Goal: Task Accomplishment & Management: Complete application form

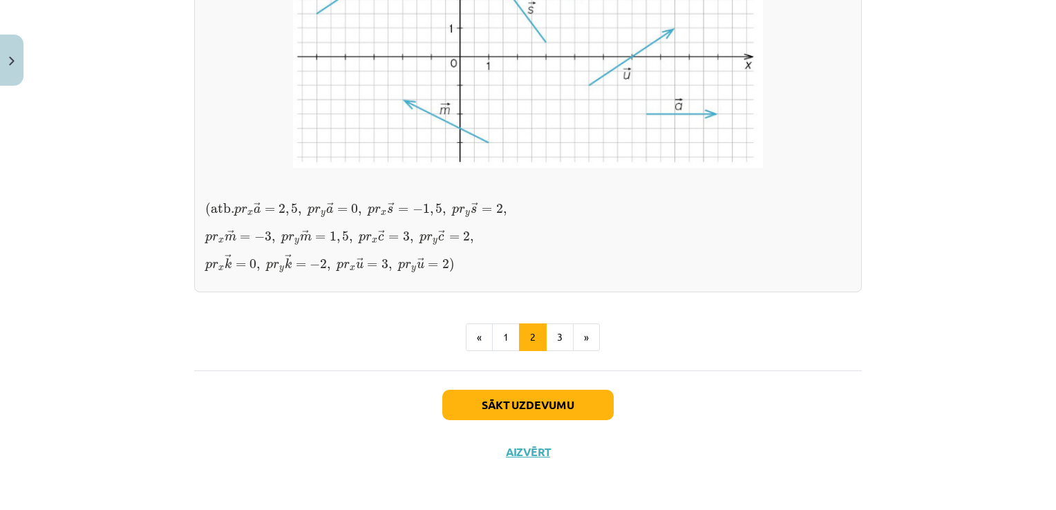
scroll to position [1246, 0]
click at [548, 335] on button "3" at bounding box center [560, 337] width 28 height 28
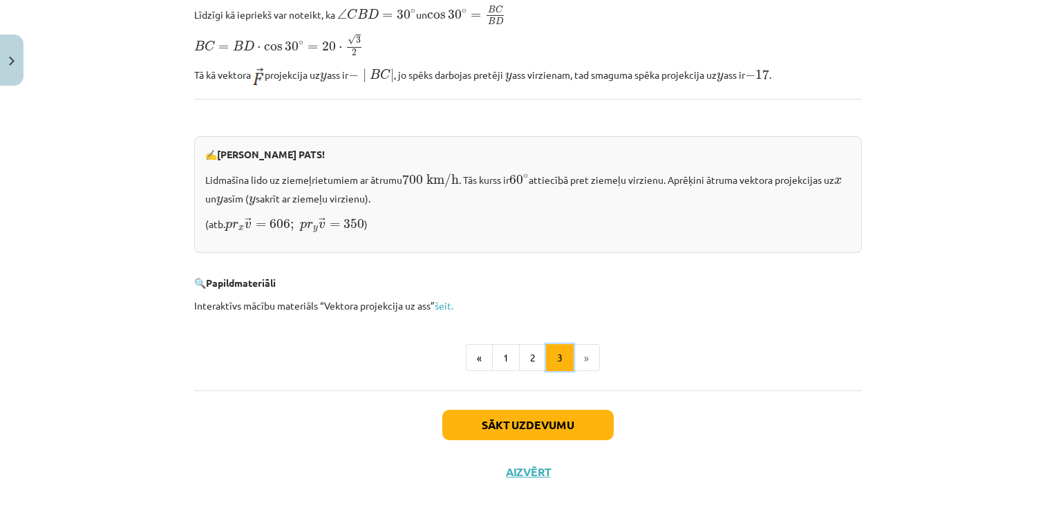
scroll to position [1416, 0]
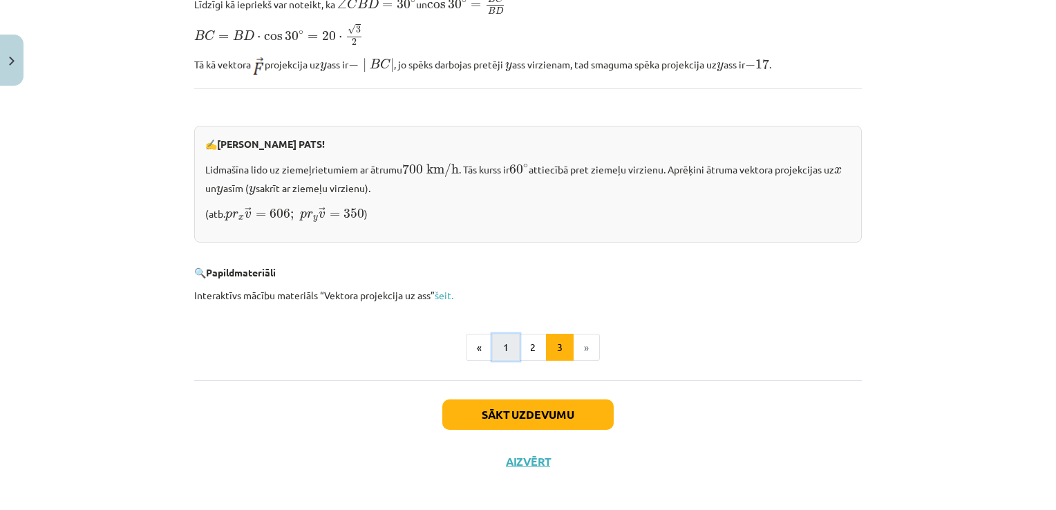
click at [494, 340] on button "1" at bounding box center [506, 348] width 28 height 28
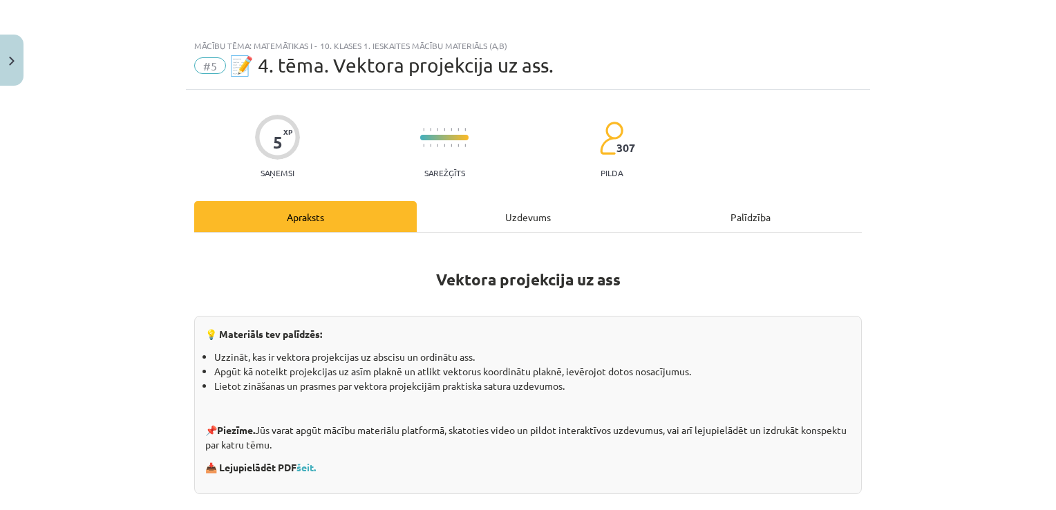
scroll to position [0, 0]
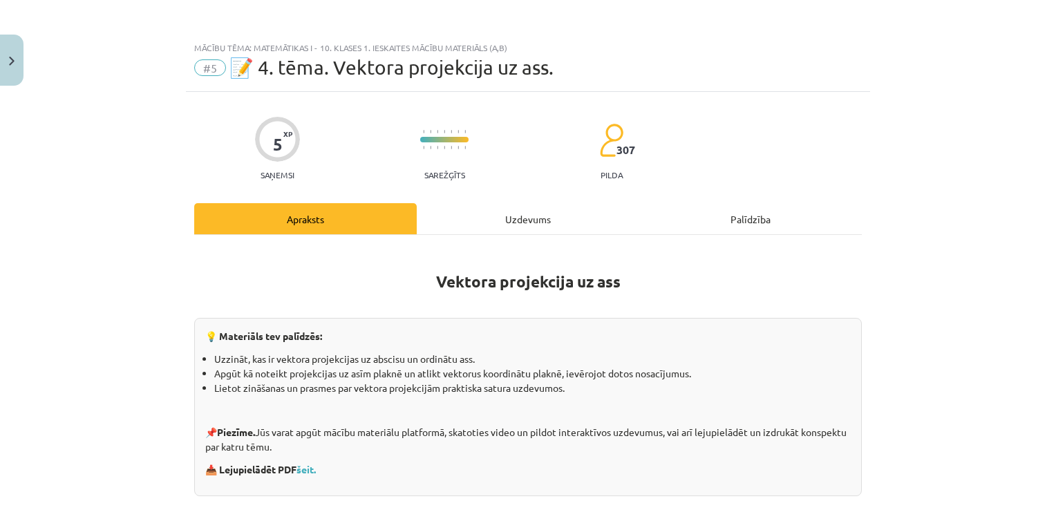
click at [514, 211] on div "Uzdevums" at bounding box center [528, 218] width 223 height 31
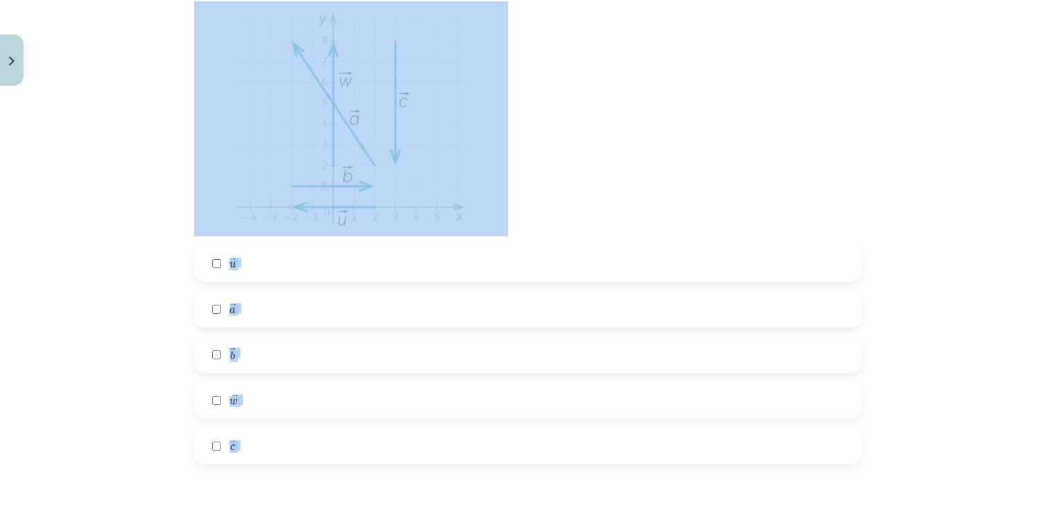
scroll to position [346, 0]
drag, startPoint x: 182, startPoint y: 330, endPoint x: 448, endPoint y: 482, distance: 306.8
copy form "Kuru vektoru projekcija uz y ass nav vienāda ar 0? → u u → → a a → → b b → → w …"
click at [120, 294] on div "Mācību tēma: Matemātikas i - 10. klases 1. ieskaites mācību materiāls (a,b) #5 …" at bounding box center [528, 255] width 1056 height 510
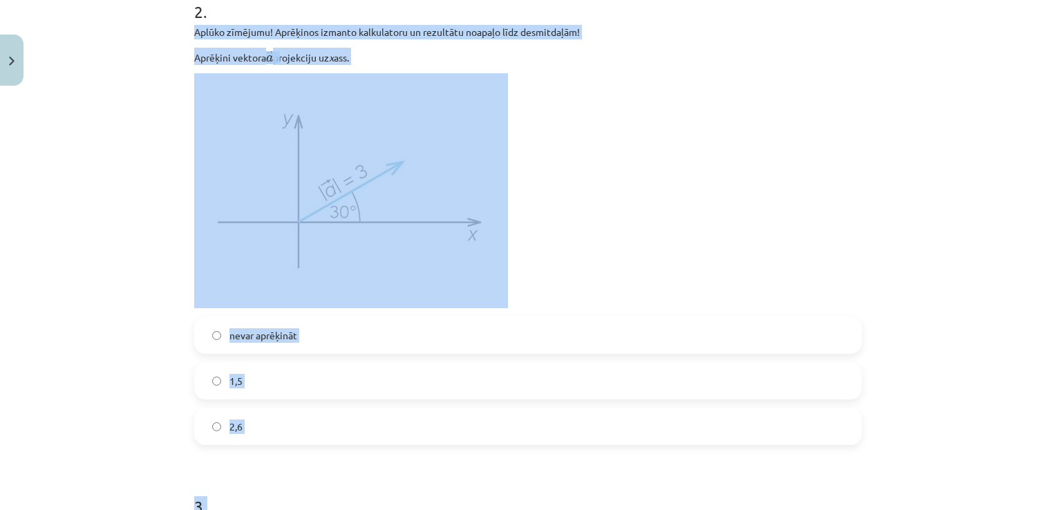
scroll to position [879, 0]
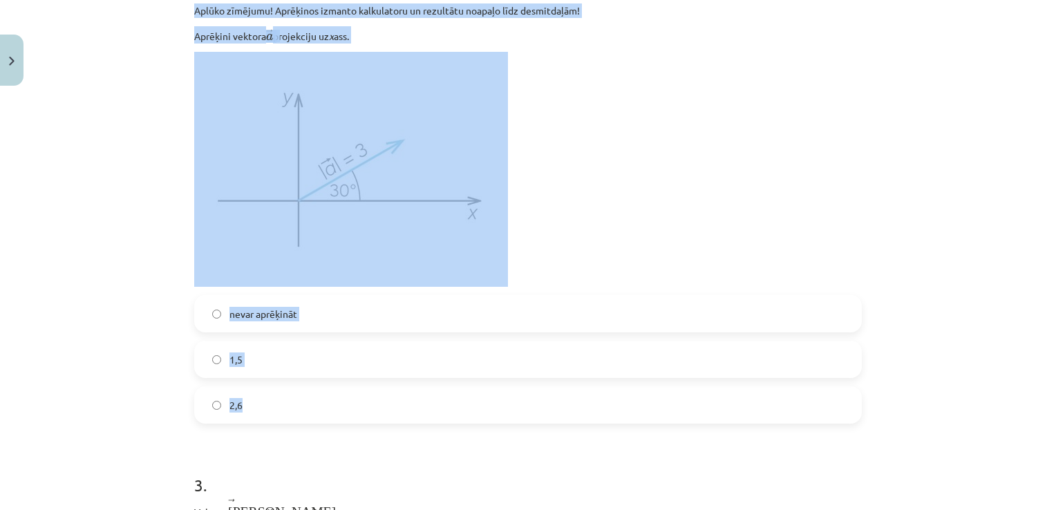
drag, startPoint x: 182, startPoint y: 125, endPoint x: 335, endPoint y: 413, distance: 326.2
click at [335, 413] on div "5 XP Saņemsi Sarežģīts 307 pilda Apraksts Uzdevums Palīdzība 1 . Kuru vektoru p…" at bounding box center [528, 142] width 684 height 1859
copy div "Aplūko zīmējumu! Aprēķinos izmanto kalkulatoru un rezultātu noapaļo līdz desmit…"
click at [749, 171] on p at bounding box center [528, 169] width 668 height 235
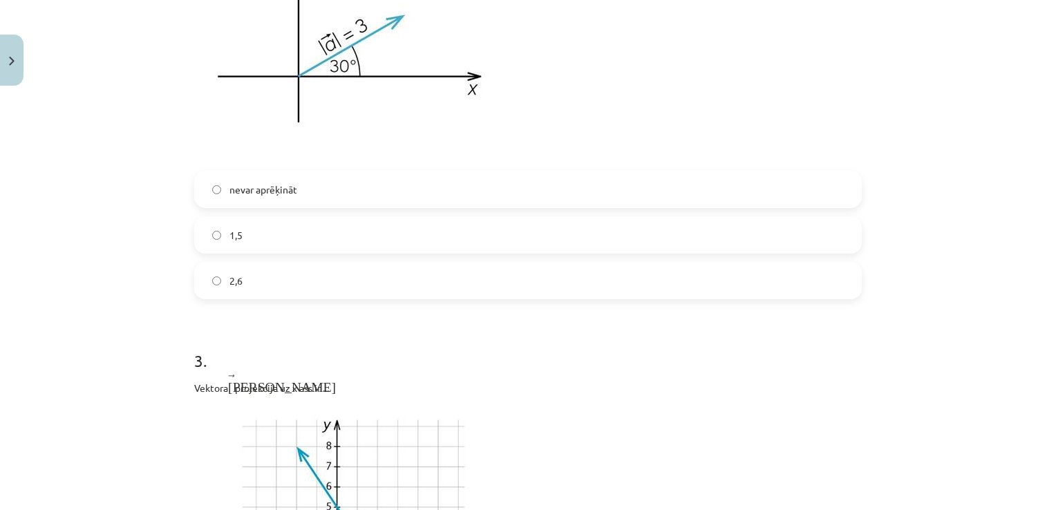
scroll to position [1017, 0]
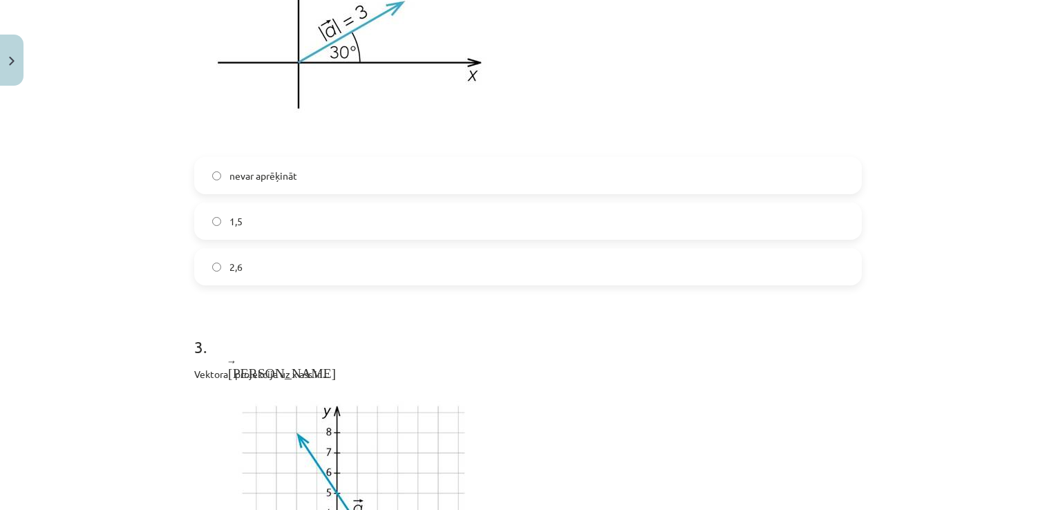
click at [254, 265] on label "2,6" at bounding box center [528, 267] width 665 height 35
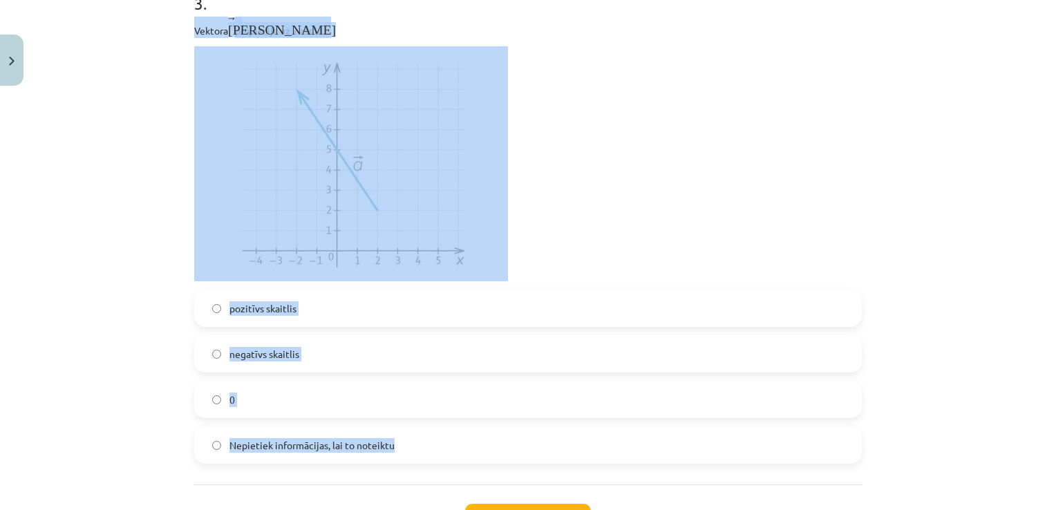
scroll to position [1363, 0]
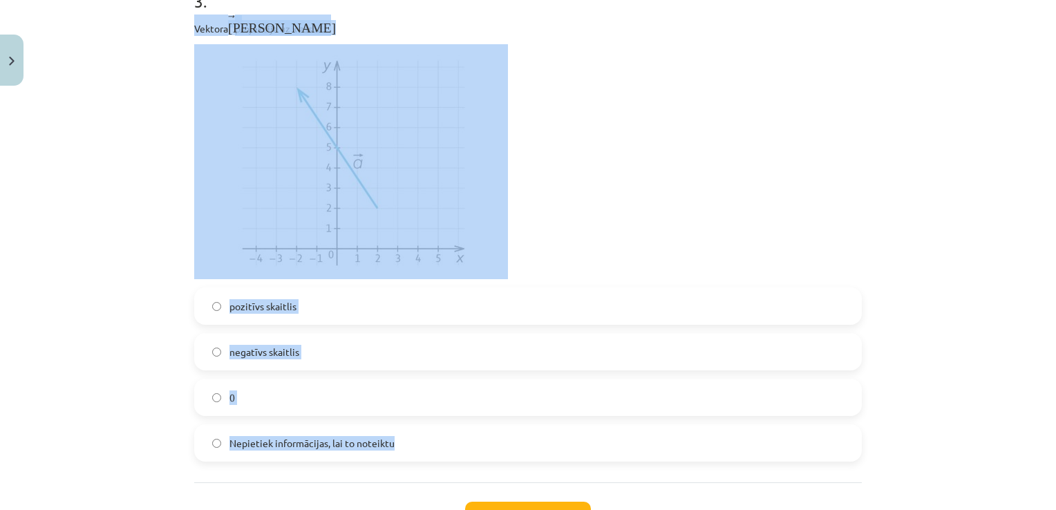
drag, startPoint x: 185, startPoint y: 92, endPoint x: 393, endPoint y: 466, distance: 427.9
copy div "Vektora ﻿ → а а → projekcija uz x ass ir ... pozitīvs skaitlis negatīvs skaitli…"
click at [120, 284] on div "Mācību tēma: Matemātikas i - 10. klases 1. ieskaites mācību materiāls (a,b) #5 …" at bounding box center [528, 255] width 1056 height 510
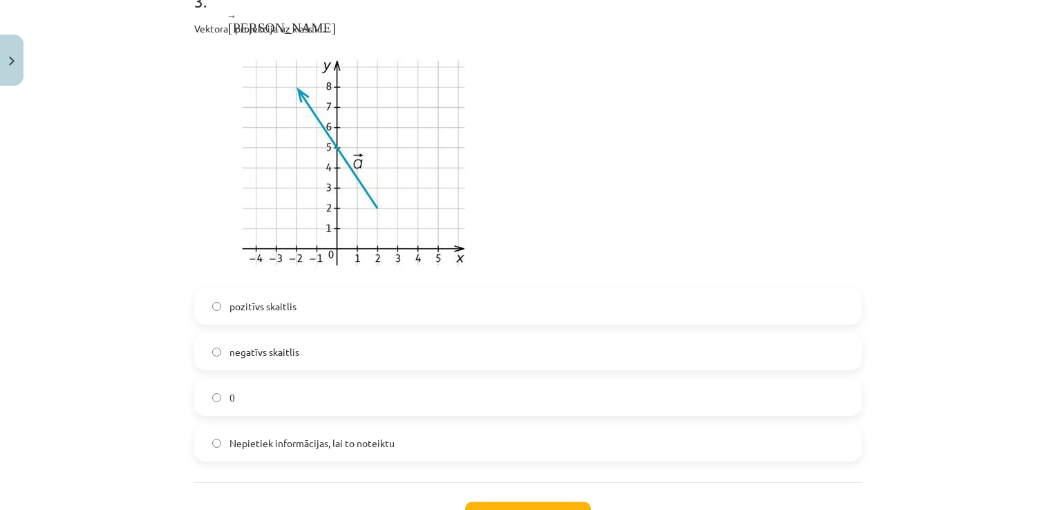
click at [236, 361] on label "negatīvs skaitlis" at bounding box center [528, 352] width 665 height 35
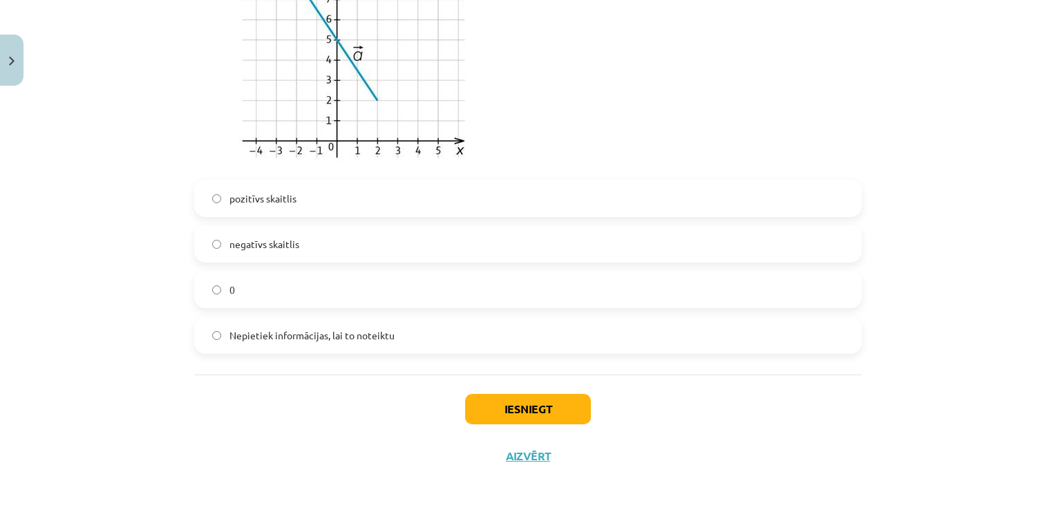
scroll to position [1475, 0]
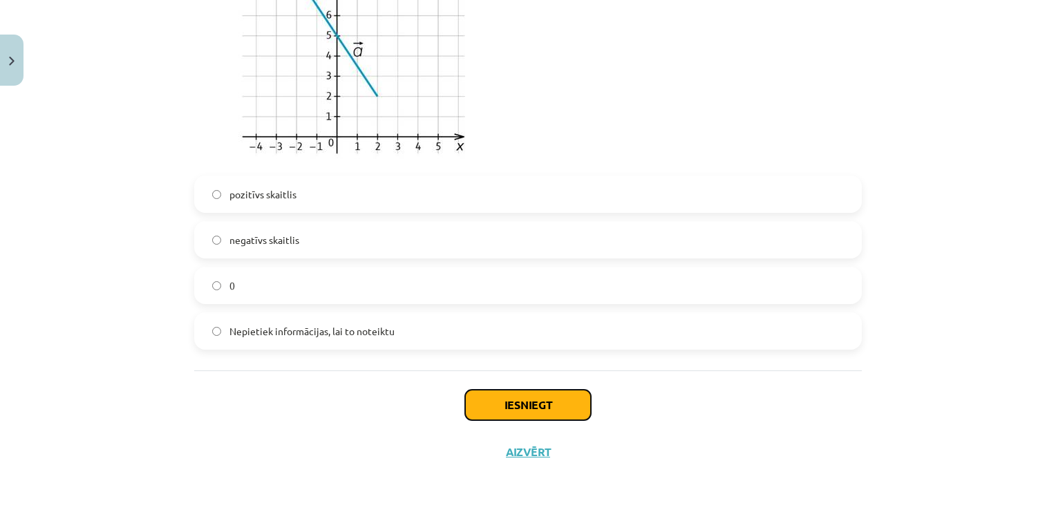
click at [547, 393] on button "Iesniegt" at bounding box center [528, 405] width 126 height 30
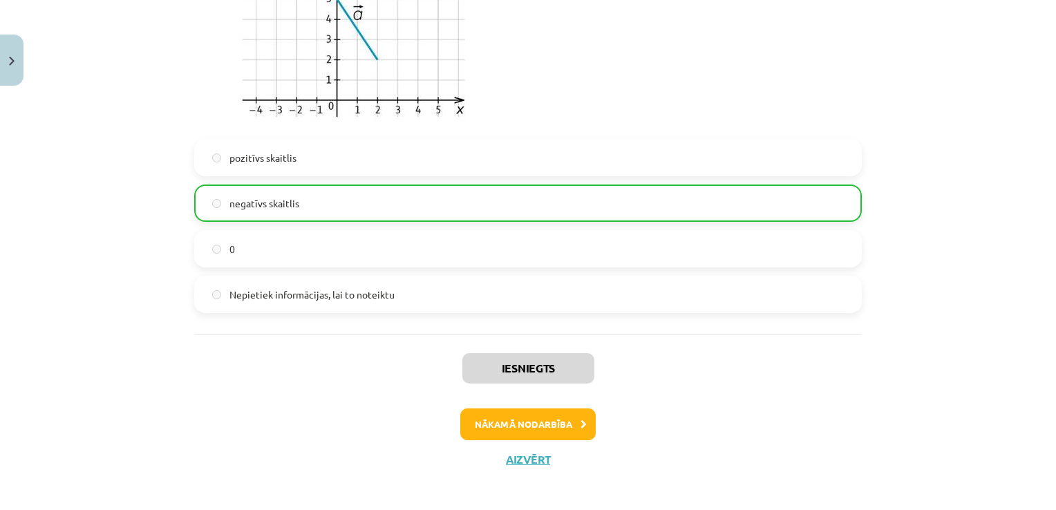
scroll to position [1519, 0]
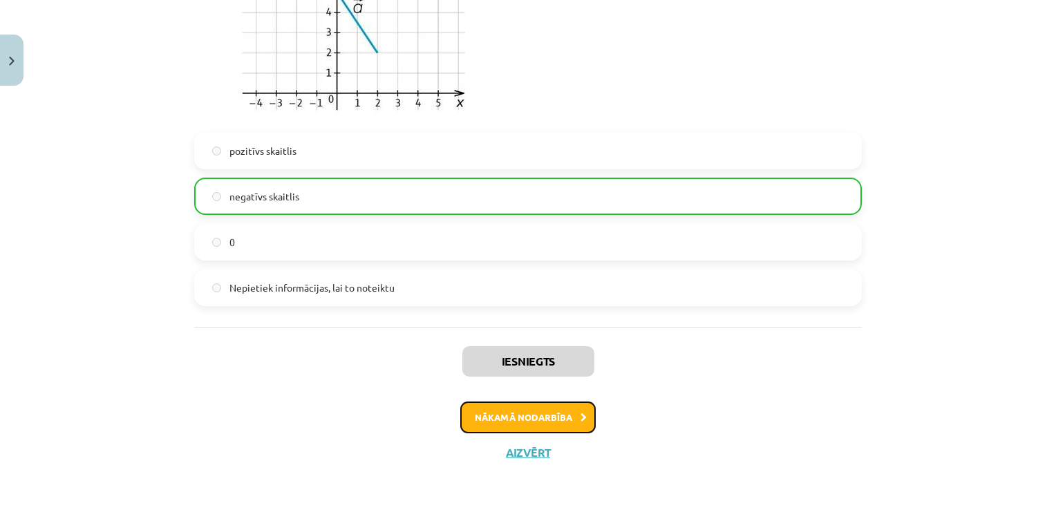
click at [531, 420] on button "Nākamā nodarbība" at bounding box center [527, 418] width 135 height 32
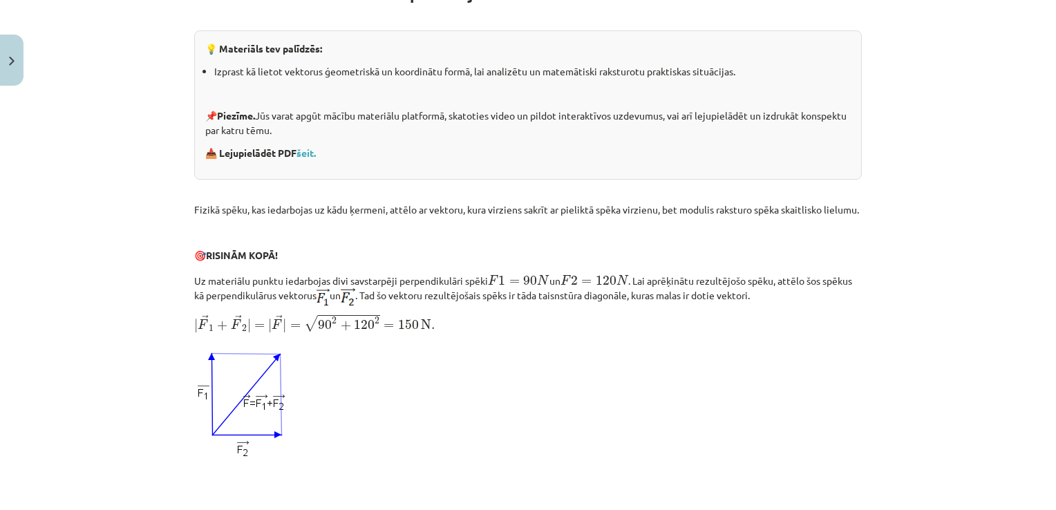
scroll to position [311, 0]
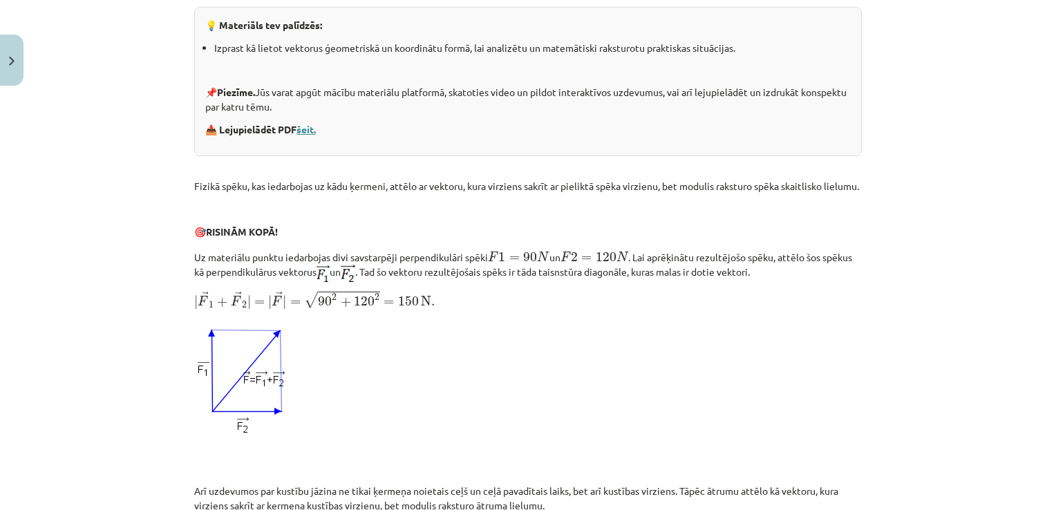
click at [301, 126] on link "šeit." at bounding box center [306, 129] width 19 height 12
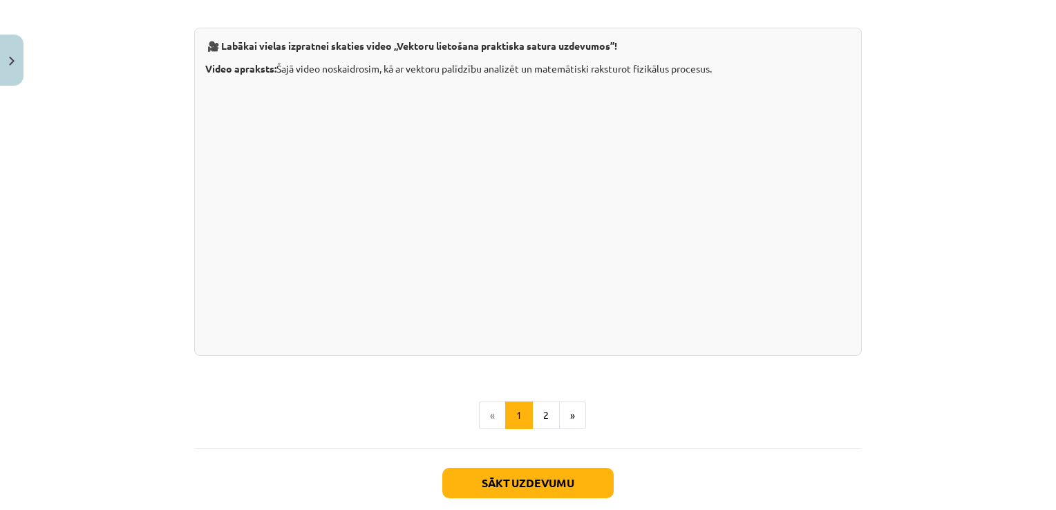
scroll to position [1348, 0]
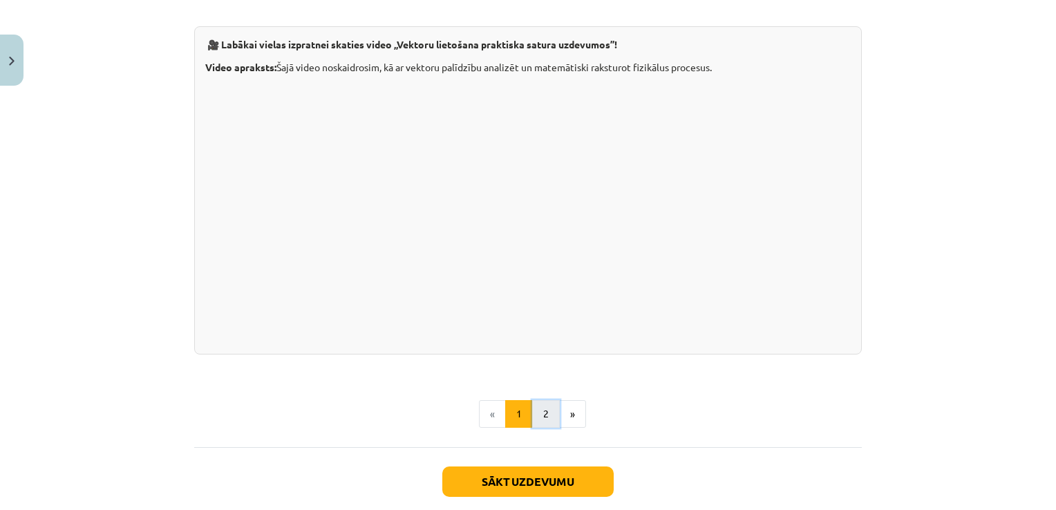
click at [541, 428] on button "2" at bounding box center [546, 414] width 28 height 28
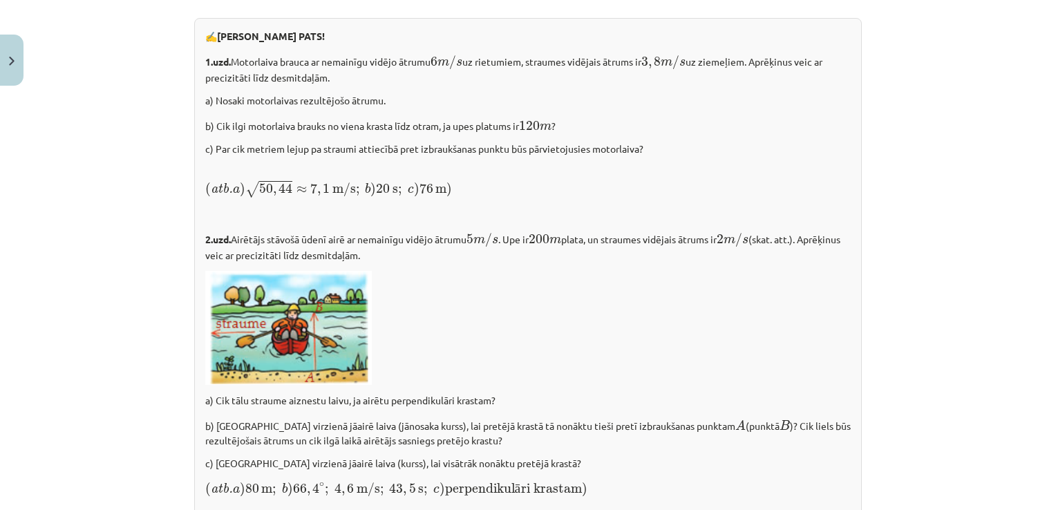
scroll to position [1985, 0]
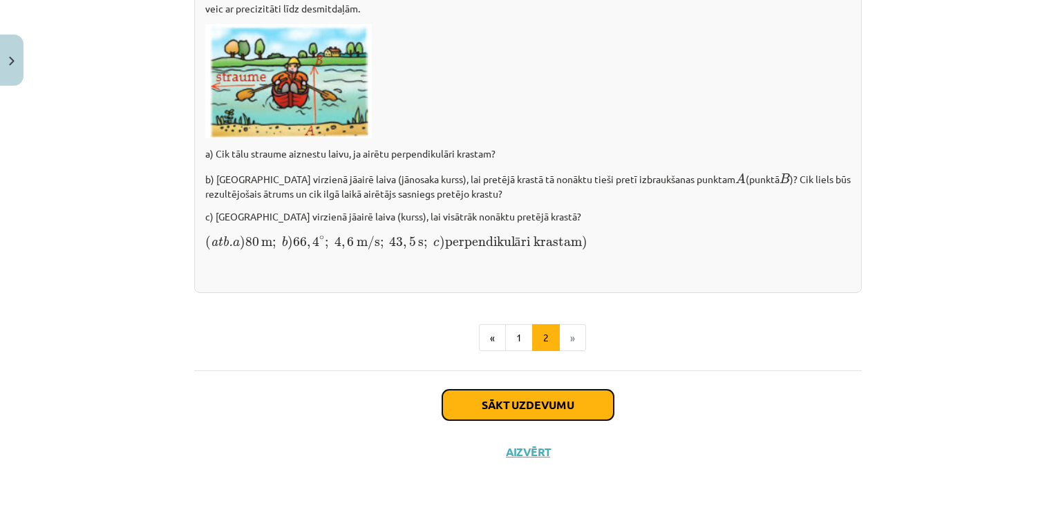
click at [507, 400] on button "Sākt uzdevumu" at bounding box center [527, 405] width 171 height 30
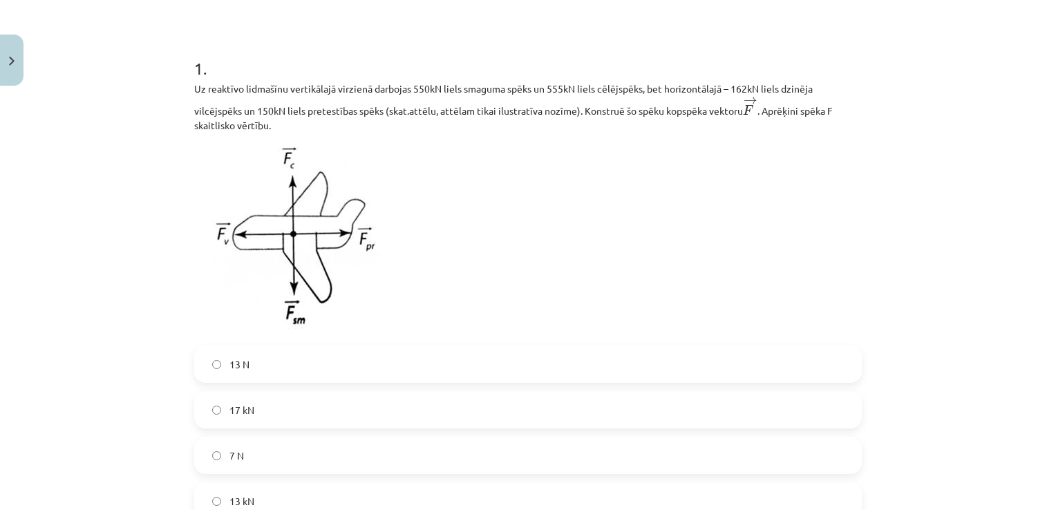
scroll to position [242, 0]
click at [498, 223] on p at bounding box center [528, 238] width 668 height 196
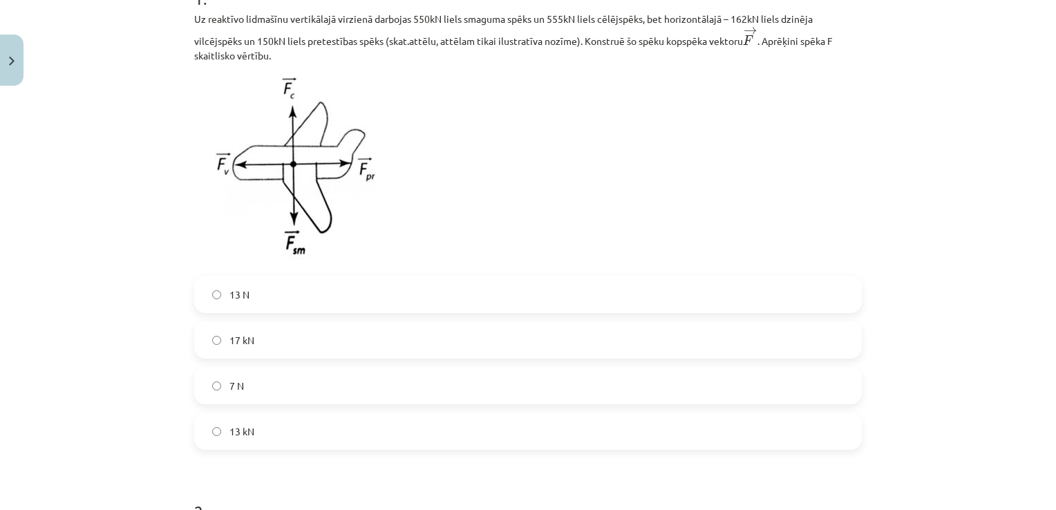
scroll to position [311, 0]
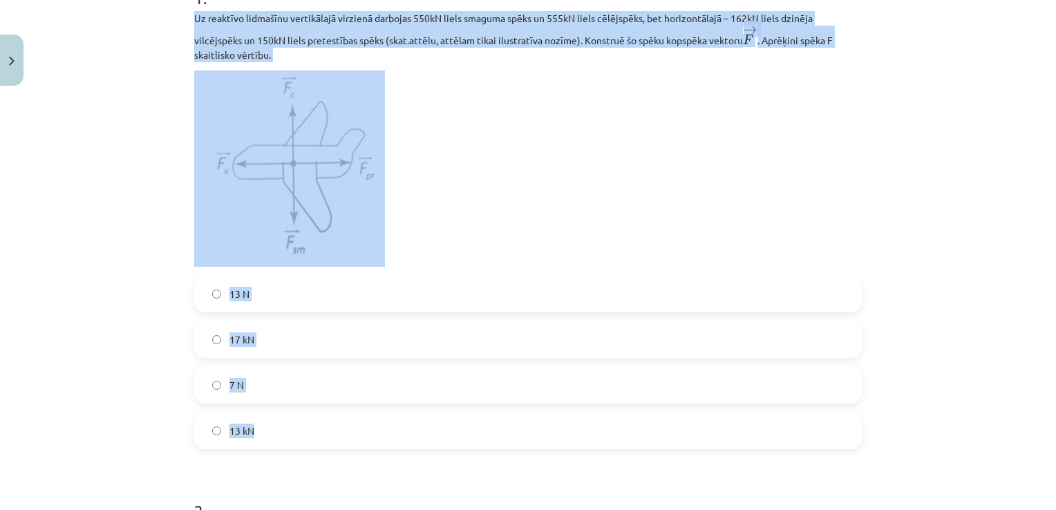
drag, startPoint x: 185, startPoint y: 12, endPoint x: 616, endPoint y: 434, distance: 603.1
click at [617, 435] on div "2 XP Saņemsi Sarežģīts 294 pilda Apraksts Uzdevums Palīdzība 1 . Uz reaktīvo li…" at bounding box center [528, 321] width 684 height 1080
copy div "Uz reaktīvo lidmašīnu vertikālajā virzienā darbojas 550kN liels smaguma spēks u…"
click at [100, 355] on div "Mācību tēma: Matemātikas i - 10. klases 1. ieskaites mācību materiāls (a,b) #6 …" at bounding box center [528, 255] width 1056 height 510
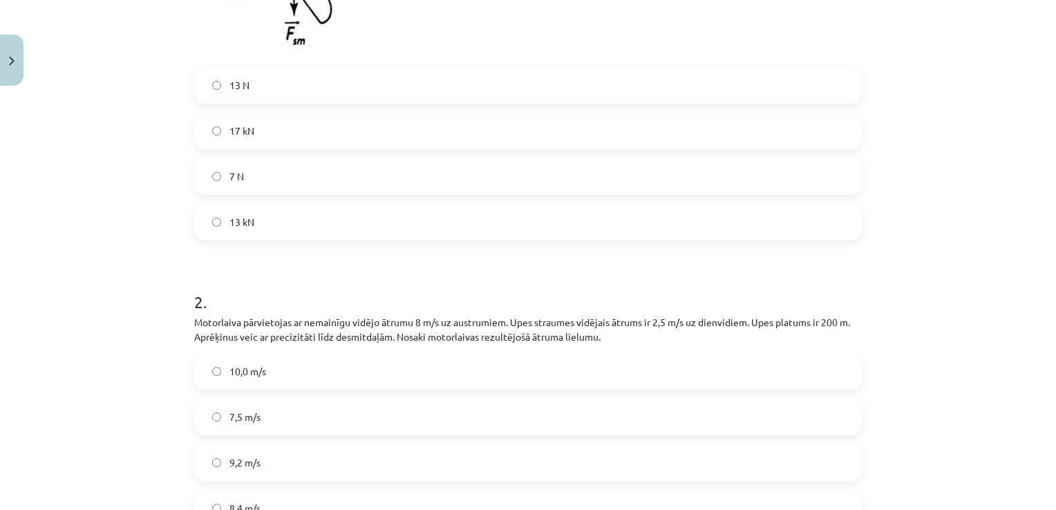
scroll to position [518, 0]
click at [241, 220] on span "13 kN" at bounding box center [241, 223] width 25 height 15
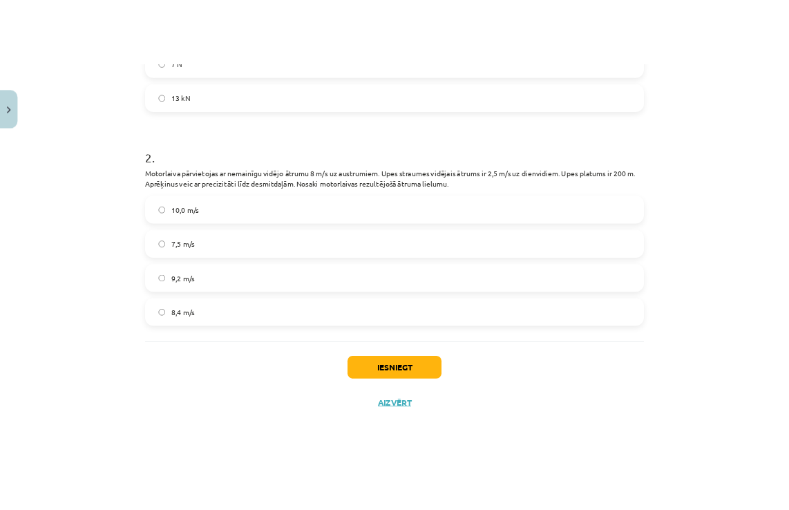
scroll to position [697, 0]
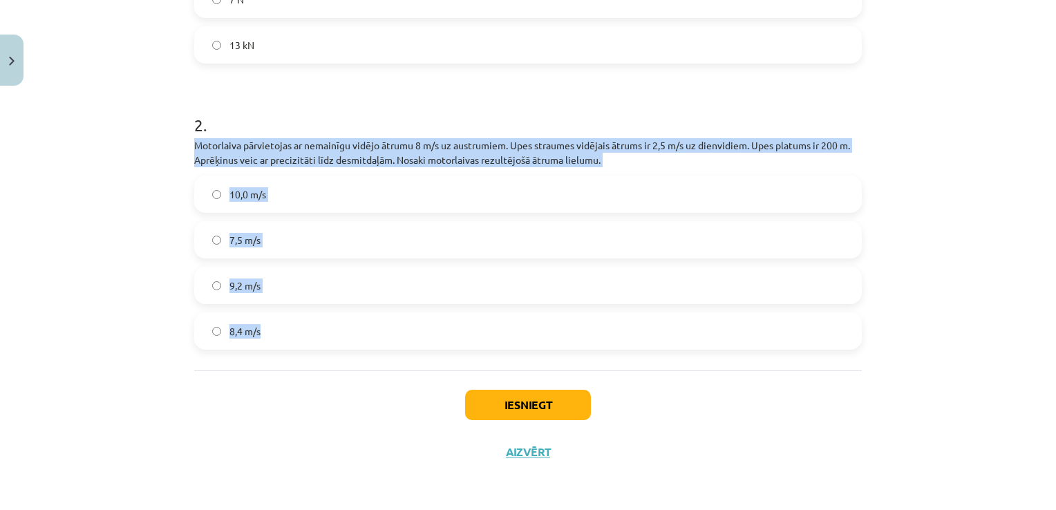
drag, startPoint x: 184, startPoint y: 145, endPoint x: 470, endPoint y: 364, distance: 360.0
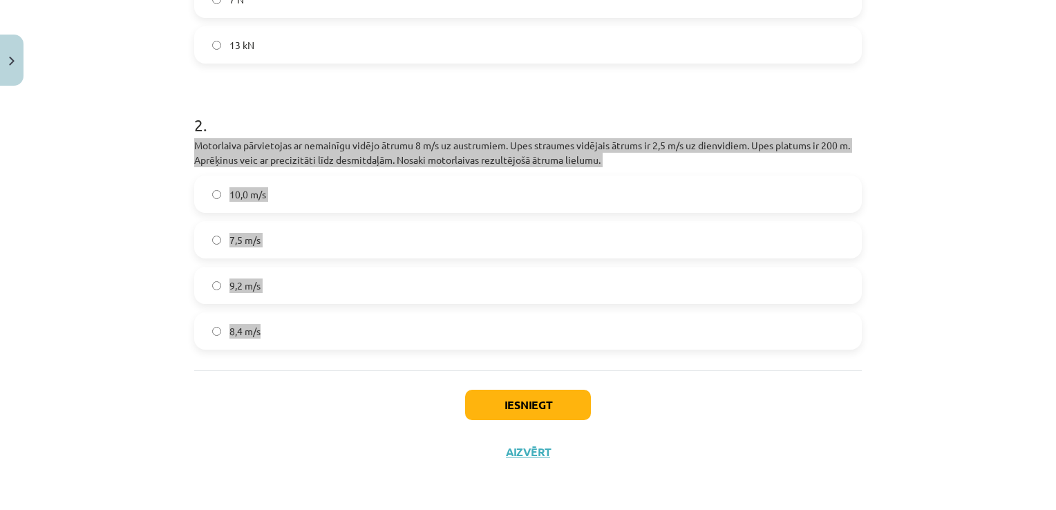
scroll to position [683, 0]
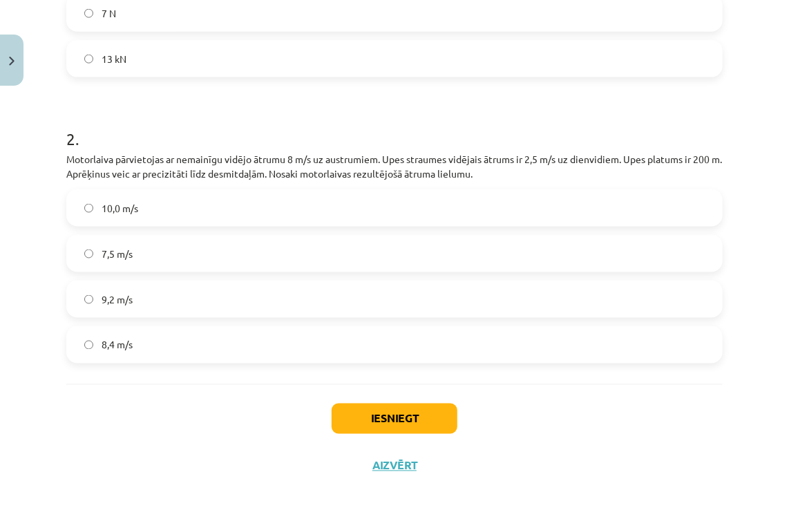
click at [751, 169] on div "Mācību tēma: Matemātikas i - 10. klases 1. ieskaites mācību materiāls (a,b) #6 …" at bounding box center [394, 255] width 789 height 510
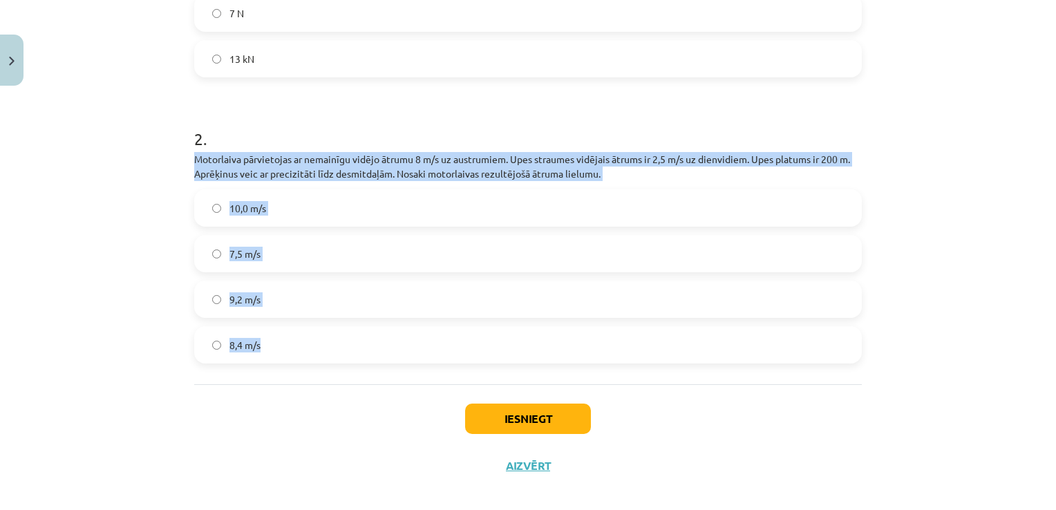
drag, startPoint x: 263, startPoint y: 177, endPoint x: 321, endPoint y: 369, distance: 200.7
click at [321, 369] on div "Mācību tēma: Matemātikas i - 10. klases 1. ieskaites mācību materiāls (a,b) #6 …" at bounding box center [528, 255] width 1056 height 510
copy div "Motorlaiva pārvietojas ar nemainīgu vidējo ātrumu 8 m/s uz austrumiem. Upes str…"
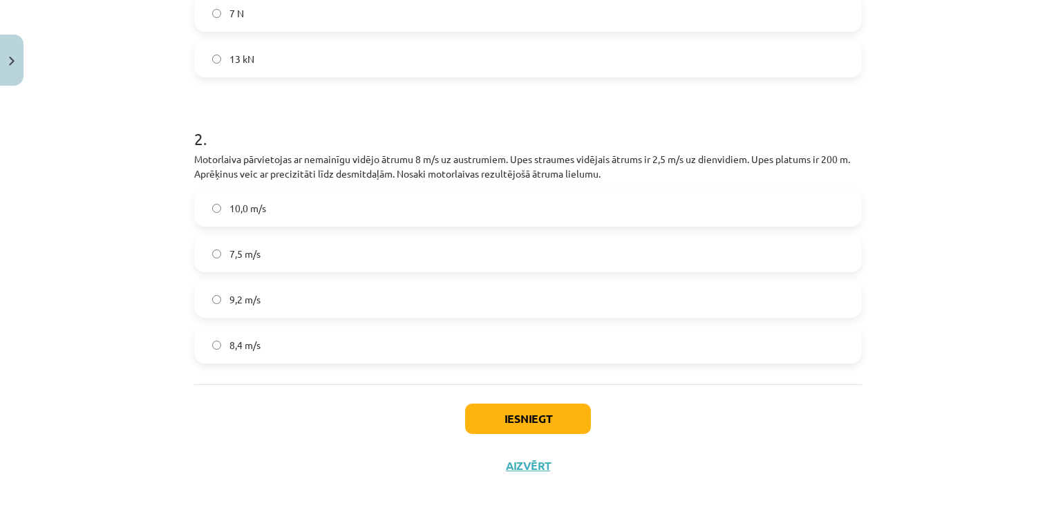
click at [274, 412] on div "Iesniegt Aizvērt" at bounding box center [528, 432] width 668 height 97
click at [254, 349] on span "8,4 m/s" at bounding box center [244, 345] width 31 height 15
click at [511, 416] on button "Iesniegt" at bounding box center [528, 419] width 126 height 30
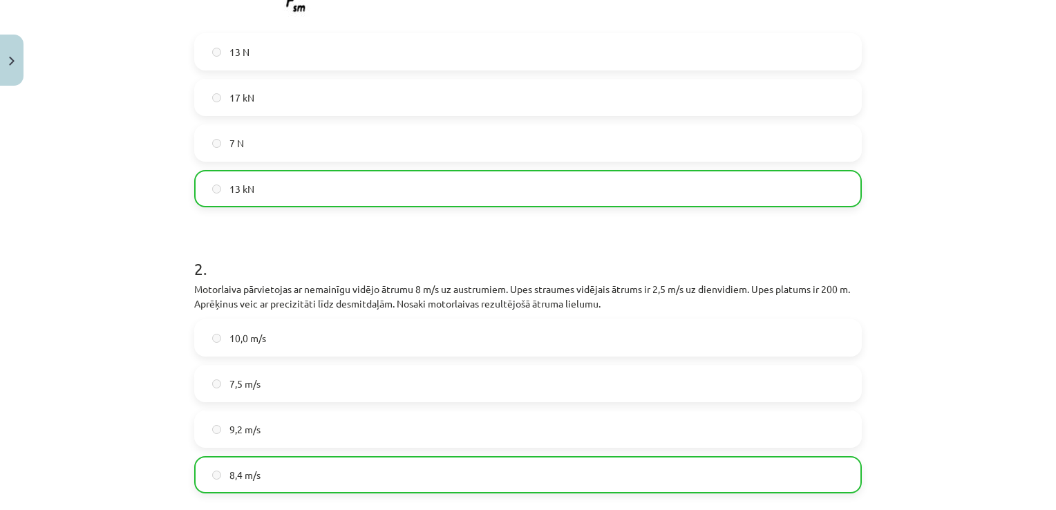
scroll to position [741, 0]
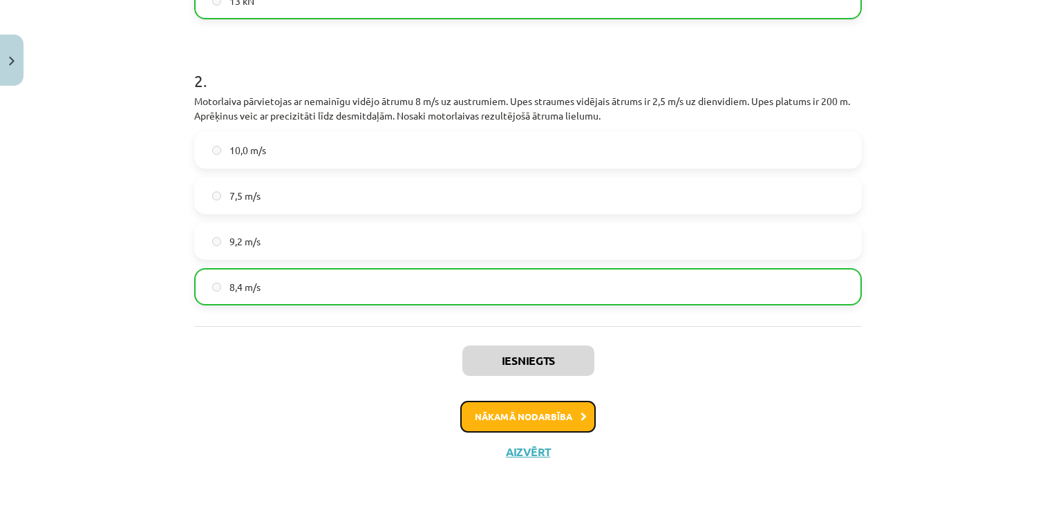
click at [513, 416] on button "Nākamā nodarbība" at bounding box center [527, 417] width 135 height 32
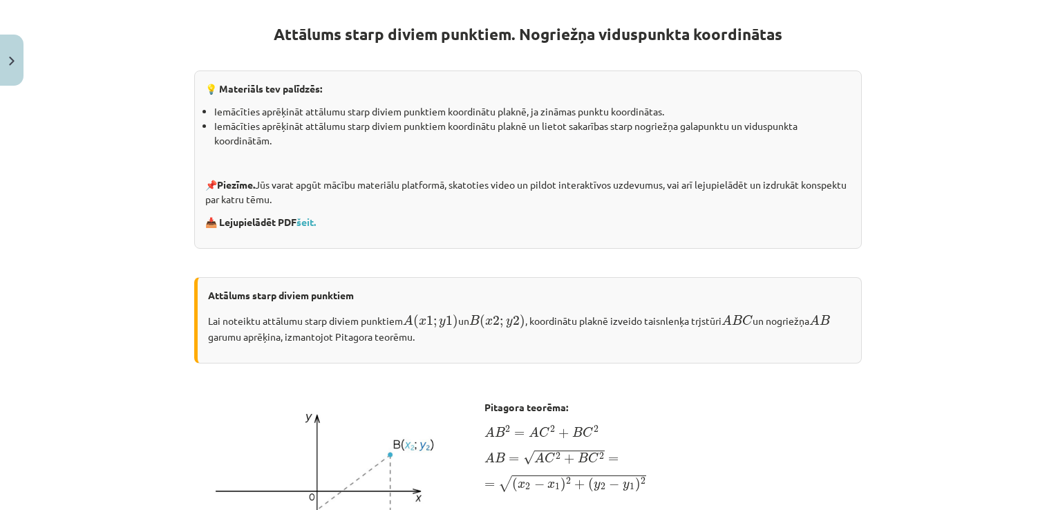
scroll to position [207, 0]
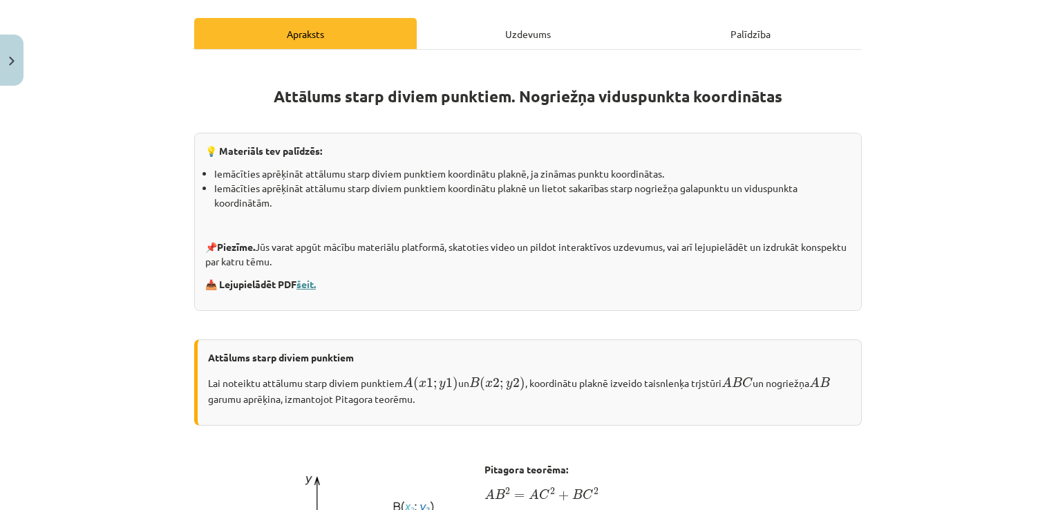
click at [307, 282] on link "šeit." at bounding box center [306, 284] width 19 height 12
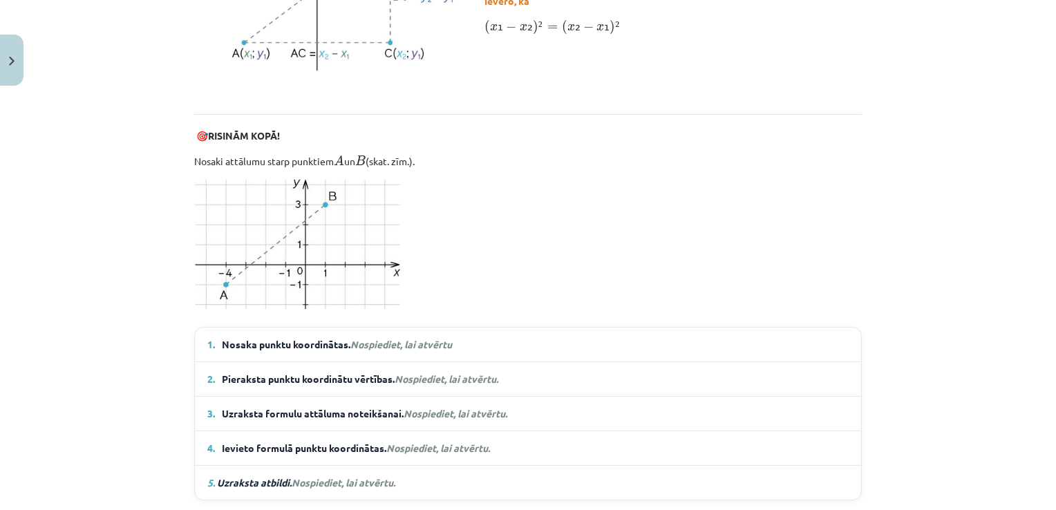
scroll to position [829, 0]
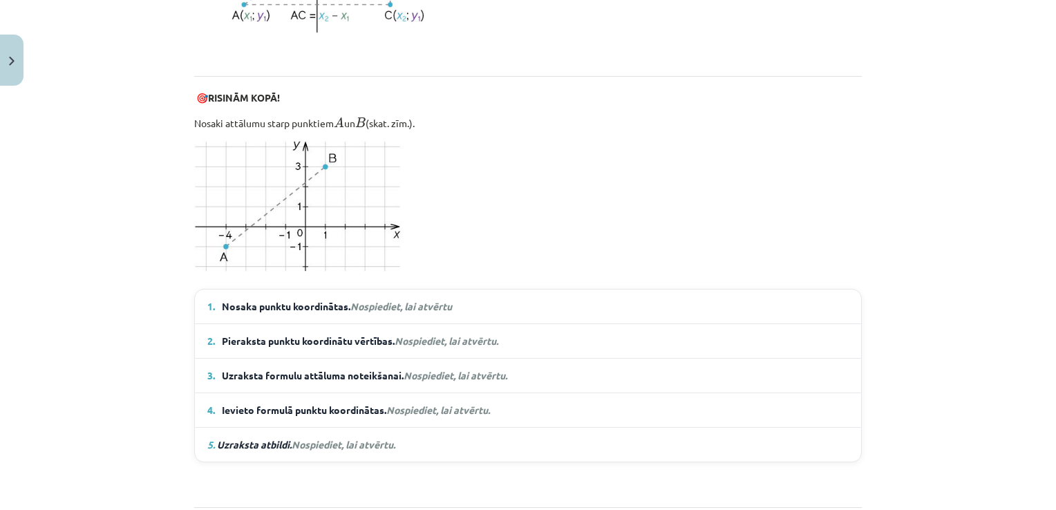
click at [416, 303] on em "Nospiediet, lai atvērtu" at bounding box center [401, 306] width 102 height 12
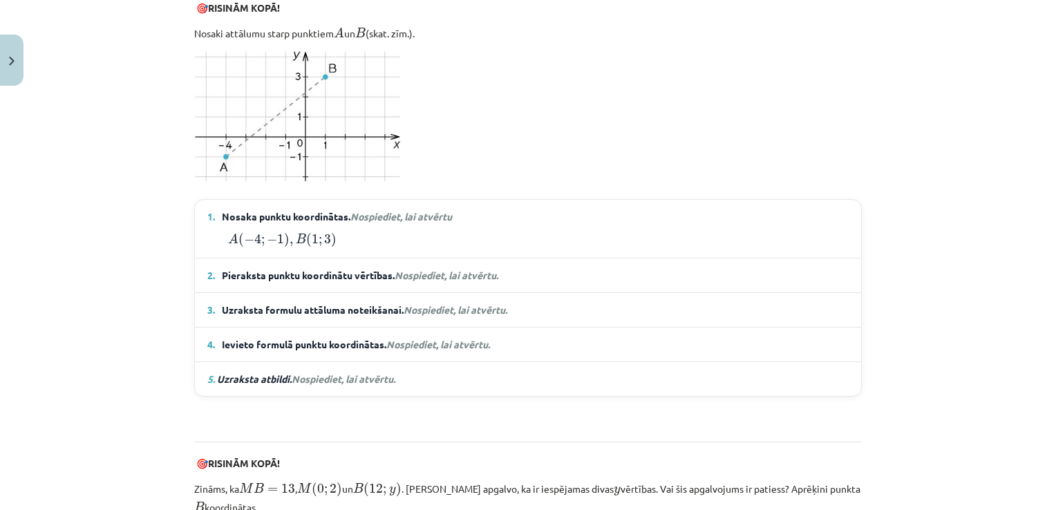
scroll to position [968, 0]
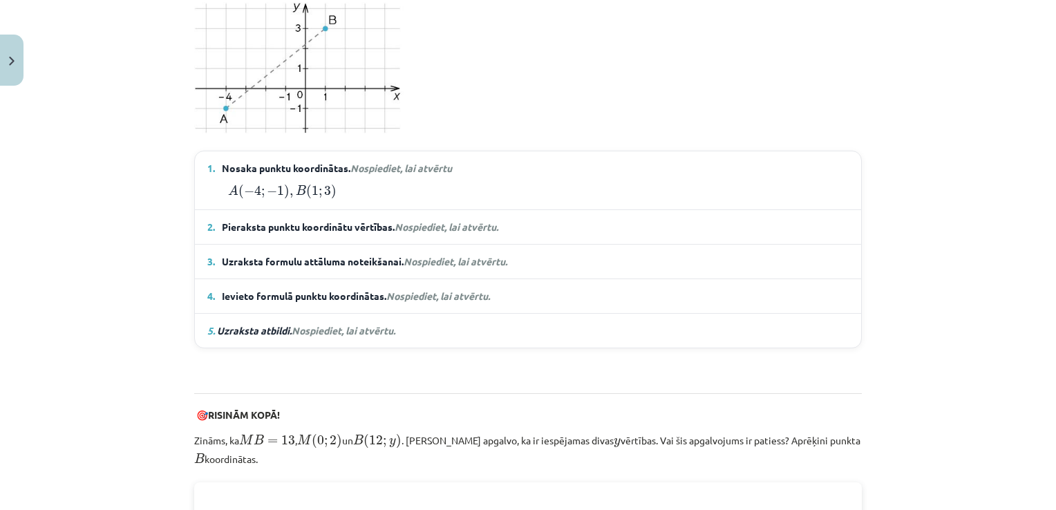
click at [443, 223] on span "Nospiediet, lai atvērtu." at bounding box center [447, 226] width 104 height 12
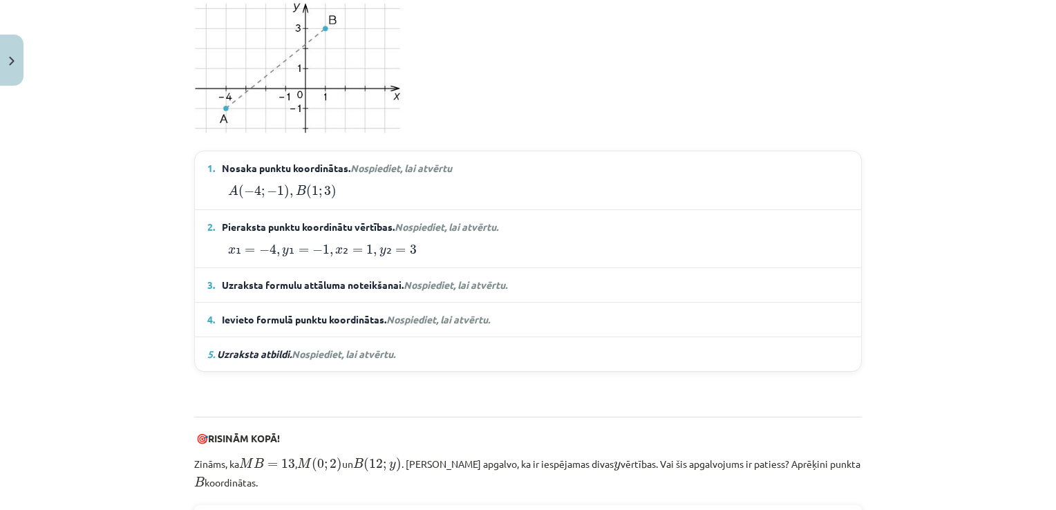
click at [464, 279] on span "Nospiediet, lai atvērtu." at bounding box center [456, 285] width 104 height 12
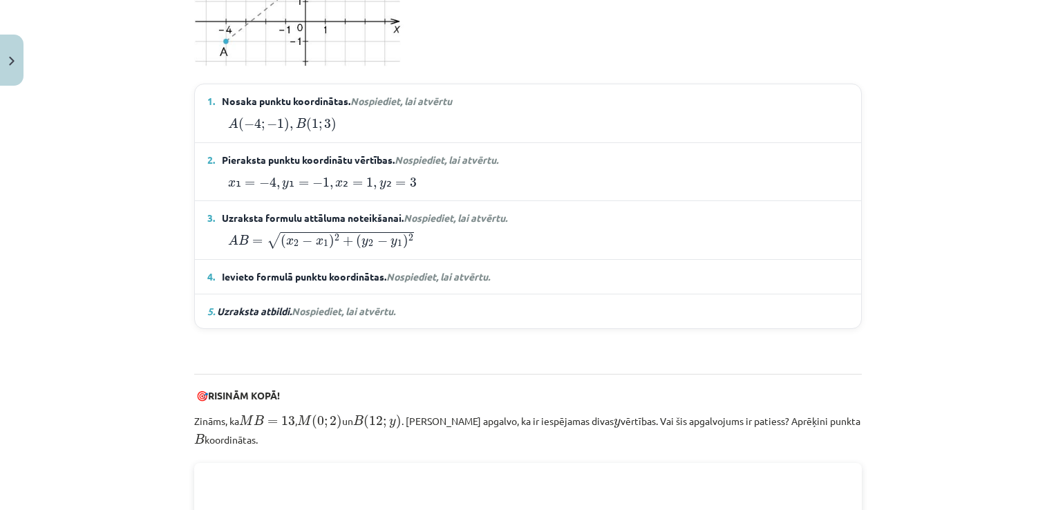
scroll to position [1037, 0]
click at [439, 272] on span "Nospiediet, lai atvērtu." at bounding box center [438, 274] width 104 height 12
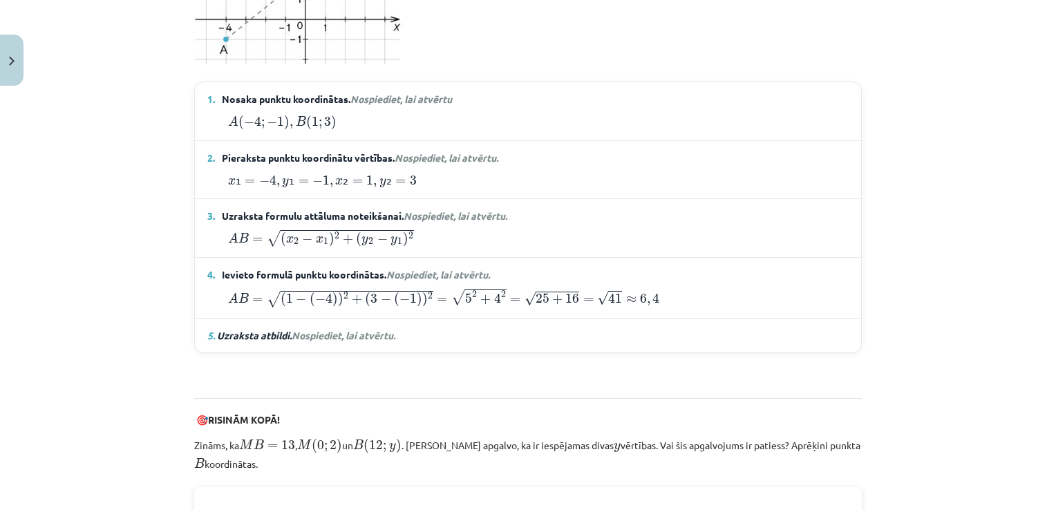
click at [332, 329] on span "Nospiediet, lai atvērtu." at bounding box center [344, 335] width 104 height 12
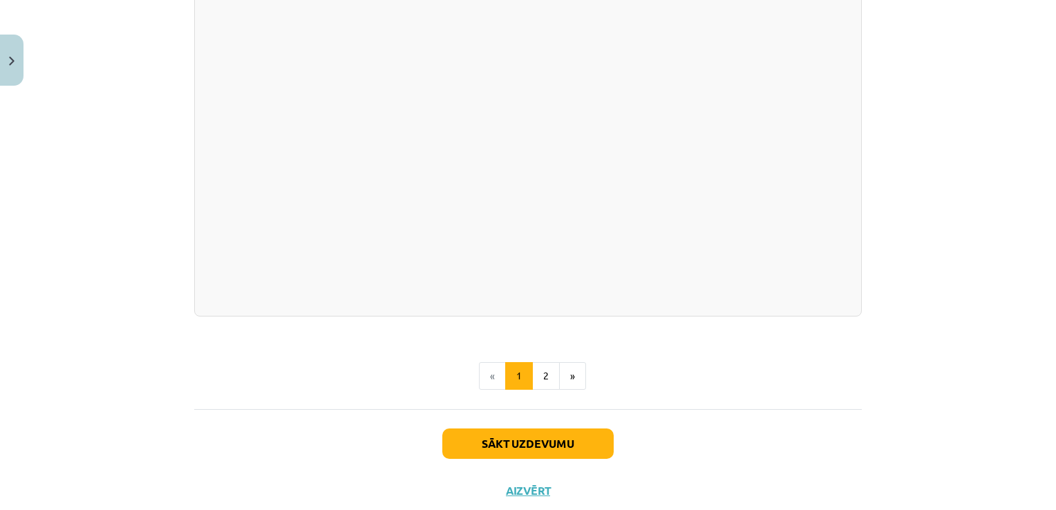
scroll to position [2555, 0]
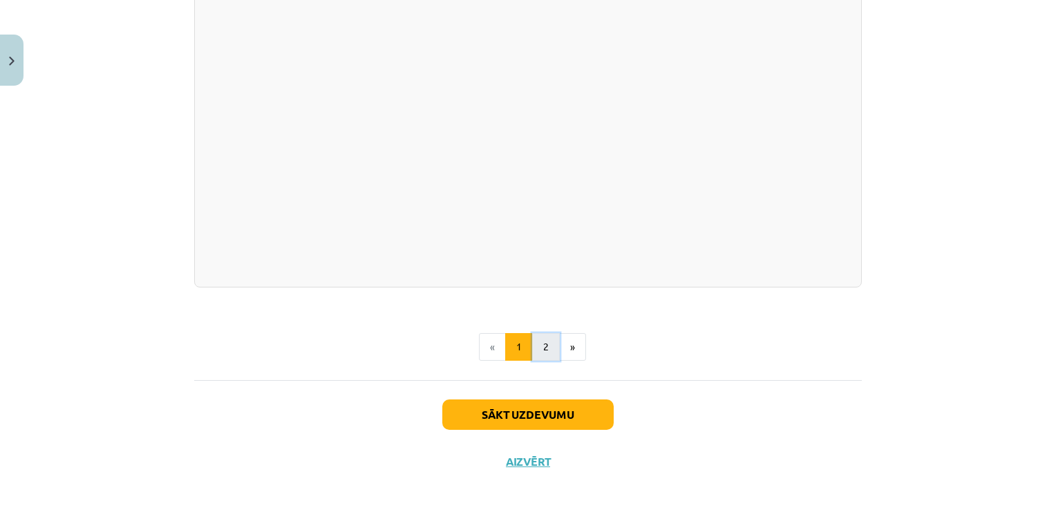
click at [534, 341] on button "2" at bounding box center [546, 347] width 28 height 28
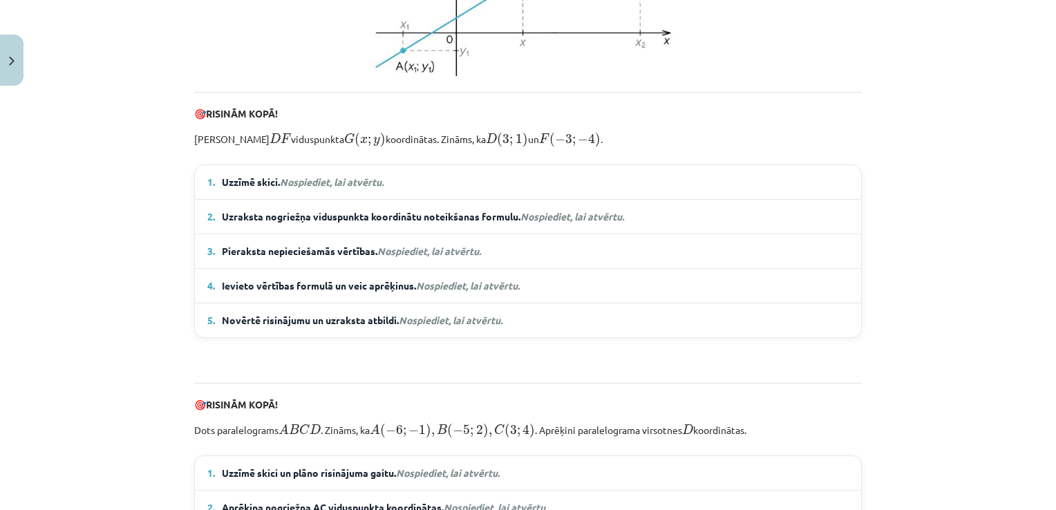
scroll to position [545, 0]
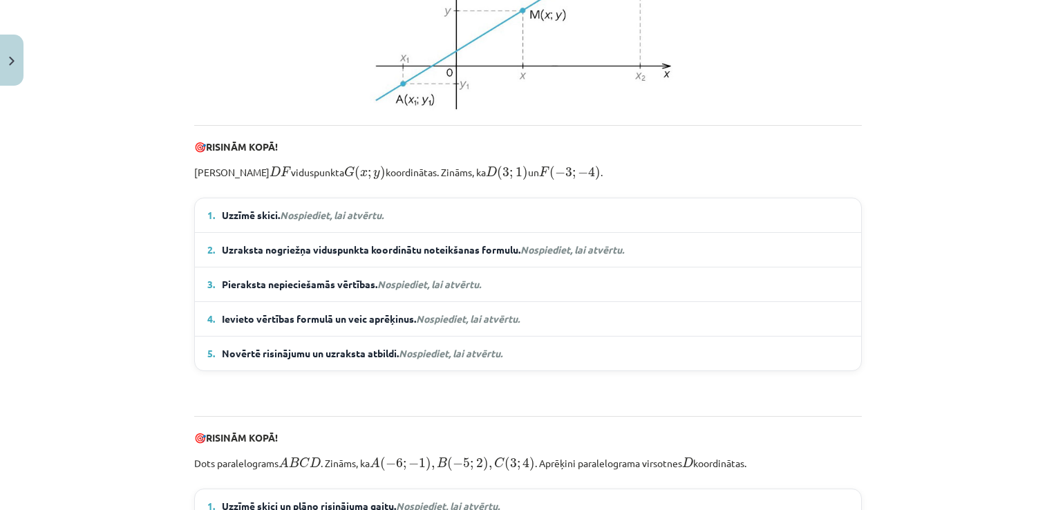
click at [348, 221] on em "Nospiediet, lai atvērtu." at bounding box center [332, 215] width 104 height 12
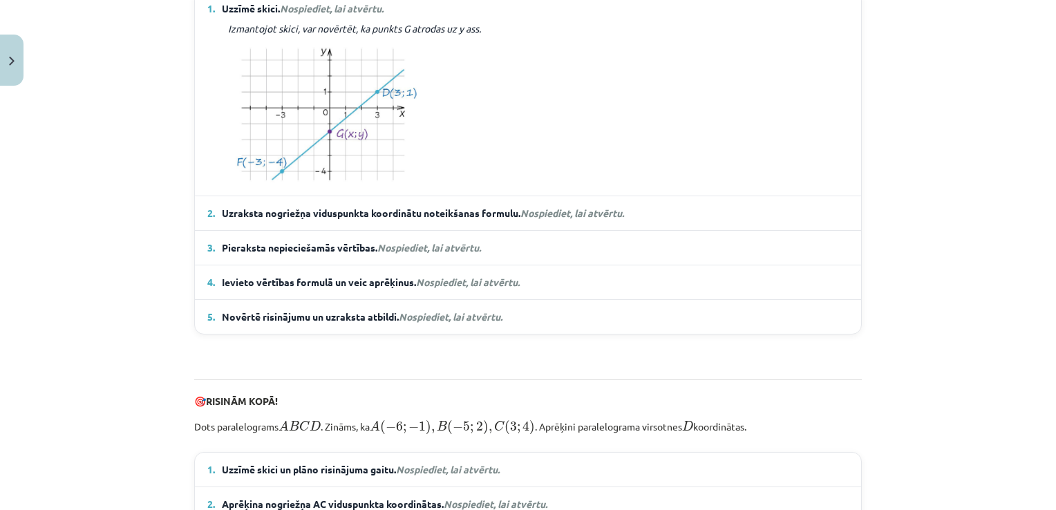
scroll to position [753, 0]
click at [543, 218] on em "Nospiediet, lai atvērtu." at bounding box center [572, 212] width 104 height 12
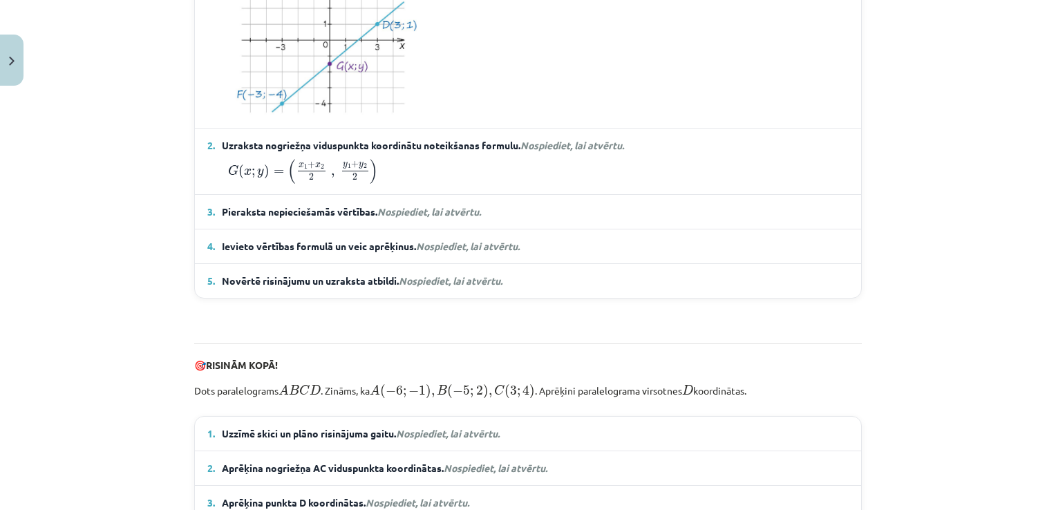
scroll to position [822, 0]
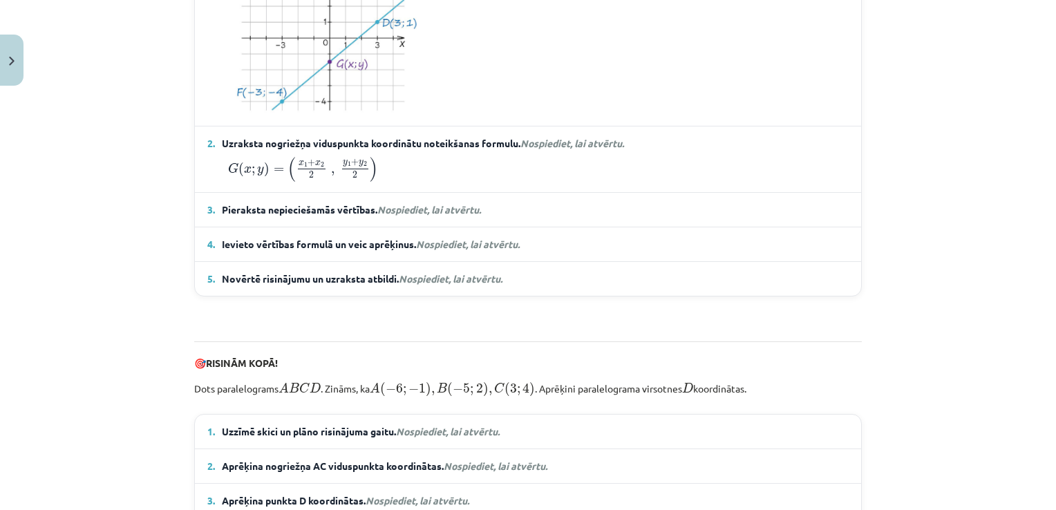
click at [442, 216] on span "Nospiediet, lai atvērtu." at bounding box center [429, 209] width 104 height 12
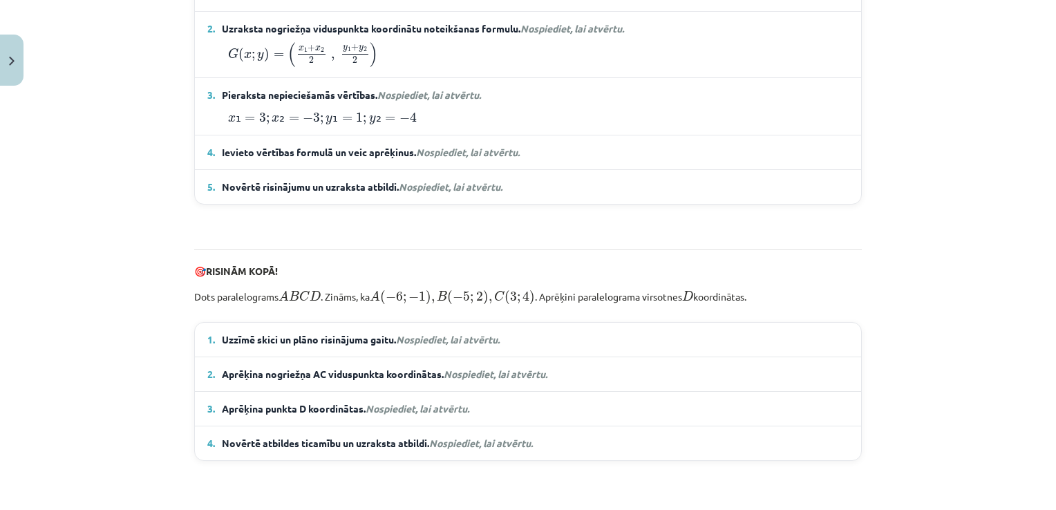
scroll to position [960, 0]
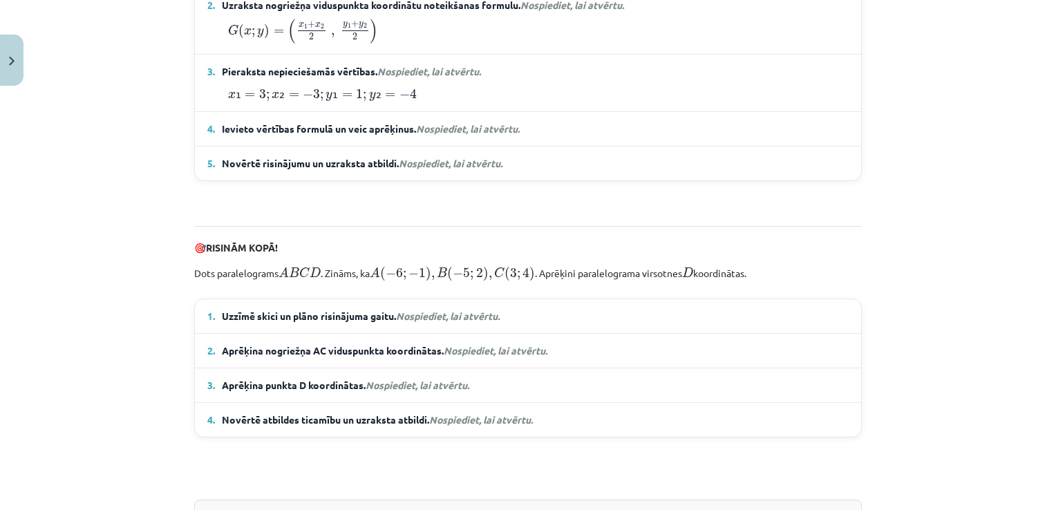
click at [498, 135] on span "Nospiediet, lai atvērtu." at bounding box center [468, 128] width 104 height 12
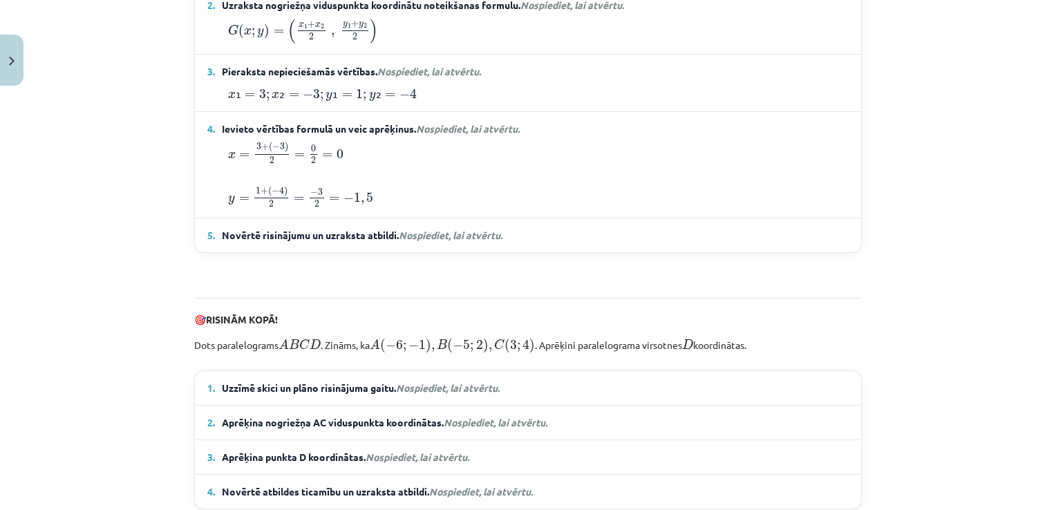
click at [476, 241] on span "Nospiediet, lai atvērtu." at bounding box center [451, 235] width 104 height 12
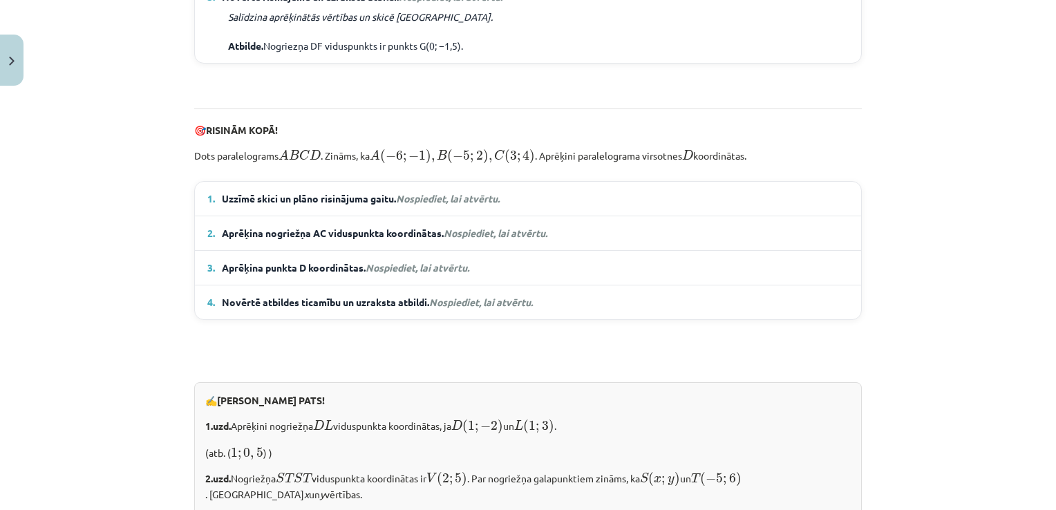
scroll to position [1167, 0]
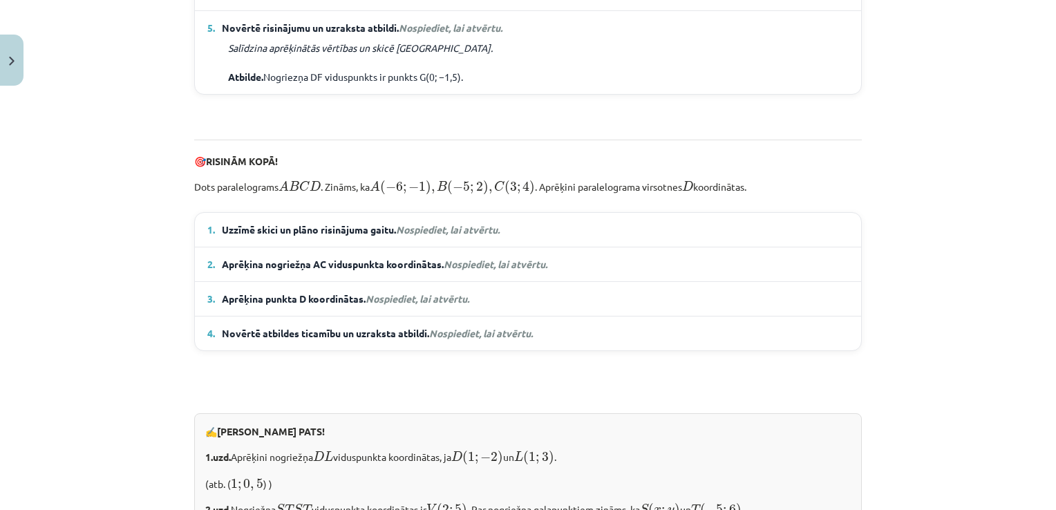
click at [473, 236] on em "Nospiediet, lai atvērtu." at bounding box center [448, 229] width 104 height 12
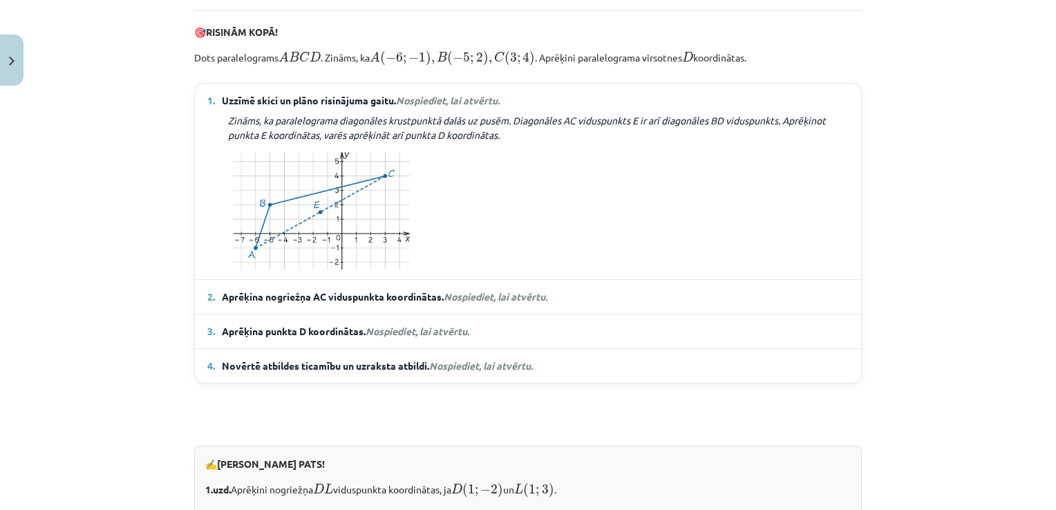
scroll to position [1375, 0]
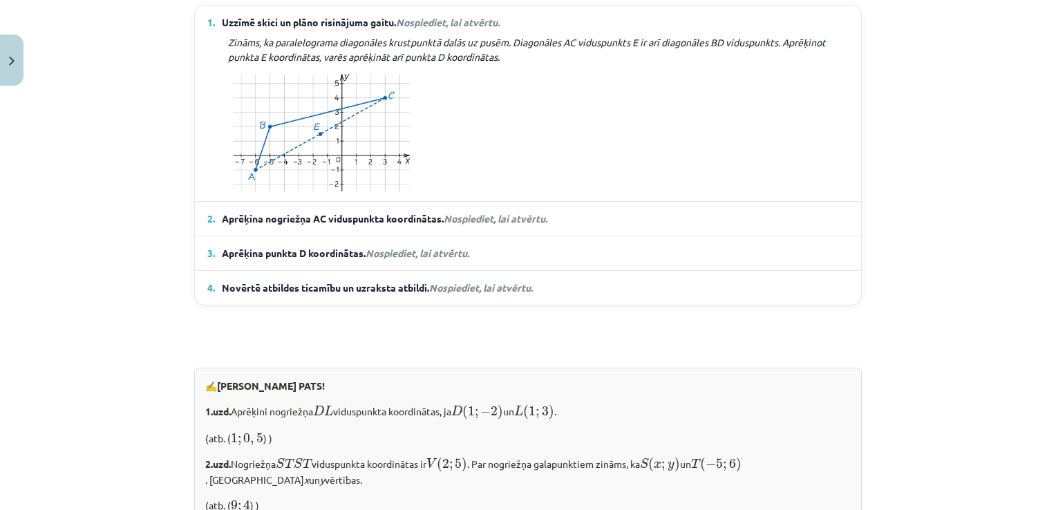
click at [519, 225] on span "Nospiediet, lai atvērtu." at bounding box center [496, 218] width 104 height 12
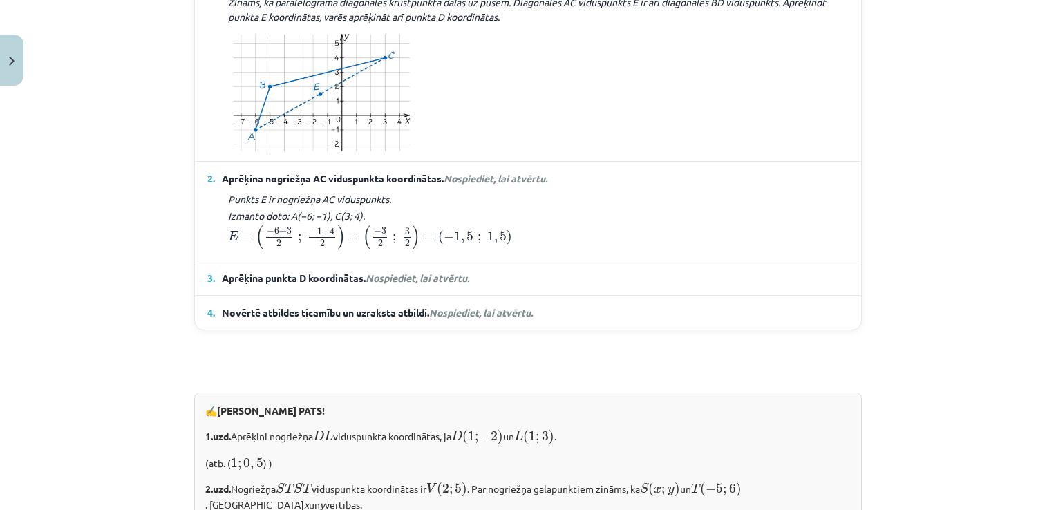
scroll to position [1513, 0]
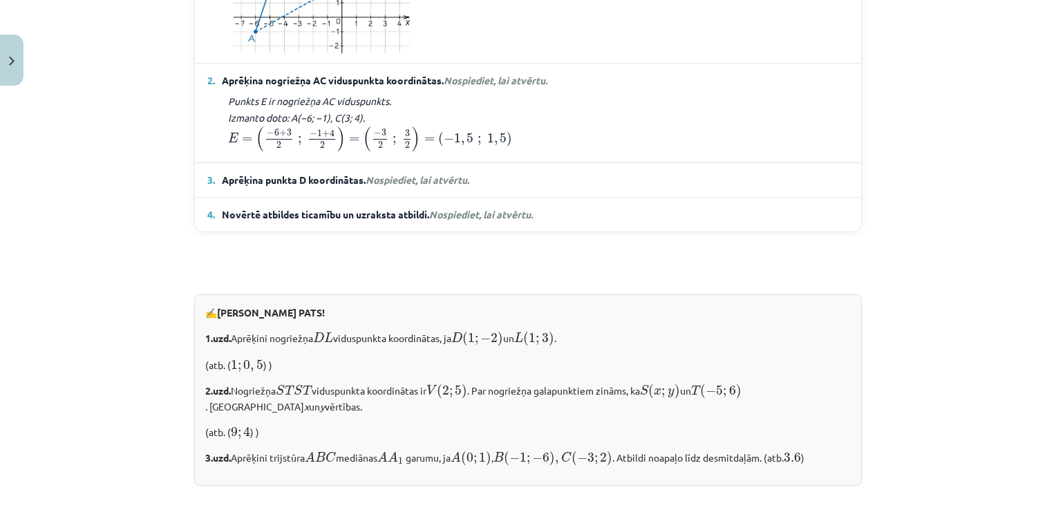
click at [462, 186] on span "Nospiediet, lai atvērtu." at bounding box center [418, 179] width 104 height 12
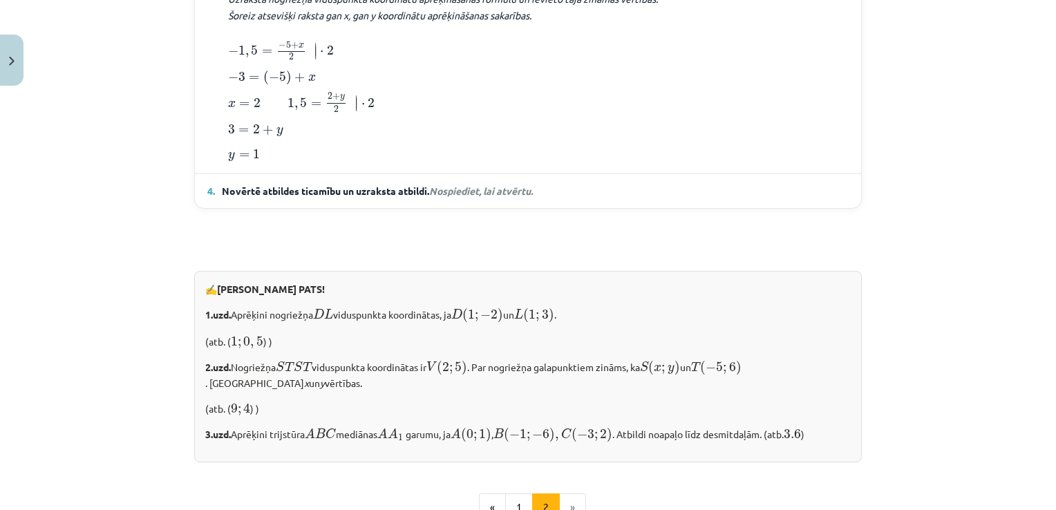
scroll to position [1789, 0]
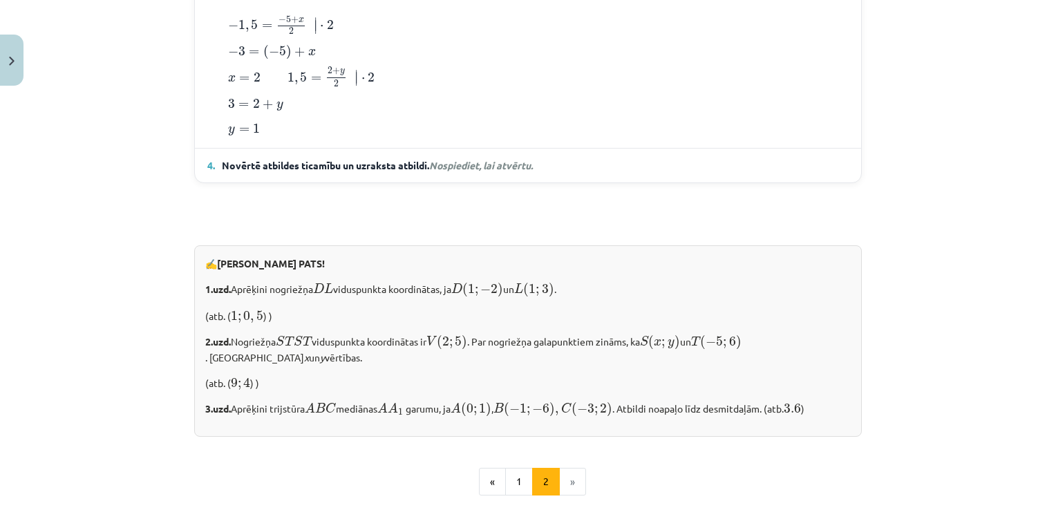
click at [520, 171] on span "Nospiediet, lai atvērtu." at bounding box center [481, 165] width 104 height 12
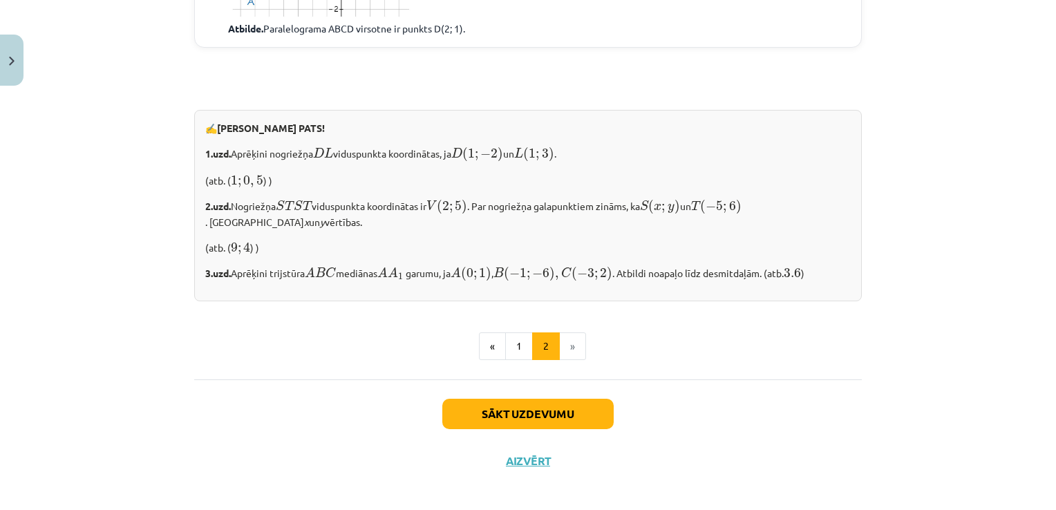
scroll to position [2109, 0]
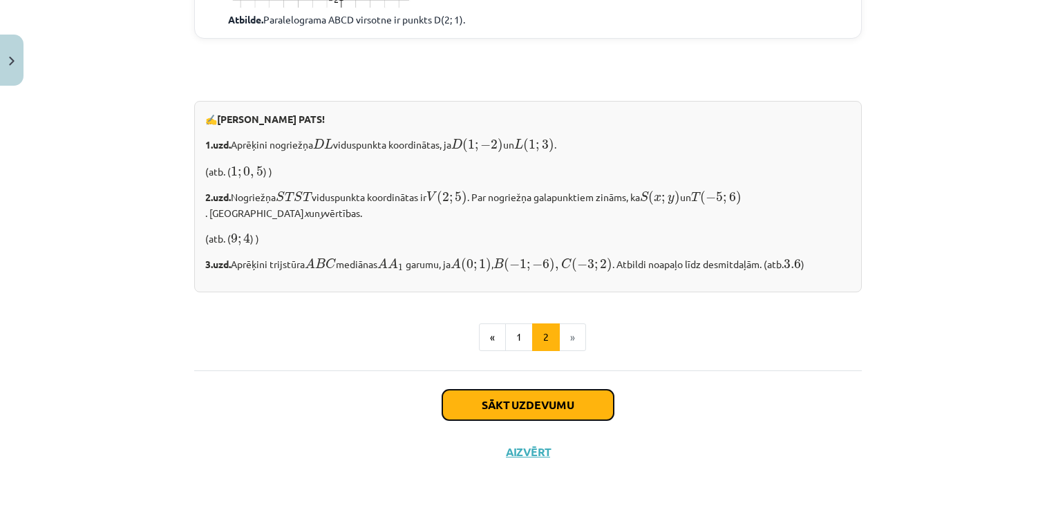
click at [564, 401] on button "Sākt uzdevumu" at bounding box center [527, 405] width 171 height 30
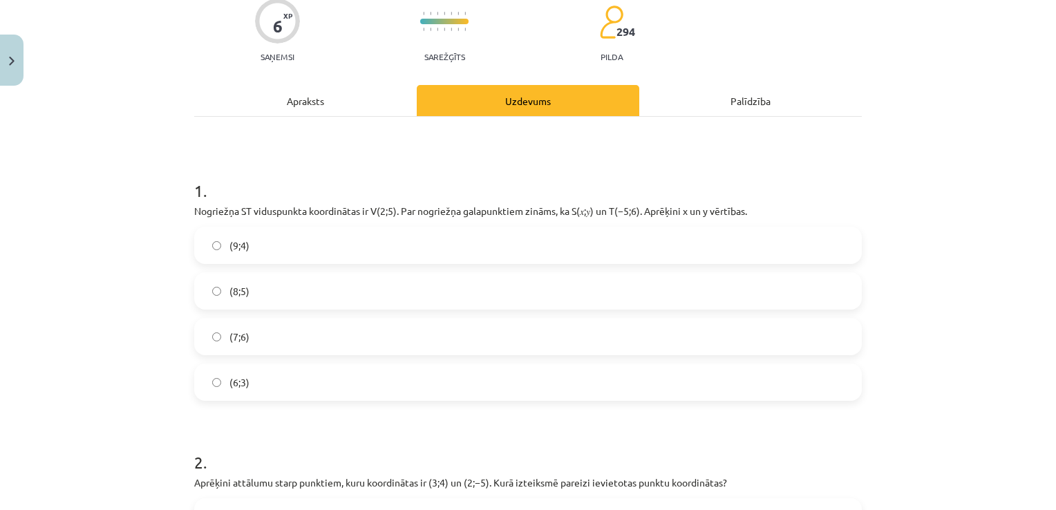
scroll to position [173, 0]
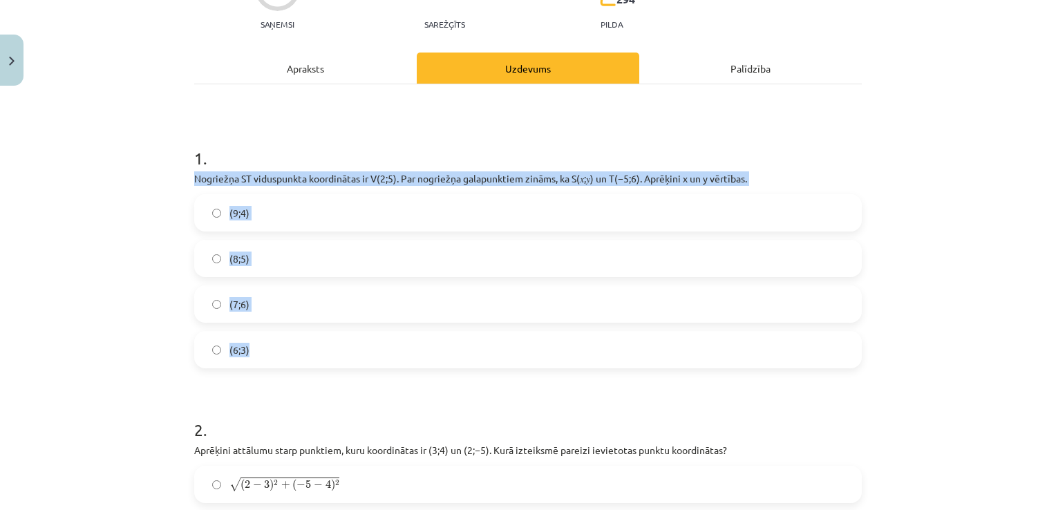
drag, startPoint x: 189, startPoint y: 171, endPoint x: 429, endPoint y: 364, distance: 307.7
copy div "Nogriežņa ﻿ST viduspunkta koordinātas ir ﻿V(2;5)﻿. Par nogriežņa galapunktiem z…"
click at [127, 308] on div "Mācību tēma: Matemātikas i - 10. klases 1. ieskaites mācību materiāls (a,b) #7 …" at bounding box center [528, 255] width 1056 height 510
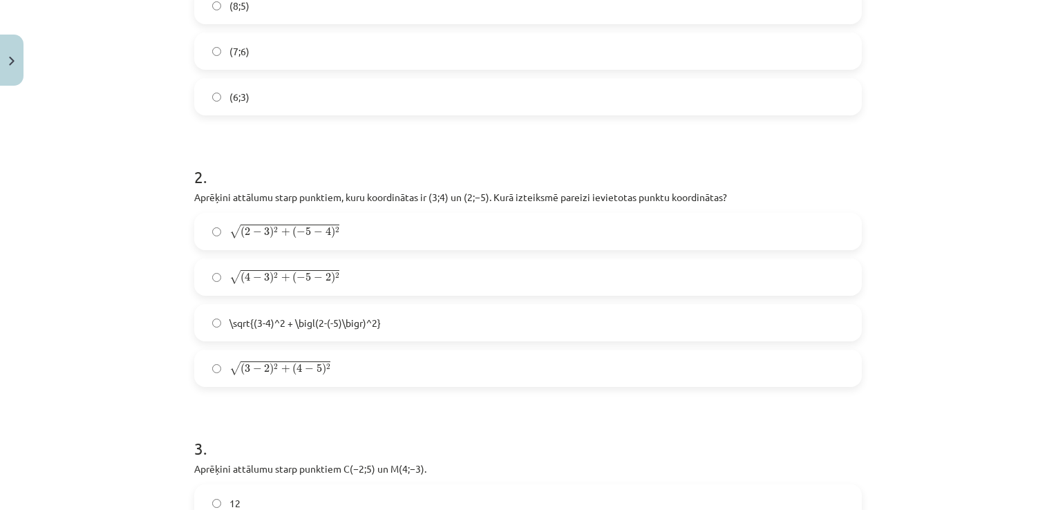
scroll to position [449, 0]
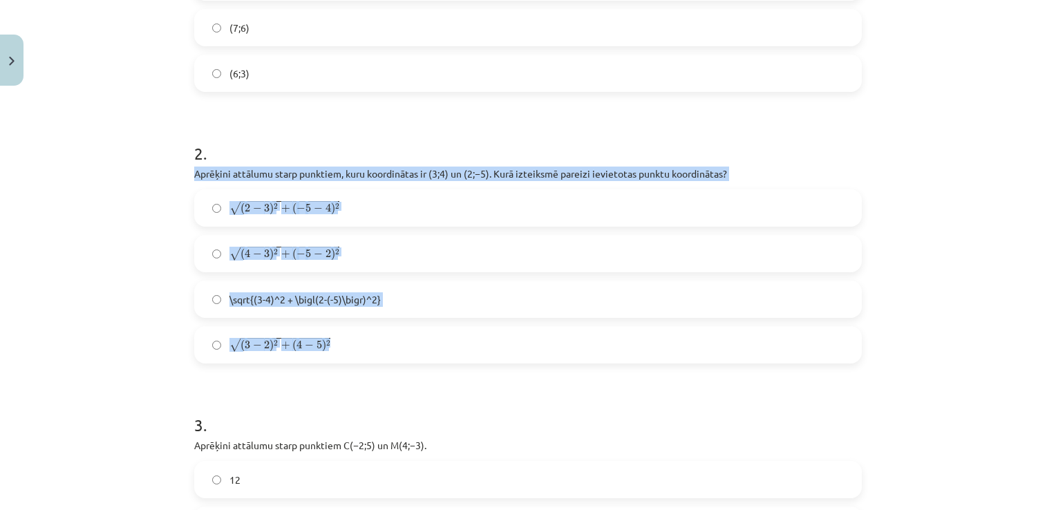
drag, startPoint x: 186, startPoint y: 170, endPoint x: 427, endPoint y: 361, distance: 308.0
copy div "Aprēķini attālumu starp punktiem, kuru koordinātas ir ﻿(3;4)﻿ un ﻿(2;−5). Kurā …"
click at [111, 274] on div "Mācību tēma: Matemātikas i - 10. klases 1. ieskaites mācību materiāls (a,b) #7 …" at bounding box center [528, 255] width 1056 height 510
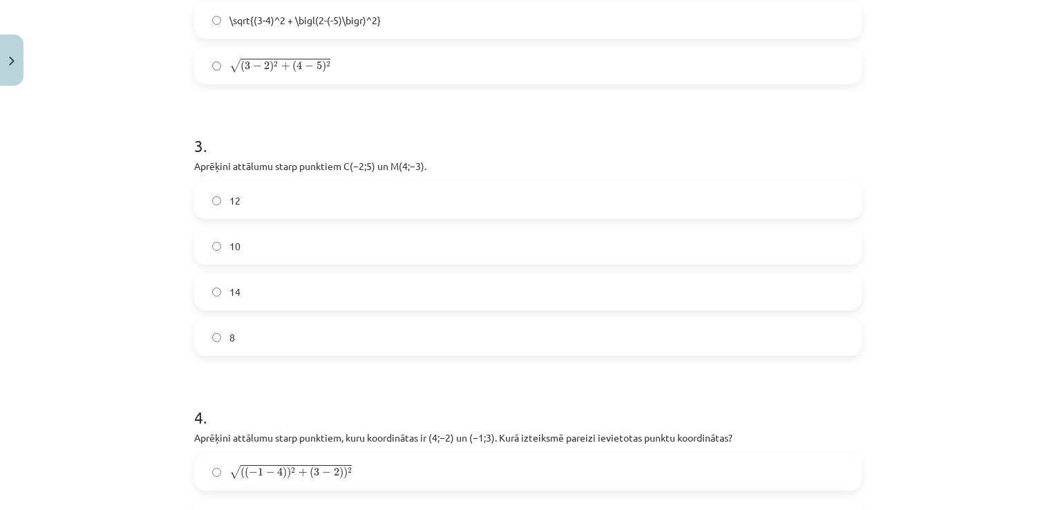
scroll to position [726, 0]
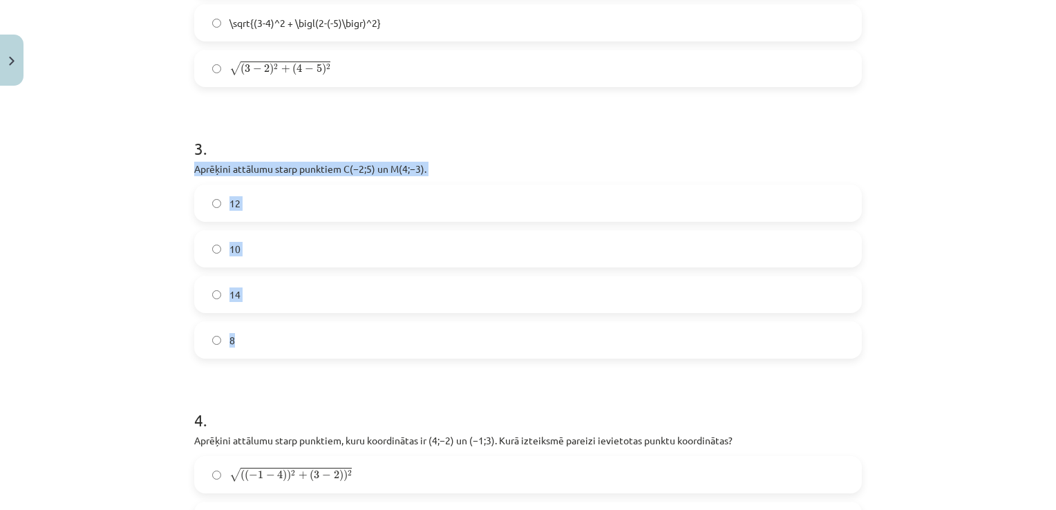
drag, startPoint x: 176, startPoint y: 162, endPoint x: 420, endPoint y: 339, distance: 301.8
click at [420, 339] on div "Mācību tēma: Matemātikas i - 10. klases 1. ieskaites mācību materiāls (a,b) #7 …" at bounding box center [528, 255] width 1056 height 510
copy div "Aprēķini attālumu starp punktiem ﻿C(−2;5)﻿ un ﻿M(4;−3)﻿. 12 10 14 8"
click at [144, 287] on div "Mācību tēma: Matemātikas i - 10. klases 1. ieskaites mācību materiāls (a,b) #7 …" at bounding box center [528, 255] width 1056 height 510
click at [258, 245] on label "10" at bounding box center [528, 249] width 665 height 35
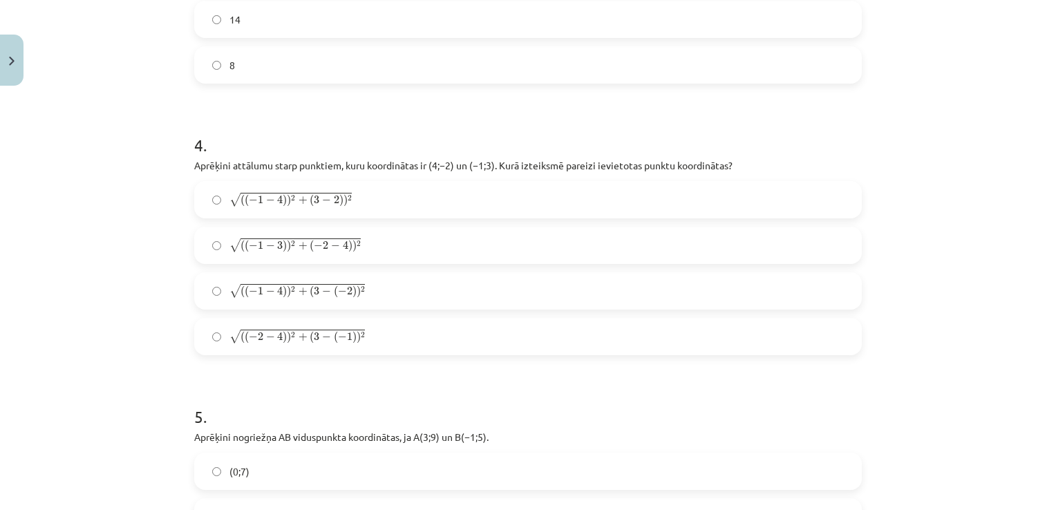
scroll to position [1002, 0]
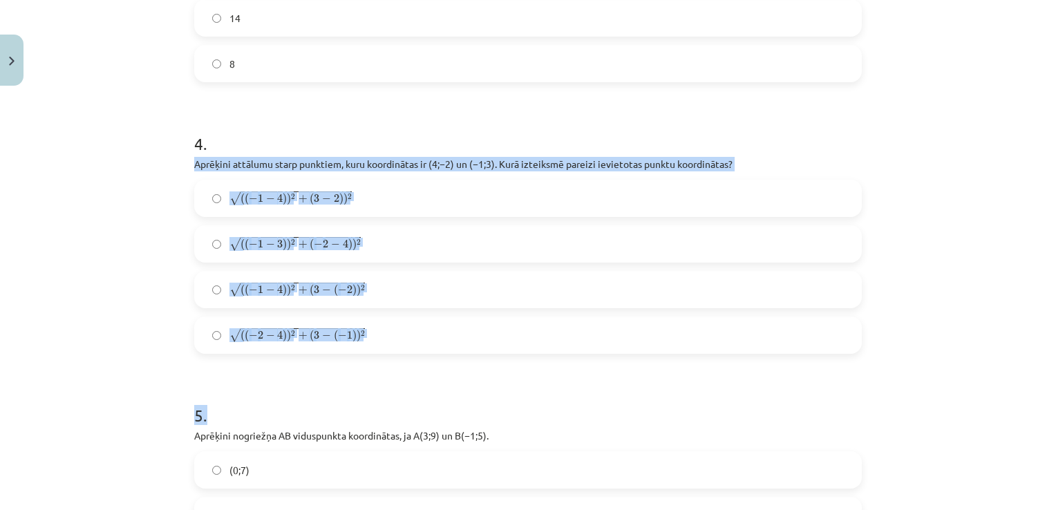
drag, startPoint x: 187, startPoint y: 162, endPoint x: 565, endPoint y: 388, distance: 441.4
click at [565, 388] on div "6 XP Saņemsi Sarežģīts 294 pilda Apraksts Uzdevums Palīdzība 1 . Nogriežņa ﻿ST …" at bounding box center [528, 189] width 684 height 2154
copy form "Aprēķini attālumu starp punktiem, kuru koordinātas ir ﻿(4;−2) un ﻿(−1;3)﻿. Kurā…"
click at [129, 269] on div "Mācību tēma: Matemātikas i - 10. klases 1. ieskaites mācību materiāls (a,b) #7 …" at bounding box center [528, 255] width 1056 height 510
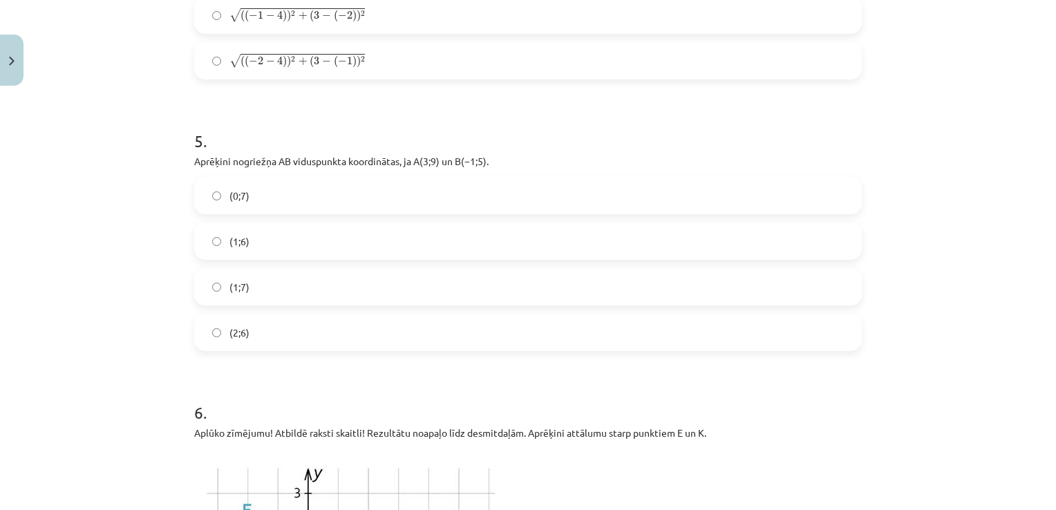
scroll to position [1279, 0]
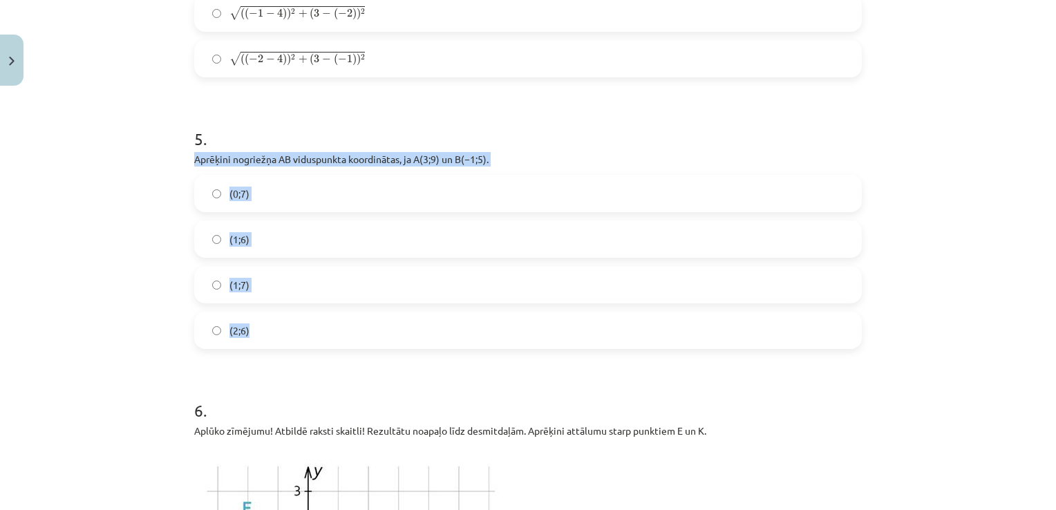
drag, startPoint x: 180, startPoint y: 155, endPoint x: 451, endPoint y: 337, distance: 326.3
copy div "Aprēķini nogriežņa ﻿AB viduspunkta koordinātas, ja ﻿A(3;9) un ﻿B(−1;5). (0;7) (…"
click at [133, 213] on div "Mācību tēma: Matemātikas i - 10. klases 1. ieskaites mācību materiāls (a,b) #7 …" at bounding box center [528, 255] width 1056 height 510
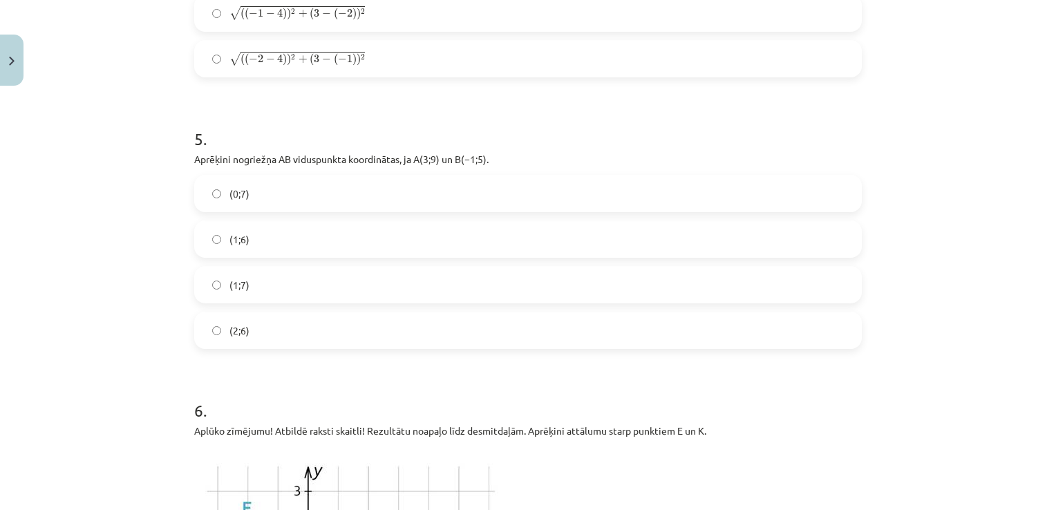
click at [272, 283] on label "(1;7)" at bounding box center [528, 284] width 665 height 35
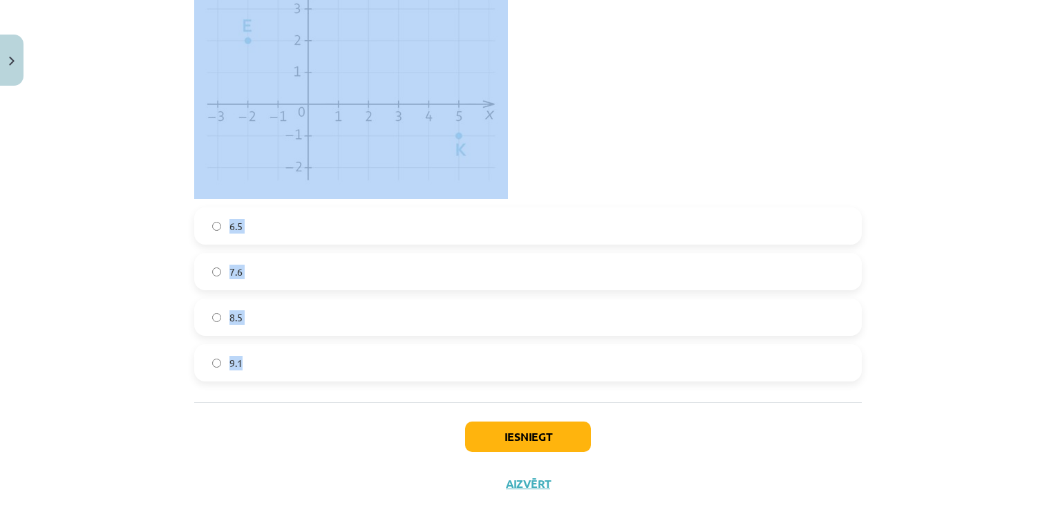
scroll to position [1762, 0]
drag, startPoint x: 185, startPoint y: 151, endPoint x: 699, endPoint y: 344, distance: 549.4
click at [72, 245] on div "Mācību tēma: Matemātikas i - 10. klases 1. ieskaites mācību materiāls (a,b) #7 …" at bounding box center [528, 255] width 1056 height 510
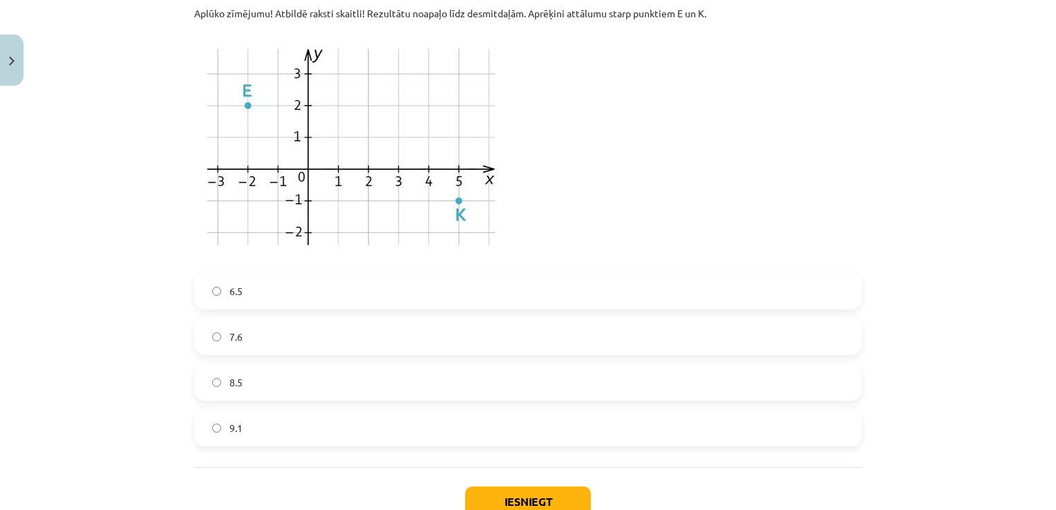
scroll to position [1693, 0]
click at [243, 344] on label "7.6" at bounding box center [528, 339] width 665 height 35
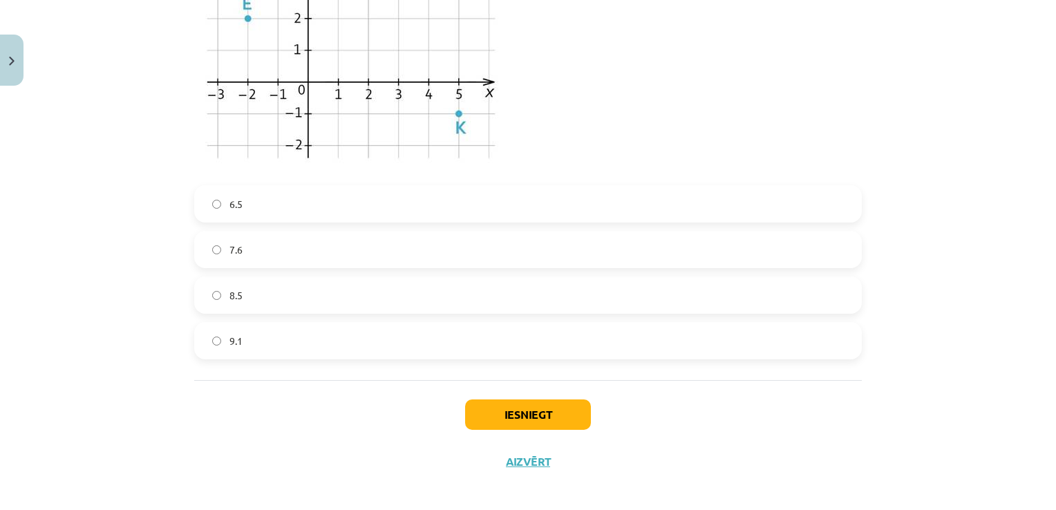
scroll to position [1792, 0]
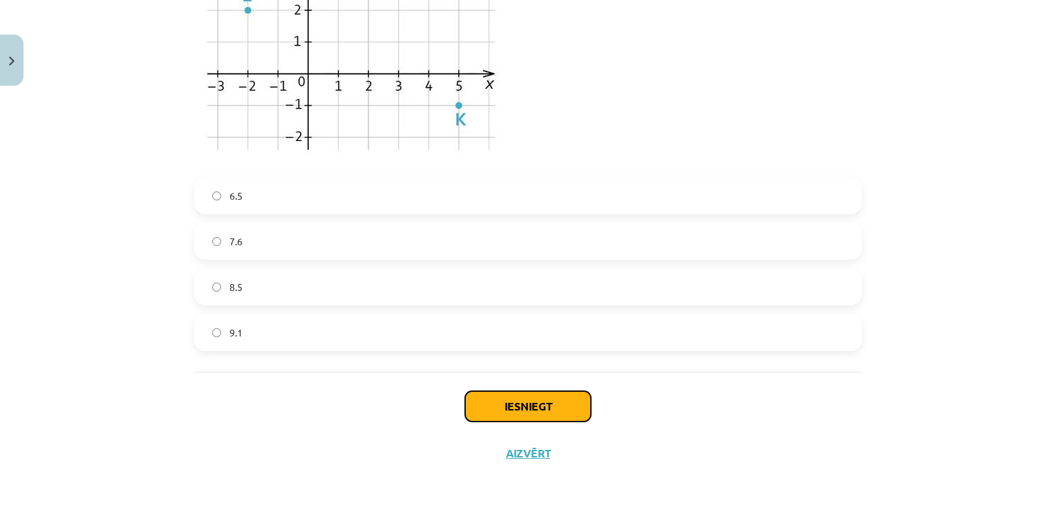
click at [511, 397] on button "Iesniegt" at bounding box center [528, 406] width 126 height 30
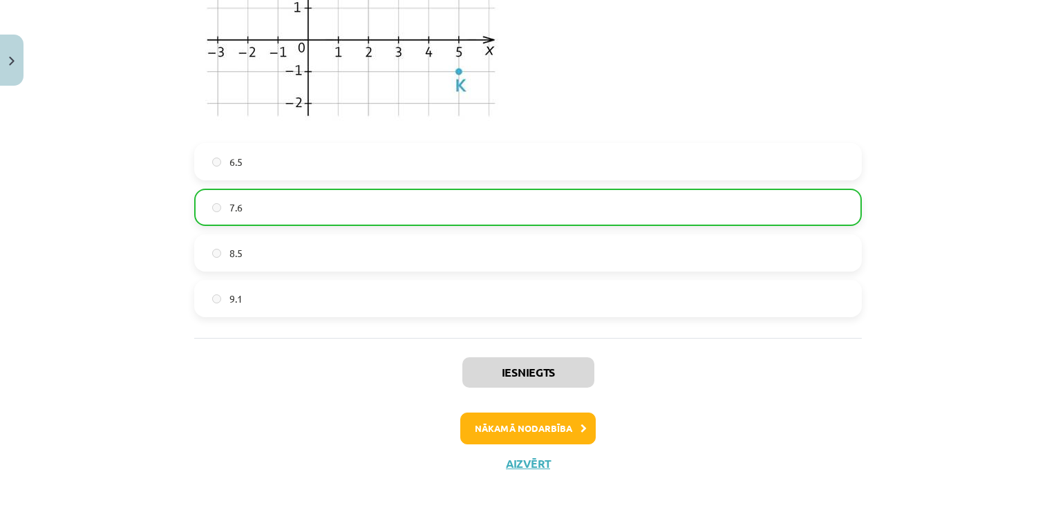
scroll to position [1836, 0]
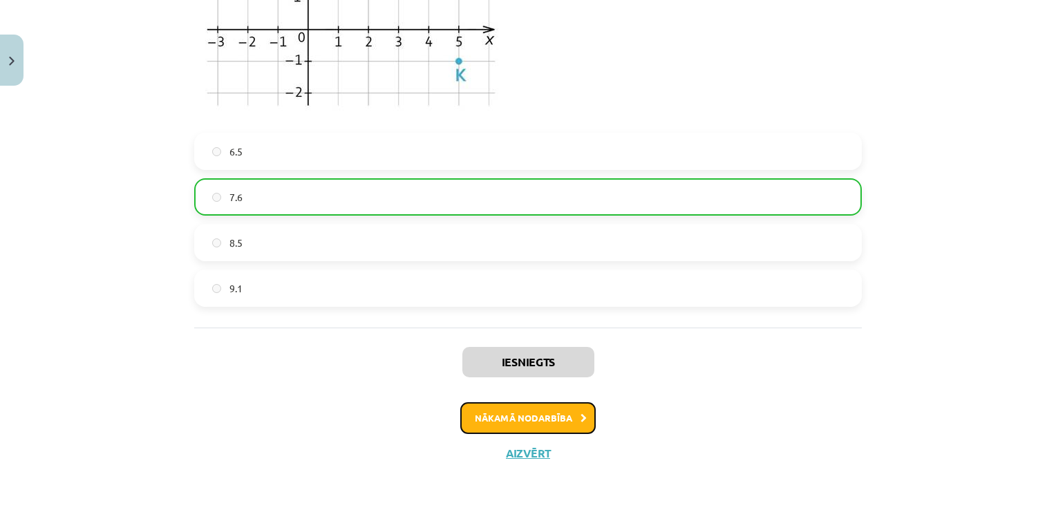
click at [570, 415] on button "Nākamā nodarbība" at bounding box center [527, 418] width 135 height 32
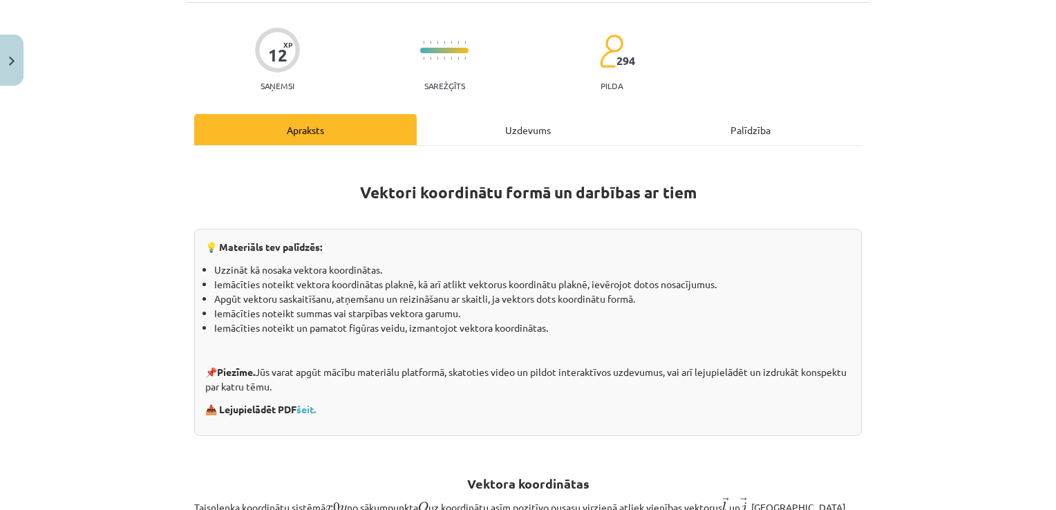
scroll to position [138, 0]
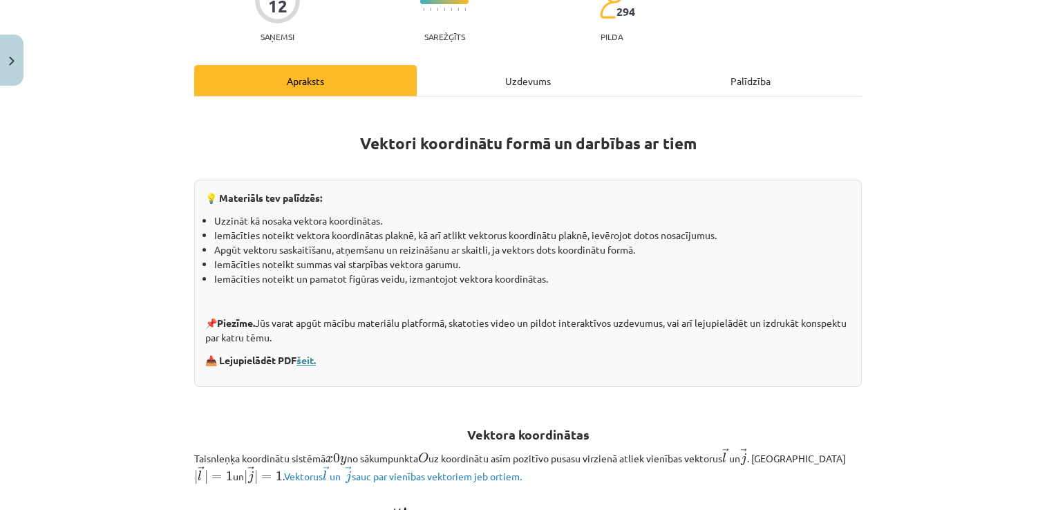
click at [309, 356] on link "šeit." at bounding box center [306, 360] width 19 height 12
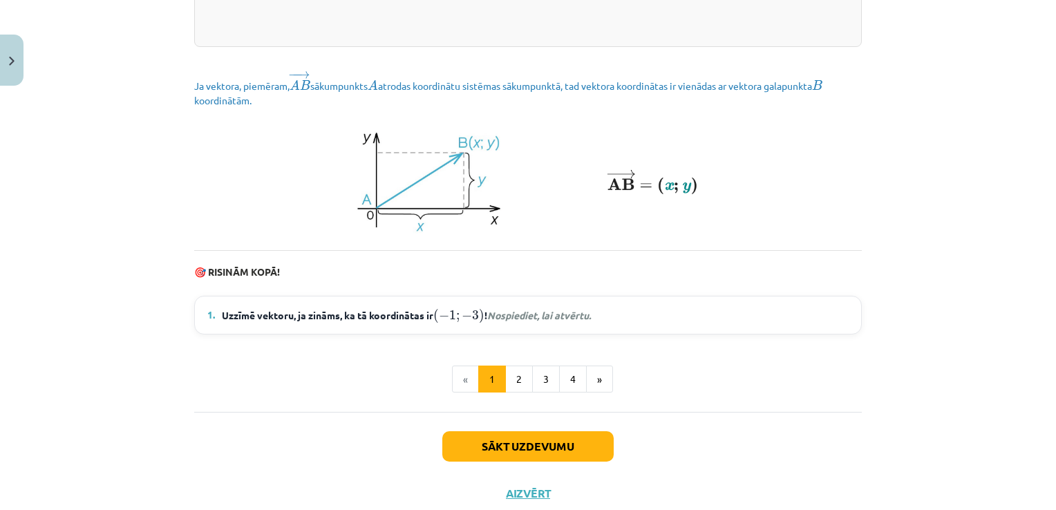
scroll to position [1866, 0]
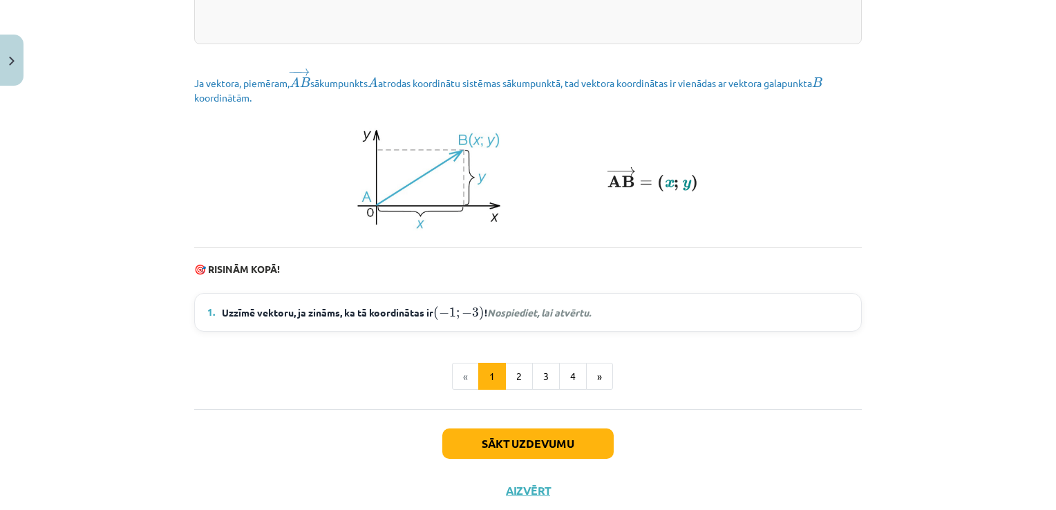
click at [511, 319] on em "Nospiediet, lai atvērtu." at bounding box center [539, 312] width 104 height 12
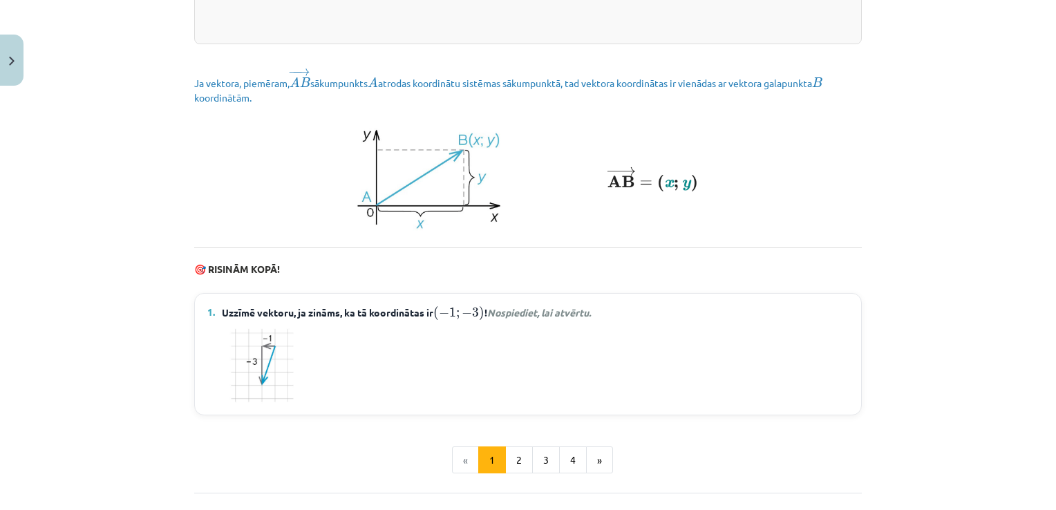
click at [267, 364] on img at bounding box center [262, 366] width 68 height 78
click at [505, 471] on button "2" at bounding box center [519, 460] width 28 height 28
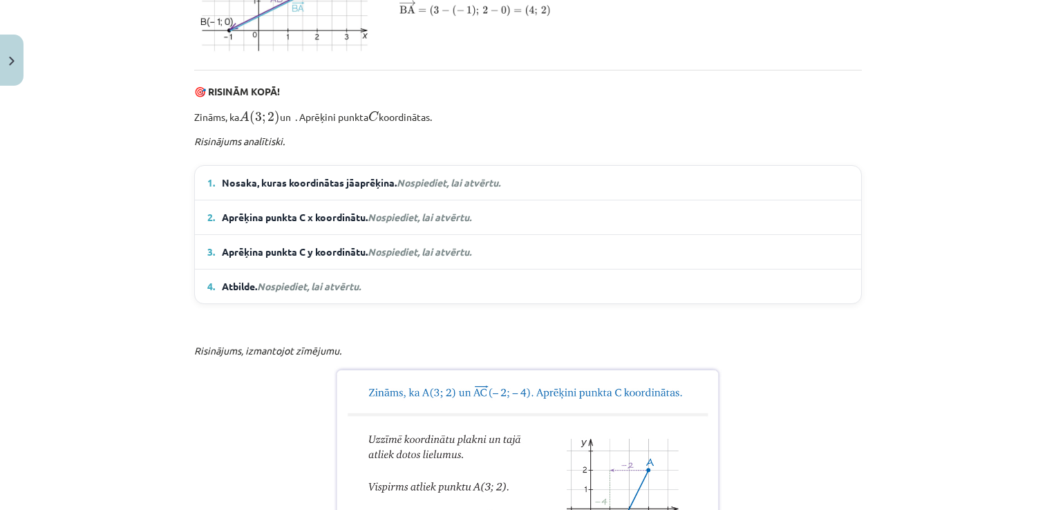
scroll to position [800, 0]
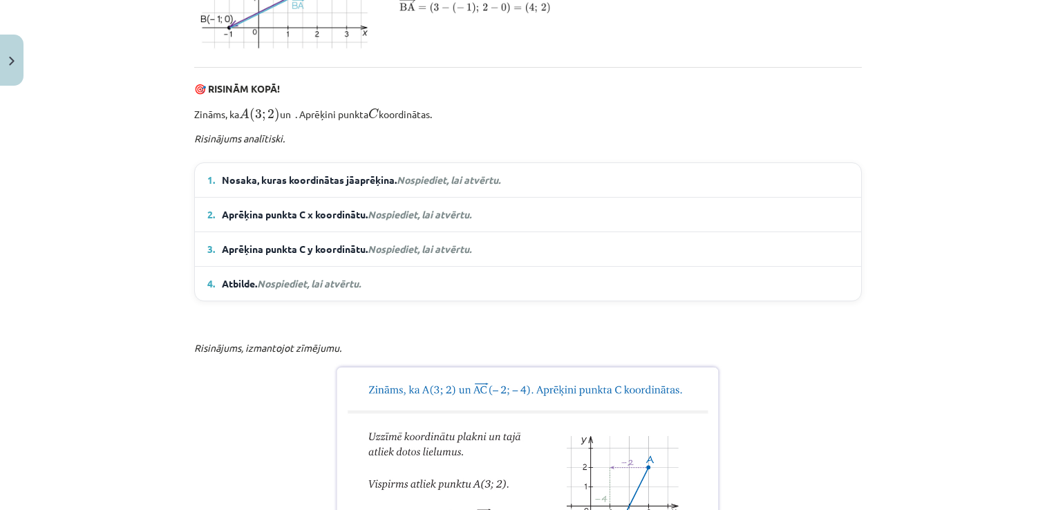
click at [482, 186] on em "Nospiediet, lai atvērtu." at bounding box center [449, 179] width 104 height 12
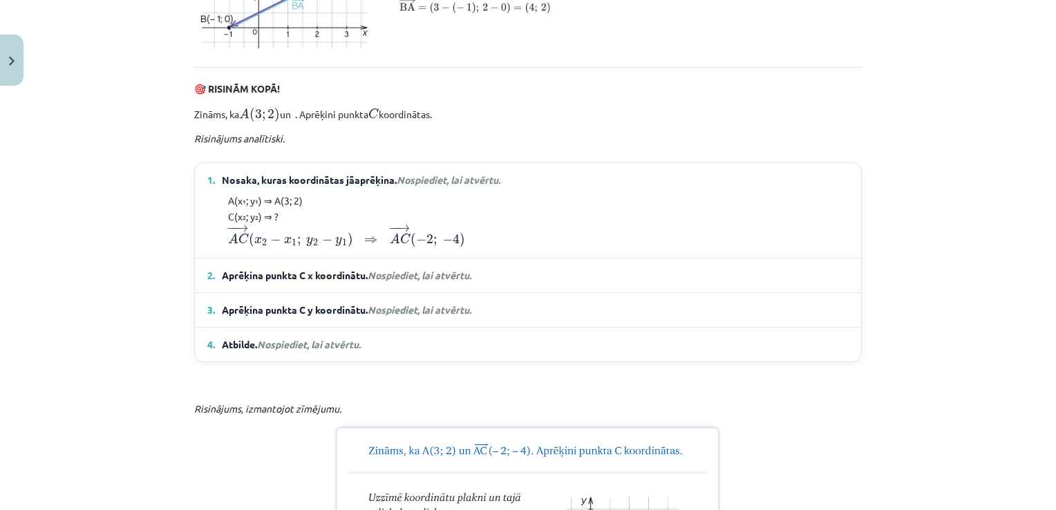
click at [447, 281] on em "Nospiediet, lai atvērtu." at bounding box center [420, 275] width 104 height 12
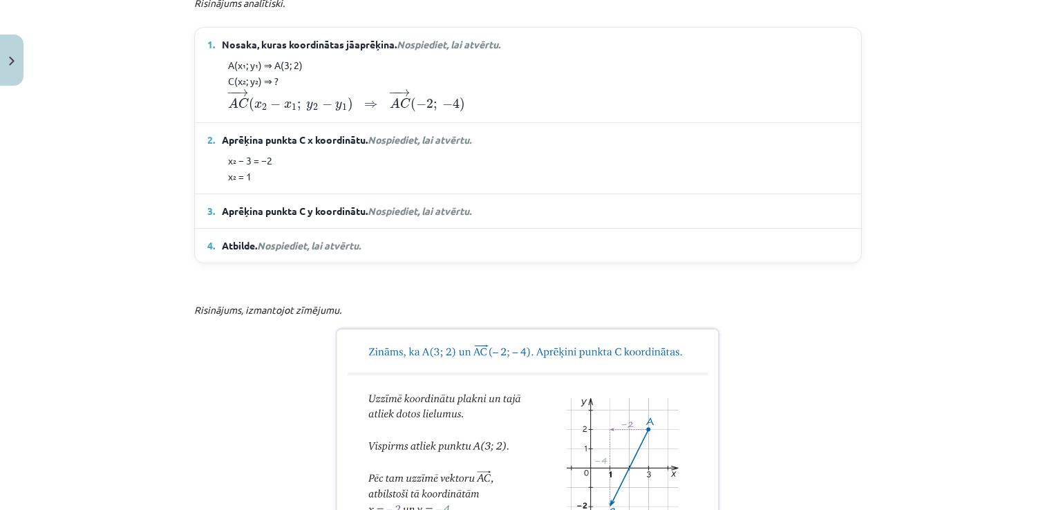
scroll to position [938, 0]
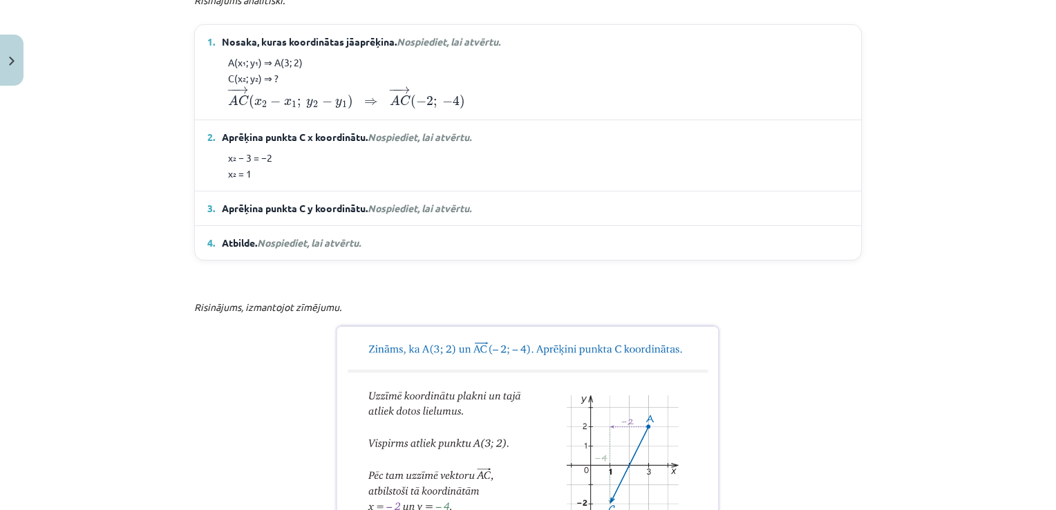
click at [435, 214] on span "Nospiediet, lai atvērtu." at bounding box center [420, 208] width 104 height 12
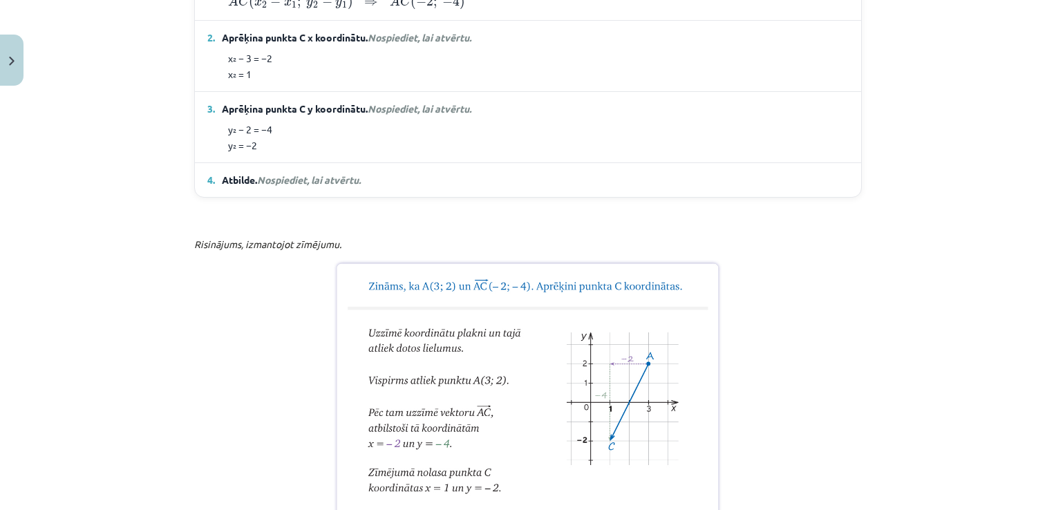
scroll to position [1076, 0]
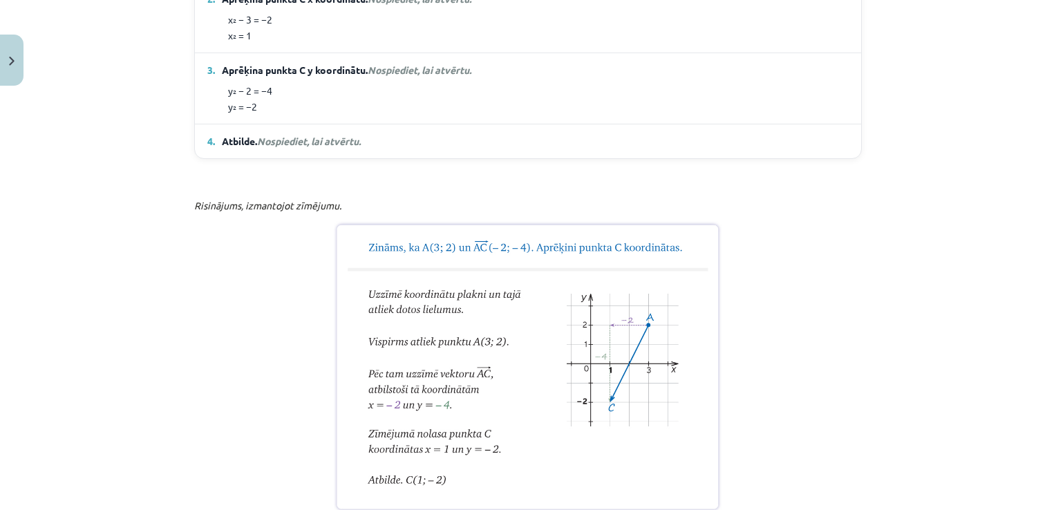
click at [306, 147] on span "Nospiediet, lai atvērtu." at bounding box center [309, 141] width 104 height 12
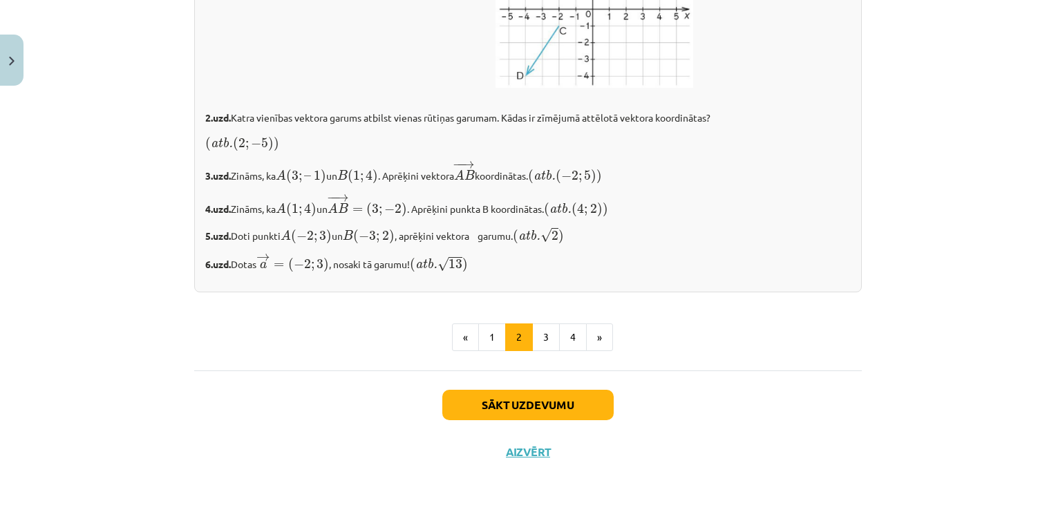
scroll to position [2538, 0]
click at [538, 344] on button "3" at bounding box center [546, 337] width 28 height 28
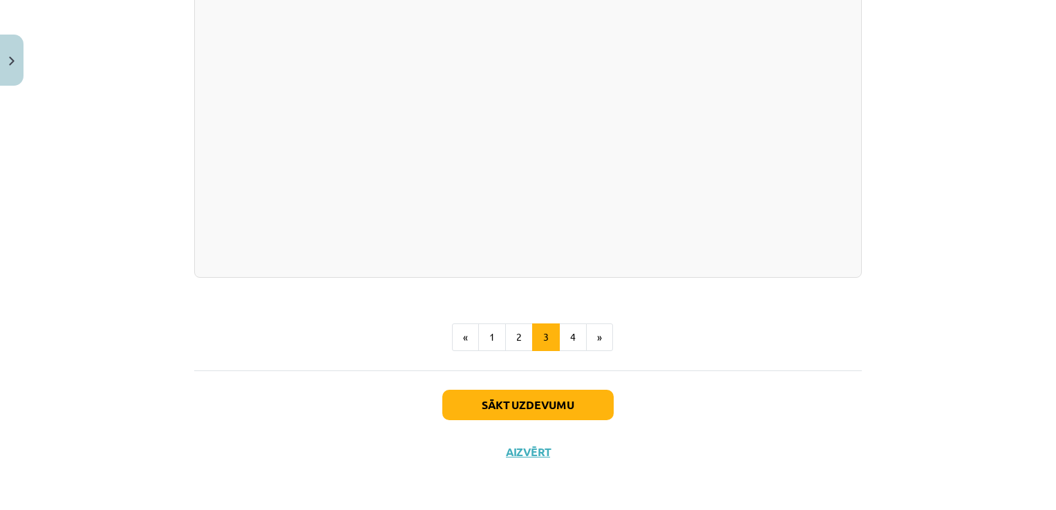
scroll to position [2680, 0]
click at [561, 351] on button "4" at bounding box center [573, 337] width 28 height 28
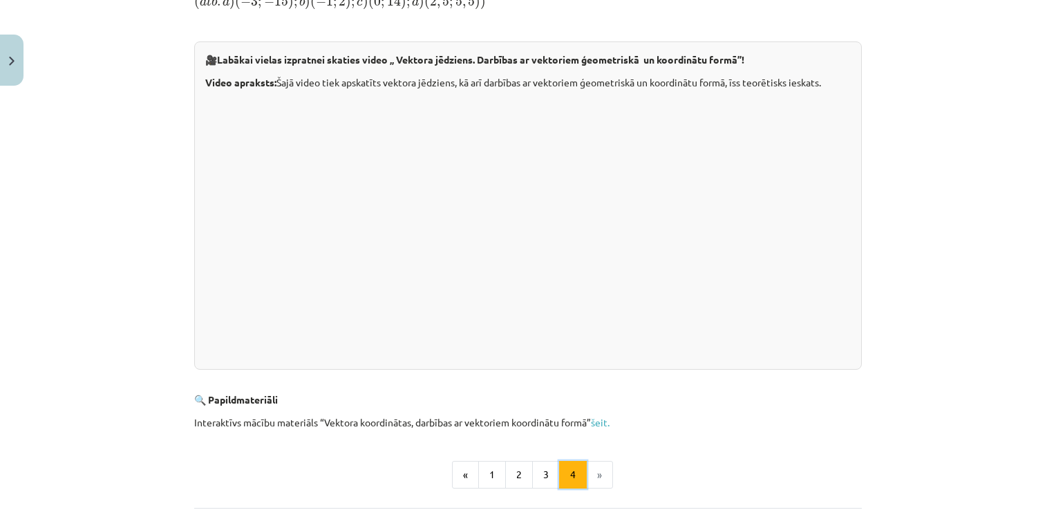
scroll to position [441, 0]
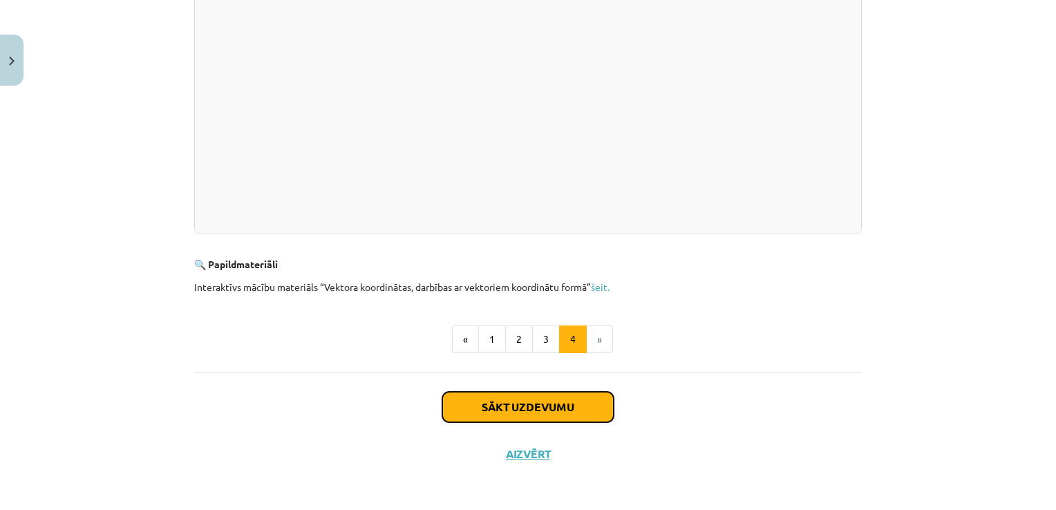
click at [509, 402] on button "Sākt uzdevumu" at bounding box center [527, 407] width 171 height 30
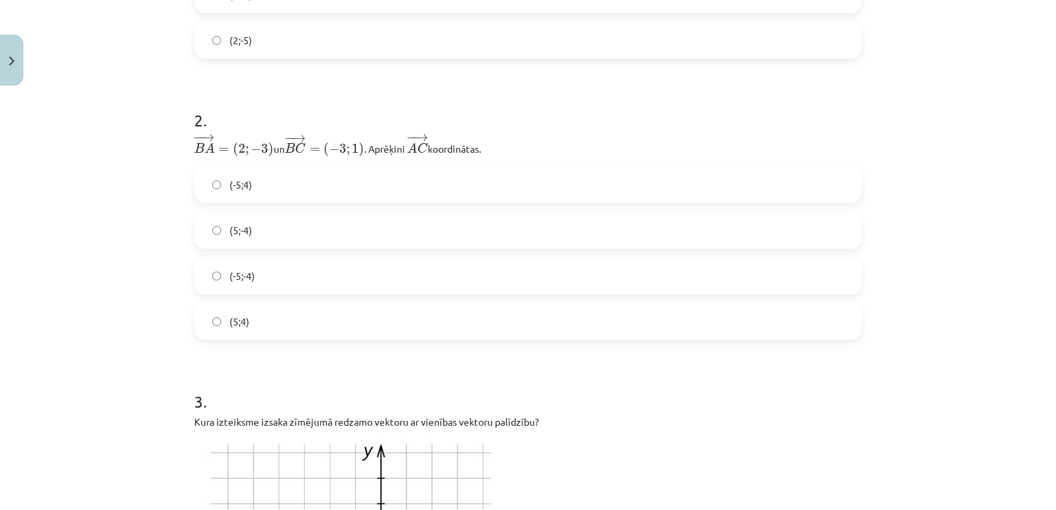
scroll to position [726, 0]
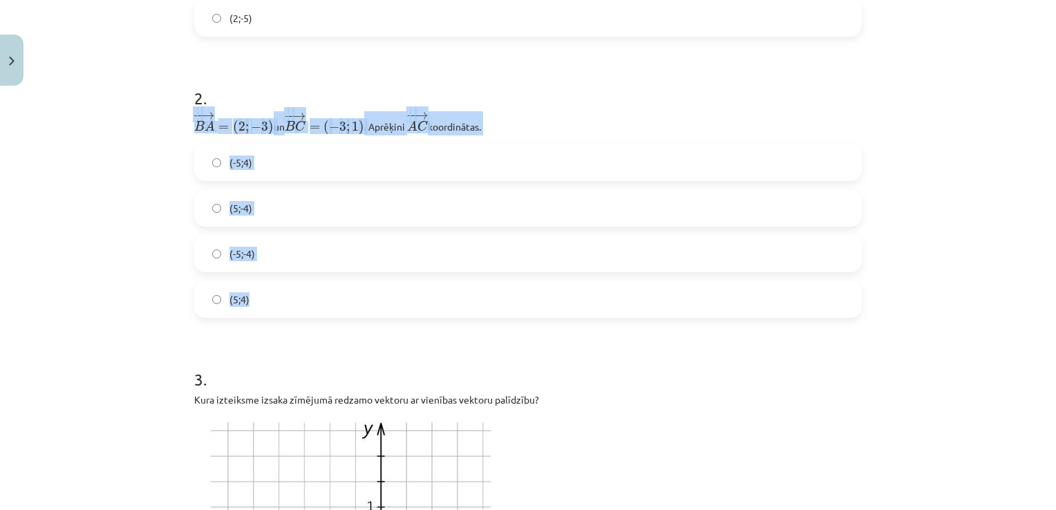
drag, startPoint x: 179, startPoint y: 118, endPoint x: 377, endPoint y: 305, distance: 272.8
click at [377, 305] on div "Mācību tēma: Matemātikas i - 10. klases 1. ieskaites mācību materiāls (a,b) #8 …" at bounding box center [528, 255] width 1056 height 510
click at [149, 284] on div "Mācību tēma: Matemātikas i - 10. klases 1. ieskaites mācību materiāls (a,b) #8 …" at bounding box center [528, 255] width 1056 height 510
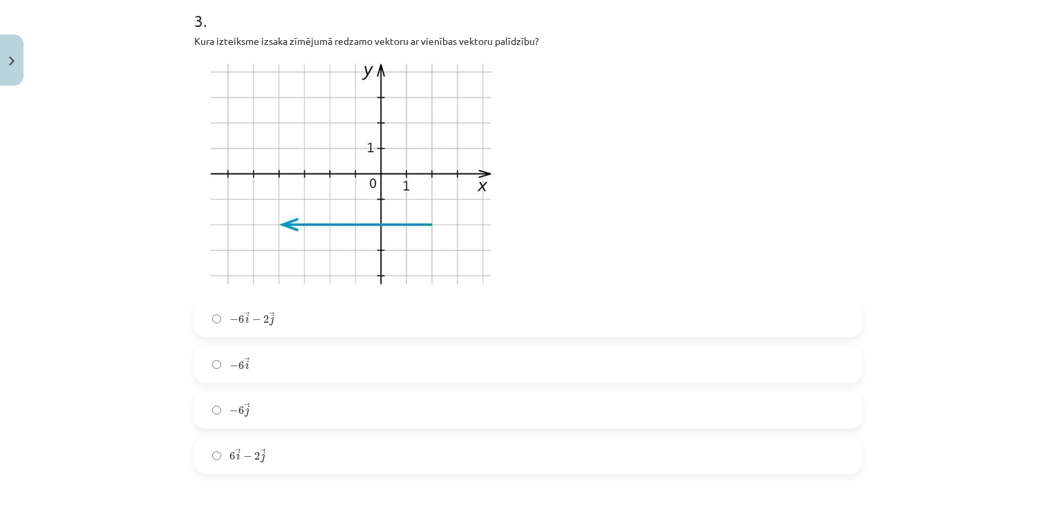
scroll to position [1071, 0]
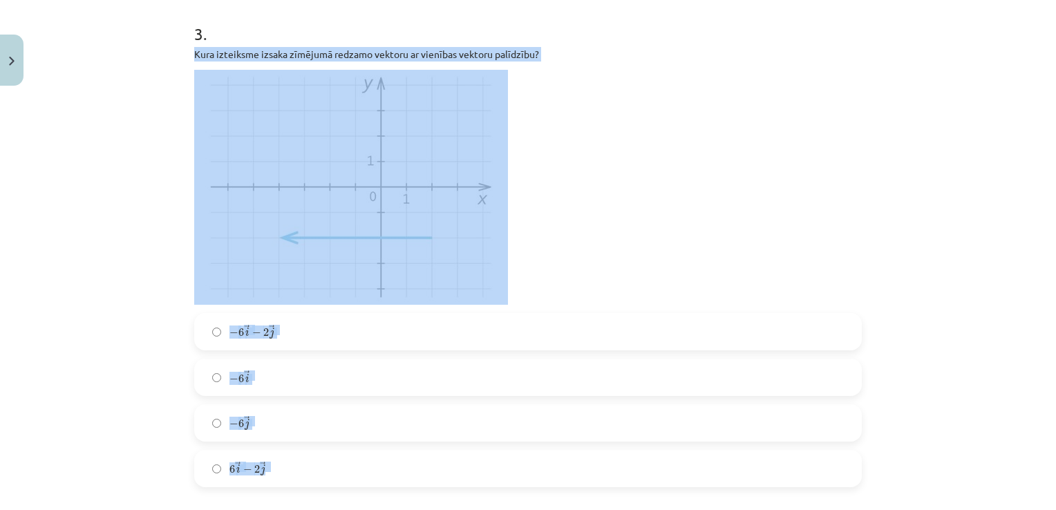
drag, startPoint x: 186, startPoint y: 51, endPoint x: 392, endPoint y: 457, distance: 455.0
click at [86, 196] on div "Mācību tēma: Matemātikas i - 10. klases 1. ieskaites mācību materiāls (a,b) #8 …" at bounding box center [528, 255] width 1056 height 510
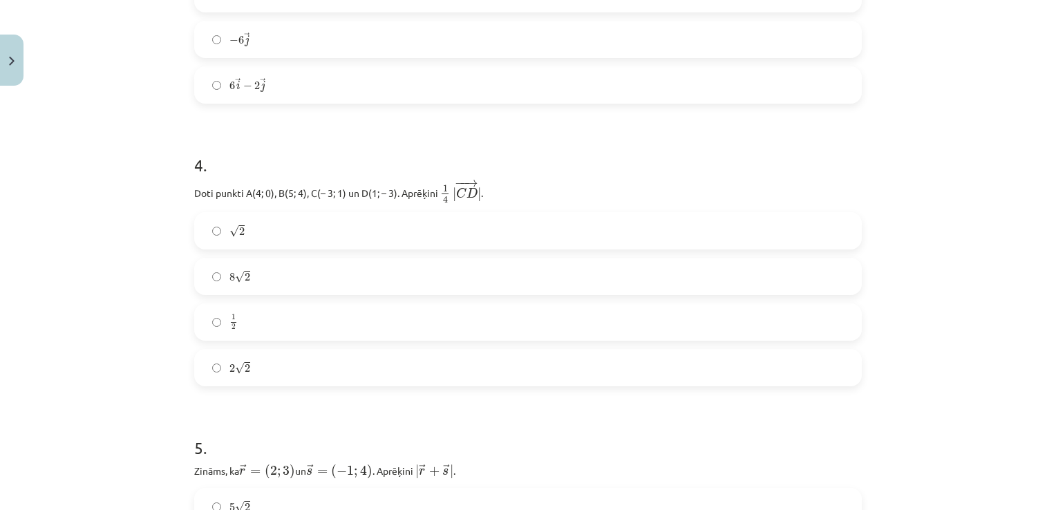
scroll to position [1486, 0]
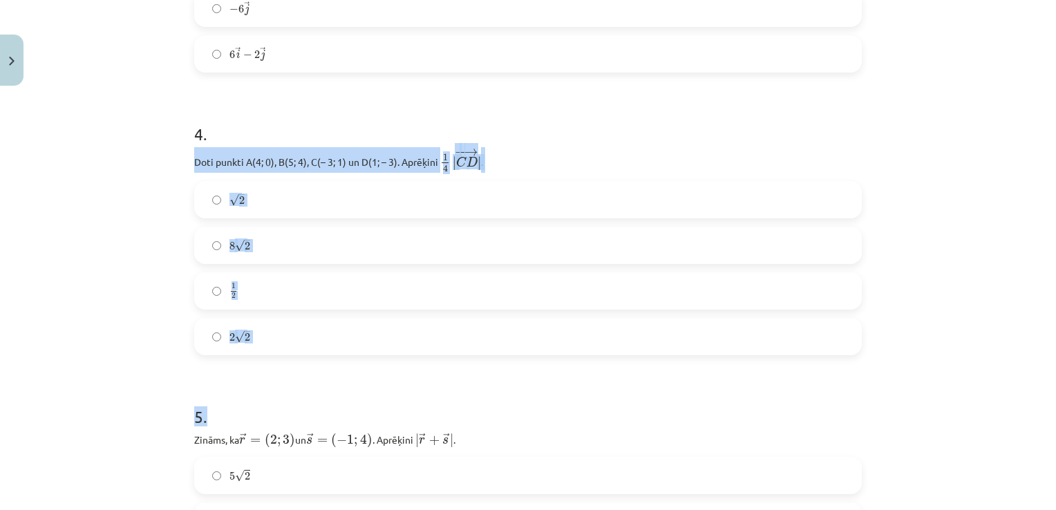
drag, startPoint x: 189, startPoint y: 156, endPoint x: 470, endPoint y: 358, distance: 346.2
click at [133, 189] on div "Mācību tēma: Matemātikas i - 10. klases 1. ieskaites mācību materiāls (a,b) #8 …" at bounding box center [528, 255] width 1056 height 510
click at [158, 233] on div "Mācību tēma: Matemātikas i - 10. klases 1. ieskaites mācību materiāls (a,b) #8 …" at bounding box center [528, 255] width 1056 height 510
drag, startPoint x: 254, startPoint y: 154, endPoint x: 382, endPoint y: 333, distance: 219.6
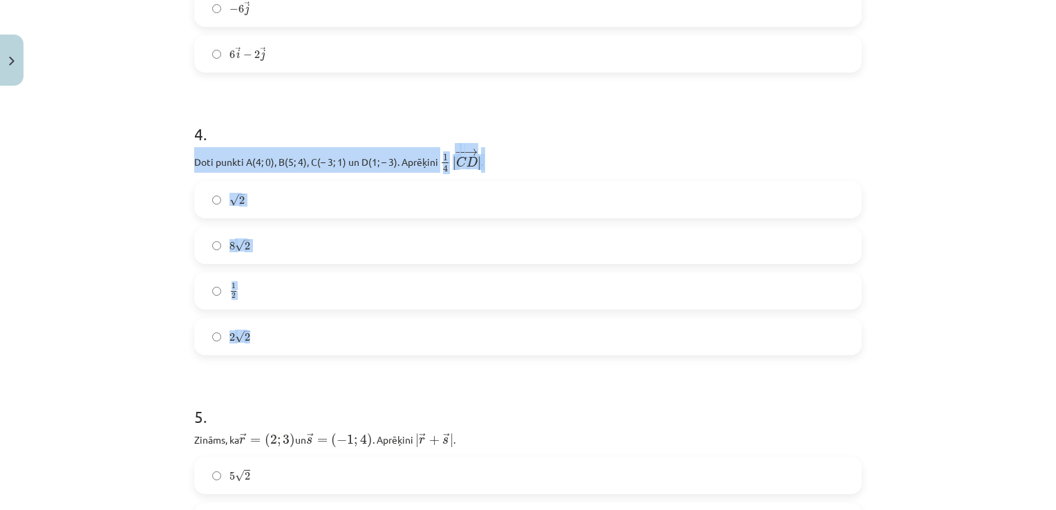
click at [116, 321] on div "Mācību tēma: Matemātikas i - 10. klases 1. ieskaites mācību materiāls (a,b) #8 …" at bounding box center [528, 255] width 1056 height 510
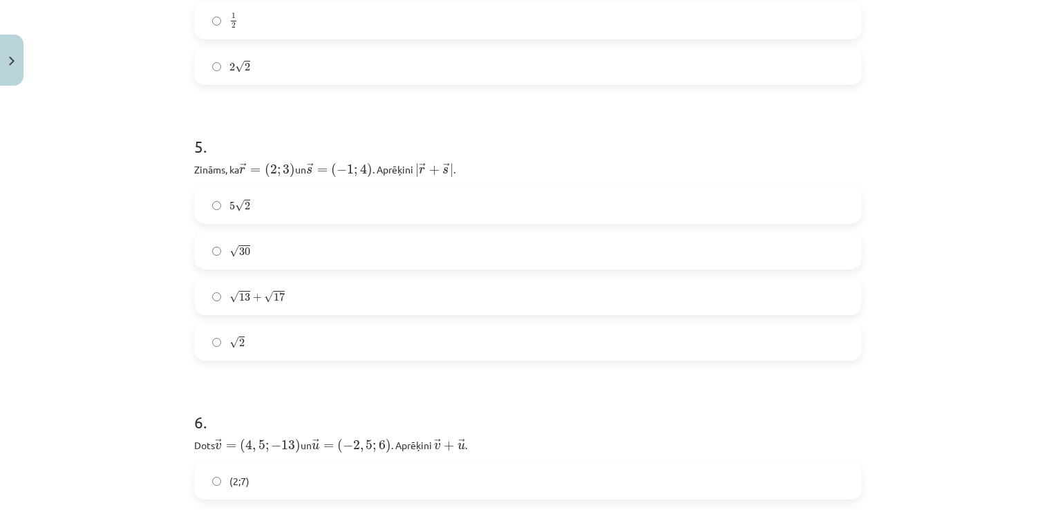
scroll to position [1832, 0]
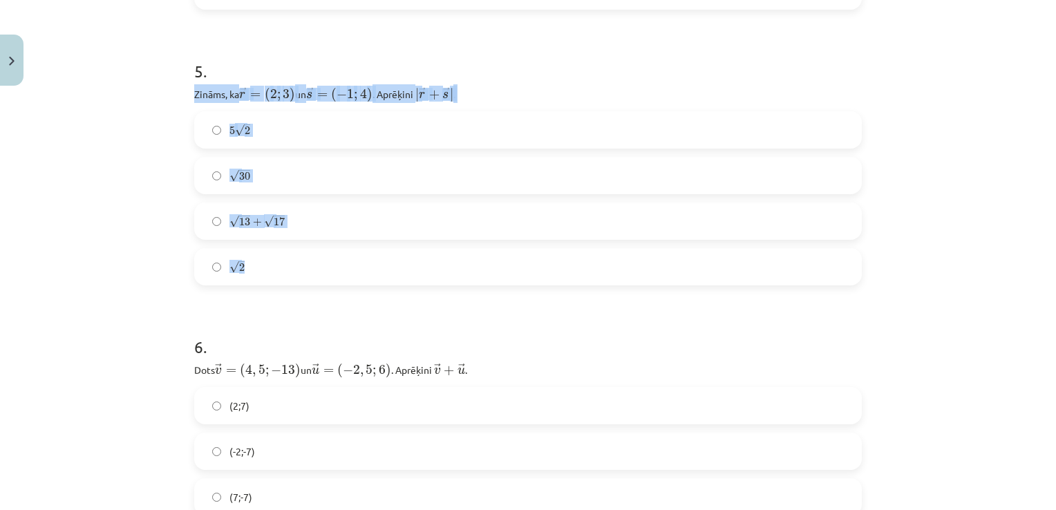
drag, startPoint x: 195, startPoint y: 90, endPoint x: 380, endPoint y: 271, distance: 259.0
click at [380, 271] on div "12 XP Saņemsi Sarežģīts 294 pilda Apraksts Uzdevums Palīdzība 1 . Katra vienība…" at bounding box center [528, 306] width 684 height 4092
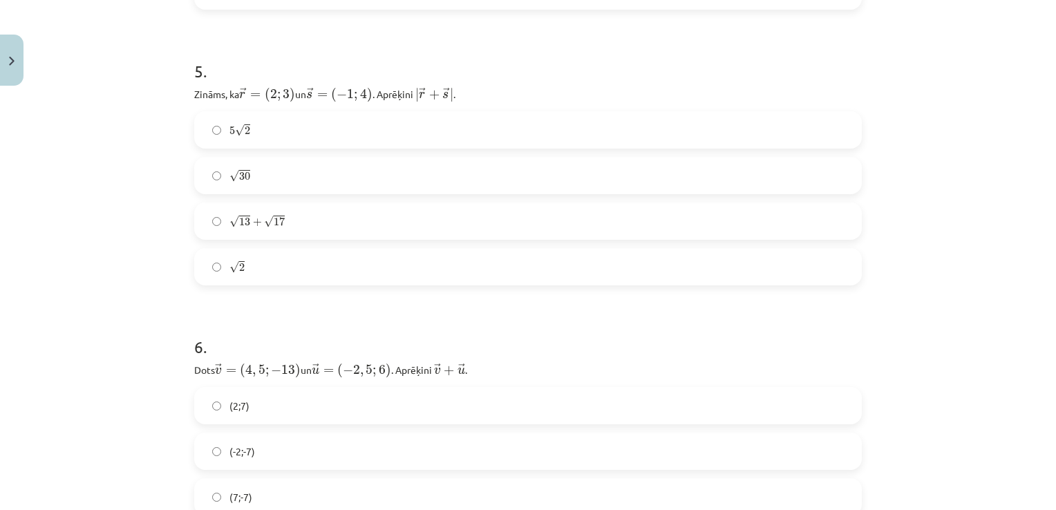
click at [38, 315] on div "Mācību tēma: Matemātikas i - 10. klases 1. ieskaites mācību materiāls (a,b) #8 …" at bounding box center [528, 255] width 1056 height 510
click at [198, 126] on label "5 √ 2 5 2" at bounding box center [528, 130] width 665 height 35
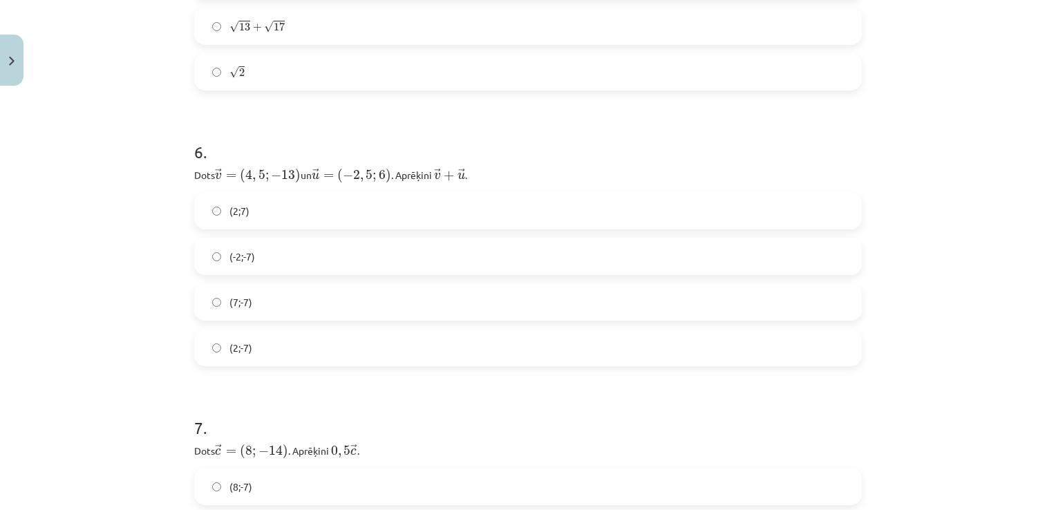
scroll to position [2039, 0]
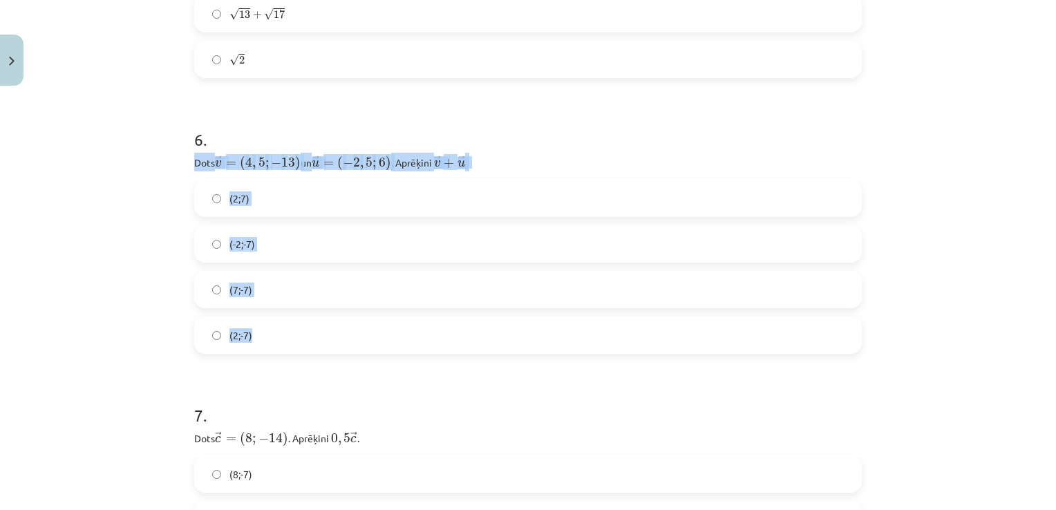
drag, startPoint x: 176, startPoint y: 156, endPoint x: 462, endPoint y: 324, distance: 332.4
click at [462, 324] on div "Mācību tēma: Matemātikas i - 10. klases 1. ieskaites mācību materiāls (a,b) #8 …" at bounding box center [528, 255] width 1056 height 510
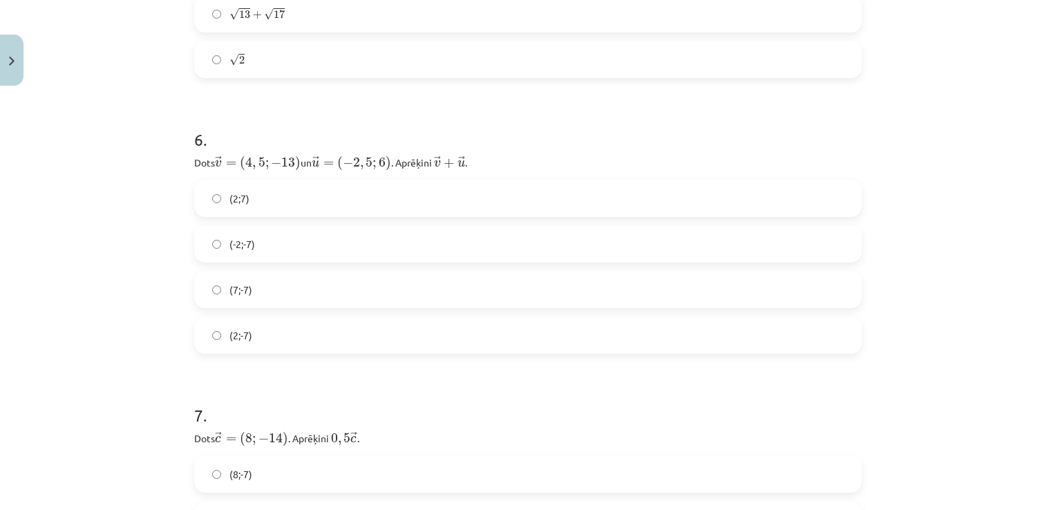
click at [44, 391] on div "Mācību tēma: Matemātikas i - 10. klases 1. ieskaites mācību materiāls (a,b) #8 …" at bounding box center [528, 255] width 1056 height 510
click at [205, 331] on label "(2;-7)" at bounding box center [528, 335] width 665 height 35
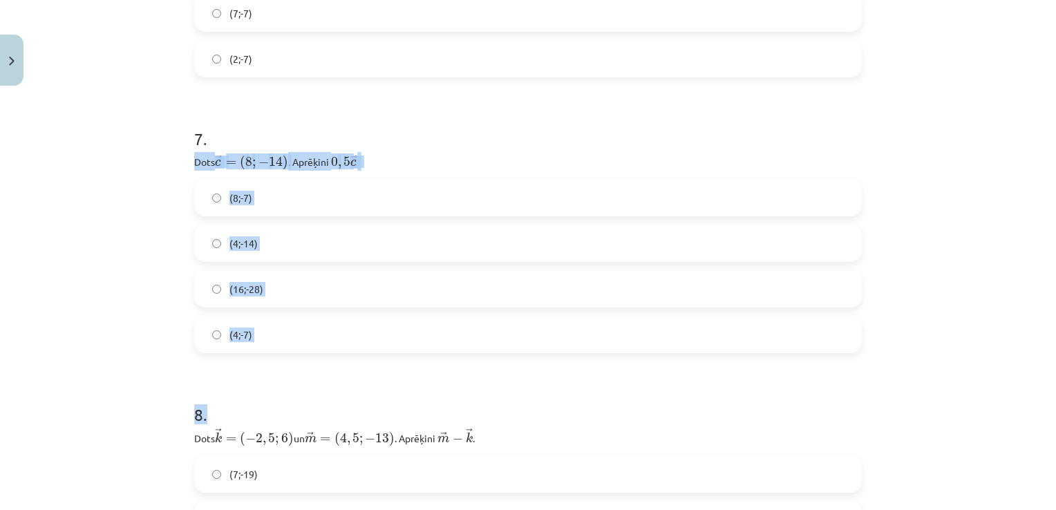
drag, startPoint x: 185, startPoint y: 158, endPoint x: 403, endPoint y: 363, distance: 299.7
drag, startPoint x: 110, startPoint y: 341, endPoint x: 129, endPoint y: 281, distance: 63.0
click at [109, 341] on div "Mācību tēma: Matemātikas i - 10. klases 1. ieskaites mācību materiāls (a,b) #8 …" at bounding box center [528, 255] width 1056 height 510
click at [160, 184] on div "Mācību tēma: Matemātikas i - 10. klases 1. ieskaites mācību materiāls (a,b) #8 …" at bounding box center [528, 255] width 1056 height 510
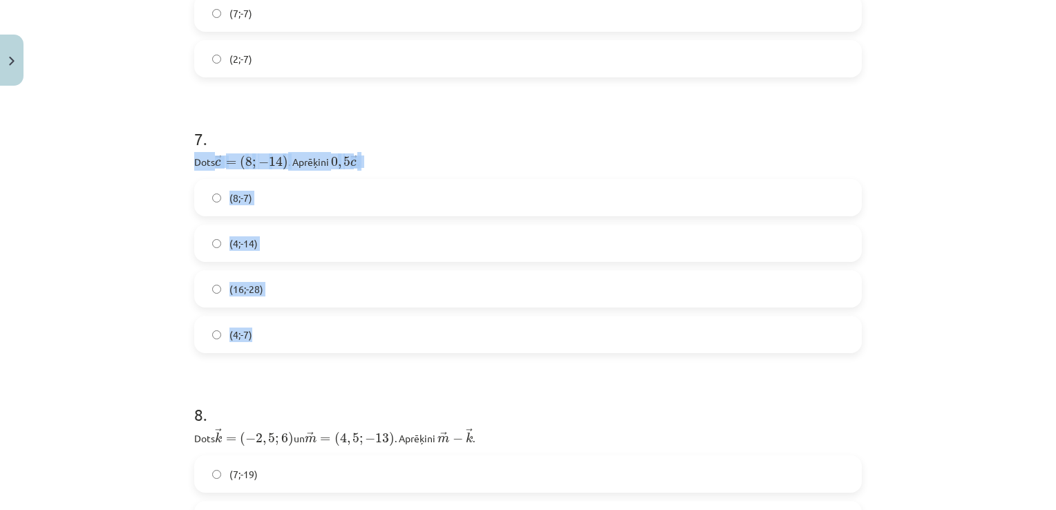
drag, startPoint x: 182, startPoint y: 156, endPoint x: 364, endPoint y: 332, distance: 252.7
click at [39, 292] on div "Mācību tēma: Matemātikas i - 10. klases 1. ieskaites mācību materiāls (a,b) #8 …" at bounding box center [528, 255] width 1056 height 510
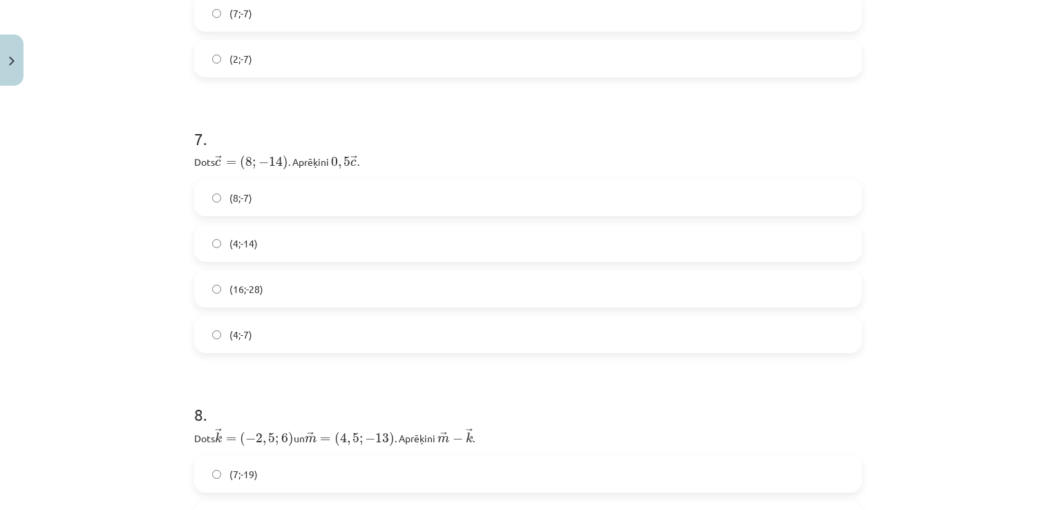
click at [229, 336] on span "(4;-7)" at bounding box center [240, 335] width 23 height 15
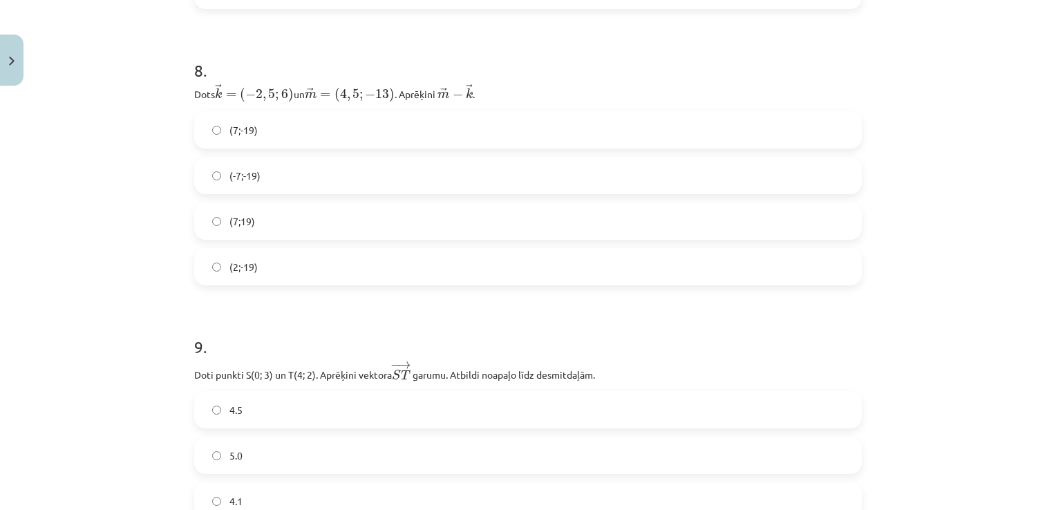
scroll to position [2661, 0]
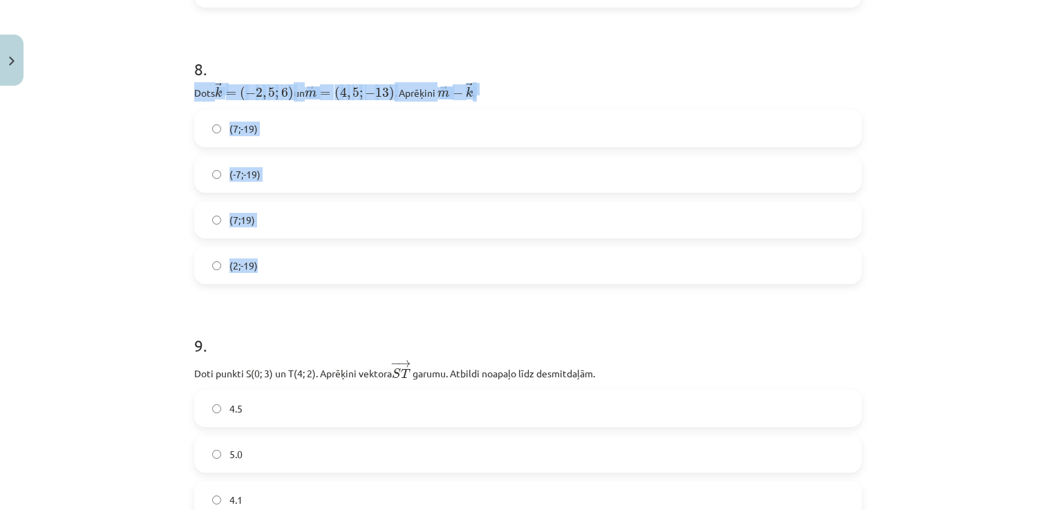
drag, startPoint x: 218, startPoint y: 86, endPoint x: 431, endPoint y: 267, distance: 279.5
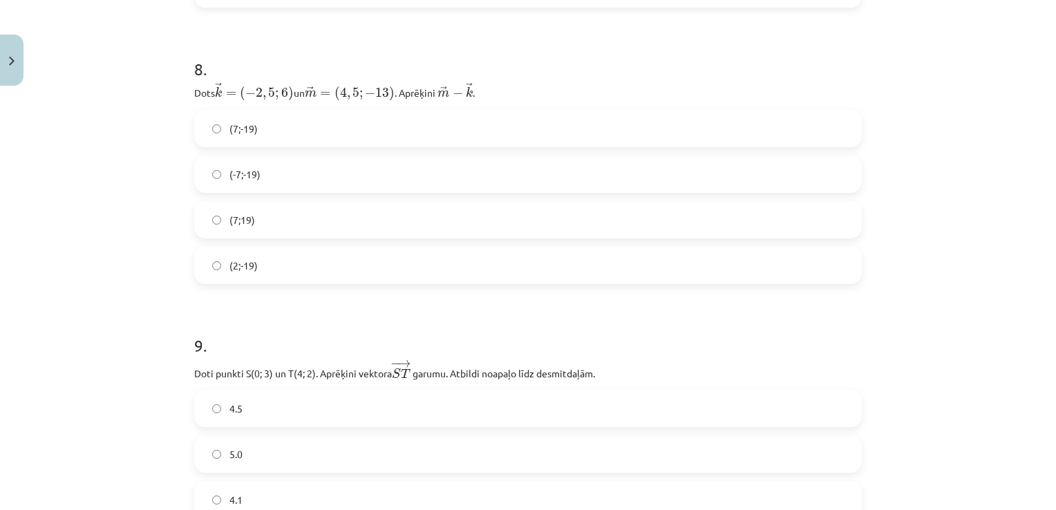
click at [93, 308] on div "Mācību tēma: Matemātikas i - 10. klases 1. ieskaites mācību materiāls (a,b) #8 …" at bounding box center [528, 255] width 1056 height 510
click at [127, 317] on div "Mācību tēma: Matemātikas i - 10. klases 1. ieskaites mācību materiāls (a,b) #8 …" at bounding box center [528, 255] width 1056 height 510
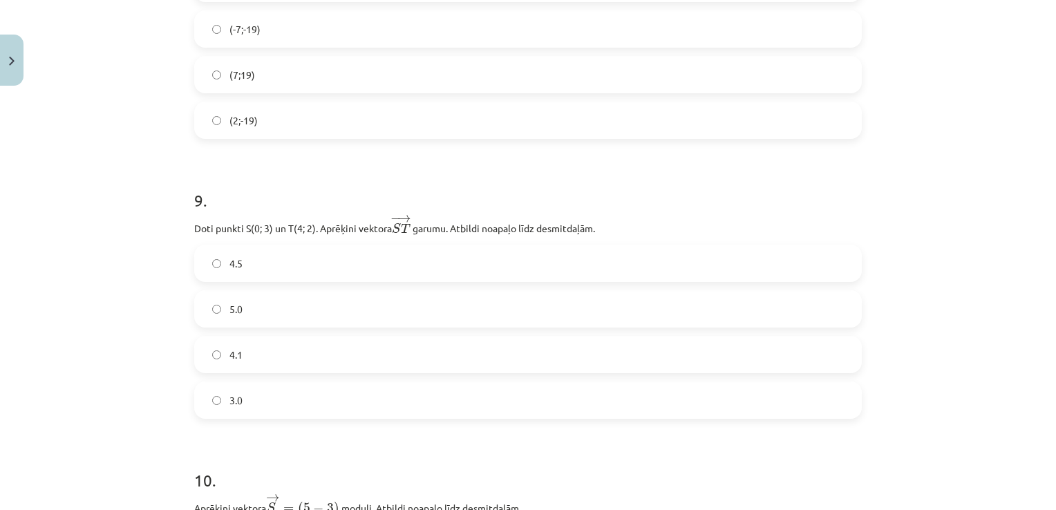
scroll to position [2868, 0]
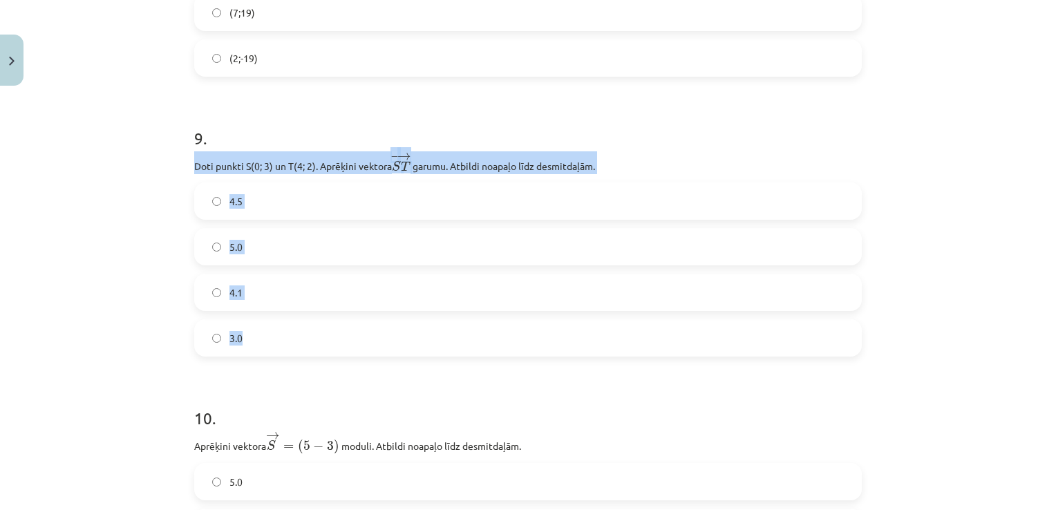
drag, startPoint x: 202, startPoint y: 147, endPoint x: 434, endPoint y: 328, distance: 294.5
click at [434, 328] on div "9 . Doti punkti S(0; 3) un T(4; 2). Aprēķini vektora − → S T S T → ﻿ garumu. At…" at bounding box center [528, 230] width 668 height 252
click at [74, 294] on div "Mācību tēma: Matemātikas i - 10. klases 1. ieskaites mācību materiāls (a,b) #8 …" at bounding box center [528, 255] width 1056 height 510
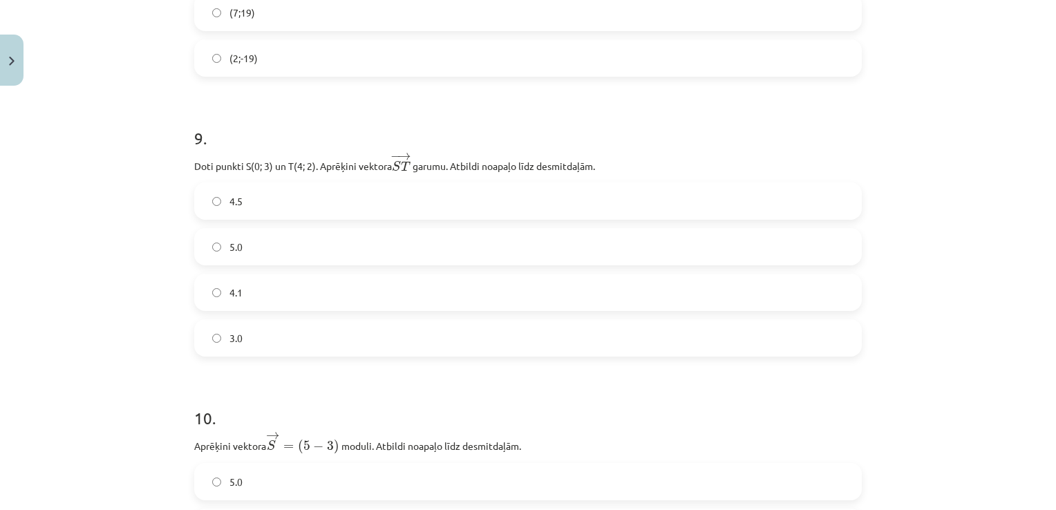
click at [264, 288] on label "4.1" at bounding box center [528, 292] width 665 height 35
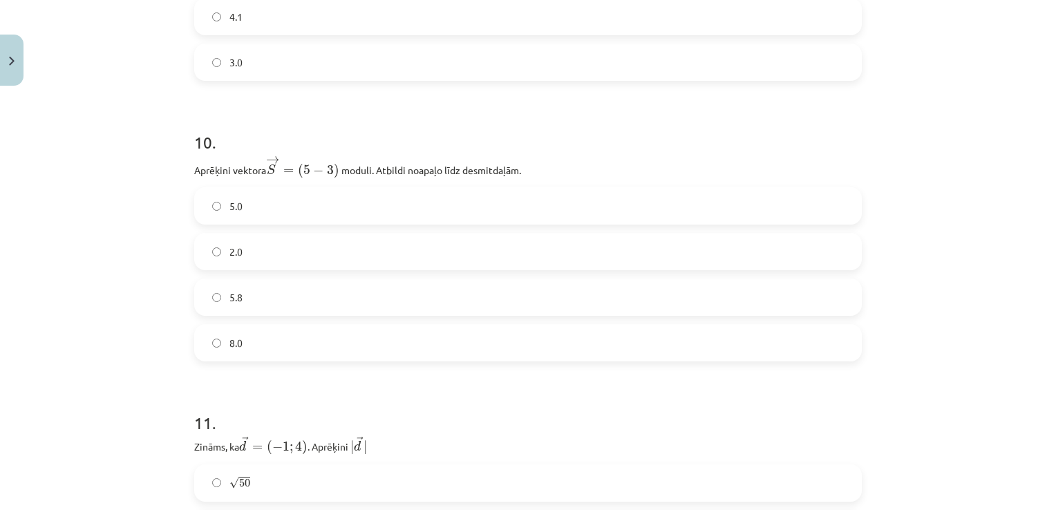
scroll to position [3145, 0]
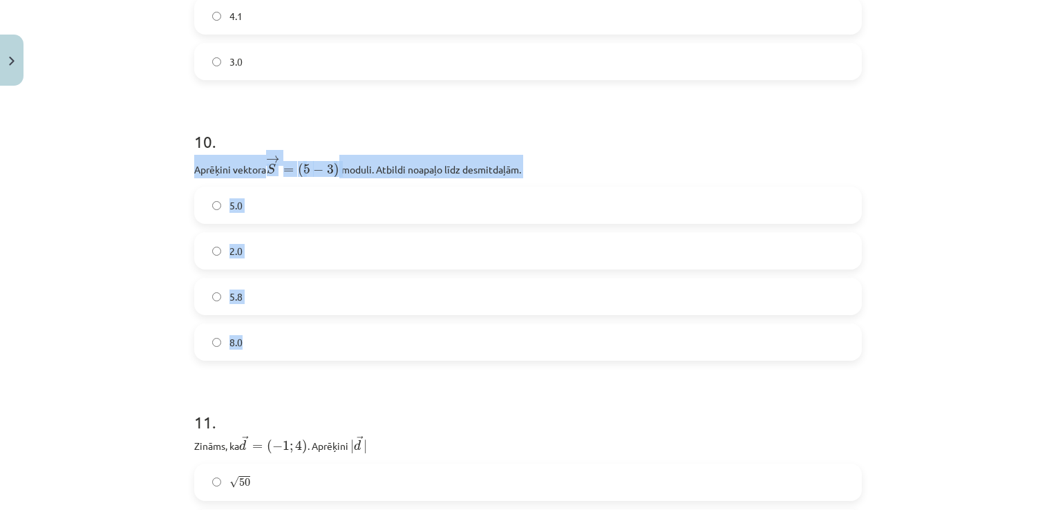
drag, startPoint x: 187, startPoint y: 161, endPoint x: 429, endPoint y: 344, distance: 304.0
click at [97, 190] on div "Mācību tēma: Matemātikas i - 10. klases 1. ieskaites mācību materiāls (a,b) #8 …" at bounding box center [528, 255] width 1056 height 510
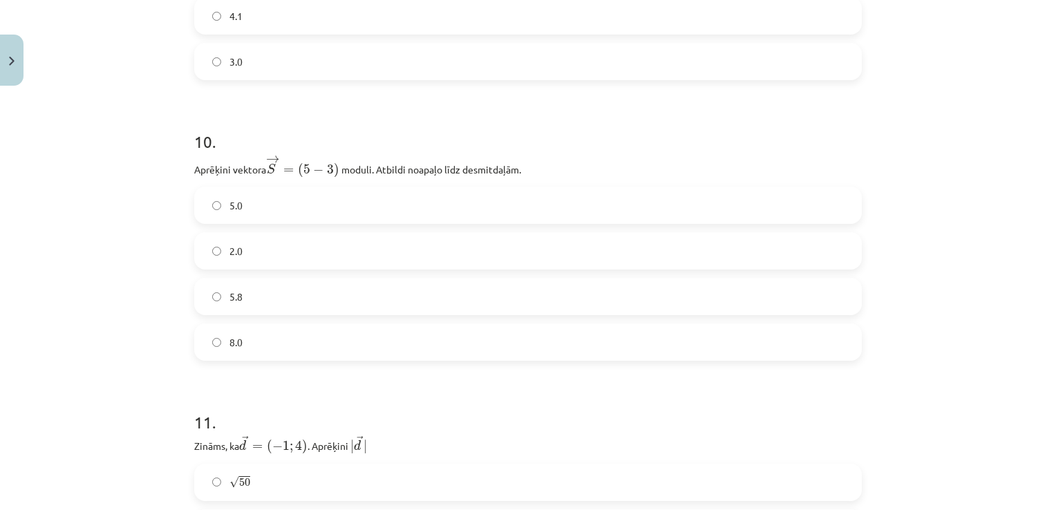
click at [237, 291] on span "5.8" at bounding box center [235, 297] width 13 height 15
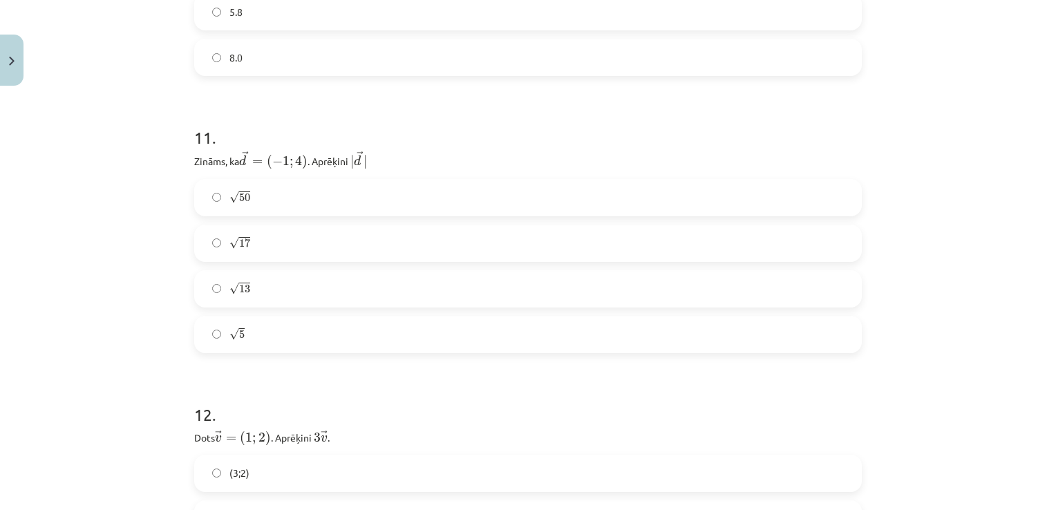
scroll to position [3490, 0]
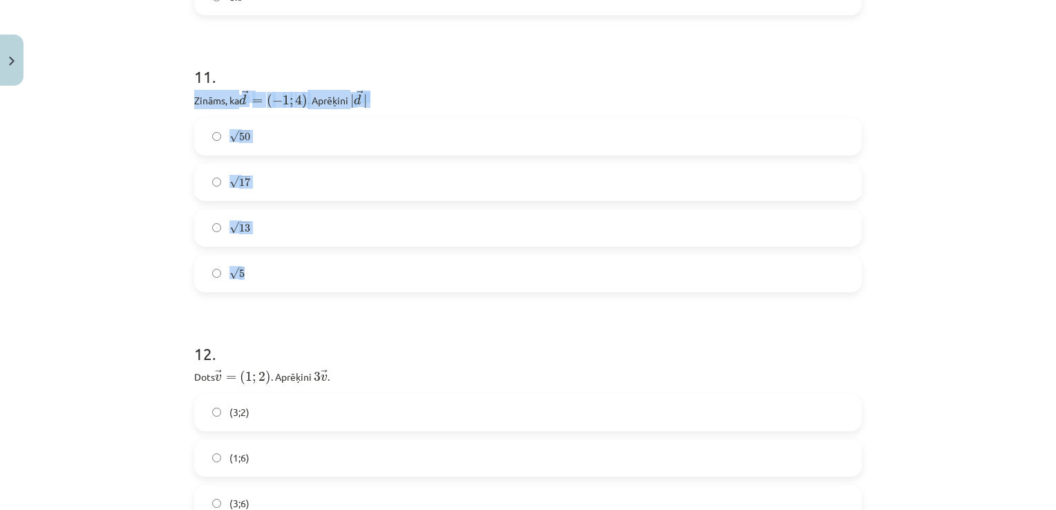
drag, startPoint x: 187, startPoint y: 94, endPoint x: 360, endPoint y: 280, distance: 253.8
click at [122, 236] on div "Mācību tēma: Matemātikas i - 10. klases 1. ieskaites mācību materiāls (a,b) #8 …" at bounding box center [528, 255] width 1056 height 510
click at [252, 176] on label "√ 17 17" at bounding box center [528, 182] width 665 height 35
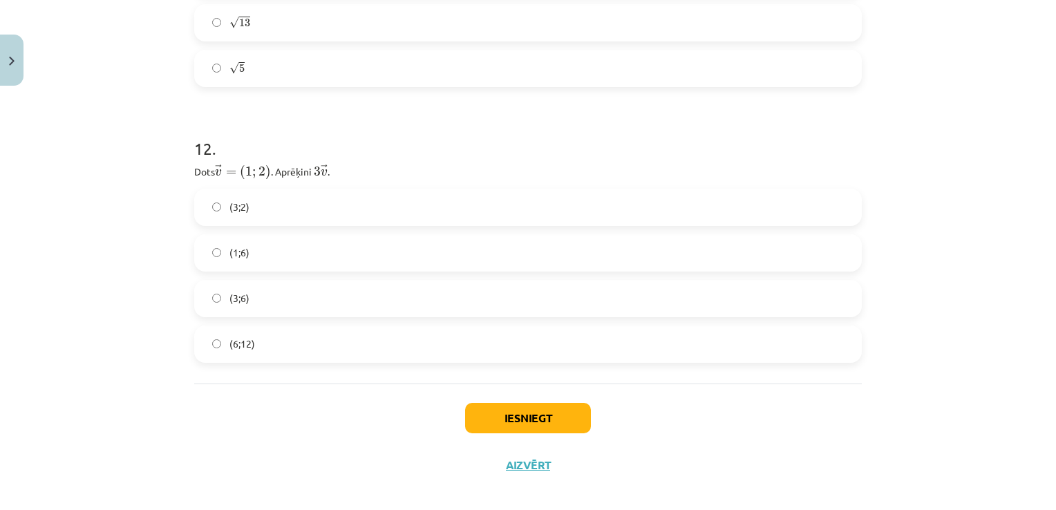
scroll to position [3705, 0]
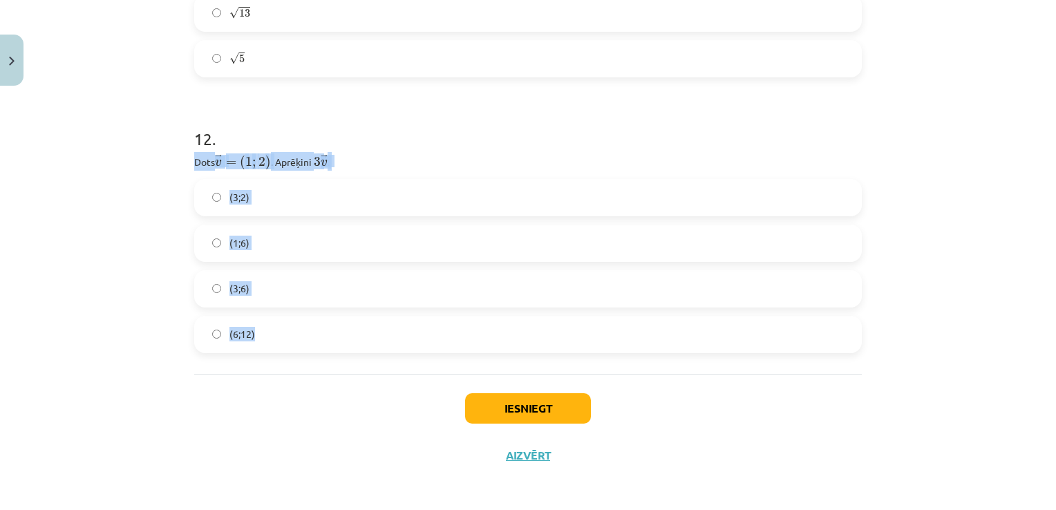
drag, startPoint x: 184, startPoint y: 153, endPoint x: 288, endPoint y: 337, distance: 211.1
click at [83, 276] on div "Mācību tēma: Matemātikas i - 10. klases 1. ieskaites mācību materiāls (a,b) #8 …" at bounding box center [528, 255] width 1056 height 510
click at [245, 281] on label "(3;6)" at bounding box center [528, 289] width 665 height 35
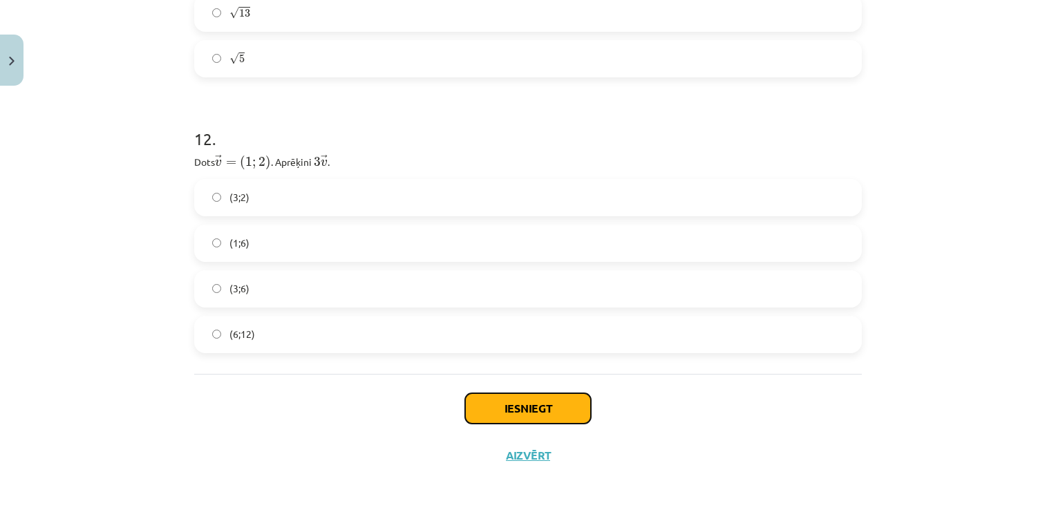
click at [509, 400] on button "Iesniegt" at bounding box center [528, 408] width 126 height 30
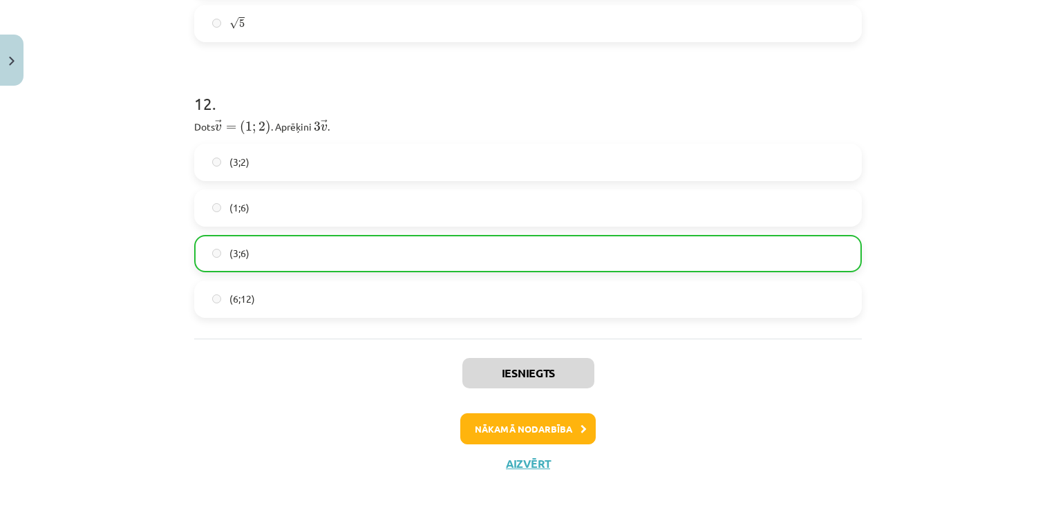
scroll to position [3749, 0]
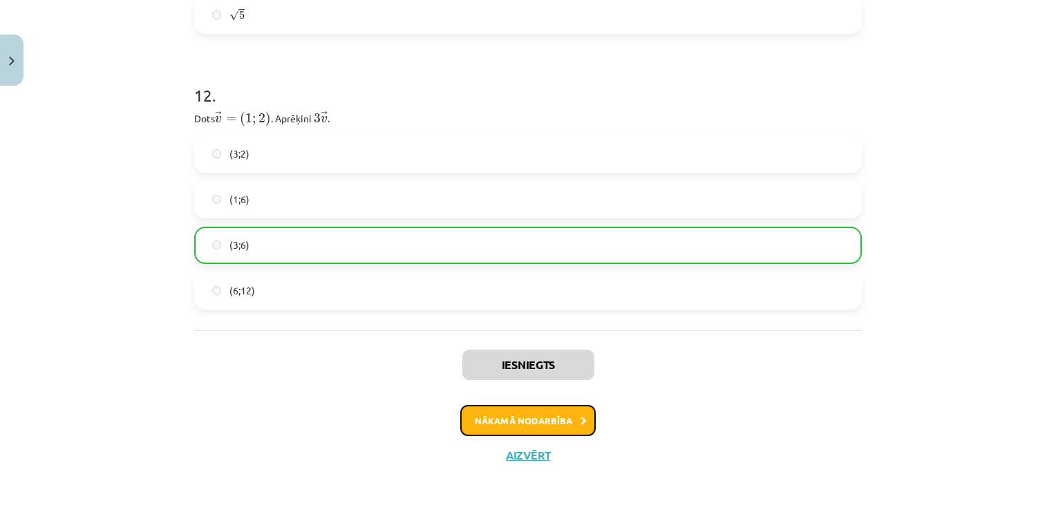
click at [480, 419] on button "Nākamā nodarbība" at bounding box center [527, 421] width 135 height 32
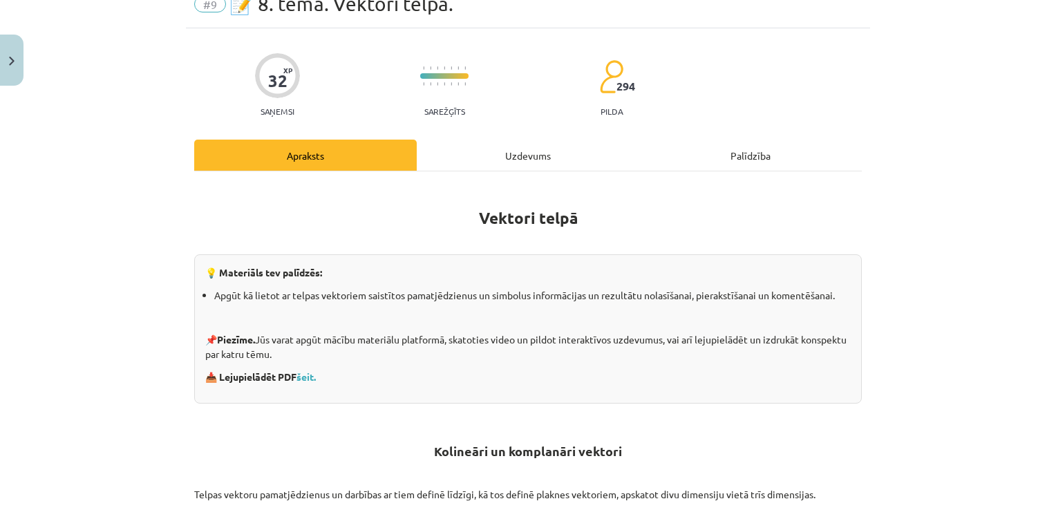
scroll to position [69, 0]
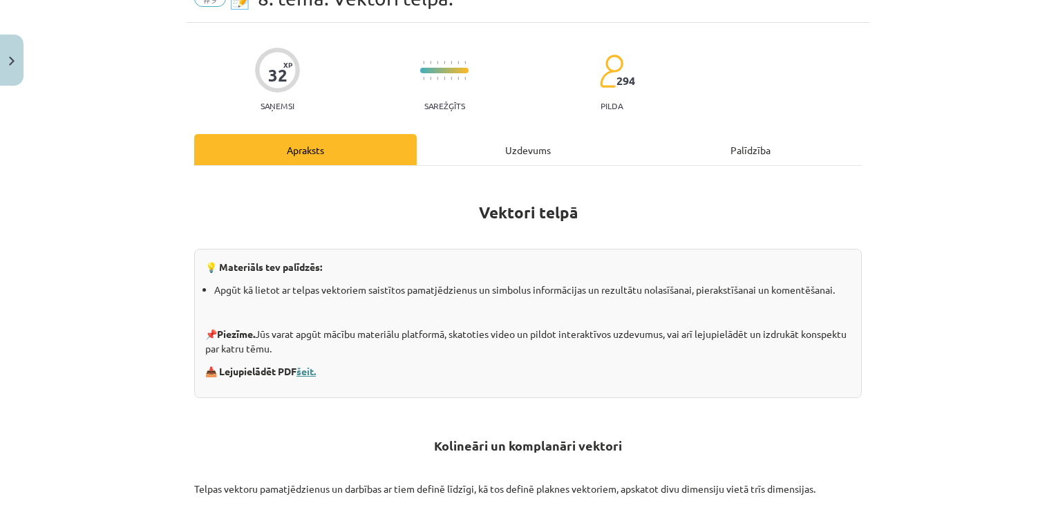
click at [307, 372] on link "šeit." at bounding box center [306, 371] width 19 height 12
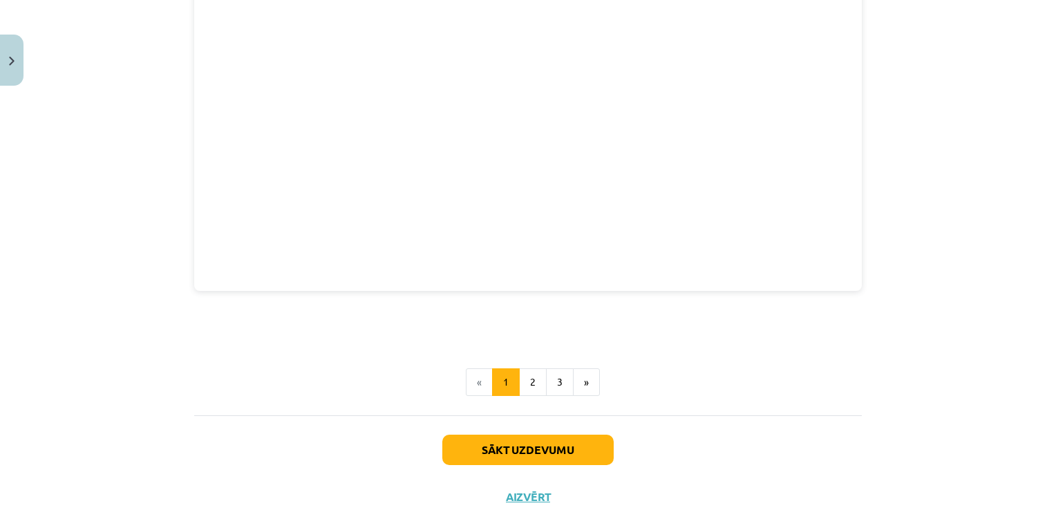
scroll to position [1909, 0]
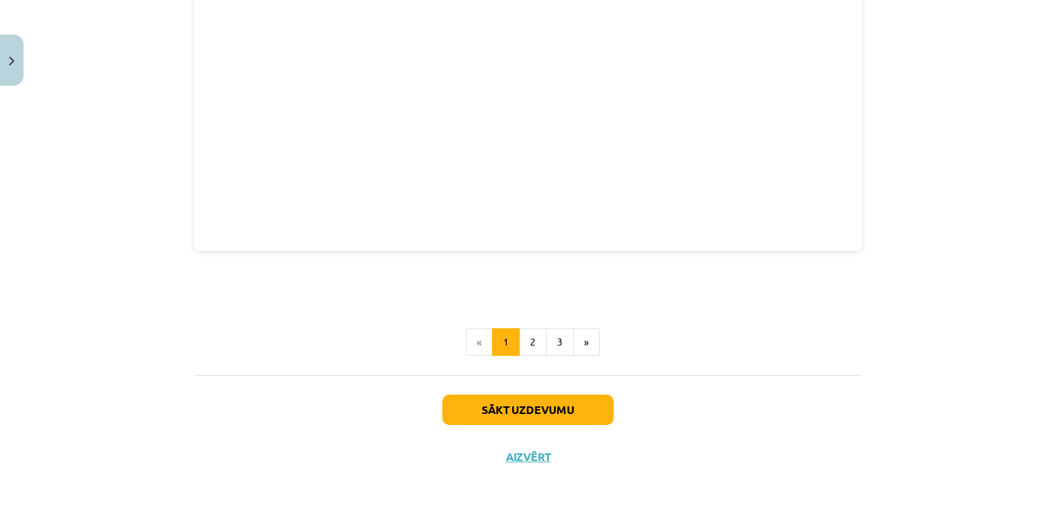
click at [71, 294] on div "Mācību tēma: Matemātikas i - 10. klases 1. ieskaites mācību materiāls (a,b) #9 …" at bounding box center [528, 255] width 1056 height 510
click at [525, 338] on button "2" at bounding box center [533, 342] width 28 height 28
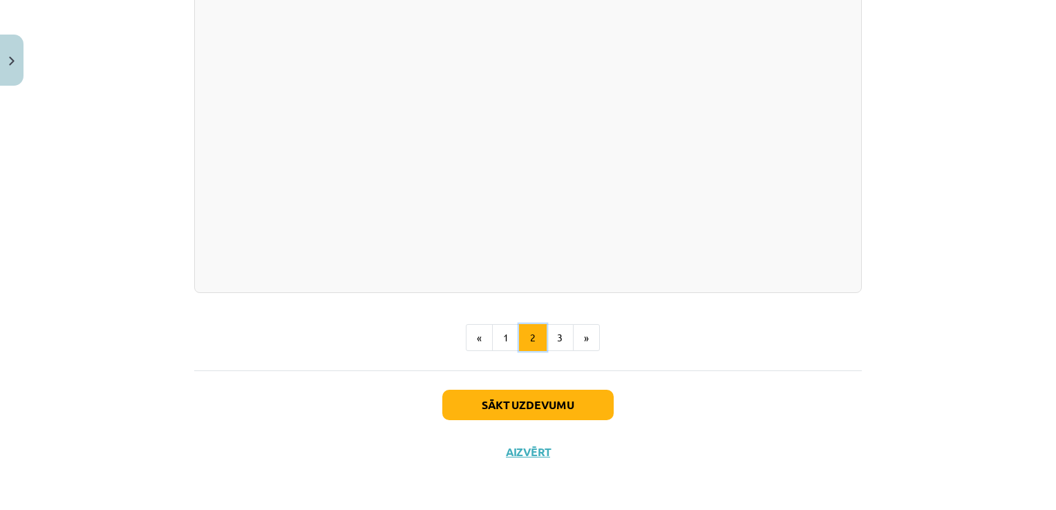
scroll to position [2020, 0]
click at [546, 336] on button "3" at bounding box center [560, 338] width 28 height 28
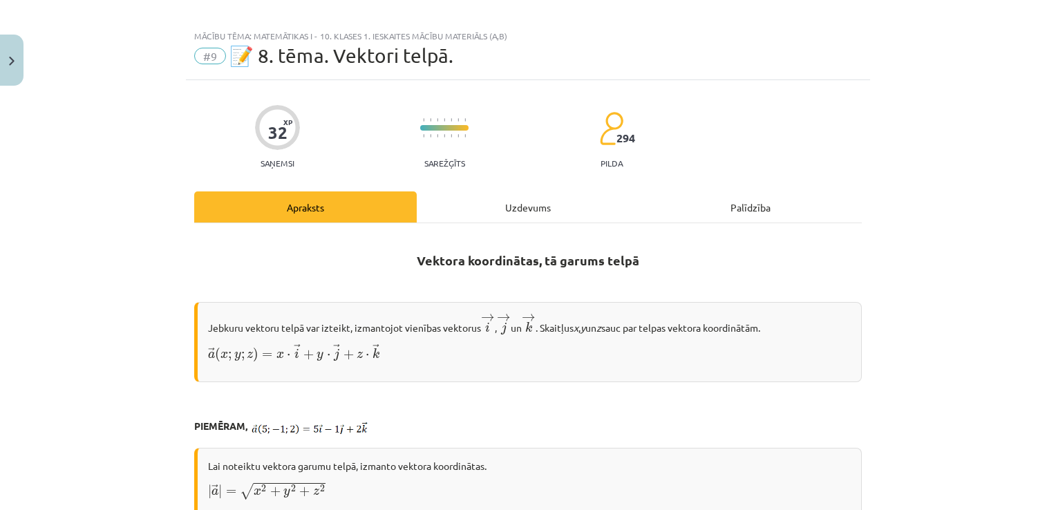
scroll to position [0, 0]
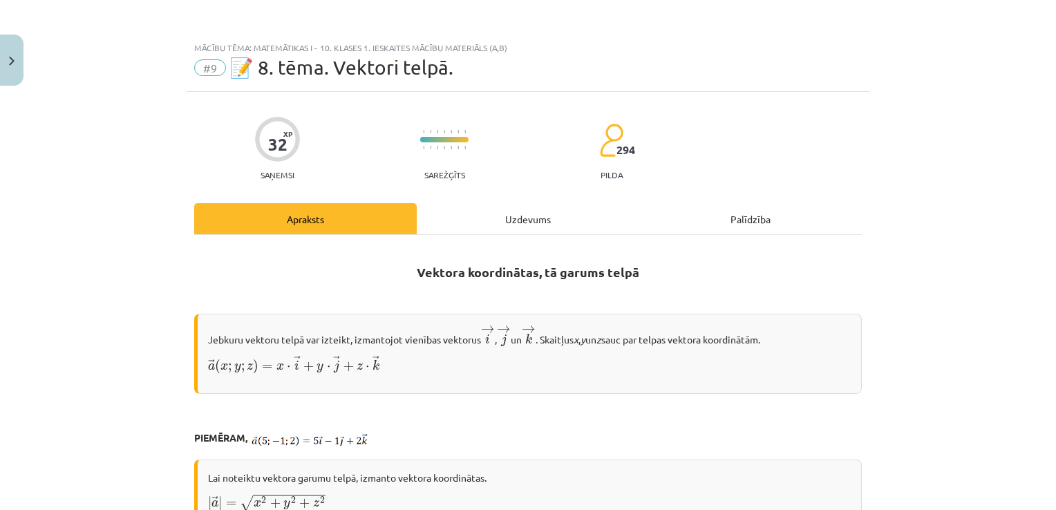
click at [512, 215] on div "Uzdevums" at bounding box center [528, 218] width 223 height 31
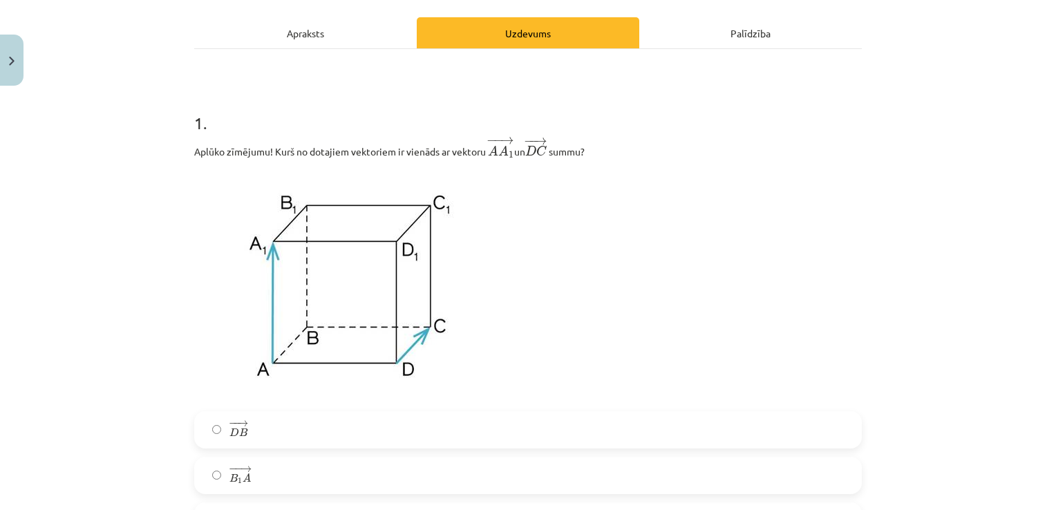
scroll to position [192, 0]
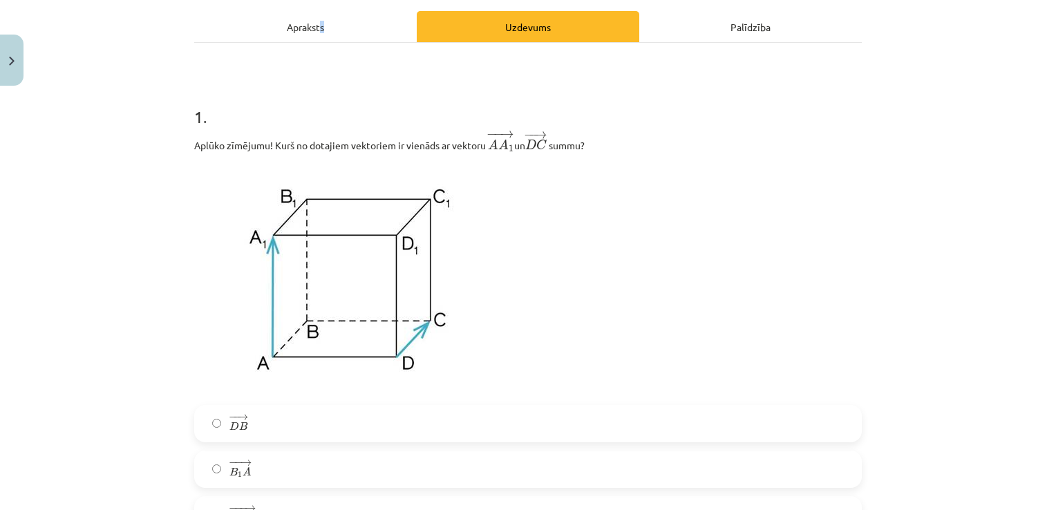
click at [317, 21] on div "Apraksts" at bounding box center [305, 26] width 223 height 31
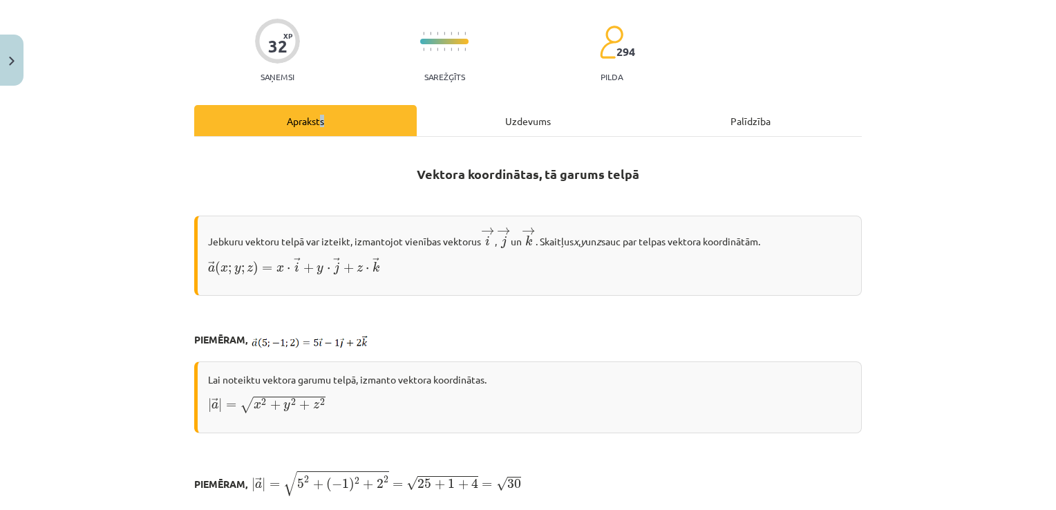
scroll to position [104, 0]
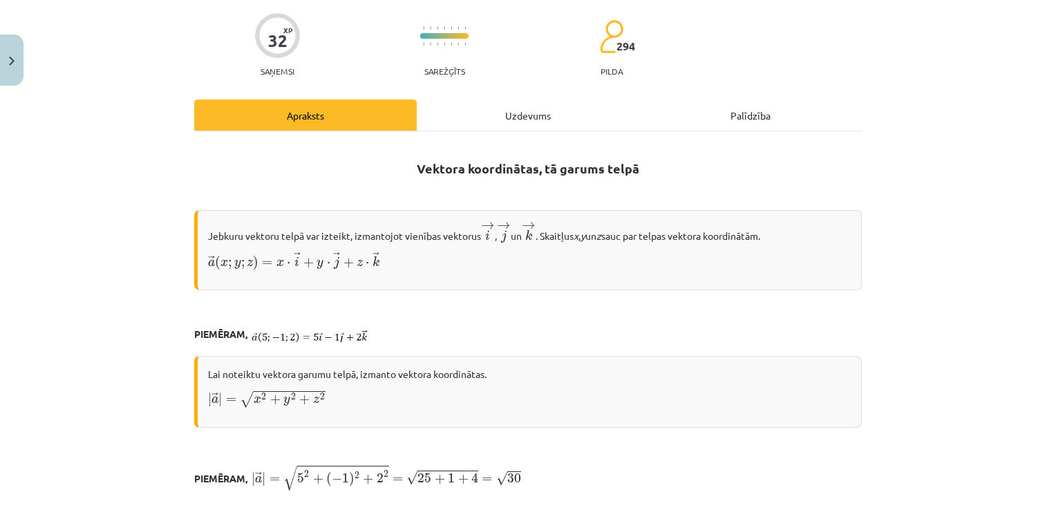
click at [922, 126] on div "Mācību tēma: Matemātikas i - 10. klases 1. ieskaites mācību materiāls (a,b) #9 …" at bounding box center [528, 255] width 1056 height 510
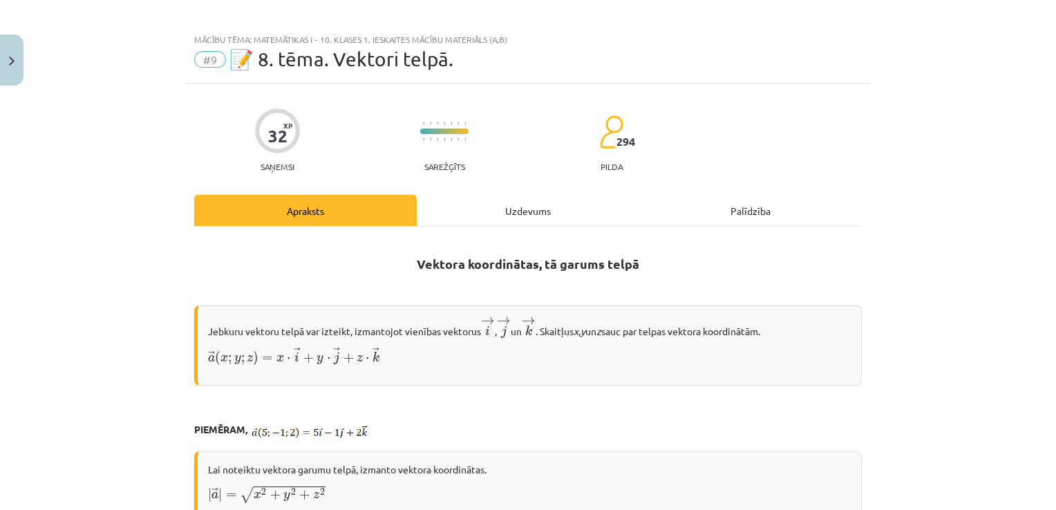
scroll to position [0, 0]
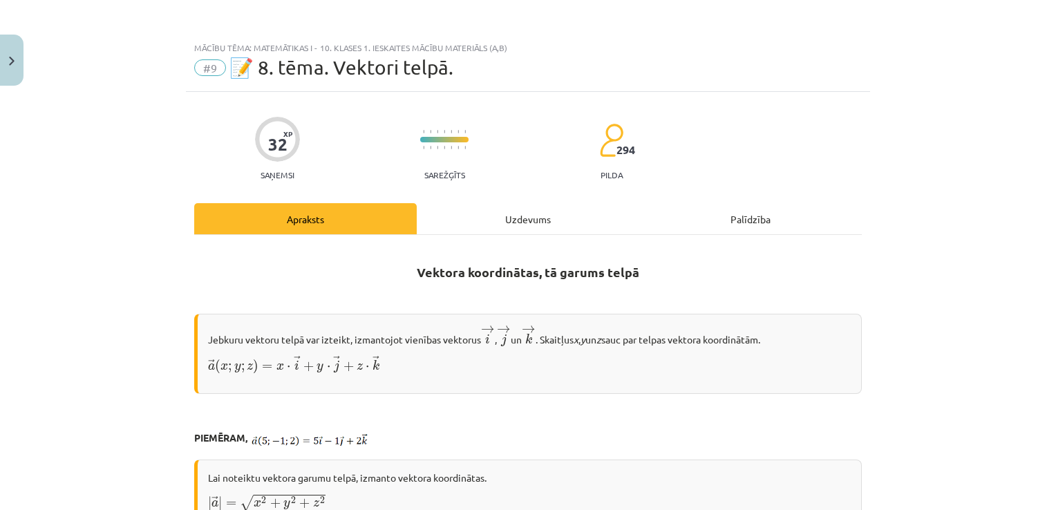
click at [523, 214] on div "Uzdevums" at bounding box center [528, 218] width 223 height 31
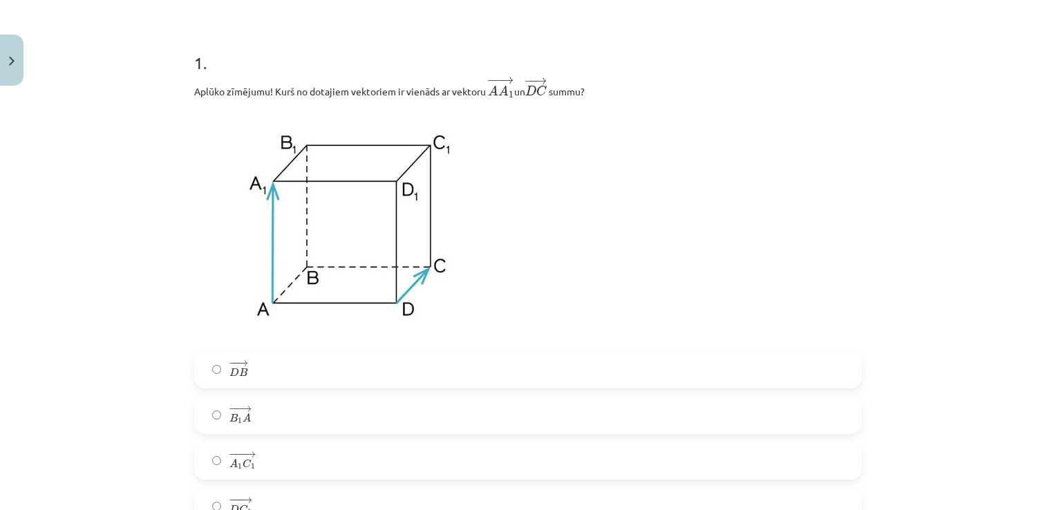
scroll to position [242, 0]
click at [612, 444] on div "− − → D B D B → − − → B 1 A B 1 A → − −− → A 1 C 1 A 1 C 1 → − −− → D C 1 D C 1…" at bounding box center [528, 442] width 668 height 174
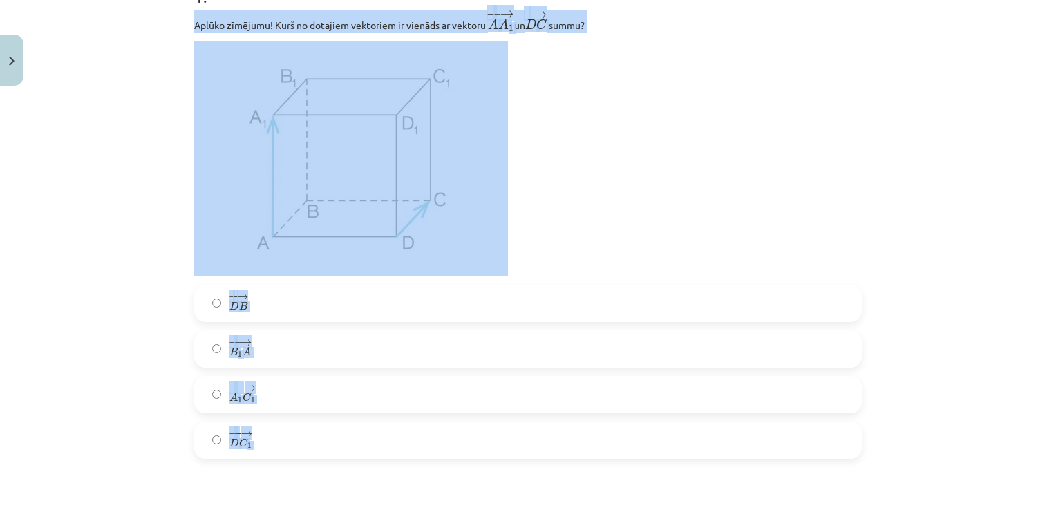
scroll to position [311, 0]
drag, startPoint x: 190, startPoint y: 93, endPoint x: 433, endPoint y: 474, distance: 451.9
click at [75, 187] on div "Mācību tēma: Matemātikas i - 10. klases 1. ieskaites mācību materiāls (a,b) #9 …" at bounding box center [528, 255] width 1056 height 510
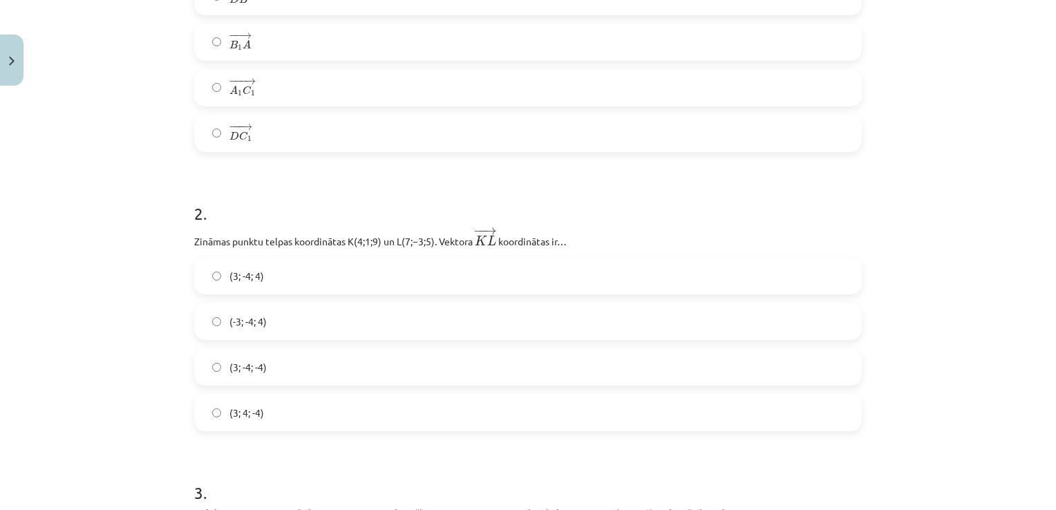
scroll to position [657, 0]
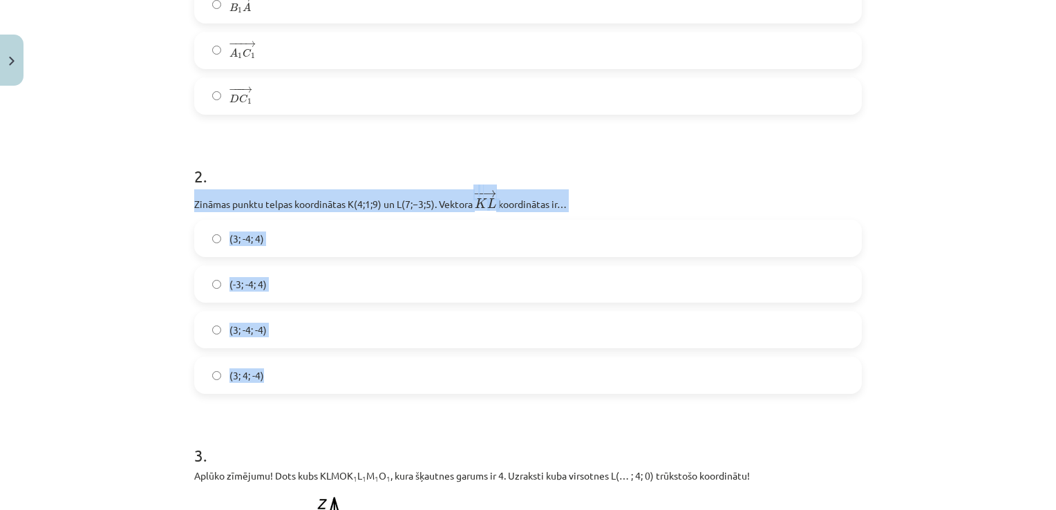
drag, startPoint x: 189, startPoint y: 202, endPoint x: 375, endPoint y: 380, distance: 257.6
click at [124, 323] on div "Mācību tēma: Matemātikas i - 10. klases 1. ieskaites mācību materiāls (a,b) #9 …" at bounding box center [528, 255] width 1056 height 510
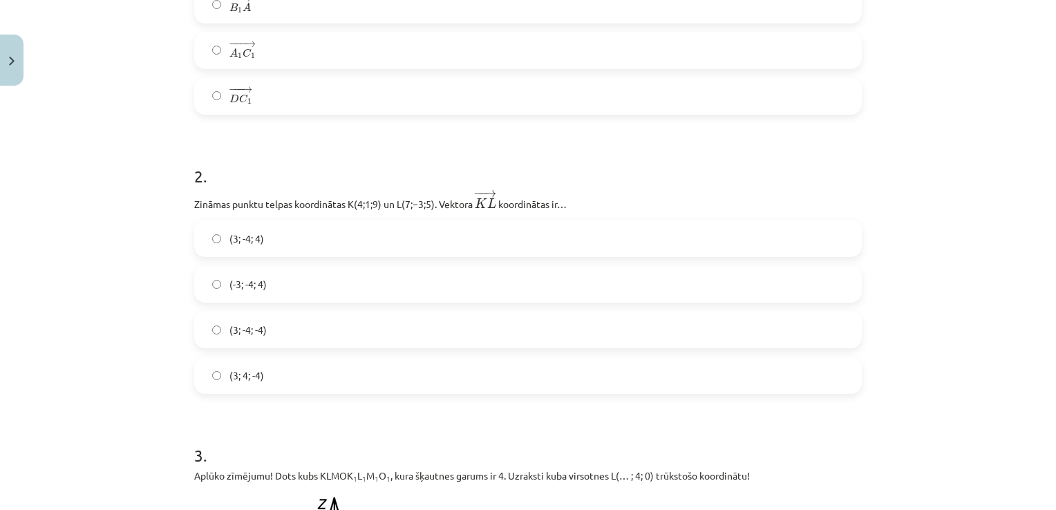
click at [235, 333] on span "(3; -4; -4)" at bounding box center [247, 330] width 37 height 15
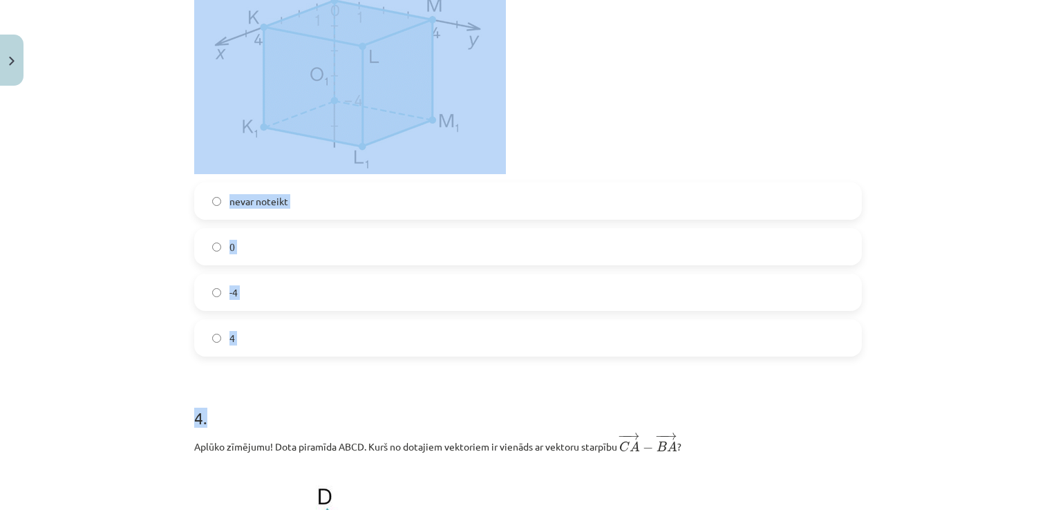
scroll to position [1210, 0]
drag, startPoint x: 182, startPoint y: 129, endPoint x: 482, endPoint y: 344, distance: 368.5
click at [144, 269] on div "Mācību tēma: Matemātikas i - 10. klases 1. ieskaites mācību materiāls (a,b) #9 …" at bounding box center [528, 255] width 1056 height 510
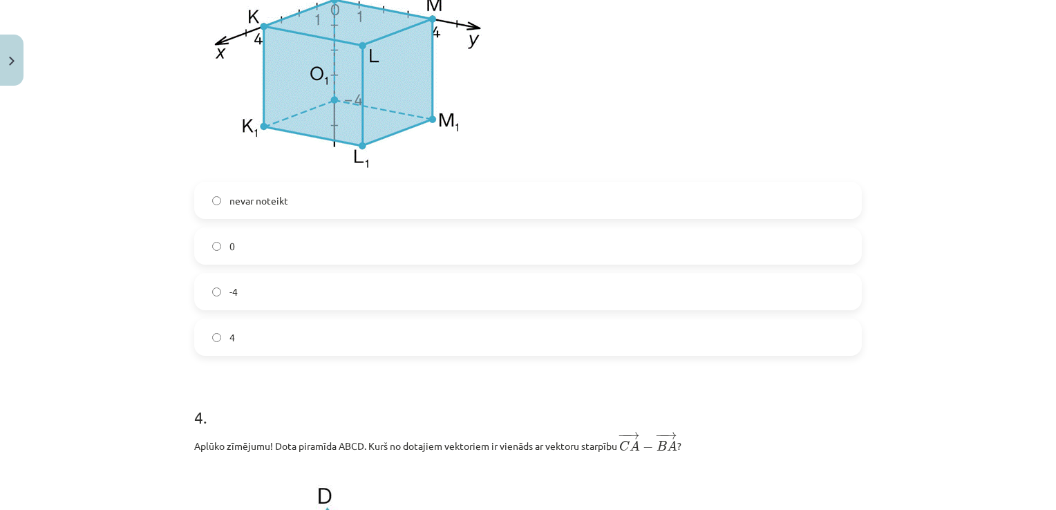
click at [218, 335] on label "4" at bounding box center [528, 337] width 665 height 35
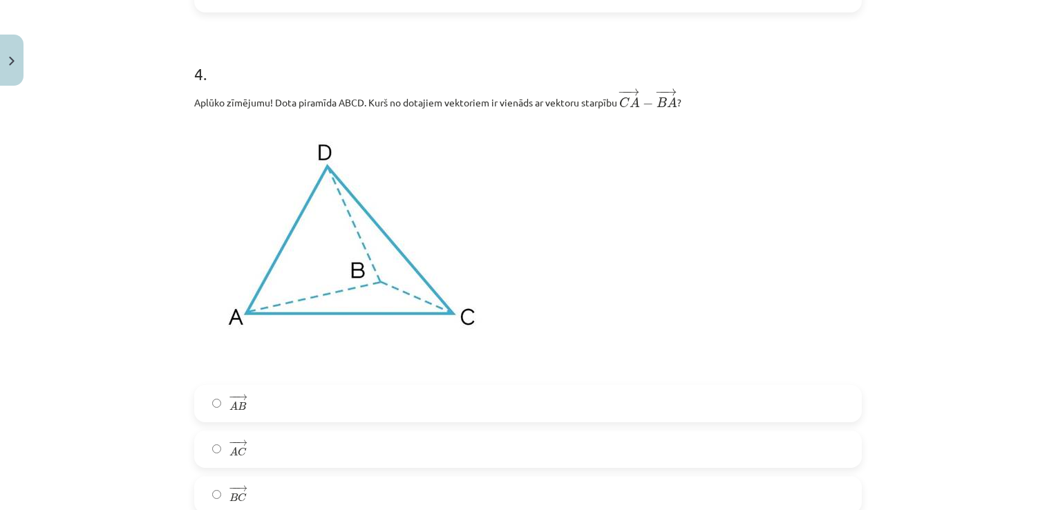
scroll to position [1555, 0]
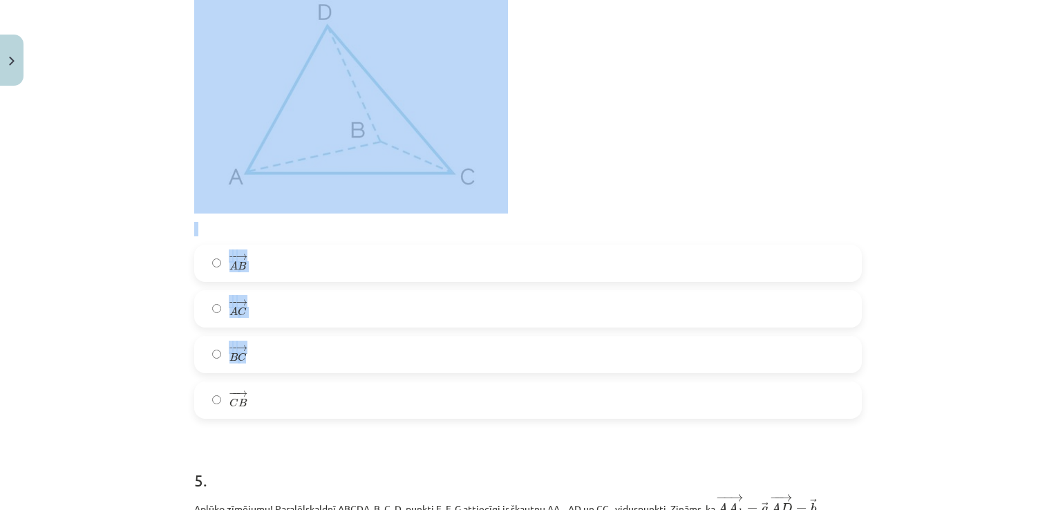
drag, startPoint x: 202, startPoint y: 98, endPoint x: 489, endPoint y: 364, distance: 391.3
click at [489, 364] on div "4 . Aplūko zīmējumu! Dota piramīda ABCD. Kurš no dotajiem vektoriem ir vienāds …" at bounding box center [528, 159] width 668 height 519
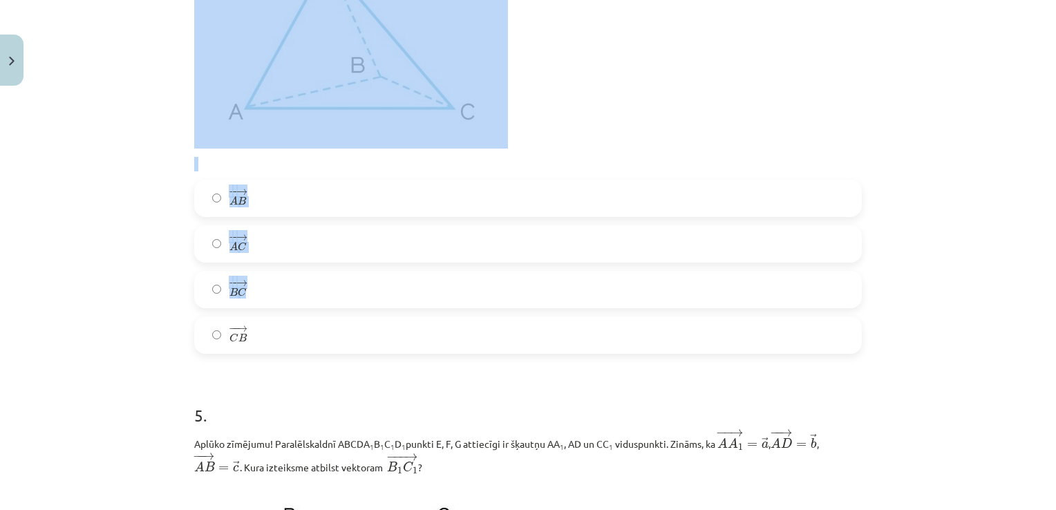
scroll to position [1762, 0]
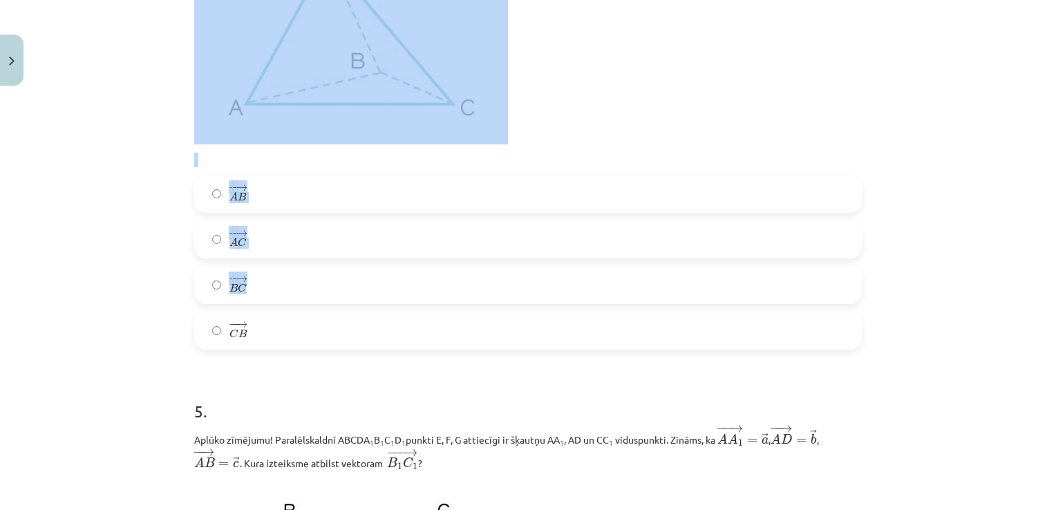
click at [104, 253] on div "Mācību tēma: Matemātikas i - 10. klases 1. ieskaites mācību materiāls (a,b) #9 …" at bounding box center [528, 255] width 1056 height 510
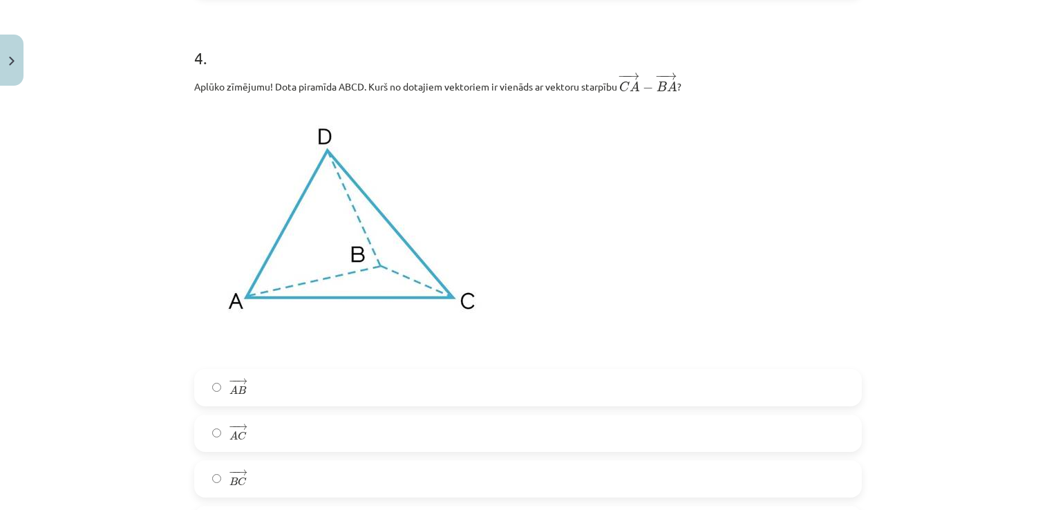
scroll to position [1555, 0]
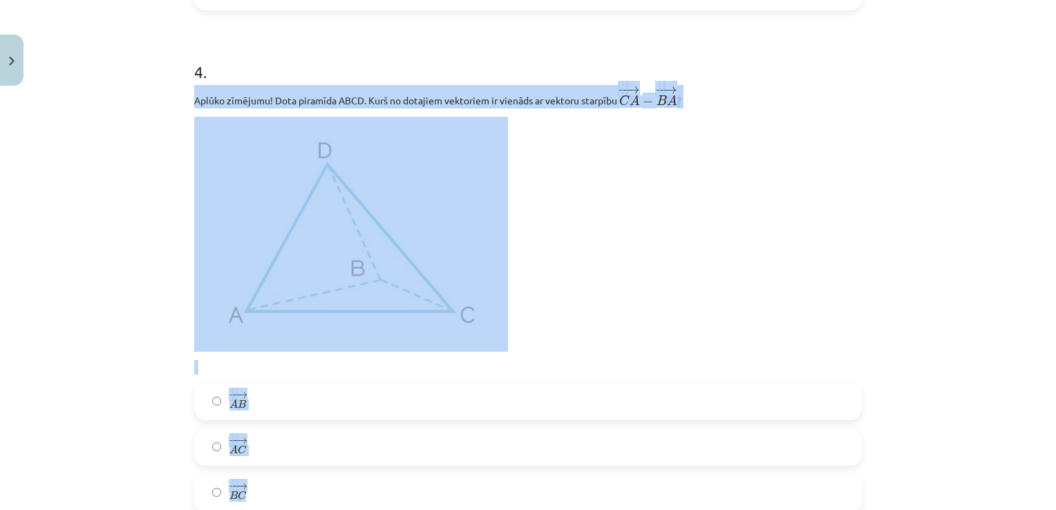
drag, startPoint x: 191, startPoint y: 100, endPoint x: 417, endPoint y: 495, distance: 455.1
click at [417, 495] on div "4 . Aplūko zīmējumu! Dota piramīda ABCD. Kurš no dotajiem vektoriem ir vienāds …" at bounding box center [528, 297] width 668 height 519
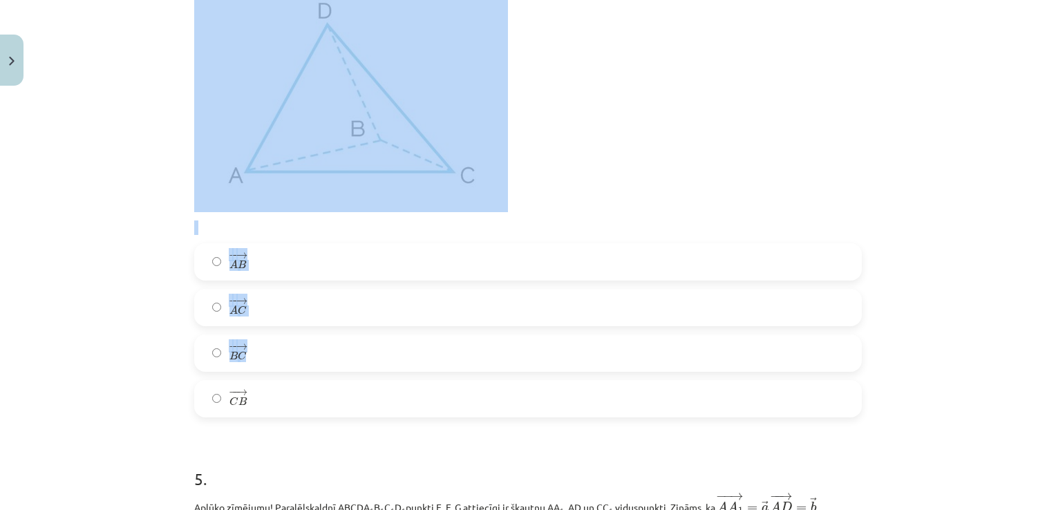
scroll to position [1693, 0]
click at [75, 285] on div "Mācību tēma: Matemātikas i - 10. klases 1. ieskaites mācību materiāls (a,b) #9 …" at bounding box center [528, 255] width 1056 height 510
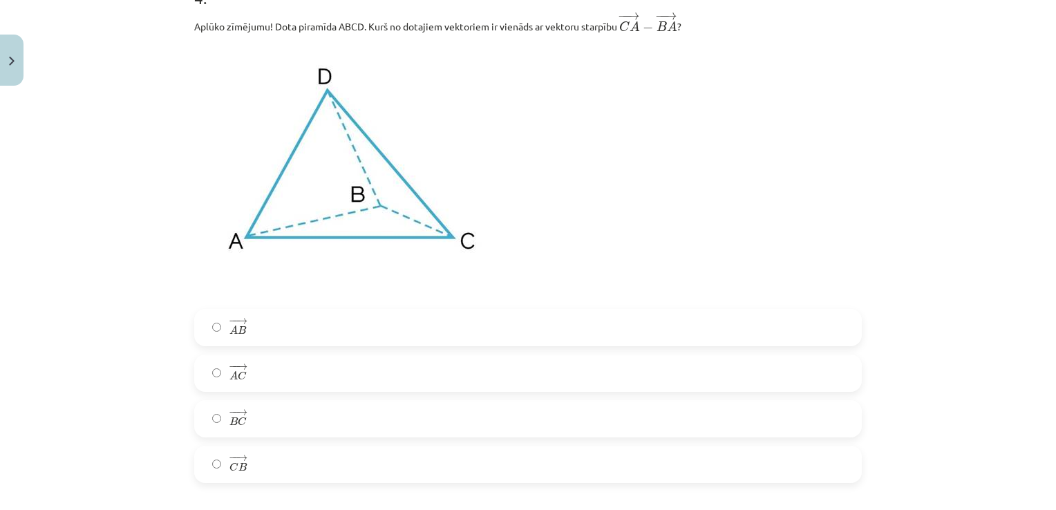
scroll to position [1624, 0]
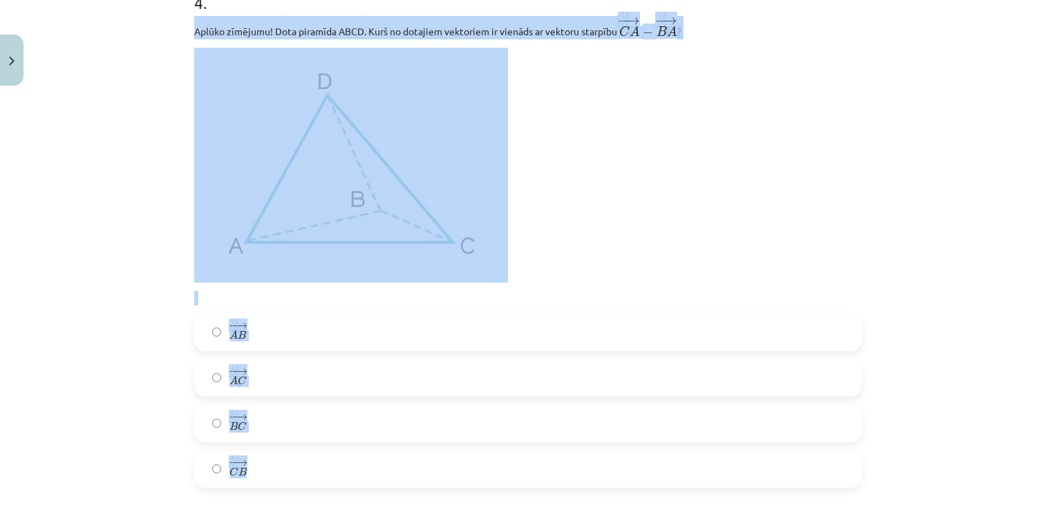
drag, startPoint x: 189, startPoint y: 32, endPoint x: 491, endPoint y: 480, distance: 540.2
click at [128, 329] on div "Mācību tēma: Matemātikas i - 10. klases 1. ieskaites mācību materiāls (a,b) #9 …" at bounding box center [528, 255] width 1056 height 510
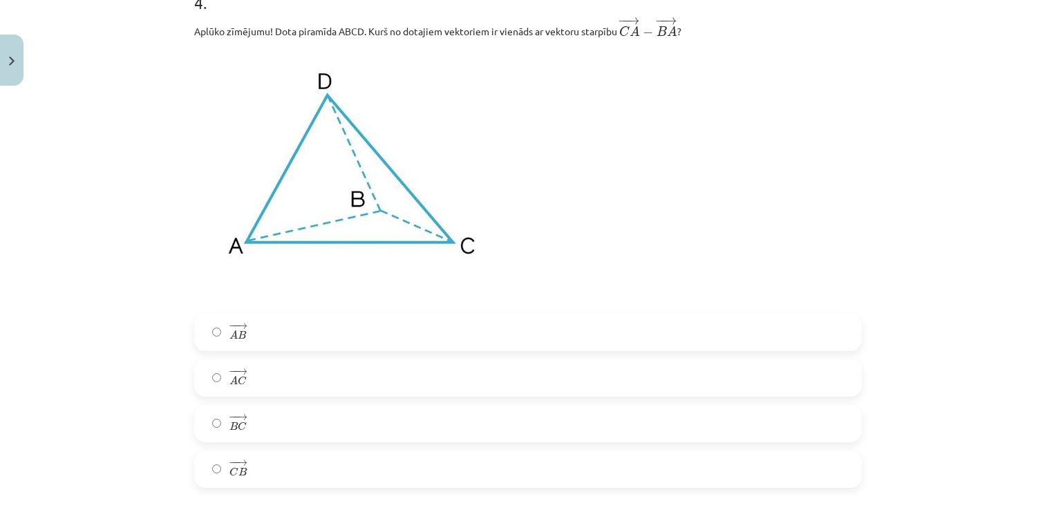
click at [230, 424] on span "B" at bounding box center [233, 426] width 8 height 9
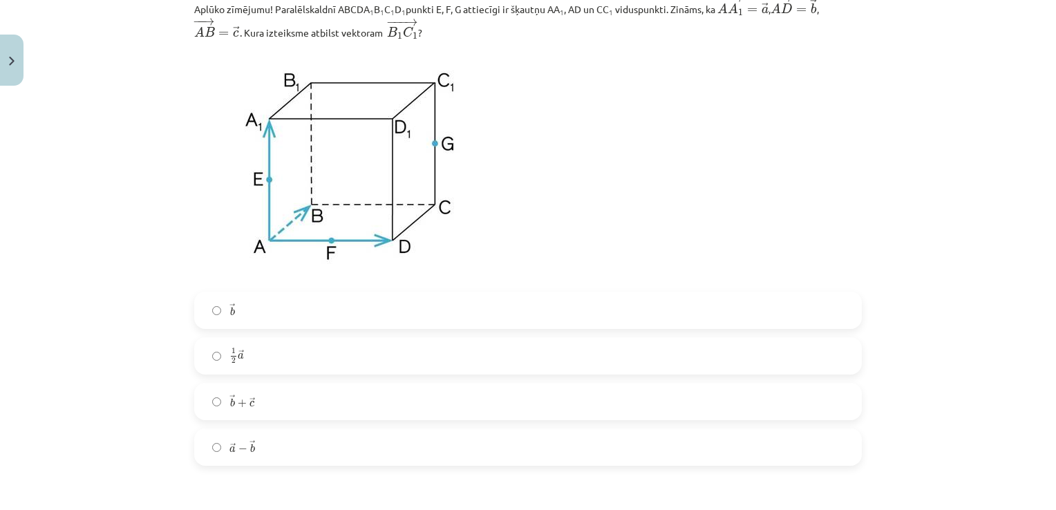
scroll to position [2195, 0]
click at [246, 312] on label "→ b b →" at bounding box center [528, 308] width 665 height 35
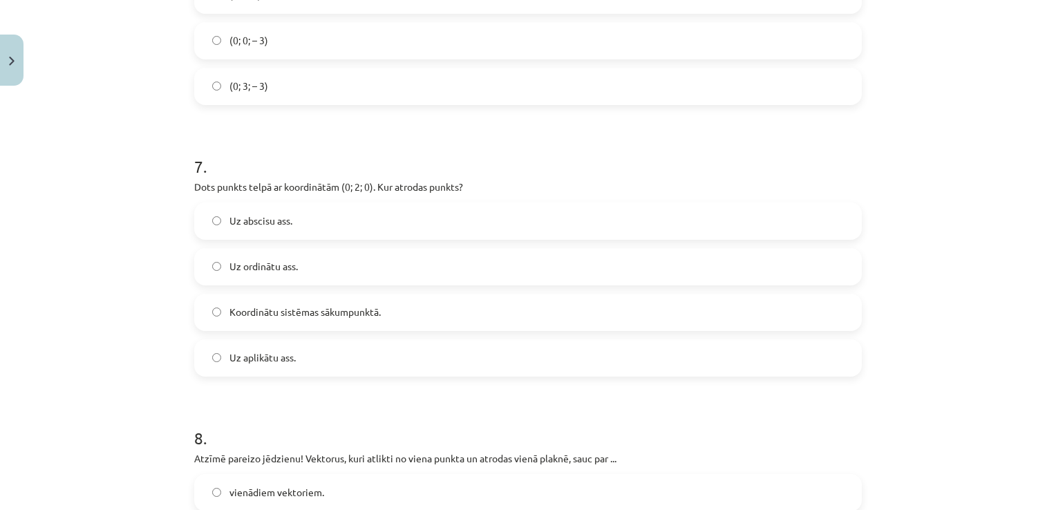
scroll to position [3077, 0]
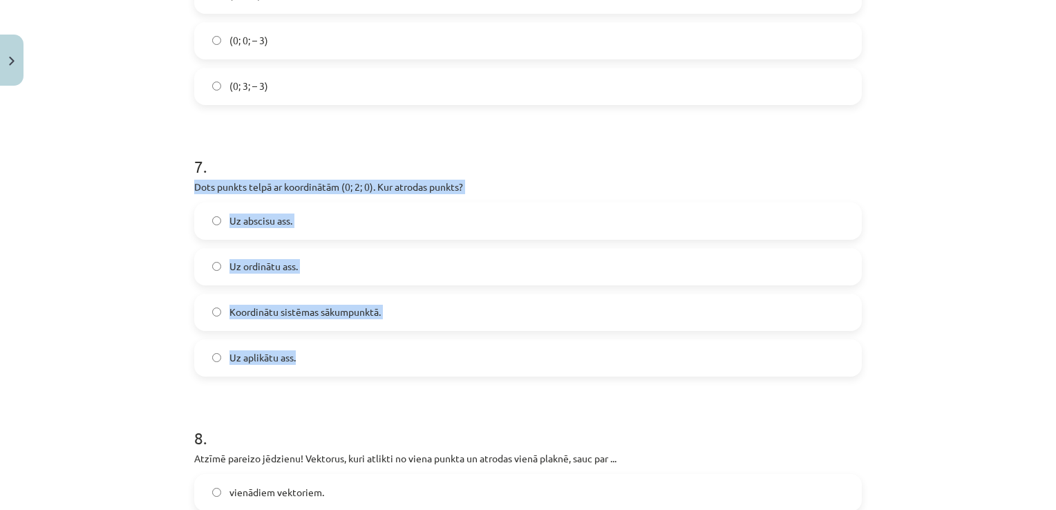
drag, startPoint x: 185, startPoint y: 189, endPoint x: 353, endPoint y: 350, distance: 233.2
click at [353, 350] on div "32 XP Saņemsi Sarežģīts 294 pilda Apraksts Uzdevums Palīdzība 1 . Aplūko zīmēju…" at bounding box center [528, 443] width 684 height 6856
click at [139, 236] on div "Mācību tēma: Matemātikas i - 10. klases 1. ieskaites mācību materiāls (a,b) #9 …" at bounding box center [528, 255] width 1056 height 510
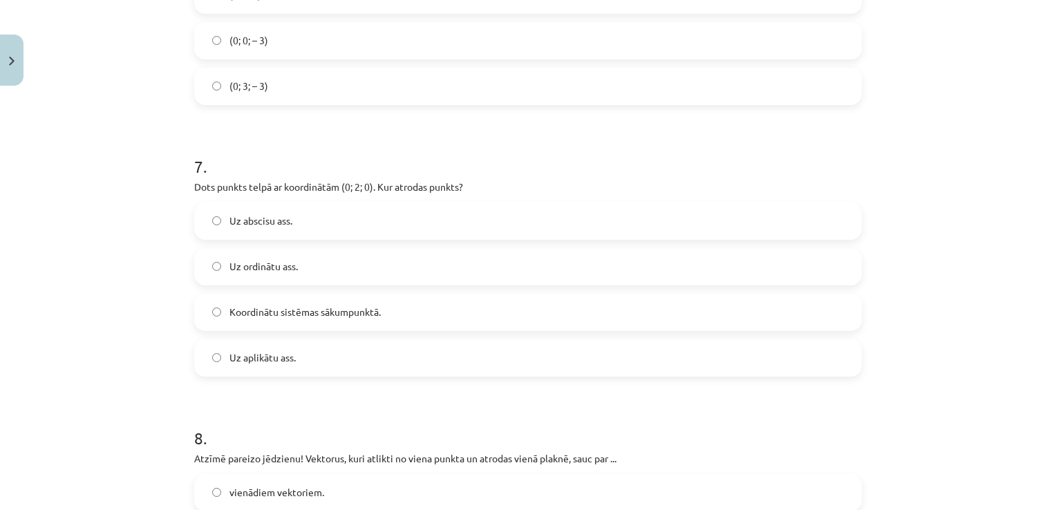
click at [250, 271] on span "Uz ordinātu ass." at bounding box center [263, 266] width 68 height 15
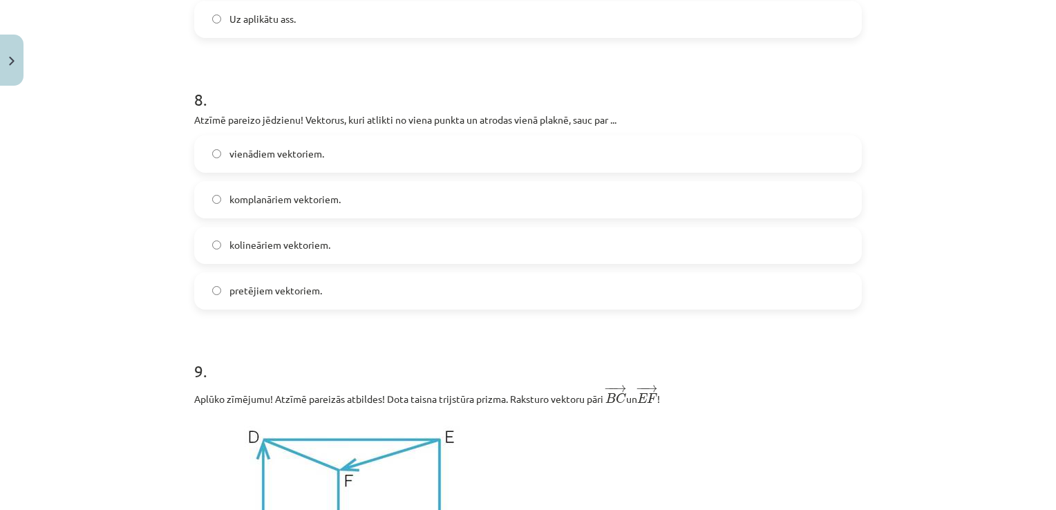
scroll to position [3423, 0]
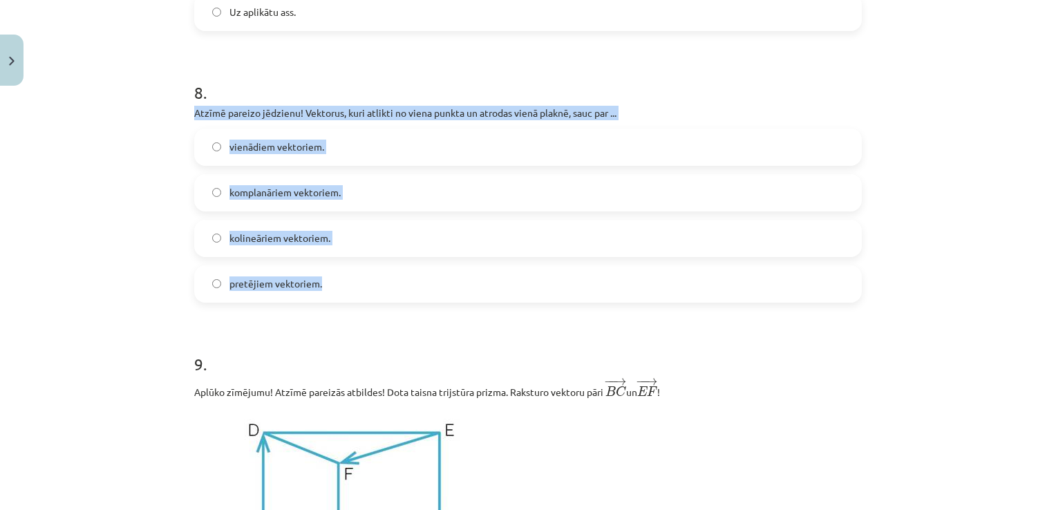
drag, startPoint x: 182, startPoint y: 113, endPoint x: 335, endPoint y: 297, distance: 239.0
click at [335, 297] on div "32 XP Saņemsi Sarežģīts 294 pilda Apraksts Uzdevums Palīdzība 1 . Aplūko zīmēju…" at bounding box center [528, 97] width 684 height 6856
click at [106, 162] on div "Mācību tēma: Matemātikas i - 10. klases 1. ieskaites mācību materiāls (a,b) #9 …" at bounding box center [528, 255] width 1056 height 510
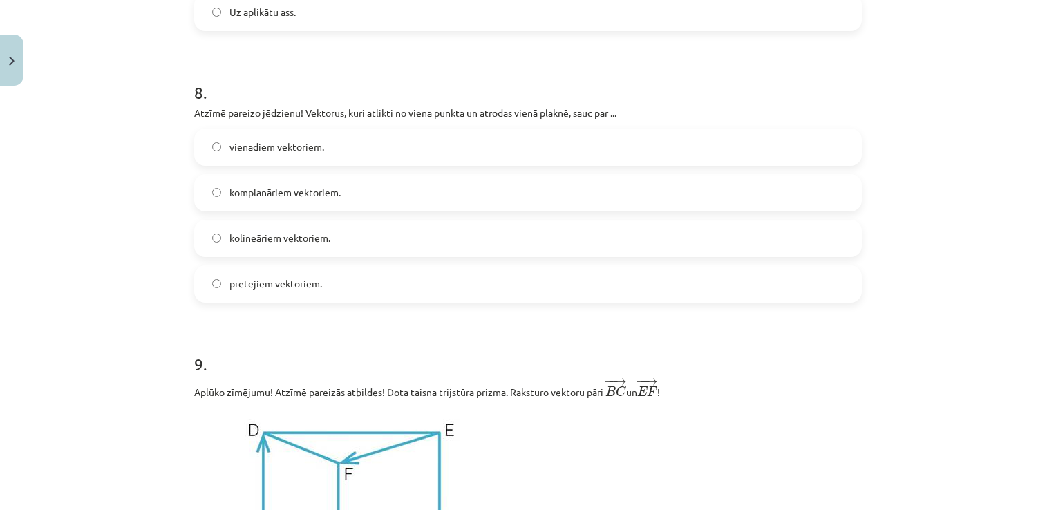
click at [268, 196] on span "komplanāriem vektoriem." at bounding box center [284, 192] width 111 height 15
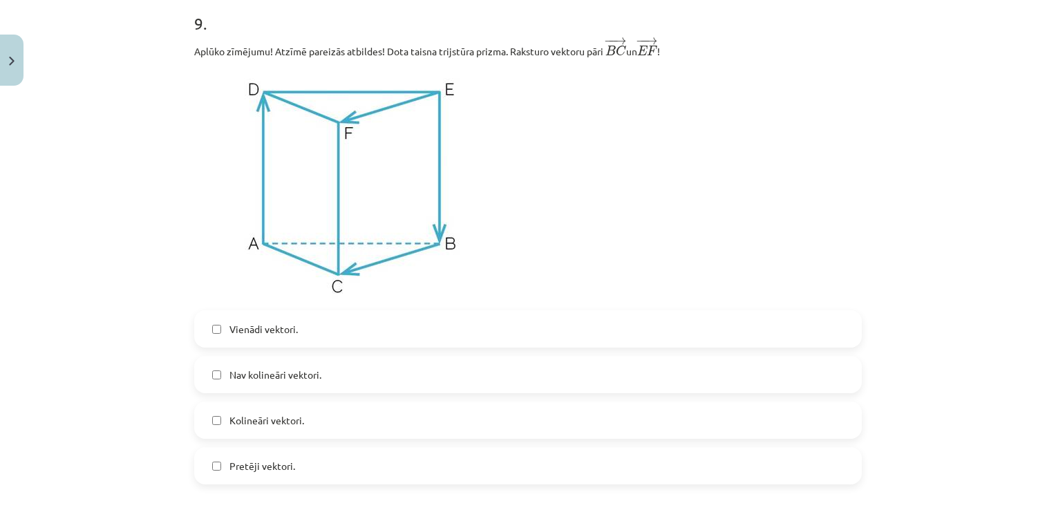
scroll to position [3768, 0]
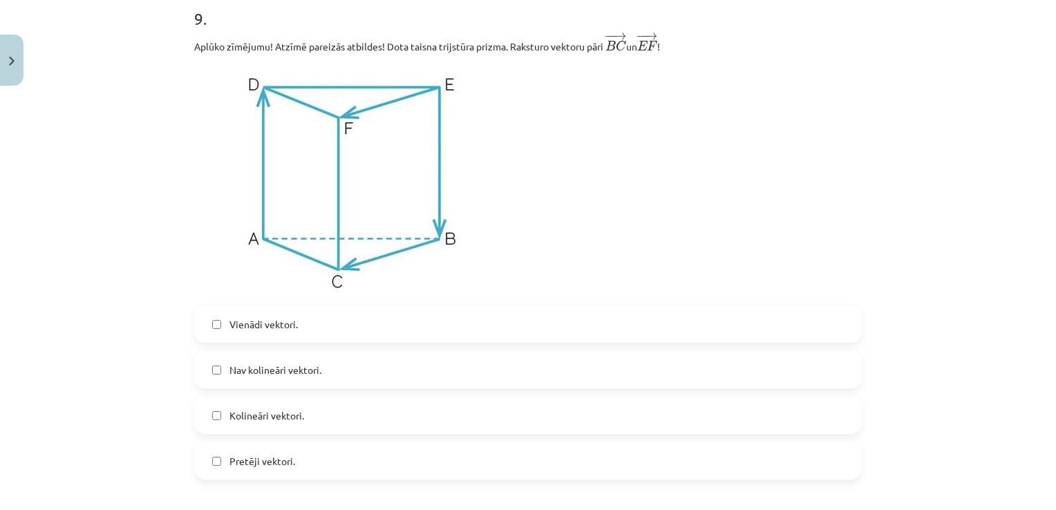
click at [218, 335] on label "Vienādi vektori." at bounding box center [528, 324] width 665 height 35
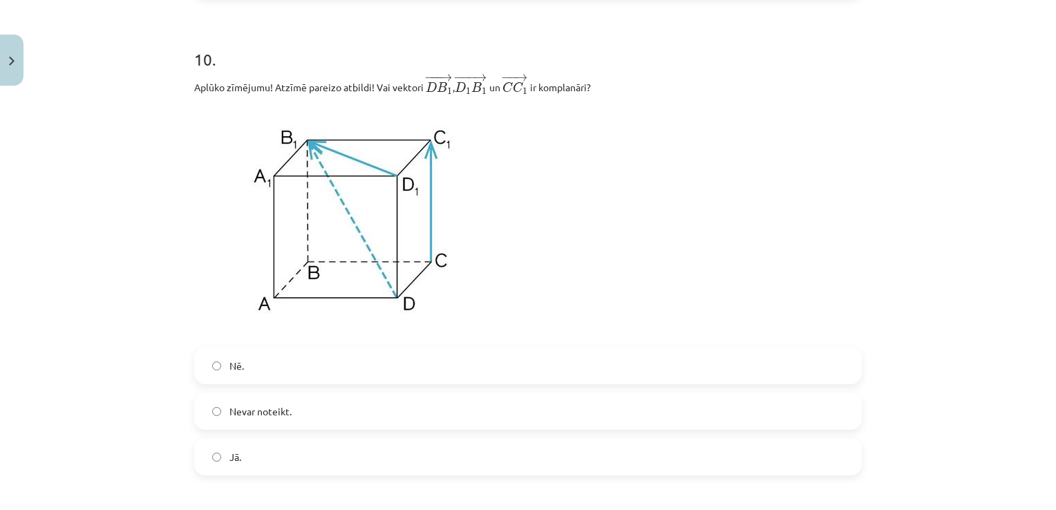
scroll to position [4252, 0]
click at [234, 364] on span "Nē." at bounding box center [236, 364] width 15 height 15
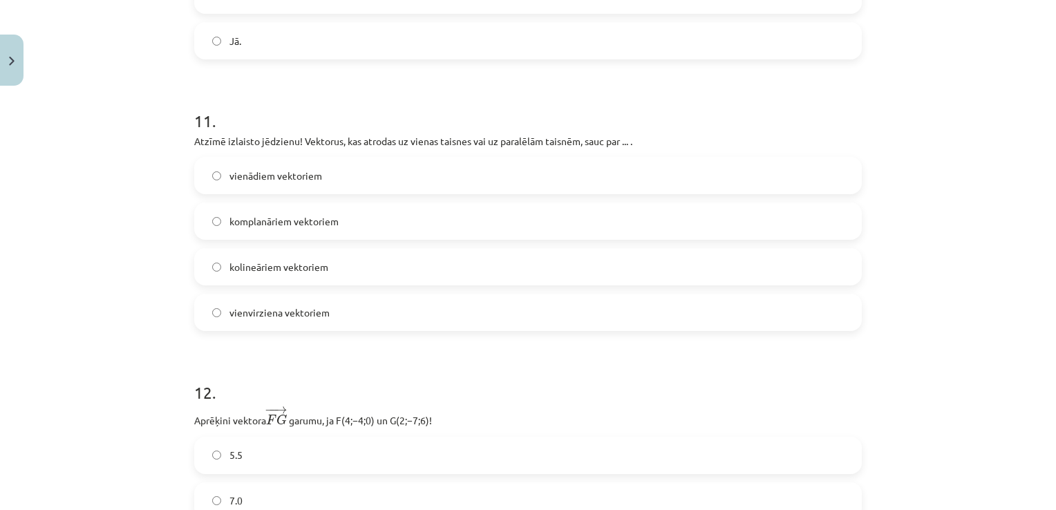
scroll to position [4667, 0]
drag, startPoint x: 225, startPoint y: 145, endPoint x: 203, endPoint y: 148, distance: 21.6
click at [205, 148] on div "11 . Atzīmē izlaisto jēdzienu! Vektorus, kas atrodas uz vienas taisnes vai uz p…" at bounding box center [528, 208] width 668 height 244
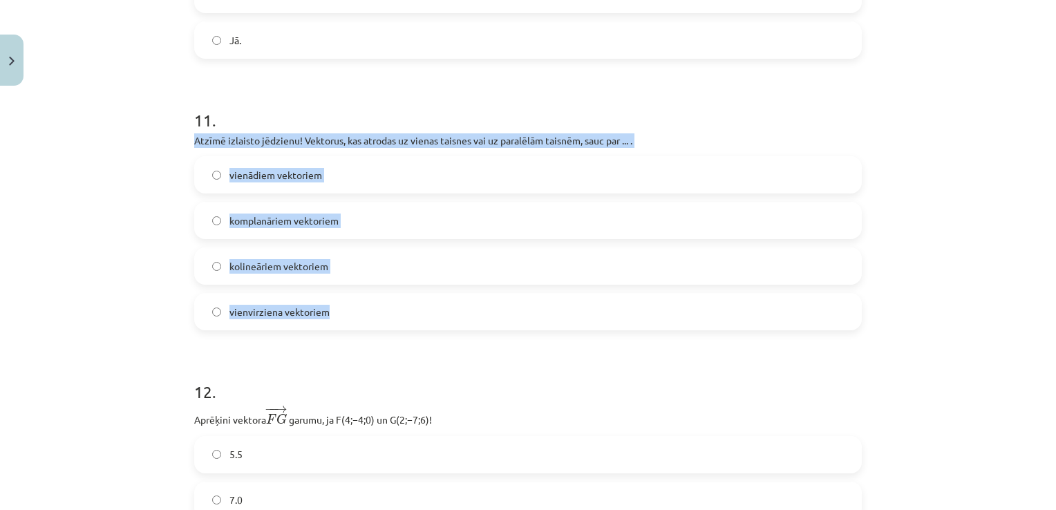
drag, startPoint x: 203, startPoint y: 148, endPoint x: 351, endPoint y: 314, distance: 222.2
drag, startPoint x: 171, startPoint y: 333, endPoint x: 183, endPoint y: 317, distance: 20.7
click at [171, 332] on div "Mācību tēma: Matemātikas i - 10. klases 1. ieskaites mācību materiāls (a,b) #9 …" at bounding box center [528, 255] width 1056 height 510
click at [178, 263] on div "Mācību tēma: Matemātikas i - 10. klases 1. ieskaites mācību materiāls (a,b) #9 …" at bounding box center [528, 255] width 1056 height 510
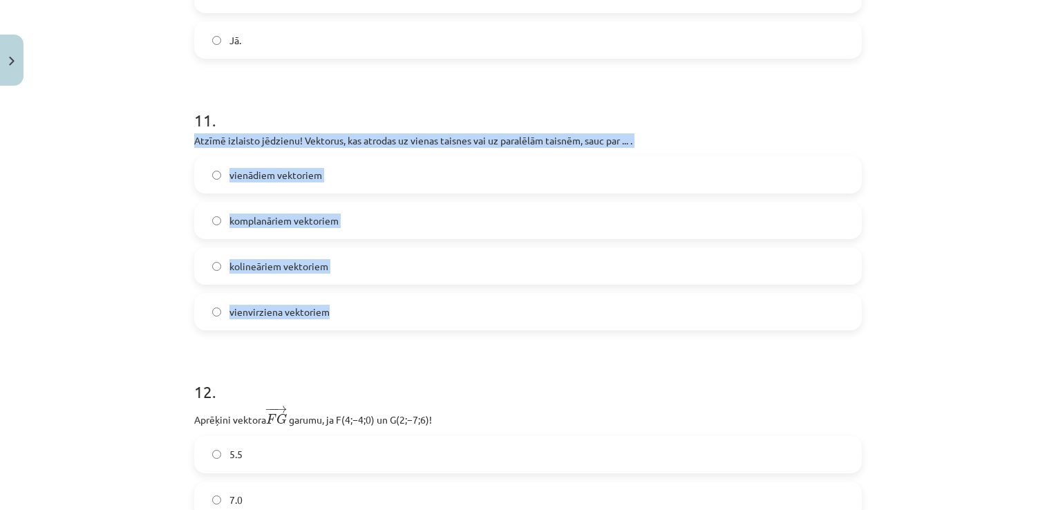
click at [169, 271] on div "Mācību tēma: Matemātikas i - 10. klases 1. ieskaites mācību materiāls (a,b) #9 …" at bounding box center [528, 255] width 1056 height 510
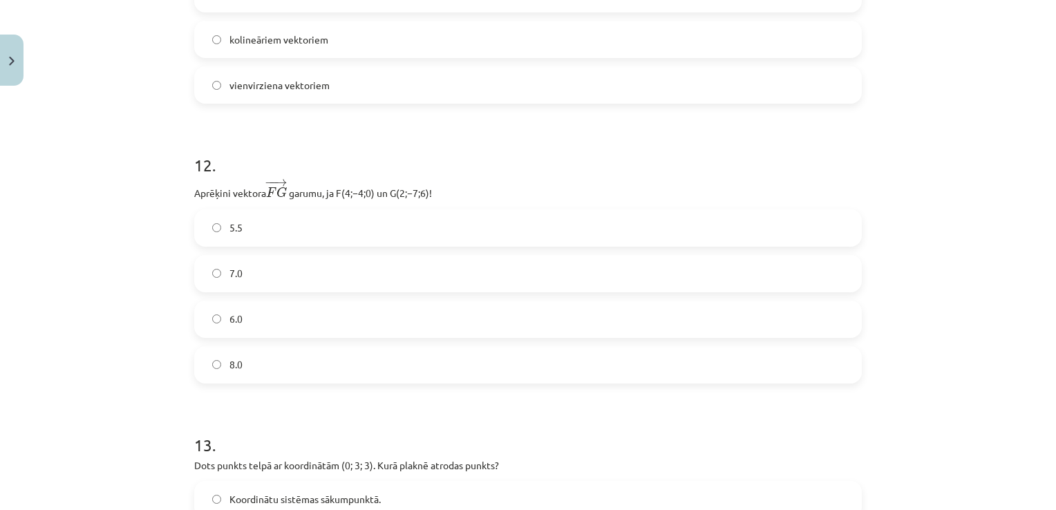
scroll to position [4943, 0]
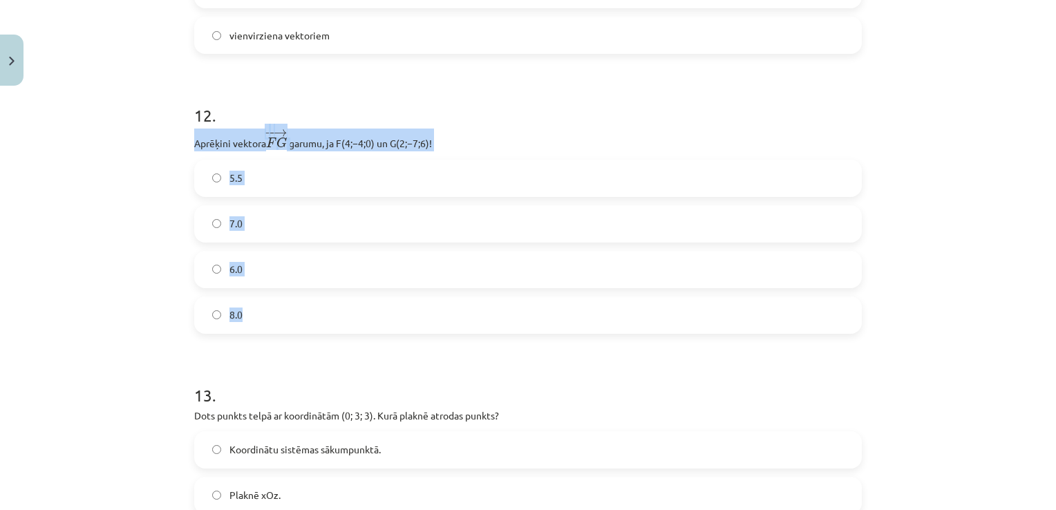
drag, startPoint x: 181, startPoint y: 143, endPoint x: 347, endPoint y: 325, distance: 246.1
click at [140, 241] on div "Mācību tēma: Matemātikas i - 10. klases 1. ieskaites mācību materiāls (a,b) #9 …" at bounding box center [528, 255] width 1056 height 510
click at [160, 259] on div "Mācību tēma: Matemātikas i - 10. klases 1. ieskaites mācību materiāls (a,b) #9 …" at bounding box center [528, 255] width 1056 height 510
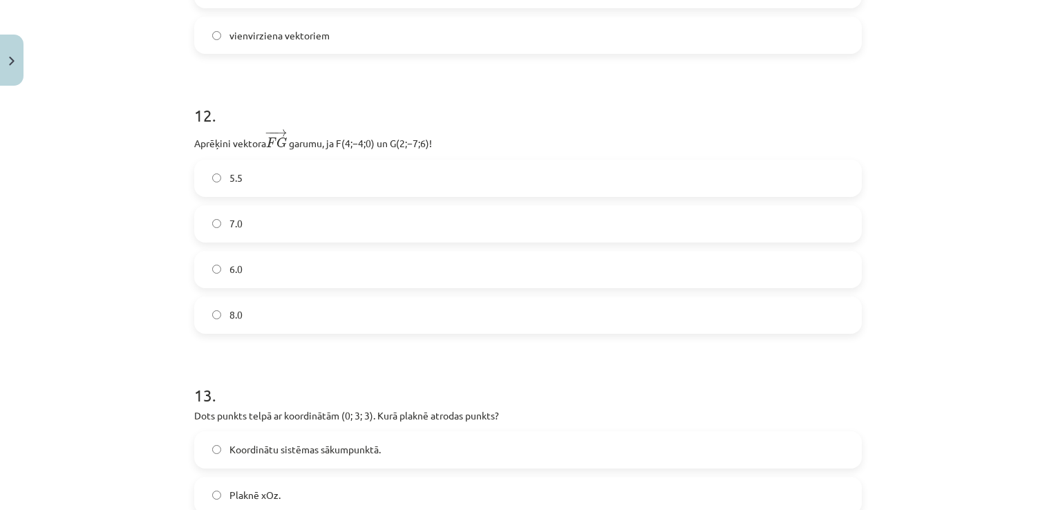
click at [260, 229] on label "7.0" at bounding box center [528, 224] width 665 height 35
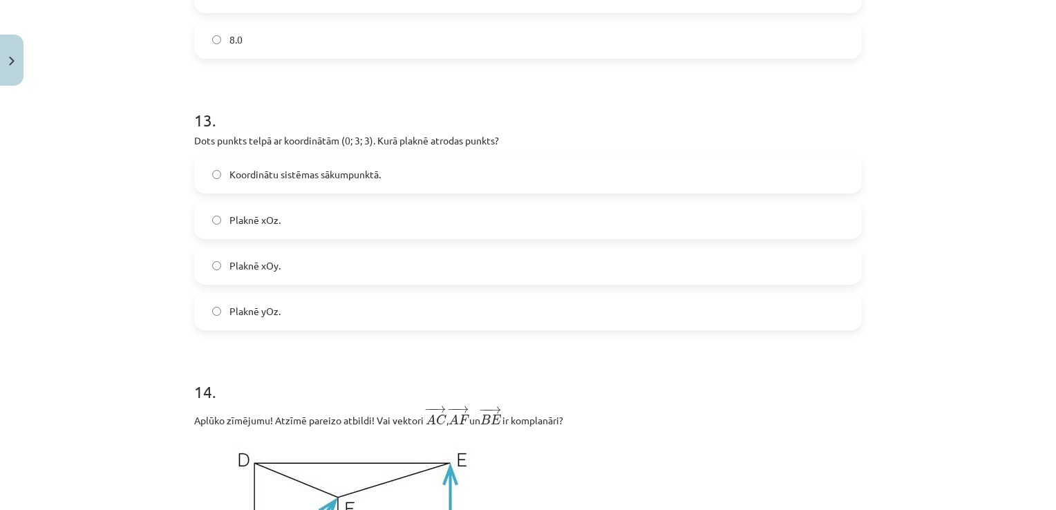
scroll to position [5220, 0]
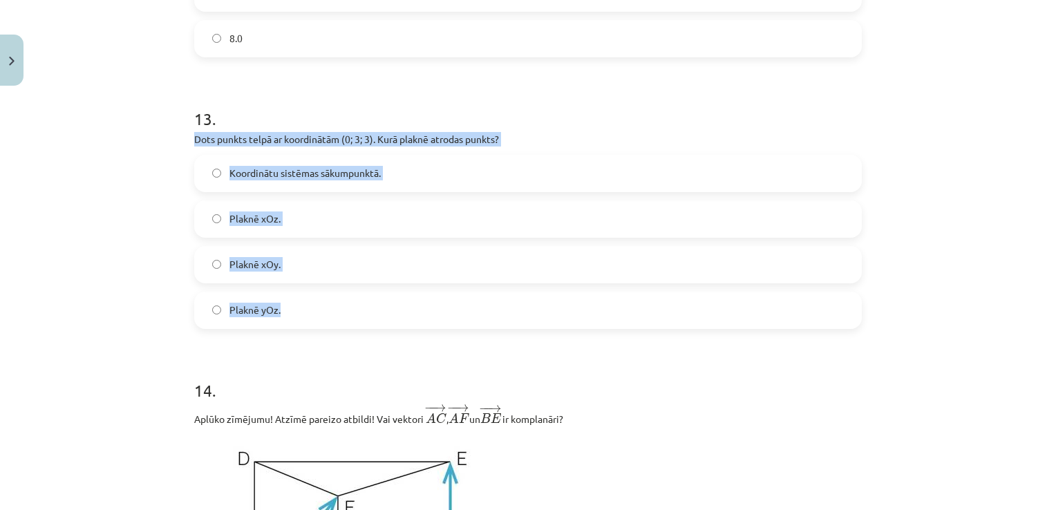
drag, startPoint x: 191, startPoint y: 141, endPoint x: 335, endPoint y: 319, distance: 229.1
click at [126, 205] on div "Mācību tēma: Matemātikas i - 10. klases 1. ieskaites mācību materiāls (a,b) #9 …" at bounding box center [528, 255] width 1056 height 510
click at [167, 331] on div "Mācību tēma: Matemātikas i - 10. klases 1. ieskaites mācību materiāls (a,b) #9 …" at bounding box center [528, 255] width 1056 height 510
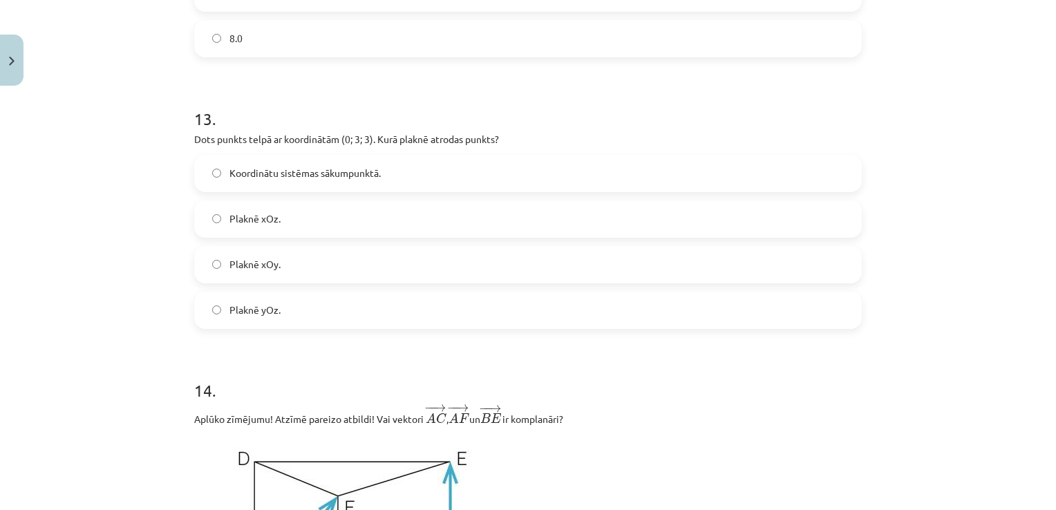
click at [229, 314] on span "Plaknē yOz." at bounding box center [254, 310] width 51 height 15
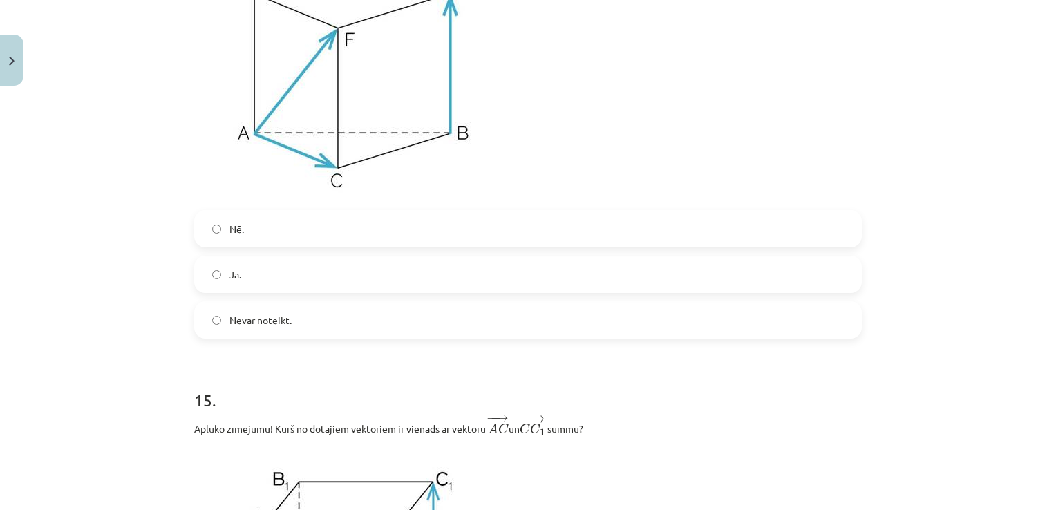
scroll to position [5704, 0]
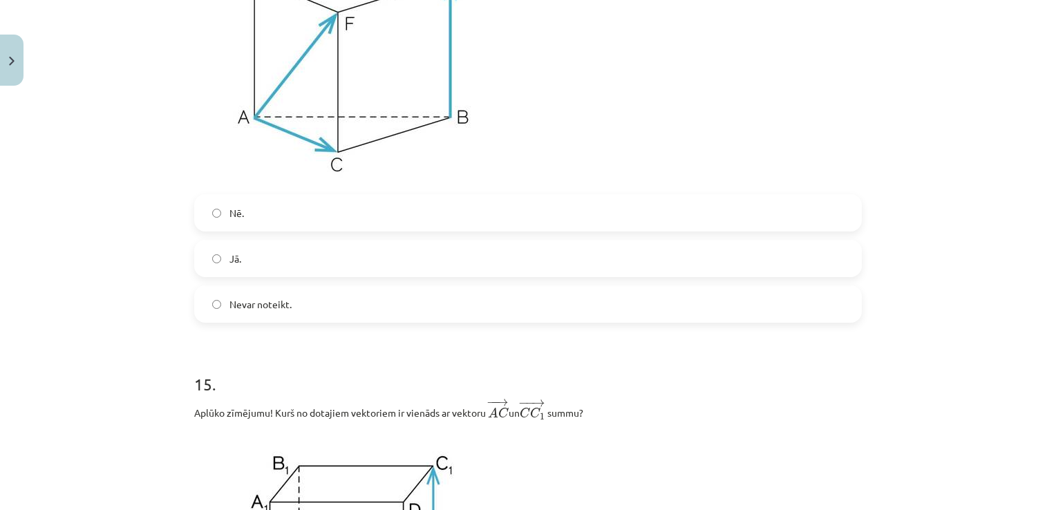
click at [276, 256] on label "Jā." at bounding box center [528, 258] width 665 height 35
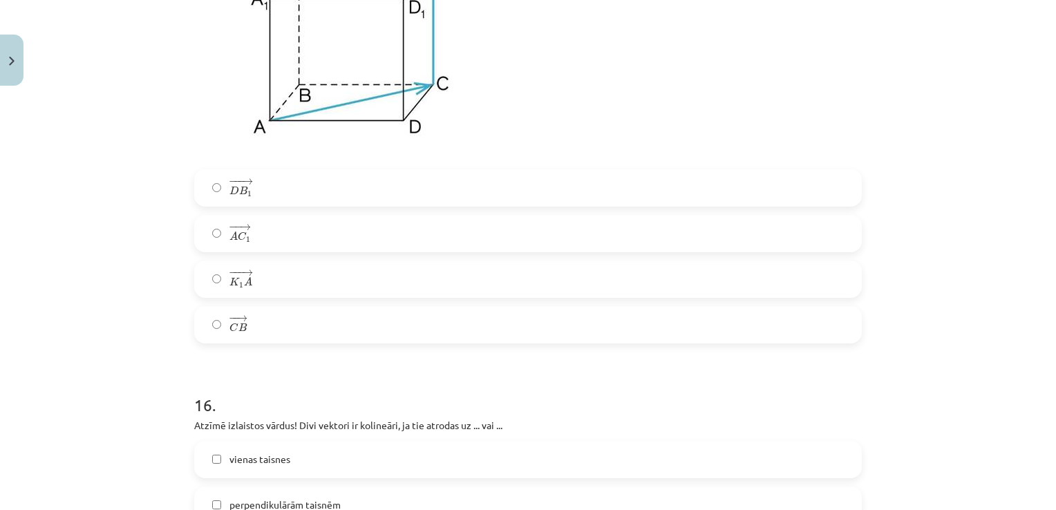
scroll to position [6205, 0]
click at [318, 247] on label "− − → A C 1 A C 1 →" at bounding box center [528, 235] width 665 height 35
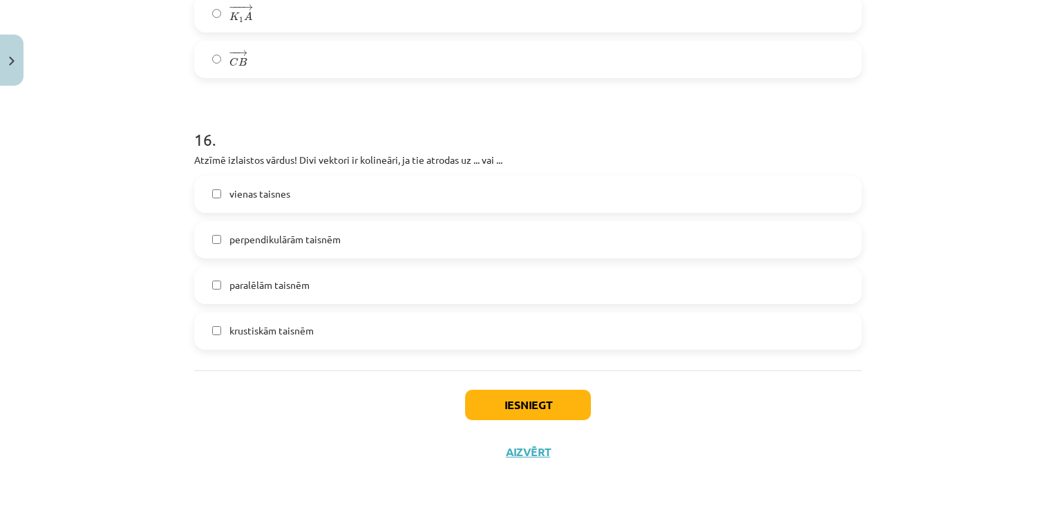
scroll to position [6482, 0]
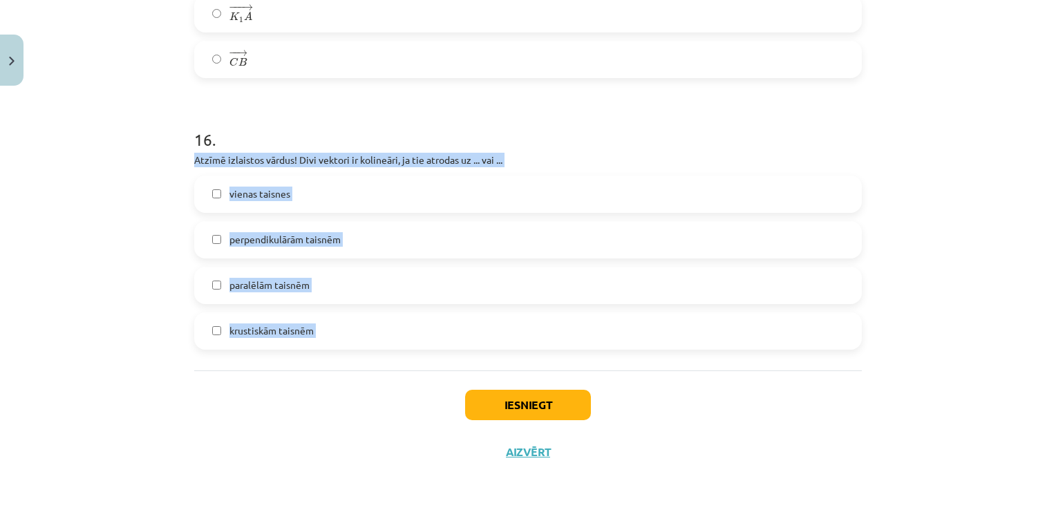
drag, startPoint x: 237, startPoint y: 160, endPoint x: 318, endPoint y: 375, distance: 230.3
click at [147, 270] on div "Mācību tēma: Matemātikas i - 10. klases 1. ieskaites mācību materiāls (a,b) #9 …" at bounding box center [528, 255] width 1056 height 510
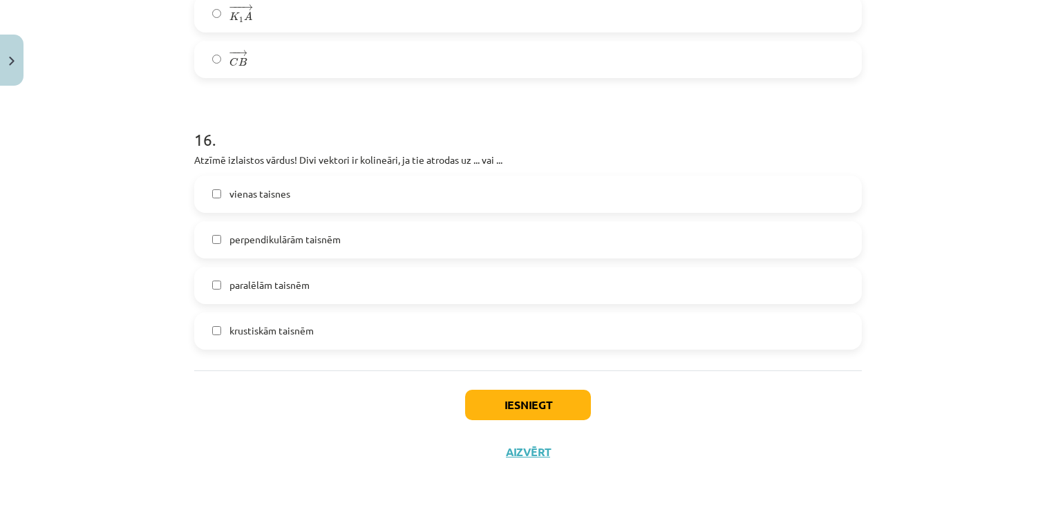
click at [251, 193] on span "vienas taisnes" at bounding box center [259, 194] width 61 height 15
click at [256, 285] on span "paralēlām taisnēm" at bounding box center [269, 285] width 80 height 15
click at [490, 397] on button "Iesniegt" at bounding box center [528, 405] width 126 height 30
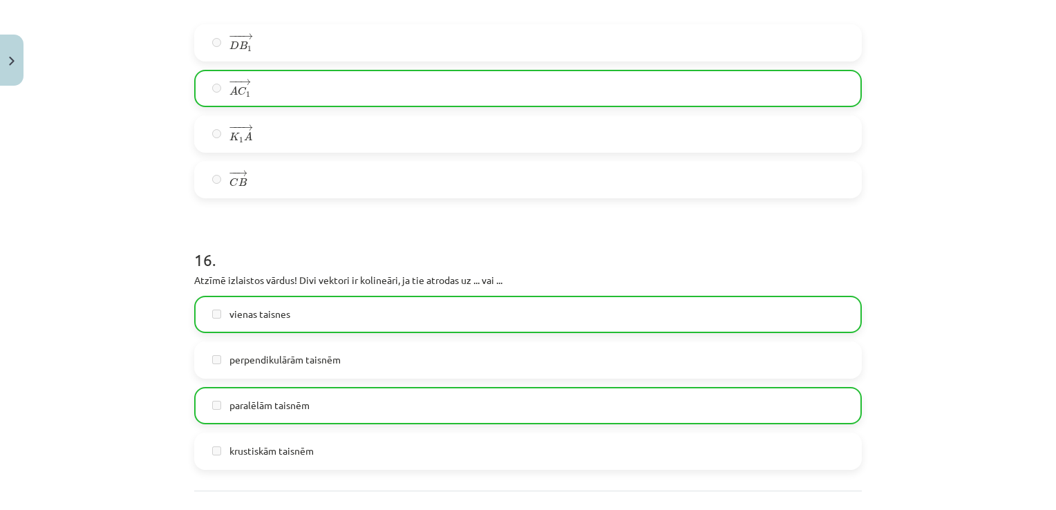
scroll to position [6525, 0]
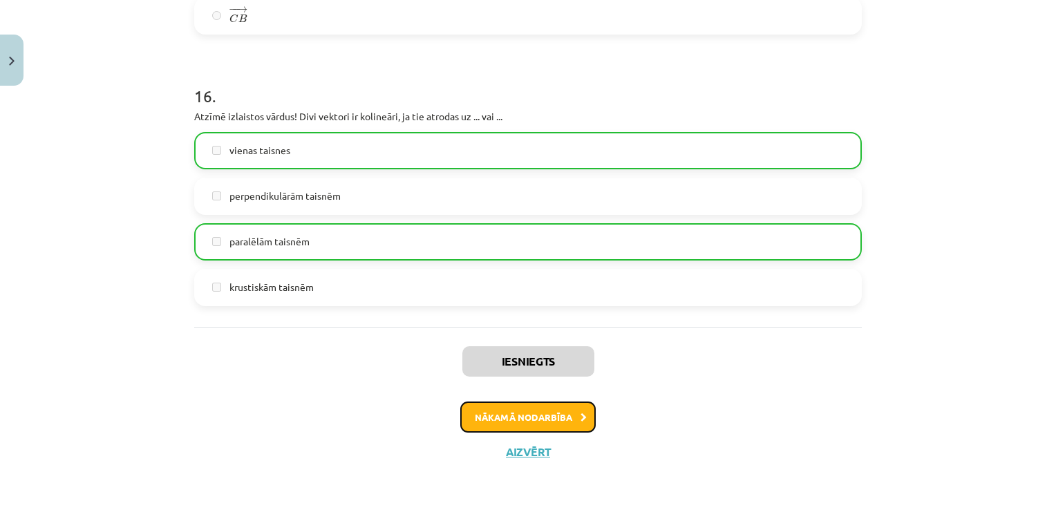
click at [575, 408] on button "Nākamā nodarbība" at bounding box center [527, 418] width 135 height 32
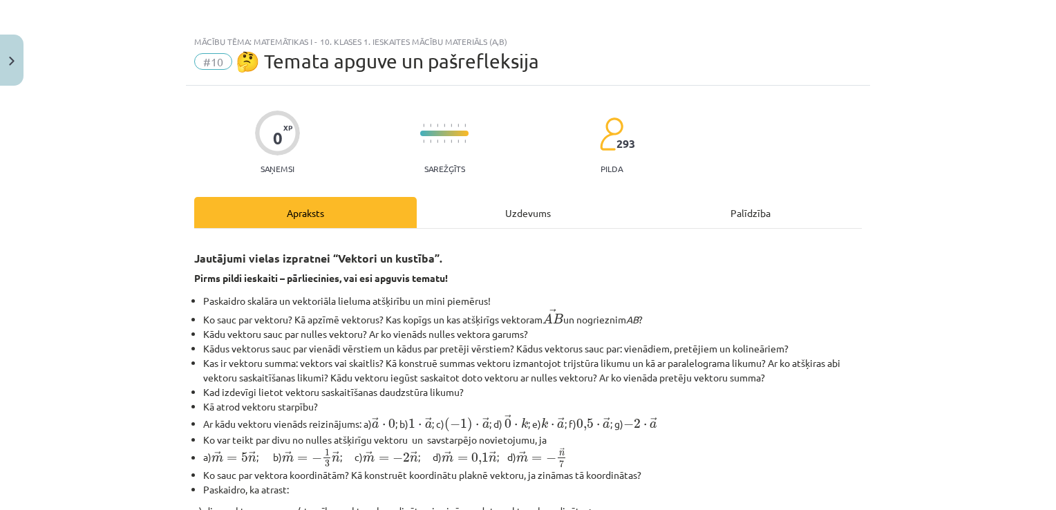
scroll to position [0, 0]
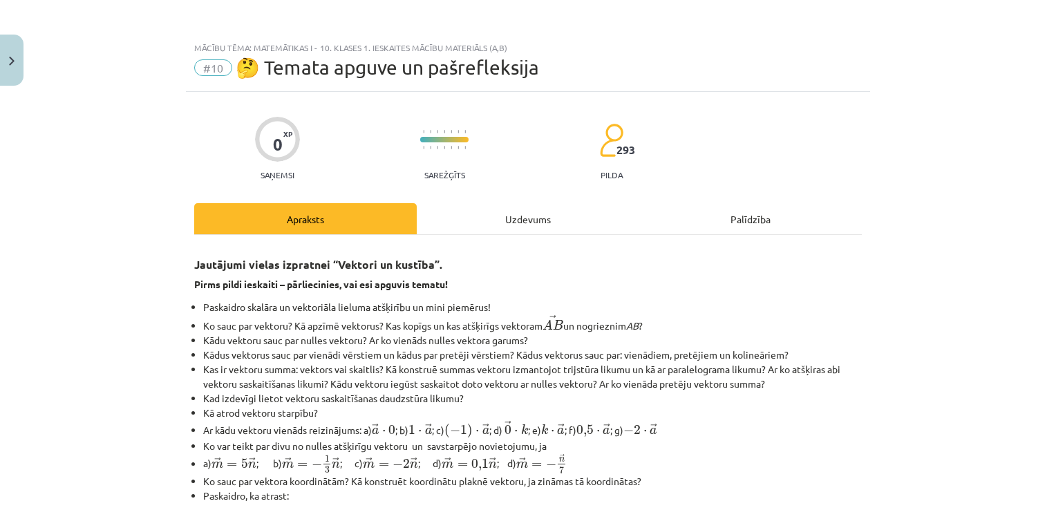
click at [536, 212] on div "Uzdevums" at bounding box center [528, 218] width 223 height 31
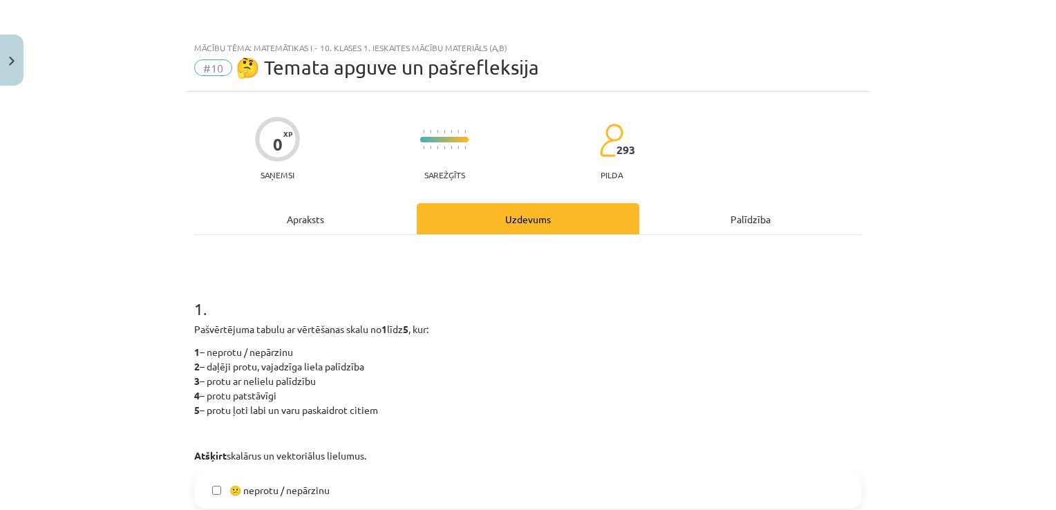
click at [298, 220] on div "Apraksts" at bounding box center [305, 218] width 223 height 31
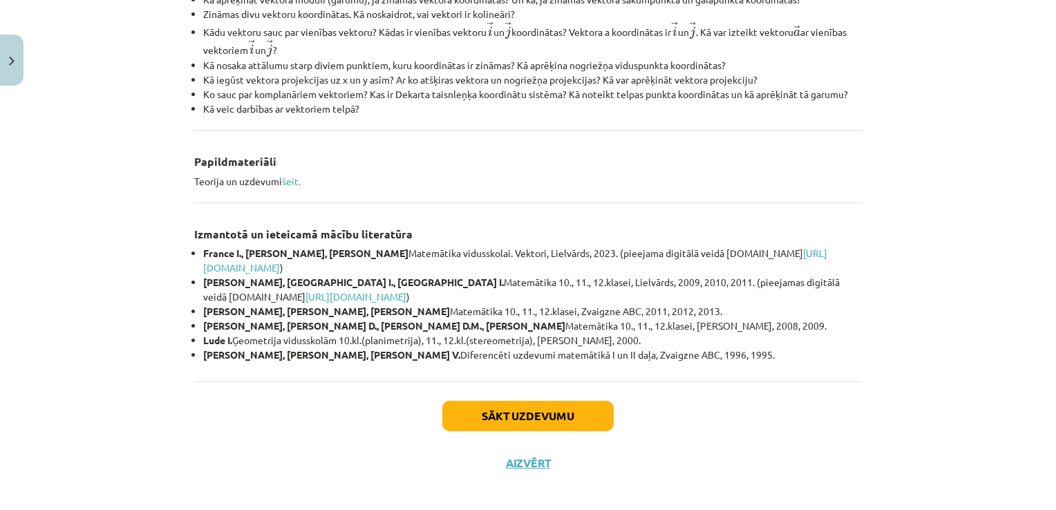
scroll to position [589, 0]
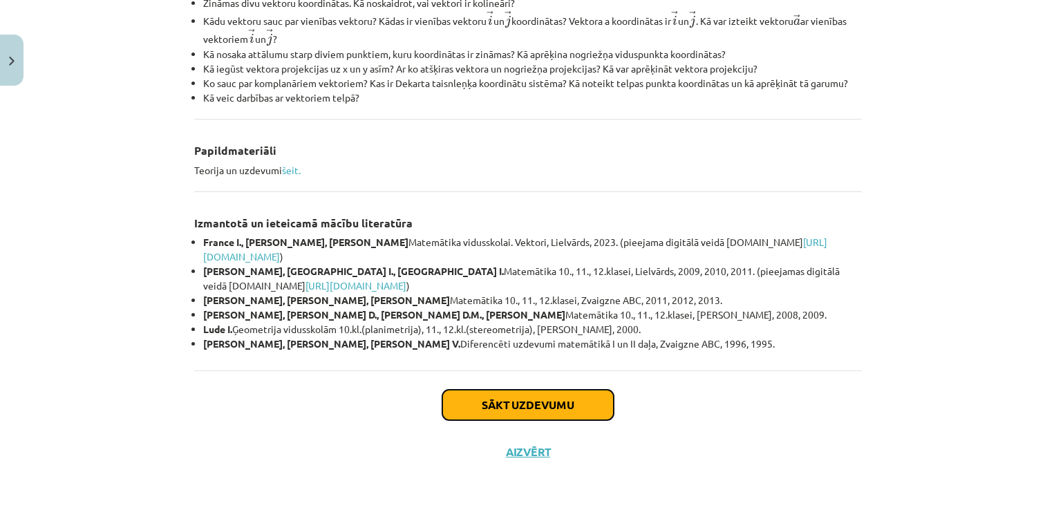
click at [495, 402] on button "Sākt uzdevumu" at bounding box center [527, 405] width 171 height 30
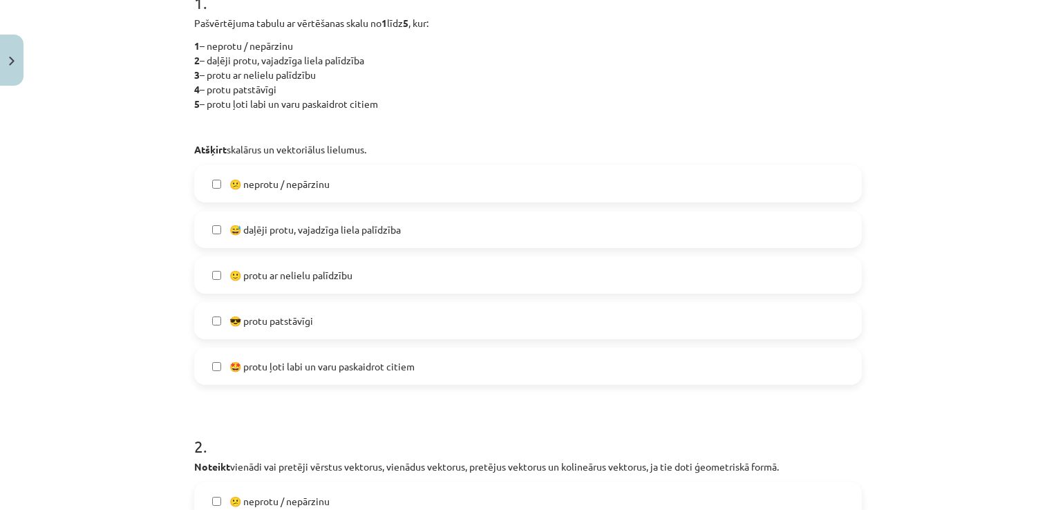
scroll to position [311, 0]
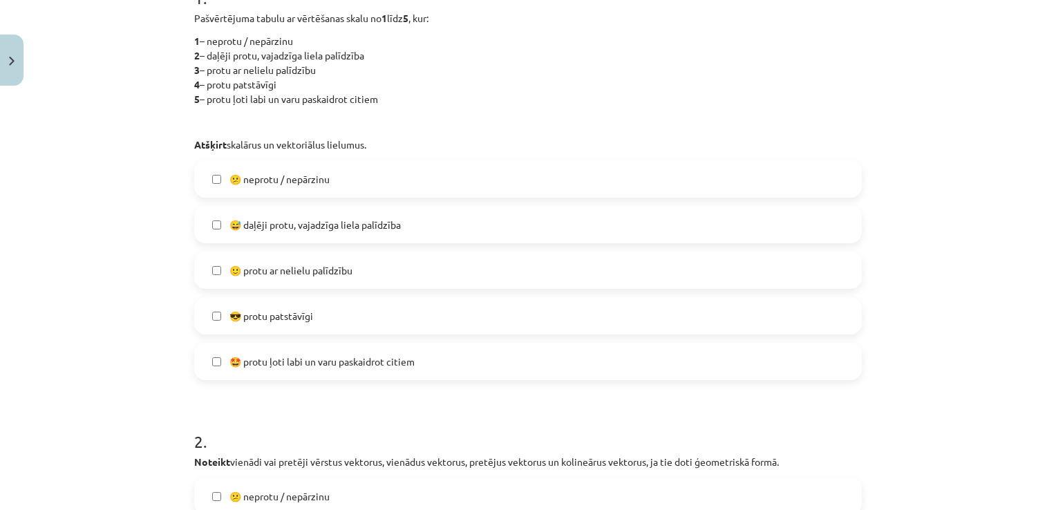
click at [357, 227] on span "😅 daļēji protu, vajadzīga liela palīdzība" at bounding box center [314, 225] width 171 height 15
click at [348, 314] on label "😎 protu patstāvīgi" at bounding box center [528, 316] width 665 height 35
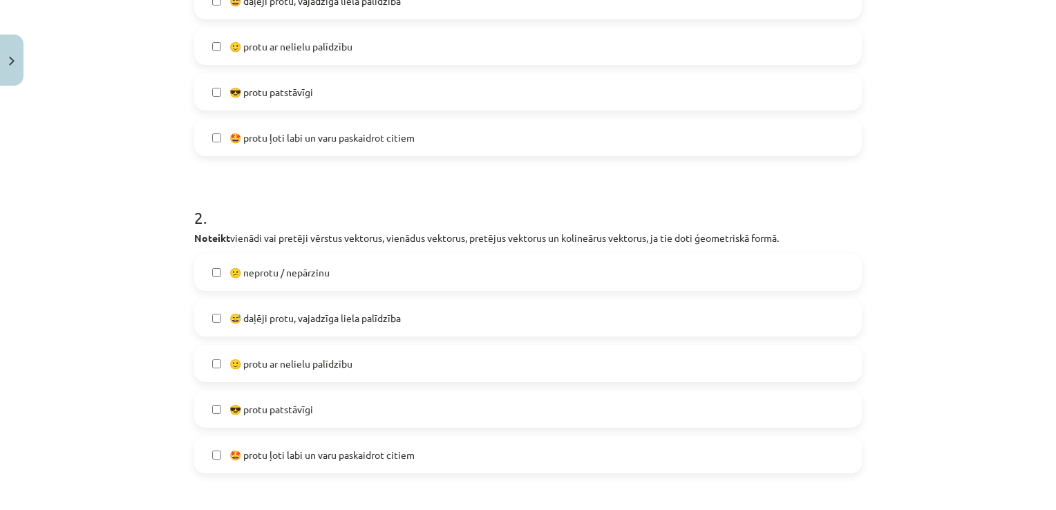
scroll to position [587, 0]
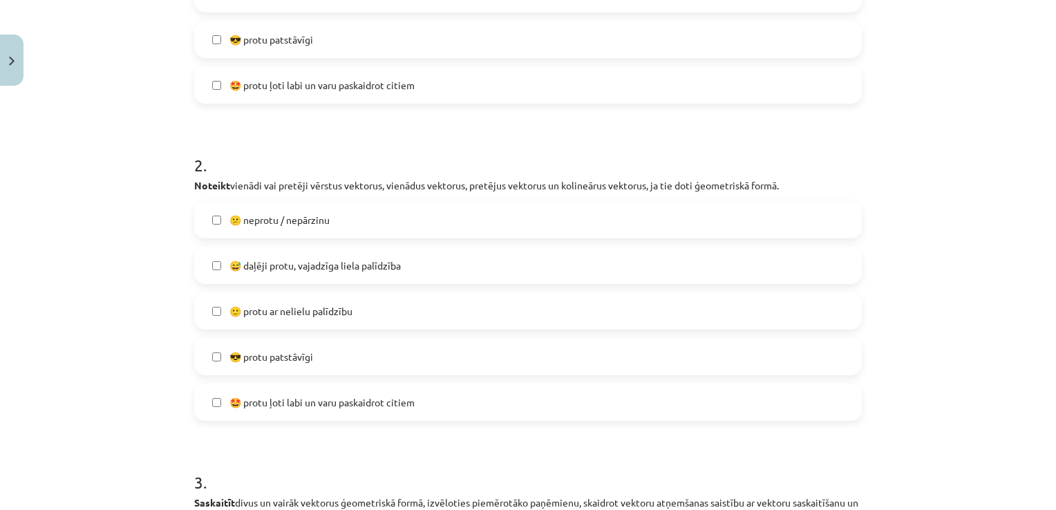
click at [364, 267] on span "😅 daļēji protu, vajadzīga liela palīdzība" at bounding box center [314, 265] width 171 height 15
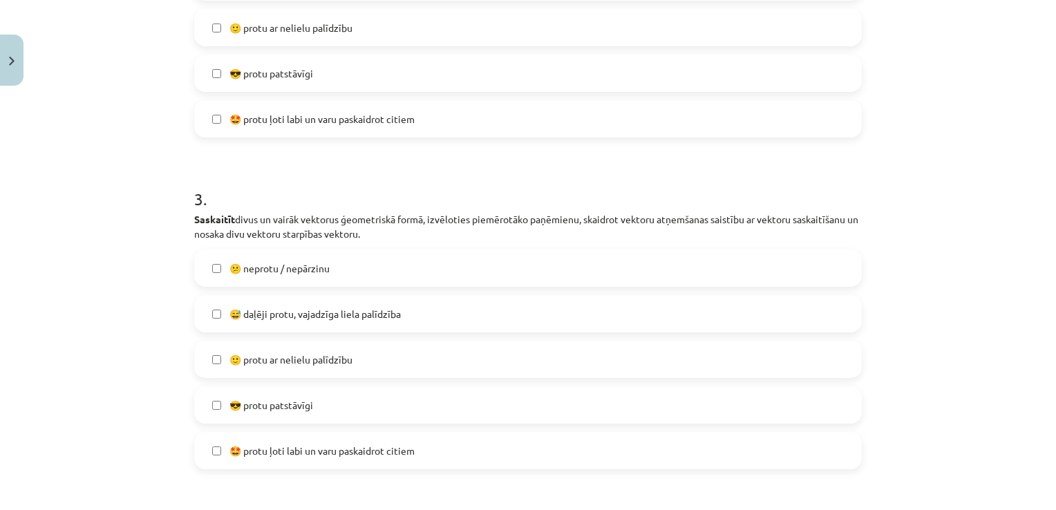
scroll to position [933, 0]
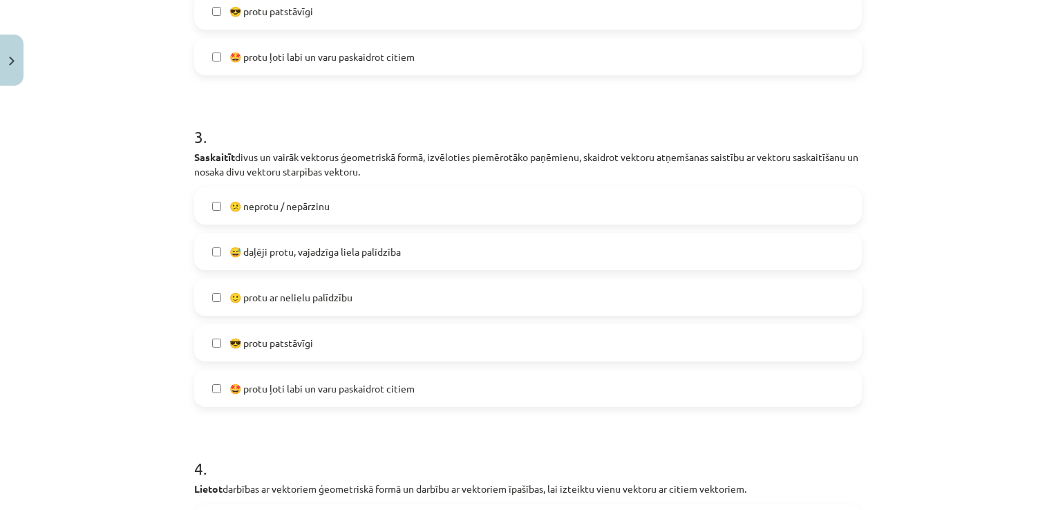
click at [379, 252] on span "😅 daļēji protu, vajadzīga liela palīdzība" at bounding box center [314, 252] width 171 height 15
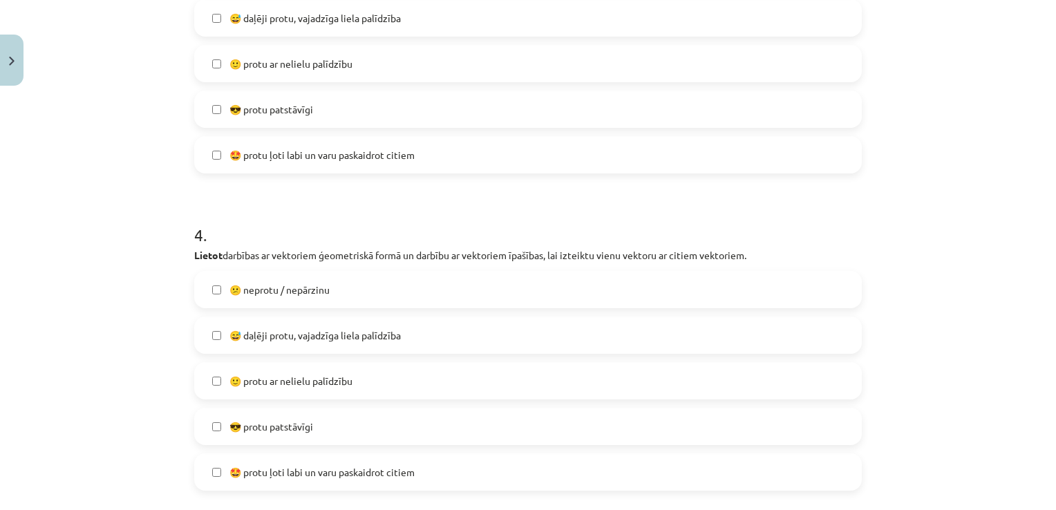
scroll to position [1210, 0]
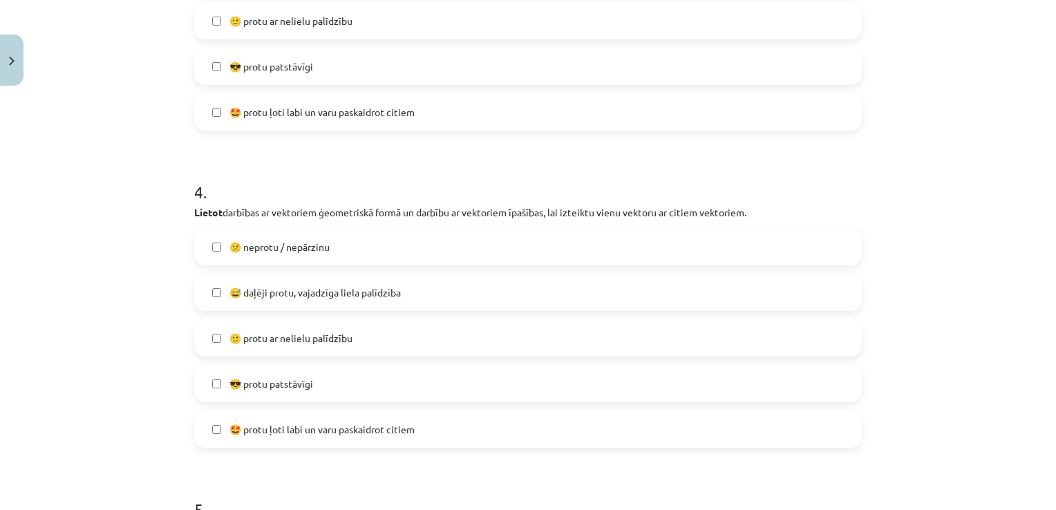
click at [415, 292] on label "😅 daļēji protu, vajadzīga liela palīdzība" at bounding box center [528, 292] width 665 height 35
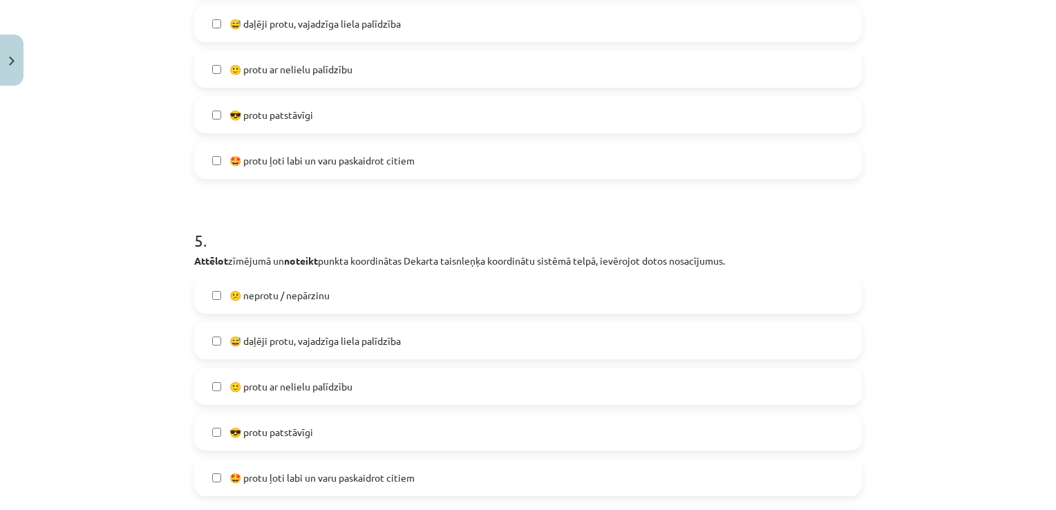
scroll to position [1486, 0]
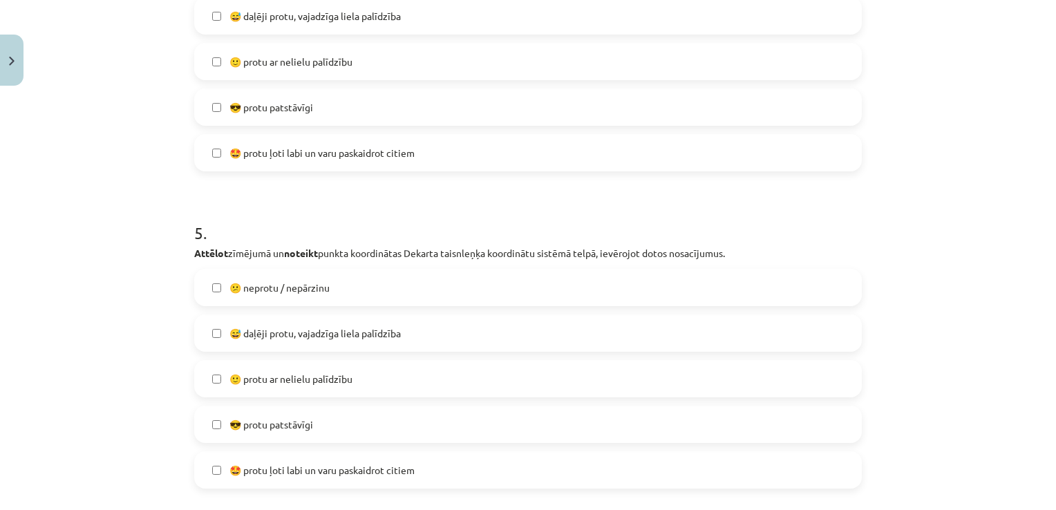
click at [408, 324] on label "😅 daļēji protu, vajadzīga liela palīdzība" at bounding box center [528, 333] width 665 height 35
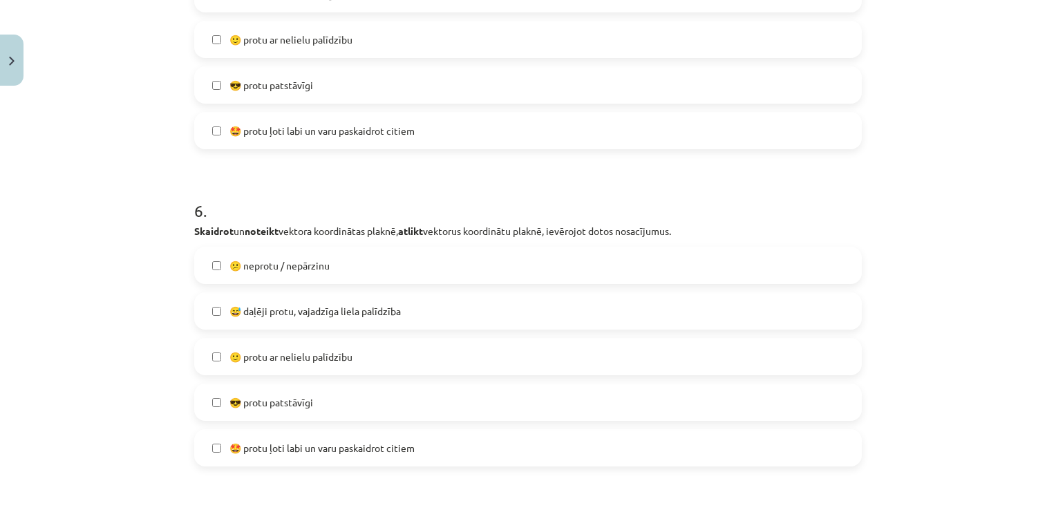
scroll to position [1832, 0]
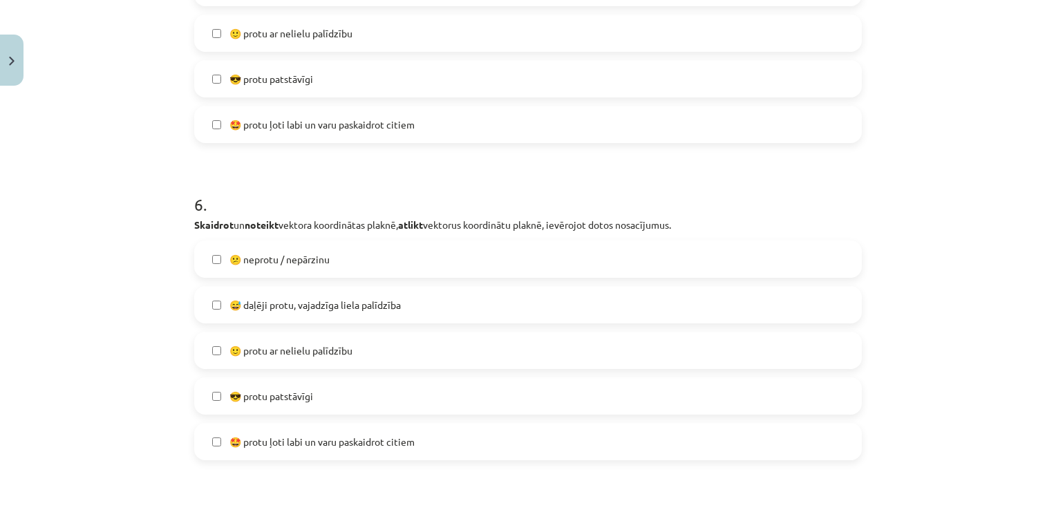
click at [460, 316] on label "😅 daļēji protu, vajadzīga liela palīdzība" at bounding box center [528, 305] width 665 height 35
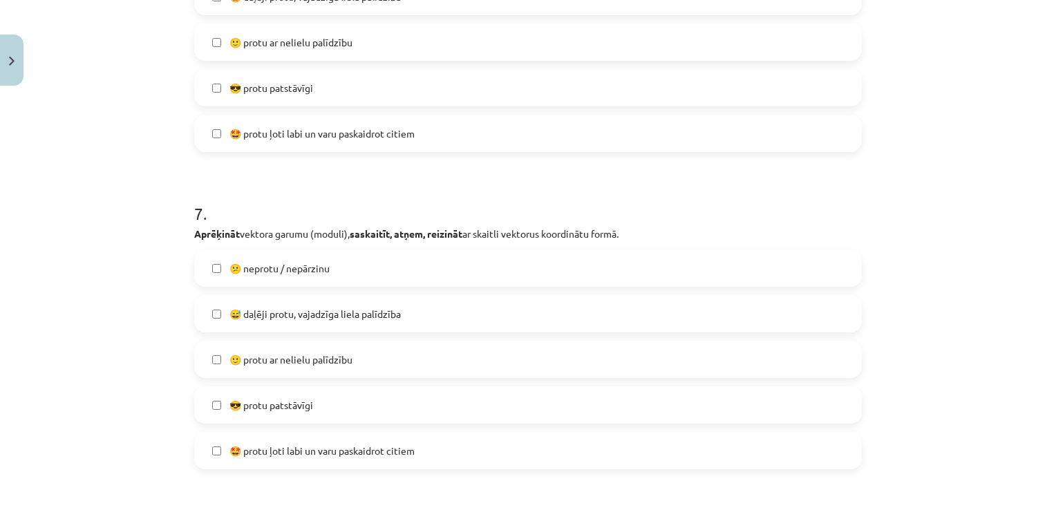
scroll to position [2177, 0]
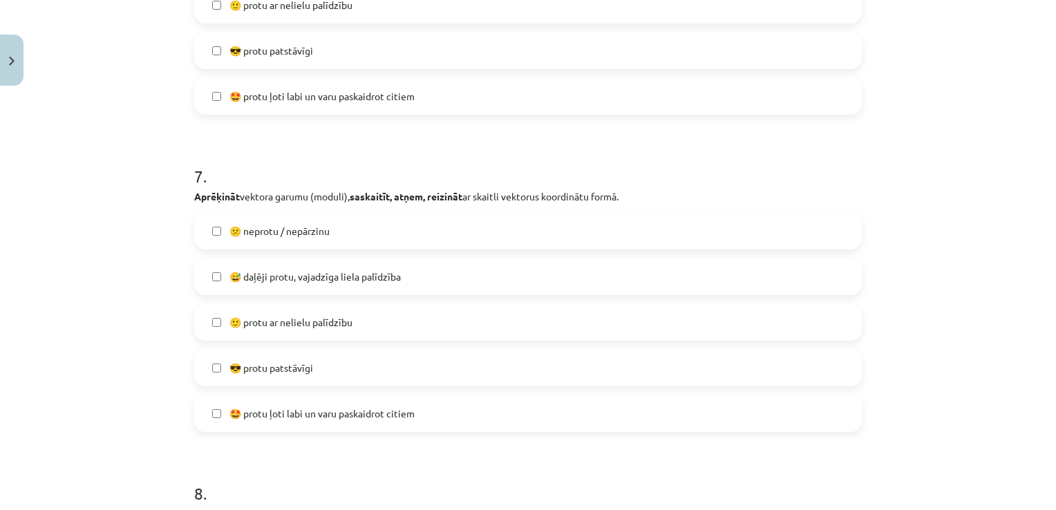
click at [460, 279] on label "😅 daļēji protu, vajadzīga liela palīdzība" at bounding box center [528, 276] width 665 height 35
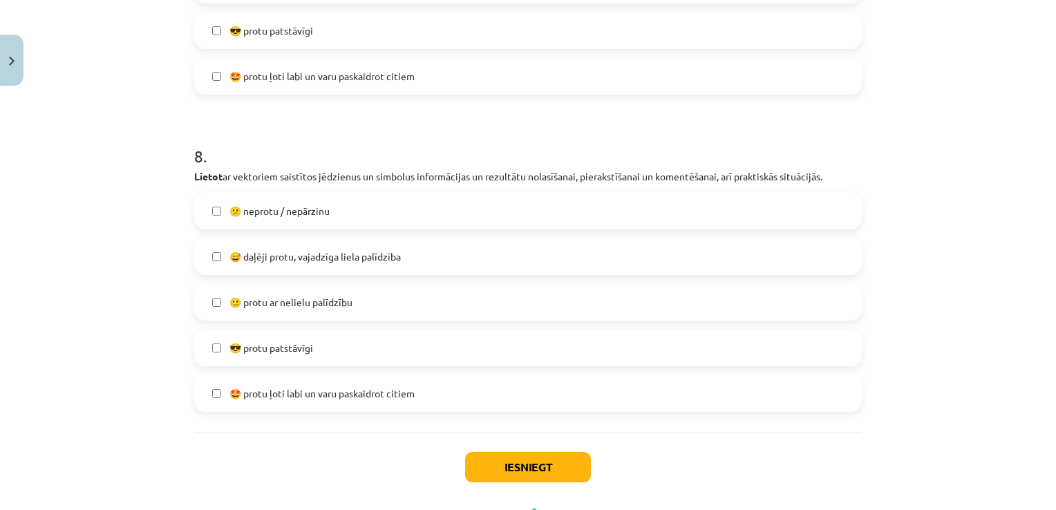
scroll to position [2523, 0]
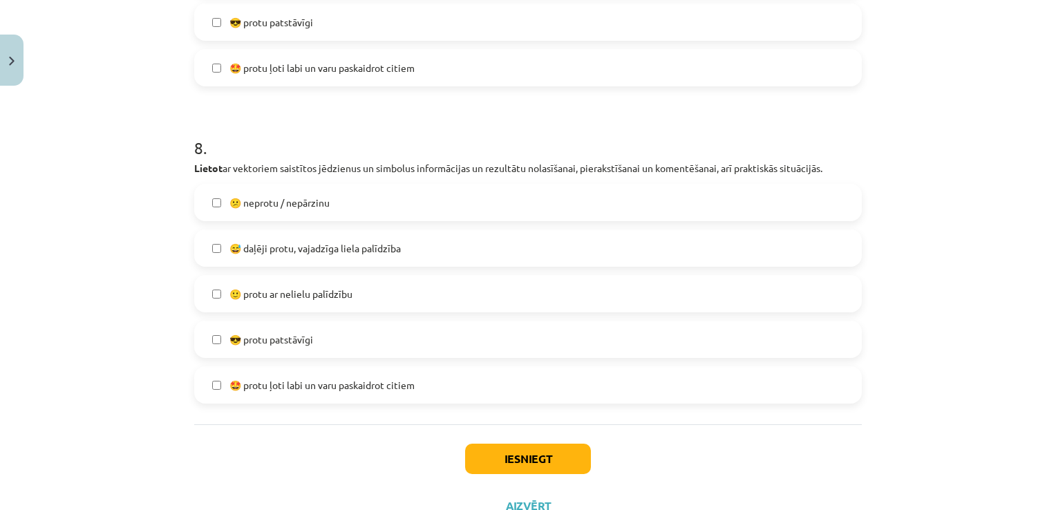
click at [442, 247] on label "😅 daļēji protu, vajadzīga liela palīdzība" at bounding box center [528, 248] width 665 height 35
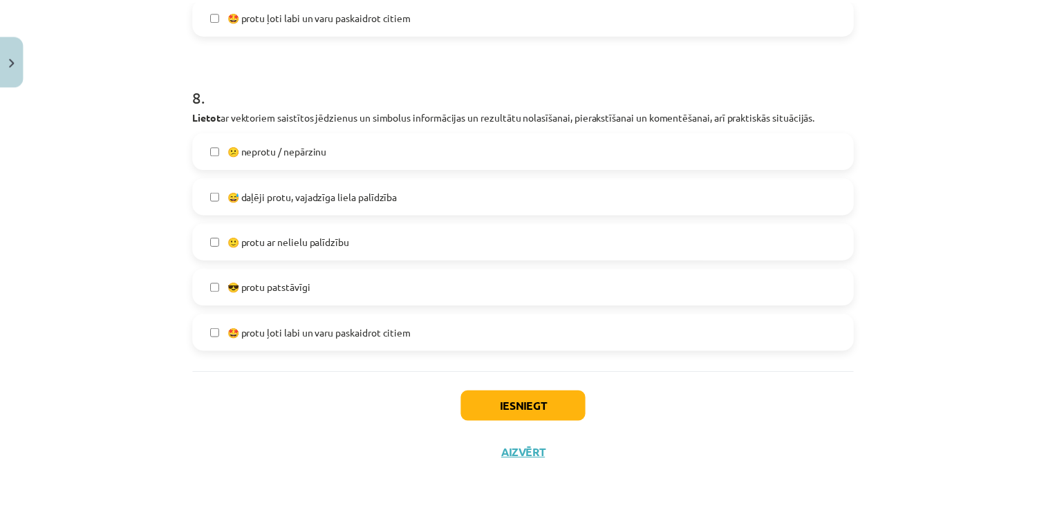
scroll to position [2576, 0]
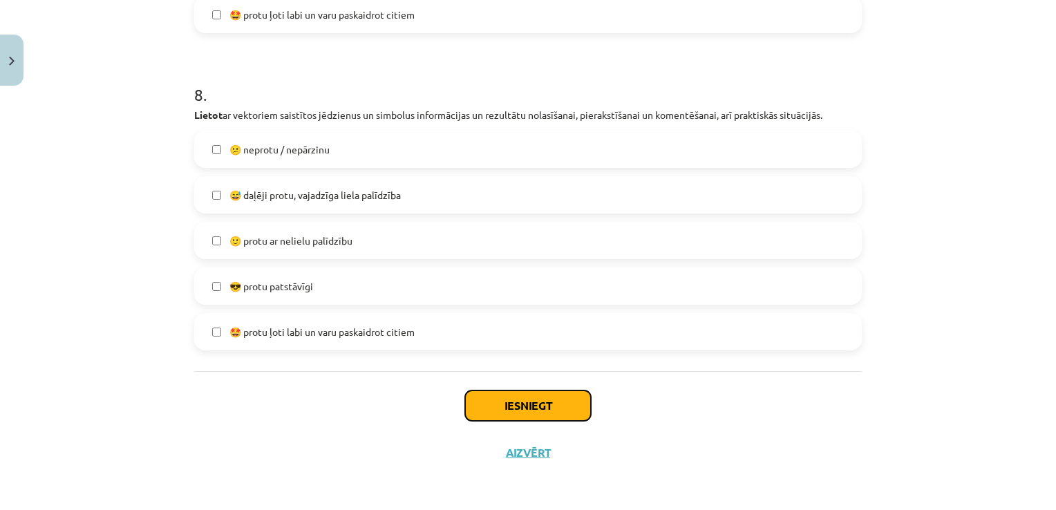
click at [520, 398] on button "Iesniegt" at bounding box center [528, 406] width 126 height 30
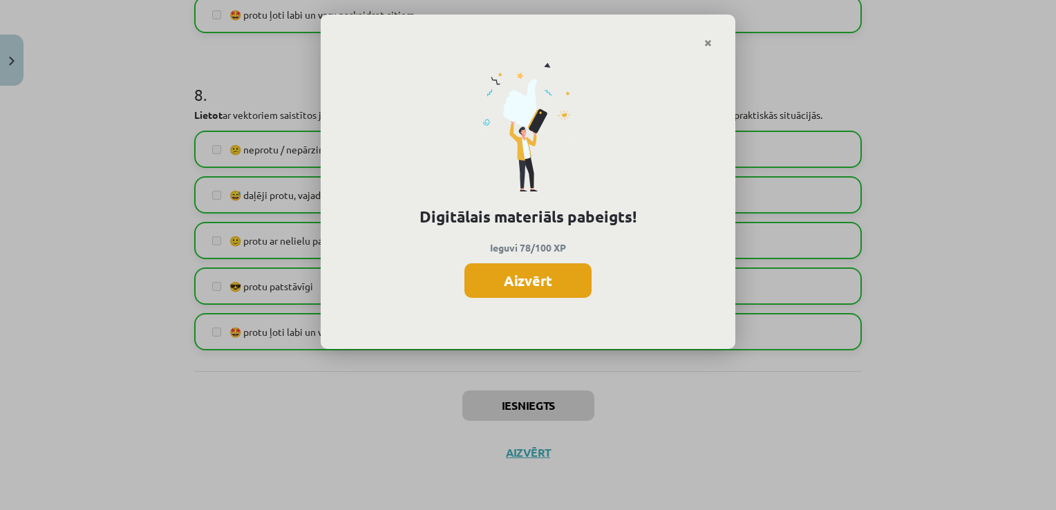
click at [522, 276] on button "Aizvērt" at bounding box center [527, 280] width 127 height 35
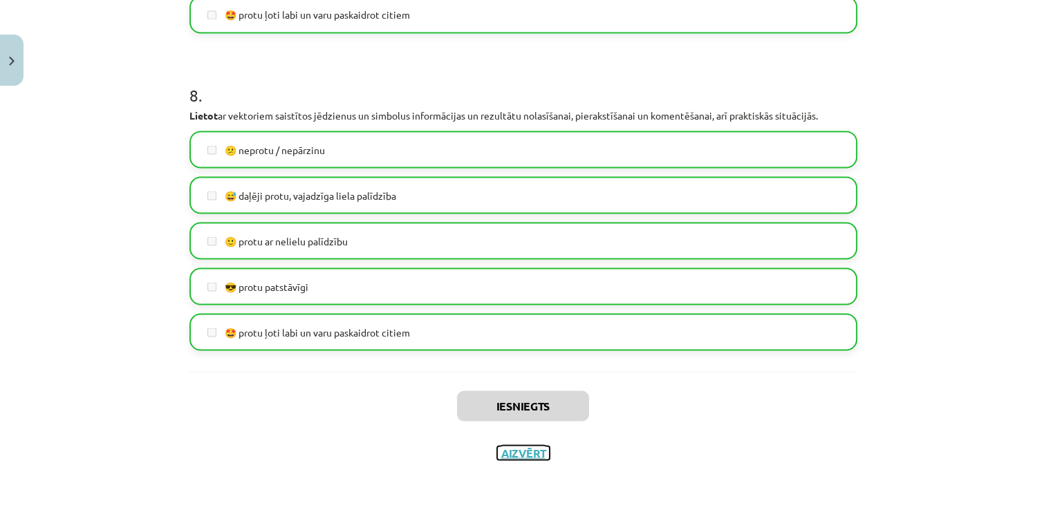
click at [522, 449] on button "Aizvērt" at bounding box center [523, 453] width 53 height 14
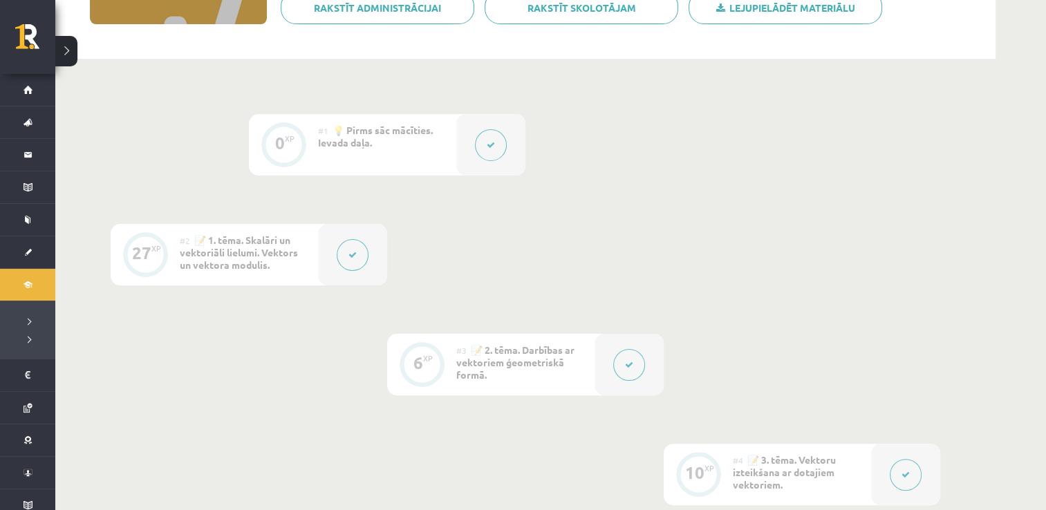
scroll to position [0, 0]
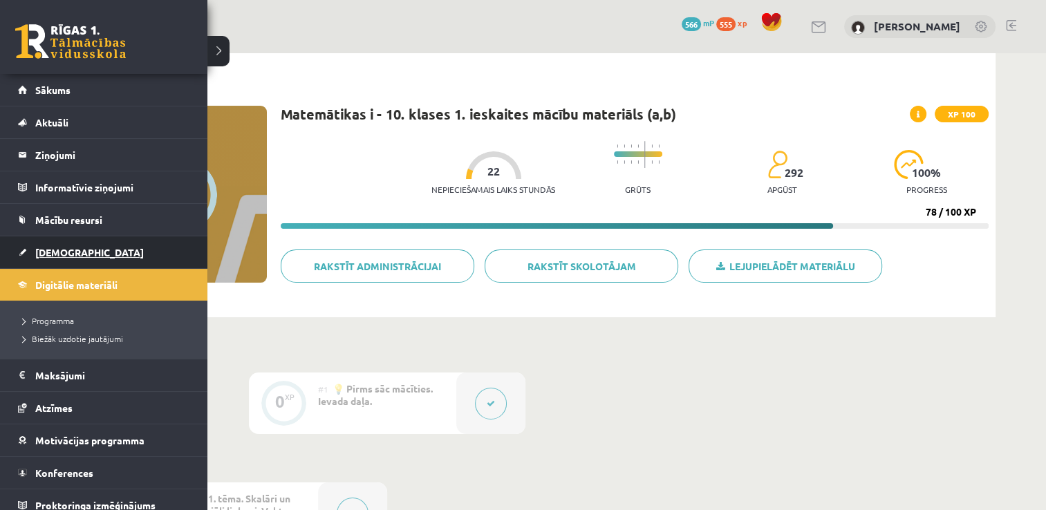
click at [63, 246] on span "[DEMOGRAPHIC_DATA]" at bounding box center [89, 252] width 109 height 12
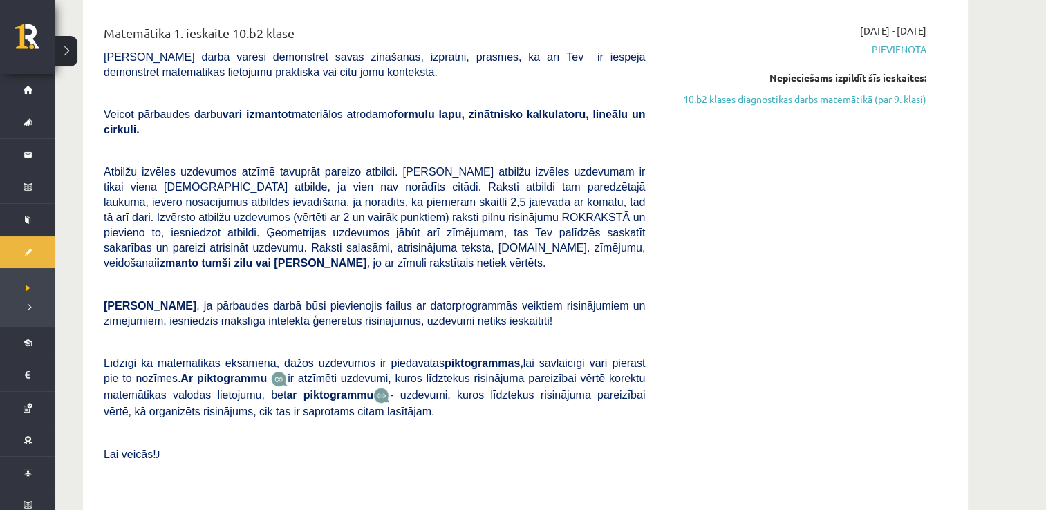
scroll to position [276, 0]
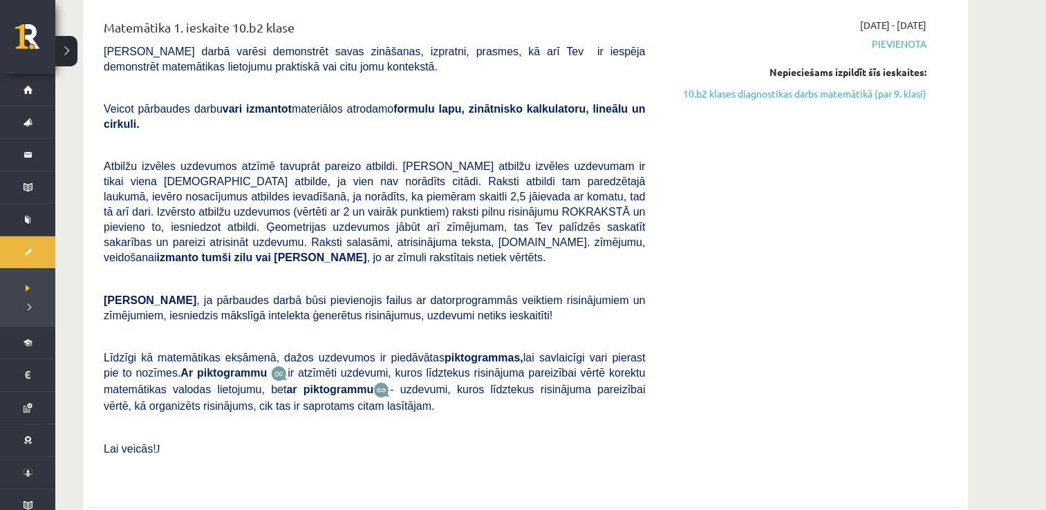
click at [764, 402] on div "2025-10-01 - 2025-10-15 Pievienota Nepieciešams izpildīt šīs ieskaites: 10.b2 k…" at bounding box center [795, 251] width 281 height 467
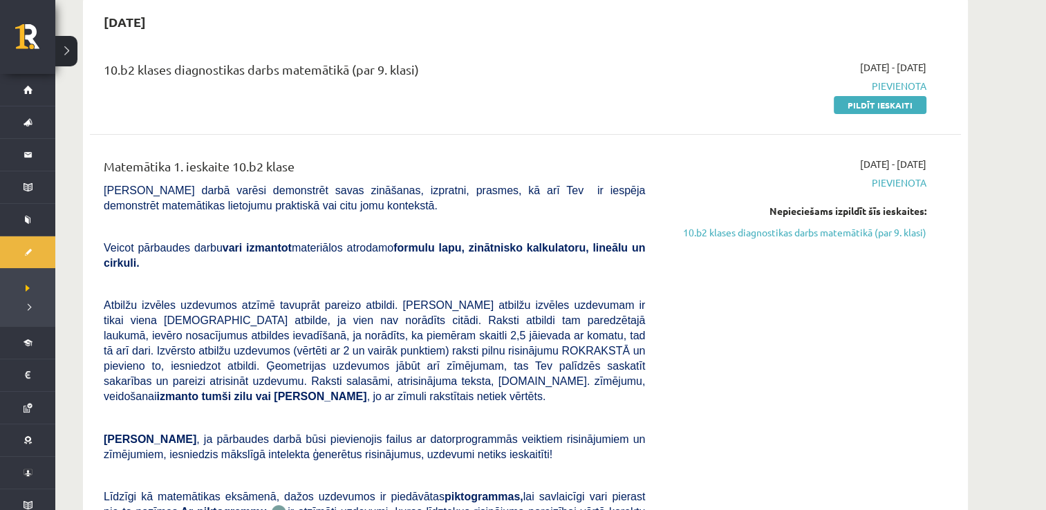
scroll to position [138, 0]
drag, startPoint x: 881, startPoint y: 104, endPoint x: 650, endPoint y: 55, distance: 236.0
click at [881, 104] on link "Pildīt ieskaiti" at bounding box center [880, 104] width 93 height 18
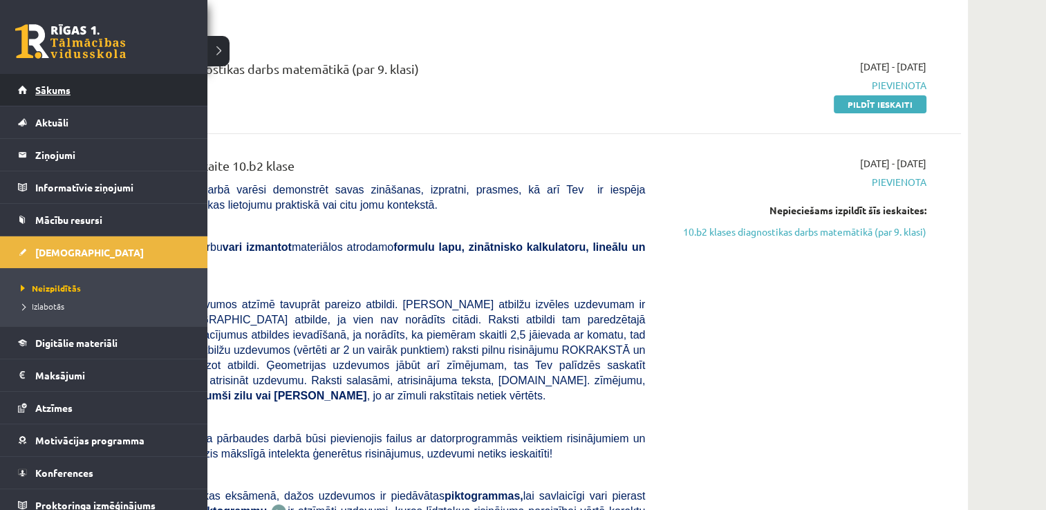
click at [28, 87] on link "Sākums" at bounding box center [104, 90] width 172 height 32
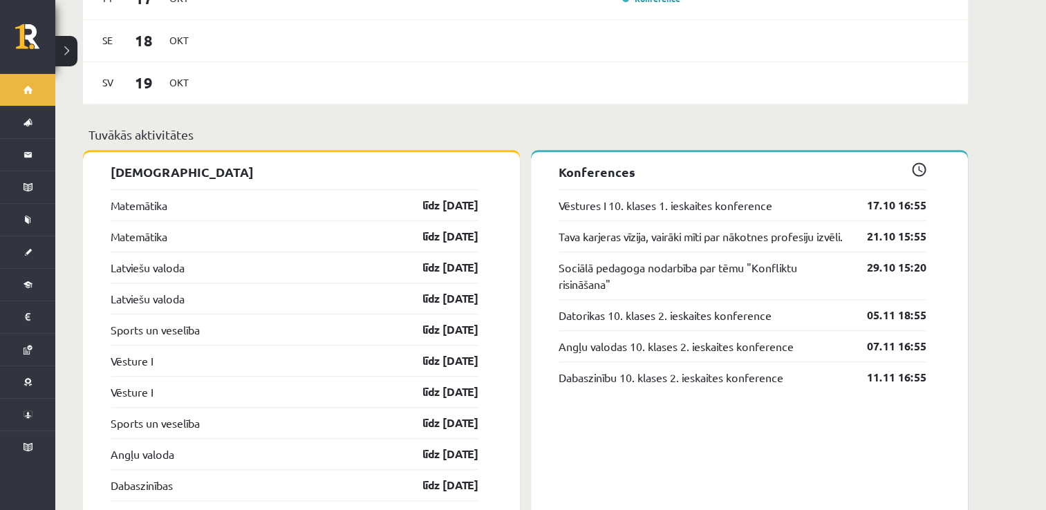
scroll to position [1175, 0]
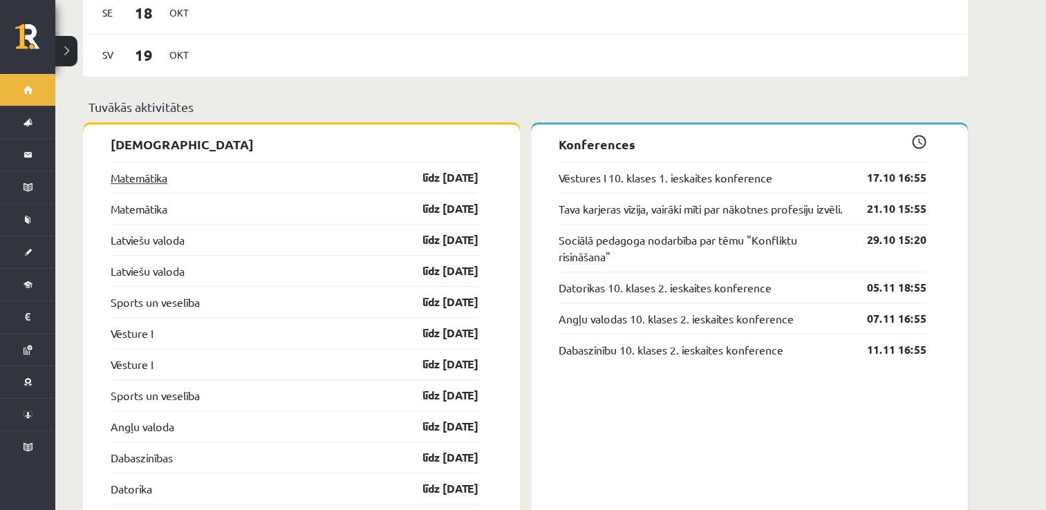
click at [155, 169] on link "Matemātika" at bounding box center [139, 177] width 57 height 17
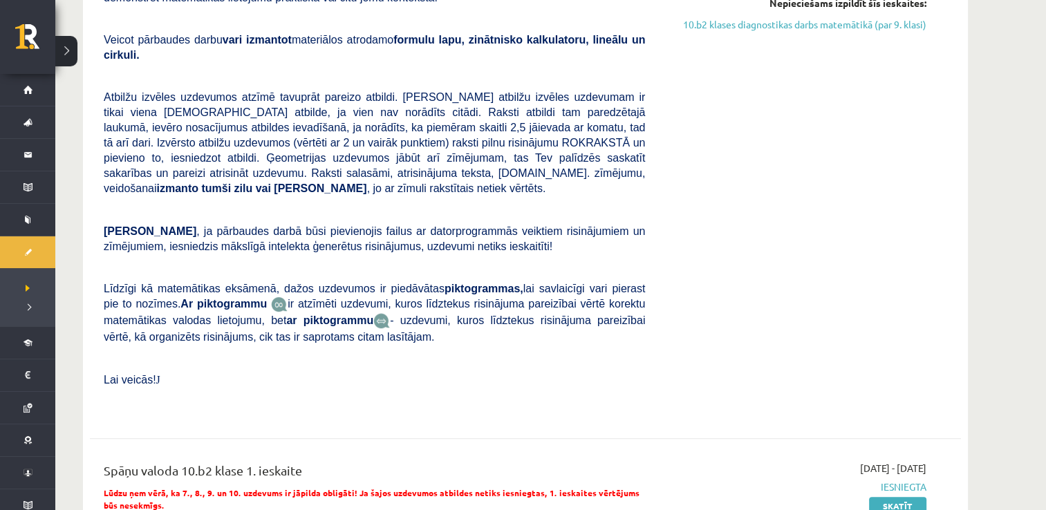
scroll to position [276, 0]
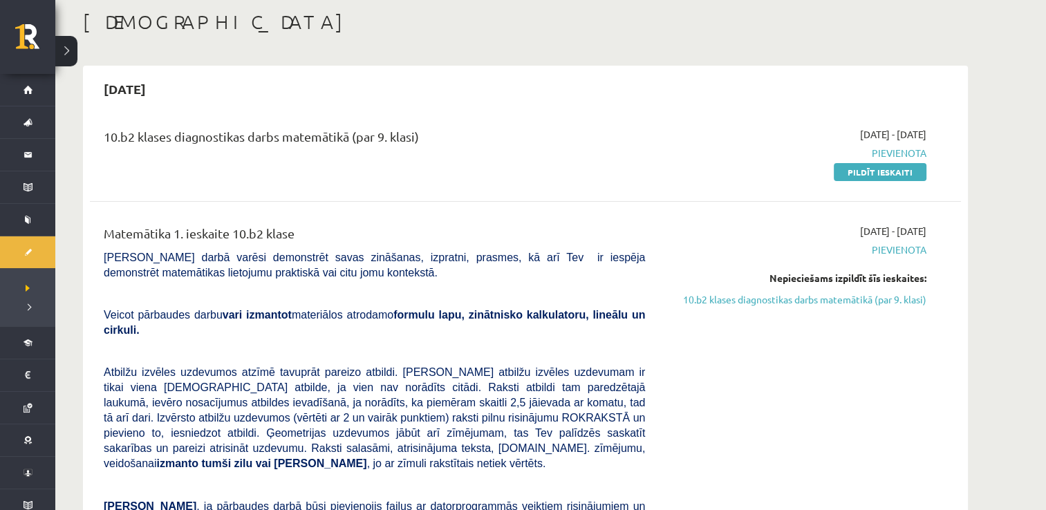
scroll to position [69, 0]
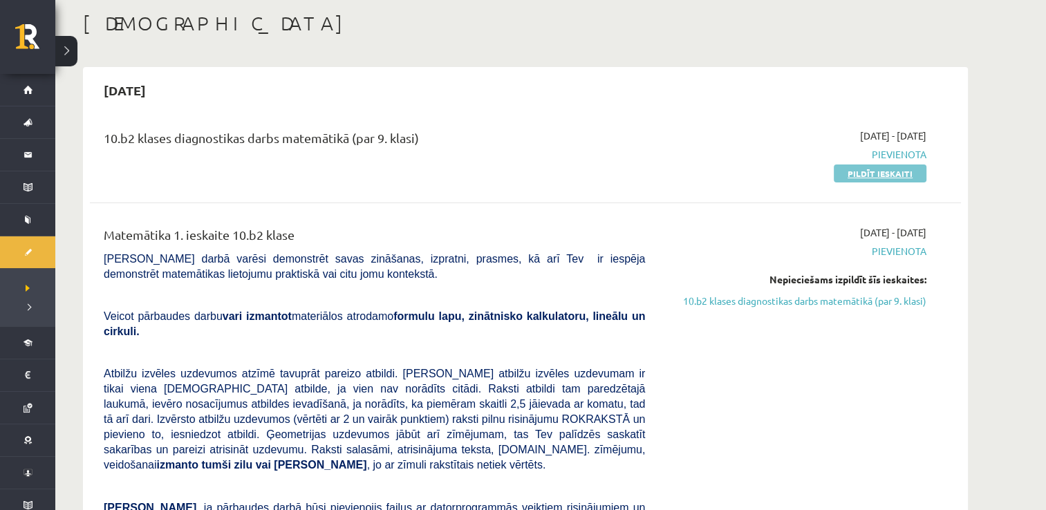
click at [865, 174] on link "Pildīt ieskaiti" at bounding box center [880, 173] width 93 height 18
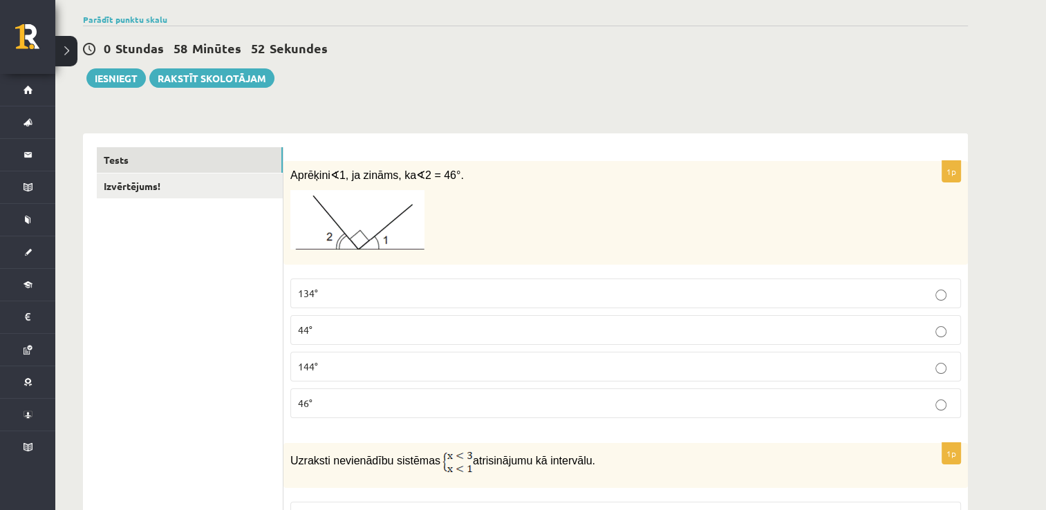
scroll to position [138, 0]
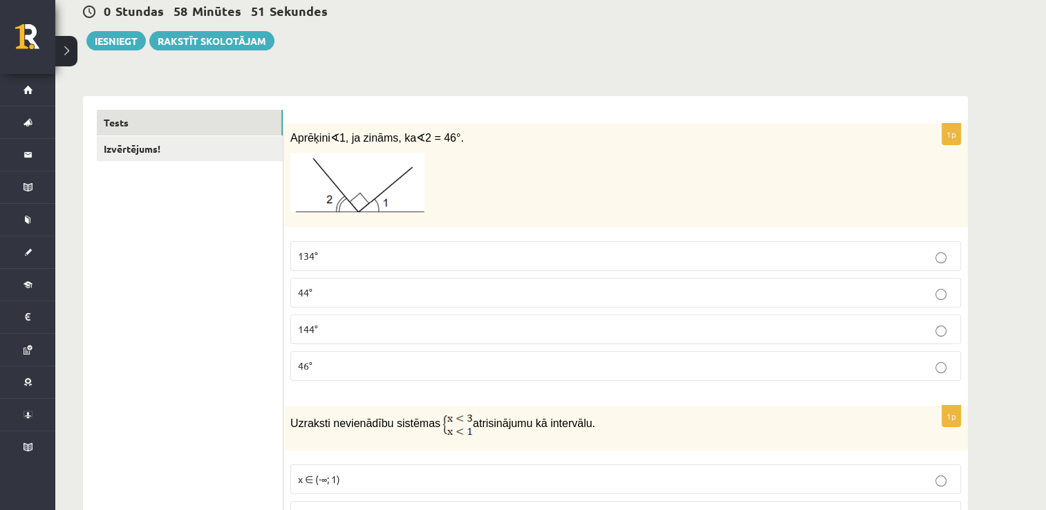
click at [404, 292] on p "44°" at bounding box center [625, 292] width 655 height 15
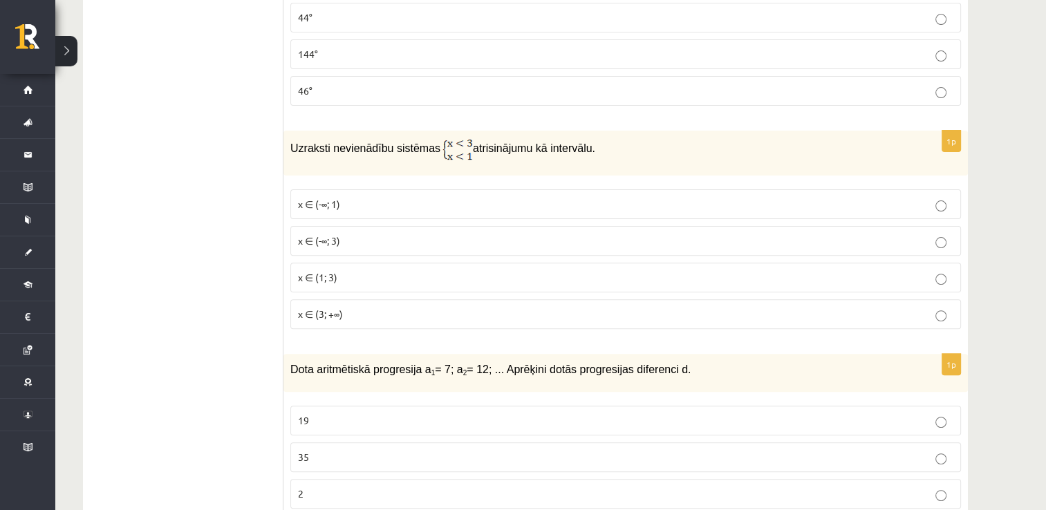
scroll to position [415, 0]
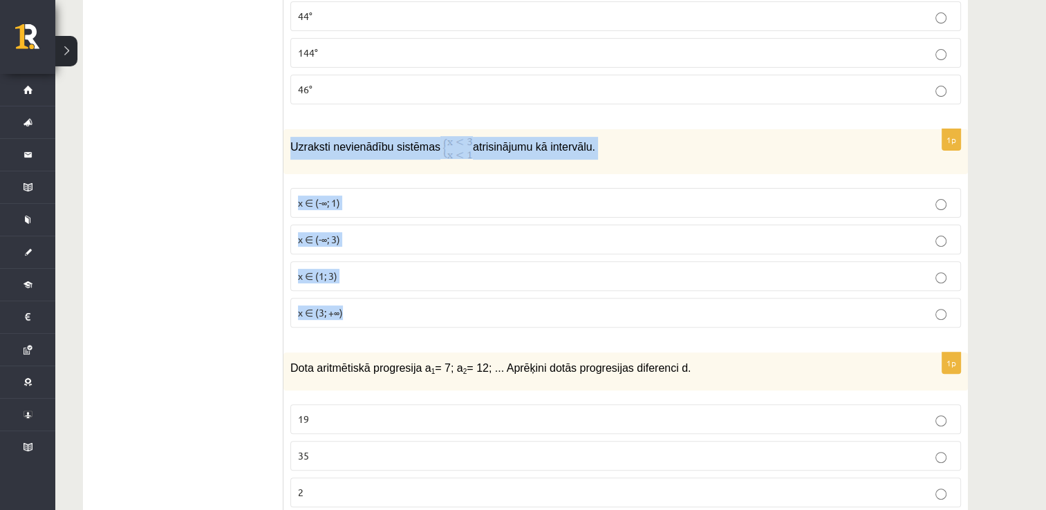
drag, startPoint x: 316, startPoint y: 140, endPoint x: 558, endPoint y: 330, distance: 308.6
click at [558, 330] on div "1p Uzraksti nevienādību sistēmas atrisinājumu kā intervālu. x ∈ (-∞; 1) x ∈ (-∞…" at bounding box center [625, 233] width 684 height 209
copy div "Uzraksti nevienādību sistēmas atrisinājumu kā intervālu. x ∈ (-∞; 1) x ∈ (-∞; 3…"
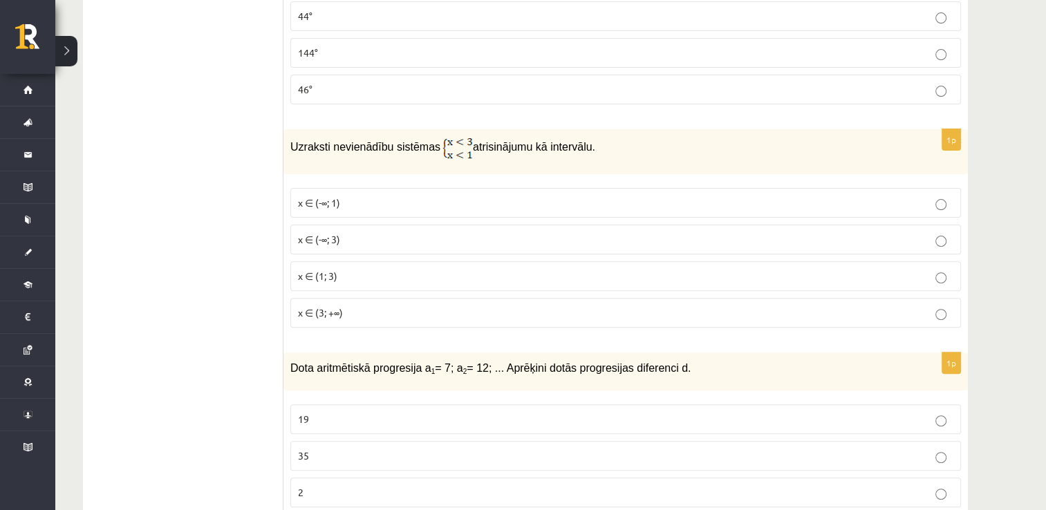
drag, startPoint x: 426, startPoint y: 138, endPoint x: 459, endPoint y: 148, distance: 34.6
click at [459, 148] on p "Uzraksti nevienādību sistēmas atrisinājumu kā intervālu." at bounding box center [590, 147] width 601 height 23
click at [329, 205] on span "x ∈ (-∞; 1)" at bounding box center [319, 202] width 42 height 12
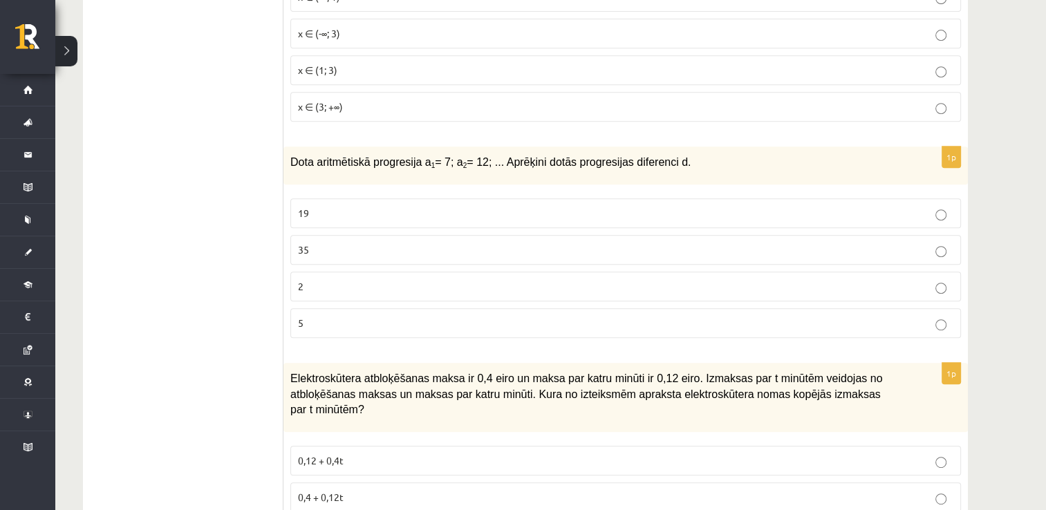
scroll to position [622, 0]
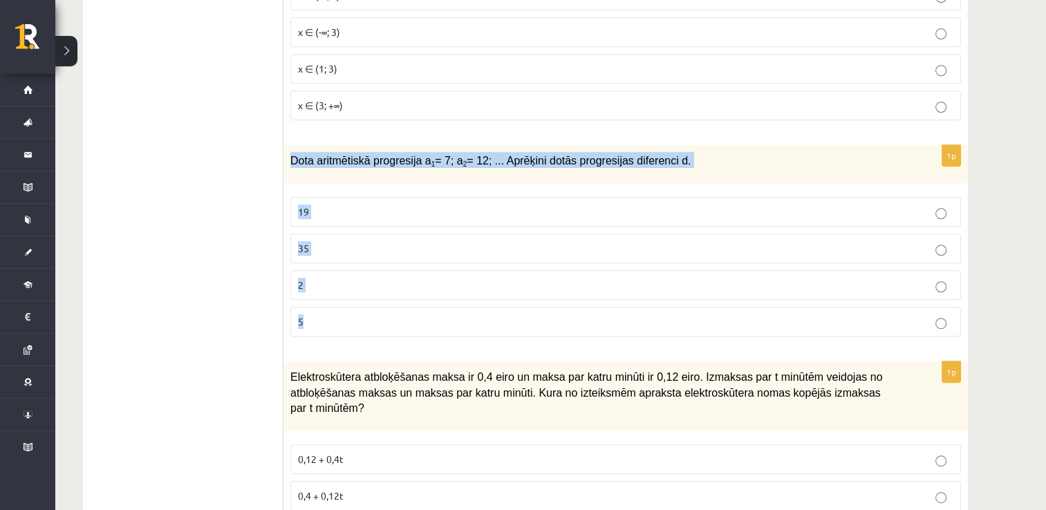
drag, startPoint x: 291, startPoint y: 156, endPoint x: 610, endPoint y: 339, distance: 367.2
click at [610, 339] on div "1p Dota aritmētiskā progresija a 1 = 7; a 2 = 12; ... Aprēķini dotās progresija…" at bounding box center [625, 246] width 684 height 203
copy div "Dota aritmētiskā progresija a 1 = 7; a 2 = 12; ... Aprēķini dotās progresijas d…"
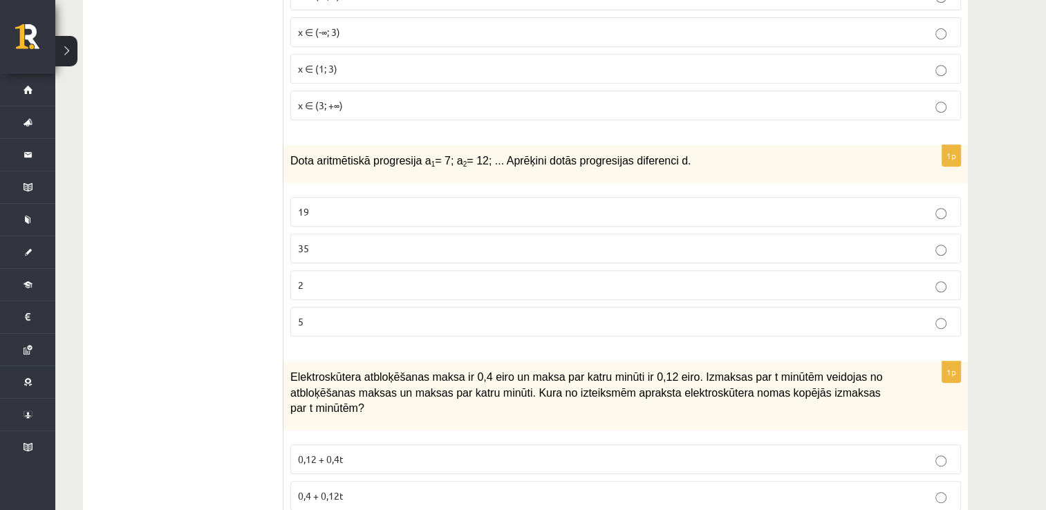
click at [347, 324] on p "5" at bounding box center [625, 321] width 655 height 15
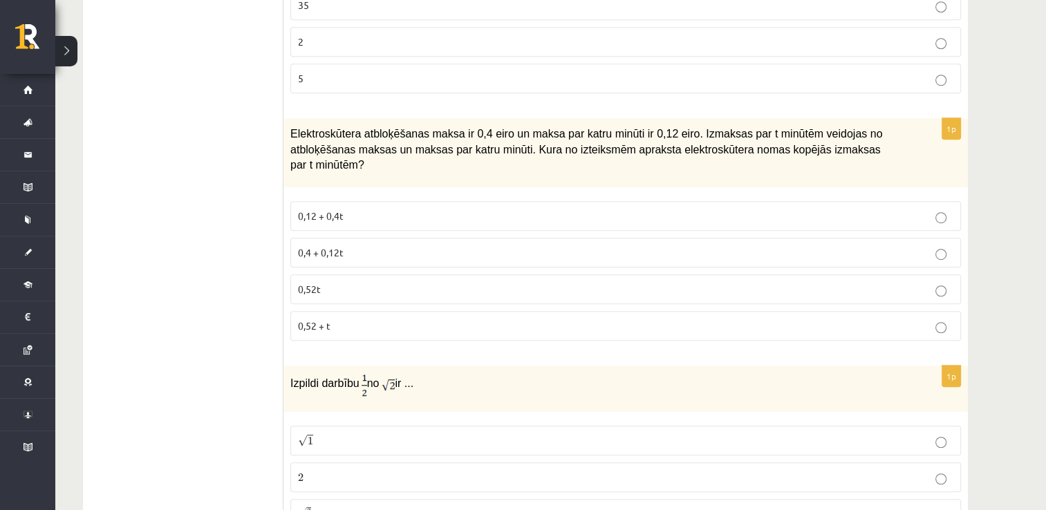
scroll to position [899, 0]
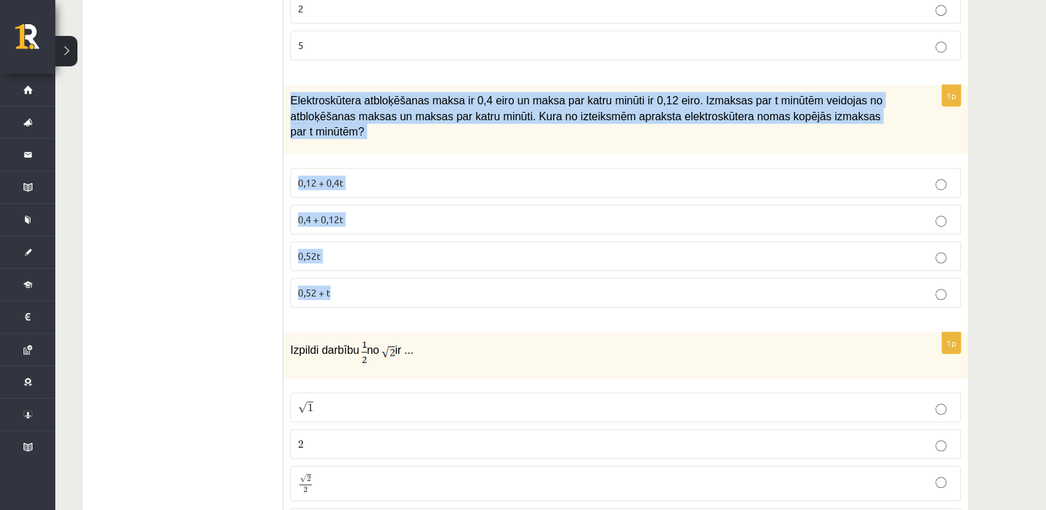
drag, startPoint x: 283, startPoint y: 87, endPoint x: 596, endPoint y: 281, distance: 368.1
click at [596, 281] on div "1p Elektroskūtera atbloķēšanas maksa ir 0,4 eiro un maksa par katru minūti ir 0…" at bounding box center [625, 202] width 684 height 234
copy div "Elektroskūtera atbloķēšanas maksa ir 0,4 eiro un maksa par katru minūti ir 0,12…"
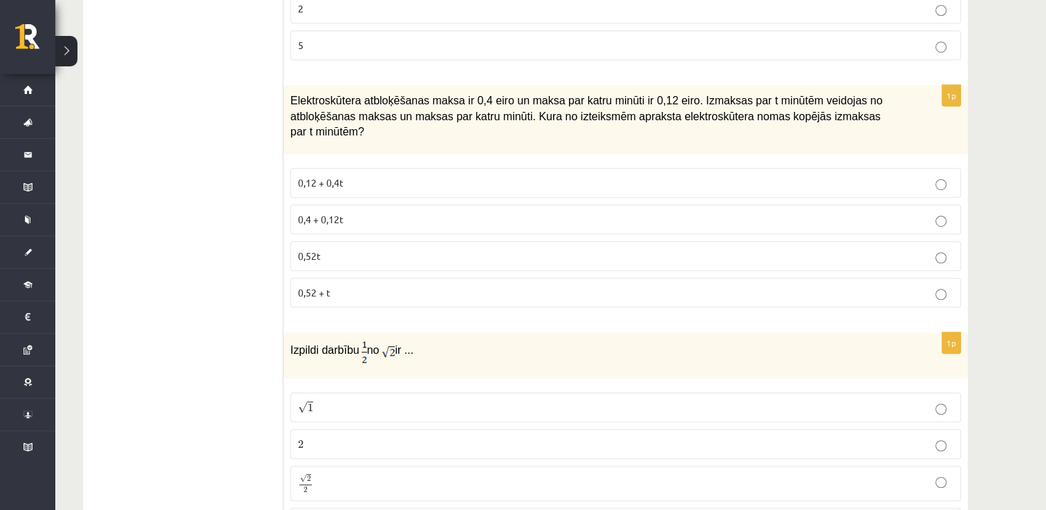
click at [363, 212] on p "0,4 + 0,12t" at bounding box center [625, 219] width 655 height 15
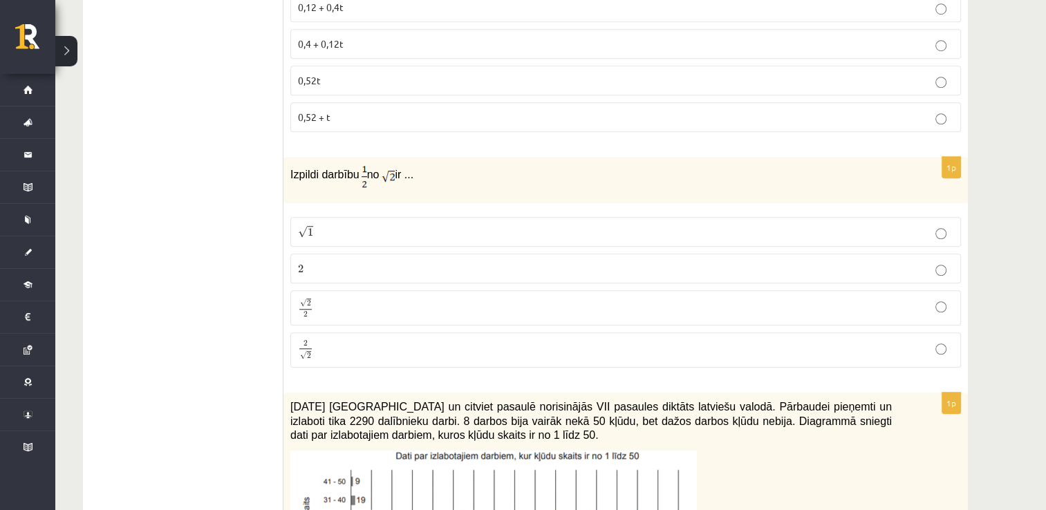
scroll to position [1106, 0]
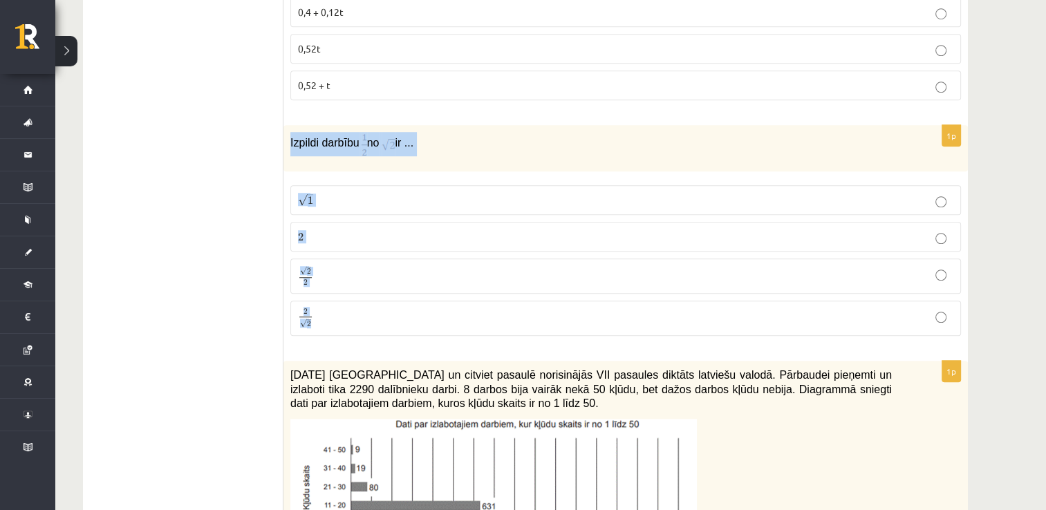
drag, startPoint x: 286, startPoint y: 119, endPoint x: 415, endPoint y: 293, distance: 216.5
click at [415, 293] on div "1p Izpildi darbību no ir ... √ 1 1 2 2 √ 2 2 2 2 2 √ 2 2 2" at bounding box center [625, 236] width 684 height 222
copy div "Izpildi darbību no ir ... √ 1 1 2 2 √ 2 2 2 2 2 √ 2"
click at [322, 266] on p "√ 2 2 2 2" at bounding box center [625, 276] width 655 height 20
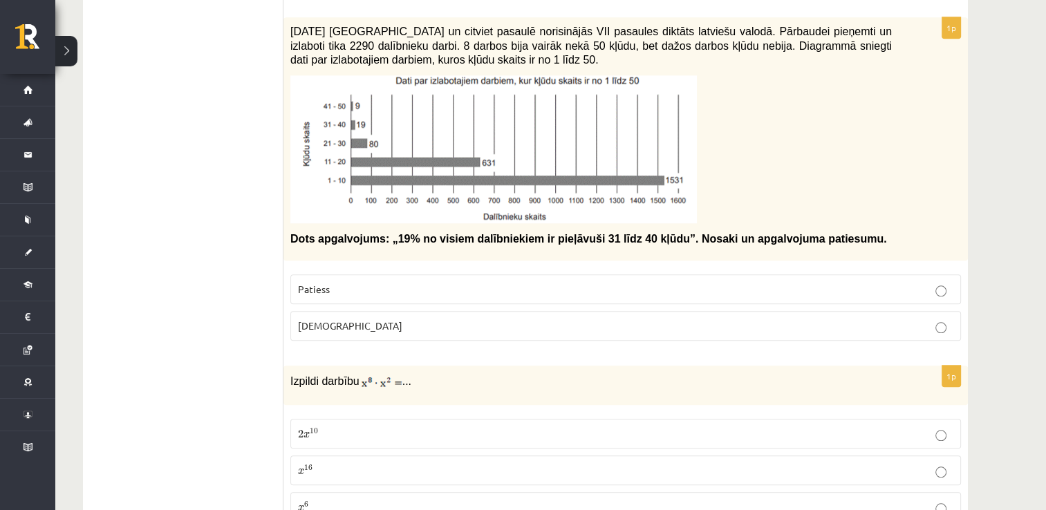
scroll to position [1451, 0]
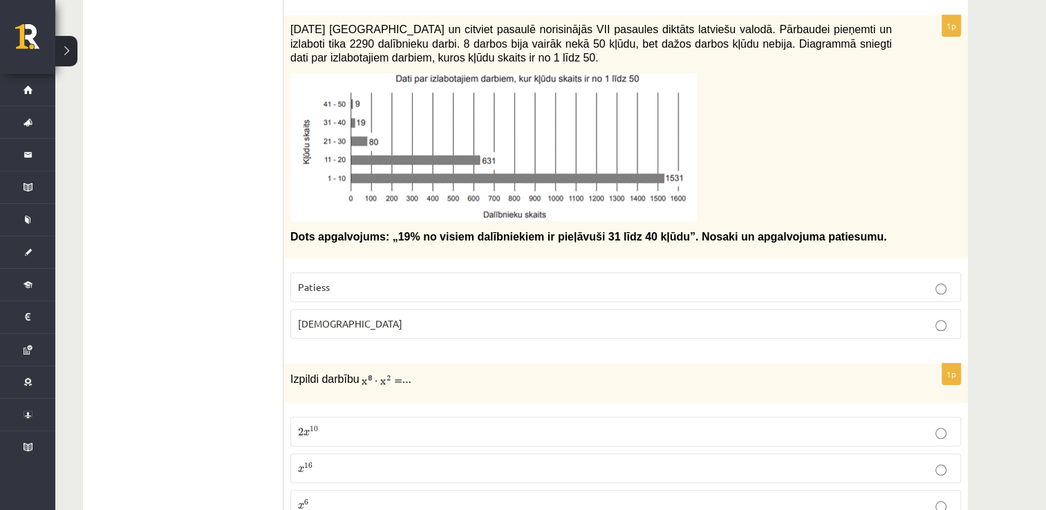
click at [429, 317] on p "Aplams" at bounding box center [625, 324] width 655 height 15
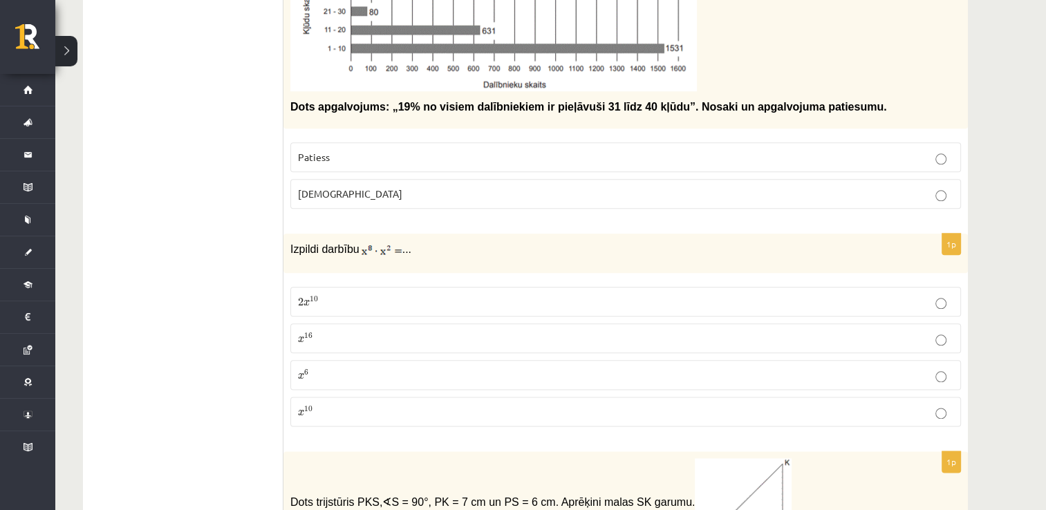
scroll to position [1659, 0]
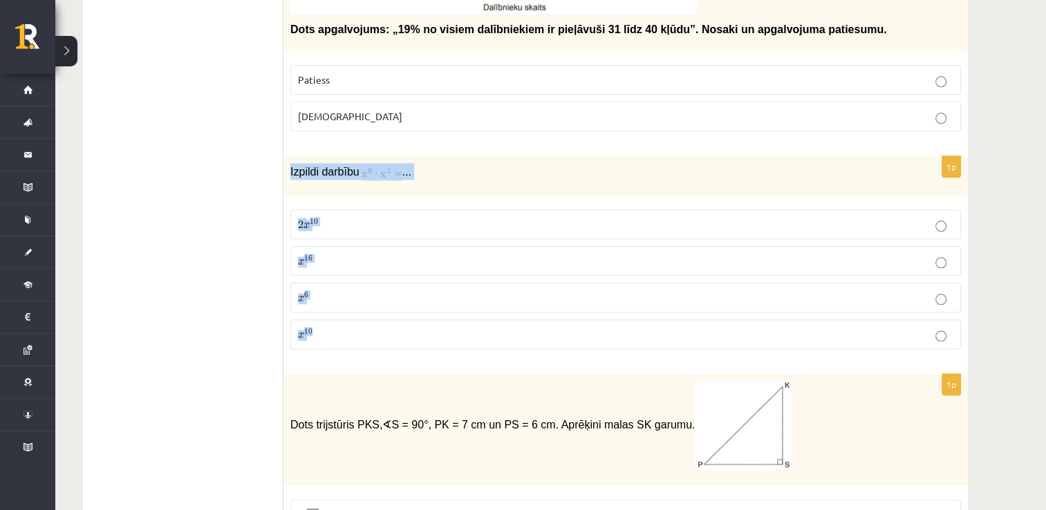
drag, startPoint x: 290, startPoint y: 147, endPoint x: 423, endPoint y: 312, distance: 212.4
click at [423, 312] on div "1p Izpildi darbību ... 2 x 10 2 x 10 x 16 x 16 x 6 x 6 x 10 x 10" at bounding box center [625, 257] width 684 height 203
copy div "Izpildi darbību ... 2 x 10 2 x 10 x 16 x 16 x 6 x 6 x 10"
click at [335, 327] on p "x 10 x 10" at bounding box center [625, 334] width 655 height 15
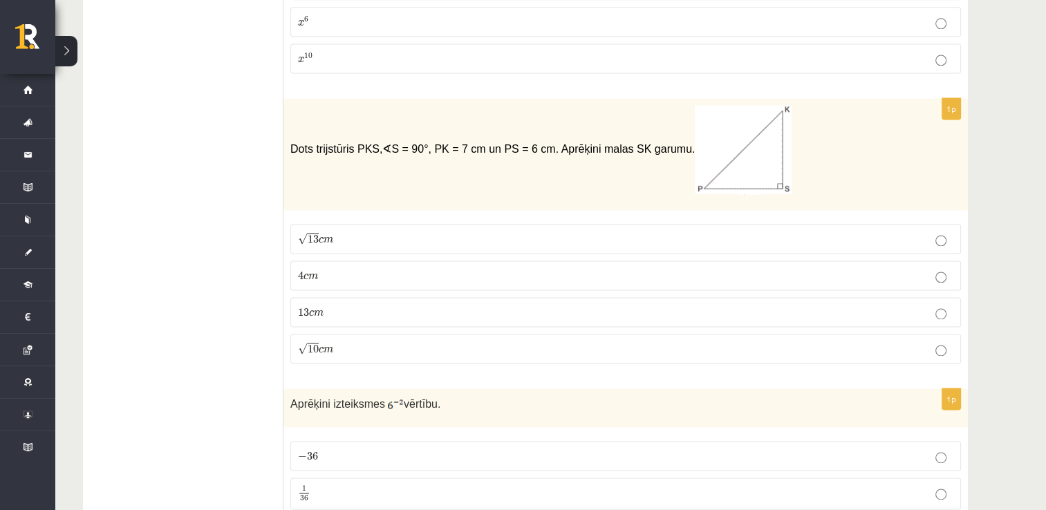
scroll to position [1935, 0]
click at [393, 231] on p "√ 13 c m 13 c m" at bounding box center [625, 238] width 655 height 15
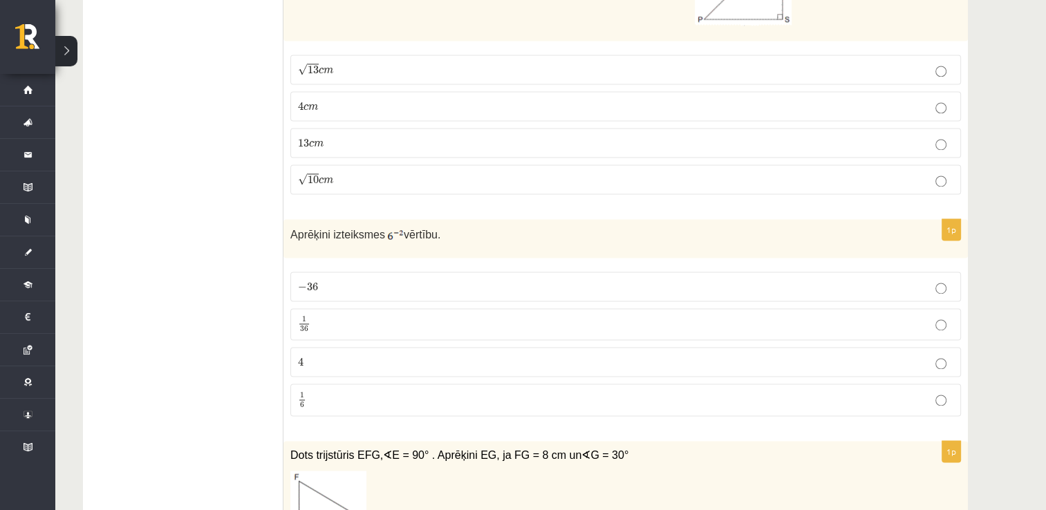
scroll to position [2143, 0]
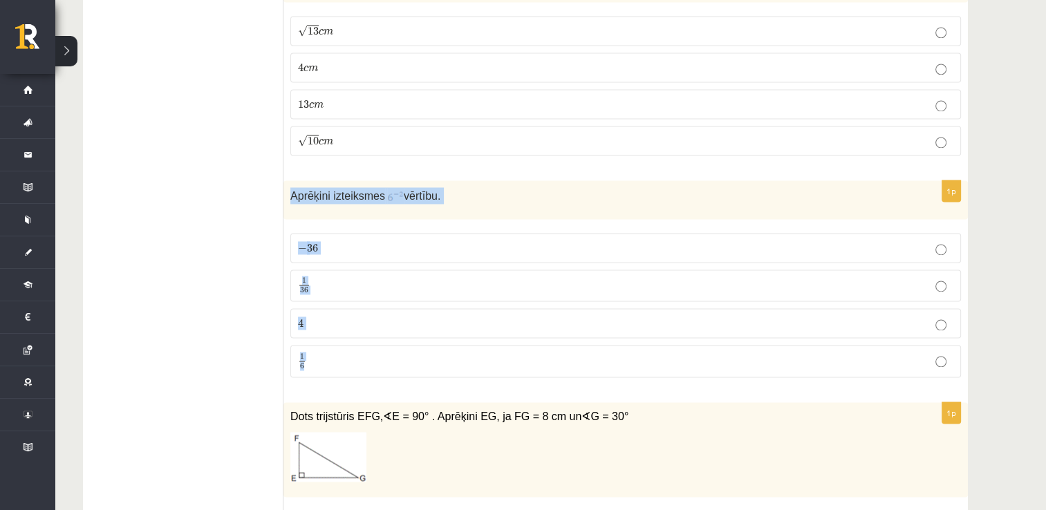
drag, startPoint x: 288, startPoint y: 169, endPoint x: 384, endPoint y: 338, distance: 194.7
click at [384, 338] on div "1p Aprēķini izteiksmes vērtību. − 36 − 36 1 36 1 36 4 4 1 6 1 6" at bounding box center [625, 284] width 684 height 209
copy div "Aprēķini izteiksmes vērtību. − 36 − 36 1 36 1 36 4 4 1 6"
click at [336, 277] on p "1 36 1 36" at bounding box center [625, 285] width 655 height 17
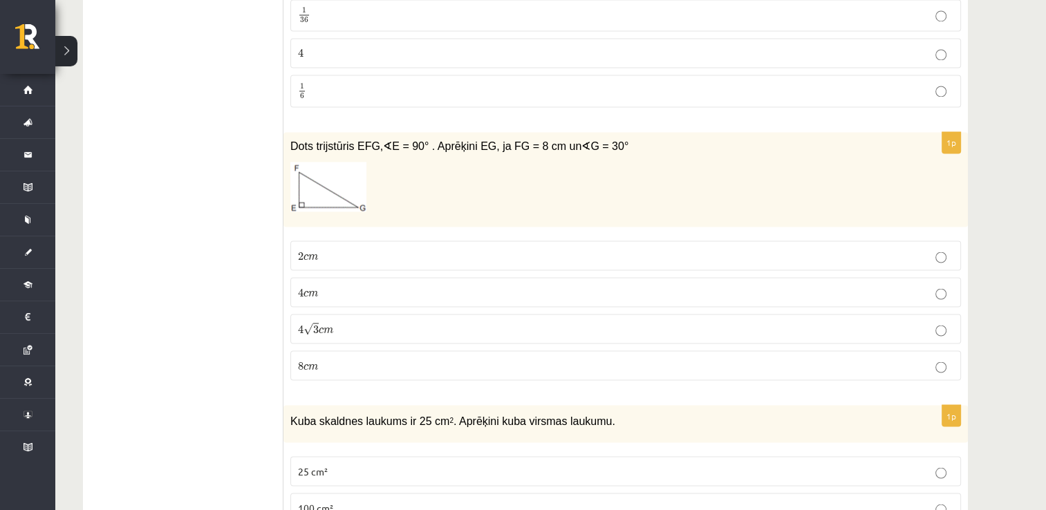
scroll to position [2419, 0]
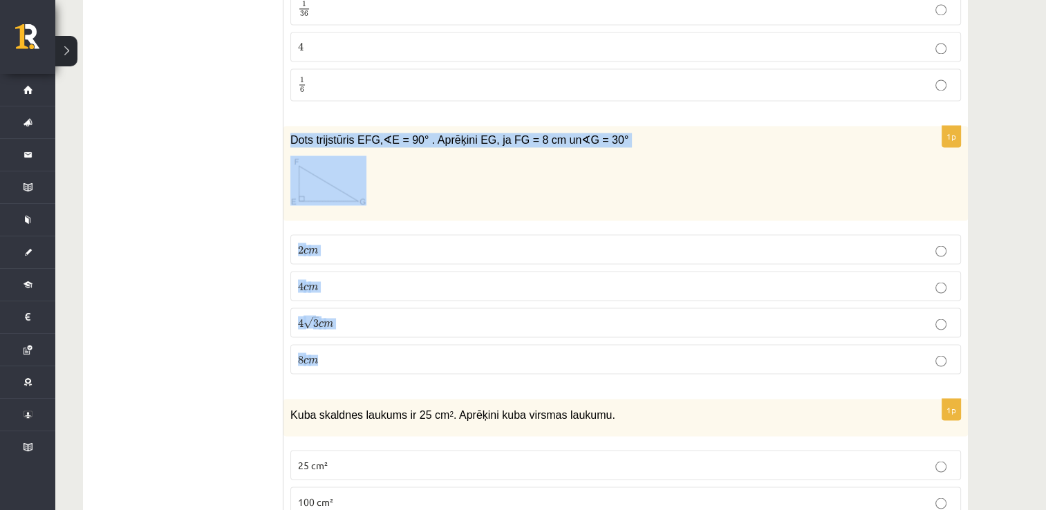
drag, startPoint x: 288, startPoint y: 106, endPoint x: 558, endPoint y: 330, distance: 351.9
click at [558, 330] on div "1p Dots trijstūris EFG, ∢ E = 90° . Aprēķini EG, ja FG = 8 cm un ∢ G = 30° 2 c …" at bounding box center [625, 255] width 684 height 259
copy div "Dots trijstūris EFG, ∢ E = 90° . Aprēķini EG, ja FG = 8 cm un ∢ G = 30° 2 c m 2…"
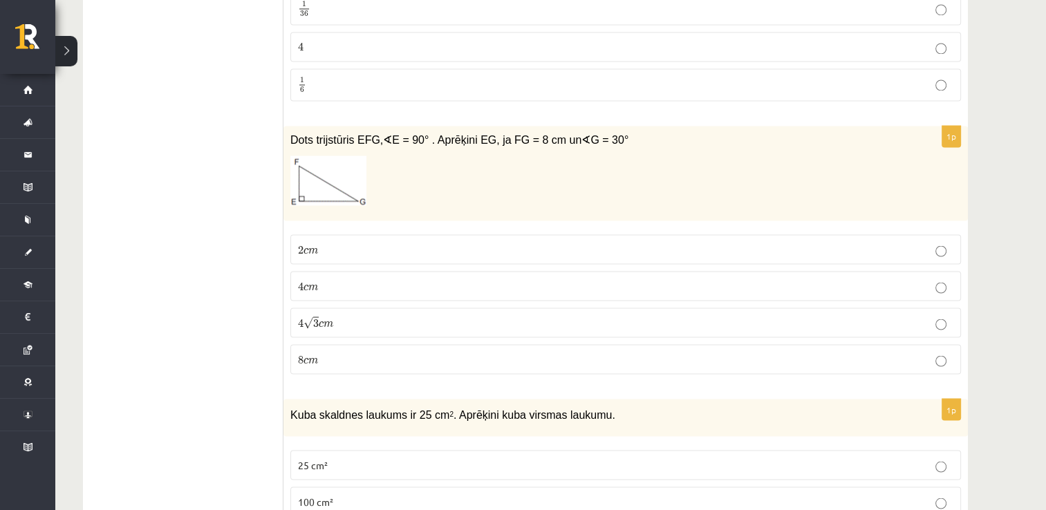
click at [342, 279] on p "4 c m 4 c m" at bounding box center [625, 286] width 655 height 15
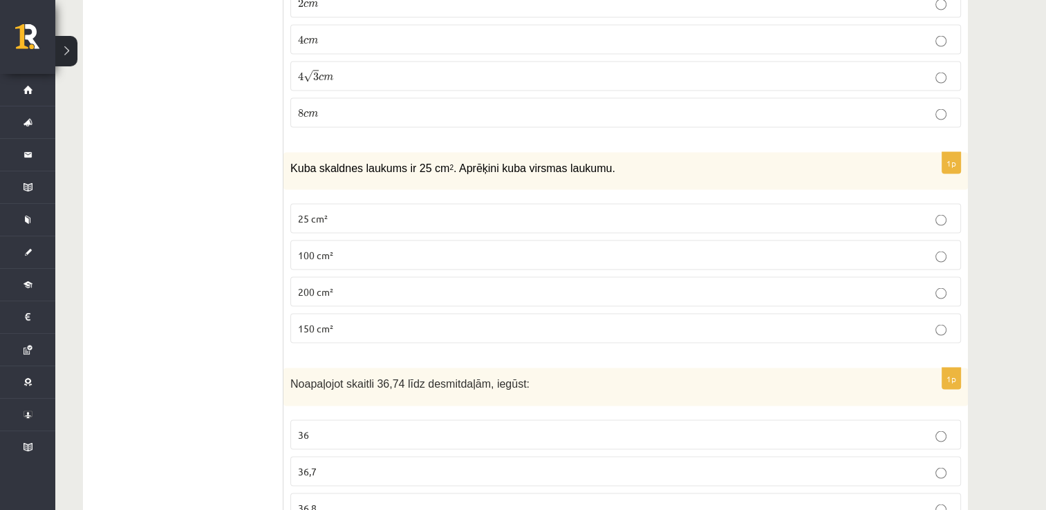
scroll to position [2673, 0]
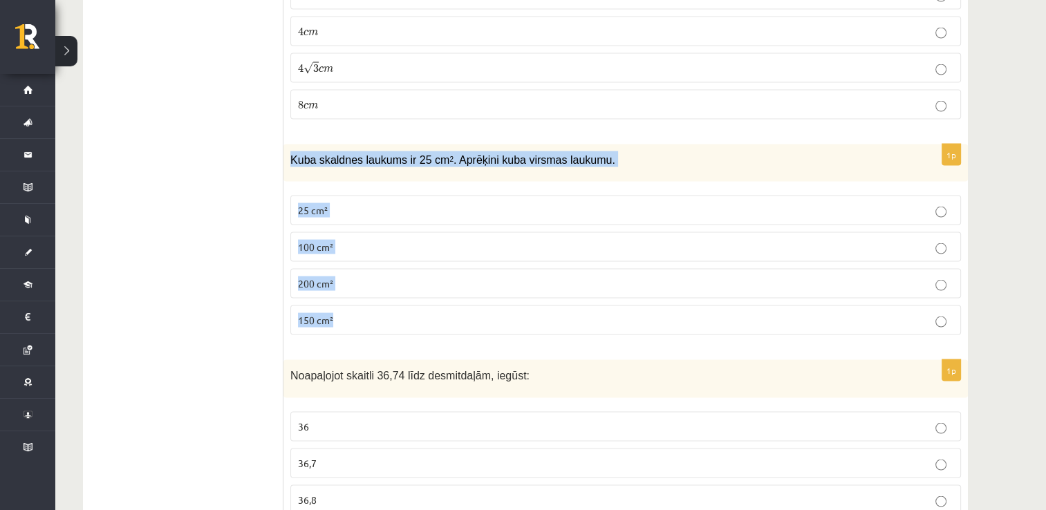
drag, startPoint x: 288, startPoint y: 128, endPoint x: 545, endPoint y: 284, distance: 300.8
click at [545, 284] on div "1p Kuba skaldnes laukums ir 25 cm 2 . Aprēķini kuba virsmas laukumu. 25 cm² 100…" at bounding box center [625, 245] width 684 height 203
copy div "Kuba skaldnes laukums ir 25 cm 2 . Aprēķini kuba virsmas laukumu. 25 cm² 100 cm…"
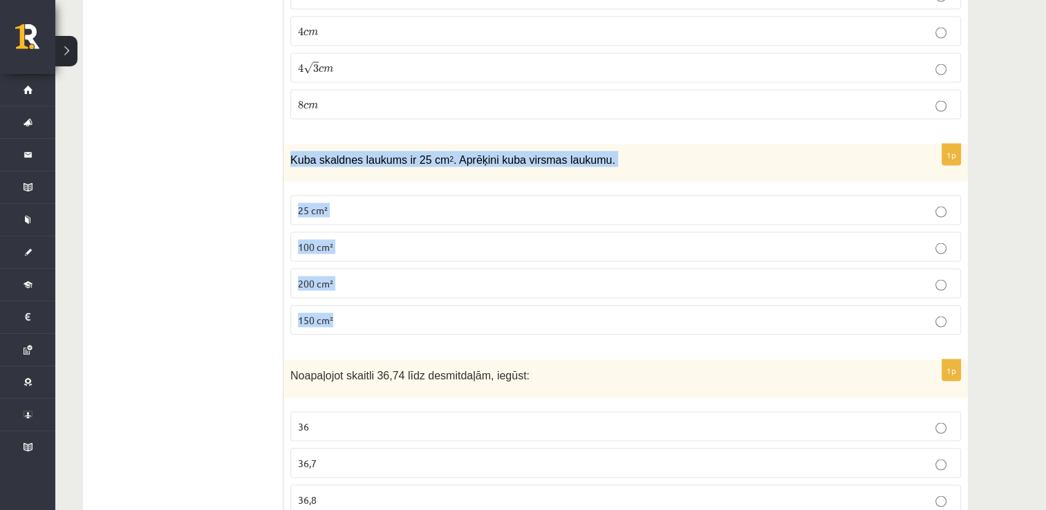
drag, startPoint x: 285, startPoint y: 129, endPoint x: 389, endPoint y: 310, distance: 209.0
click at [389, 310] on div "1p Kuba skaldnes laukums ir 25 cm 2 . Aprēķini kuba virsmas laukumu. 25 cm² 100…" at bounding box center [625, 245] width 684 height 203
copy div "Kuba skaldnes laukums ir 25 cm 2 . Aprēķini kuba virsmas laukumu. 25 cm² 100 cm…"
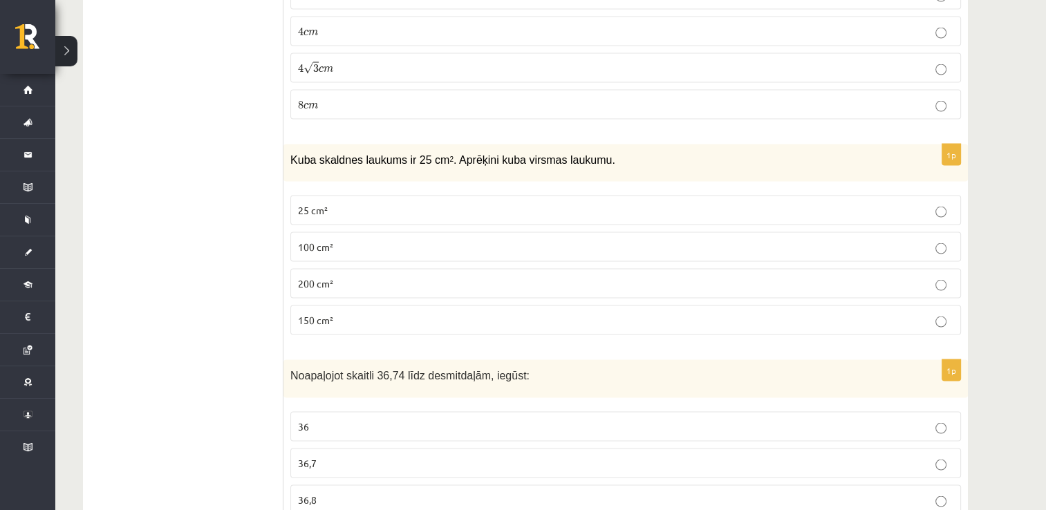
click at [361, 313] on p "150 cm²" at bounding box center [625, 320] width 655 height 15
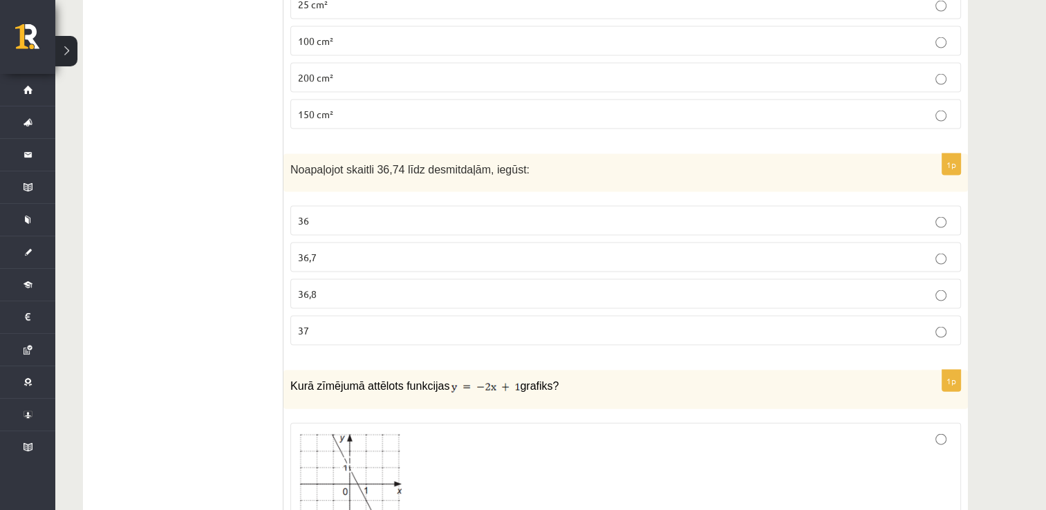
scroll to position [2881, 0]
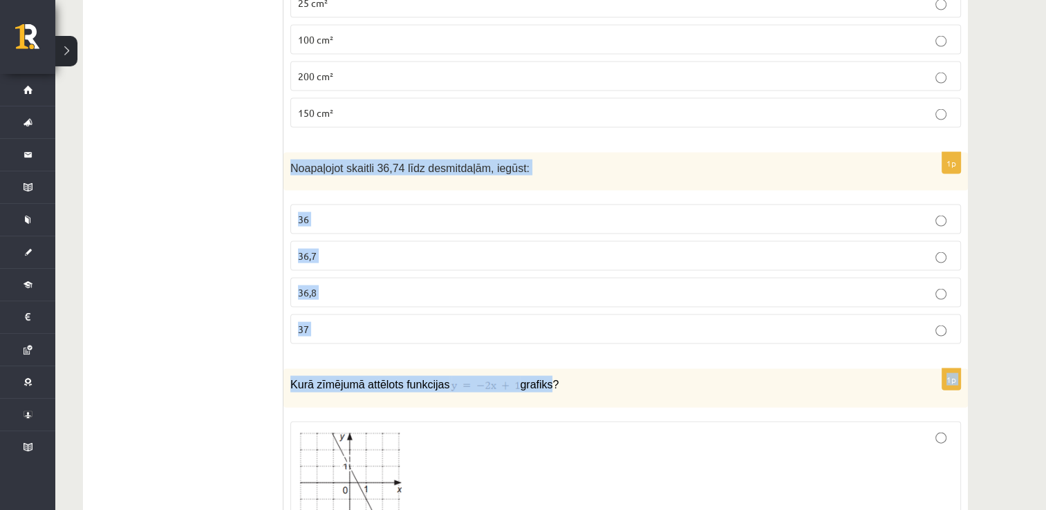
drag, startPoint x: 290, startPoint y: 134, endPoint x: 534, endPoint y: 336, distance: 316.1
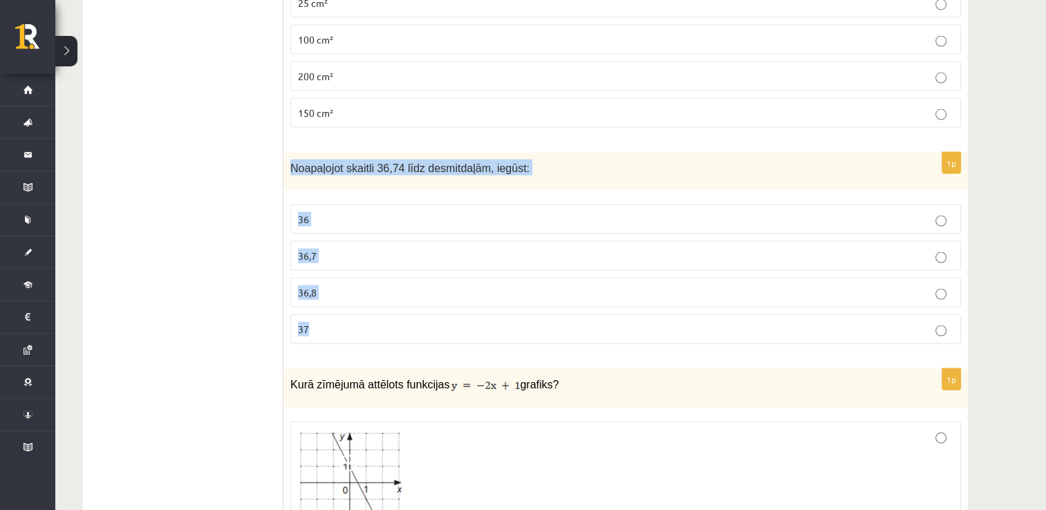
drag, startPoint x: 290, startPoint y: 134, endPoint x: 448, endPoint y: 302, distance: 230.8
click at [448, 302] on div "1p Noapaļojot skaitli 36,74 līdz desmitdaļām, iegūst: 36 36,7 36,8 37" at bounding box center [625, 254] width 684 height 203
copy div "Noapaļojot skaitli 36,74 līdz desmitdaļām, iegūst: 36 36,7 36,8 37"
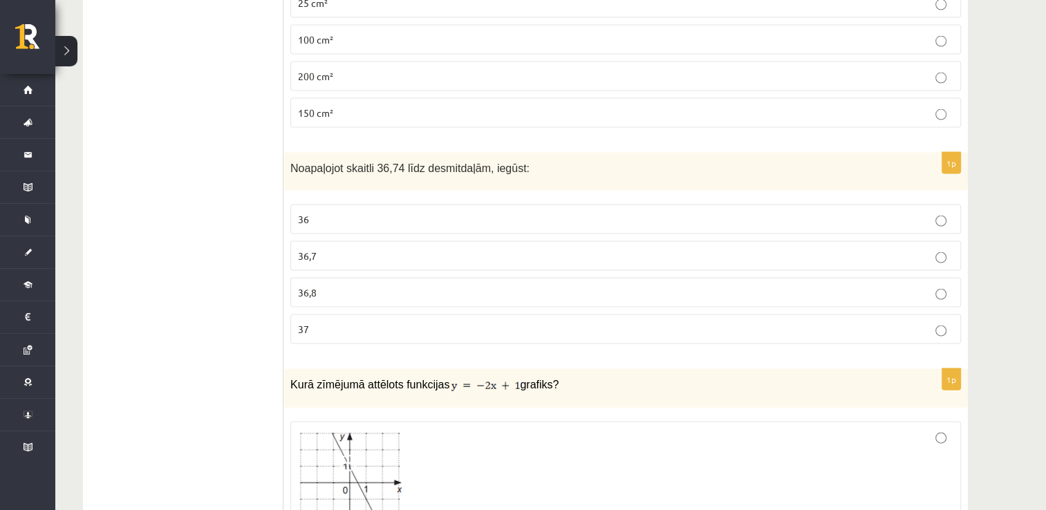
click at [330, 249] on p "36,7" at bounding box center [625, 256] width 655 height 15
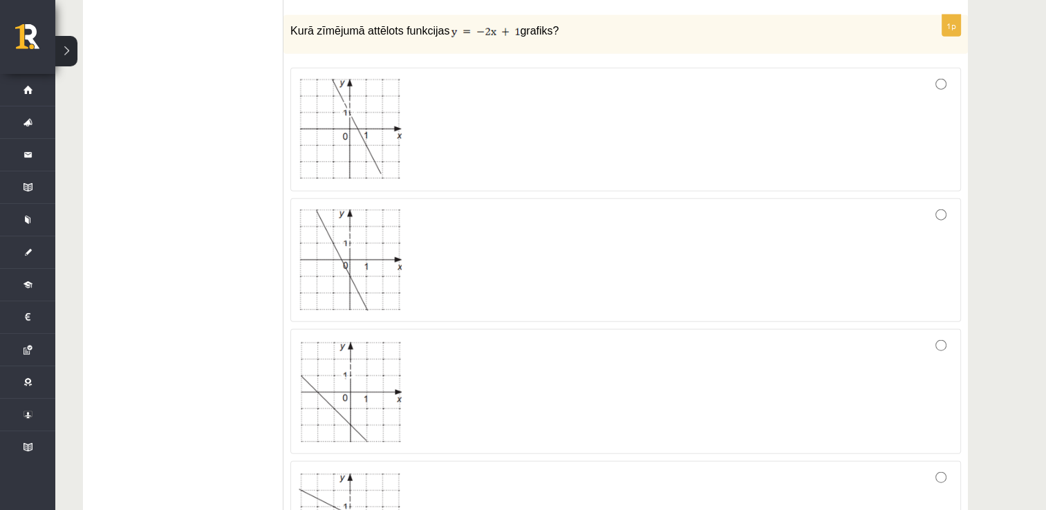
scroll to position [3296, 0]
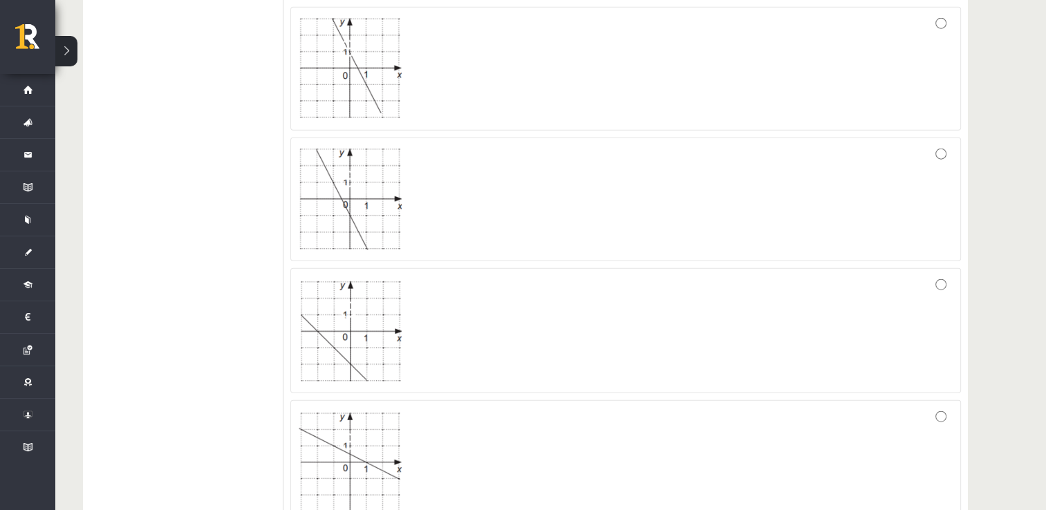
click at [454, 294] on div at bounding box center [625, 331] width 655 height 110
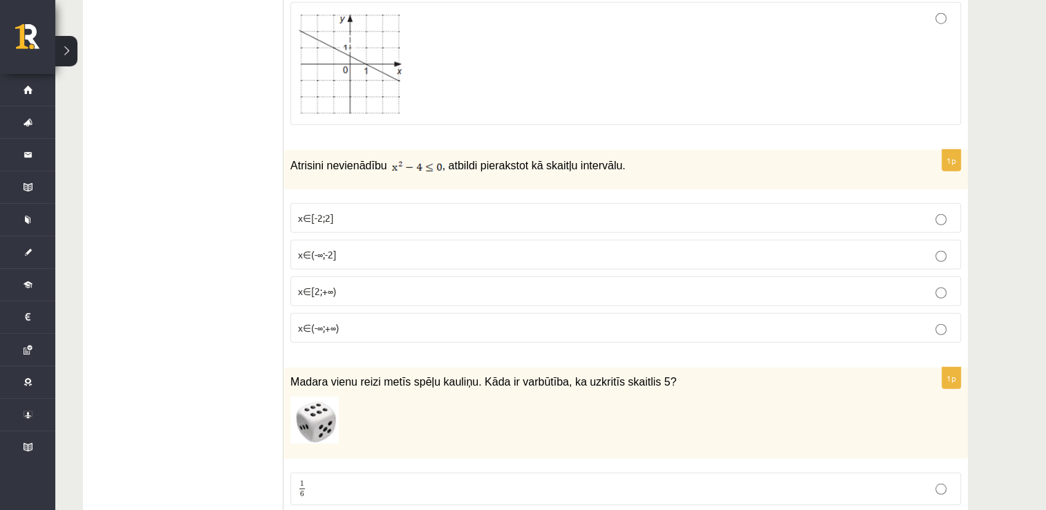
scroll to position [3710, 0]
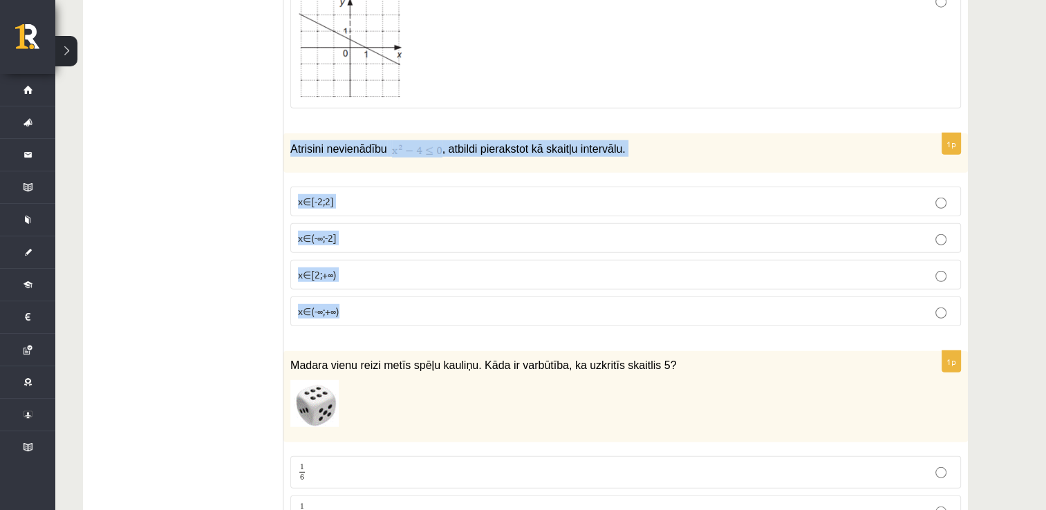
drag, startPoint x: 290, startPoint y: 115, endPoint x: 583, endPoint y: 293, distance: 343.6
click at [583, 293] on div "1p Atrisini nevienādību , atbildi pierakstot kā skaitļu intervālu. x∈[-2;2] x∈(…" at bounding box center [625, 234] width 684 height 203
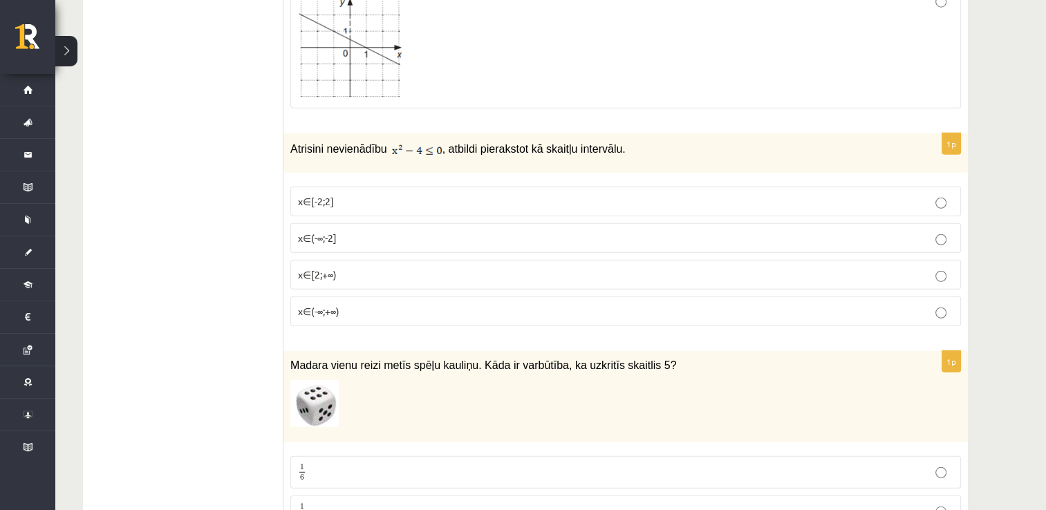
click at [150, 173] on ul "Tests Izvērtējums!" at bounding box center [190, 203] width 187 height 7331
click at [338, 194] on p "x∈[-2;2]" at bounding box center [625, 201] width 655 height 15
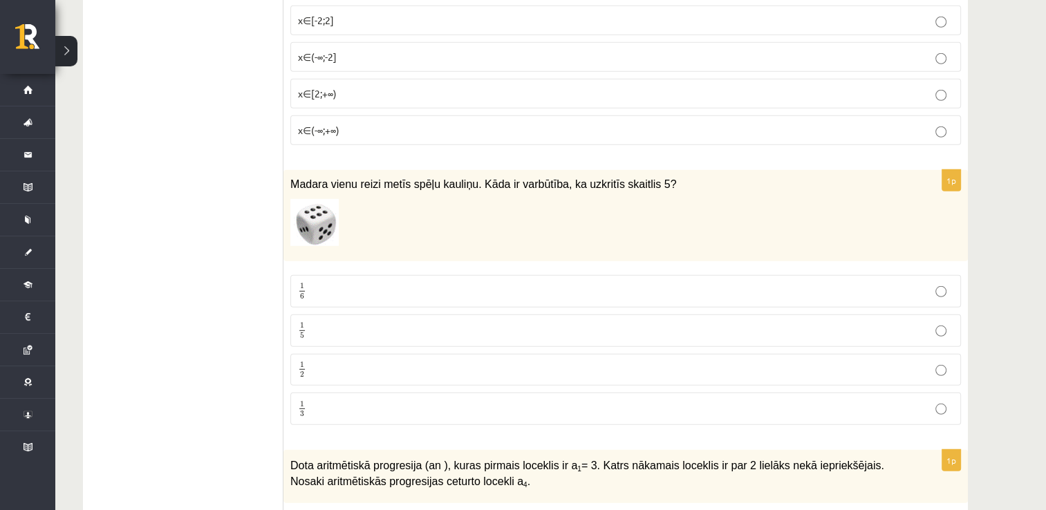
scroll to position [3918, 0]
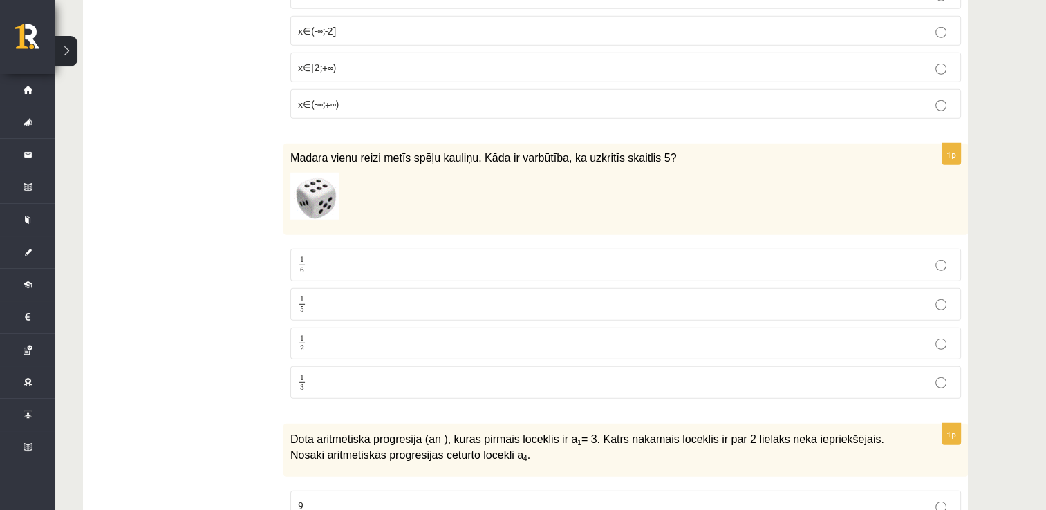
click at [361, 256] on p "1 6 1 6" at bounding box center [625, 264] width 655 height 17
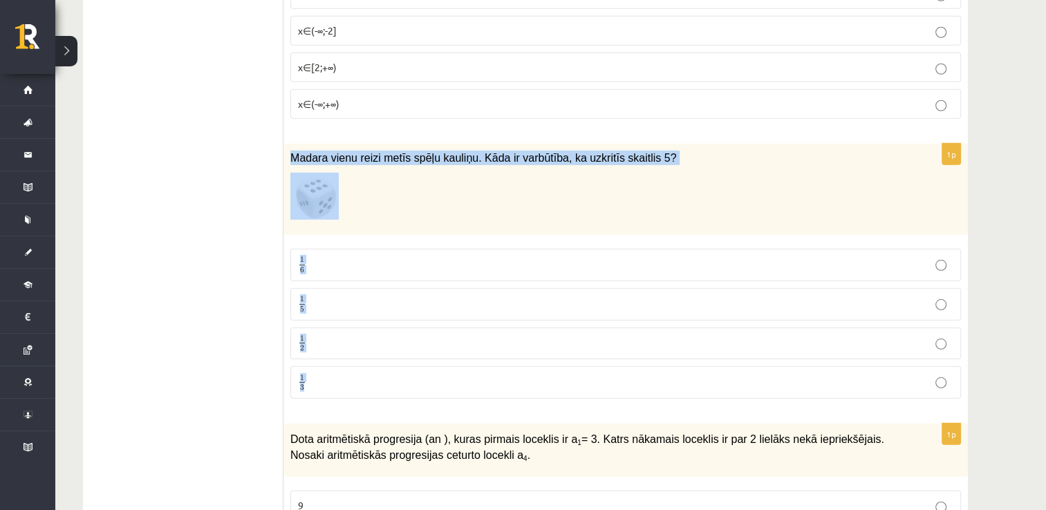
drag, startPoint x: 292, startPoint y: 117, endPoint x: 631, endPoint y: 361, distance: 417.4
click at [631, 361] on div "1p Madara vienu reizi metīs spēļu kauliņu. Kāda ir varbūtība, ka uzkritīs skait…" at bounding box center [625, 277] width 684 height 267
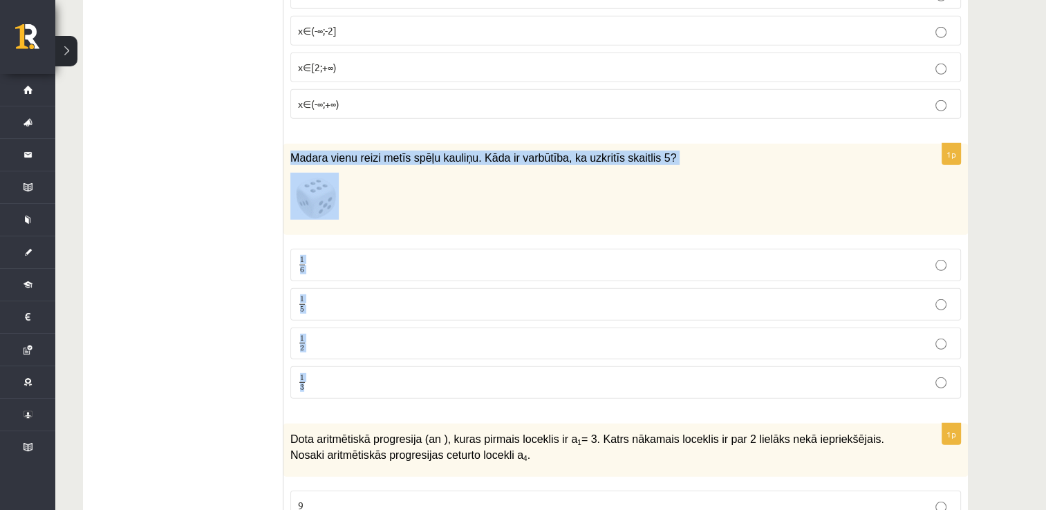
drag, startPoint x: 290, startPoint y: 117, endPoint x: 399, endPoint y: 361, distance: 267.0
click at [399, 364] on div "1p Madara vienu reizi metīs spēļu kauliņu. Kāda ir varbūtība, ka uzkritīs skait…" at bounding box center [625, 277] width 684 height 267
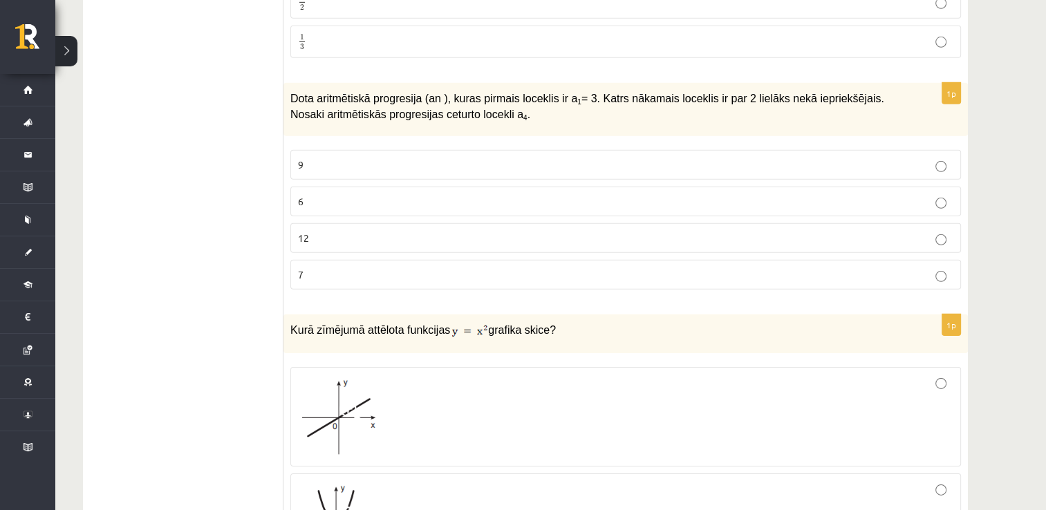
scroll to position [4263, 0]
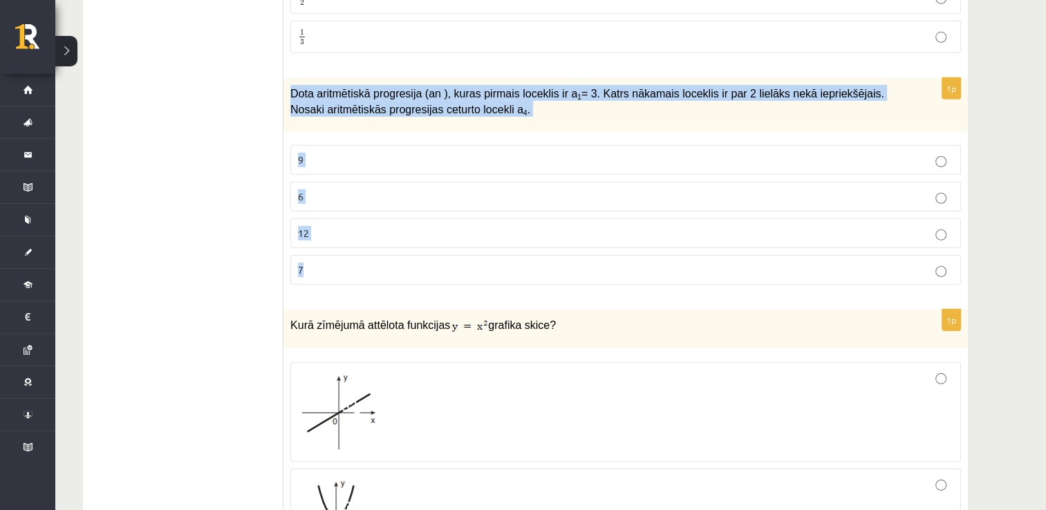
drag, startPoint x: 287, startPoint y: 48, endPoint x: 502, endPoint y: 251, distance: 295.8
click at [502, 251] on div "1p Dota aritmētiskā progresija (an ), kuras pirmais loceklis ir a 1 = 3. Katrs …" at bounding box center [625, 187] width 684 height 218
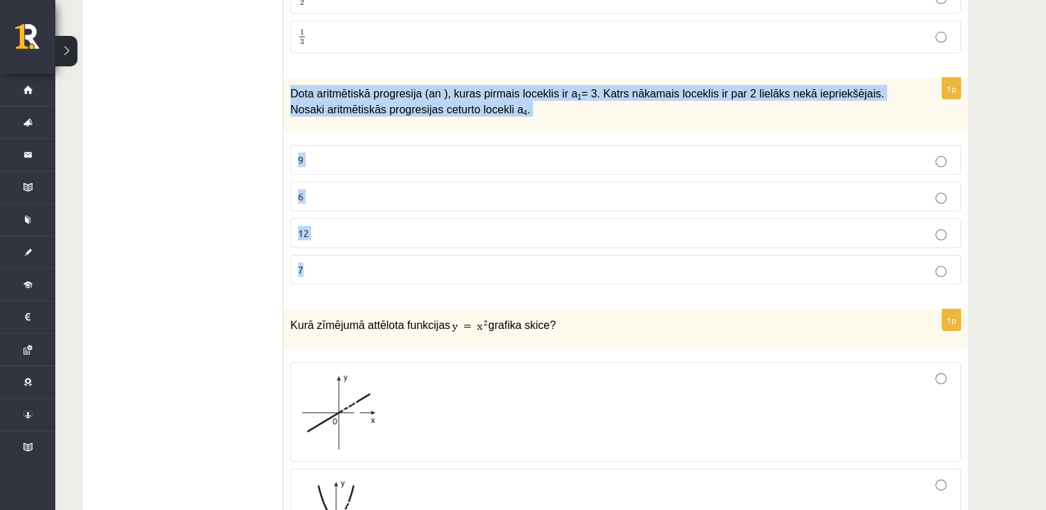
drag, startPoint x: 285, startPoint y: 55, endPoint x: 509, endPoint y: 252, distance: 298.2
click at [509, 252] on div "1p Dota aritmētiskā progresija (an ), kuras pirmais loceklis ir a 1 = 3. Katrs …" at bounding box center [625, 187] width 684 height 218
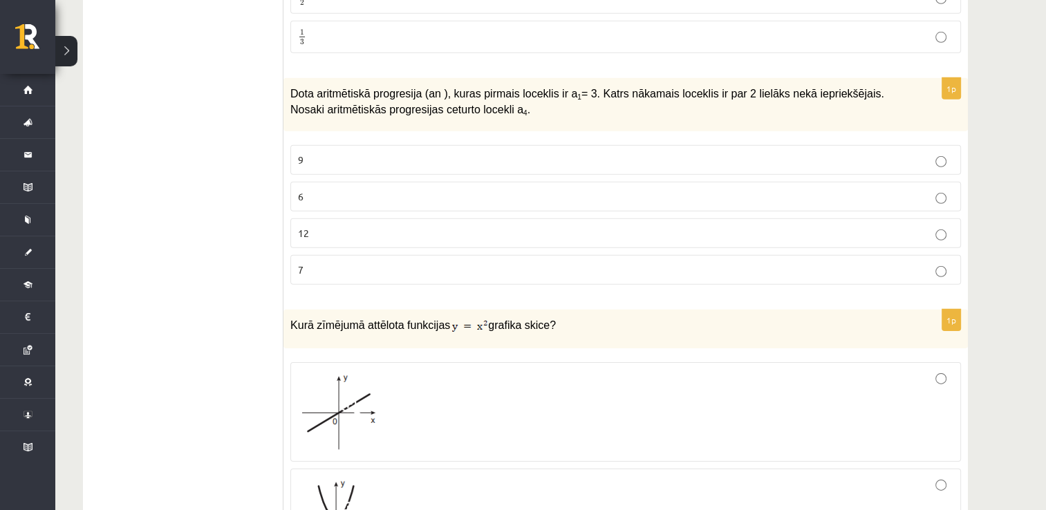
click at [318, 153] on p "9" at bounding box center [625, 160] width 655 height 15
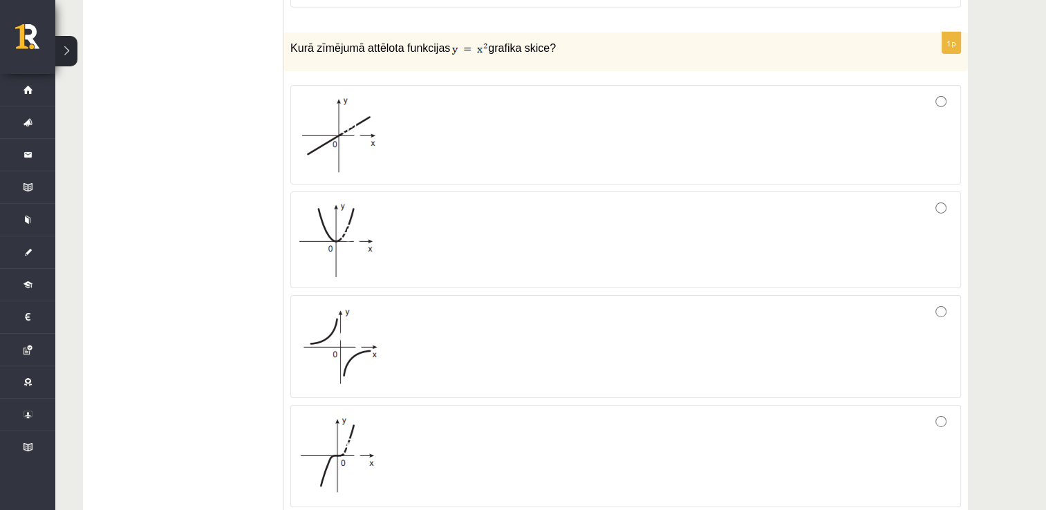
scroll to position [4540, 0]
click at [404, 209] on div at bounding box center [625, 241] width 655 height 82
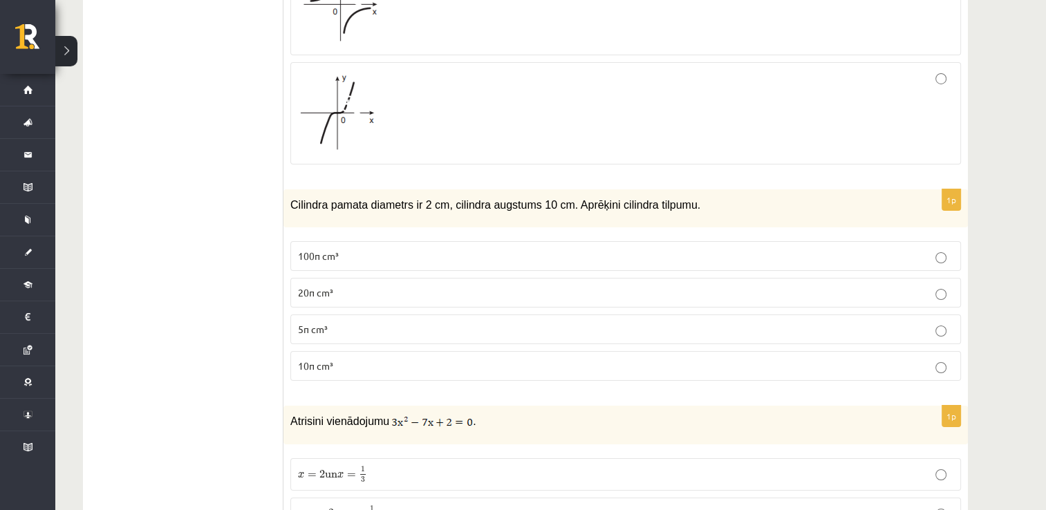
scroll to position [4885, 0]
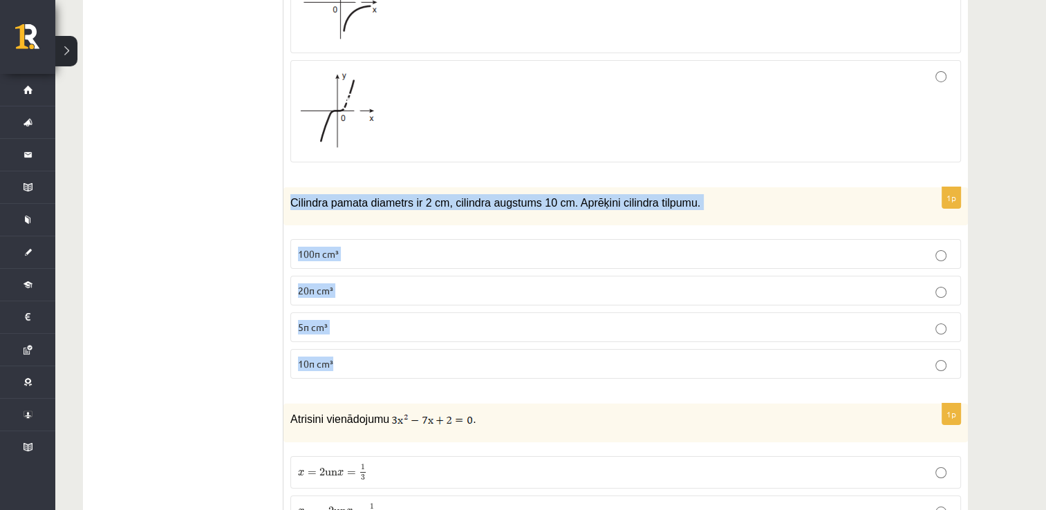
drag, startPoint x: 285, startPoint y: 162, endPoint x: 401, endPoint y: 316, distance: 192.4
click at [401, 316] on div "1p Cilindra pamata diametrs ir 2 cm, cilindra augstums 10 cm. Aprēķini cilindra…" at bounding box center [625, 288] width 684 height 203
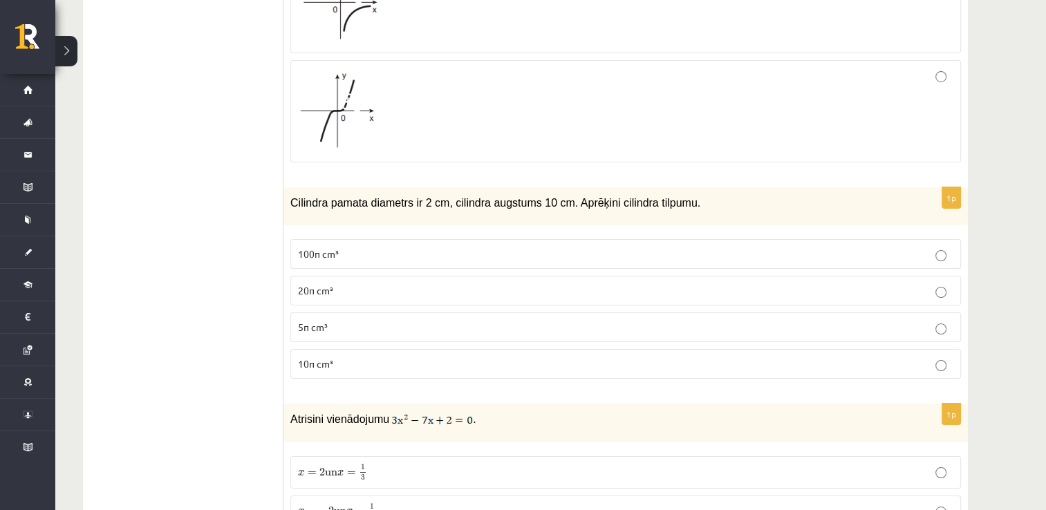
click at [384, 357] on p "10π cm³" at bounding box center [625, 364] width 655 height 15
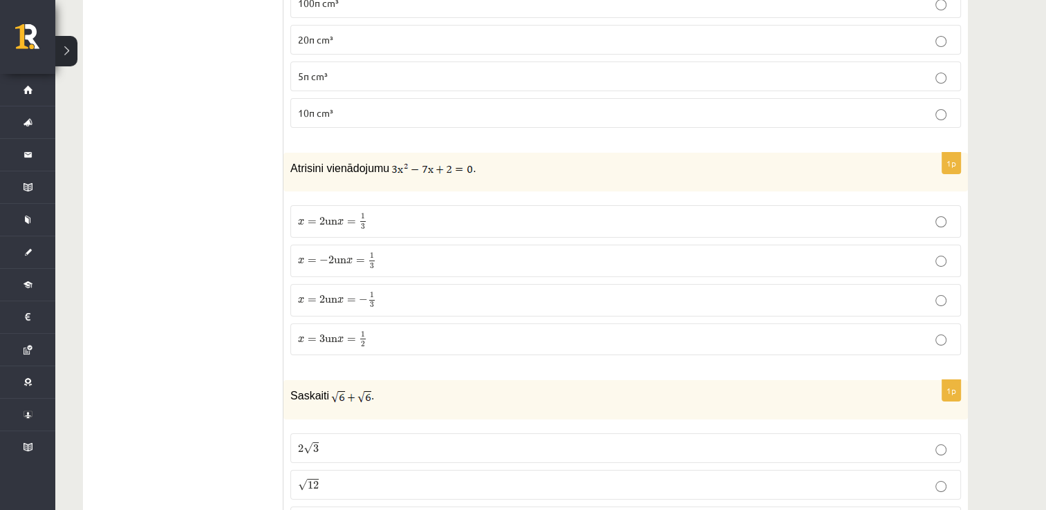
scroll to position [5162, 0]
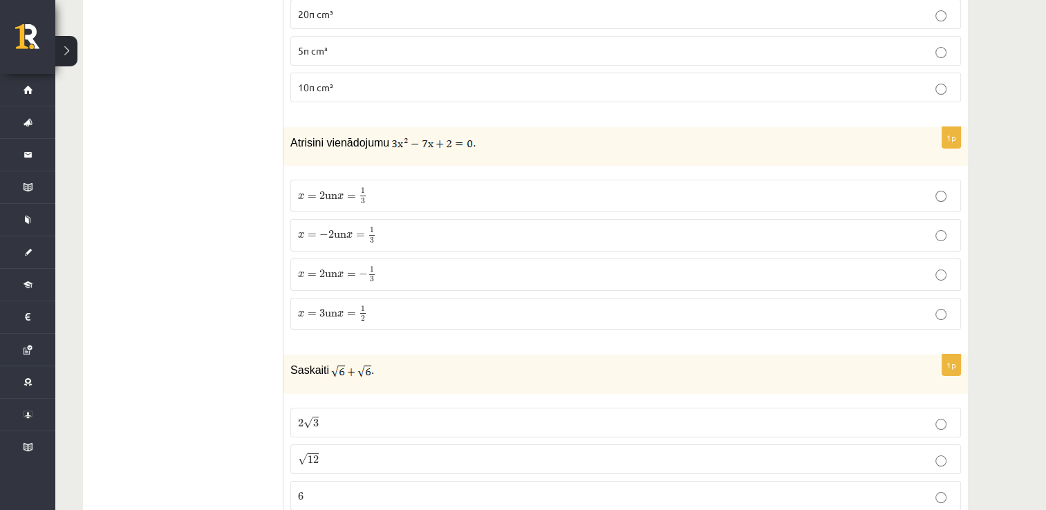
click at [403, 187] on p "x = 2 un x = 1 3 x = 2 un x = 1 3" at bounding box center [625, 195] width 655 height 17
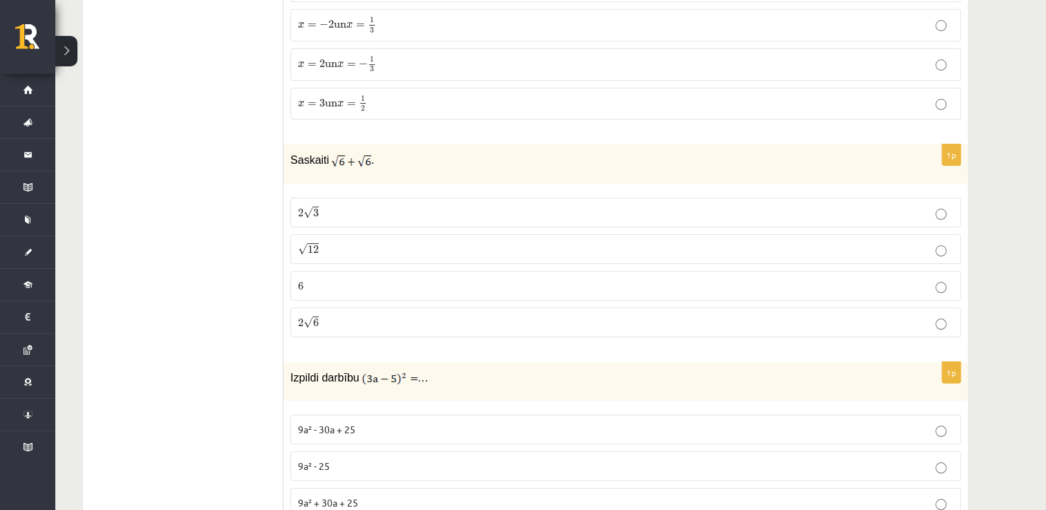
scroll to position [5369, 0]
click at [388, 318] on p "2 √ 6 2 6" at bounding box center [625, 325] width 655 height 15
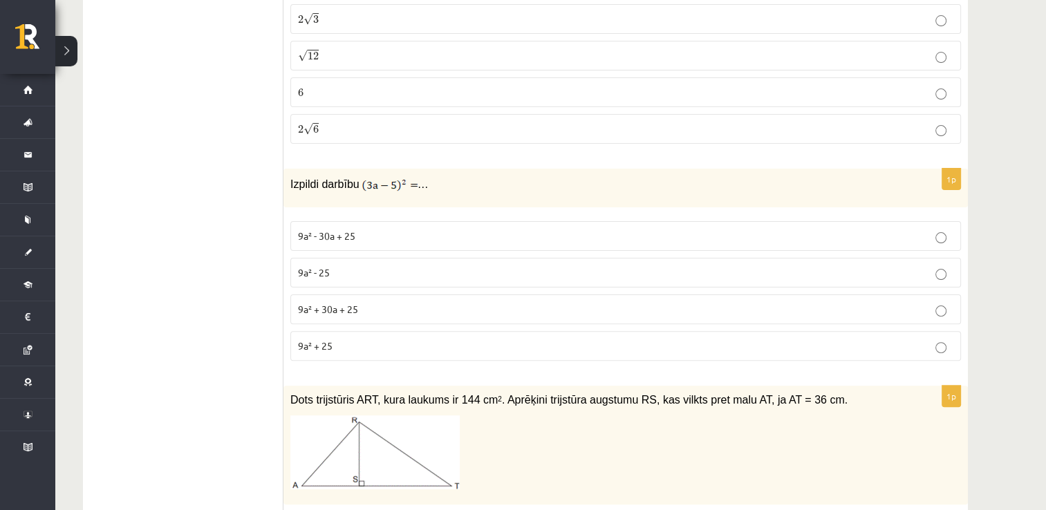
scroll to position [5576, 0]
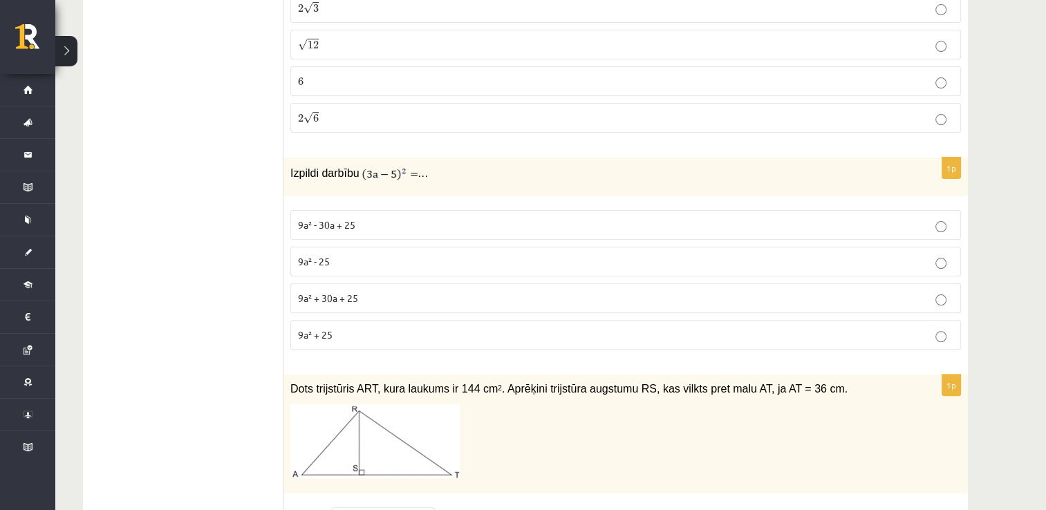
click at [387, 218] on p "9a² - 30a + 25" at bounding box center [625, 225] width 655 height 15
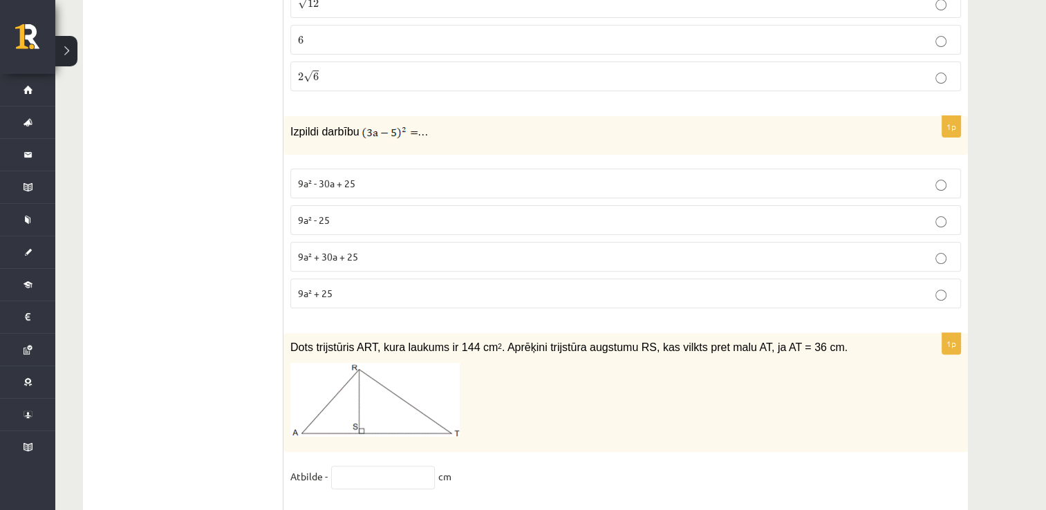
scroll to position [5715, 0]
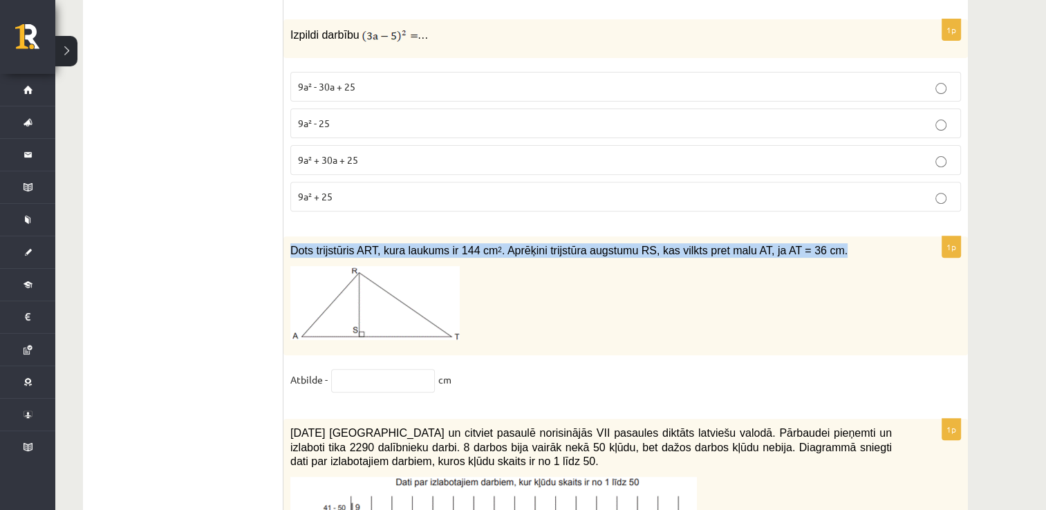
drag, startPoint x: 290, startPoint y: 206, endPoint x: 583, endPoint y: 216, distance: 292.5
click at [583, 236] on div "Dots trijstūris ART, kura laukums ir 144 cm 2 . Aprēķini trijstūra augstumu RS,…" at bounding box center [625, 295] width 684 height 119
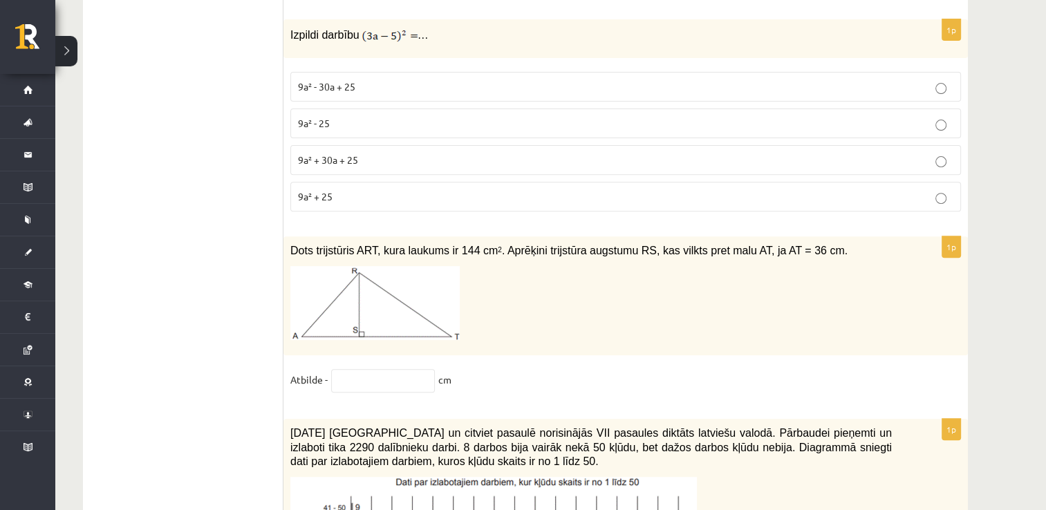
click at [359, 369] on input "text" at bounding box center [383, 380] width 104 height 23
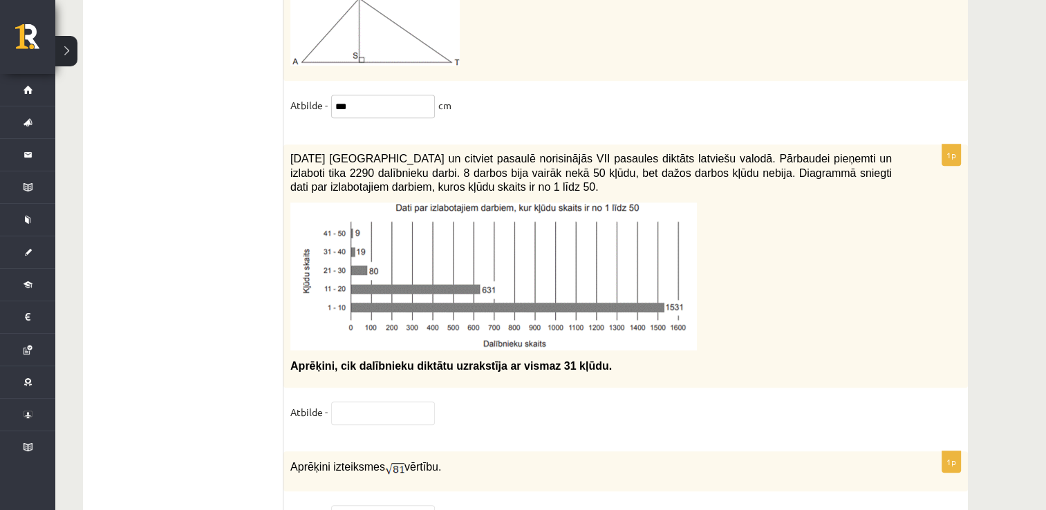
scroll to position [5991, 0]
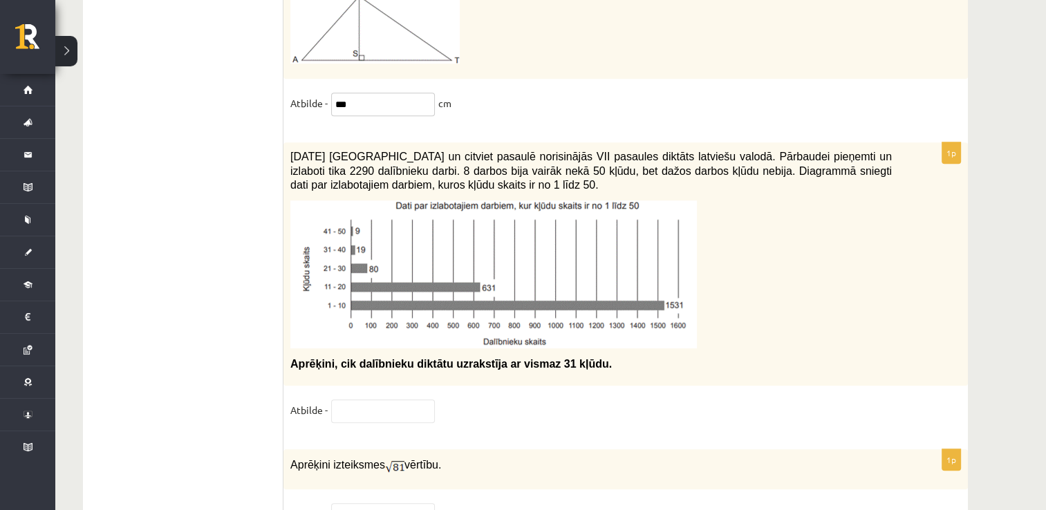
type input "***"
click at [351, 399] on input "text" at bounding box center [383, 410] width 104 height 23
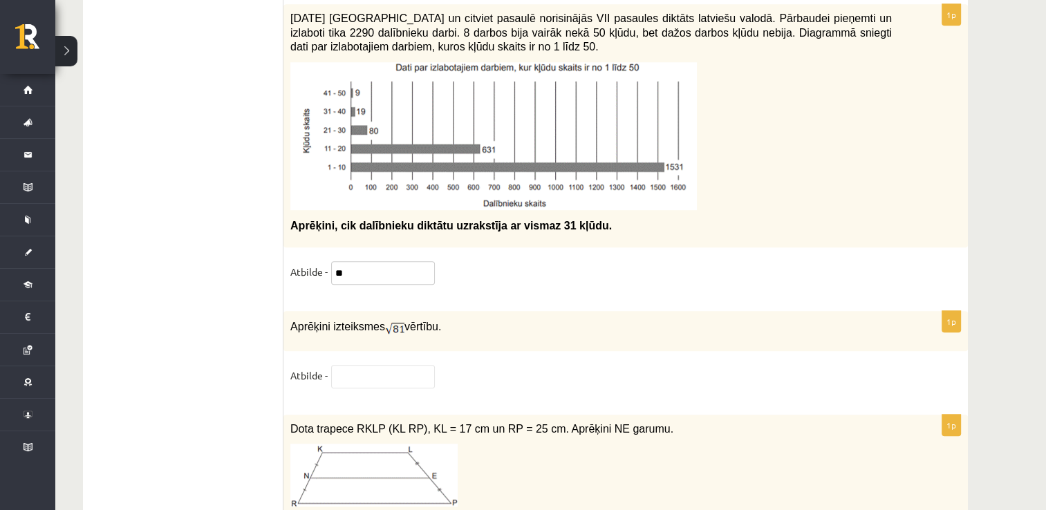
scroll to position [6129, 0]
type input "**"
click at [387, 365] on input "text" at bounding box center [383, 376] width 104 height 23
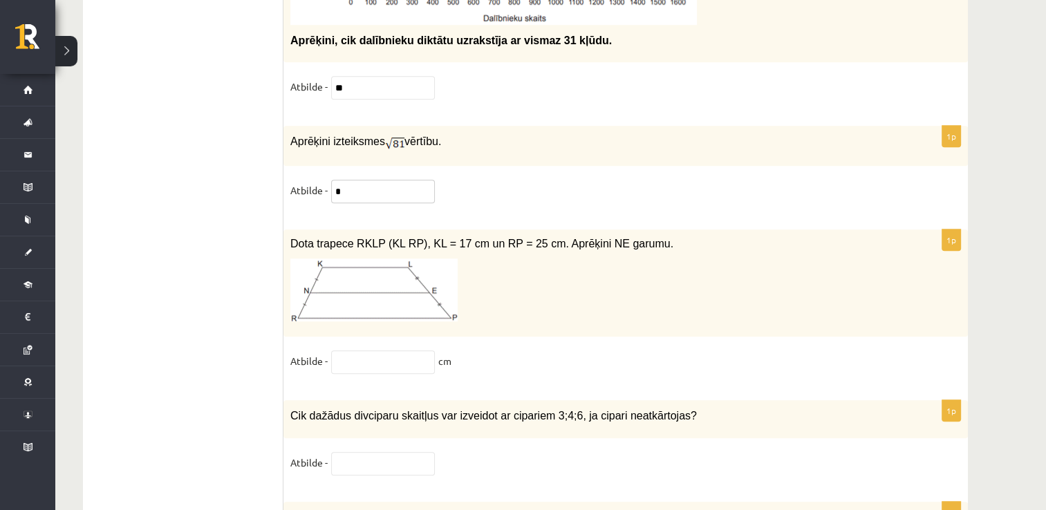
scroll to position [6317, 0]
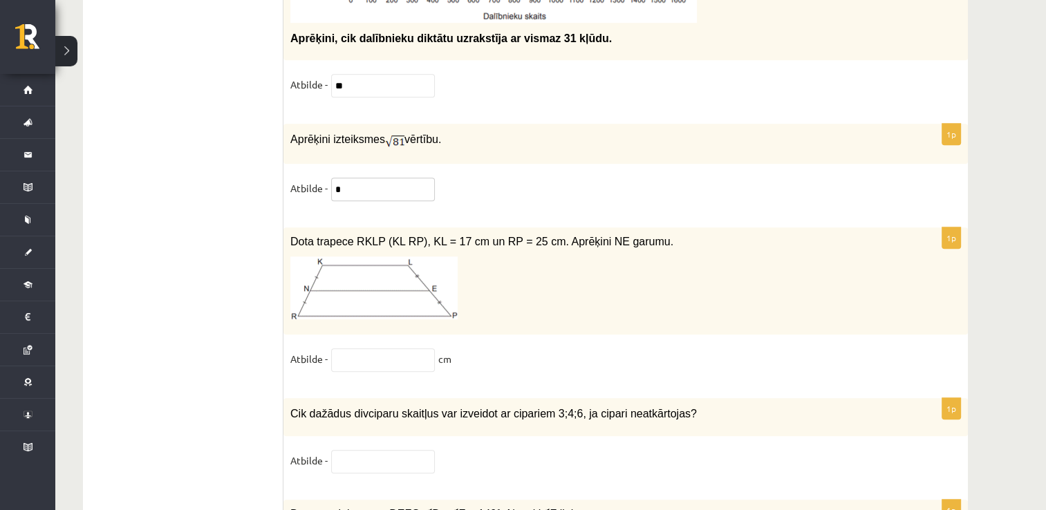
type input "*"
click at [350, 348] on input "text" at bounding box center [383, 359] width 104 height 23
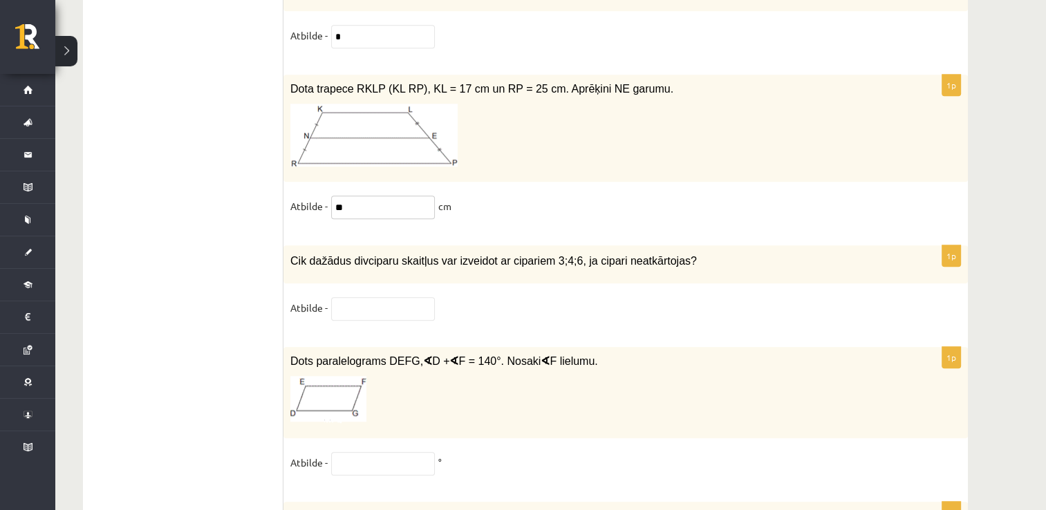
scroll to position [6524, 0]
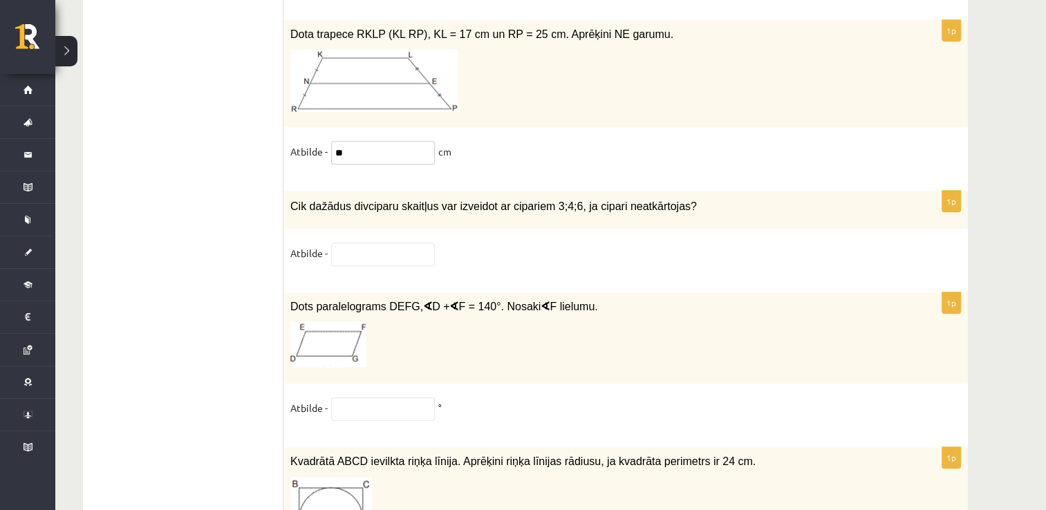
type input "**"
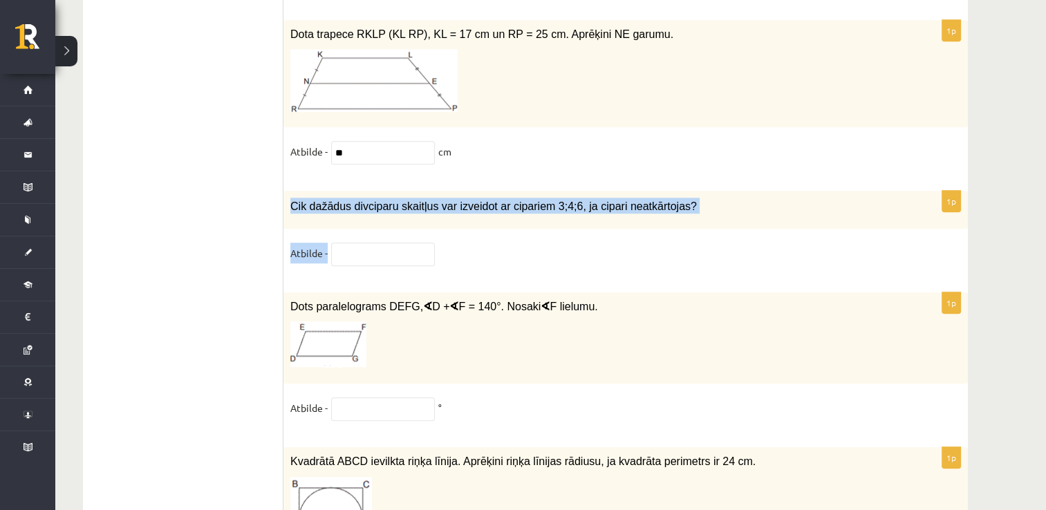
drag, startPoint x: 315, startPoint y: 162, endPoint x: 659, endPoint y: 198, distance: 345.3
click at [659, 198] on div "1p Cik dažādus divciparu skaitļus var izveidot ar cipariem 3;4;6, ja cipari nea…" at bounding box center [625, 235] width 684 height 88
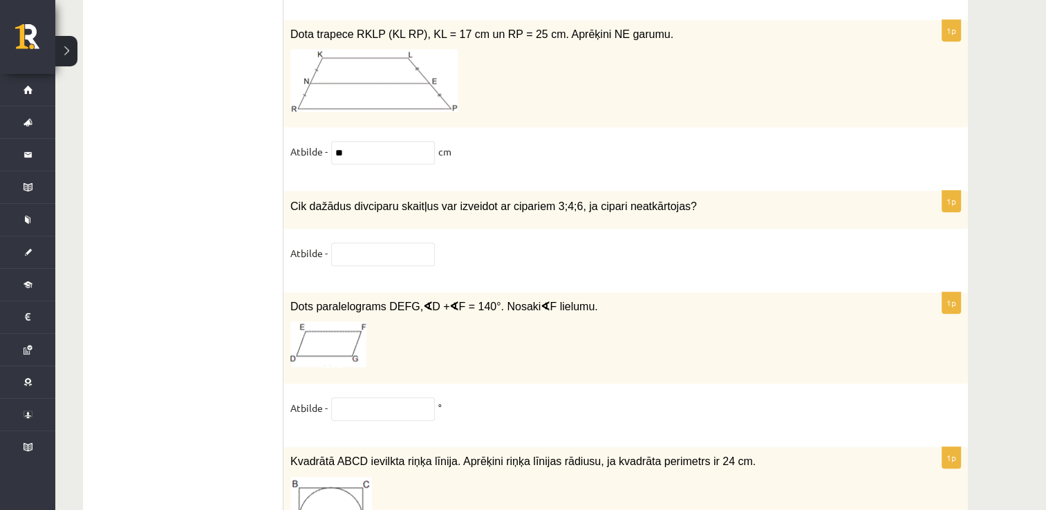
click at [369, 243] on input "text" at bounding box center [383, 254] width 104 height 23
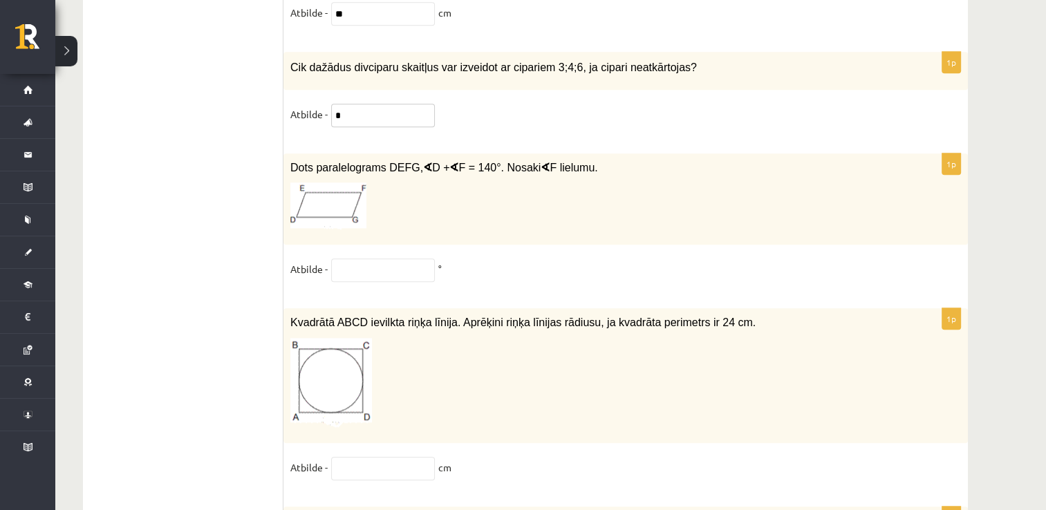
scroll to position [6662, 0]
type input "*"
click at [348, 259] on input "text" at bounding box center [383, 270] width 104 height 23
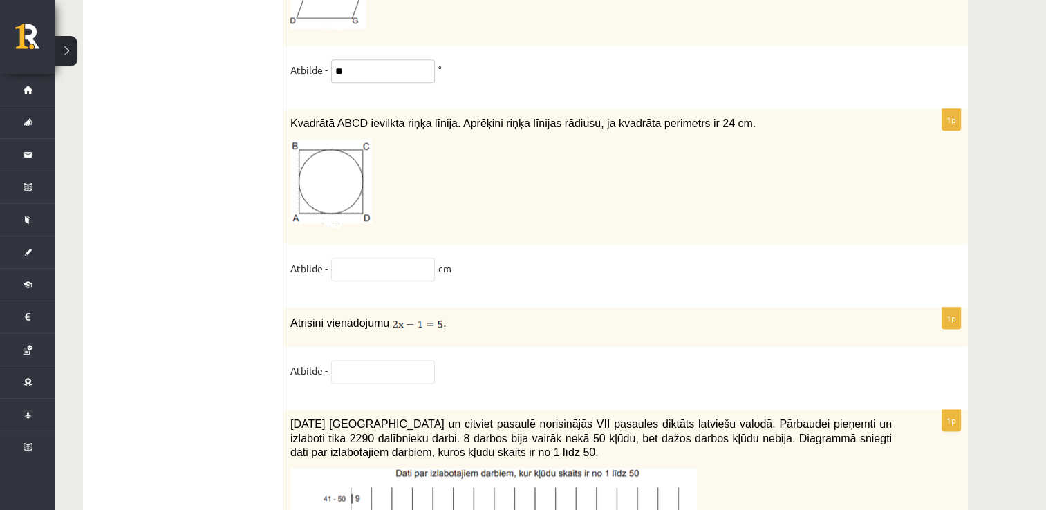
scroll to position [6870, 0]
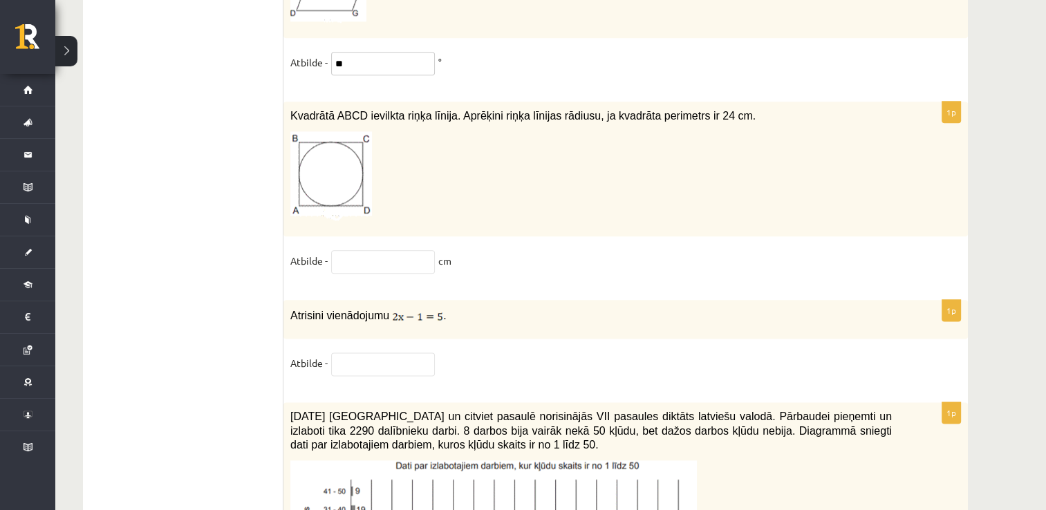
type input "**"
click at [355, 250] on input "text" at bounding box center [383, 261] width 104 height 23
type input "*"
click at [367, 352] on input "text" at bounding box center [383, 363] width 104 height 23
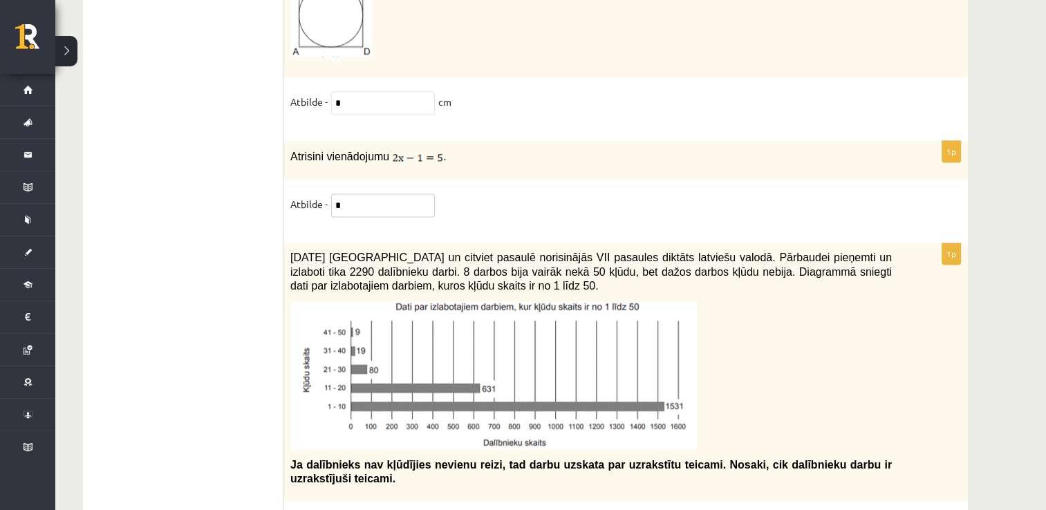
scroll to position [7077, 0]
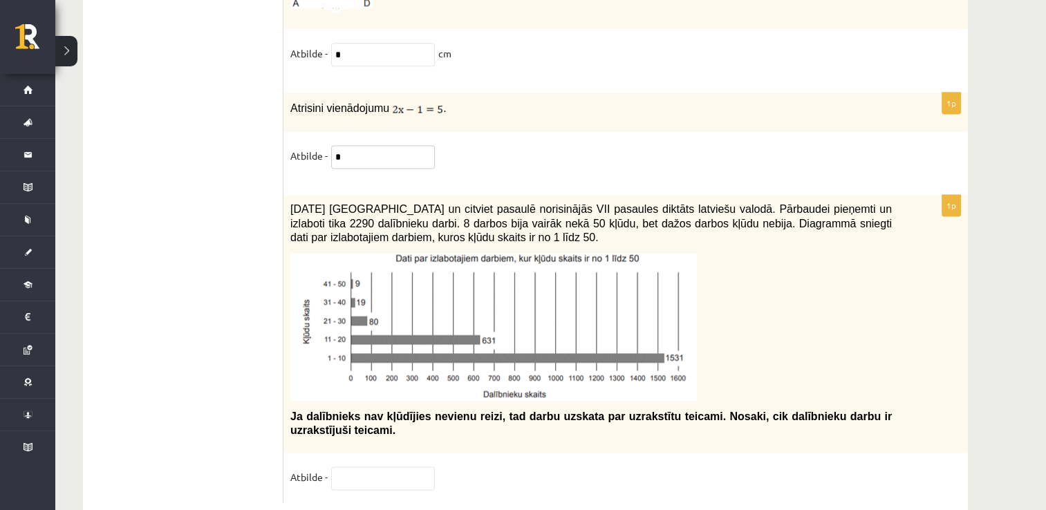
type input "*"
click at [346, 467] on input "text" at bounding box center [383, 478] width 104 height 23
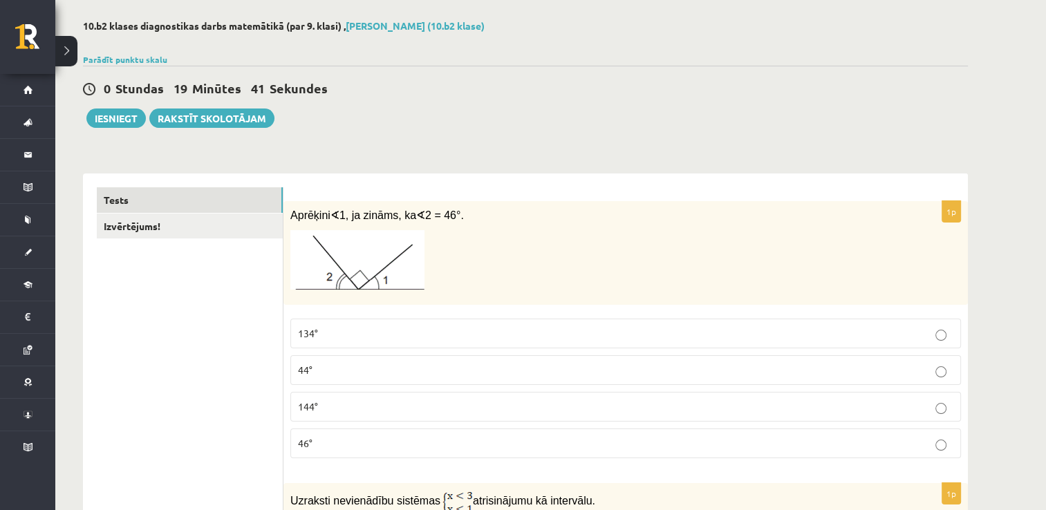
scroll to position [0, 0]
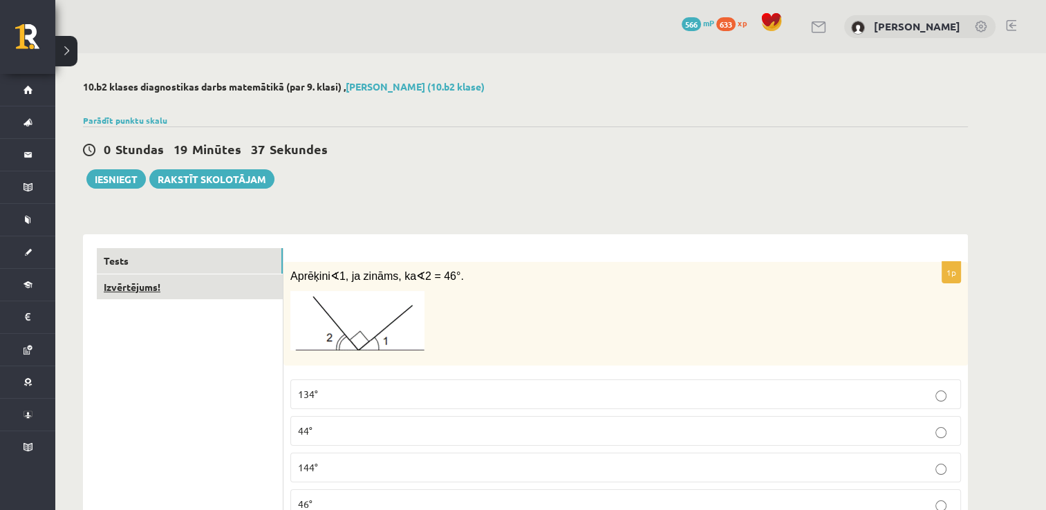
type input "**"
click at [153, 286] on link "Izvērtējums!" at bounding box center [190, 287] width 186 height 26
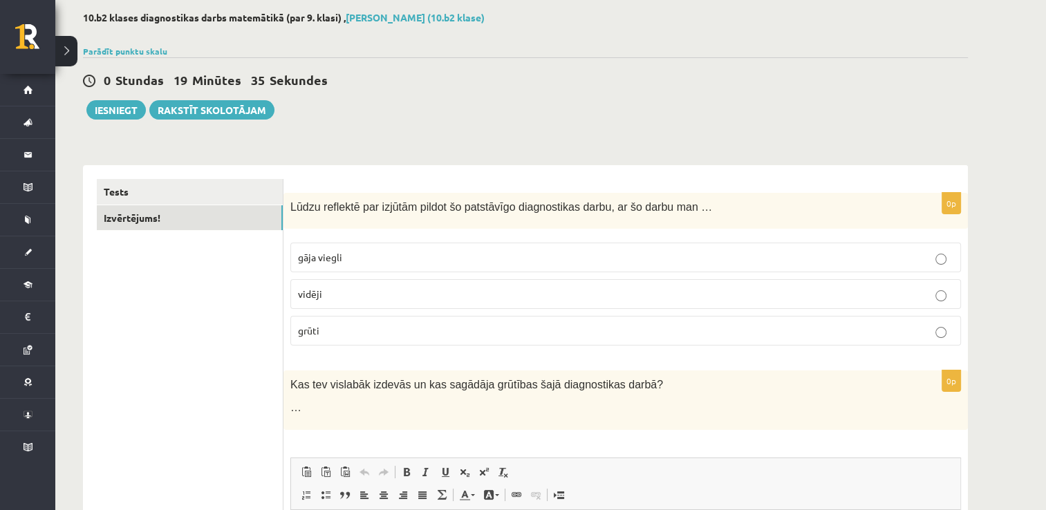
scroll to position [138, 0]
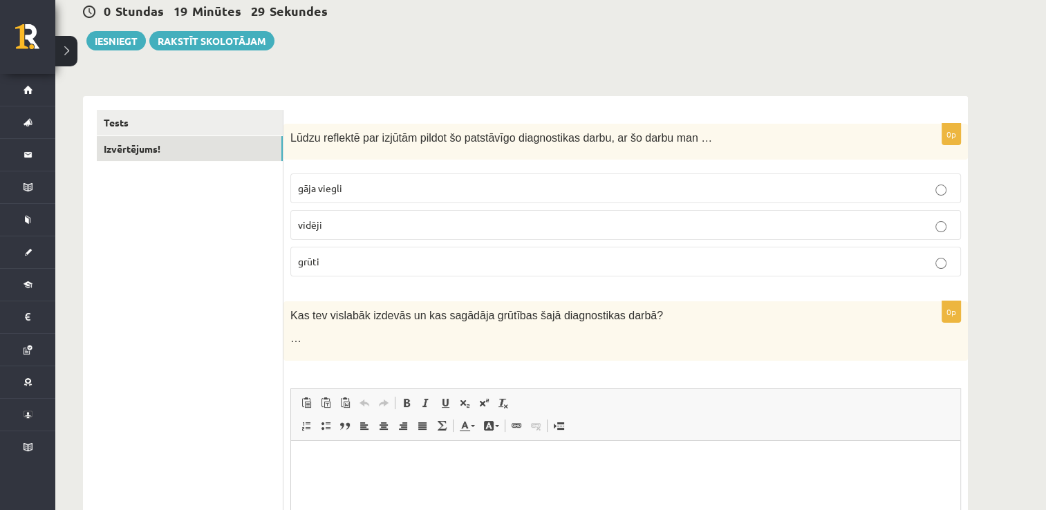
click at [352, 228] on p "vidēji" at bounding box center [625, 225] width 655 height 15
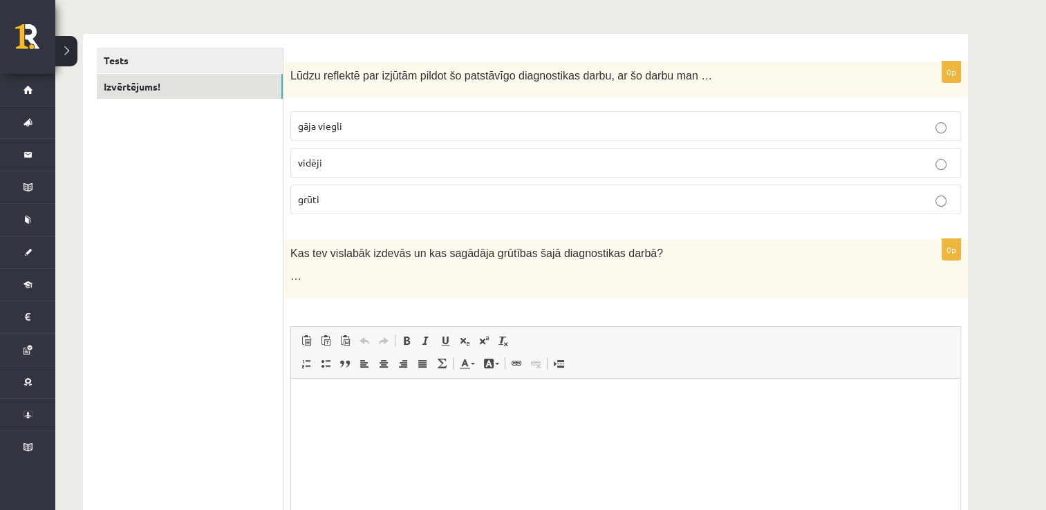
scroll to position [207, 0]
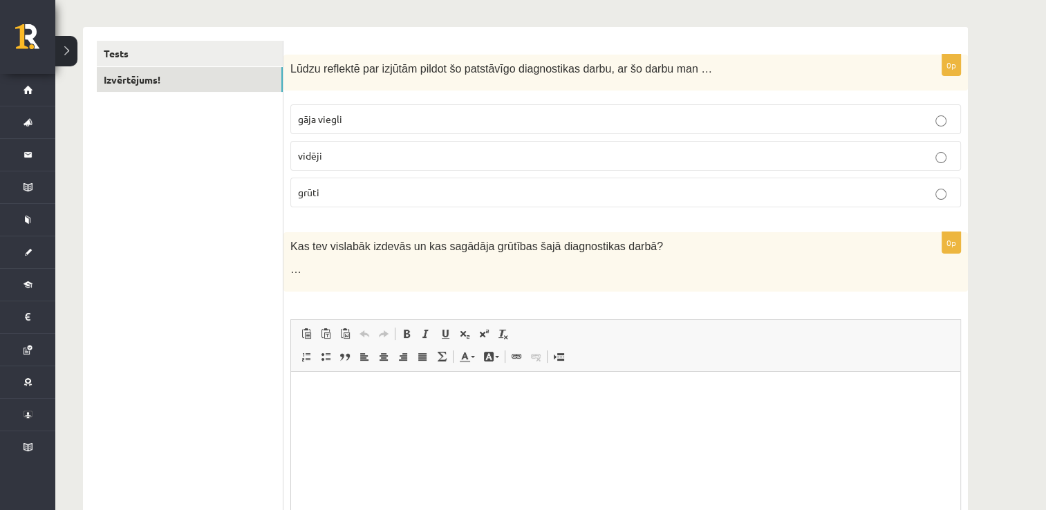
click at [346, 405] on html at bounding box center [625, 392] width 669 height 42
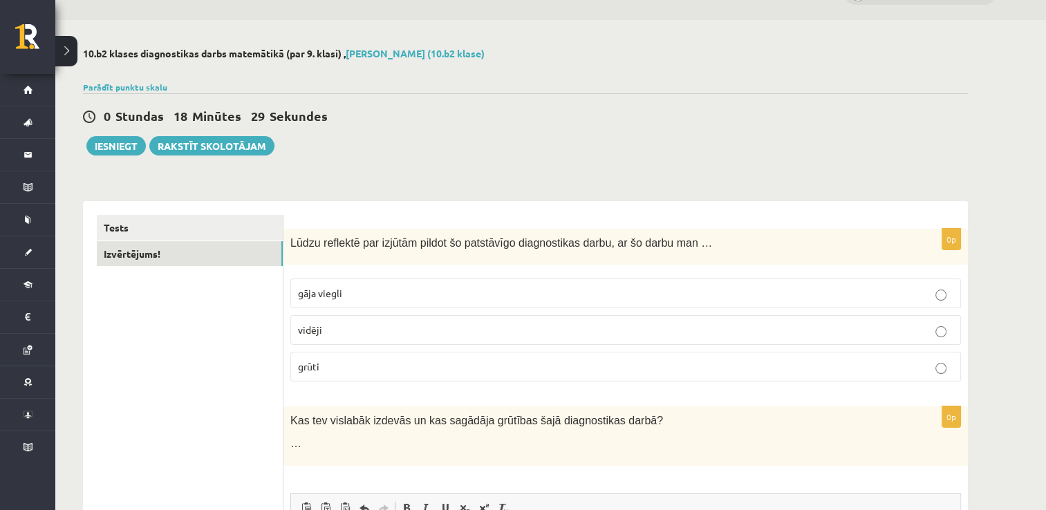
scroll to position [0, 0]
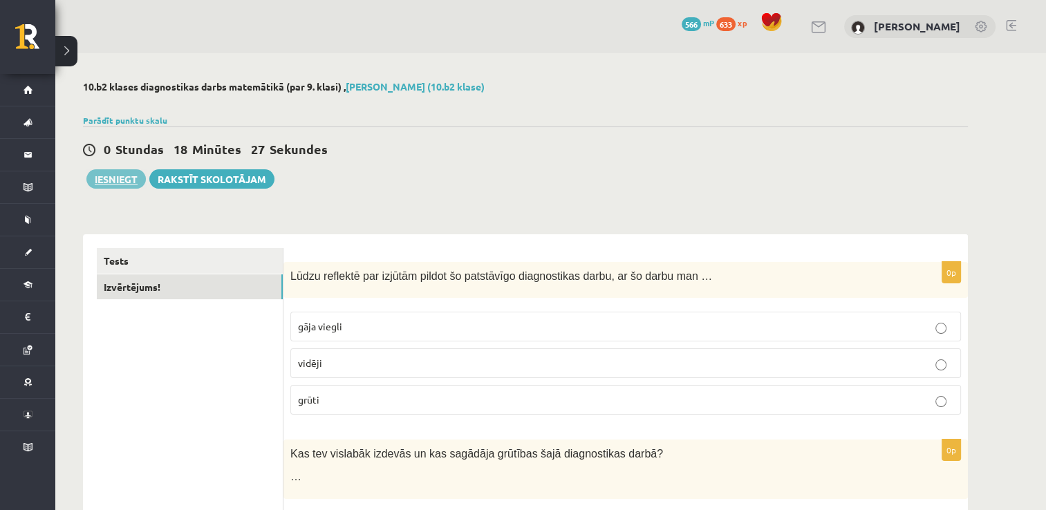
click at [109, 179] on button "Iesniegt" at bounding box center [115, 178] width 59 height 19
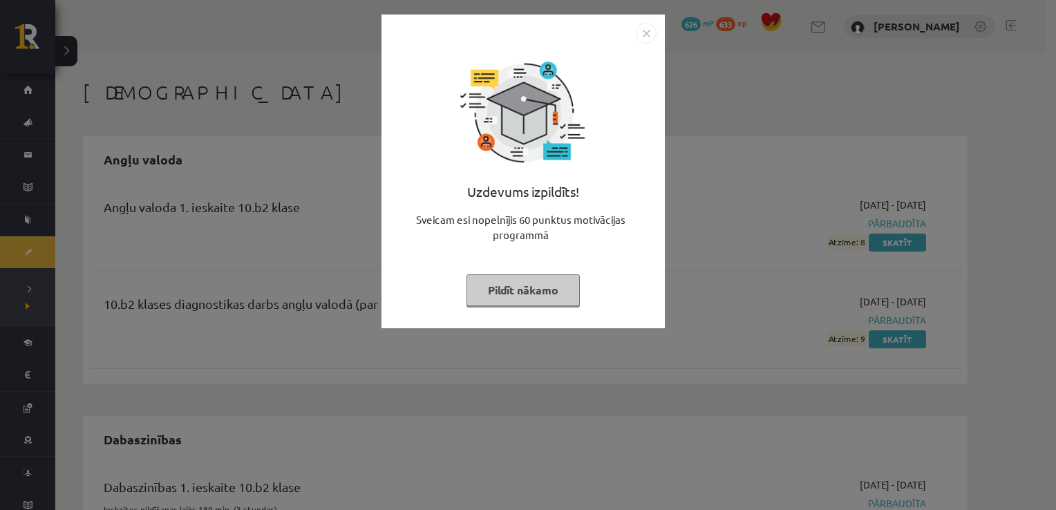
click at [528, 293] on button "Pildīt nākamo" at bounding box center [523, 290] width 113 height 32
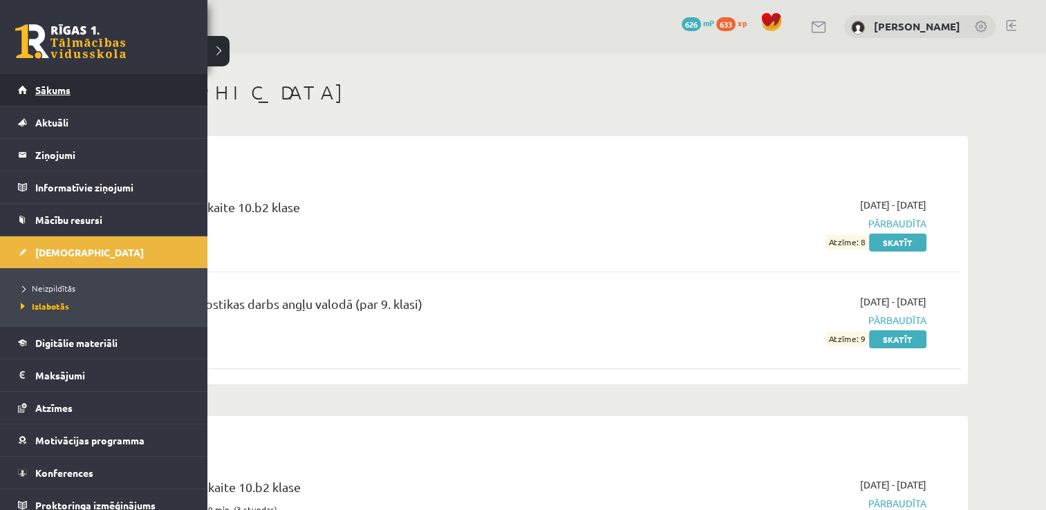
click at [51, 77] on link "Sākums" at bounding box center [104, 90] width 172 height 32
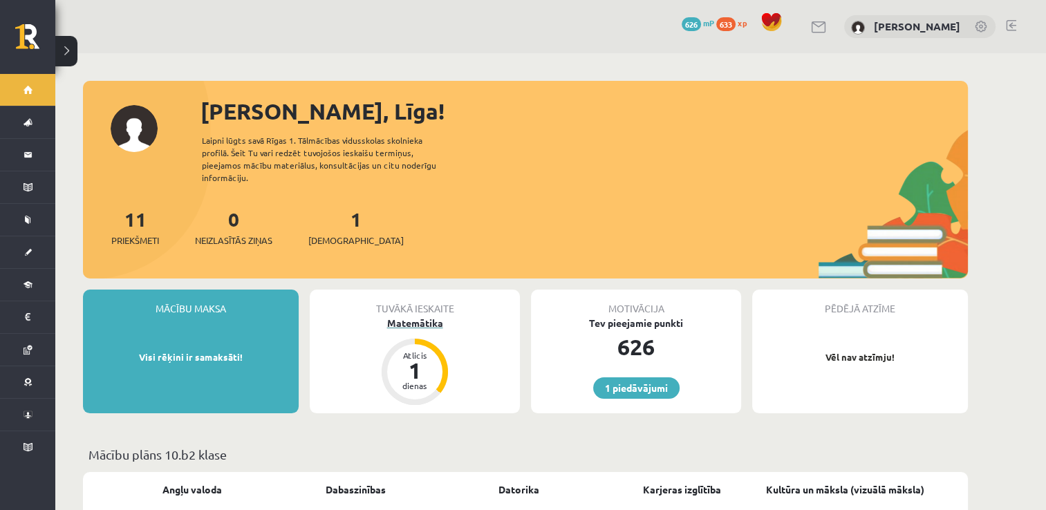
click at [422, 316] on div "Matemātika" at bounding box center [415, 323] width 210 height 15
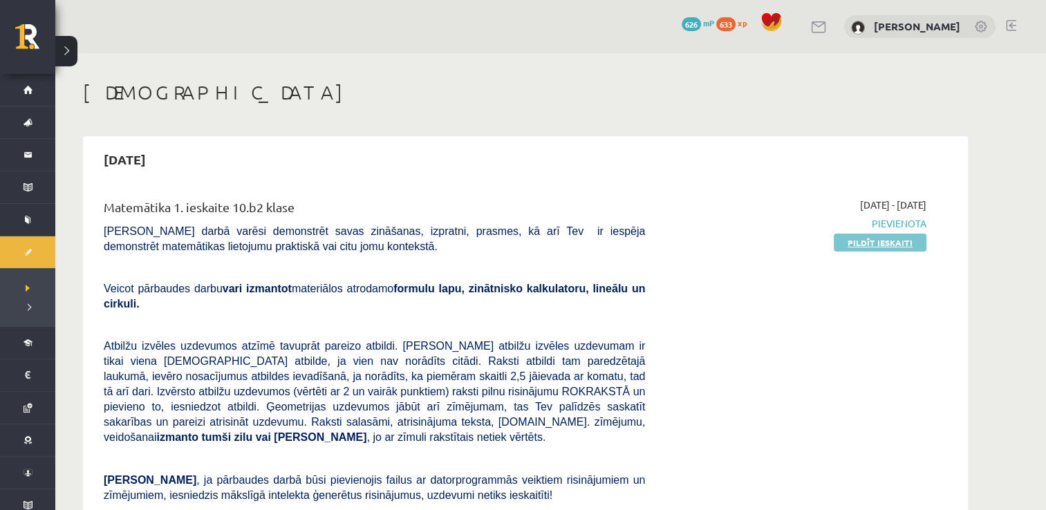
click at [854, 243] on link "Pildīt ieskaiti" at bounding box center [880, 243] width 93 height 18
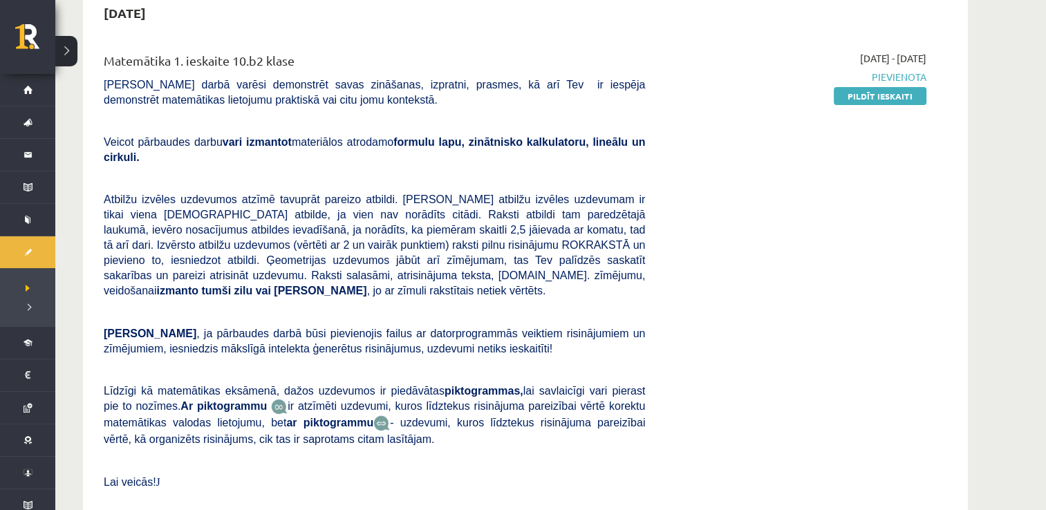
scroll to position [135, 0]
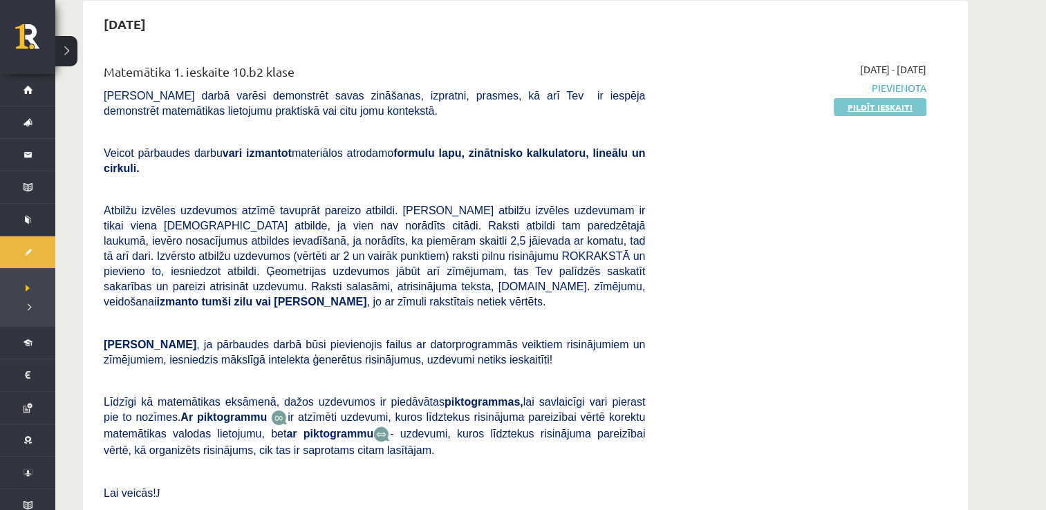
click at [885, 104] on link "Pildīt ieskaiti" at bounding box center [880, 107] width 93 height 18
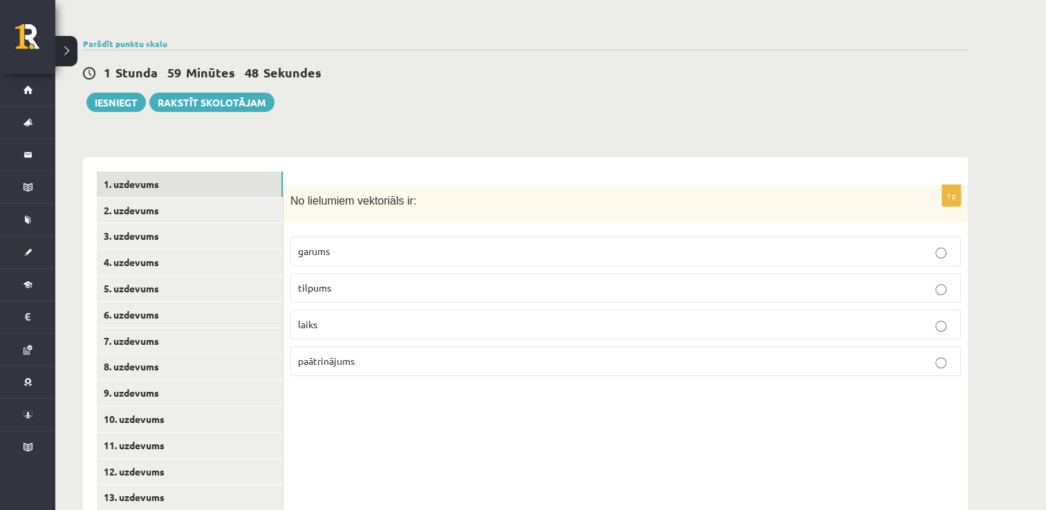
scroll to position [453, 0]
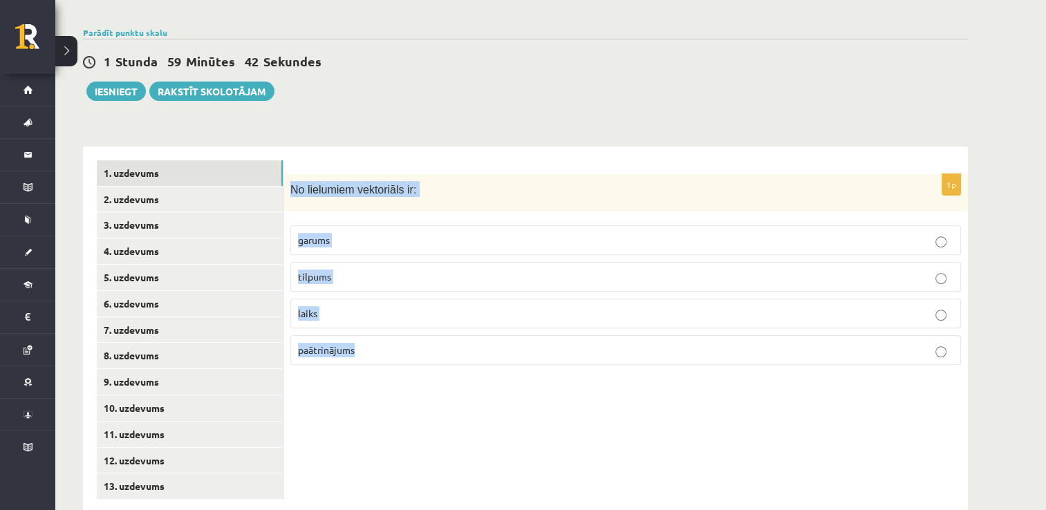
drag, startPoint x: 290, startPoint y: 154, endPoint x: 425, endPoint y: 319, distance: 213.6
click at [425, 319] on div "1p No lielumiem vektoriāls ir: garums tilpums laiks paātrinājums" at bounding box center [625, 275] width 684 height 203
copy div "No lielumiem vektoriāls ir: garums tilpums laiks paātrinājums"
click at [374, 393] on div "1p No lielumiem vektoriāls ir: garums tilpums laiks paātrinājums" at bounding box center [625, 330] width 684 height 367
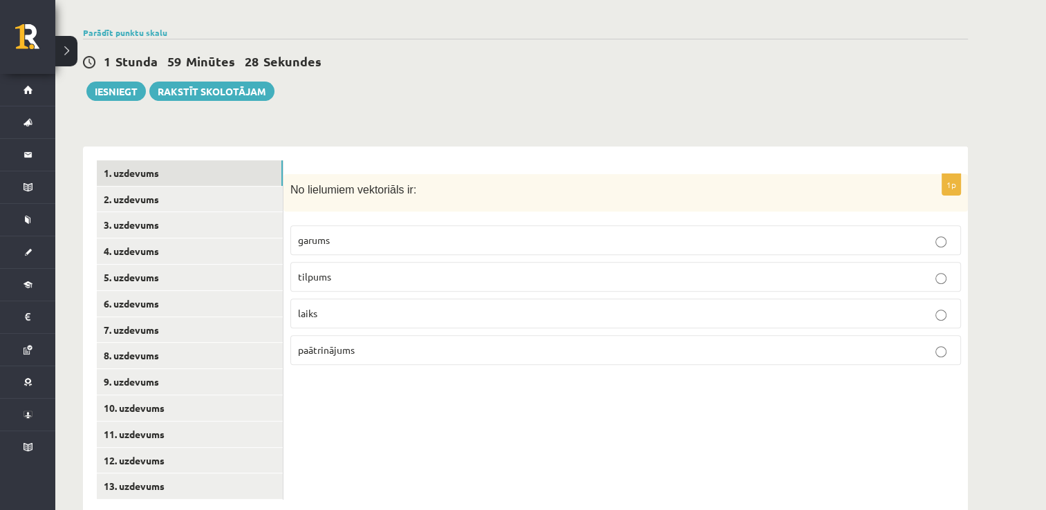
click at [359, 343] on p "paātrinājums" at bounding box center [625, 350] width 655 height 15
click at [175, 187] on link "2. uzdevums" at bounding box center [190, 200] width 186 height 26
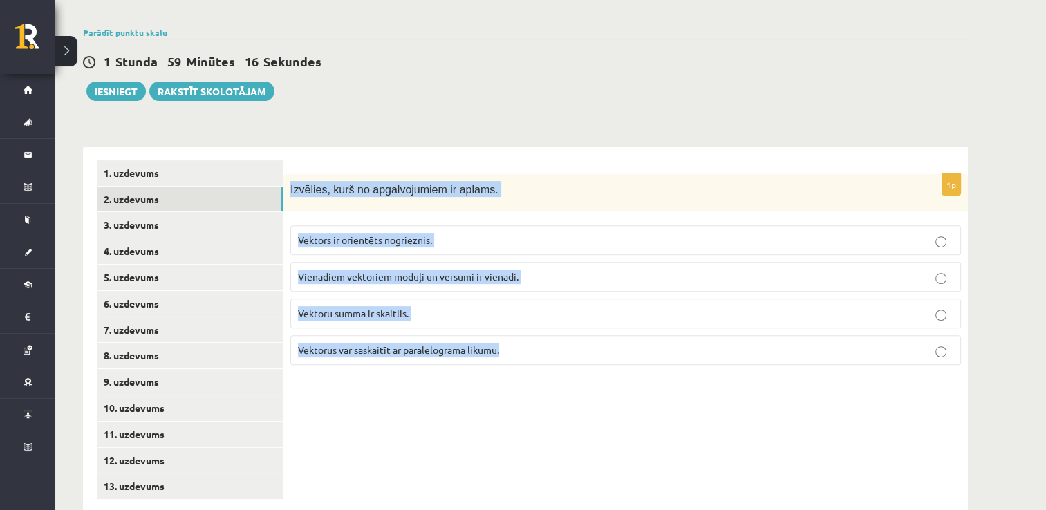
drag, startPoint x: 288, startPoint y: 158, endPoint x: 507, endPoint y: 314, distance: 268.5
click at [507, 314] on div "1p Izvēlies, kurš no apgalvojumiem ir aplams. Vektors ir orientēts nogrieznis. …" at bounding box center [625, 275] width 684 height 203
copy div "Izvēlies, kurš no apgalvojumiem ir aplams. Vektors ir orientēts nogrieznis. Vie…"
click at [395, 388] on div "1p Izvēlies, kurš no apgalvojumiem ir aplams. Vektors ir orientēts nogrieznis. …" at bounding box center [625, 330] width 684 height 367
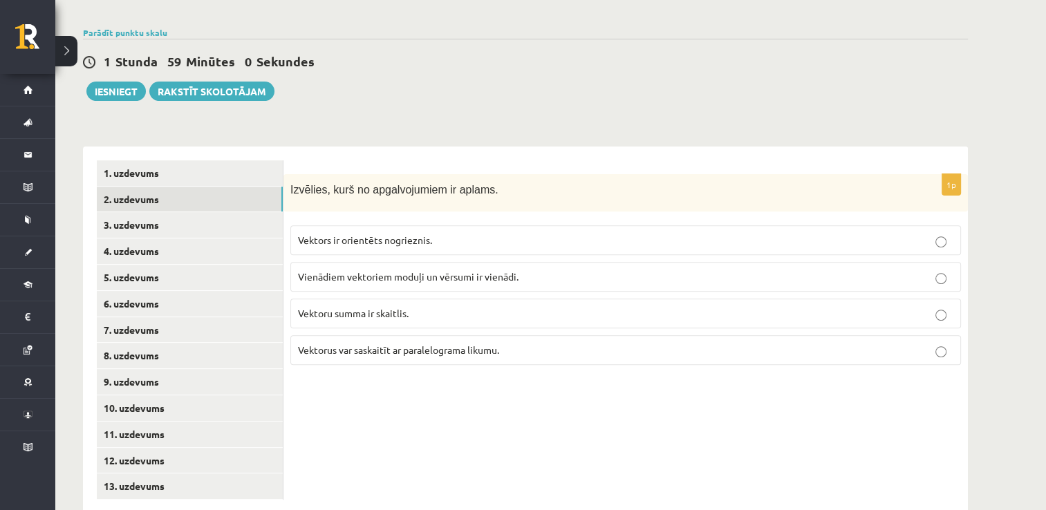
click at [373, 307] on span "Vektoru summa ir skaitlis." at bounding box center [353, 313] width 111 height 12
click at [353, 395] on div "1p Izvēlies, kurš no apgalvojumiem ir aplams. Vektors ir orientēts nogrieznis. …" at bounding box center [625, 330] width 684 height 367
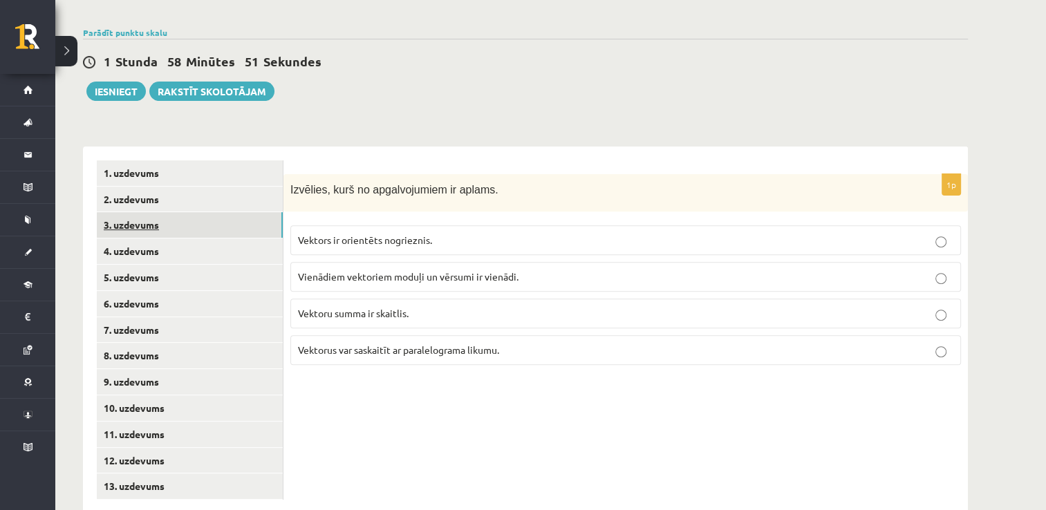
click at [168, 212] on link "3. uzdevums" at bounding box center [190, 225] width 186 height 26
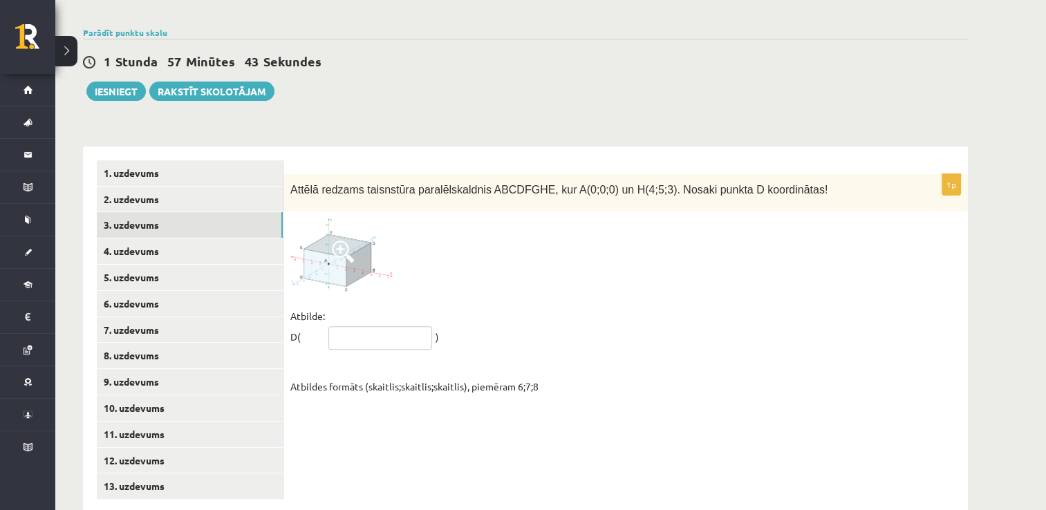
click at [379, 326] on input "text" at bounding box center [380, 337] width 104 height 23
type input "*****"
click at [147, 238] on link "4. uzdevums" at bounding box center [190, 251] width 186 height 26
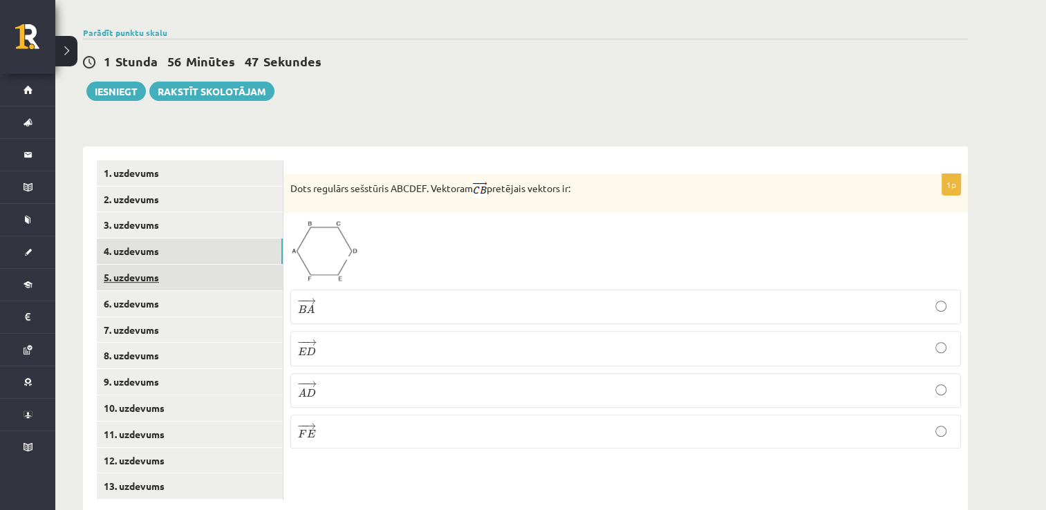
click at [132, 265] on link "5. uzdevums" at bounding box center [190, 278] width 186 height 26
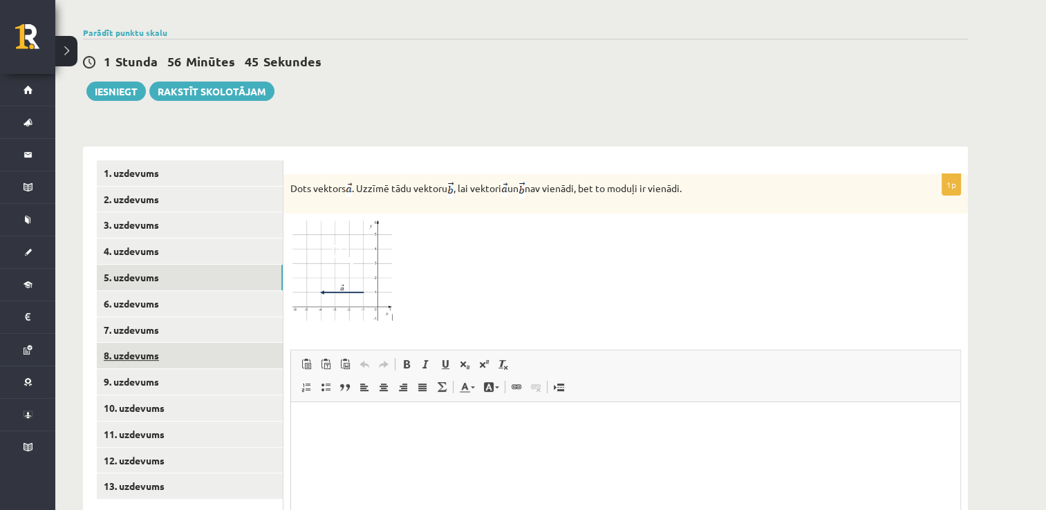
scroll to position [0, 0]
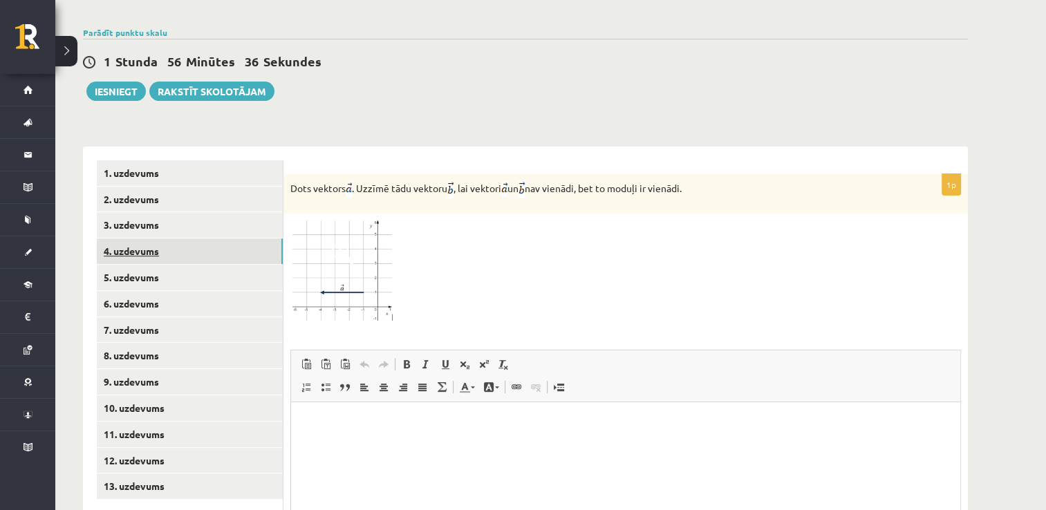
click at [164, 238] on link "4. uzdevums" at bounding box center [190, 251] width 186 height 26
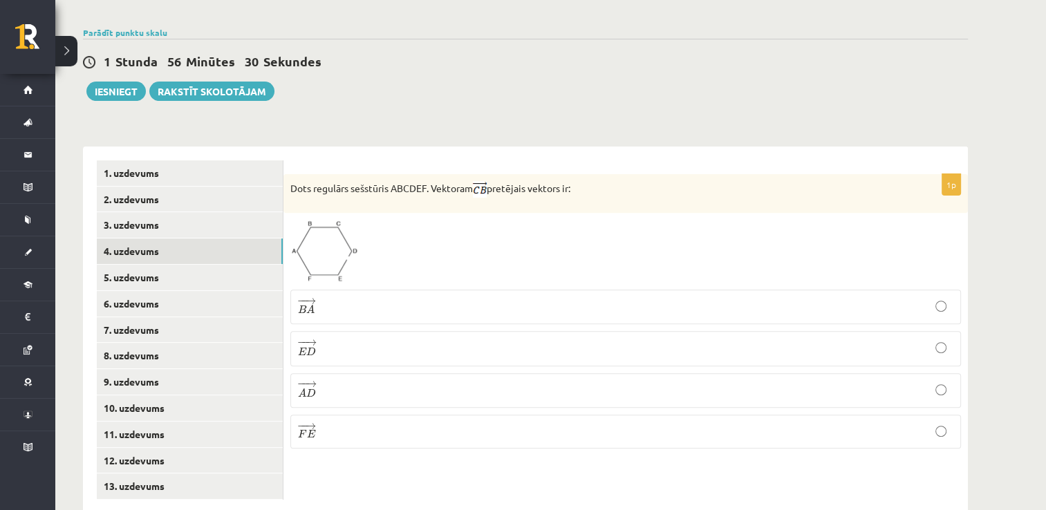
click at [336, 339] on p "− − → E D E D →" at bounding box center [625, 348] width 655 height 19
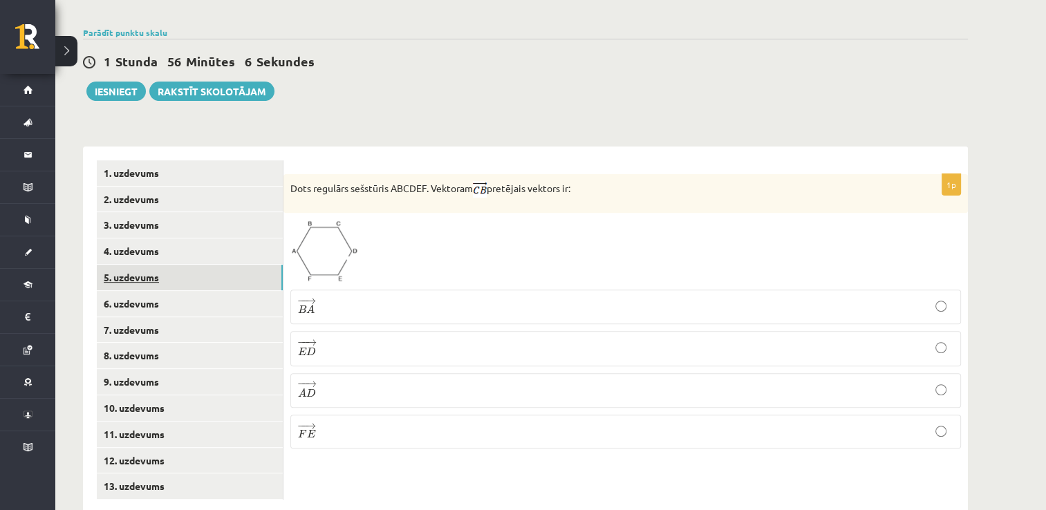
click at [153, 265] on link "5. uzdevums" at bounding box center [190, 278] width 186 height 26
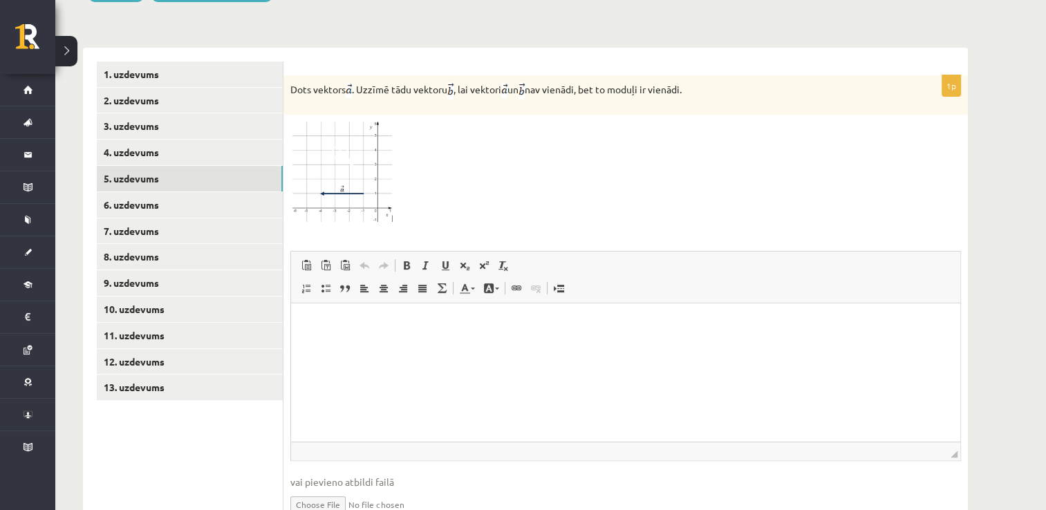
scroll to position [520, 0]
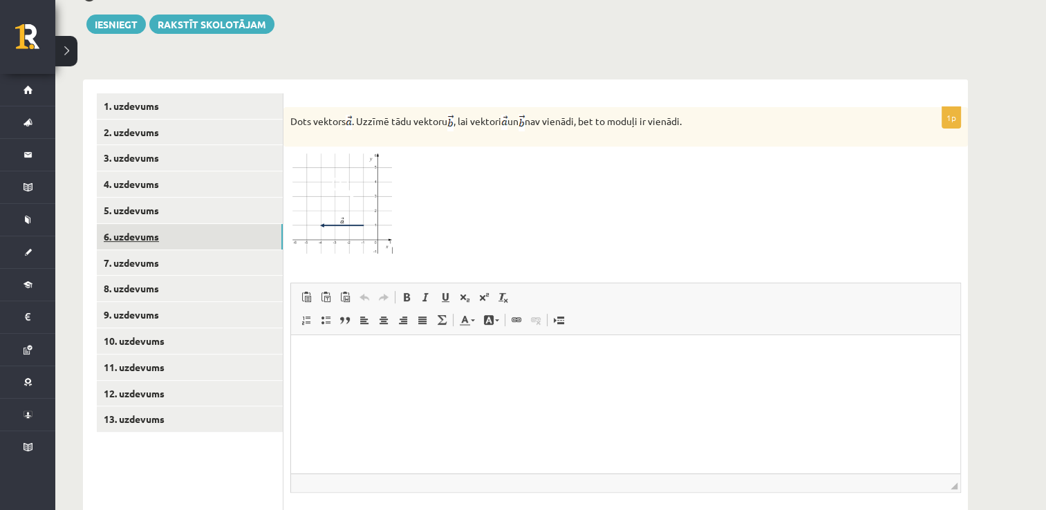
click at [189, 224] on link "6. uzdevums" at bounding box center [190, 237] width 186 height 26
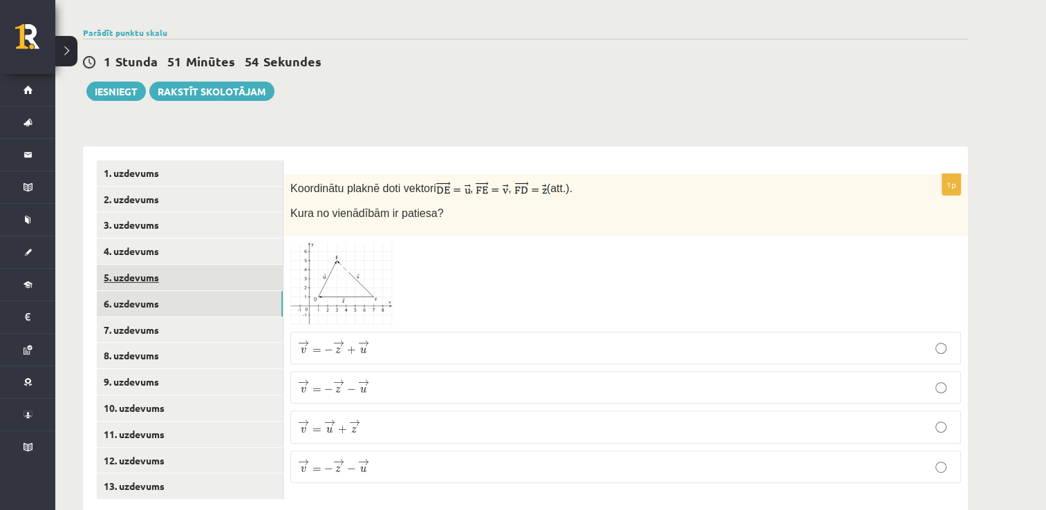
click at [181, 265] on link "5. uzdevums" at bounding box center [190, 278] width 186 height 26
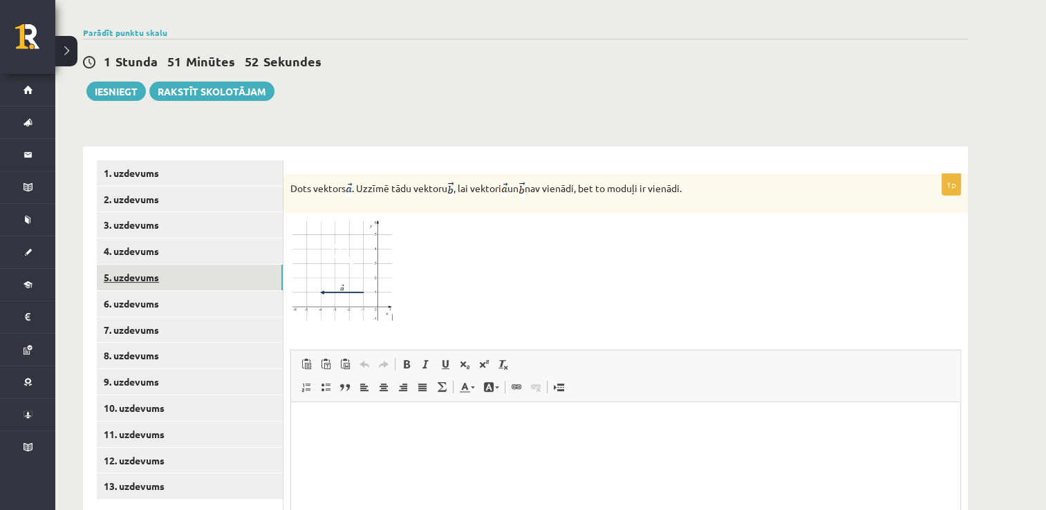
scroll to position [0, 0]
click at [167, 291] on link "6. uzdevums" at bounding box center [190, 304] width 186 height 26
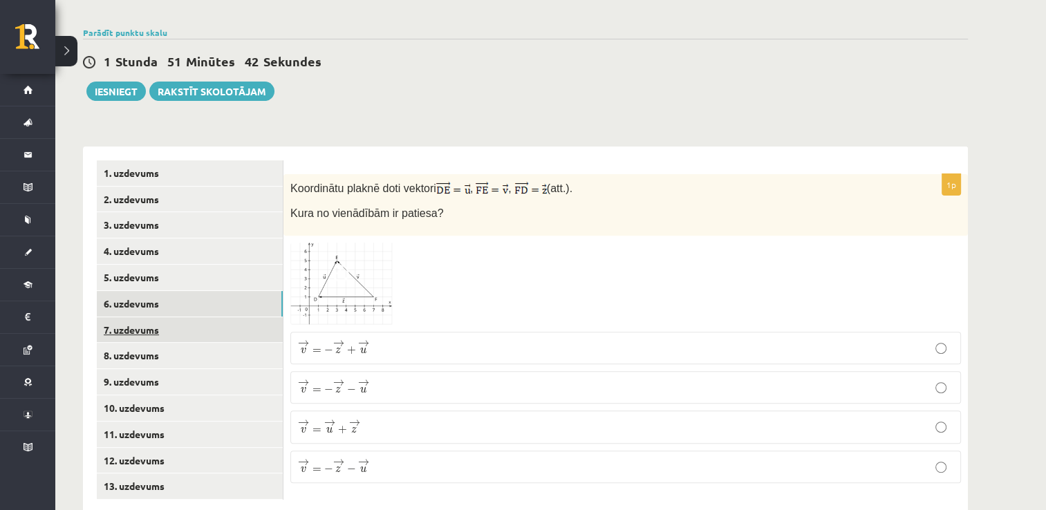
click at [162, 317] on link "7. uzdevums" at bounding box center [190, 330] width 186 height 26
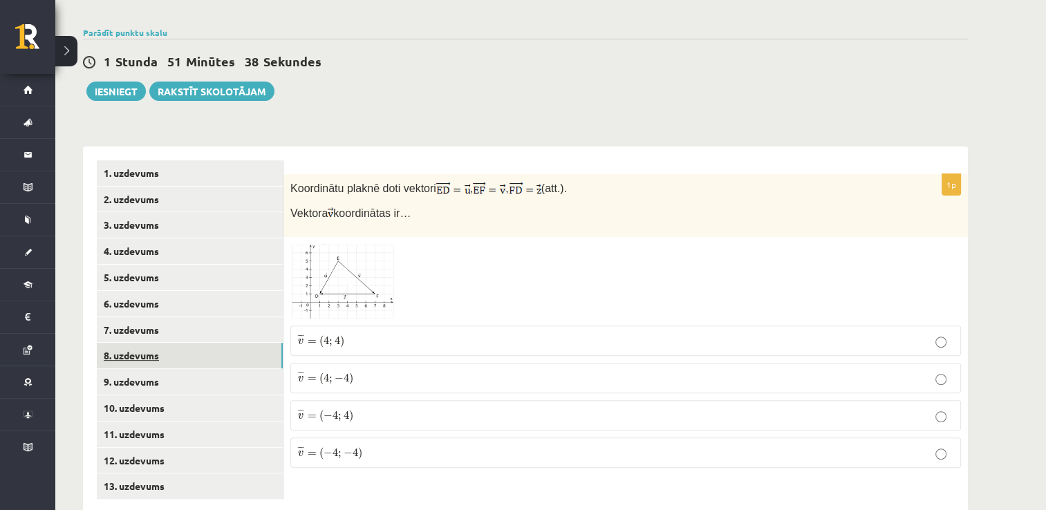
click at [155, 343] on link "8. uzdevums" at bounding box center [190, 356] width 186 height 26
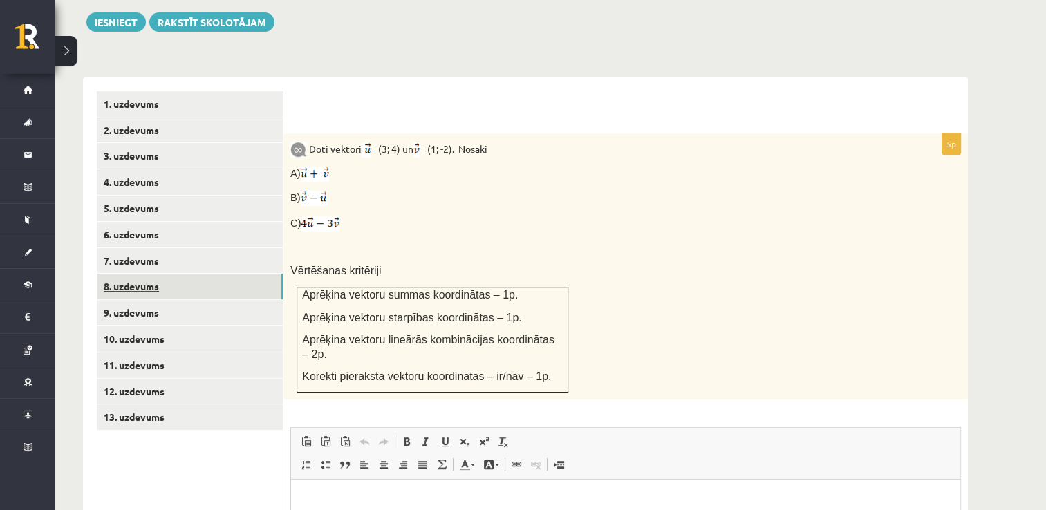
scroll to position [523, 0]
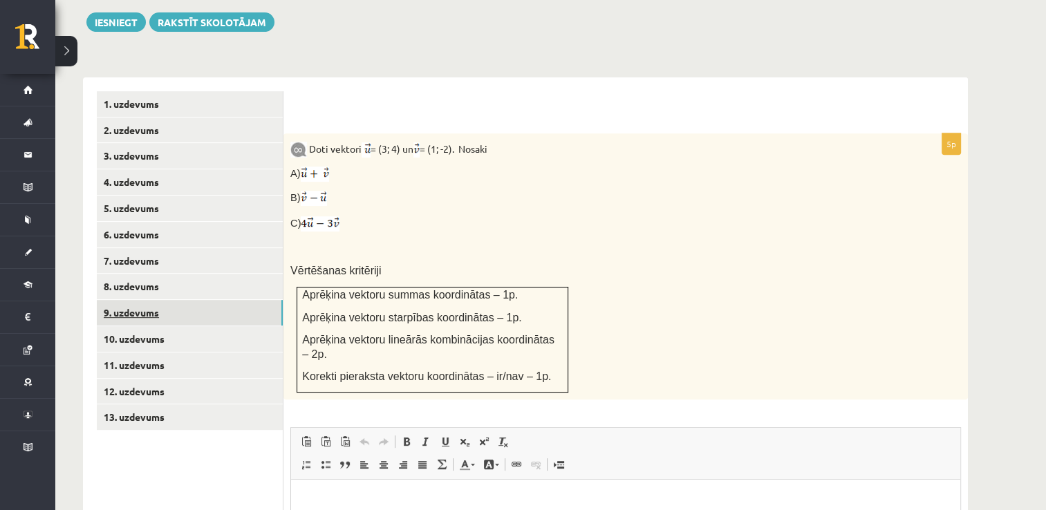
click at [160, 300] on link "9. uzdevums" at bounding box center [190, 313] width 186 height 26
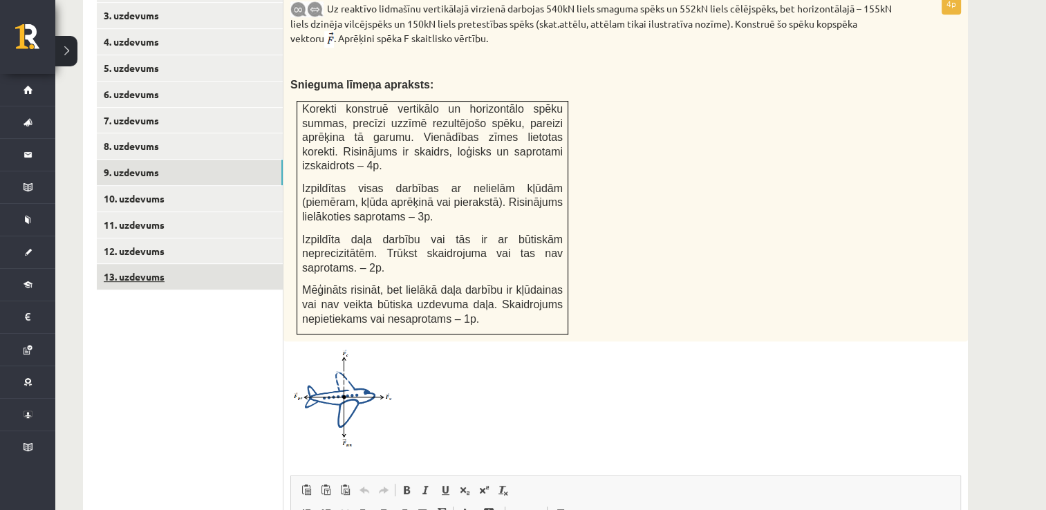
scroll to position [661, 0]
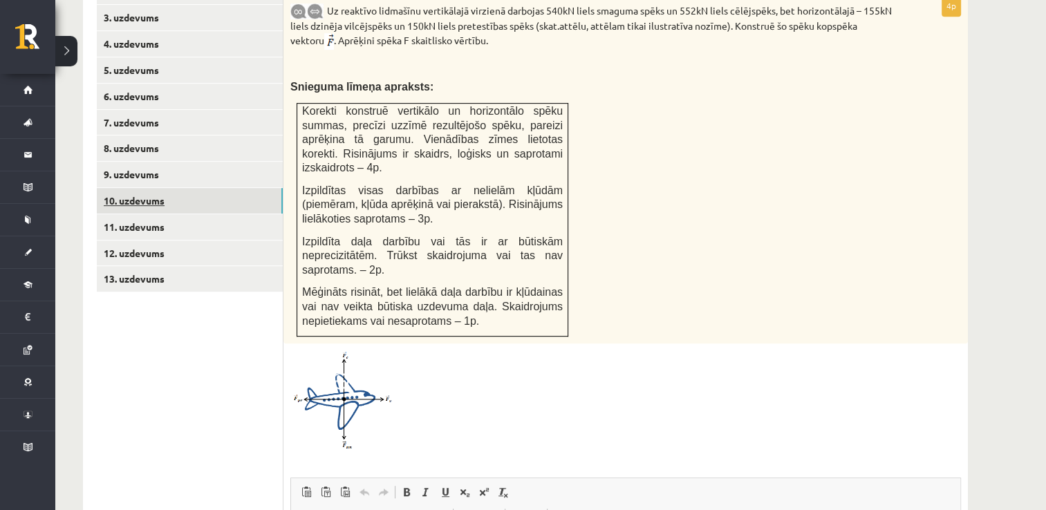
click at [140, 188] on link "10. uzdevums" at bounding box center [190, 201] width 186 height 26
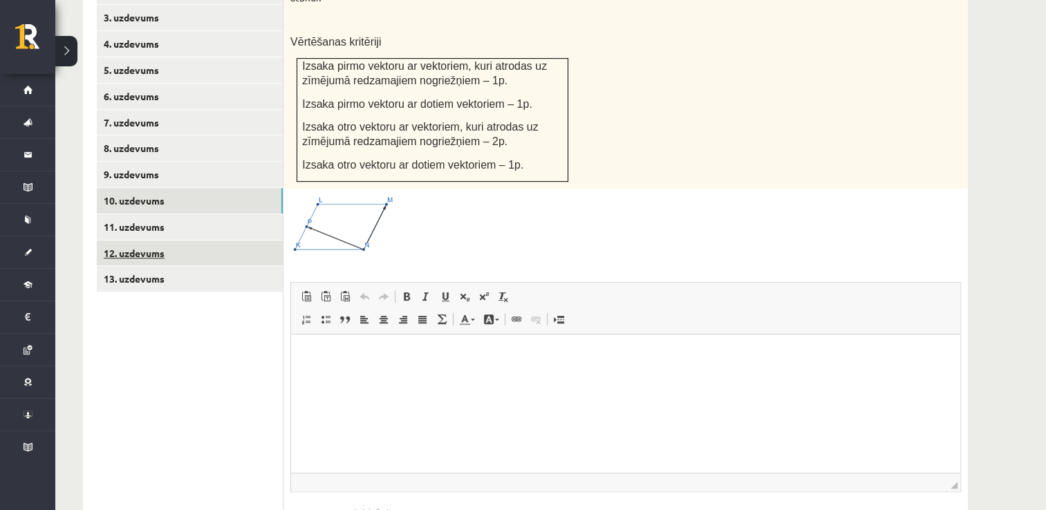
scroll to position [0, 0]
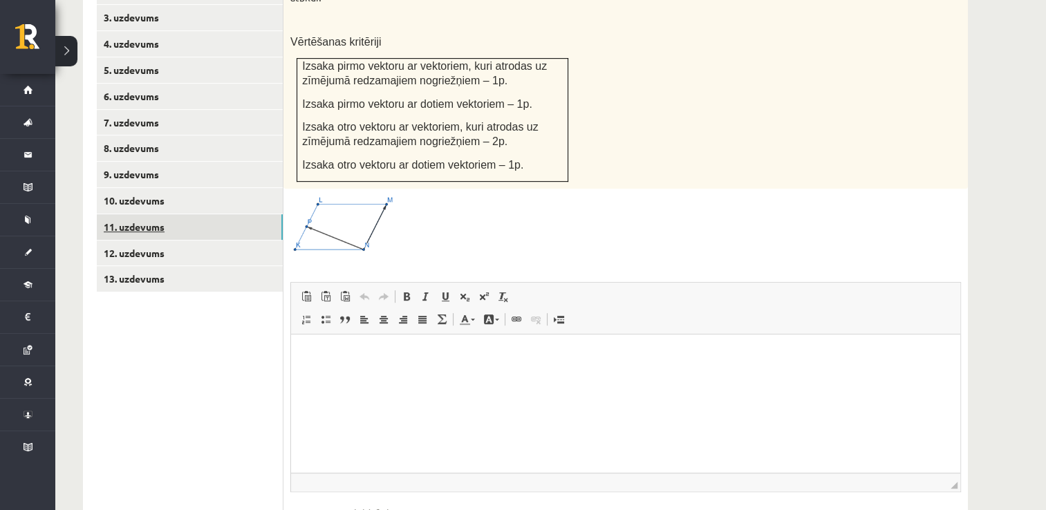
click at [152, 214] on link "11. uzdevums" at bounding box center [190, 227] width 186 height 26
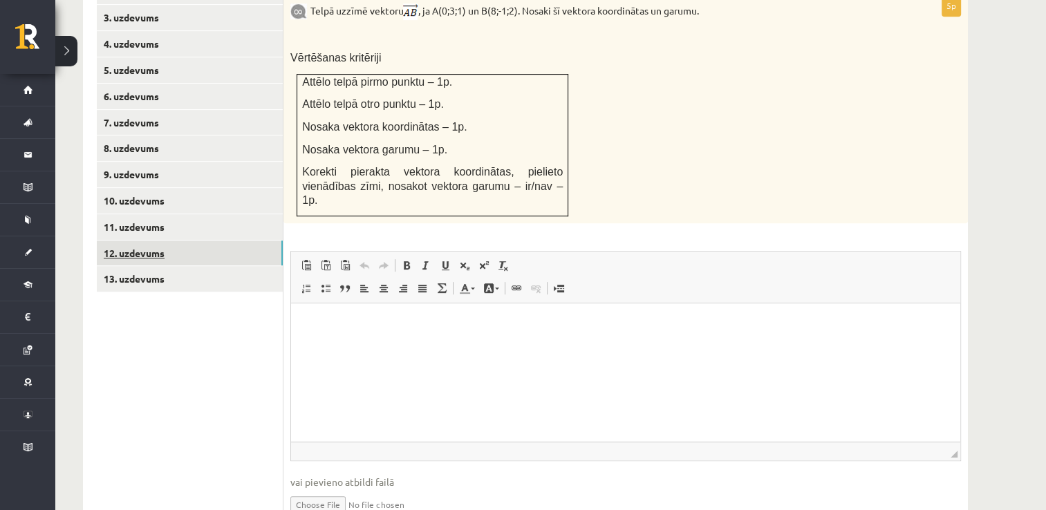
click at [152, 241] on link "12. uzdevums" at bounding box center [190, 254] width 186 height 26
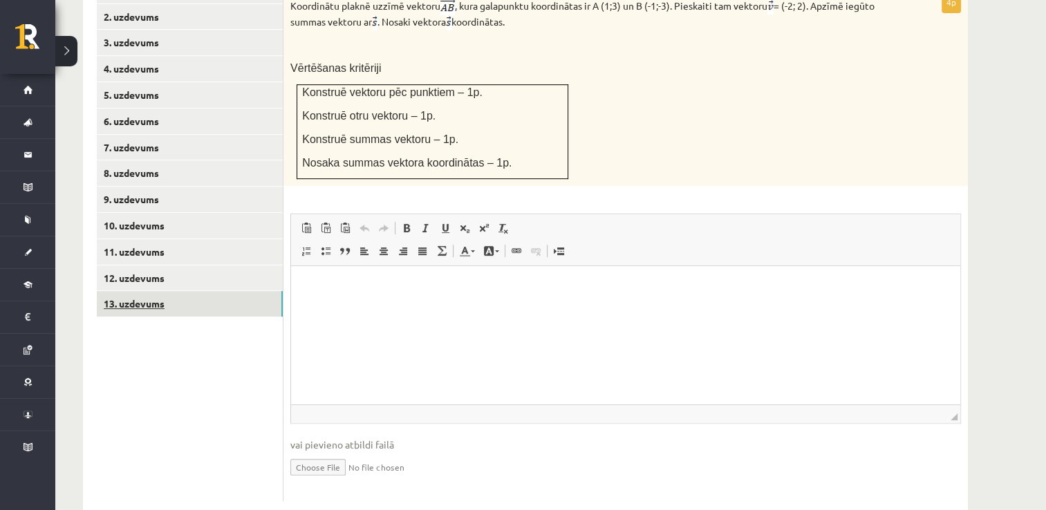
click at [162, 291] on link "13. uzdevums" at bounding box center [190, 304] width 186 height 26
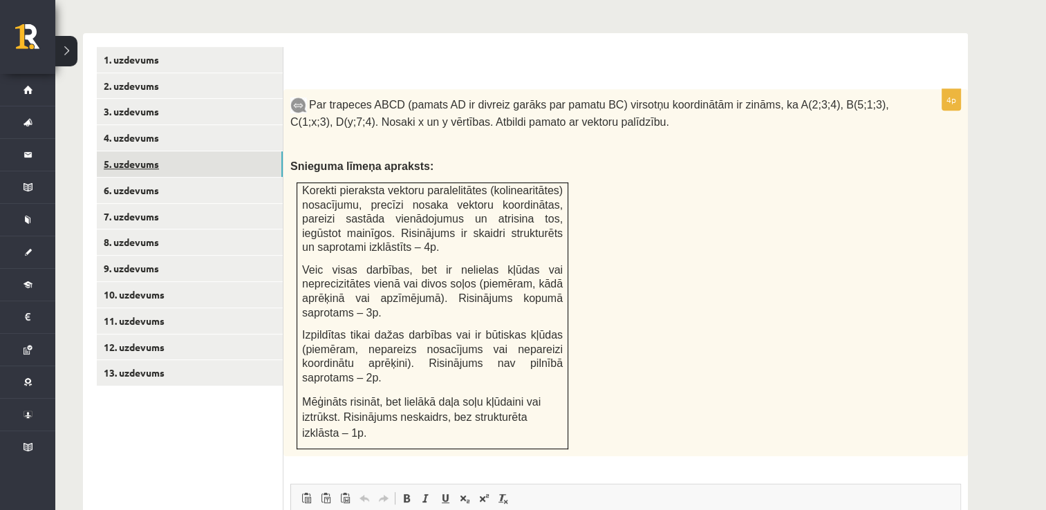
click at [157, 151] on link "5. uzdevums" at bounding box center [190, 164] width 186 height 26
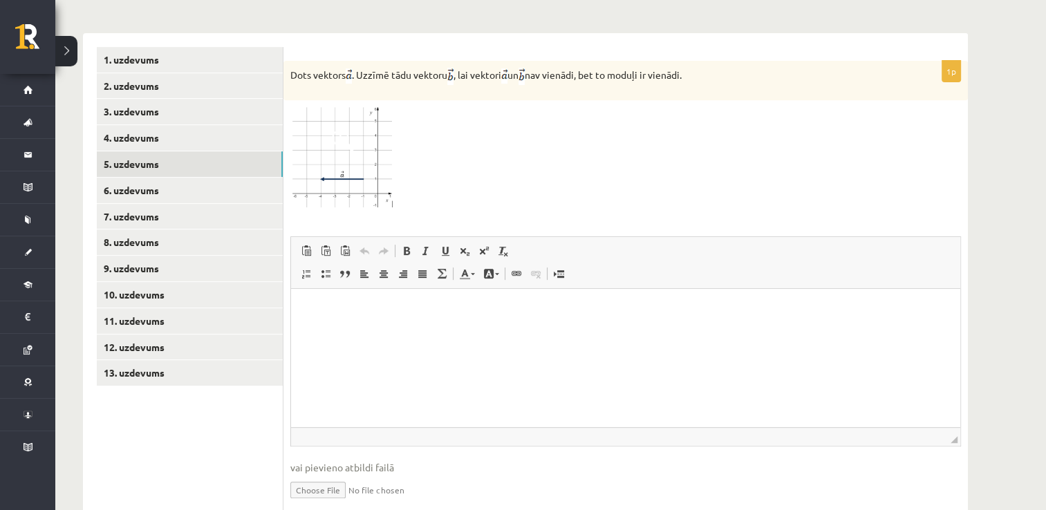
click at [315, 475] on input "file" at bounding box center [625, 489] width 670 height 28
type input "**********"
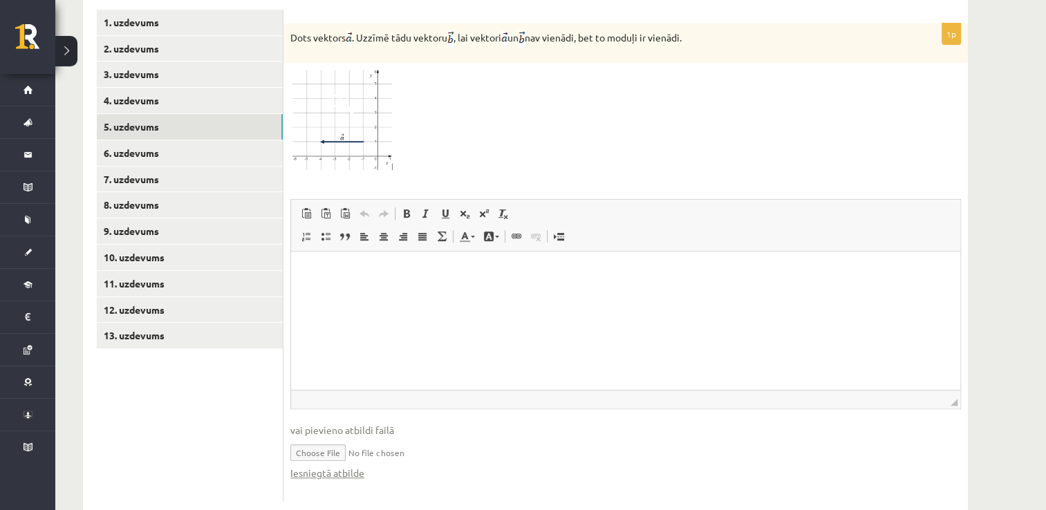
scroll to position [605, 0]
click at [315, 465] on link "Iesniegtā atbilde" at bounding box center [327, 472] width 74 height 15
click at [126, 140] on link "6. uzdevums" at bounding box center [190, 153] width 186 height 26
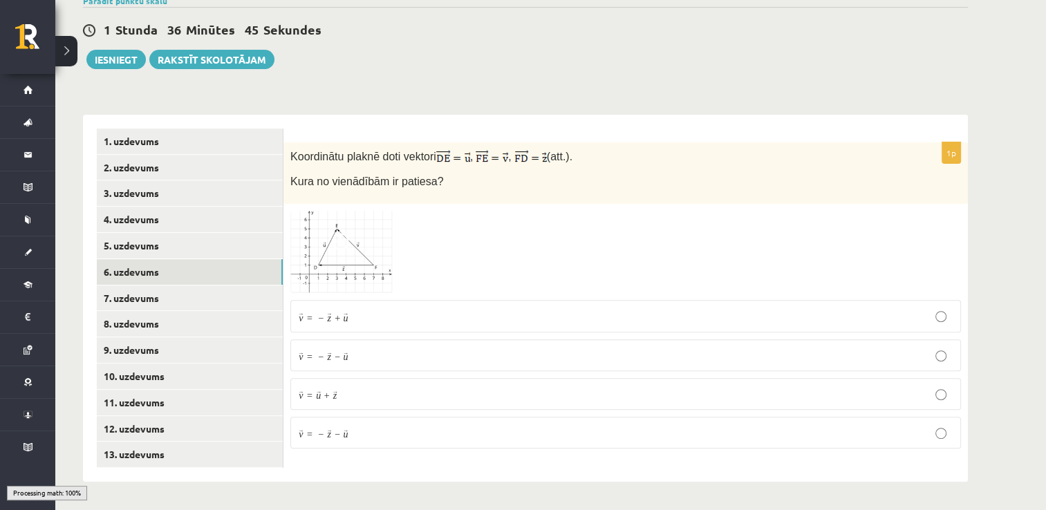
scroll to position [453, 0]
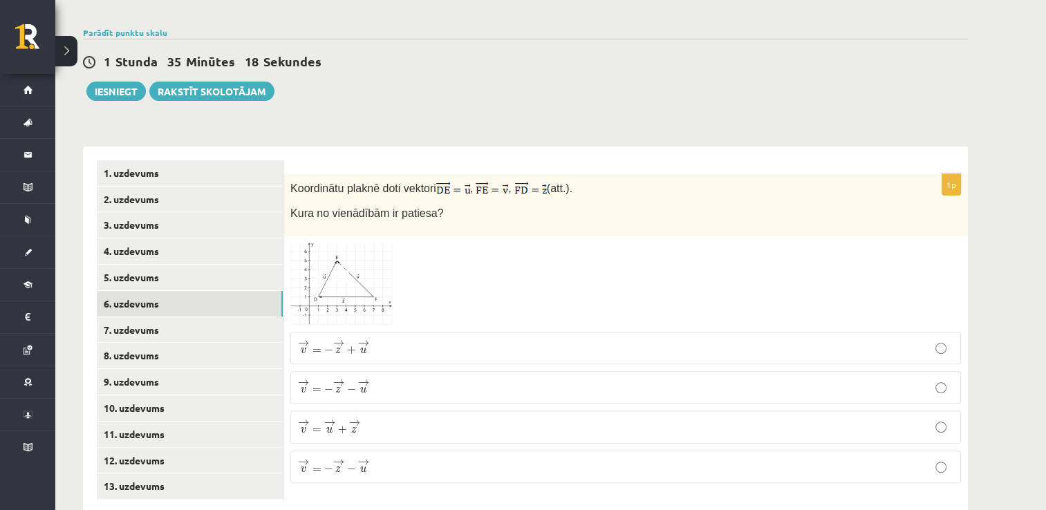
click at [424, 339] on p "→ v = − → z + → u v → = − z → + u →" at bounding box center [625, 347] width 655 height 17
click at [174, 317] on link "7. uzdevums" at bounding box center [190, 330] width 186 height 26
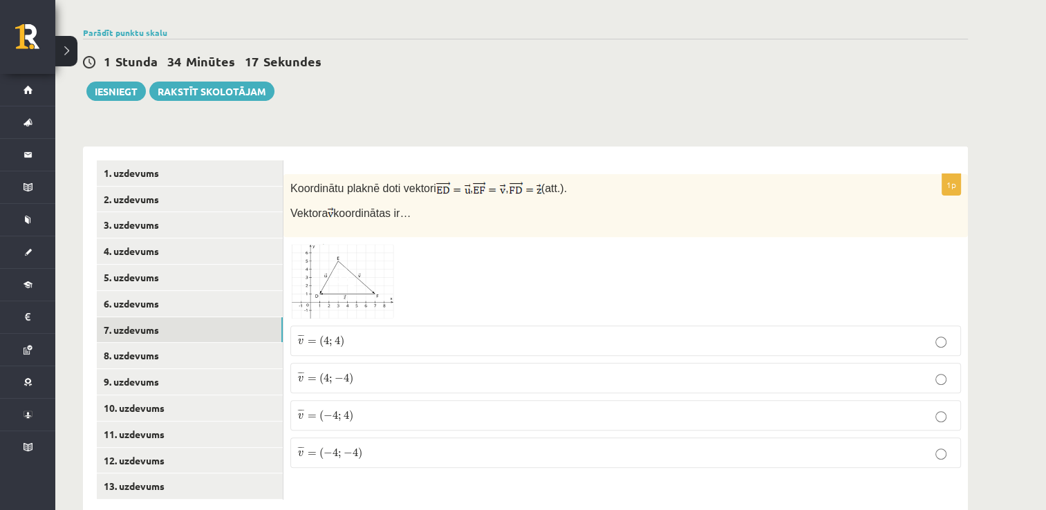
click at [337, 261] on img at bounding box center [342, 281] width 104 height 75
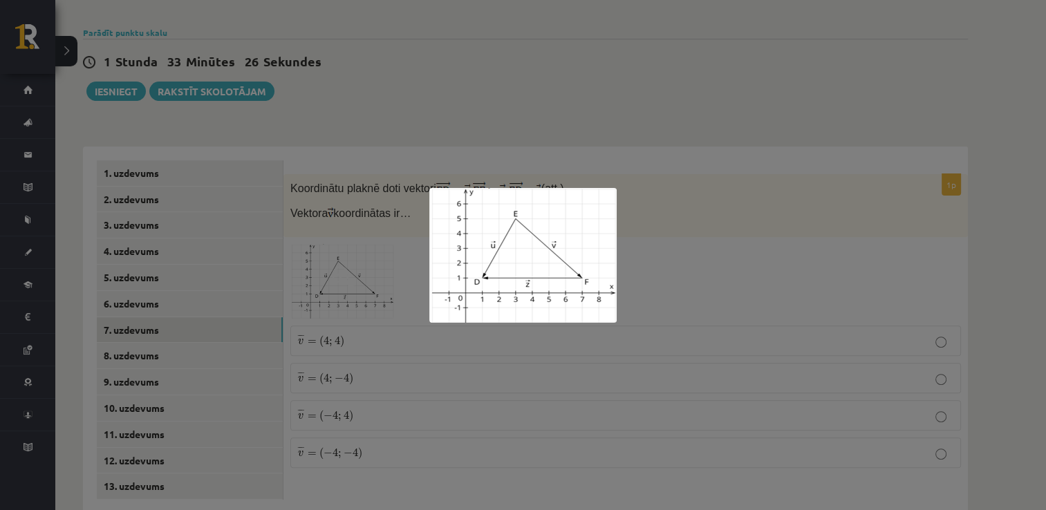
click at [668, 251] on div at bounding box center [523, 255] width 1046 height 510
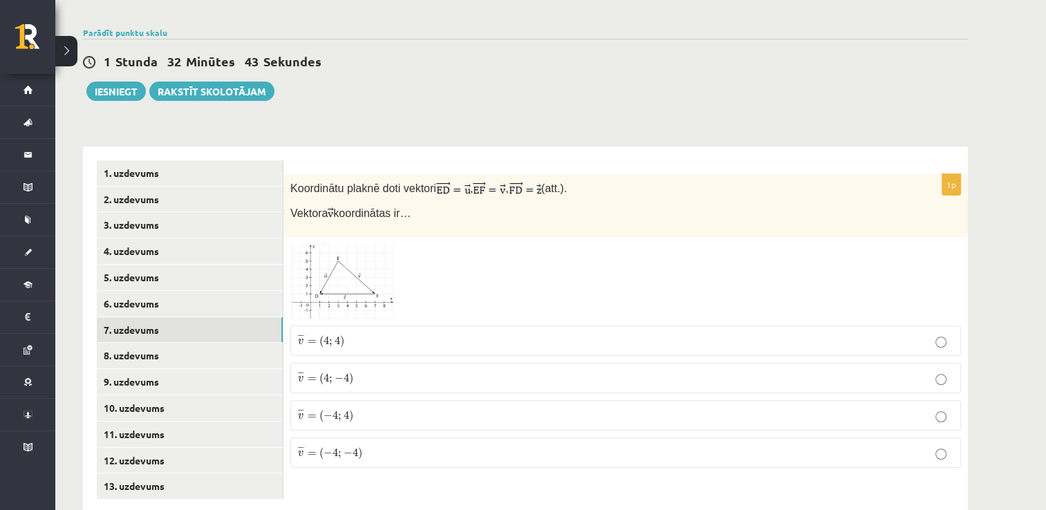
click at [379, 370] on p "¯ ¯ ¯ v = ( 4 ; − 4 ) v ¯ = ( 4 ; − 4 )" at bounding box center [625, 377] width 655 height 15
click at [194, 343] on link "8. uzdevums" at bounding box center [190, 356] width 186 height 26
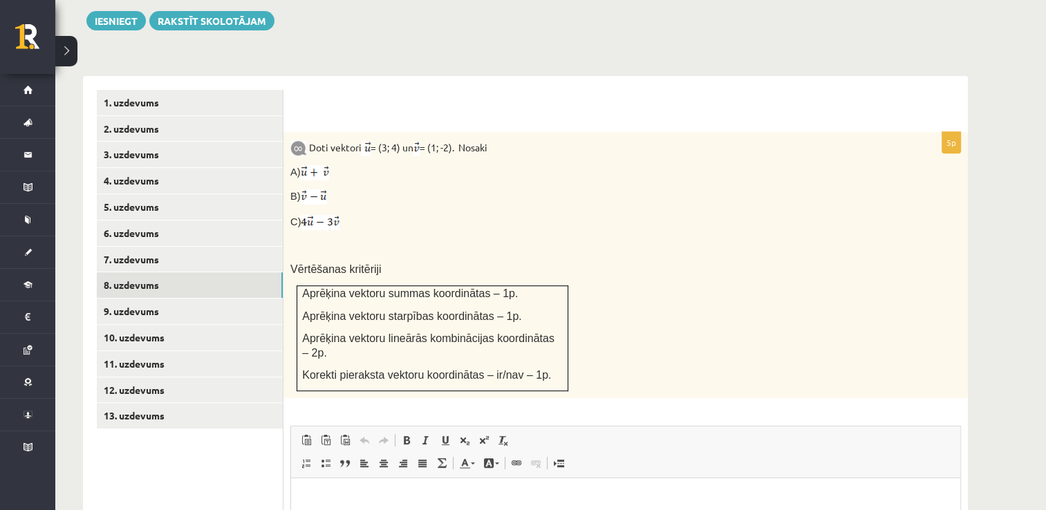
scroll to position [523, 0]
click at [137, 300] on link "9. uzdevums" at bounding box center [190, 313] width 186 height 26
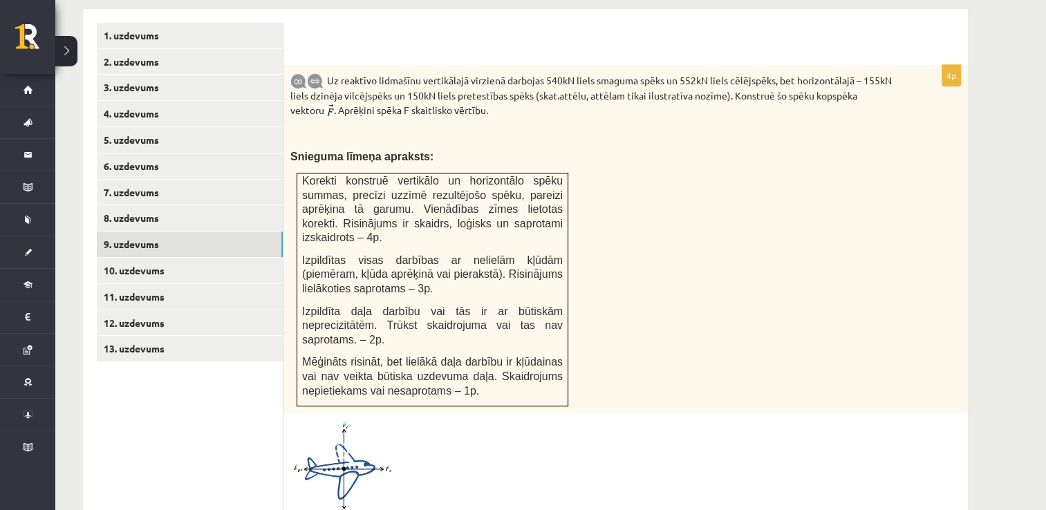
scroll to position [592, 0]
click at [158, 257] on link "10. uzdevums" at bounding box center [190, 270] width 186 height 26
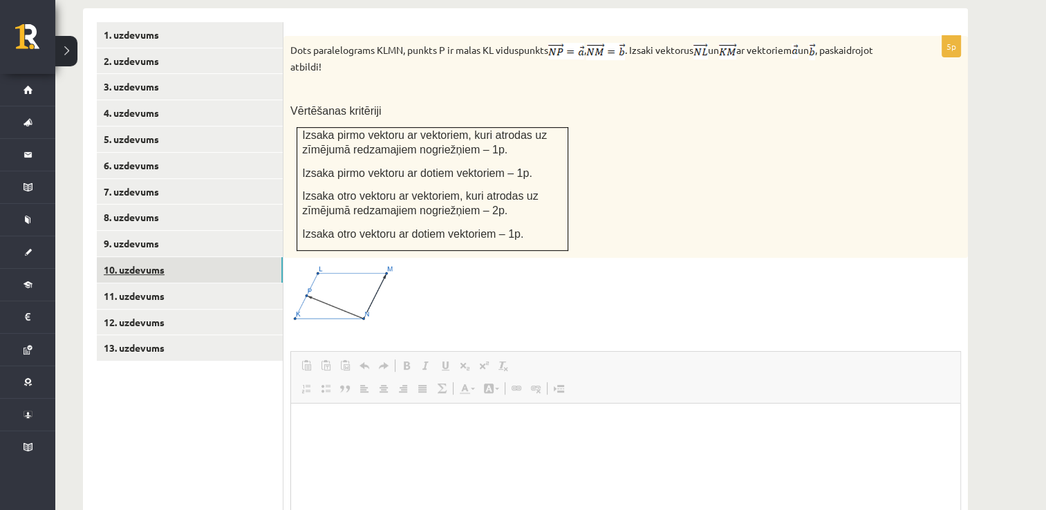
scroll to position [0, 0]
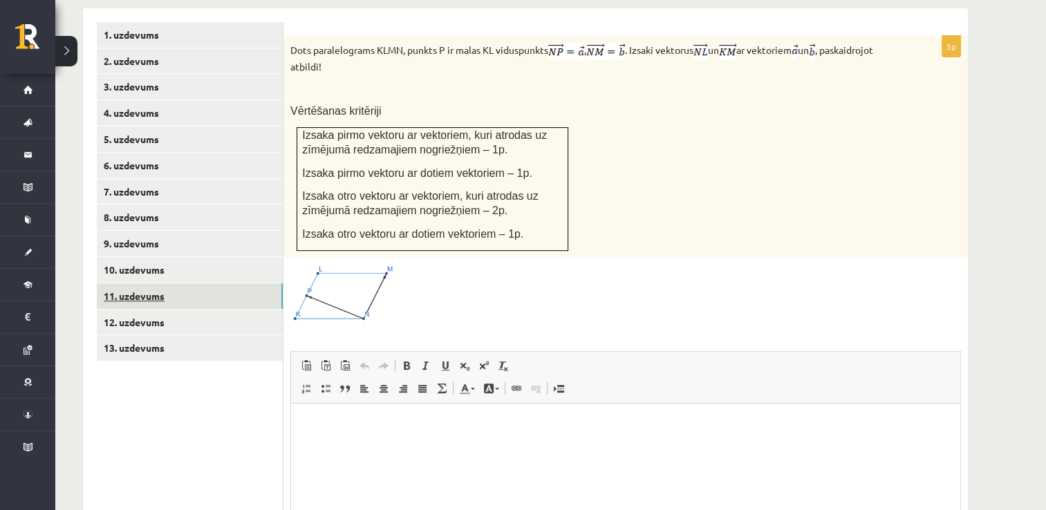
click at [149, 283] on link "11. uzdevums" at bounding box center [190, 296] width 186 height 26
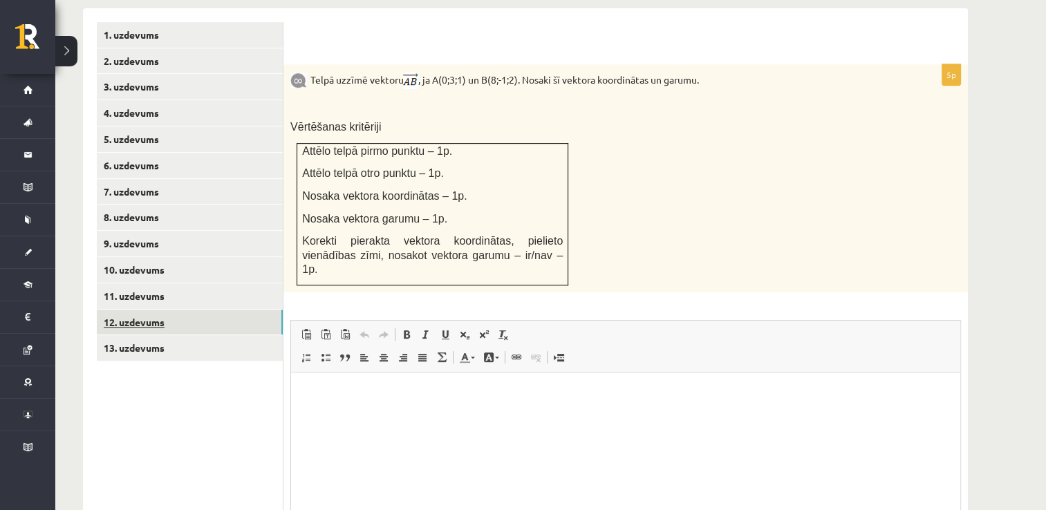
click at [142, 310] on link "12. uzdevums" at bounding box center [190, 323] width 186 height 26
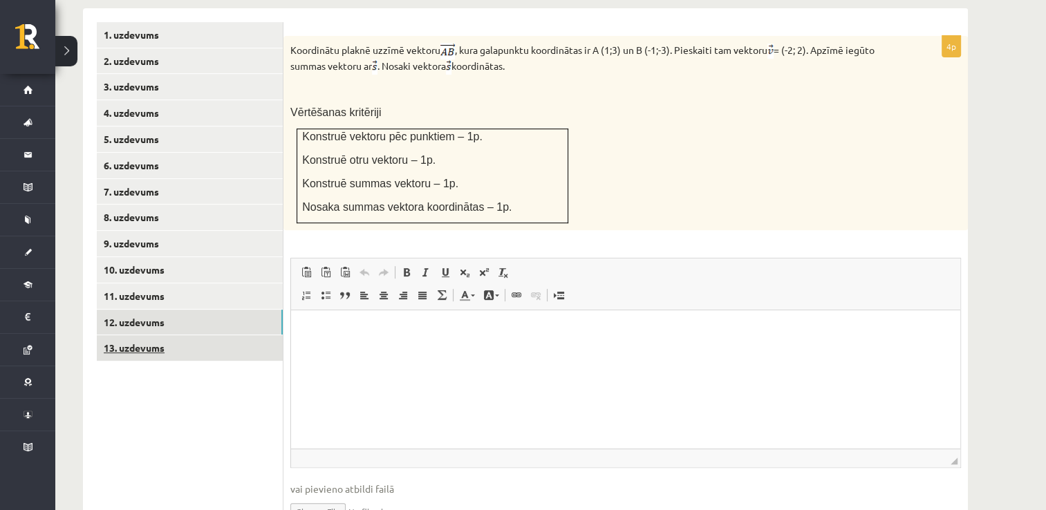
click at [141, 335] on link "13. uzdevums" at bounding box center [190, 348] width 186 height 26
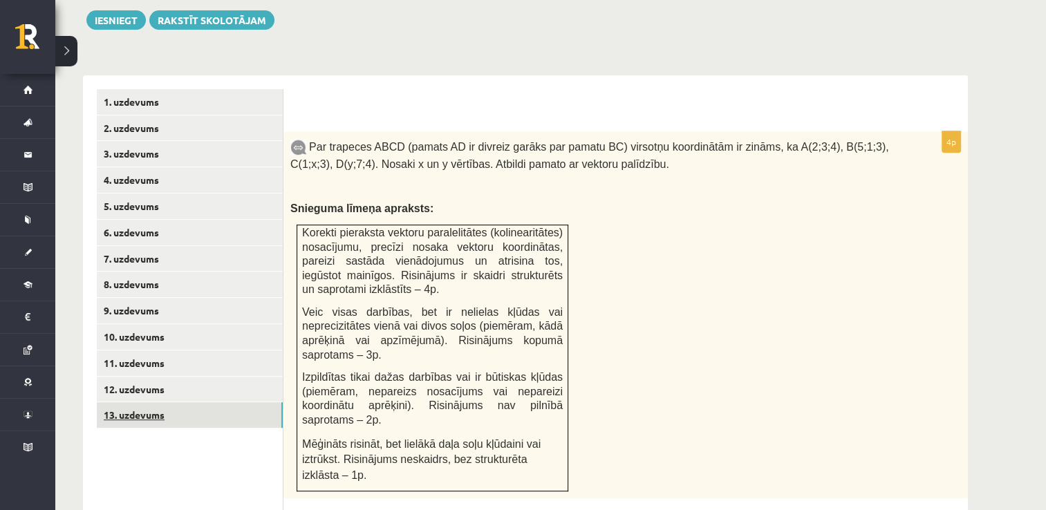
scroll to position [523, 0]
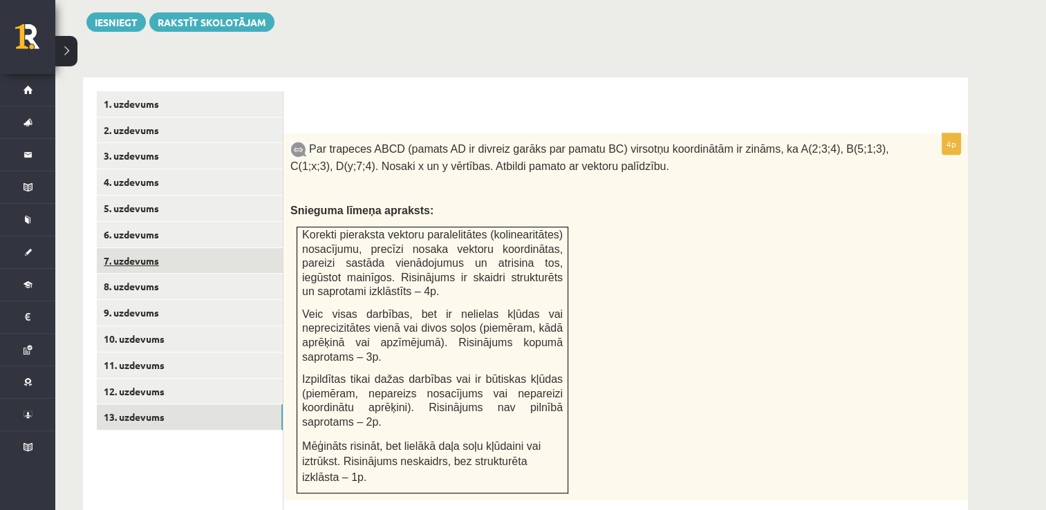
click at [154, 248] on link "7. uzdevums" at bounding box center [190, 261] width 186 height 26
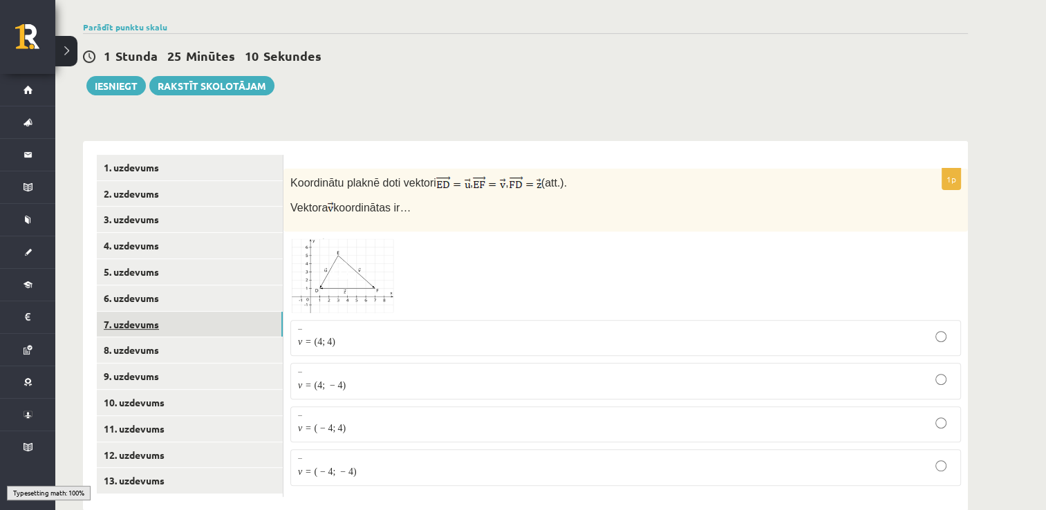
scroll to position [453, 0]
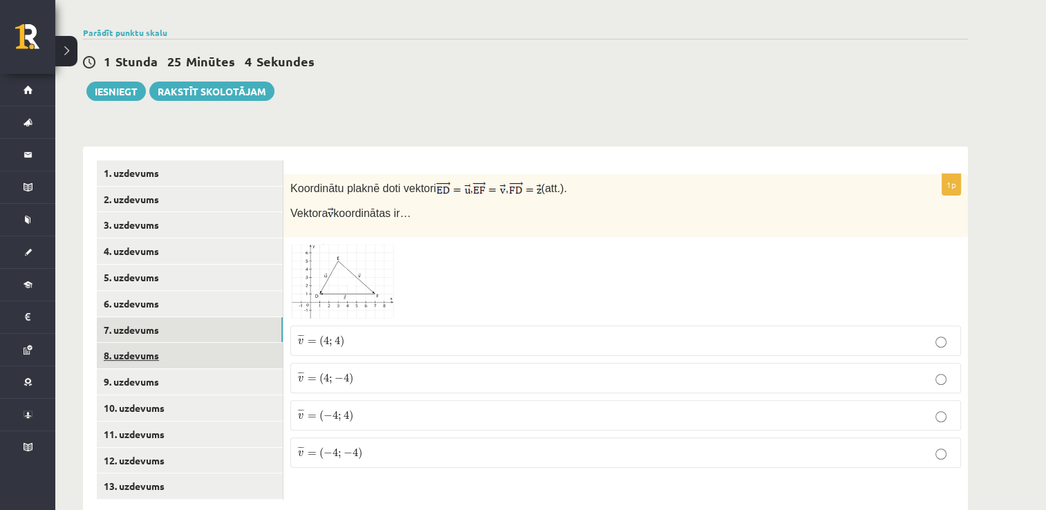
click at [151, 343] on link "8. uzdevums" at bounding box center [190, 356] width 186 height 26
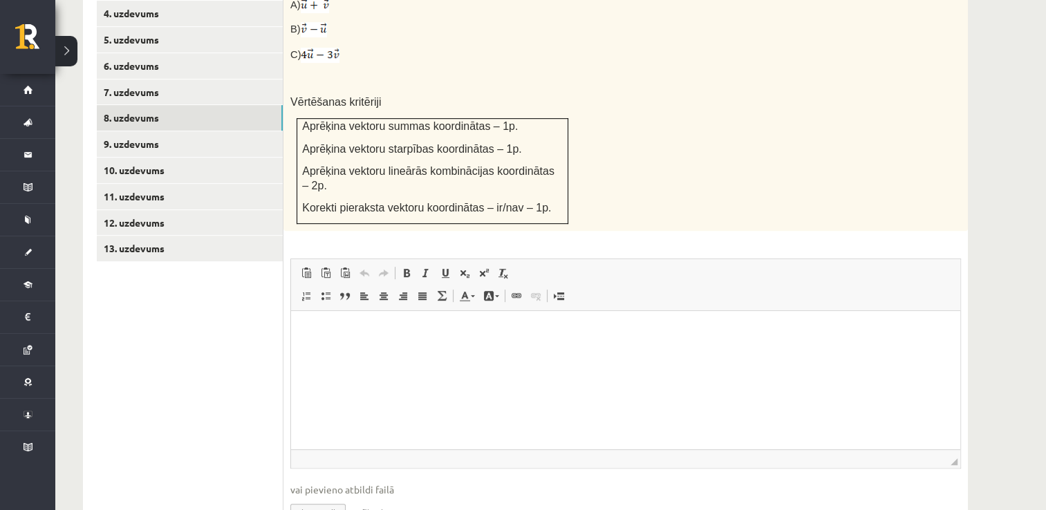
scroll to position [721, 0]
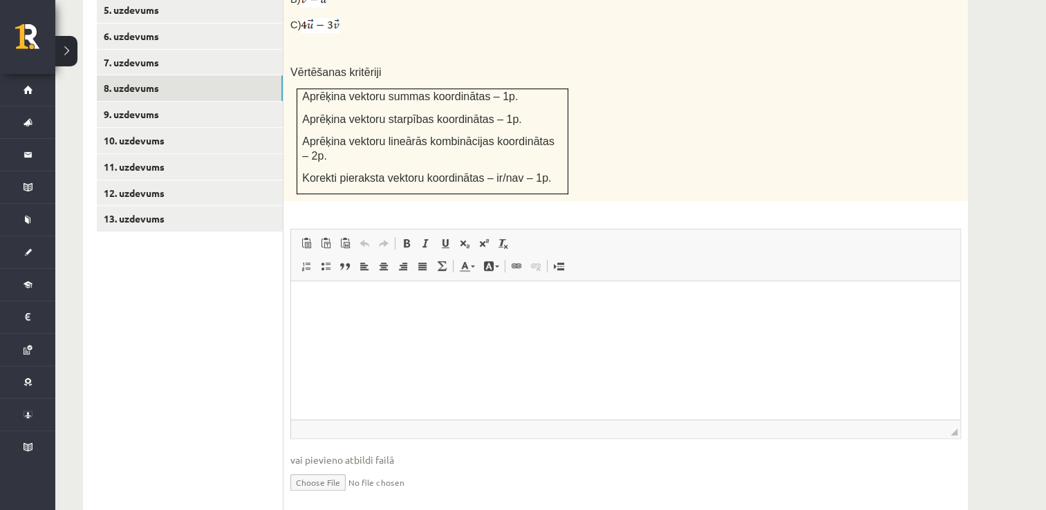
click at [314, 467] on input "file" at bounding box center [625, 481] width 670 height 28
type input "**********"
click at [332, 496] on link "Iesniegtā atbilde" at bounding box center [327, 503] width 74 height 15
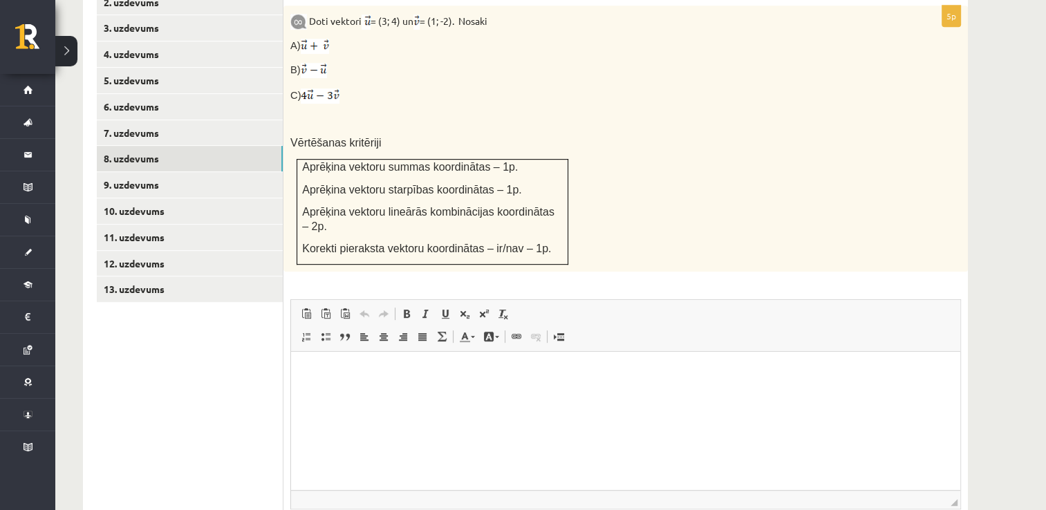
scroll to position [652, 0]
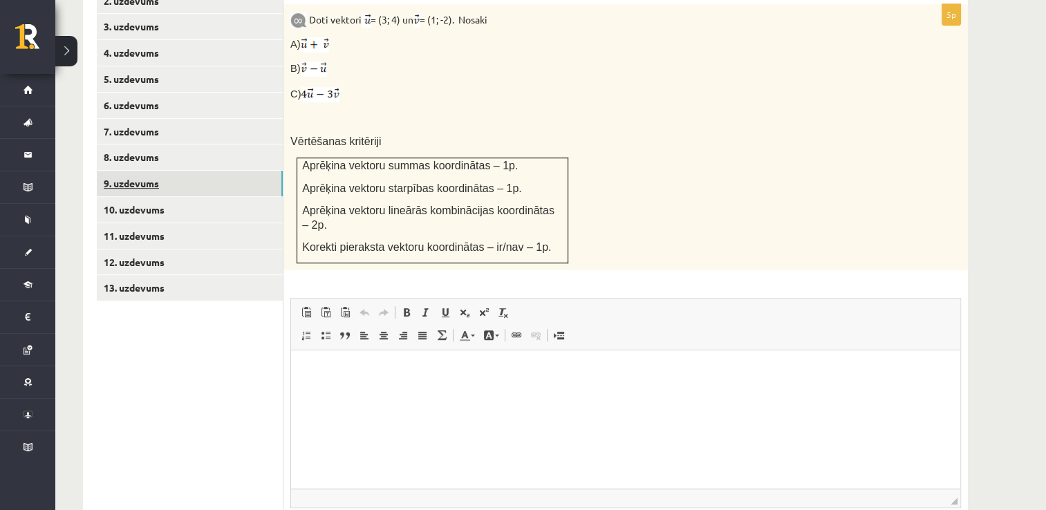
click at [163, 171] on link "9. uzdevums" at bounding box center [190, 184] width 186 height 26
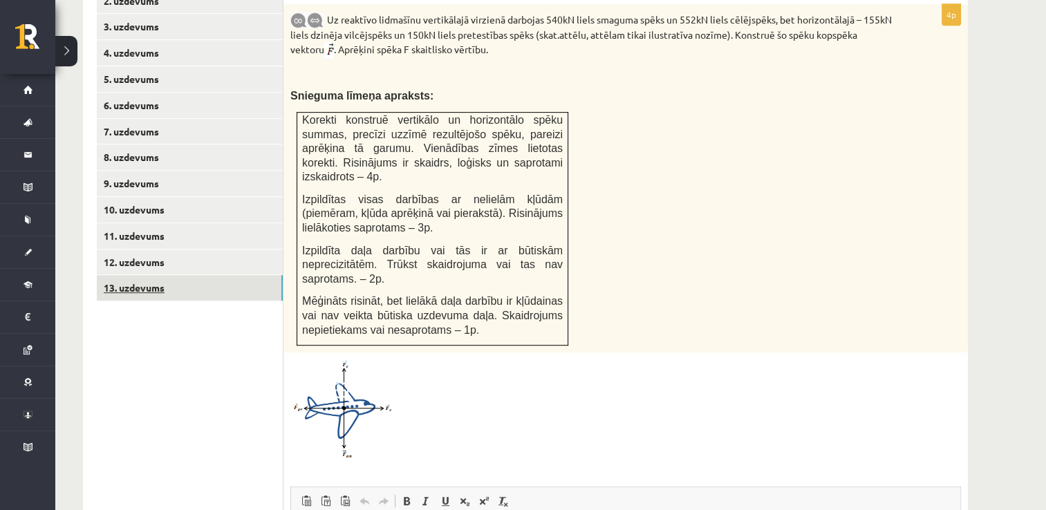
click at [149, 275] on link "13. uzdevums" at bounding box center [190, 288] width 186 height 26
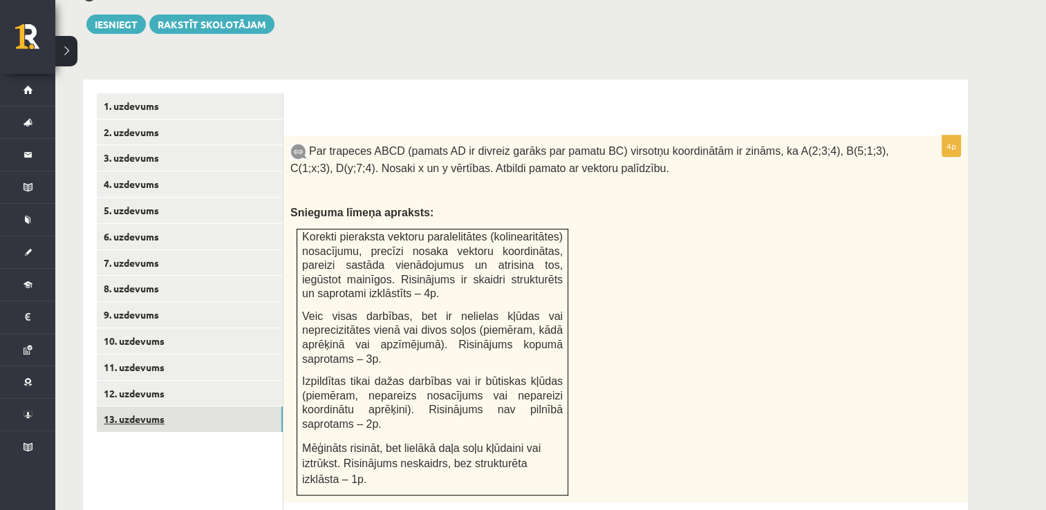
scroll to position [0, 0]
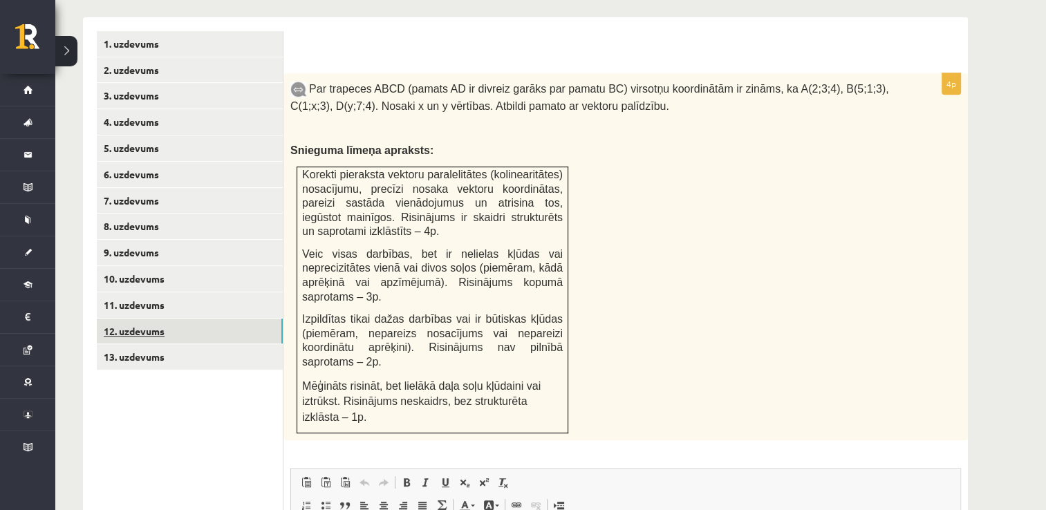
click at [145, 319] on link "12. uzdevums" at bounding box center [190, 332] width 186 height 26
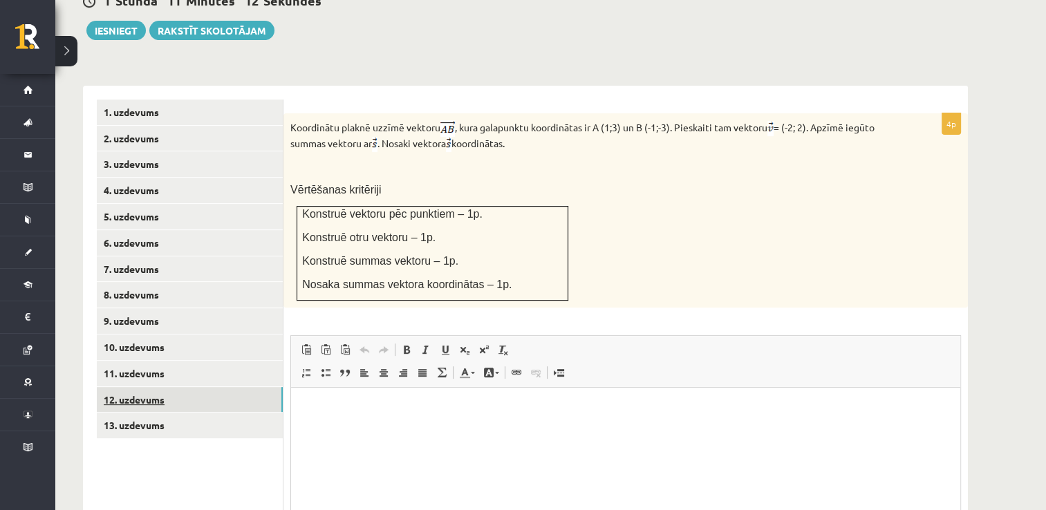
scroll to position [514, 0]
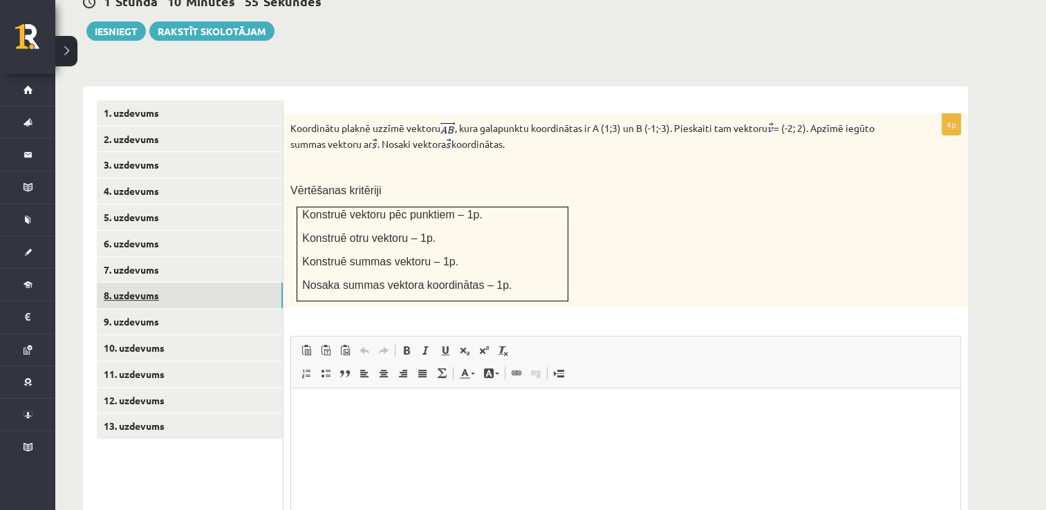
click at [135, 283] on link "8. uzdevums" at bounding box center [190, 296] width 186 height 26
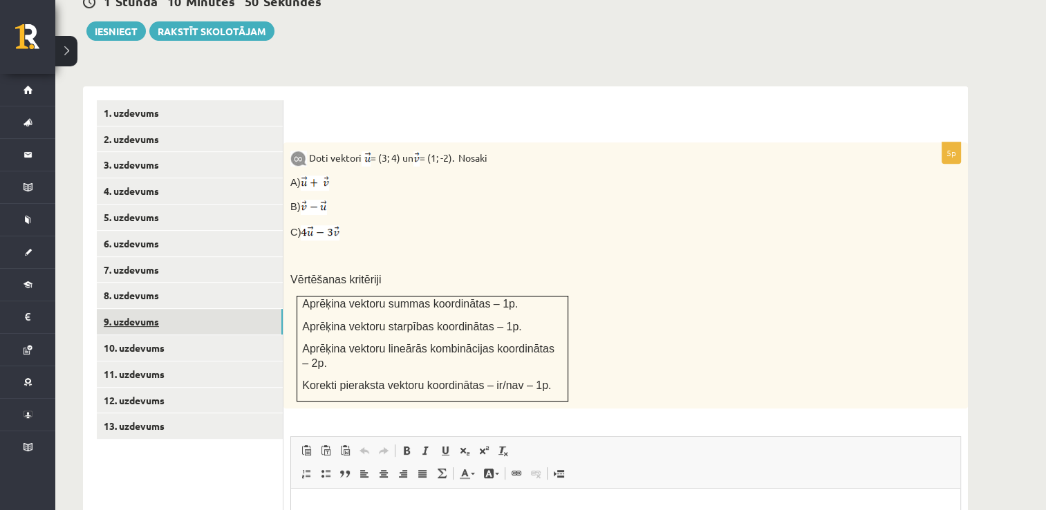
click at [139, 309] on link "9. uzdevums" at bounding box center [190, 322] width 186 height 26
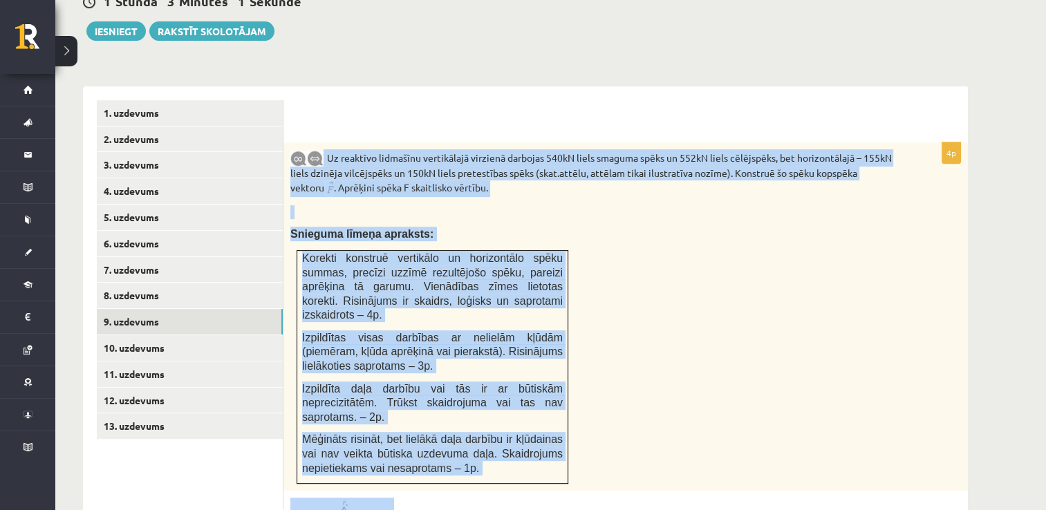
drag, startPoint x: 328, startPoint y: 124, endPoint x: 621, endPoint y: 449, distance: 437.5
copy div "Uz reaktīvo lidmašīnu vertikālajā virzienā darbojas 540kN liels smaguma spēks u…"
click at [637, 267] on div "Uz reaktīvo lidmašīnu vertikālajā virzienā darbojas 540kN liels smaguma spēks u…" at bounding box center [625, 316] width 684 height 348
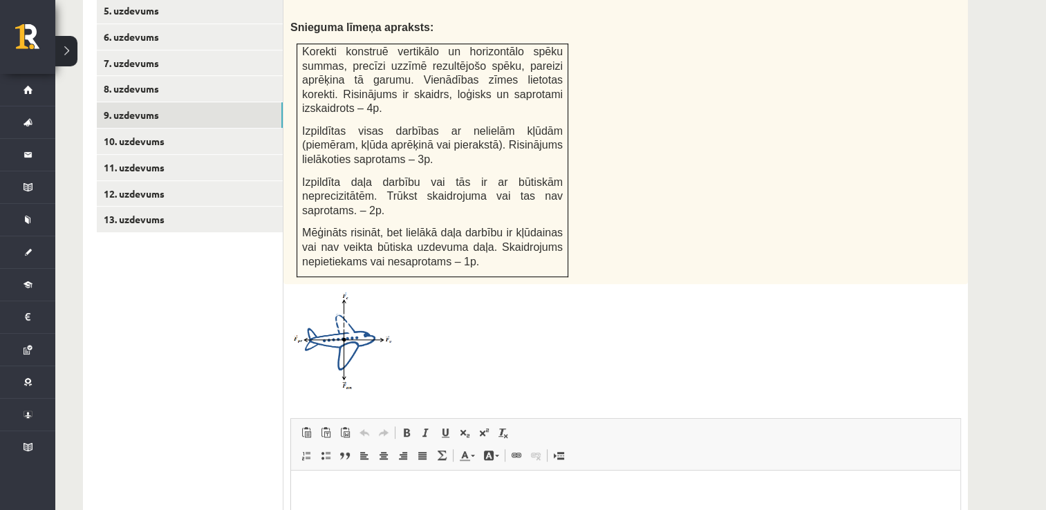
scroll to position [721, 0]
click at [341, 312] on span at bounding box center [343, 323] width 22 height 22
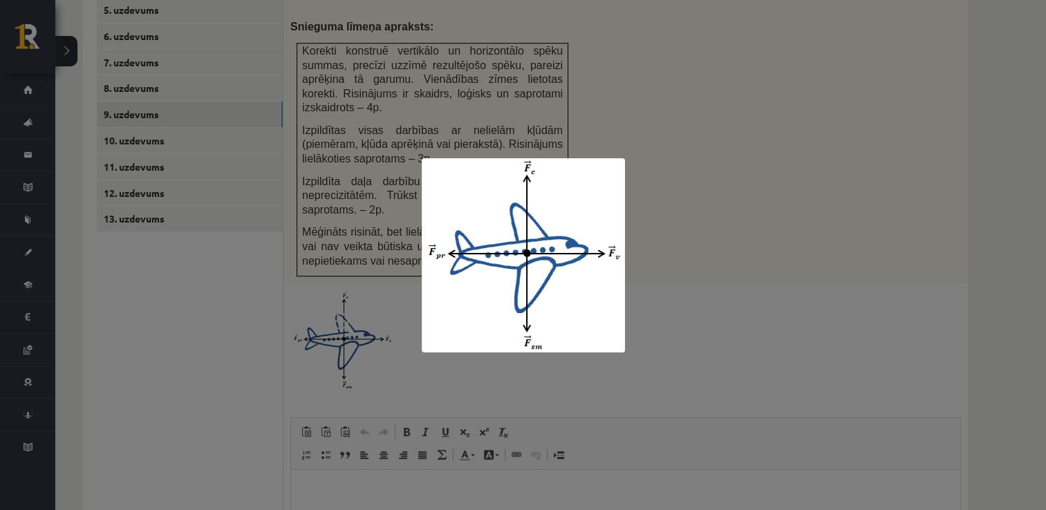
click at [243, 247] on div at bounding box center [523, 255] width 1046 height 510
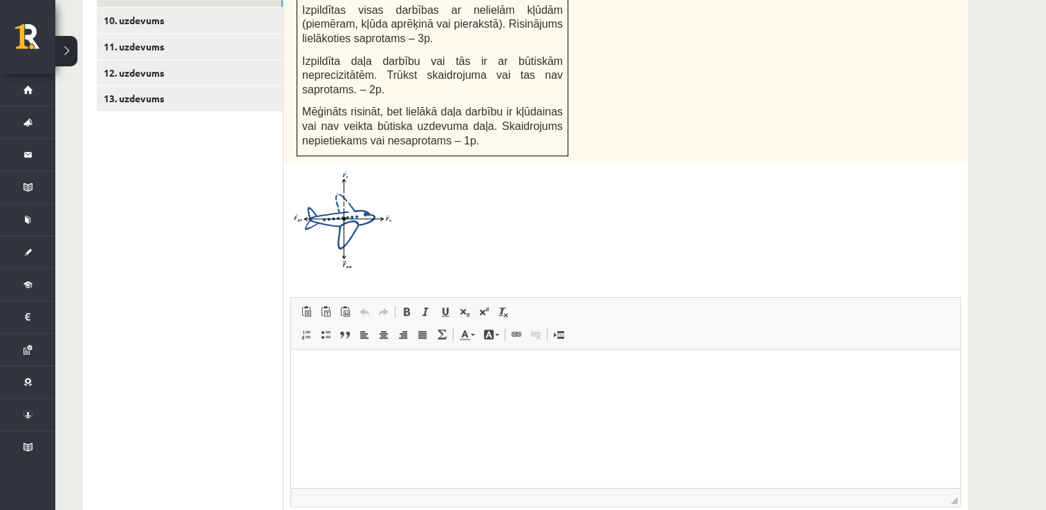
scroll to position [840, 0]
click at [345, 193] on span at bounding box center [343, 204] width 22 height 22
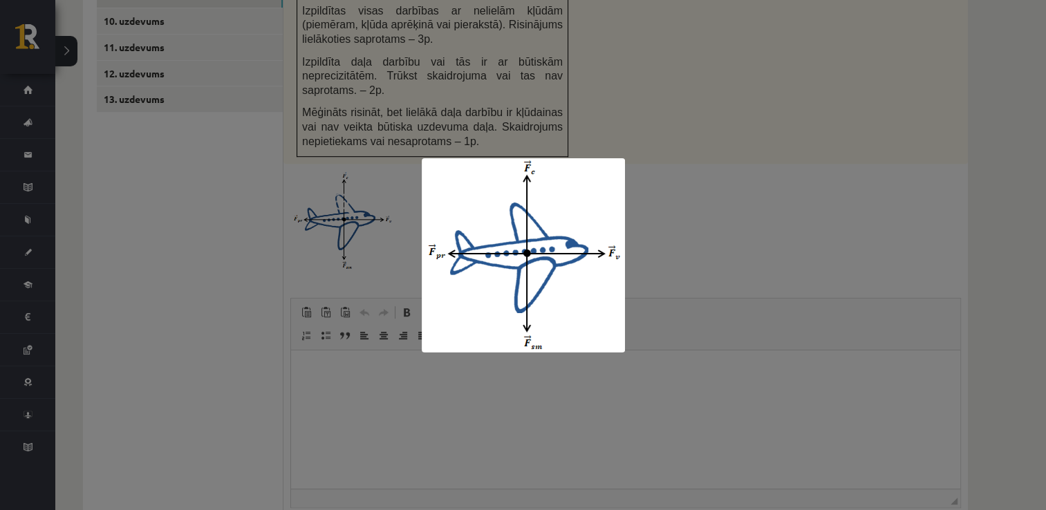
click at [685, 174] on div at bounding box center [523, 255] width 1046 height 510
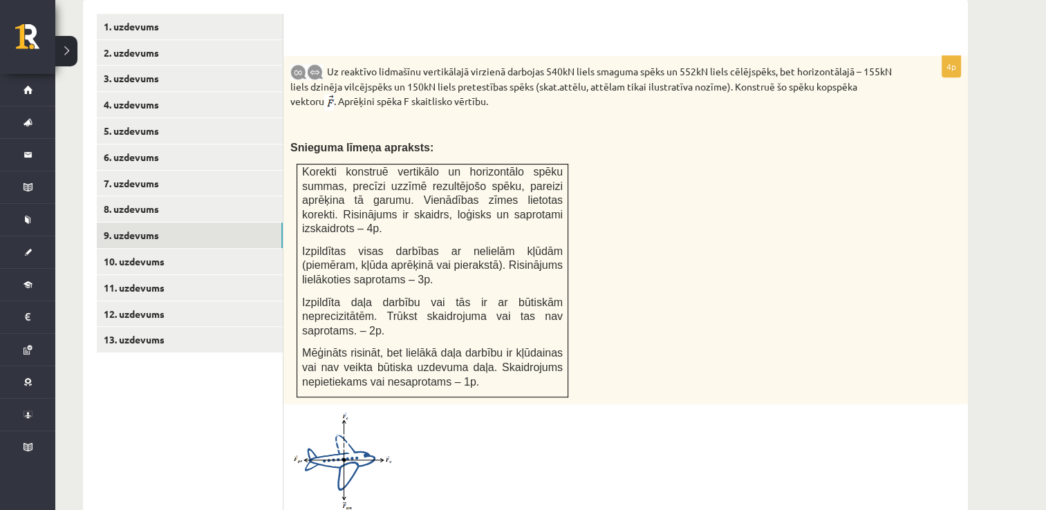
scroll to position [564, 0]
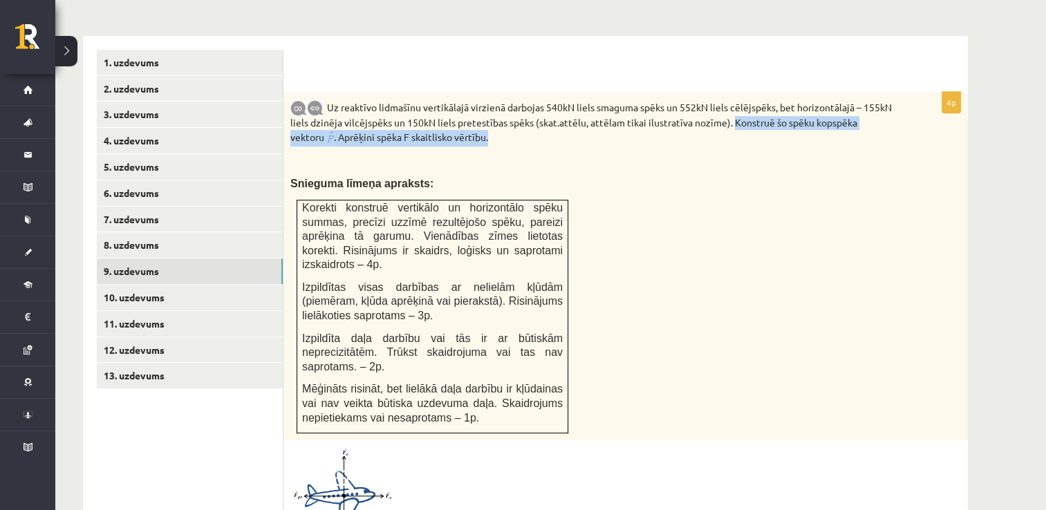
drag, startPoint x: 762, startPoint y: 90, endPoint x: 508, endPoint y: 107, distance: 254.2
click at [508, 107] on p "Uz reaktīvo lidmašīnu vertikālajā virzienā darbojas 540kN liels smaguma spēks u…" at bounding box center [590, 123] width 601 height 48
copy p "Konstruē šo spēku kopspēka vektoru . Aprēķini spēka F skaitlisko vērtību."
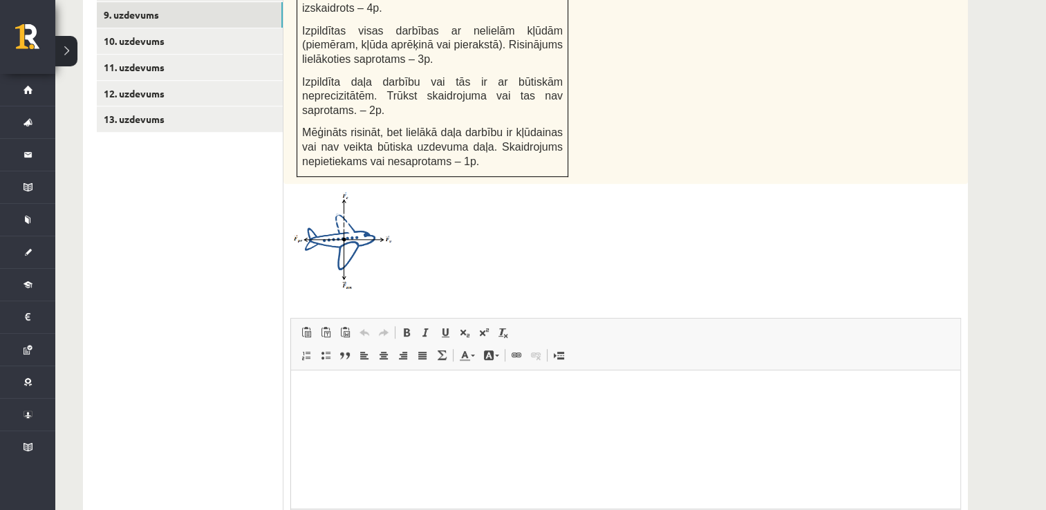
scroll to position [840, 0]
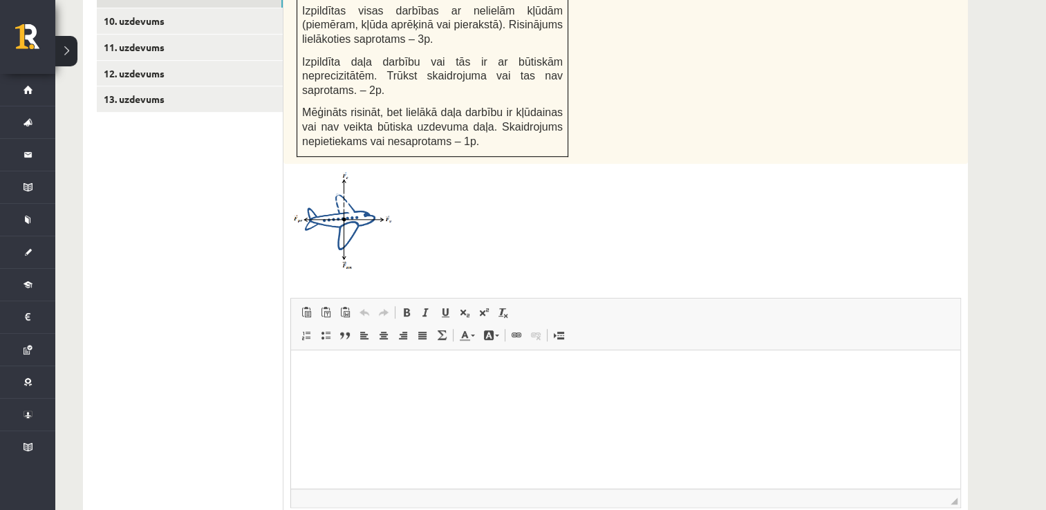
click at [351, 182] on img at bounding box center [342, 220] width 104 height 99
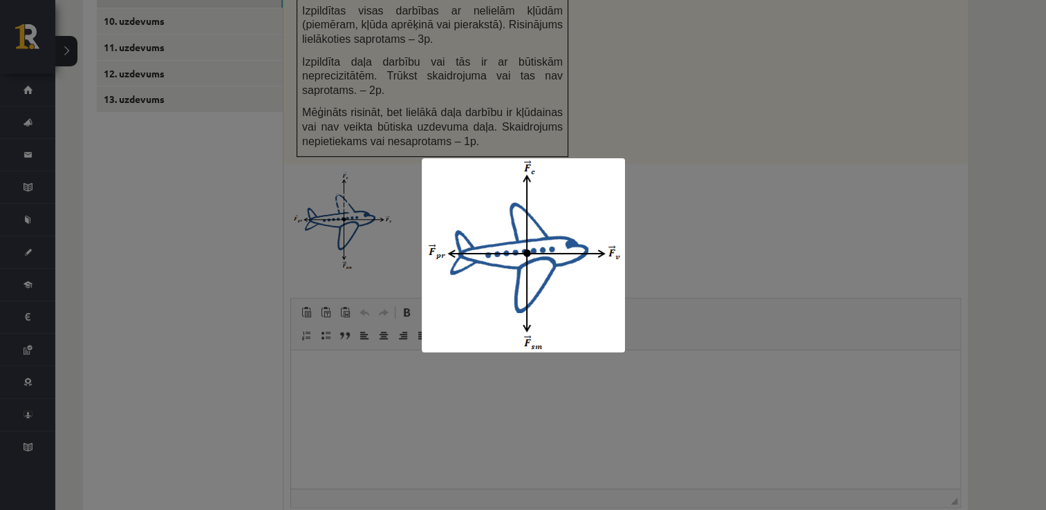
click at [679, 297] on div at bounding box center [523, 255] width 1046 height 510
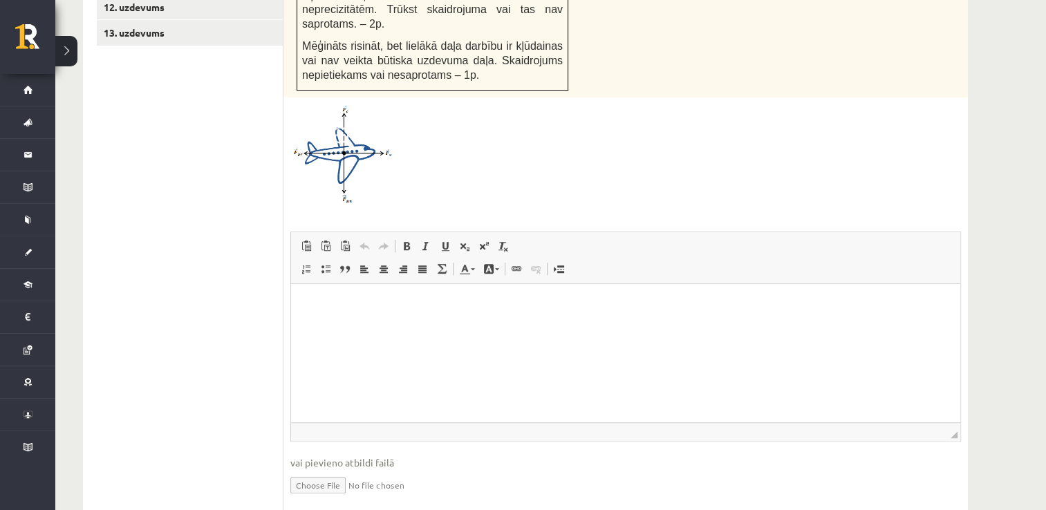
scroll to position [910, 0]
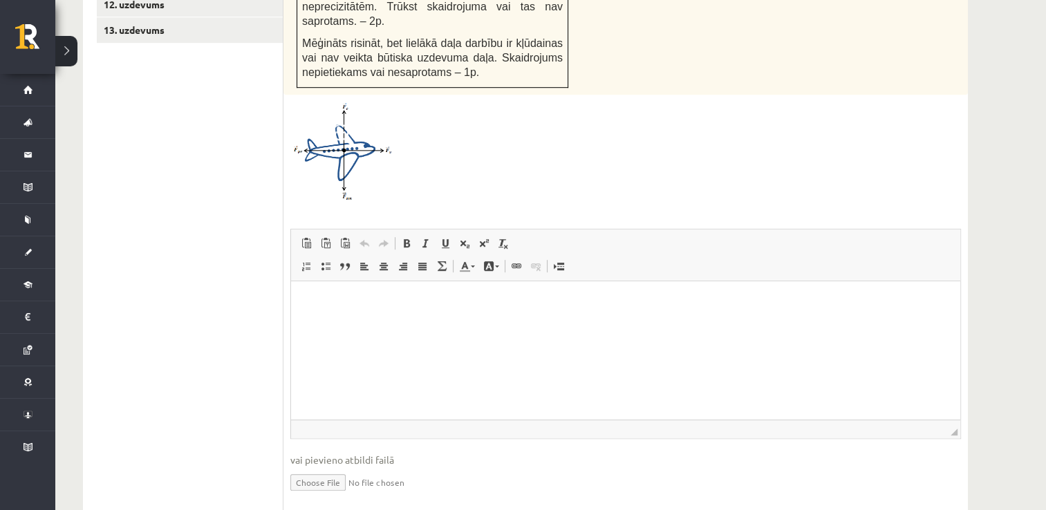
click at [323, 467] on input "file" at bounding box center [625, 481] width 670 height 28
type input "**********"
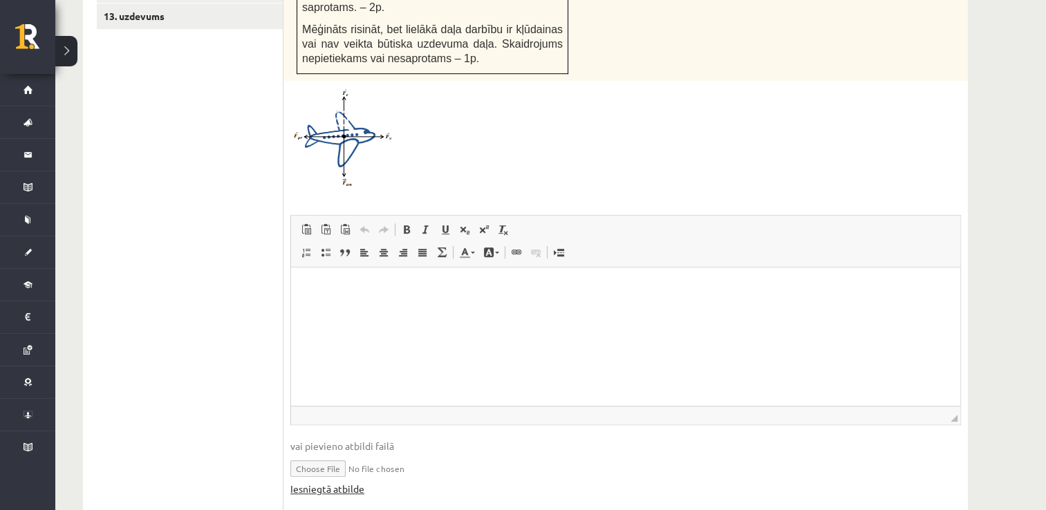
click at [348, 482] on link "Iesniegtā atbilde" at bounding box center [327, 489] width 74 height 15
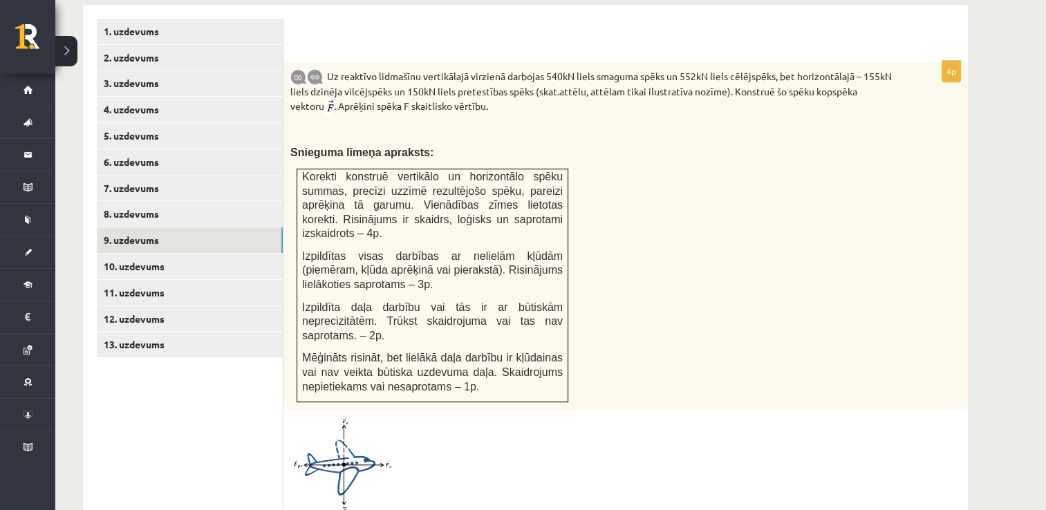
scroll to position [578, 0]
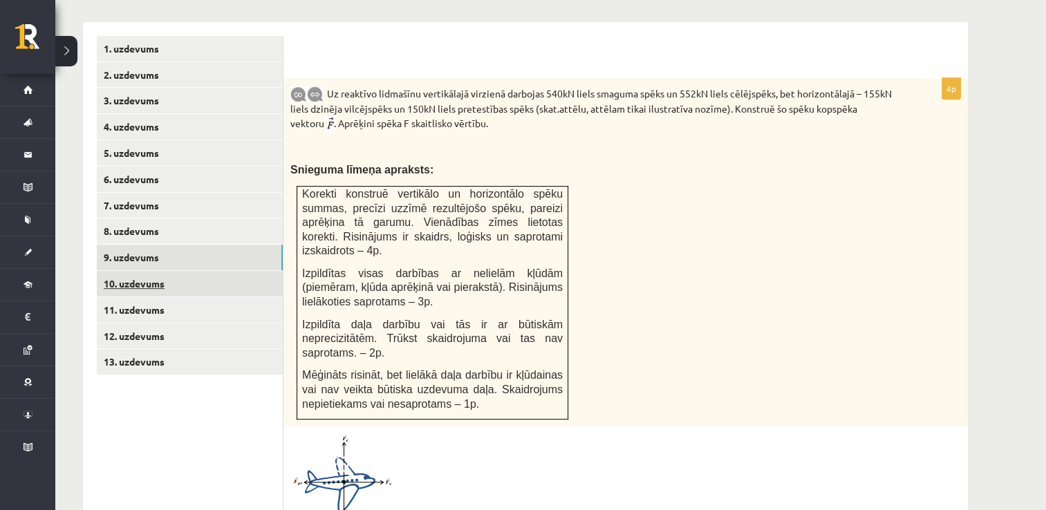
click at [169, 271] on link "10. uzdevums" at bounding box center [190, 284] width 186 height 26
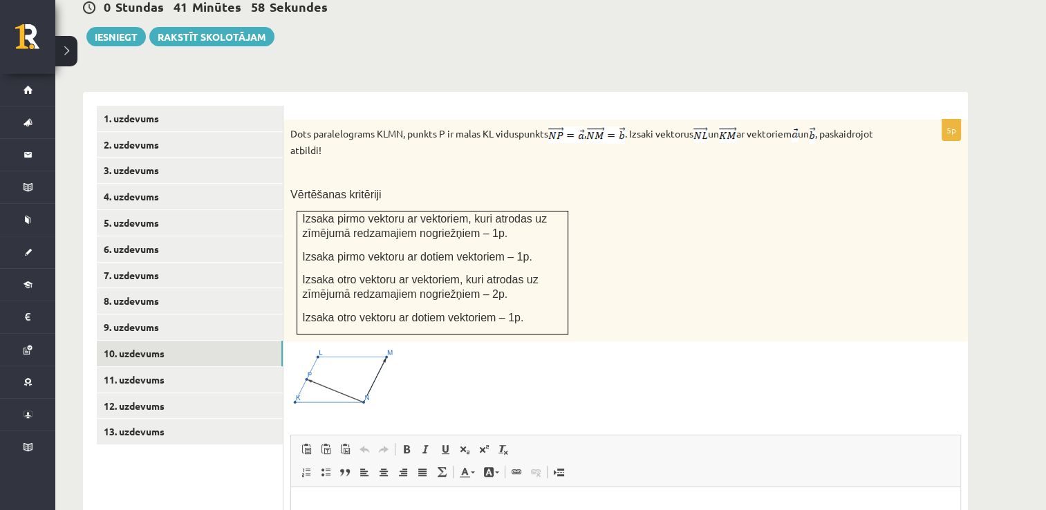
scroll to position [509, 0]
click at [171, 366] on link "11. uzdevums" at bounding box center [190, 379] width 186 height 26
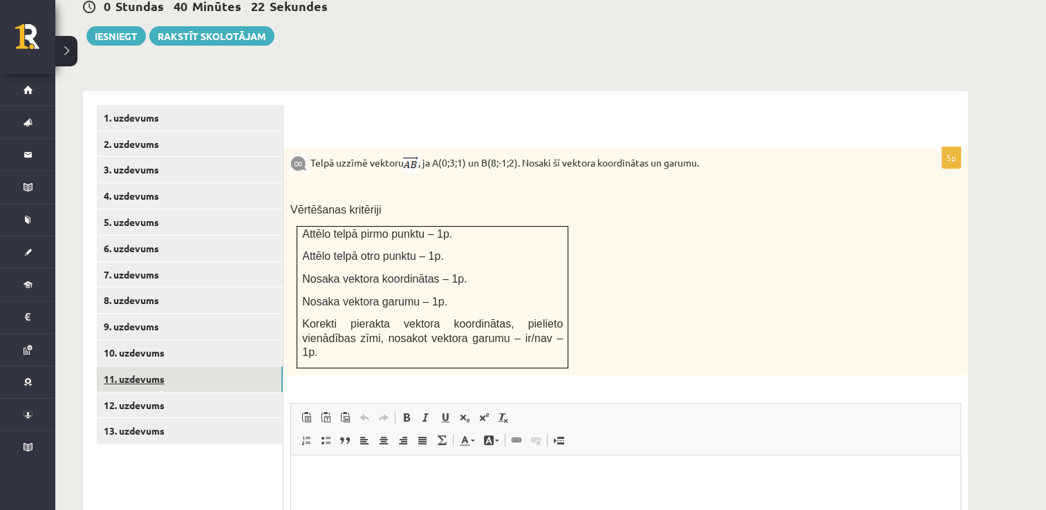
scroll to position [0, 0]
click at [156, 393] on link "12. uzdevums" at bounding box center [190, 406] width 186 height 26
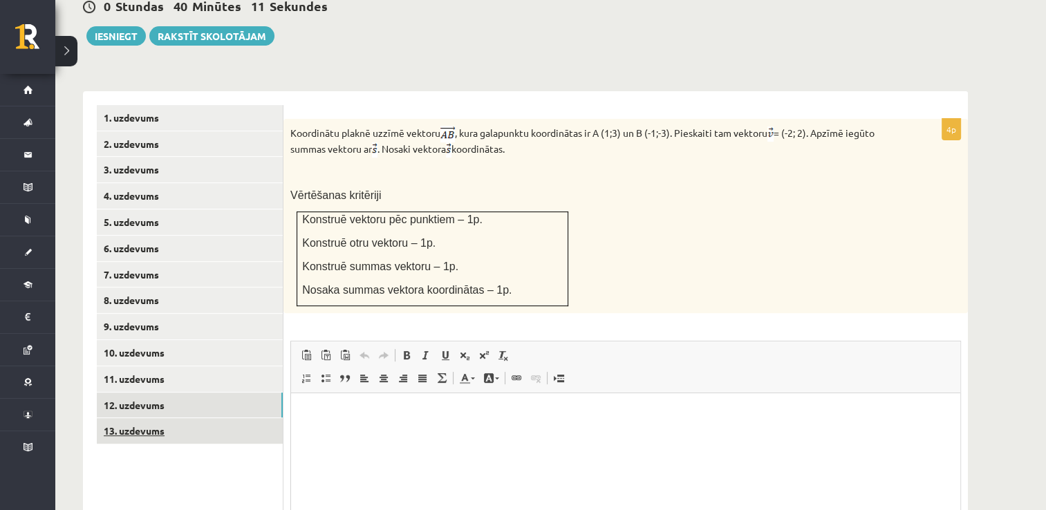
click at [156, 418] on link "13. uzdevums" at bounding box center [190, 431] width 186 height 26
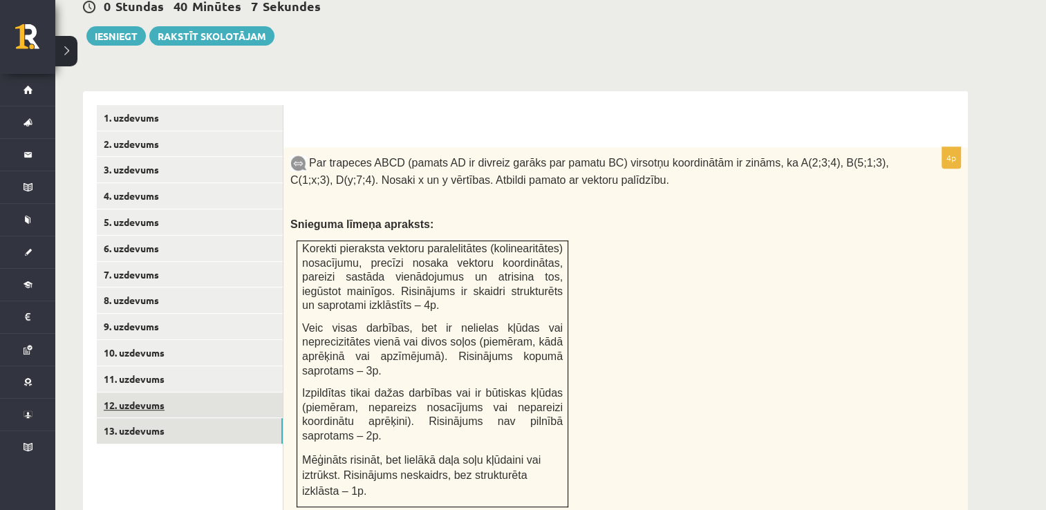
click at [150, 393] on link "12. uzdevums" at bounding box center [190, 406] width 186 height 26
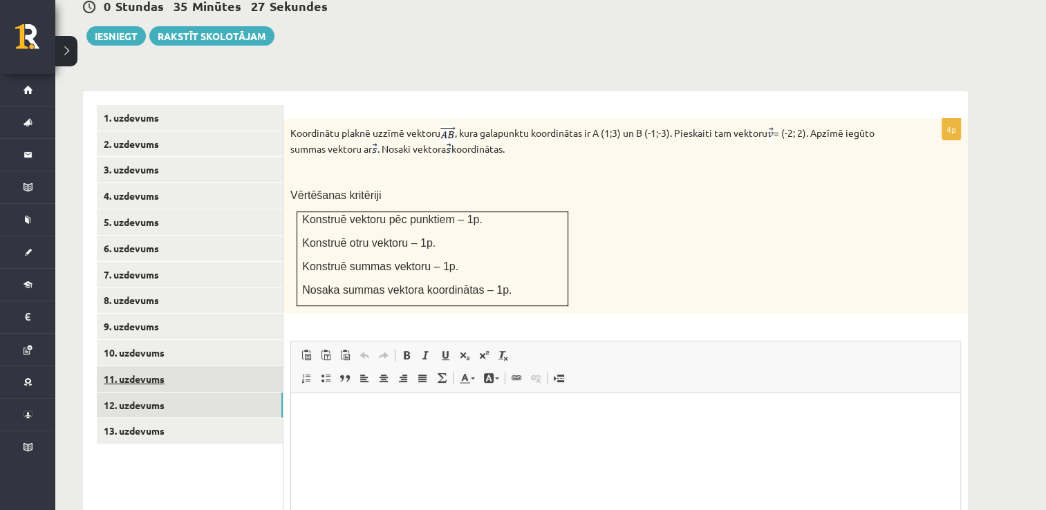
click at [191, 366] on link "11. uzdevums" at bounding box center [190, 379] width 186 height 26
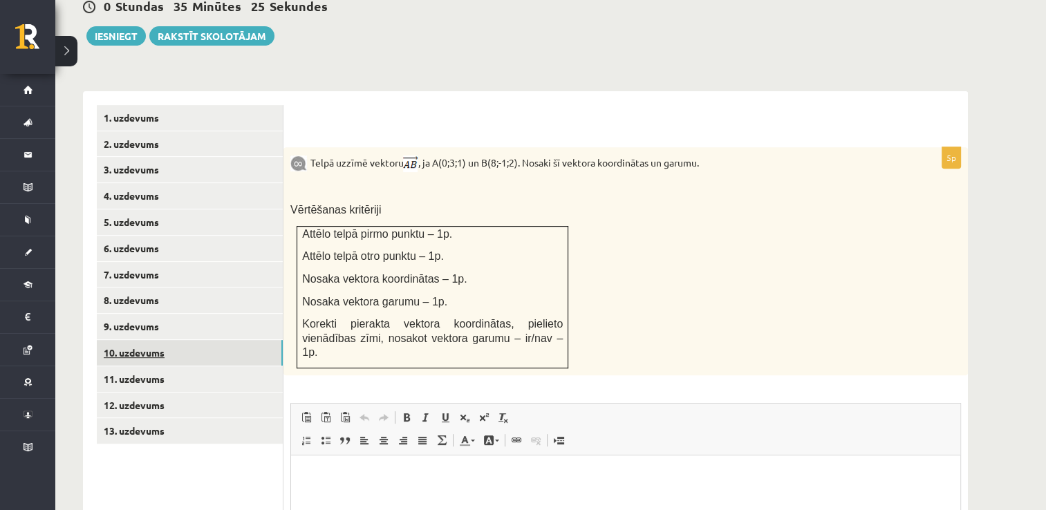
click at [185, 340] on link "10. uzdevums" at bounding box center [190, 353] width 186 height 26
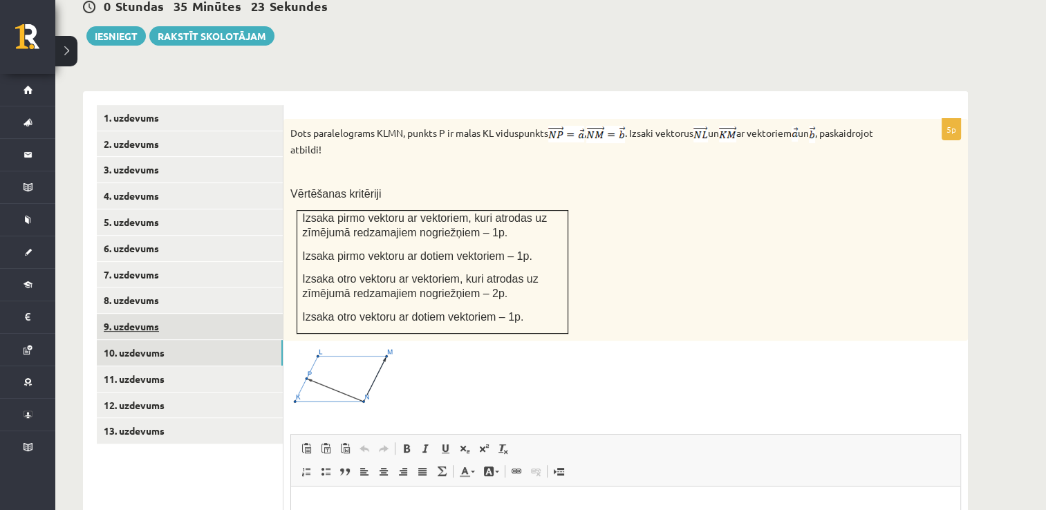
click at [180, 314] on link "9. uzdevums" at bounding box center [190, 327] width 186 height 26
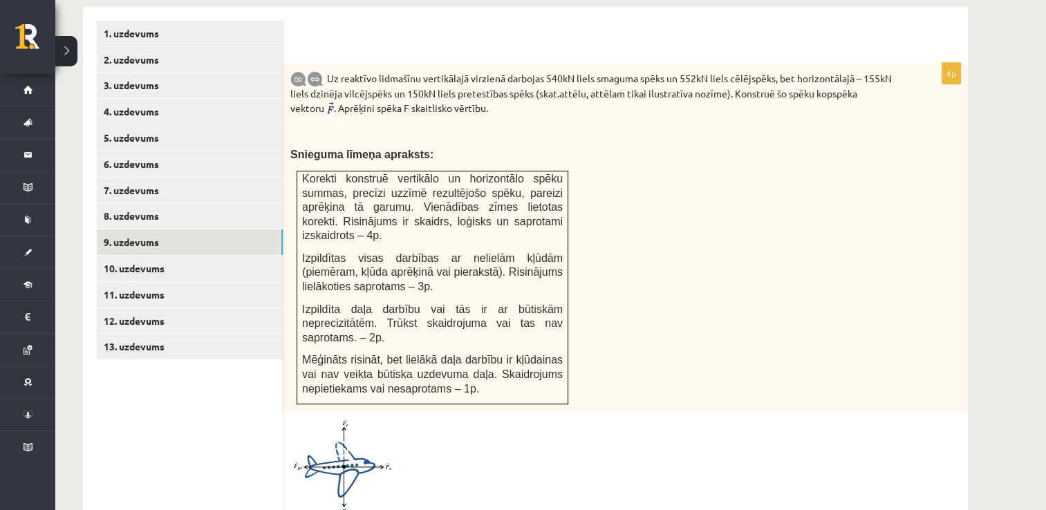
scroll to position [578, 0]
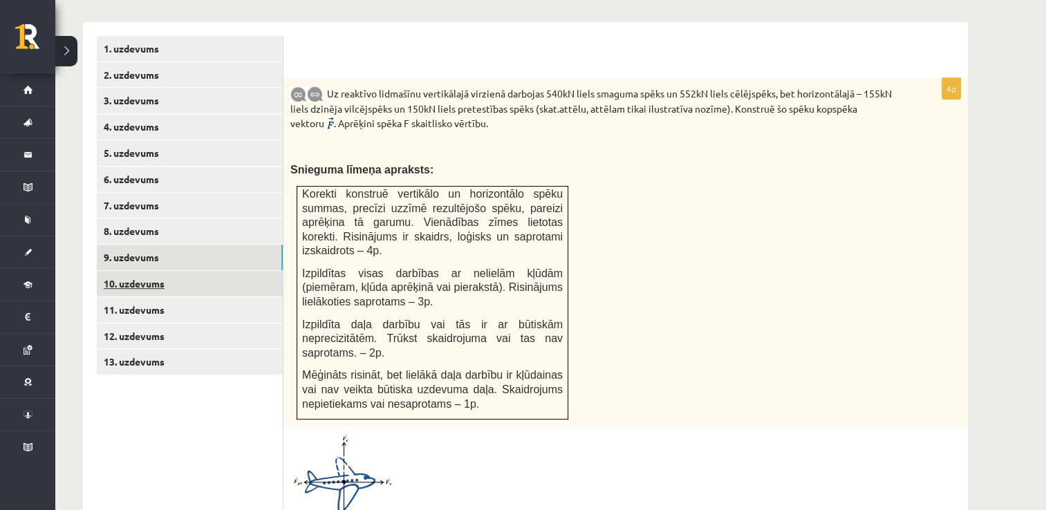
click at [156, 271] on link "10. uzdevums" at bounding box center [190, 284] width 186 height 26
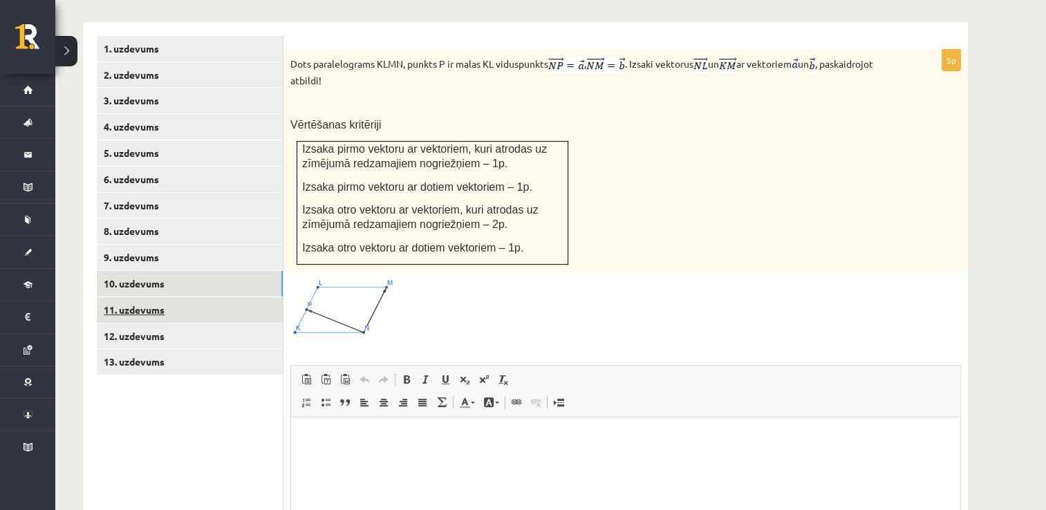
scroll to position [0, 0]
click at [160, 297] on link "11. uzdevums" at bounding box center [190, 310] width 186 height 26
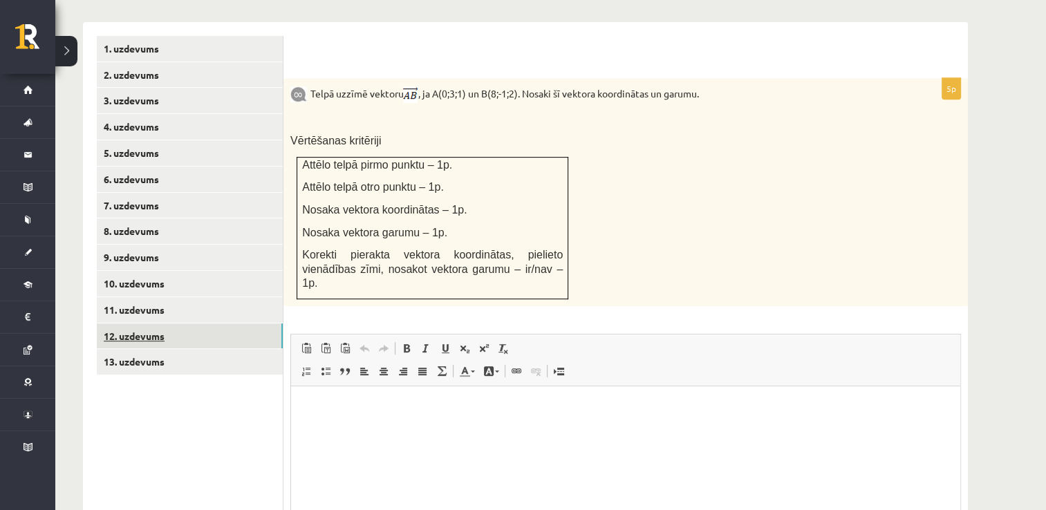
click at [160, 323] on link "12. uzdevums" at bounding box center [190, 336] width 186 height 26
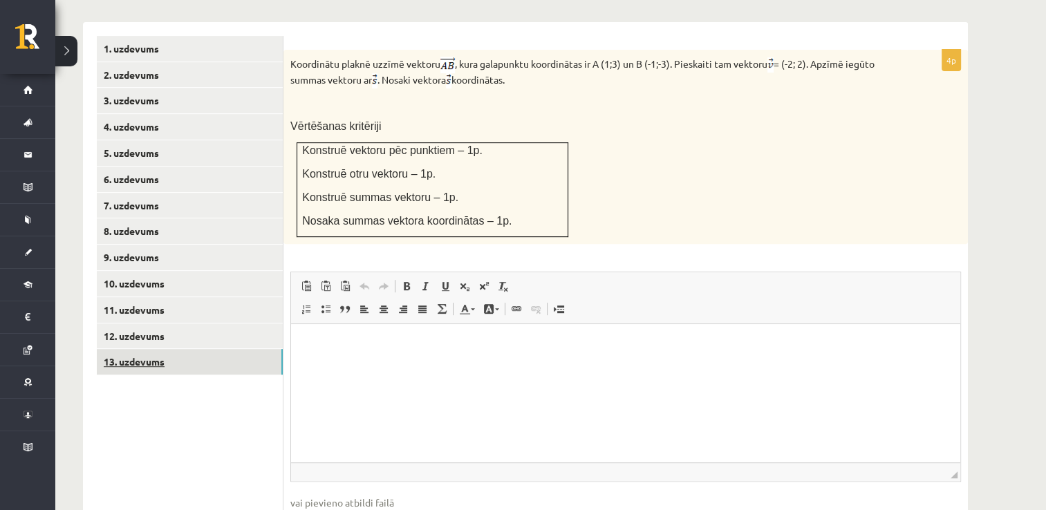
click at [156, 349] on link "13. uzdevums" at bounding box center [190, 362] width 186 height 26
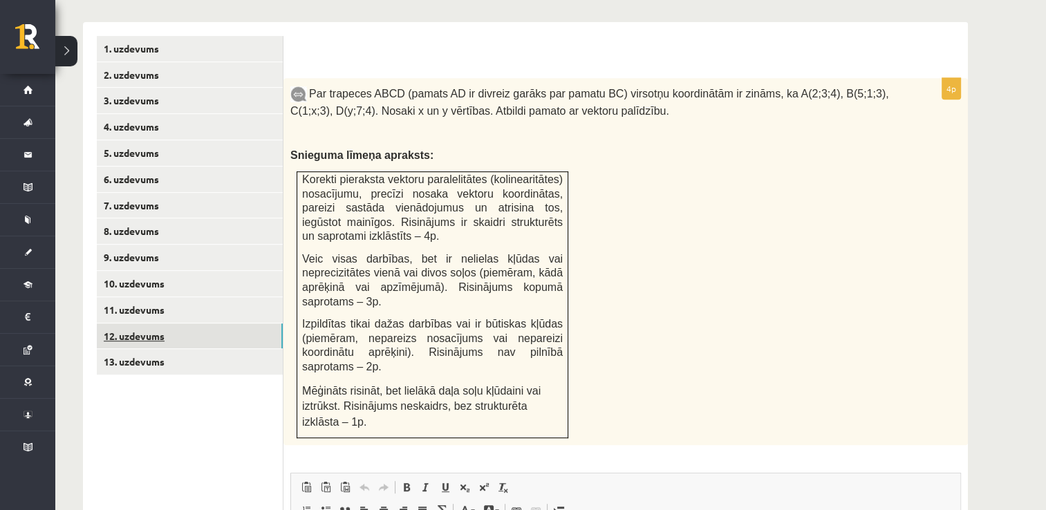
click at [153, 323] on link "12. uzdevums" at bounding box center [190, 336] width 186 height 26
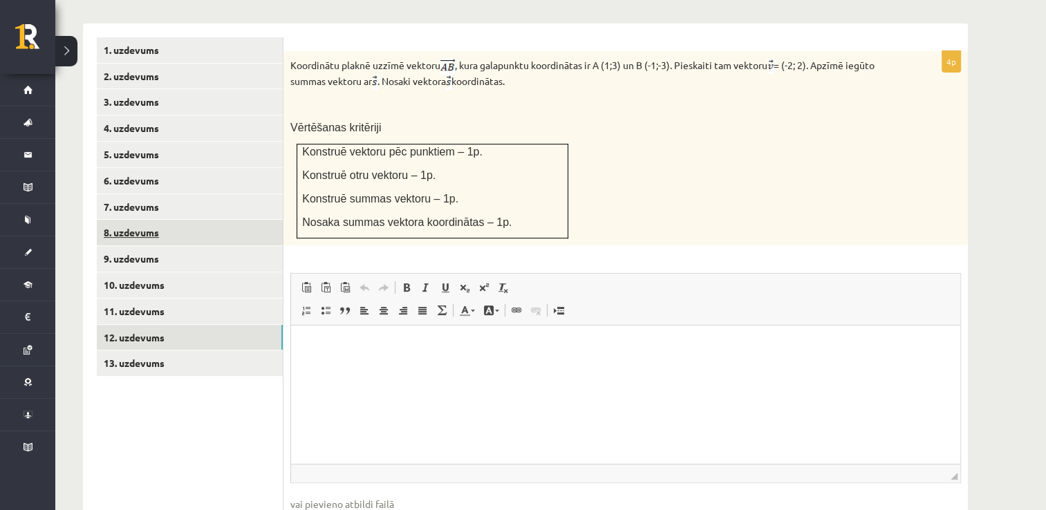
scroll to position [578, 0]
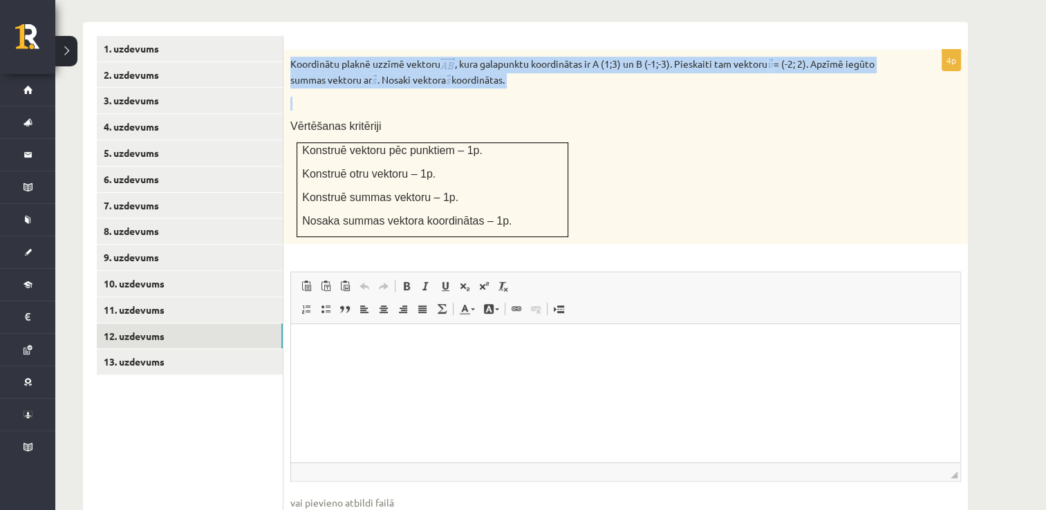
drag, startPoint x: 288, startPoint y: 29, endPoint x: 565, endPoint y: 62, distance: 278.5
click at [565, 62] on div "Koordinātu plaknē uzzīmē vektoru , kura galapunktu koordinātas ir A (1;3) un B …" at bounding box center [625, 147] width 684 height 195
copy div "Koordinātu plaknē uzzīmē vektoru , kura galapunktu koordinātas ir A (1;3) un B …"
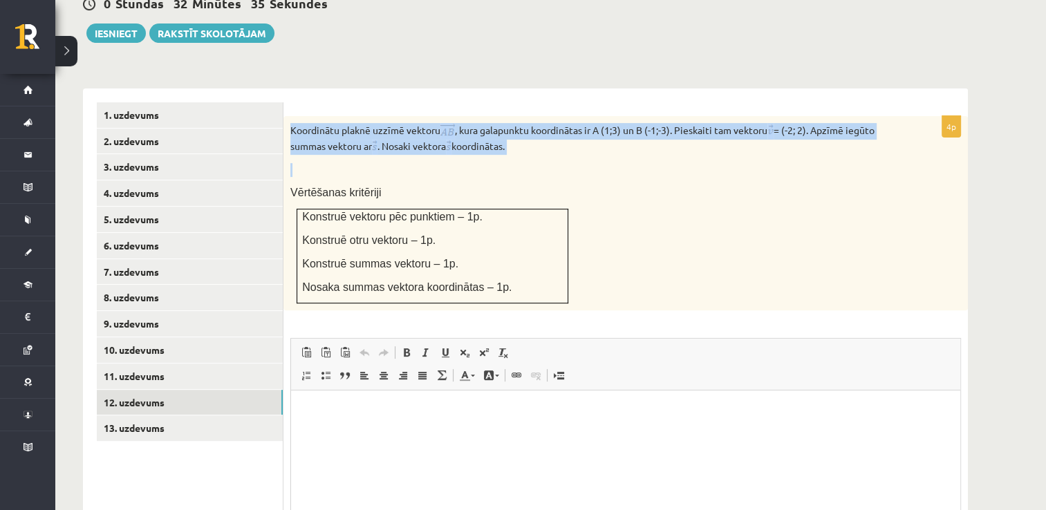
scroll to position [509, 0]
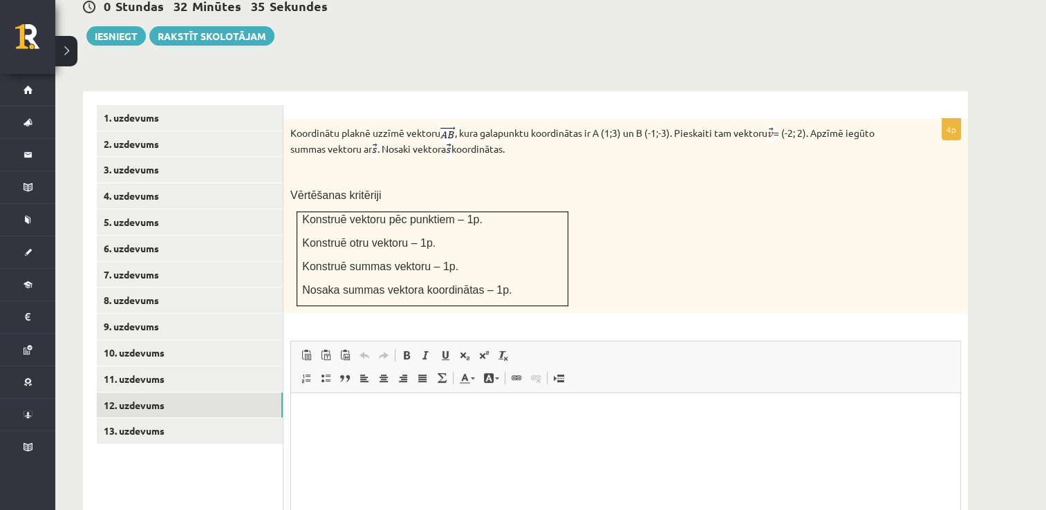
click at [644, 219] on div "Koordinātu plaknē uzzīmē vektoru , kura galapunktu koordinātas ir A (1;3) un B …" at bounding box center [625, 216] width 684 height 195
click at [177, 366] on link "11. uzdevums" at bounding box center [190, 379] width 186 height 26
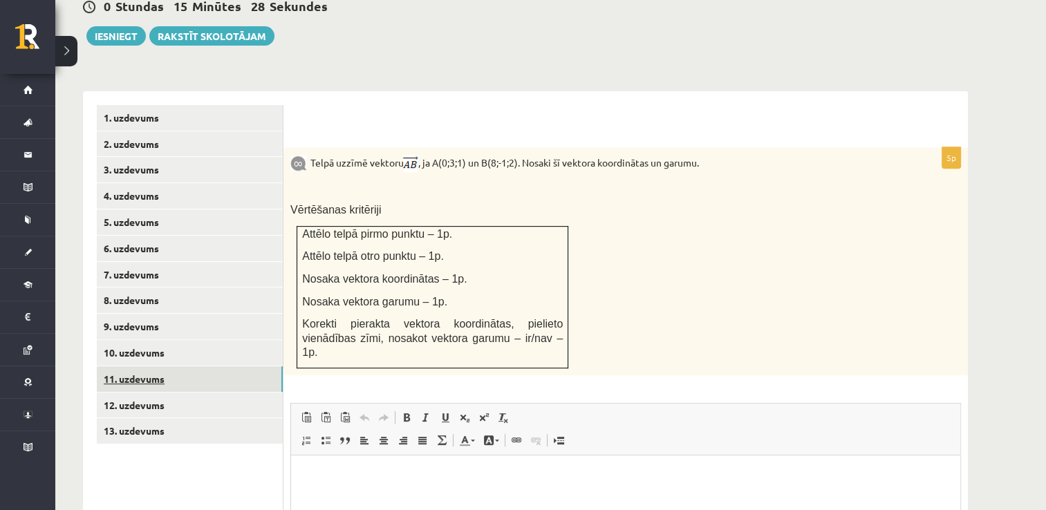
scroll to position [0, 0]
click at [187, 393] on link "12. uzdevums" at bounding box center [190, 406] width 186 height 26
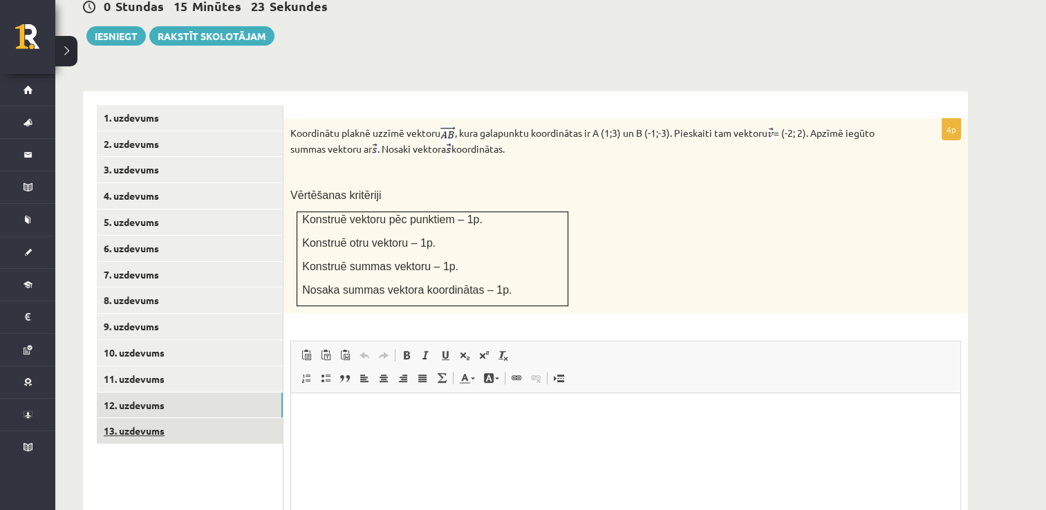
click at [173, 418] on link "13. uzdevums" at bounding box center [190, 431] width 186 height 26
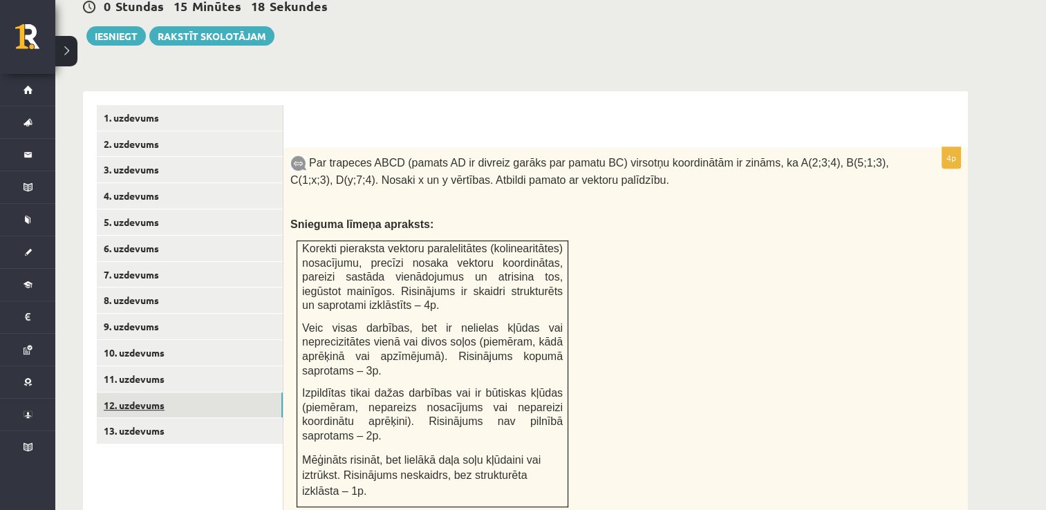
click at [153, 393] on link "12. uzdevums" at bounding box center [190, 406] width 186 height 26
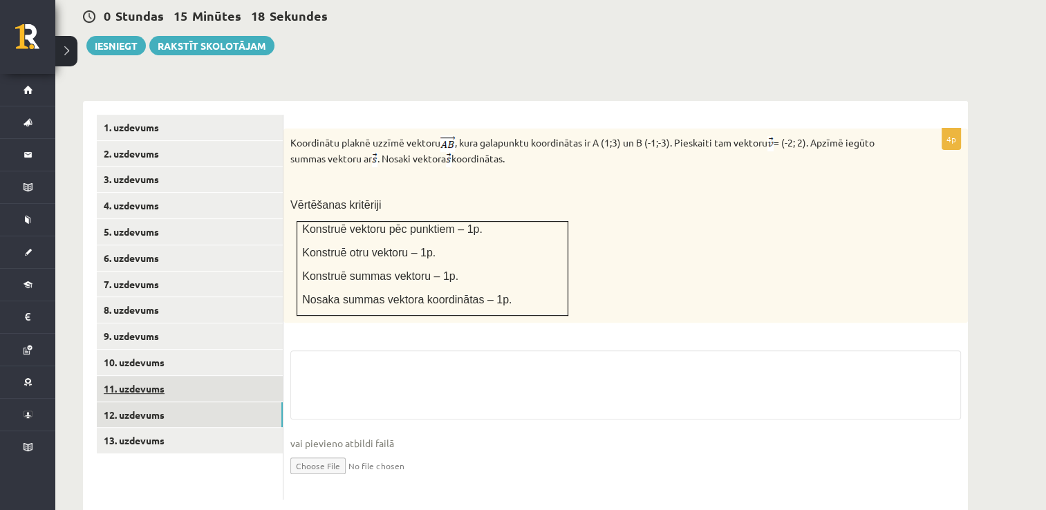
click at [151, 376] on link "11. uzdevums" at bounding box center [190, 389] width 186 height 26
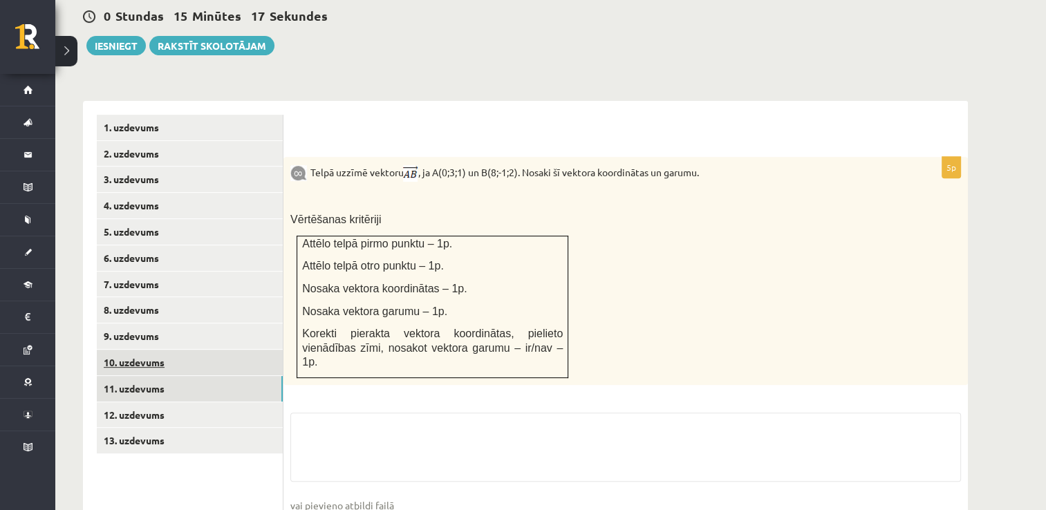
click at [148, 350] on link "10. uzdevums" at bounding box center [190, 363] width 186 height 26
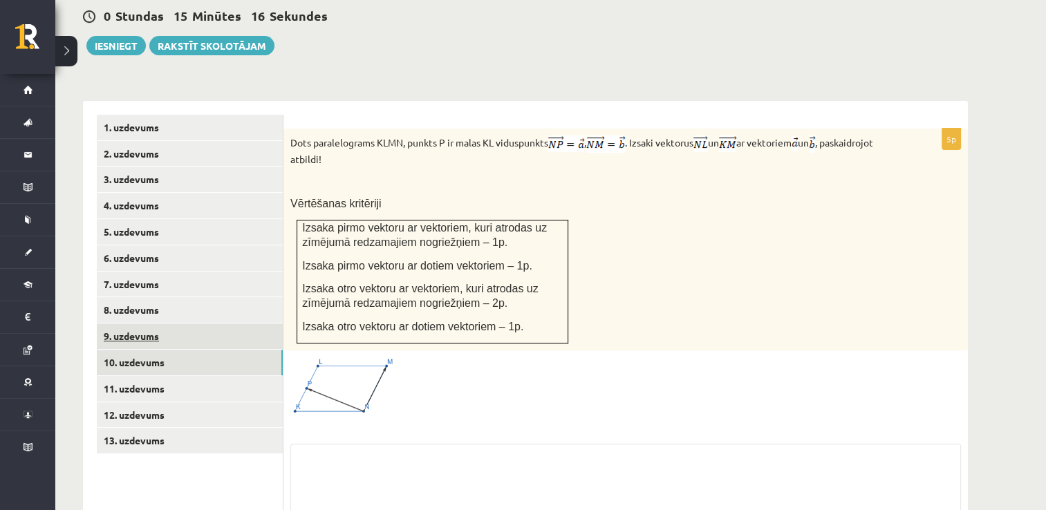
click at [148, 323] on link "9. uzdevums" at bounding box center [190, 336] width 186 height 26
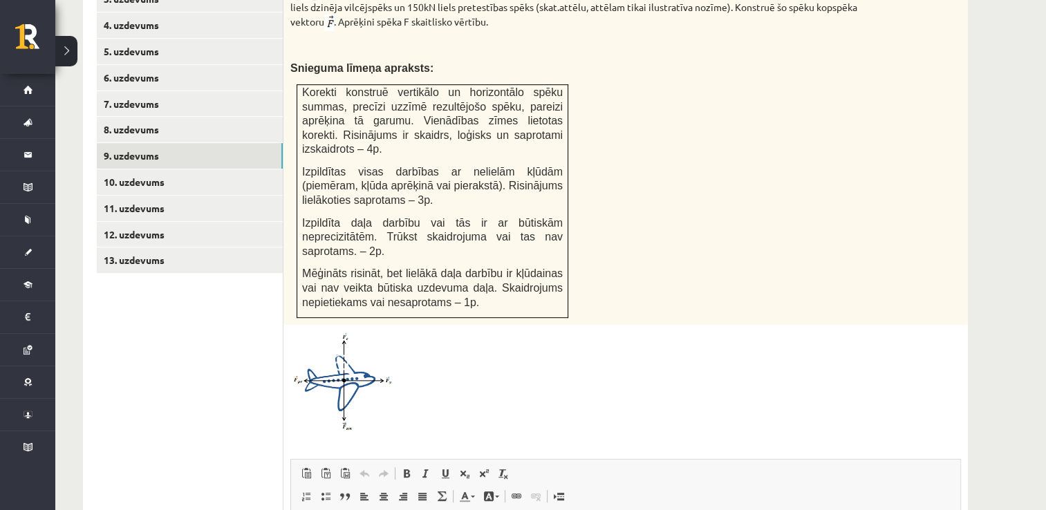
scroll to position [647, 0]
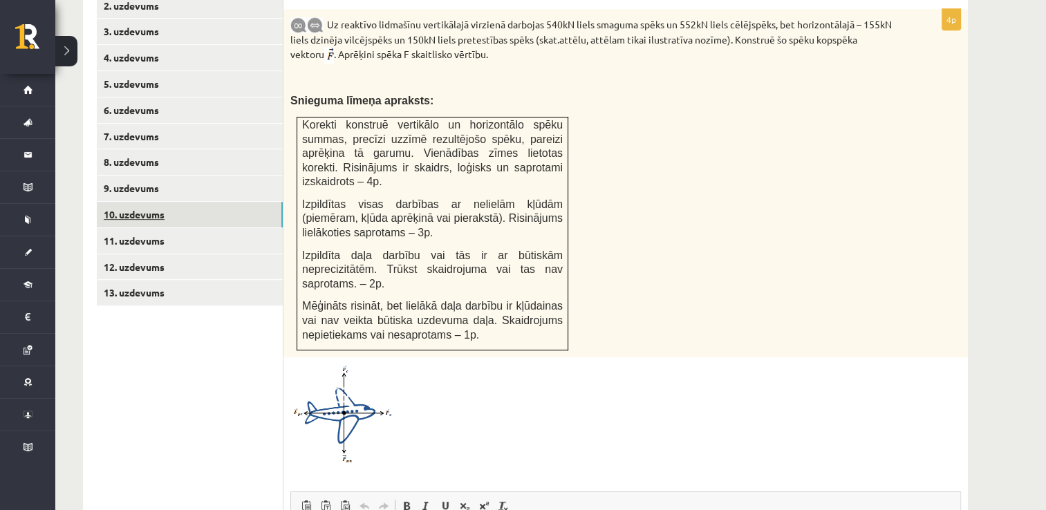
click at [166, 202] on link "10. uzdevums" at bounding box center [190, 215] width 186 height 26
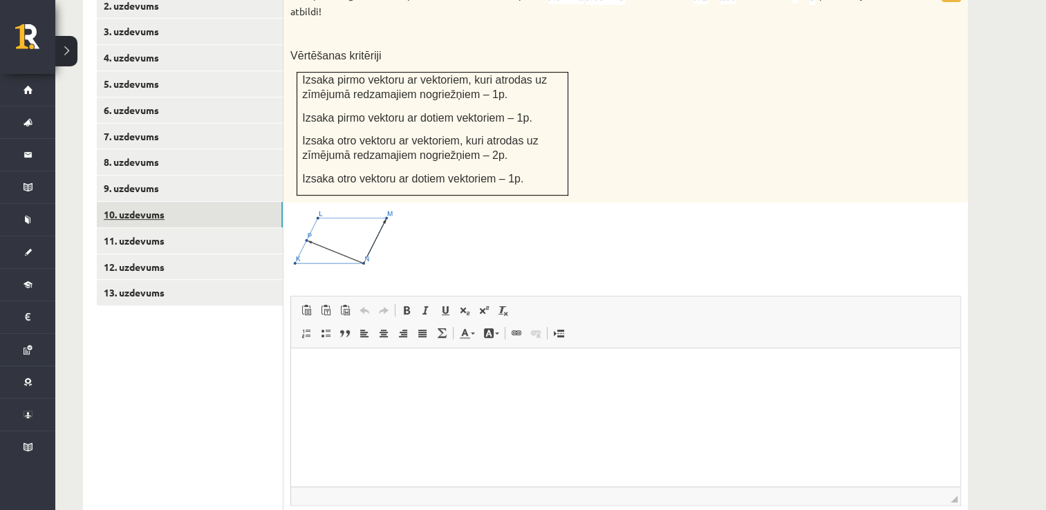
scroll to position [0, 0]
click at [178, 228] on link "11. uzdevums" at bounding box center [190, 241] width 186 height 26
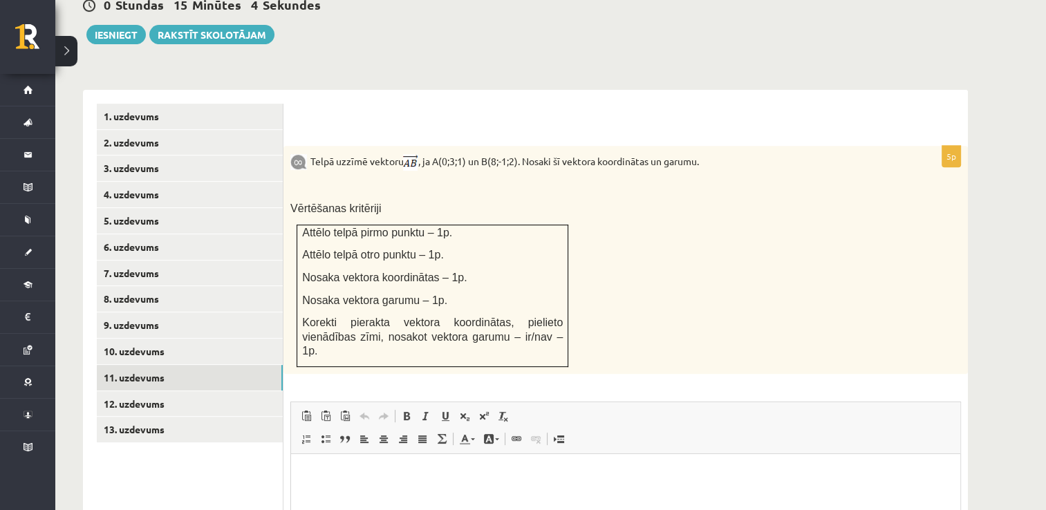
scroll to position [509, 0]
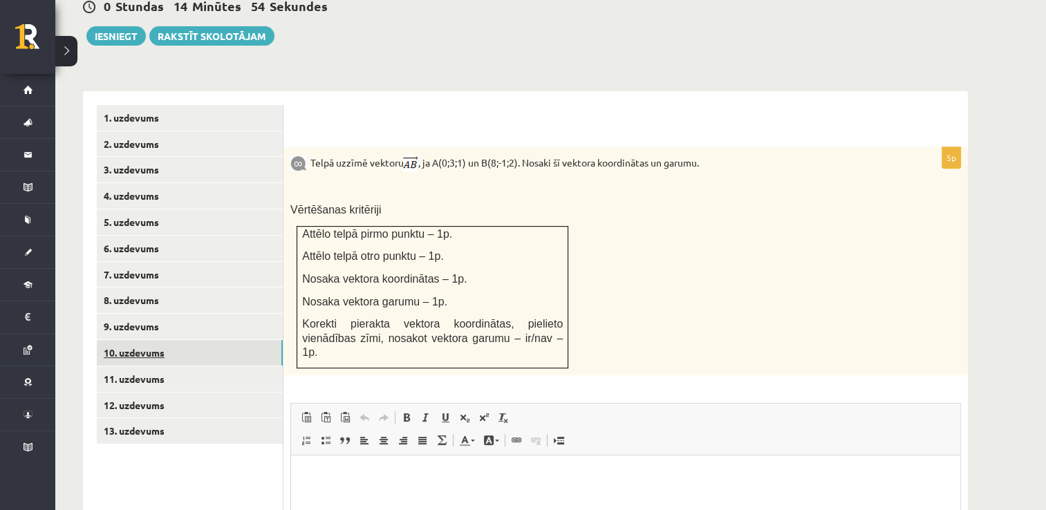
click at [158, 340] on link "10. uzdevums" at bounding box center [190, 353] width 186 height 26
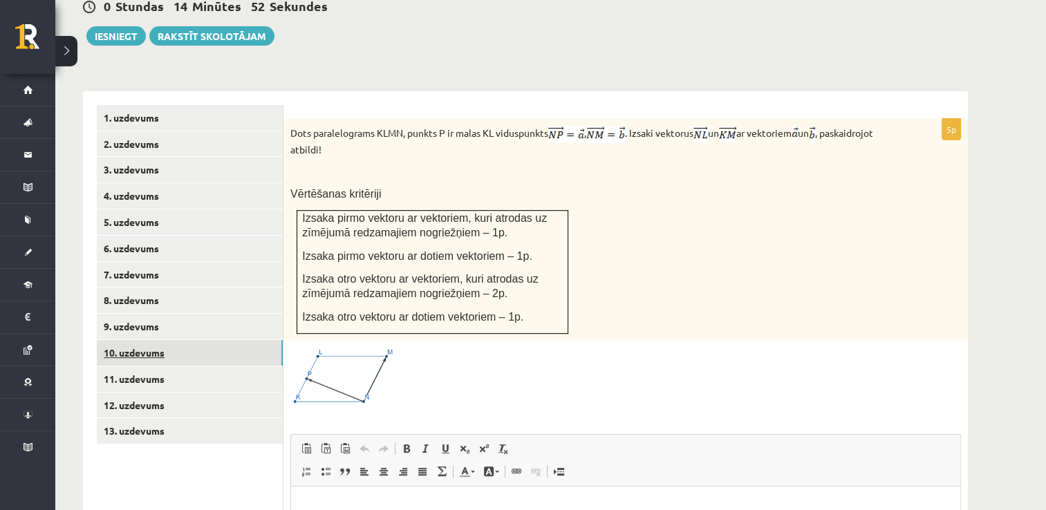
scroll to position [0, 0]
click at [151, 366] on link "11. uzdevums" at bounding box center [190, 379] width 186 height 26
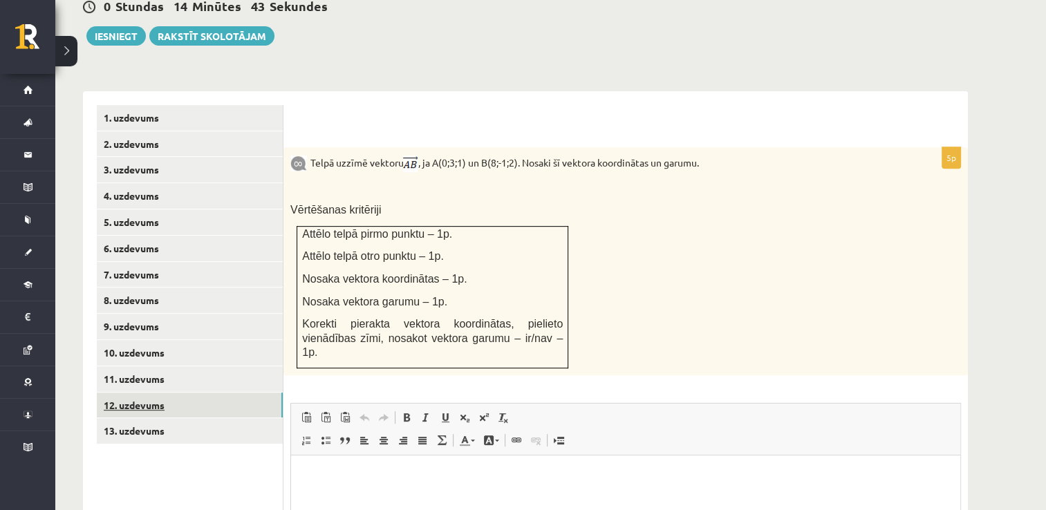
click at [151, 393] on link "12. uzdevums" at bounding box center [190, 406] width 186 height 26
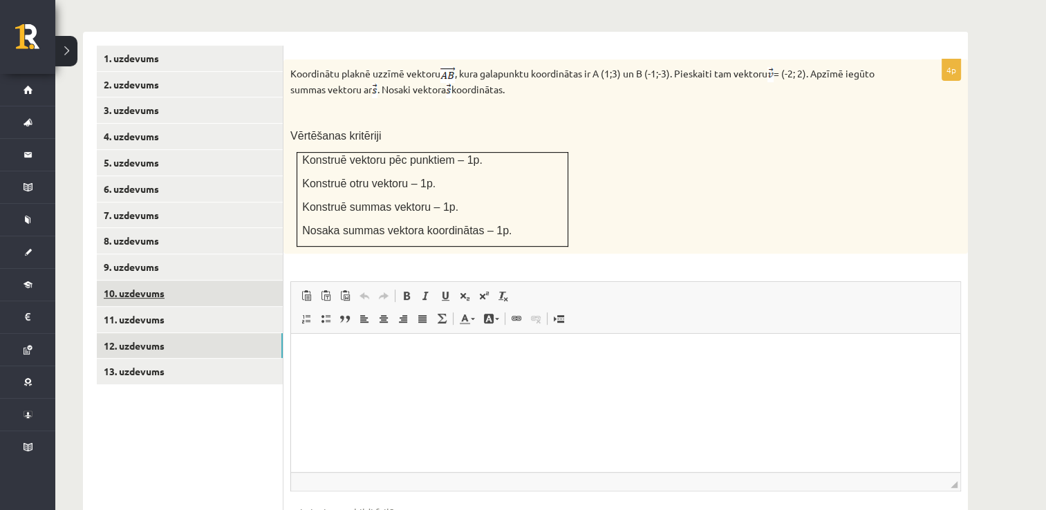
scroll to position [567, 0]
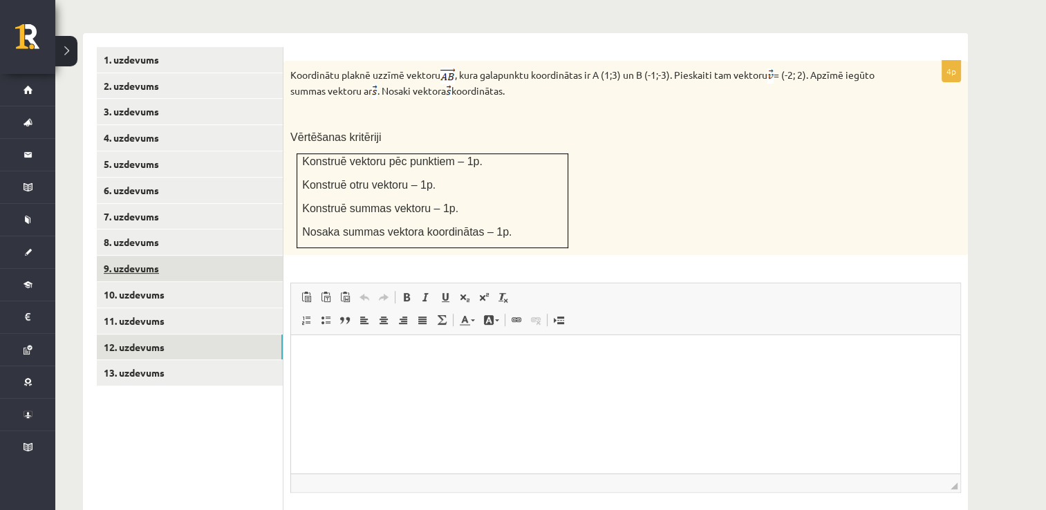
click at [179, 256] on link "9. uzdevums" at bounding box center [190, 269] width 186 height 26
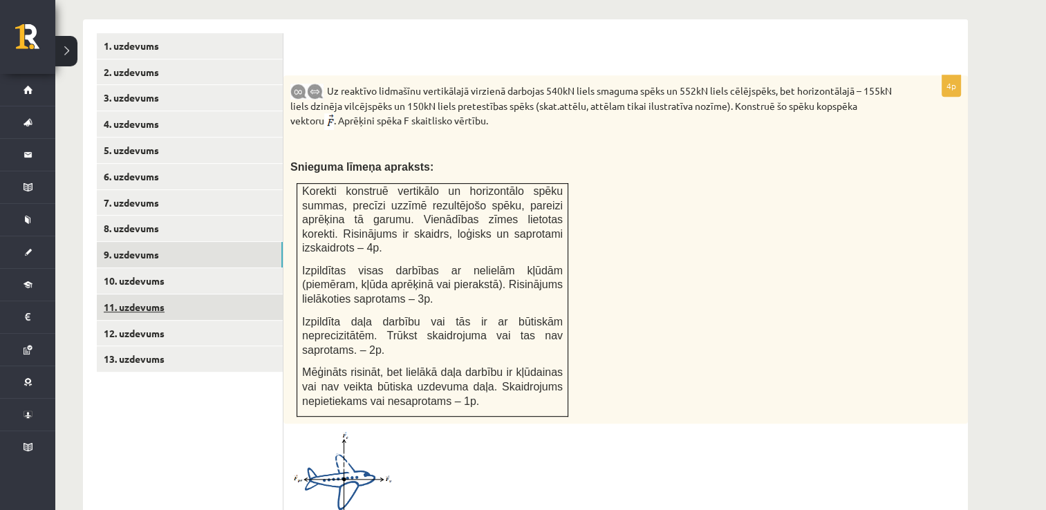
scroll to position [580, 0]
click at [152, 269] on link "10. uzdevums" at bounding box center [190, 282] width 186 height 26
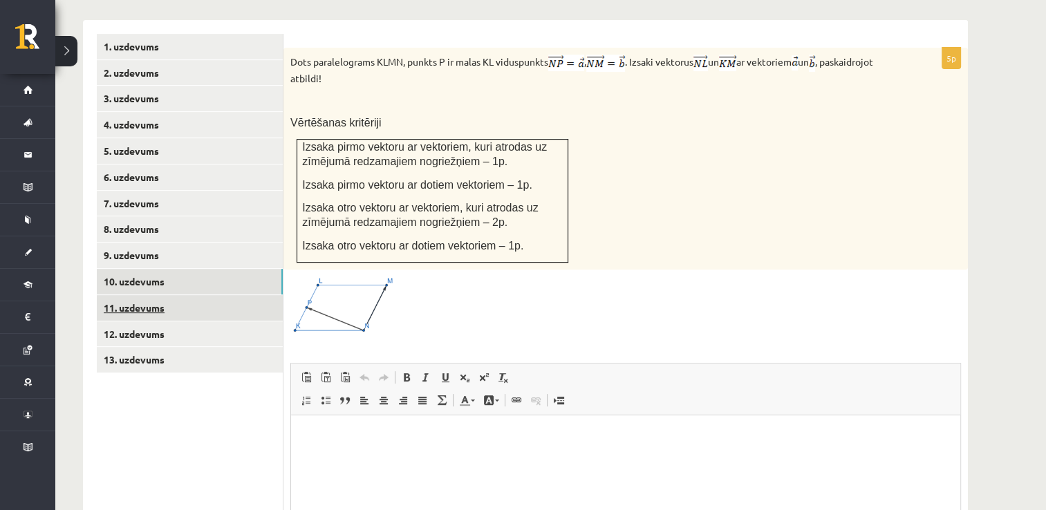
scroll to position [0, 0]
click at [144, 295] on link "11. uzdevums" at bounding box center [190, 308] width 186 height 26
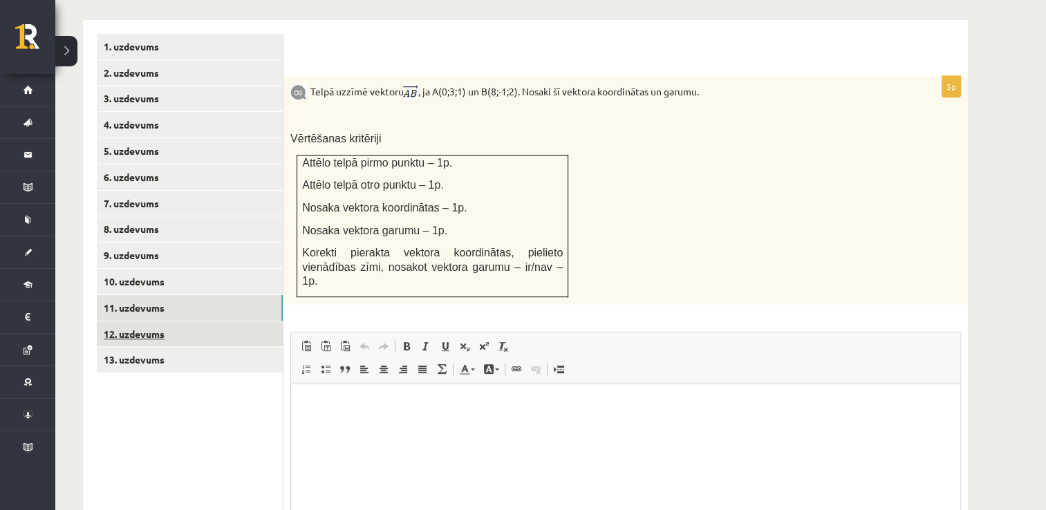
click at [144, 321] on link "12. uzdevums" at bounding box center [190, 334] width 186 height 26
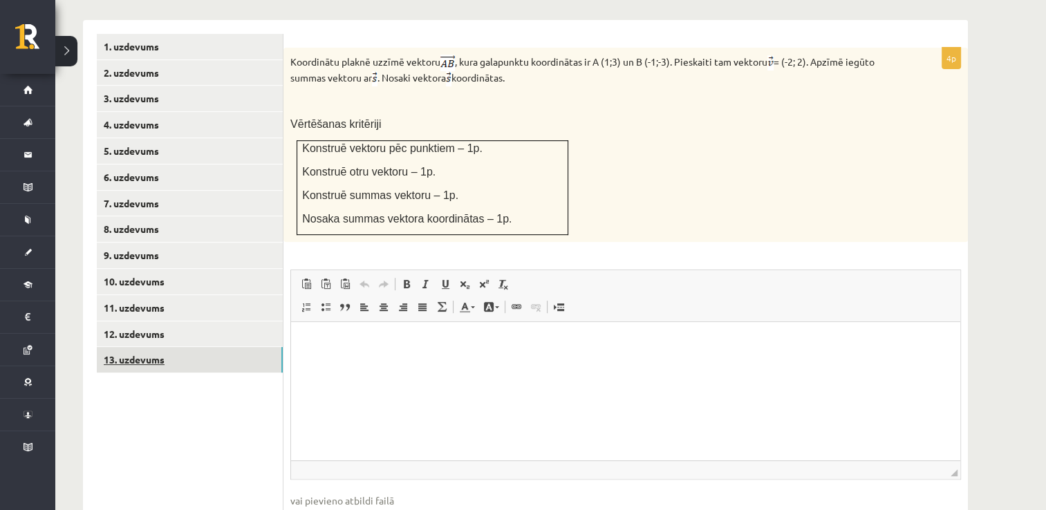
click at [153, 347] on link "13. uzdevums" at bounding box center [190, 360] width 186 height 26
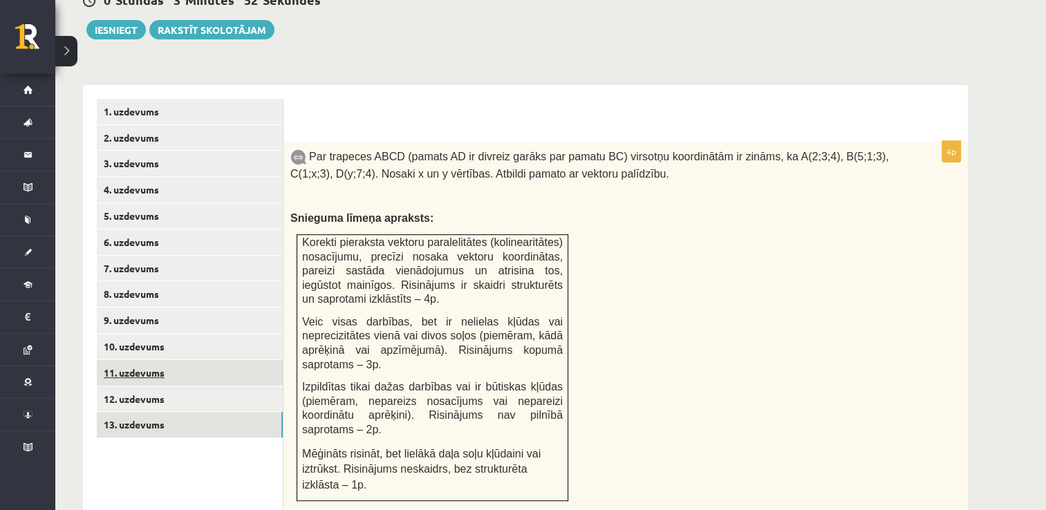
scroll to position [511, 0]
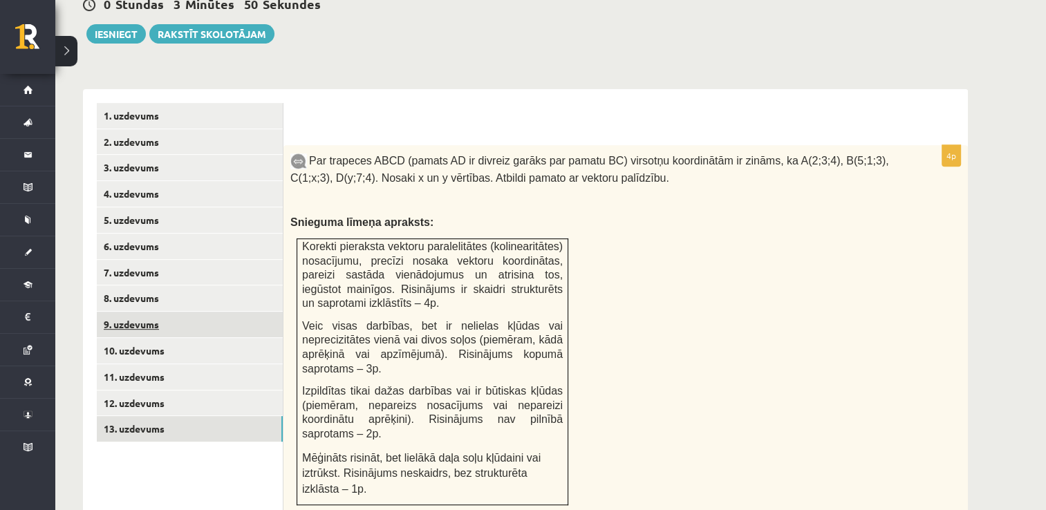
click at [155, 312] on link "9. uzdevums" at bounding box center [190, 325] width 186 height 26
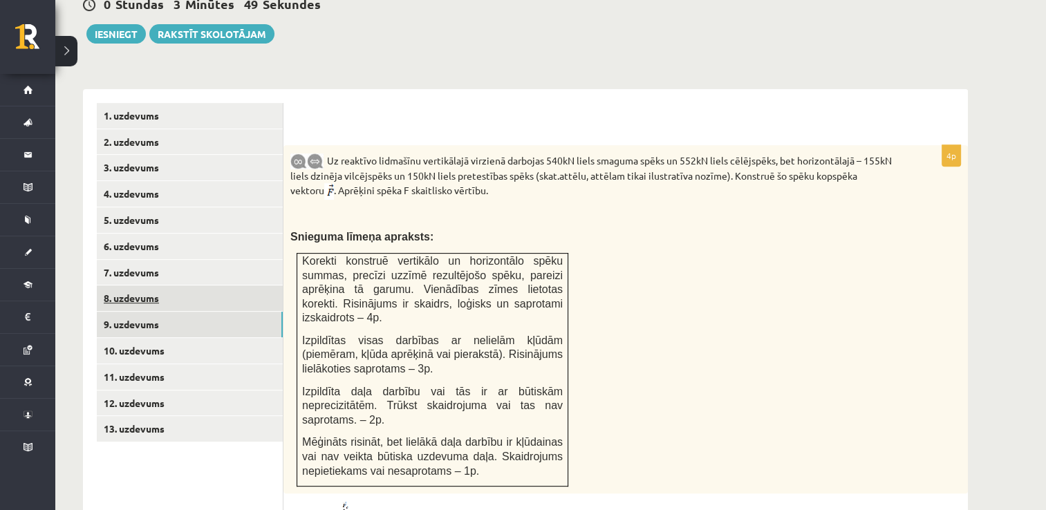
scroll to position [0, 0]
click at [147, 285] on link "8. uzdevums" at bounding box center [190, 298] width 186 height 26
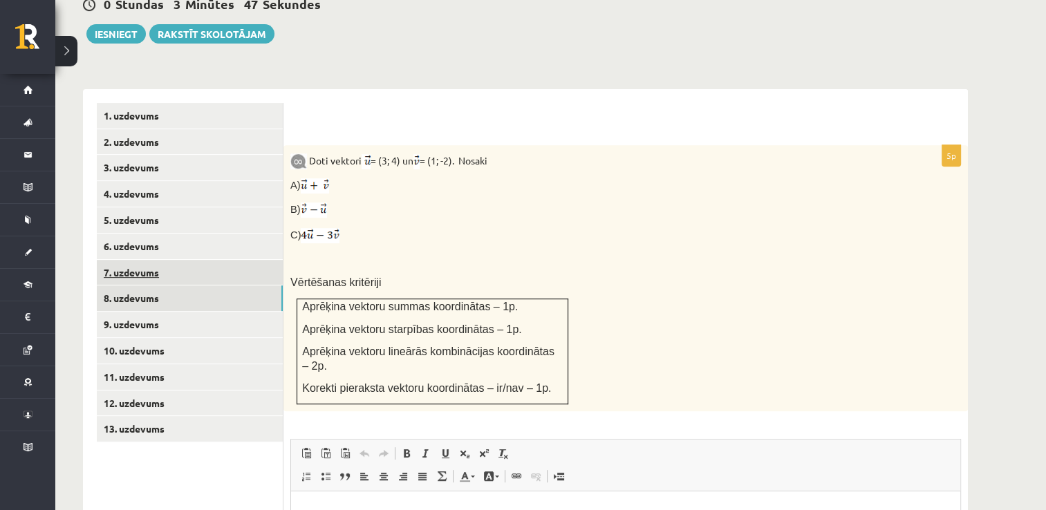
click at [147, 260] on link "7. uzdevums" at bounding box center [190, 273] width 186 height 26
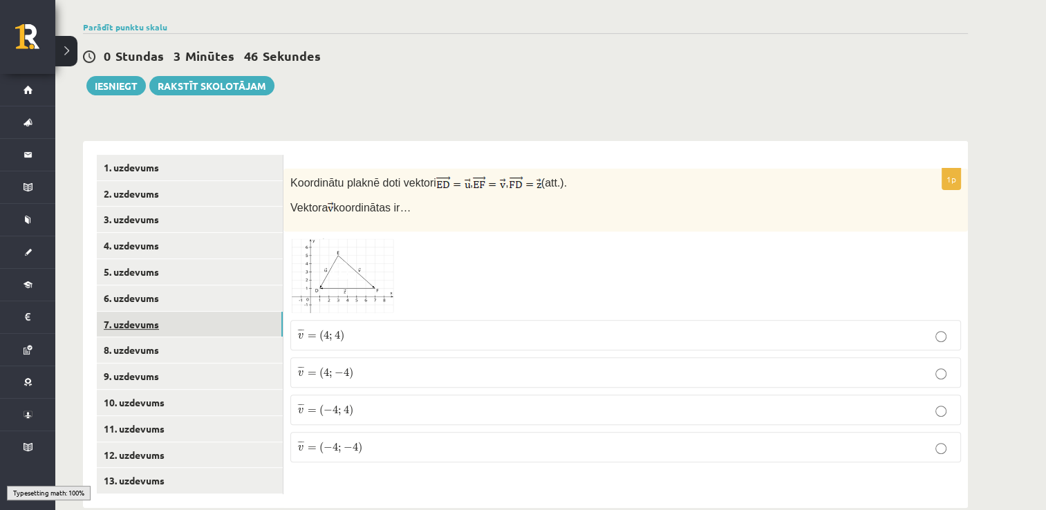
scroll to position [453, 0]
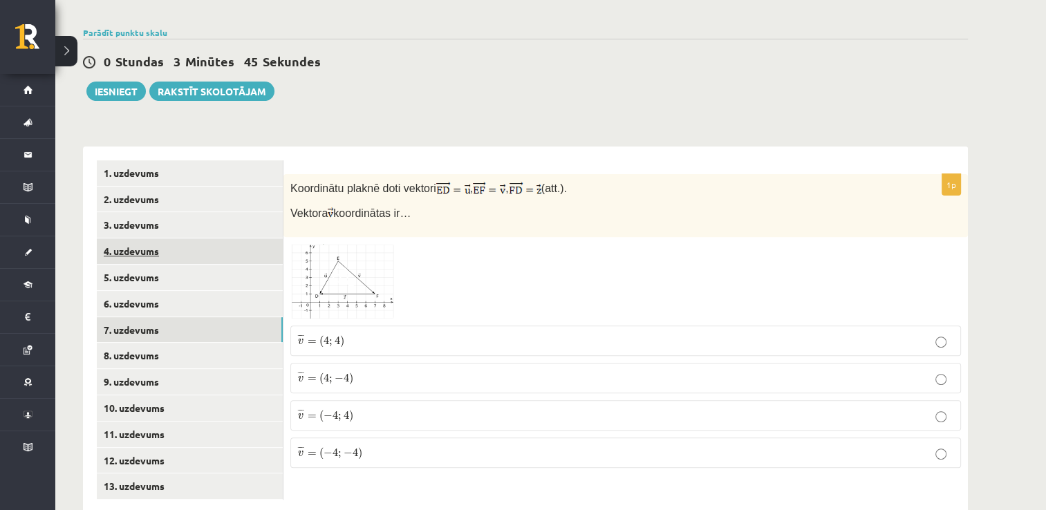
click at [144, 238] on link "4. uzdevums" at bounding box center [190, 251] width 186 height 26
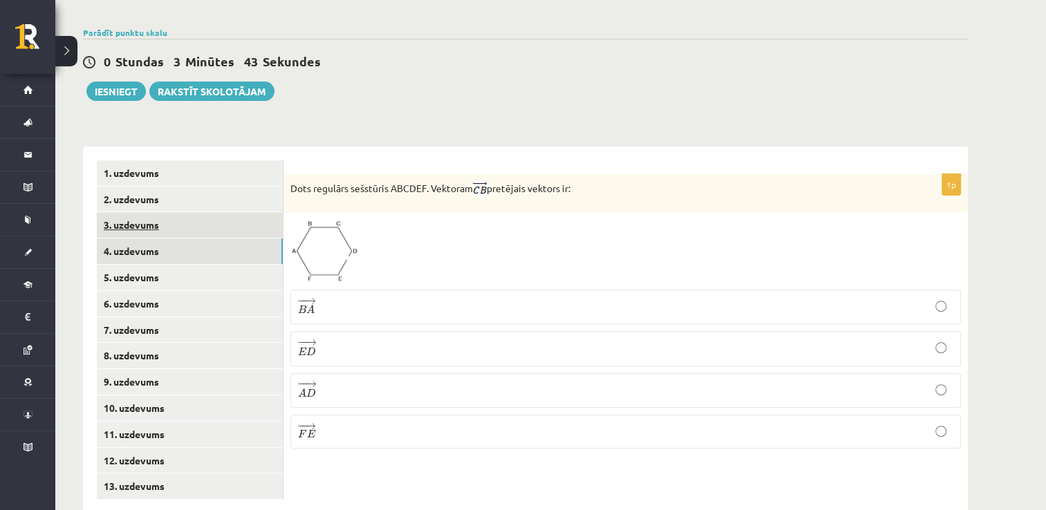
click at [138, 212] on link "3. uzdevums" at bounding box center [190, 225] width 186 height 26
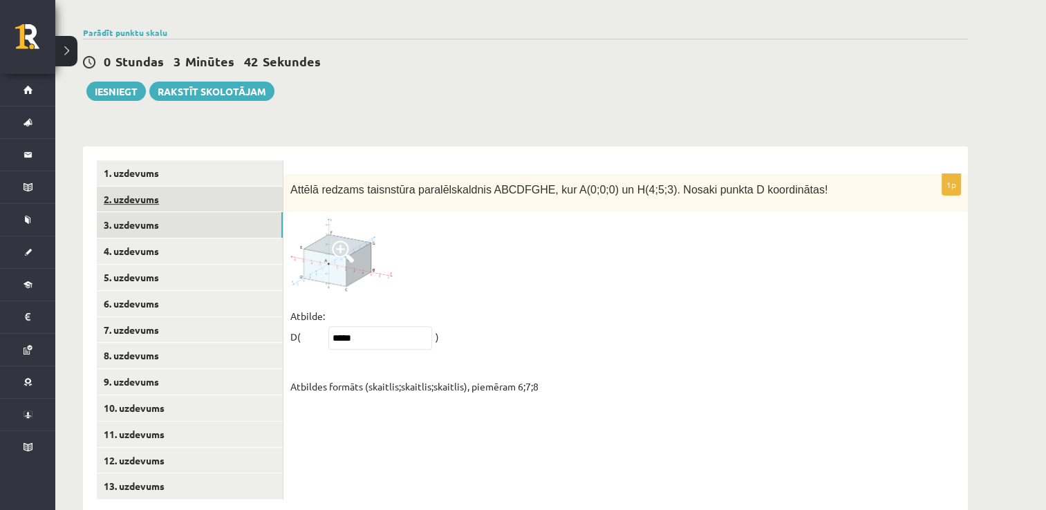
click at [136, 187] on link "2. uzdevums" at bounding box center [190, 200] width 186 height 26
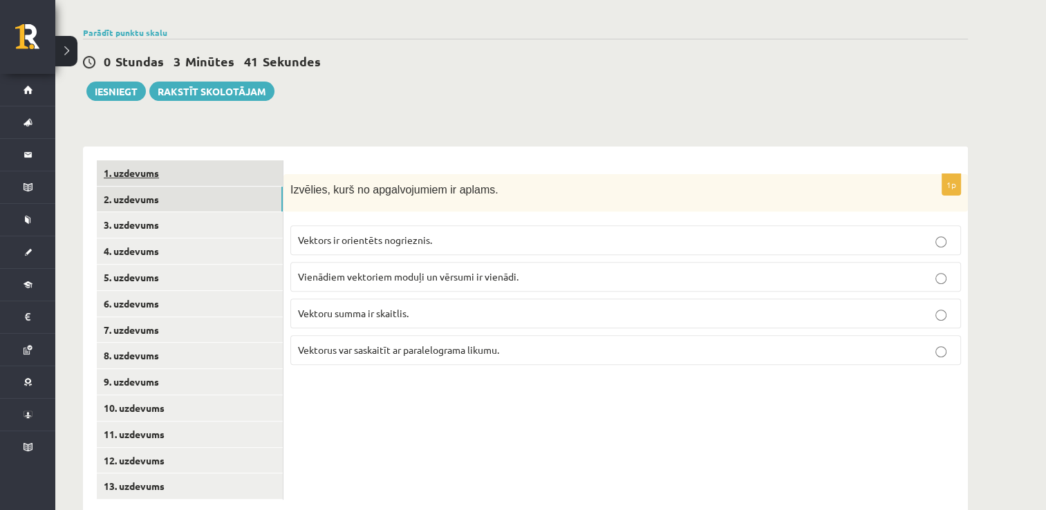
click at [135, 160] on link "1. uzdevums" at bounding box center [190, 173] width 186 height 26
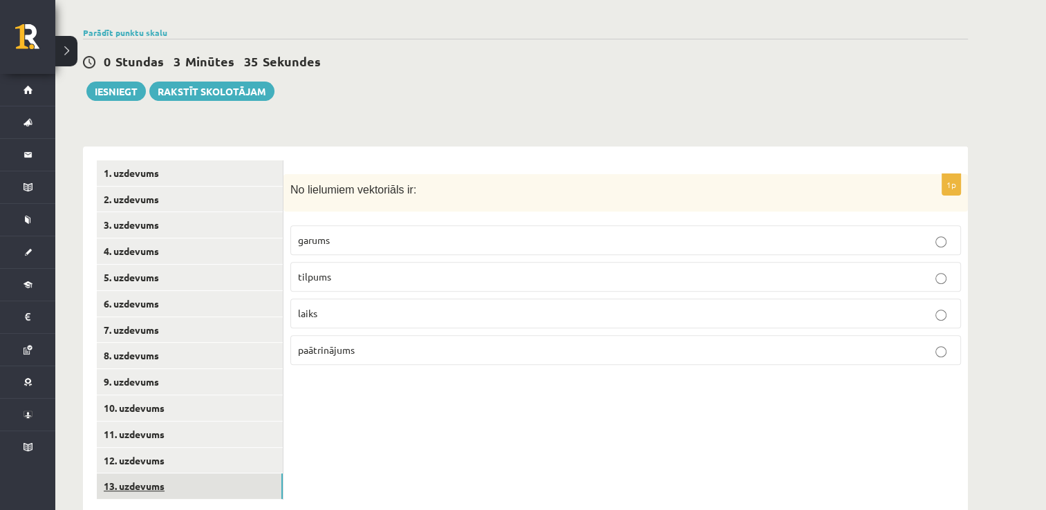
click at [164, 473] on link "13. uzdevums" at bounding box center [190, 486] width 186 height 26
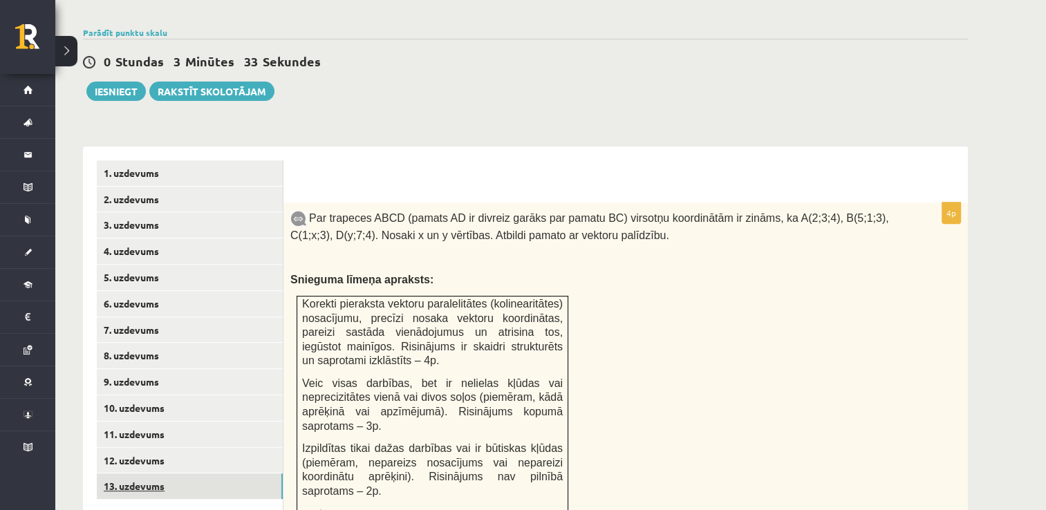
scroll to position [0, 0]
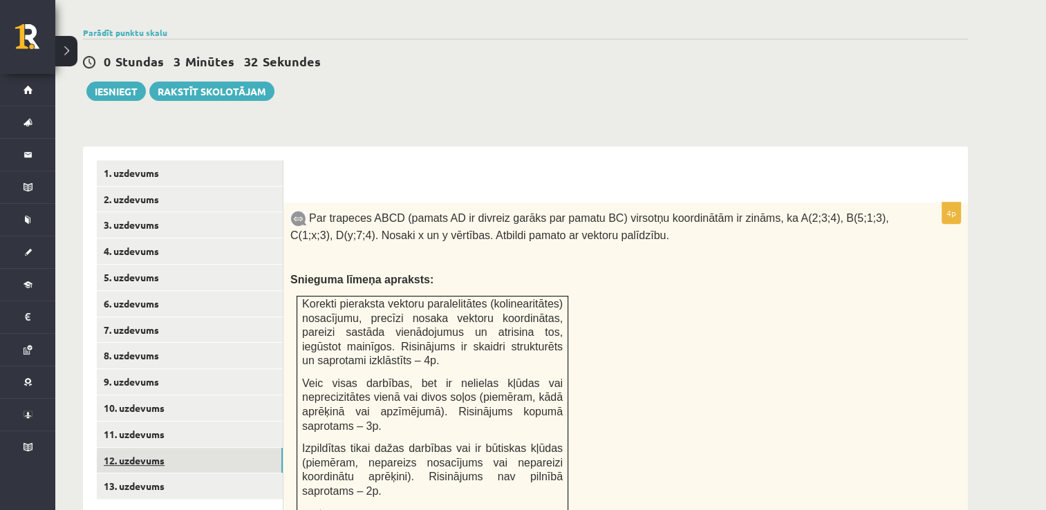
click at [149, 448] on link "12. uzdevums" at bounding box center [190, 461] width 186 height 26
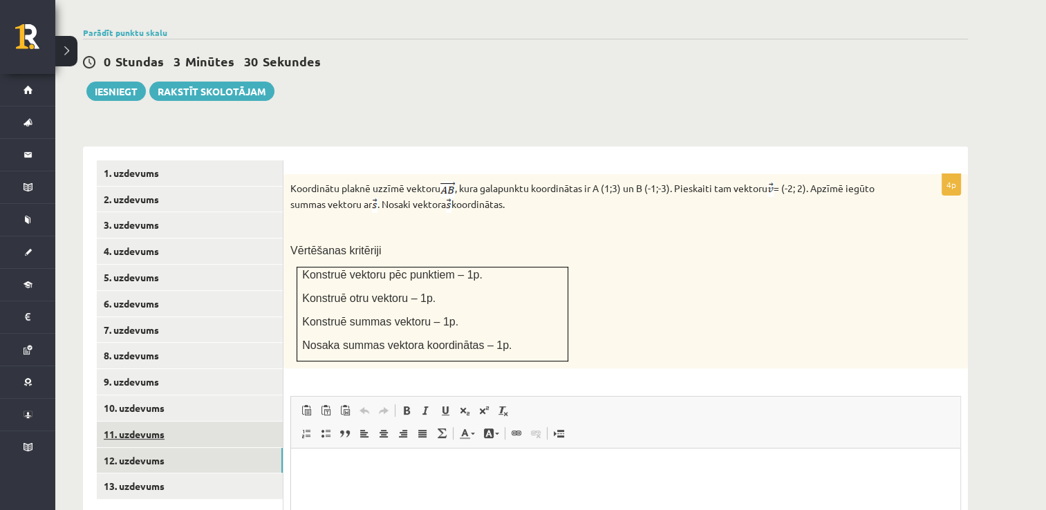
click at [146, 422] on link "11. uzdevums" at bounding box center [190, 435] width 186 height 26
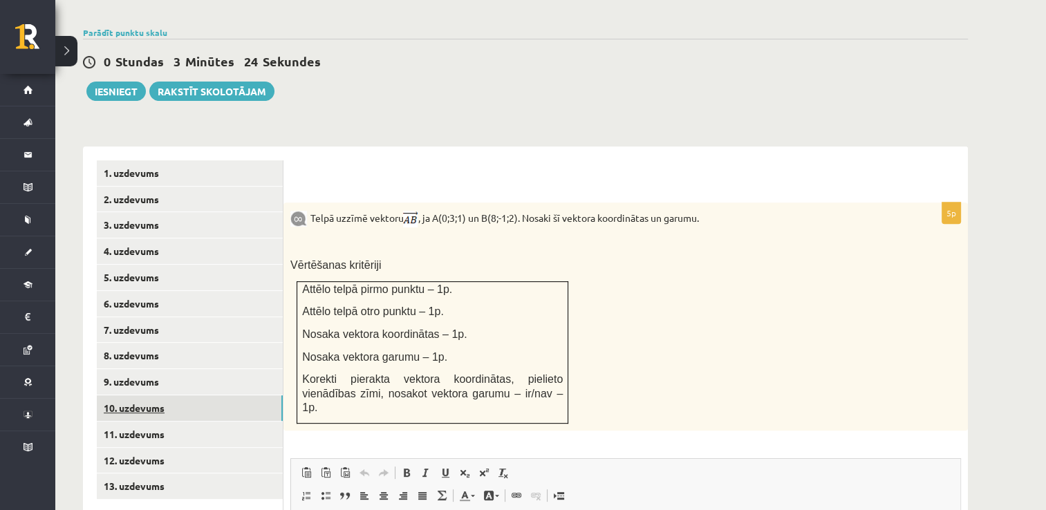
click at [146, 395] on link "10. uzdevums" at bounding box center [190, 408] width 186 height 26
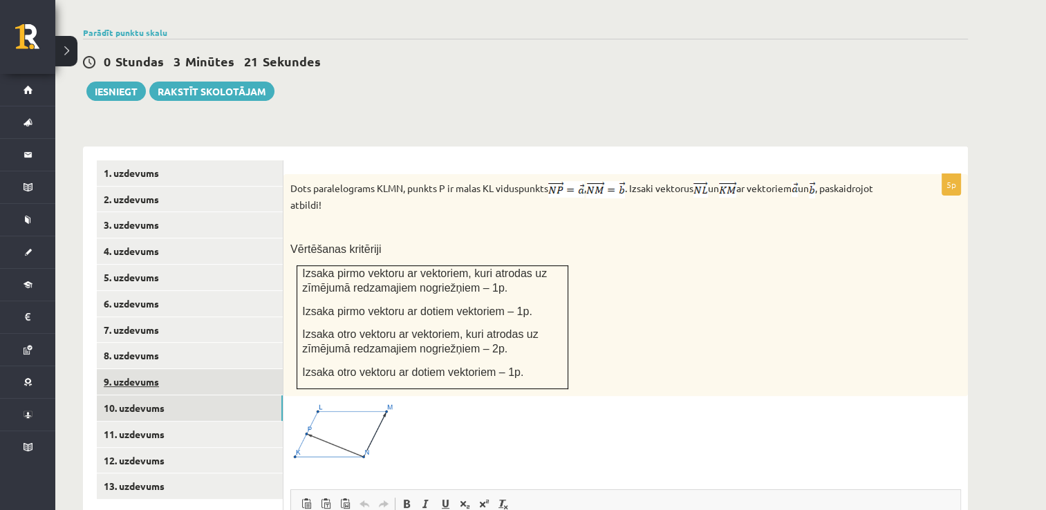
click at [145, 369] on link "9. uzdevums" at bounding box center [190, 382] width 186 height 26
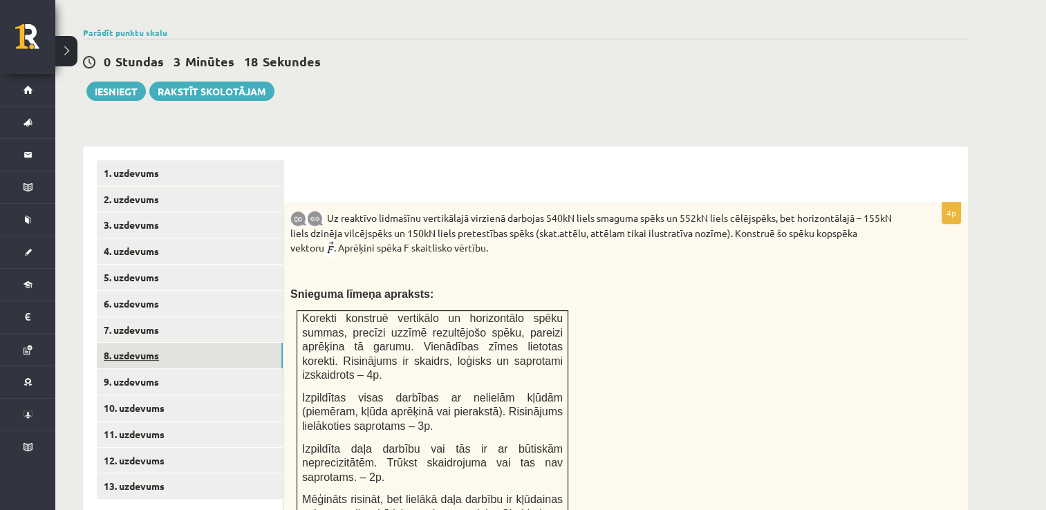
click at [144, 343] on link "8. uzdevums" at bounding box center [190, 356] width 186 height 26
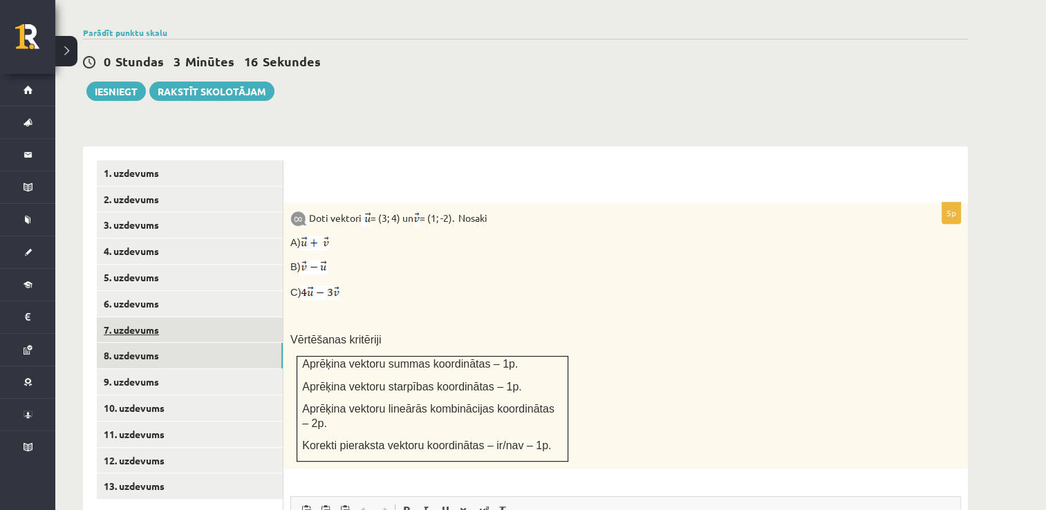
click at [146, 317] on link "7. uzdevums" at bounding box center [190, 330] width 186 height 26
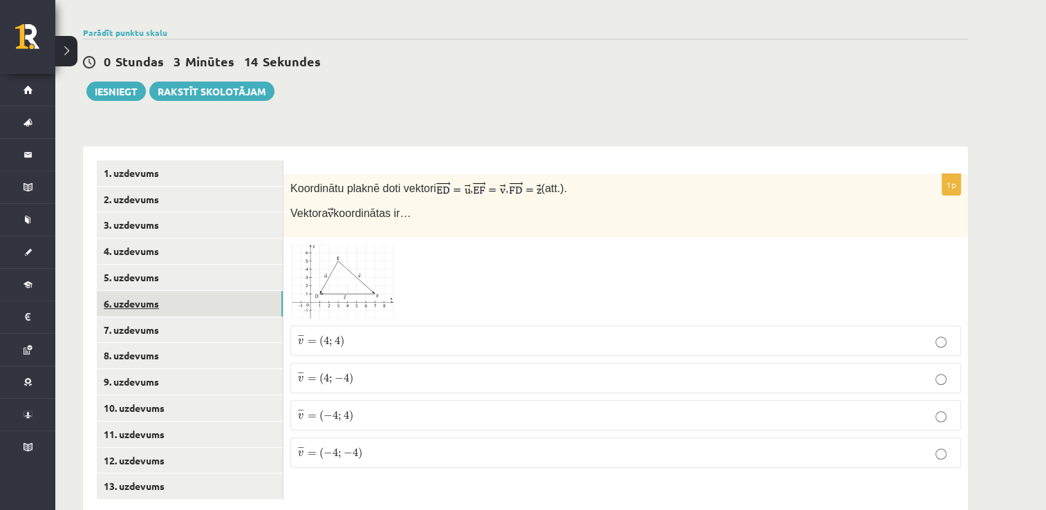
click at [146, 291] on link "6. uzdevums" at bounding box center [190, 304] width 186 height 26
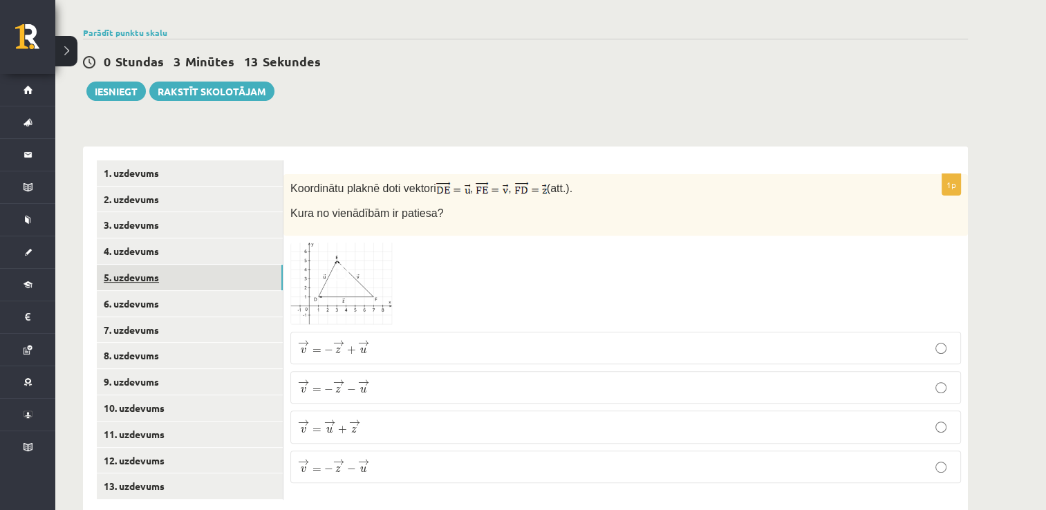
click at [142, 265] on link "5. uzdevums" at bounding box center [190, 278] width 186 height 26
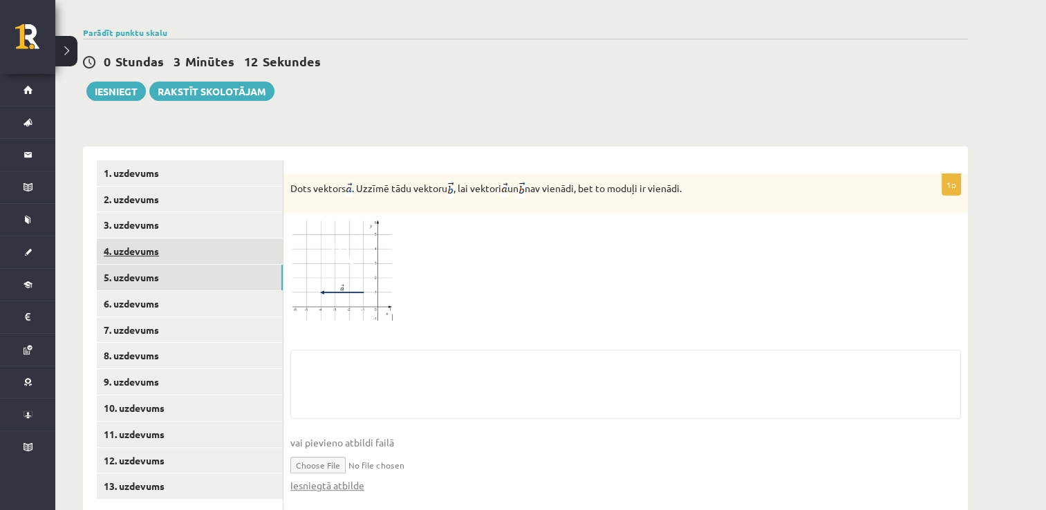
click at [140, 238] on link "4. uzdevums" at bounding box center [190, 251] width 186 height 26
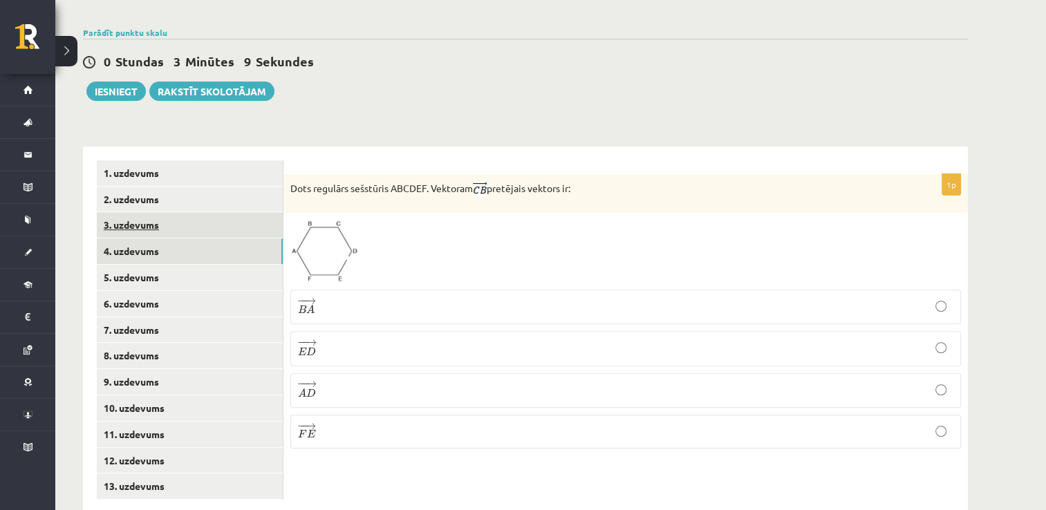
click at [138, 212] on link "3. uzdevums" at bounding box center [190, 225] width 186 height 26
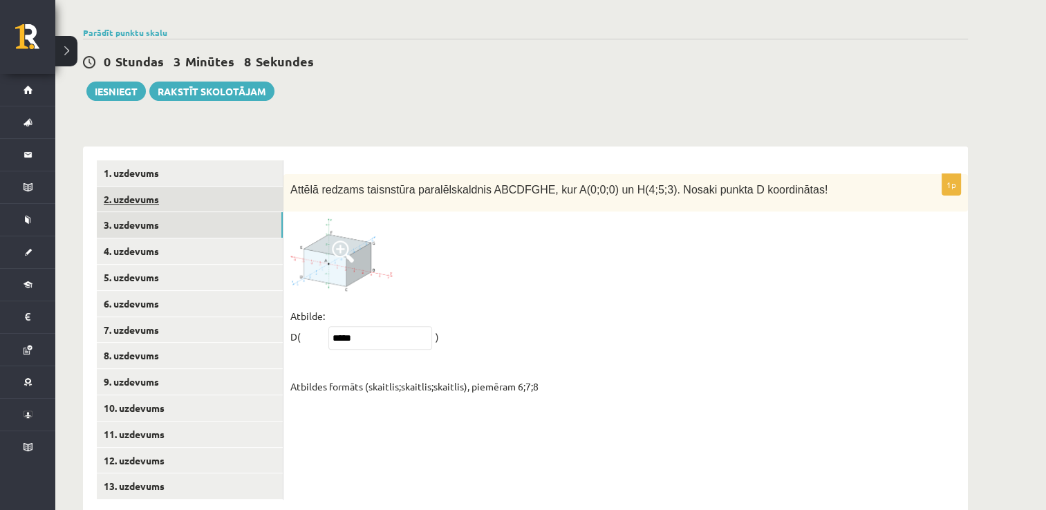
click at [138, 187] on link "2. uzdevums" at bounding box center [190, 200] width 186 height 26
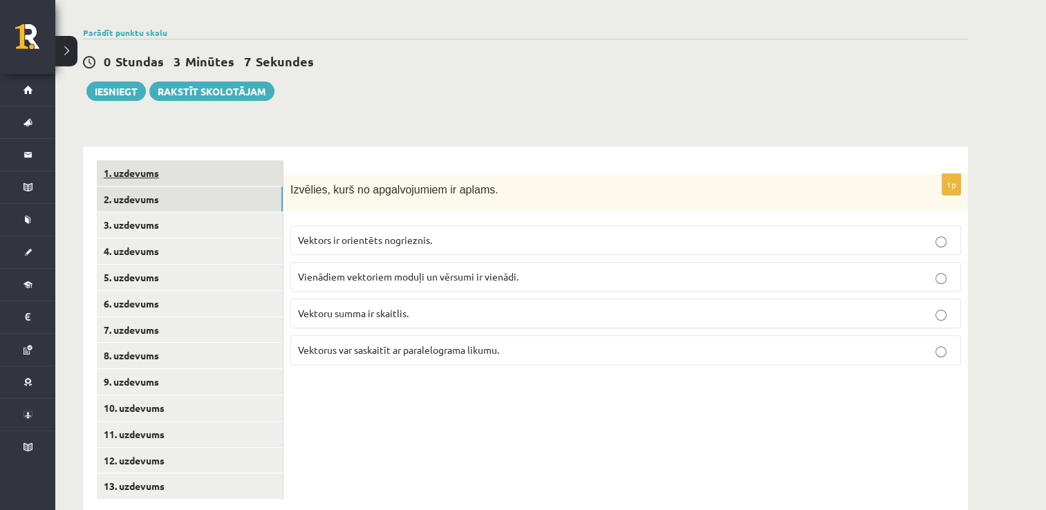
click at [138, 160] on link "1. uzdevums" at bounding box center [190, 173] width 186 height 26
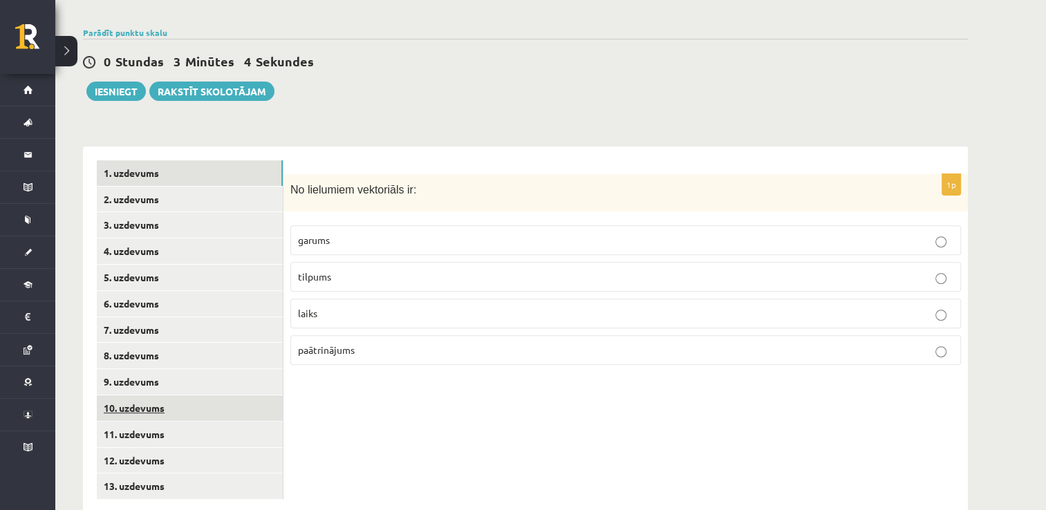
click at [153, 395] on link "10. uzdevums" at bounding box center [190, 408] width 186 height 26
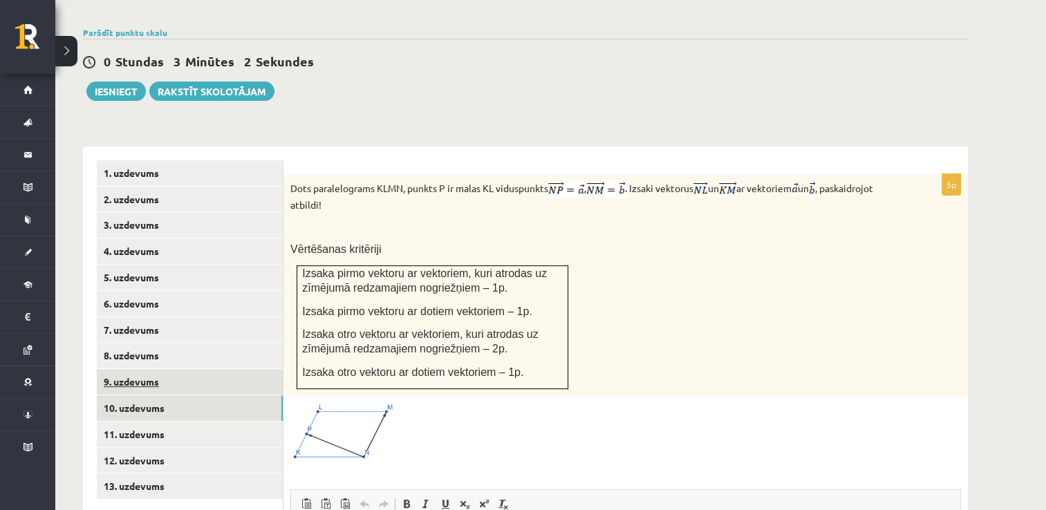
click at [149, 369] on link "9. uzdevums" at bounding box center [190, 382] width 186 height 26
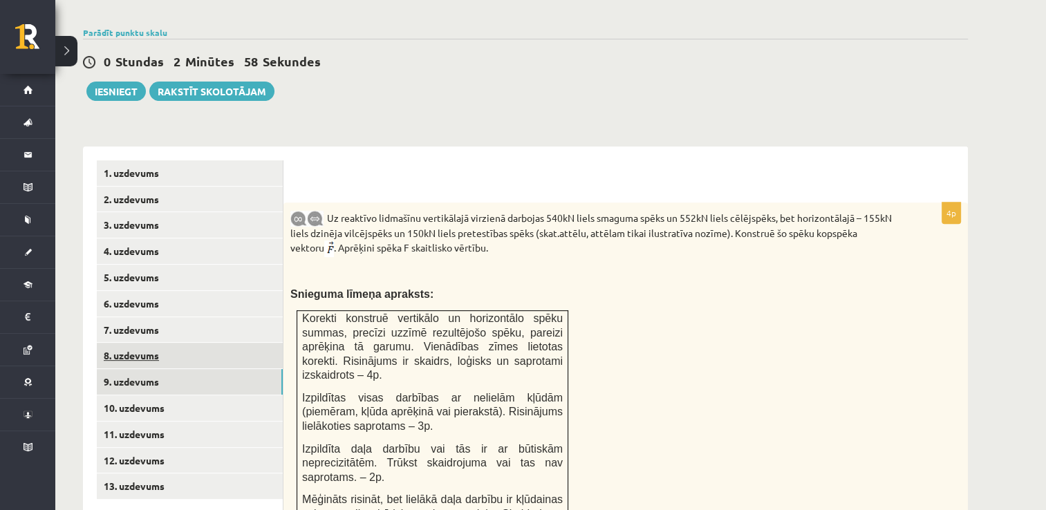
click at [147, 343] on link "8. uzdevums" at bounding box center [190, 356] width 186 height 26
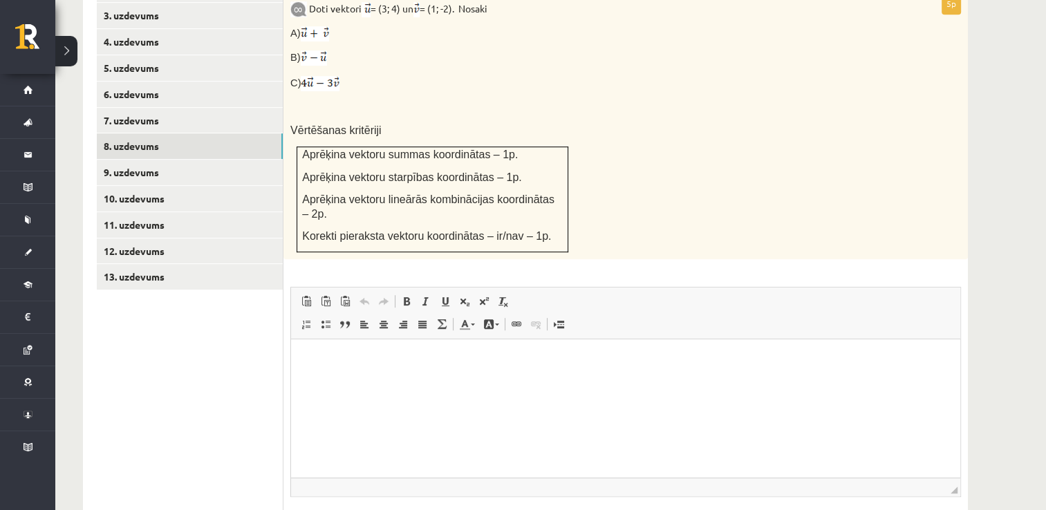
scroll to position [661, 0]
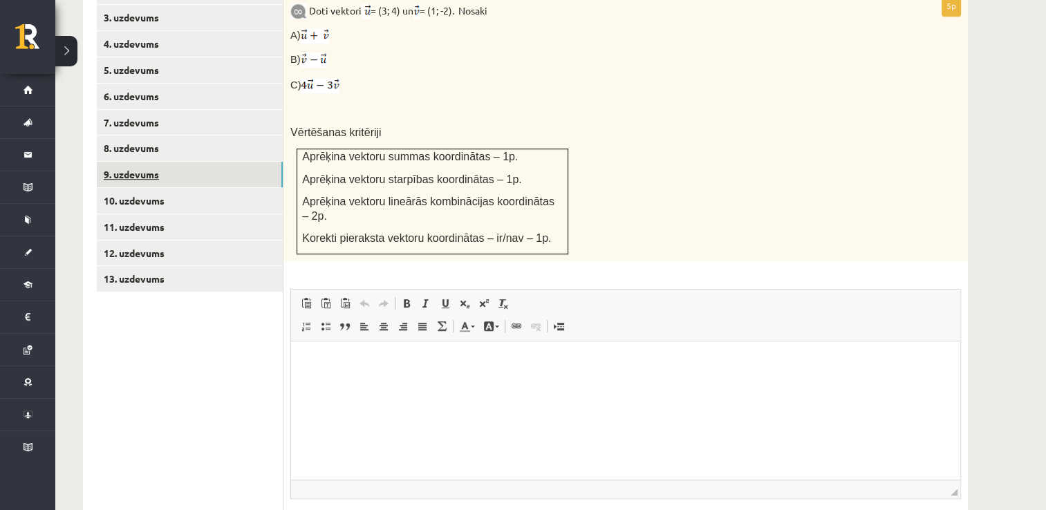
click at [165, 162] on link "9. uzdevums" at bounding box center [190, 175] width 186 height 26
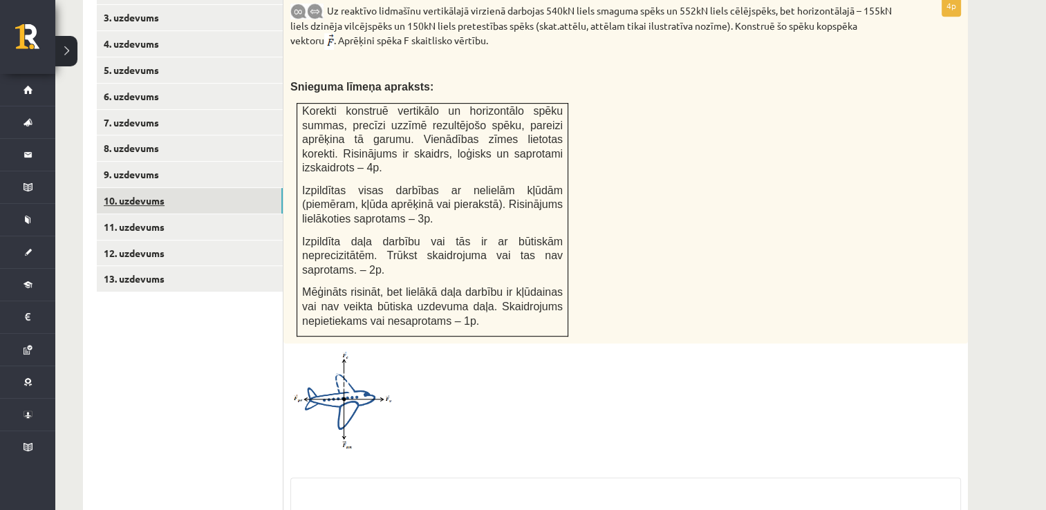
click at [155, 188] on link "10. uzdevums" at bounding box center [190, 201] width 186 height 26
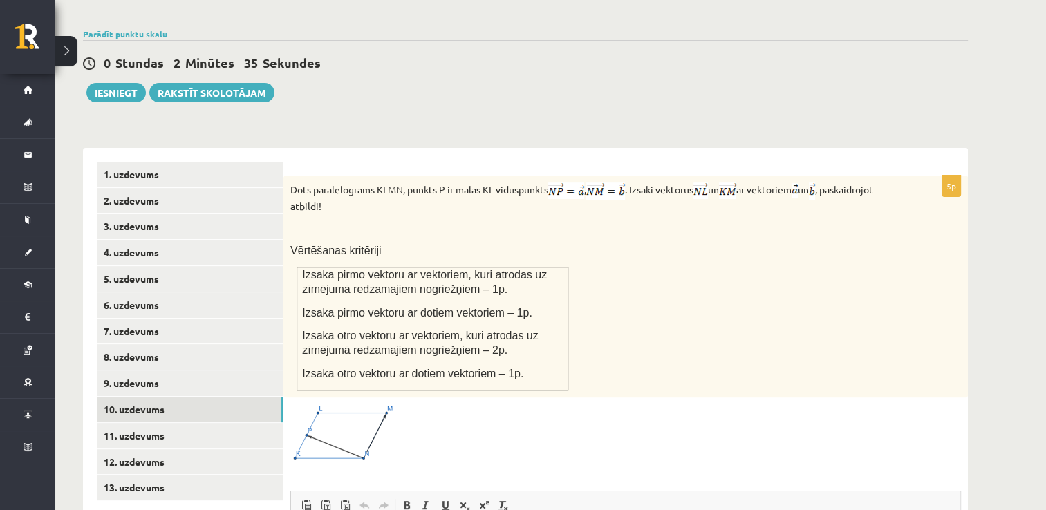
scroll to position [453, 0]
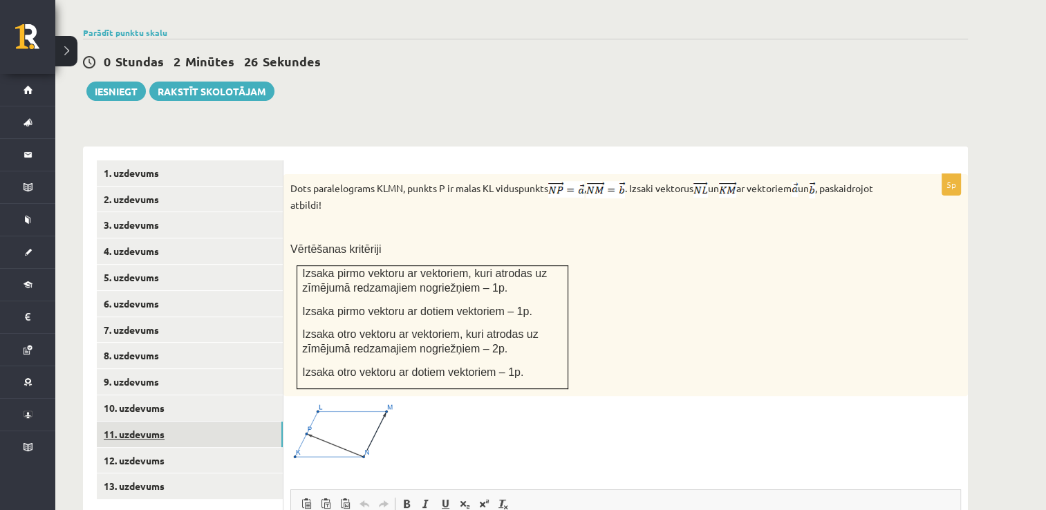
click at [147, 422] on link "11. uzdevums" at bounding box center [190, 435] width 186 height 26
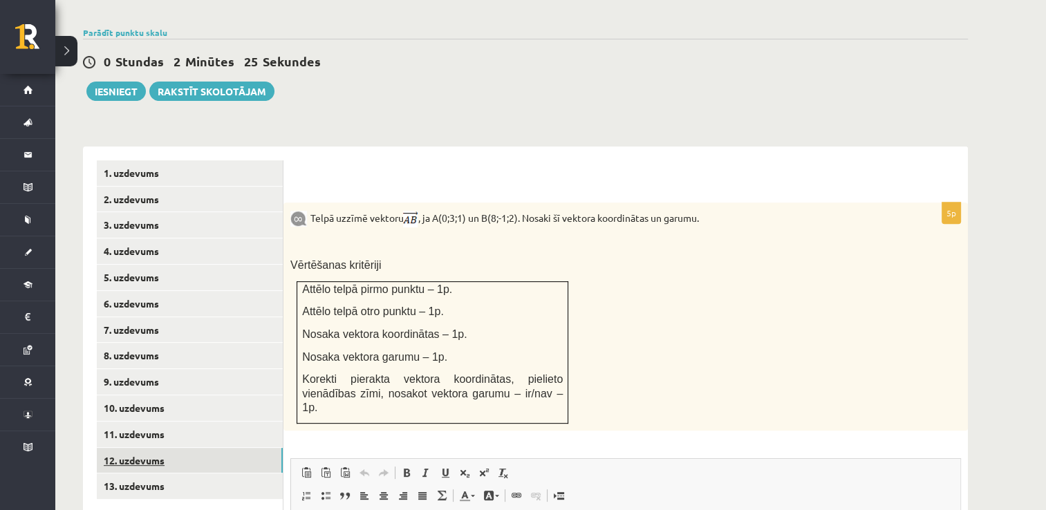
scroll to position [0, 0]
click at [153, 448] on link "12. uzdevums" at bounding box center [190, 461] width 186 height 26
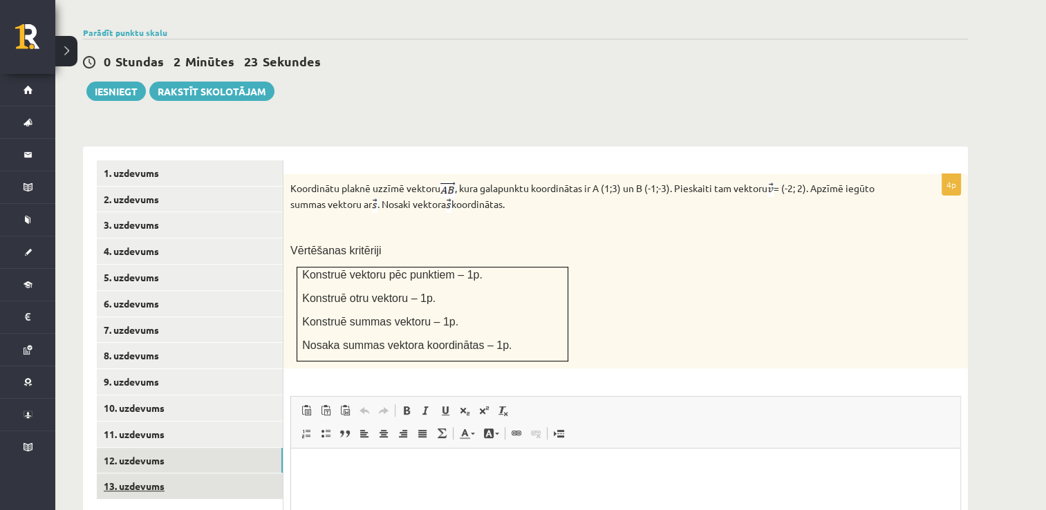
click at [143, 473] on link "13. uzdevums" at bounding box center [190, 486] width 186 height 26
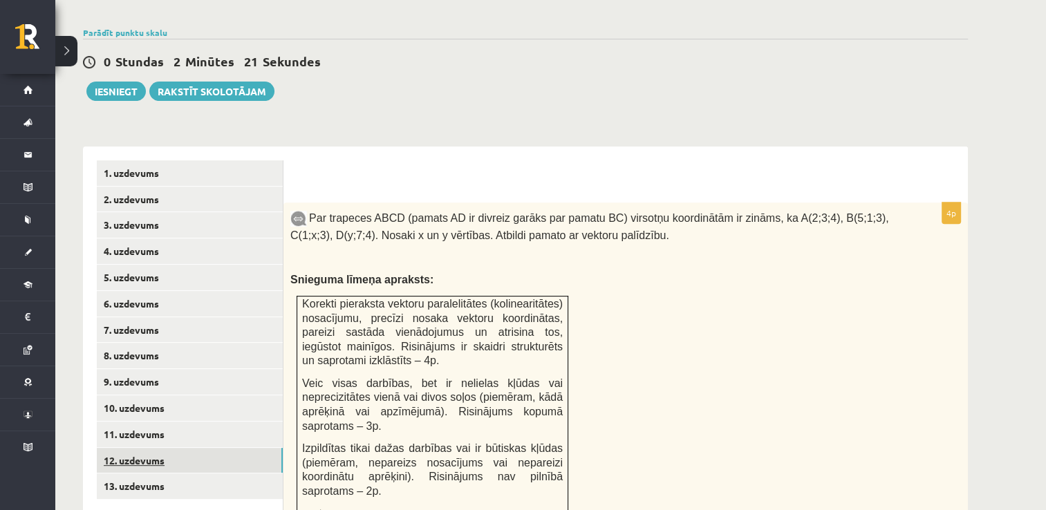
click at [144, 448] on link "12. uzdevums" at bounding box center [190, 461] width 186 height 26
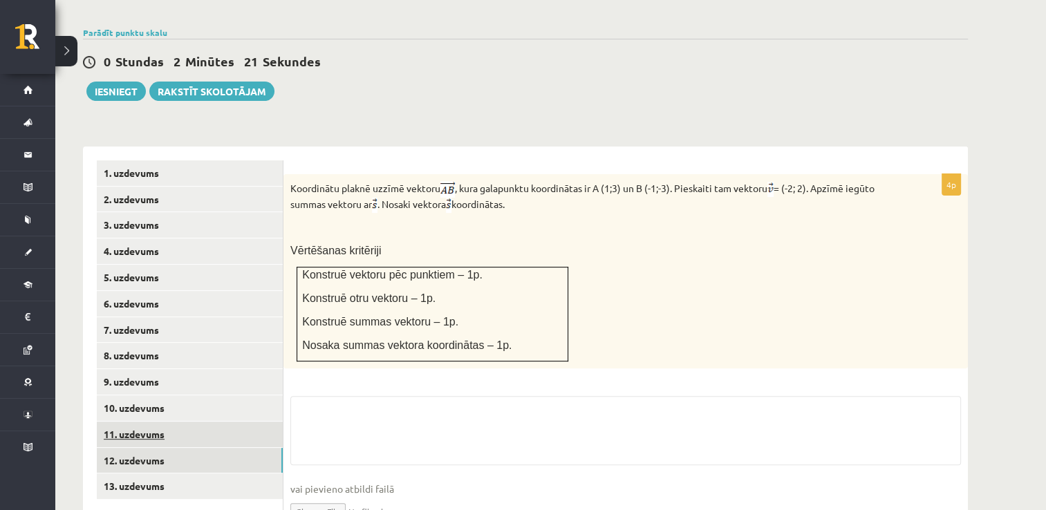
click at [144, 422] on link "11. uzdevums" at bounding box center [190, 435] width 186 height 26
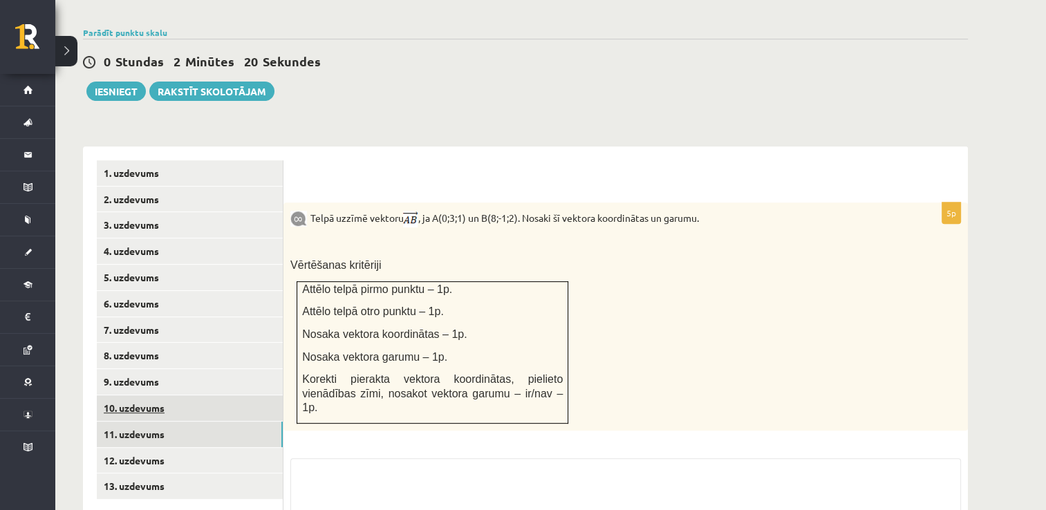
click at [142, 395] on link "10. uzdevums" at bounding box center [190, 408] width 186 height 26
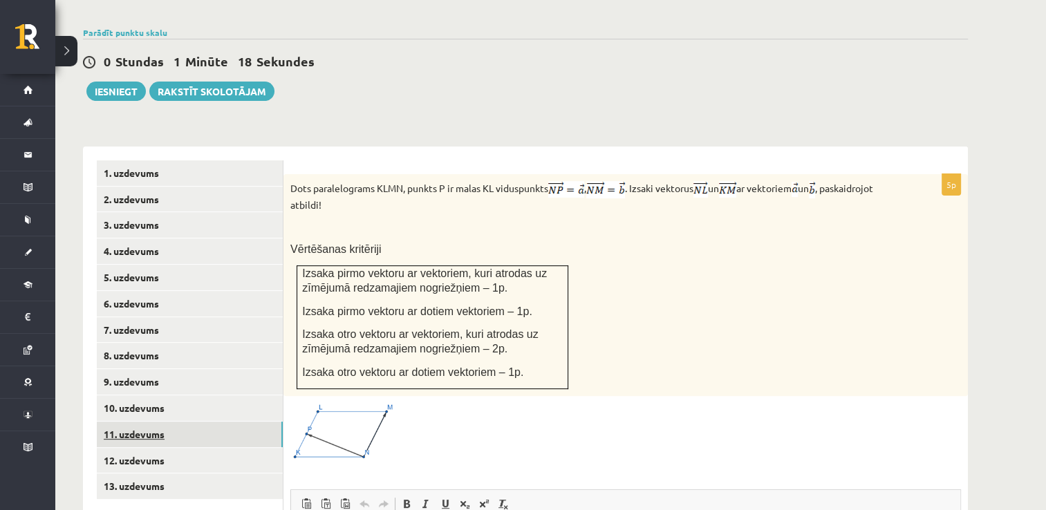
click at [135, 422] on link "11. uzdevums" at bounding box center [190, 435] width 186 height 26
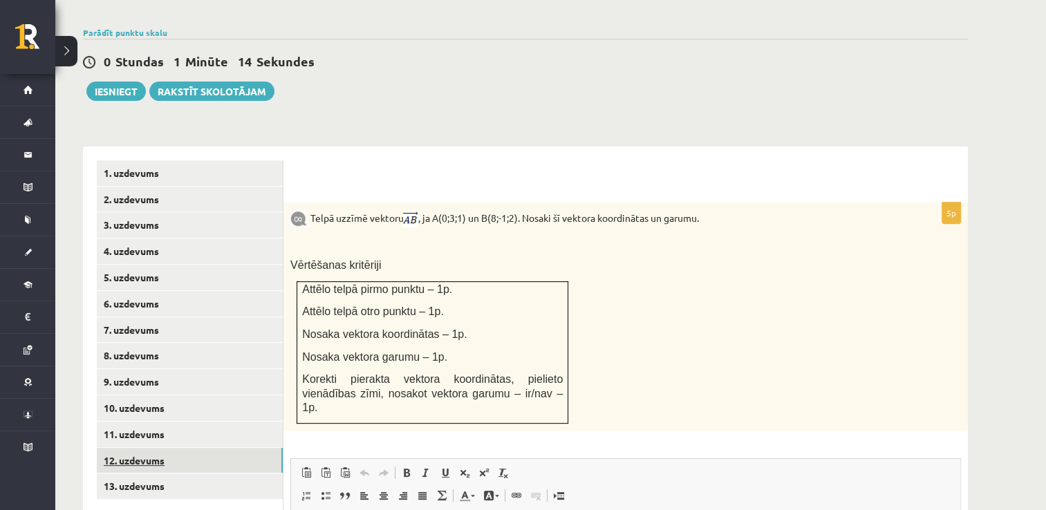
click at [136, 448] on link "12. uzdevums" at bounding box center [190, 461] width 186 height 26
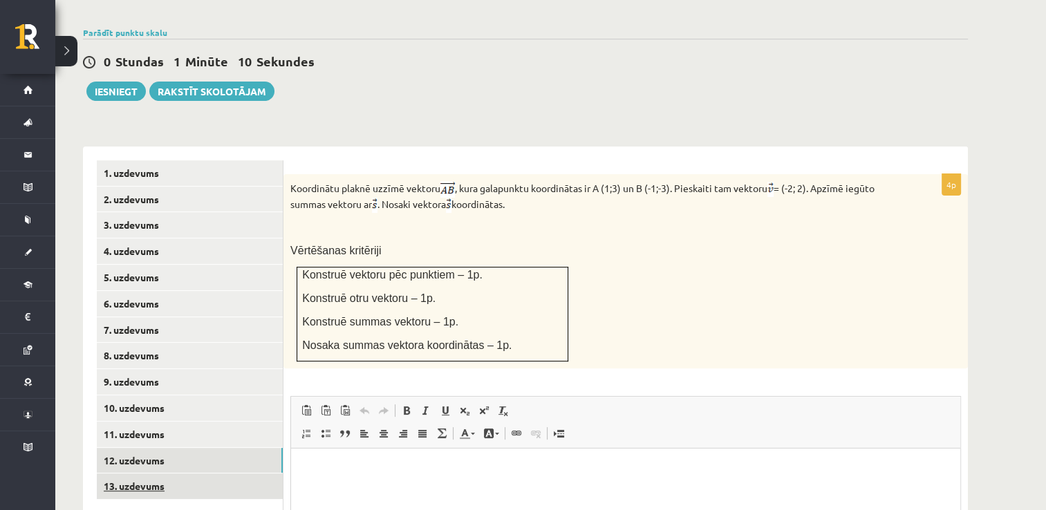
click at [145, 473] on link "13. uzdevums" at bounding box center [190, 486] width 186 height 26
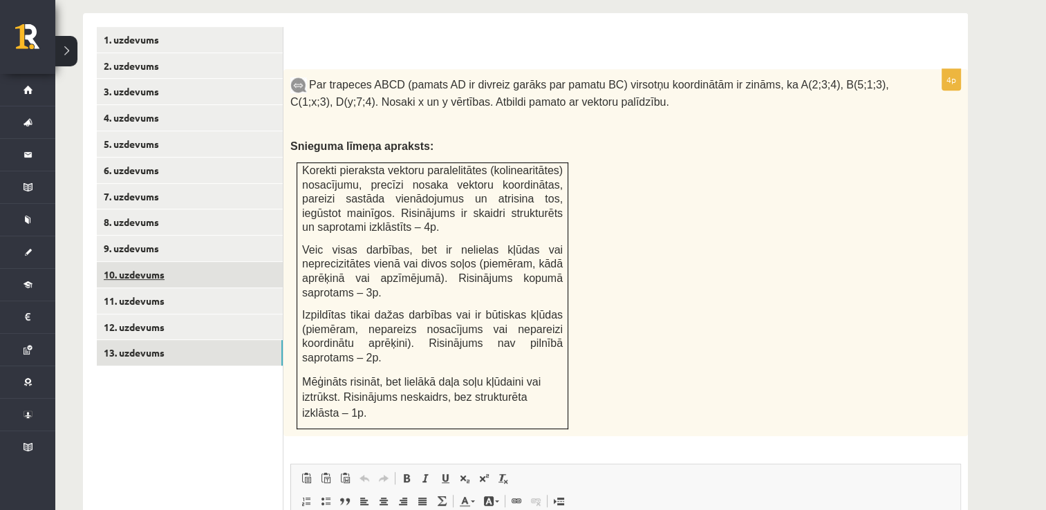
scroll to position [592, 0]
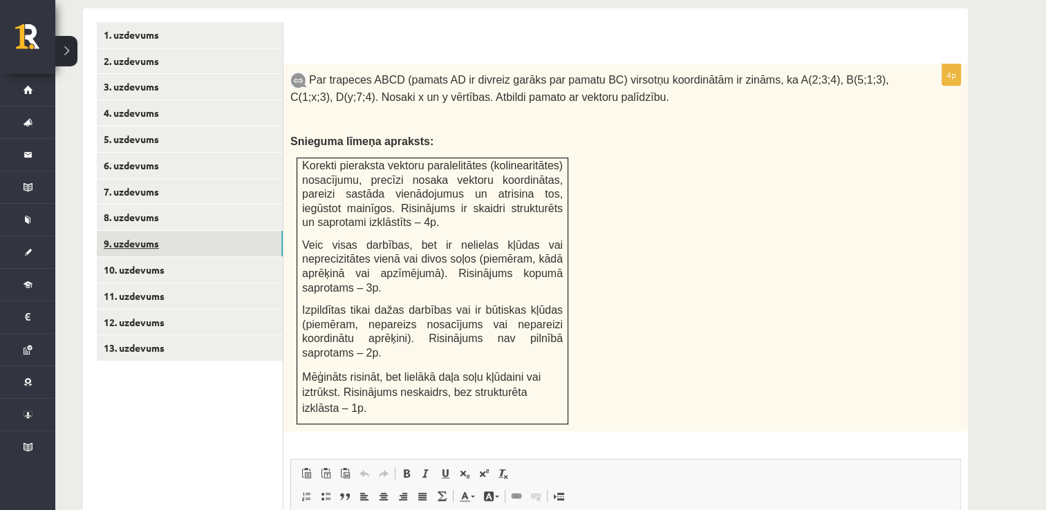
click at [168, 231] on link "9. uzdevums" at bounding box center [190, 244] width 186 height 26
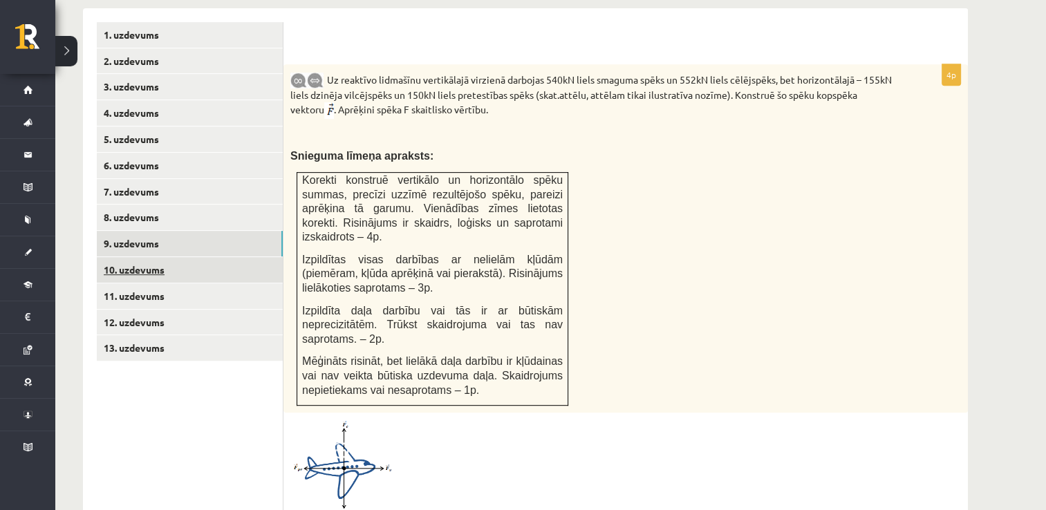
scroll to position [0, 0]
click at [148, 257] on link "10. uzdevums" at bounding box center [190, 270] width 186 height 26
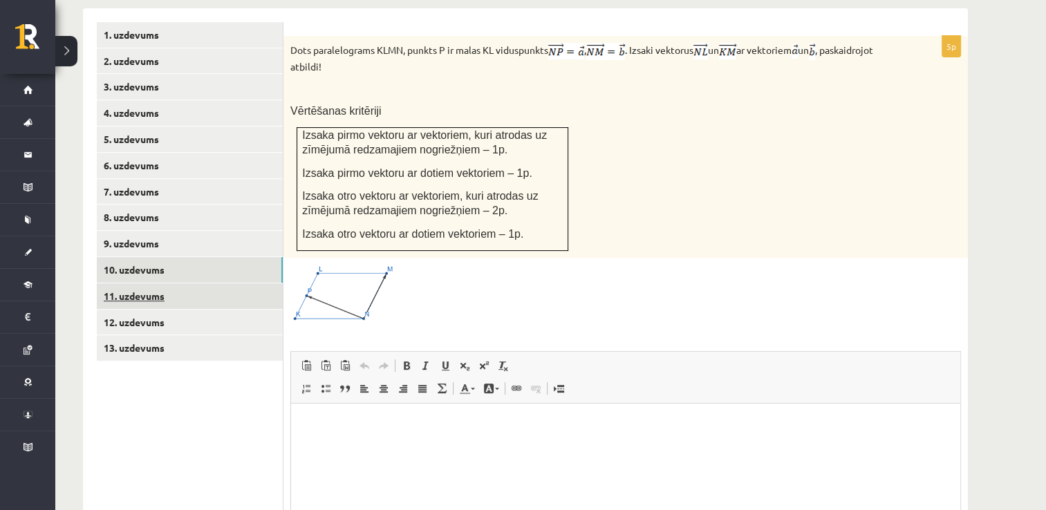
click at [161, 283] on link "11. uzdevums" at bounding box center [190, 296] width 186 height 26
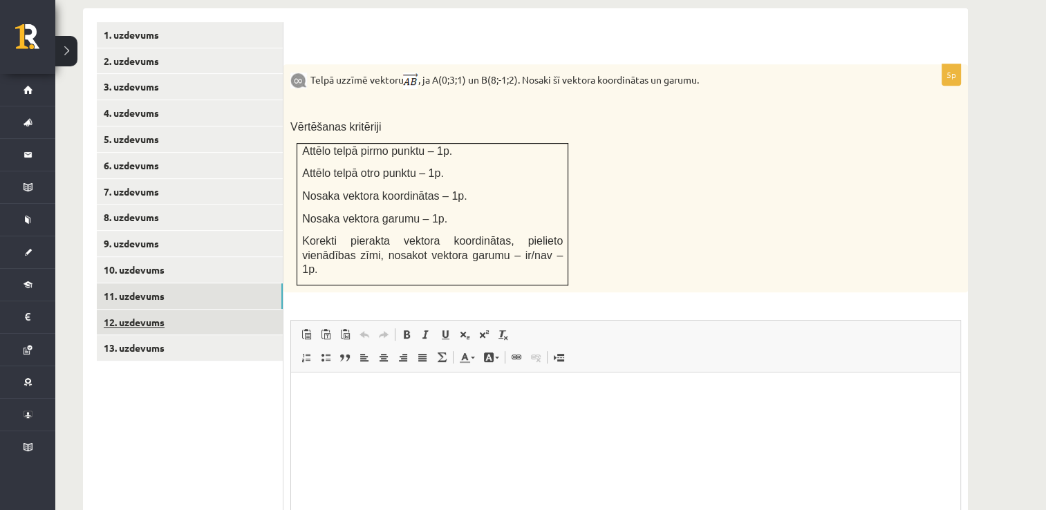
click at [162, 310] on link "12. uzdevums" at bounding box center [190, 323] width 186 height 26
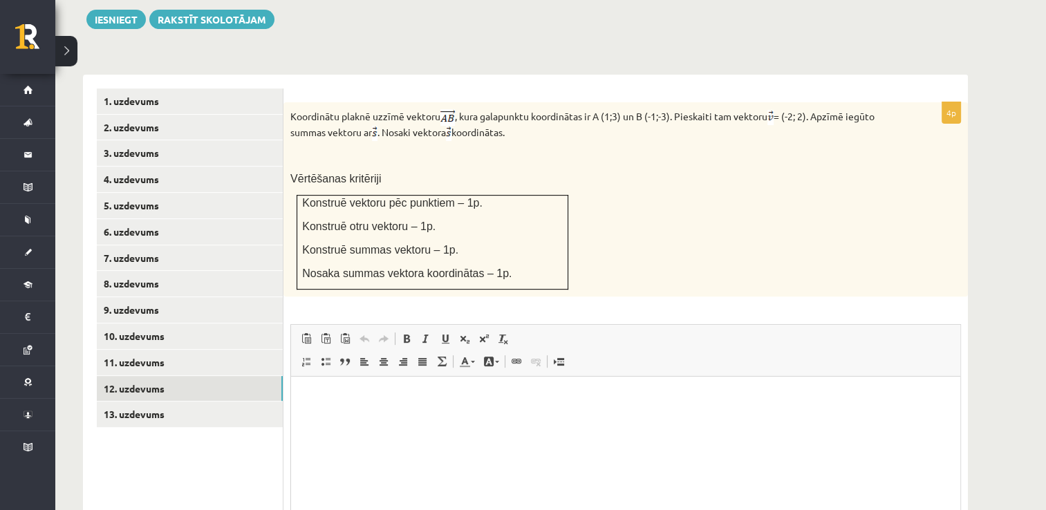
scroll to position [523, 0]
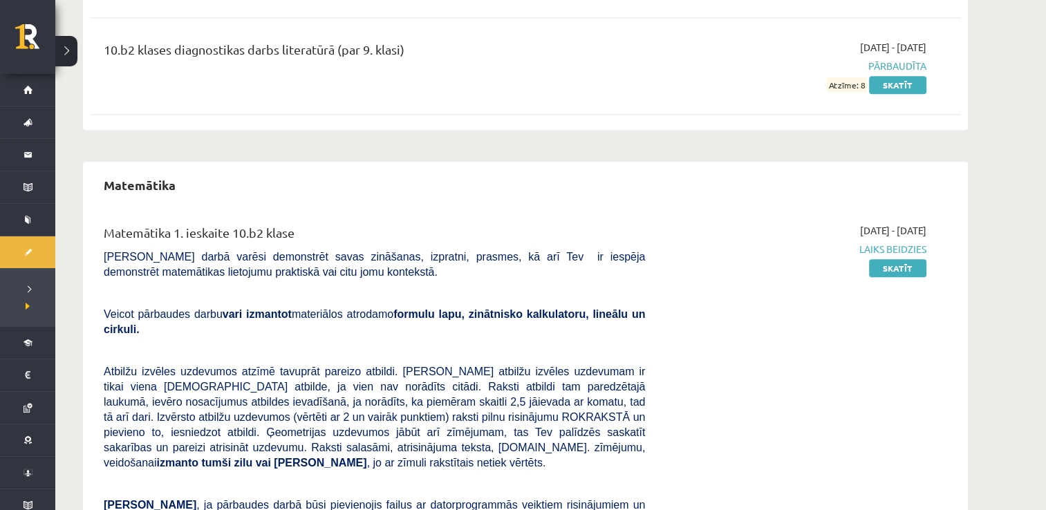
scroll to position [1590, 0]
click at [889, 255] on div "[DATE] - [DATE] Laiks beidzies Skatīt" at bounding box center [795, 455] width 281 height 467
click at [887, 264] on link "Skatīt" at bounding box center [897, 267] width 57 height 18
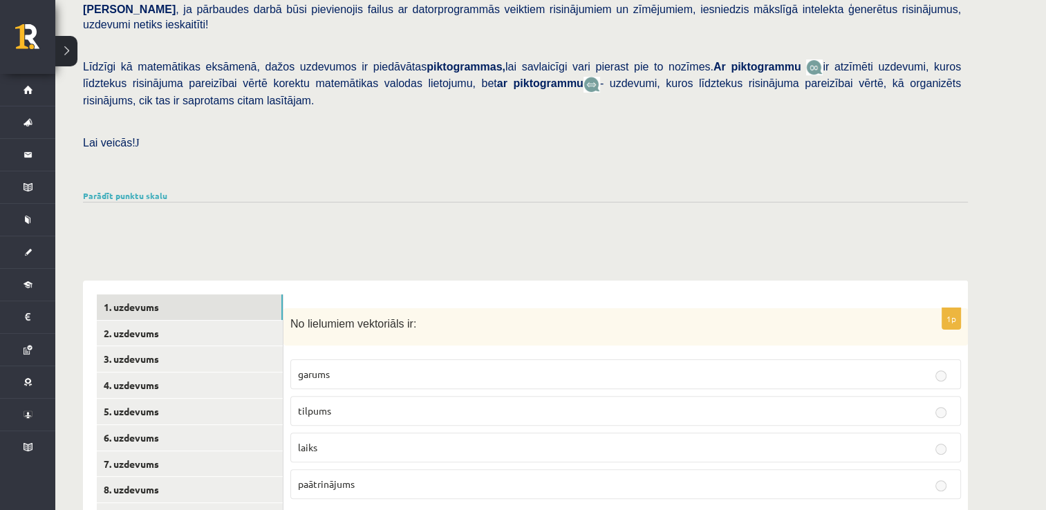
scroll to position [346, 0]
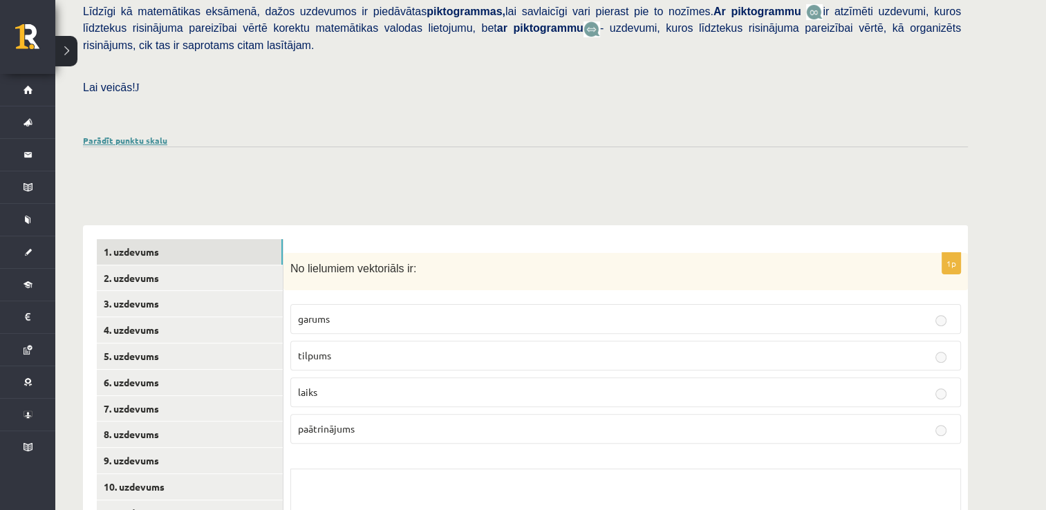
click at [147, 135] on link "Parādīt punktu skalu" at bounding box center [125, 140] width 84 height 11
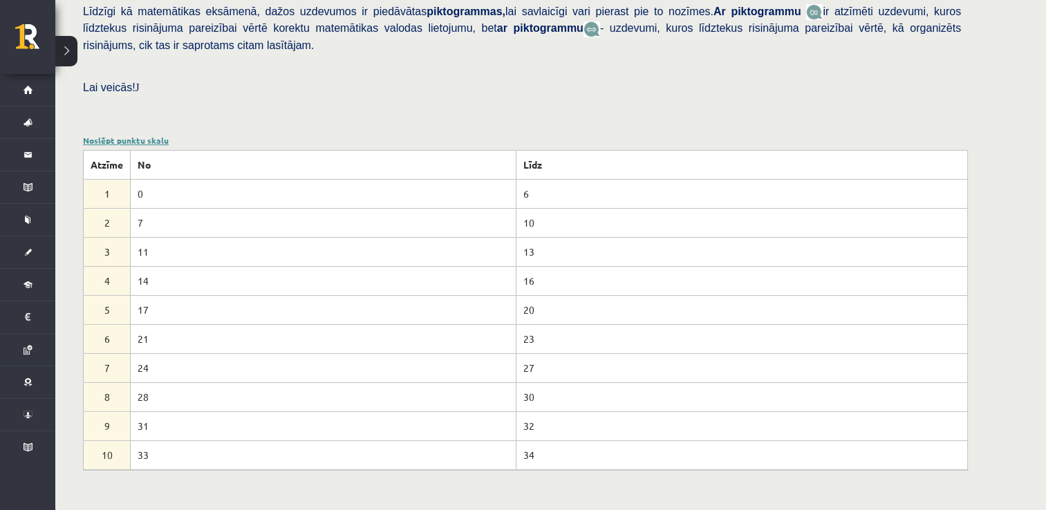
click at [144, 135] on link "Noslēpt punktu skalu" at bounding box center [126, 140] width 86 height 11
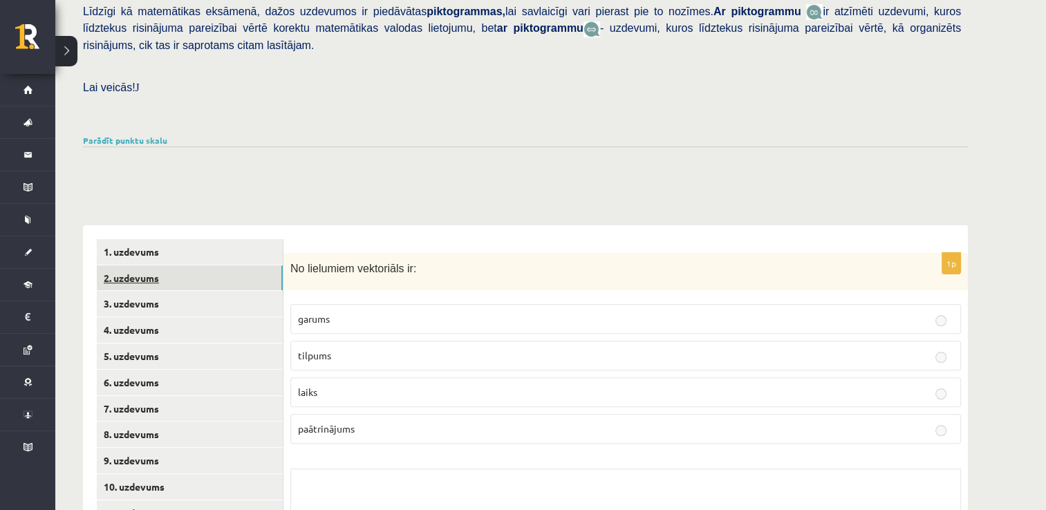
click at [141, 265] on link "2. uzdevums" at bounding box center [190, 278] width 186 height 26
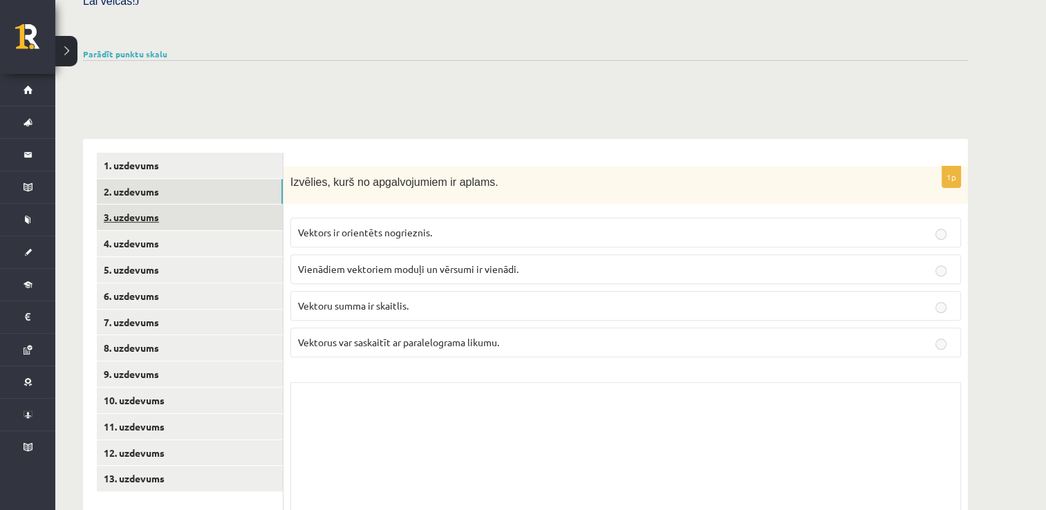
scroll to position [458, 0]
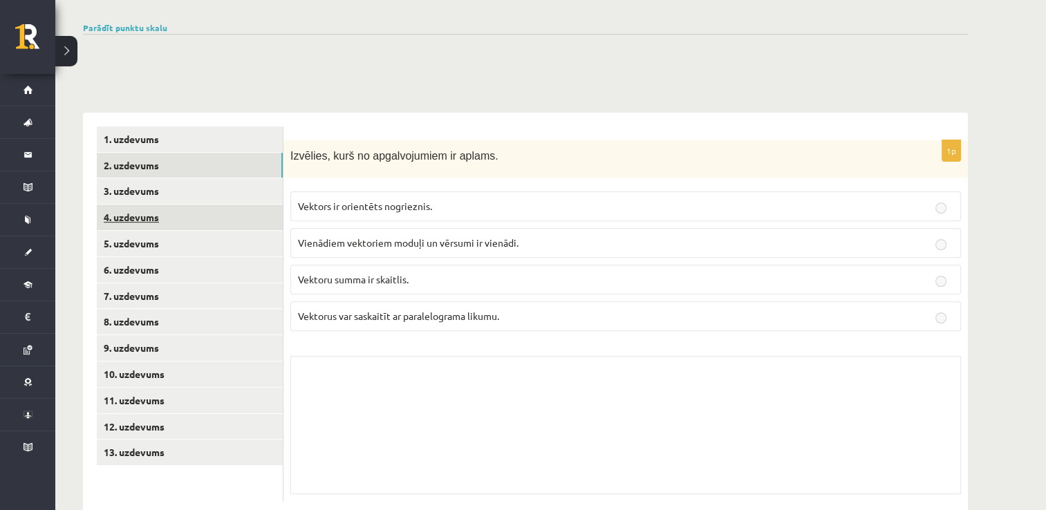
click at [151, 205] on link "4. uzdevums" at bounding box center [190, 218] width 186 height 26
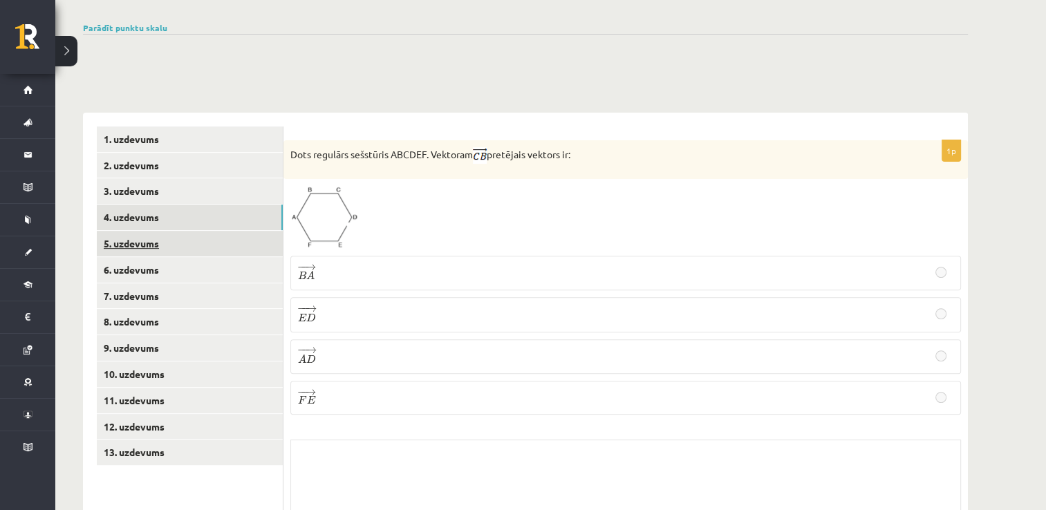
click at [153, 231] on link "5. uzdevums" at bounding box center [190, 244] width 186 height 26
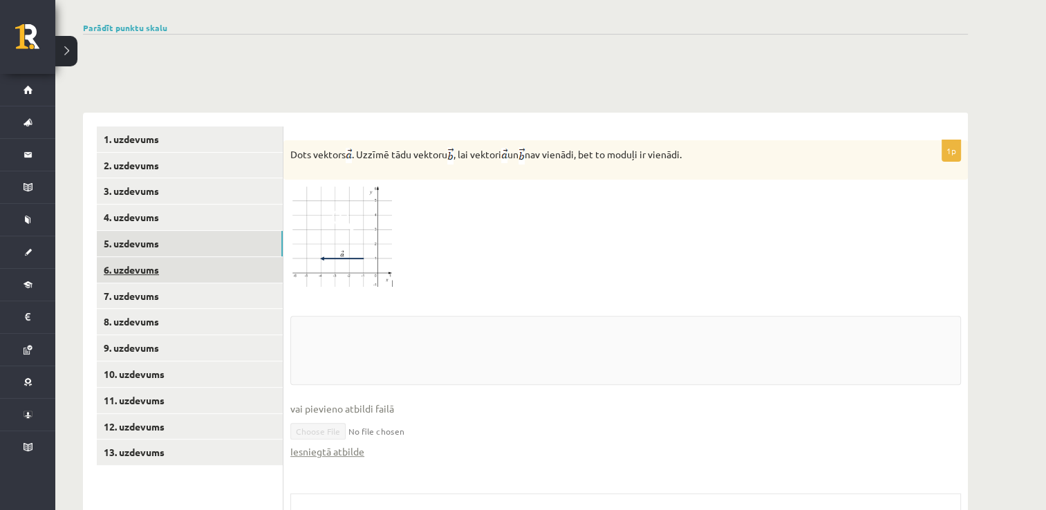
click at [149, 257] on link "6. uzdevums" at bounding box center [190, 270] width 186 height 26
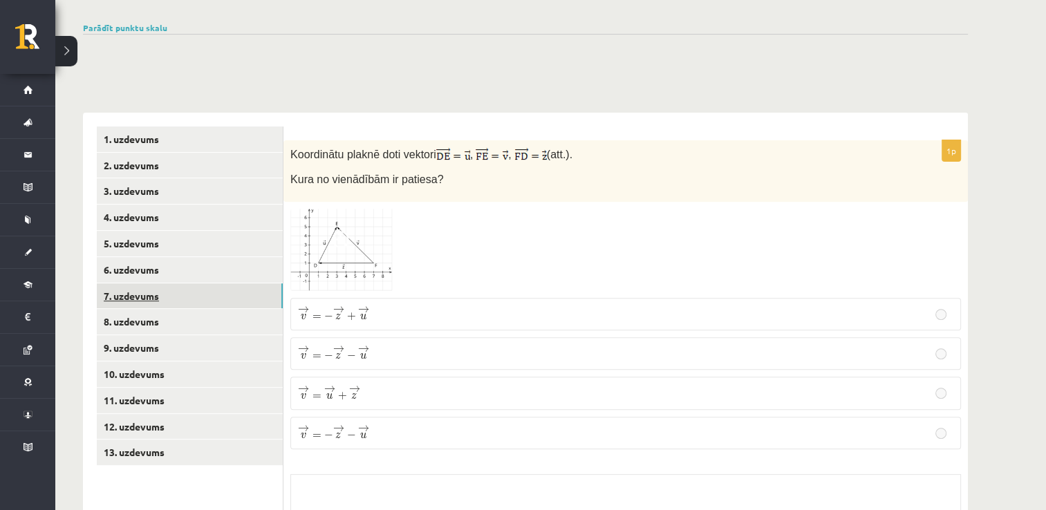
click at [144, 283] on link "7. uzdevums" at bounding box center [190, 296] width 186 height 26
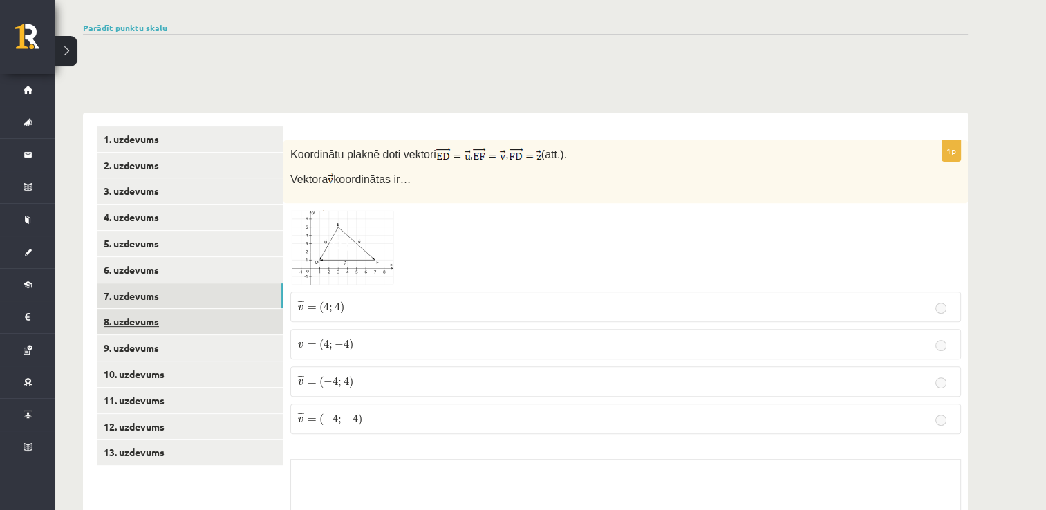
click at [139, 309] on link "8. uzdevums" at bounding box center [190, 322] width 186 height 26
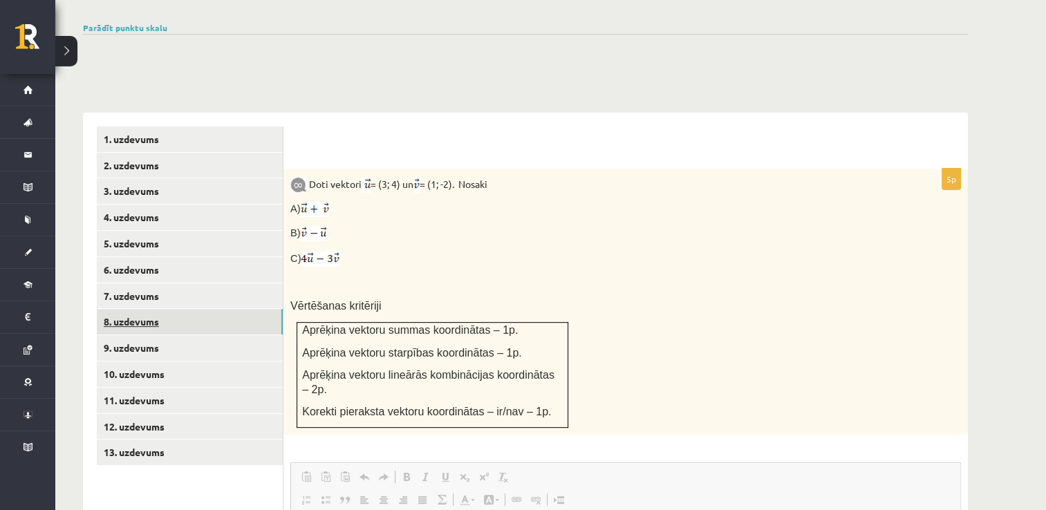
scroll to position [0, 0]
click at [138, 335] on link "9. uzdevums" at bounding box center [190, 348] width 186 height 26
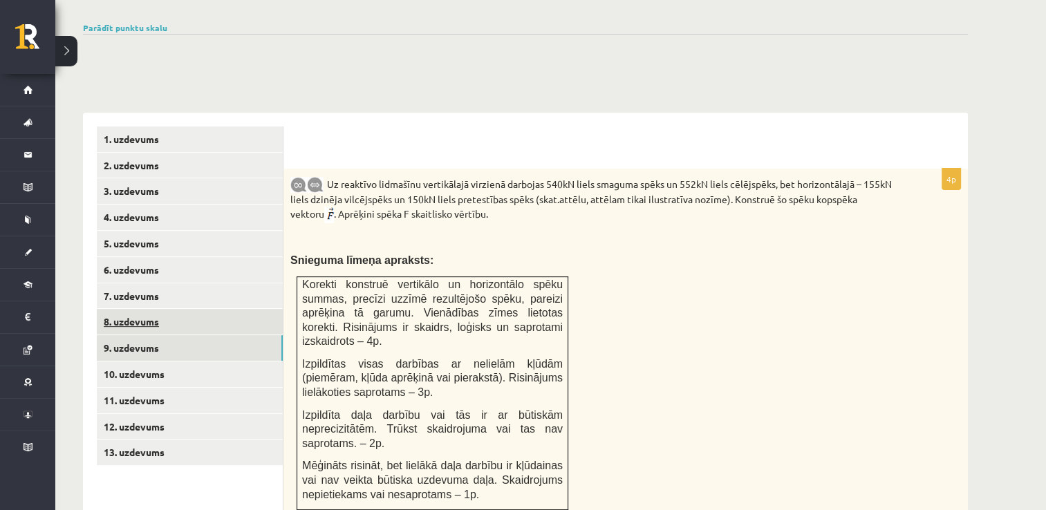
click at [163, 309] on link "8. uzdevums" at bounding box center [190, 322] width 186 height 26
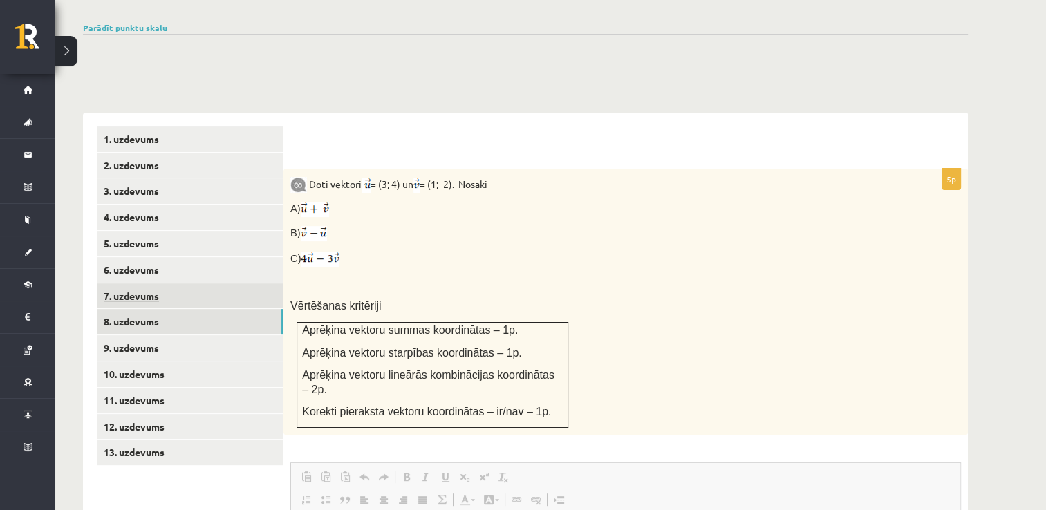
click at [147, 283] on link "7. uzdevums" at bounding box center [190, 296] width 186 height 26
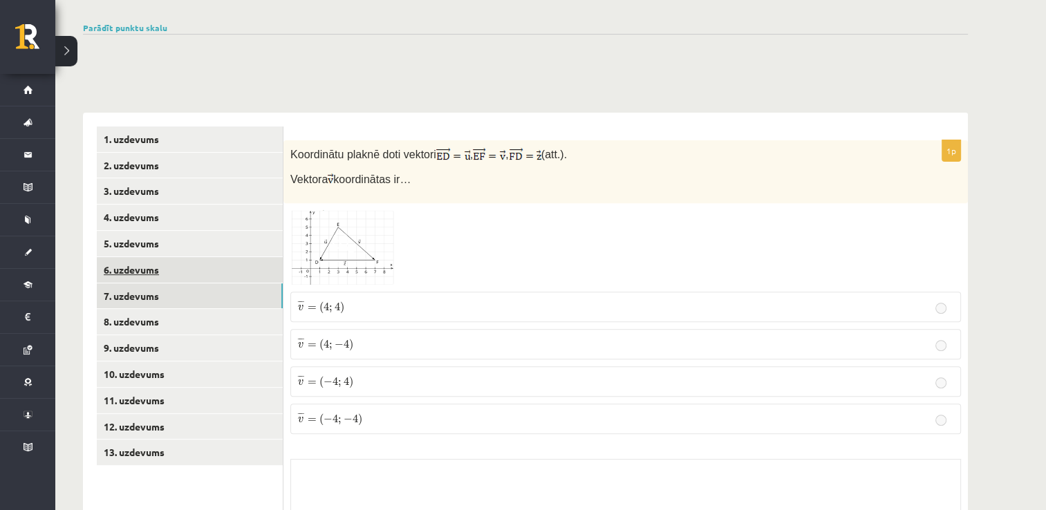
click at [150, 257] on link "6. uzdevums" at bounding box center [190, 270] width 186 height 26
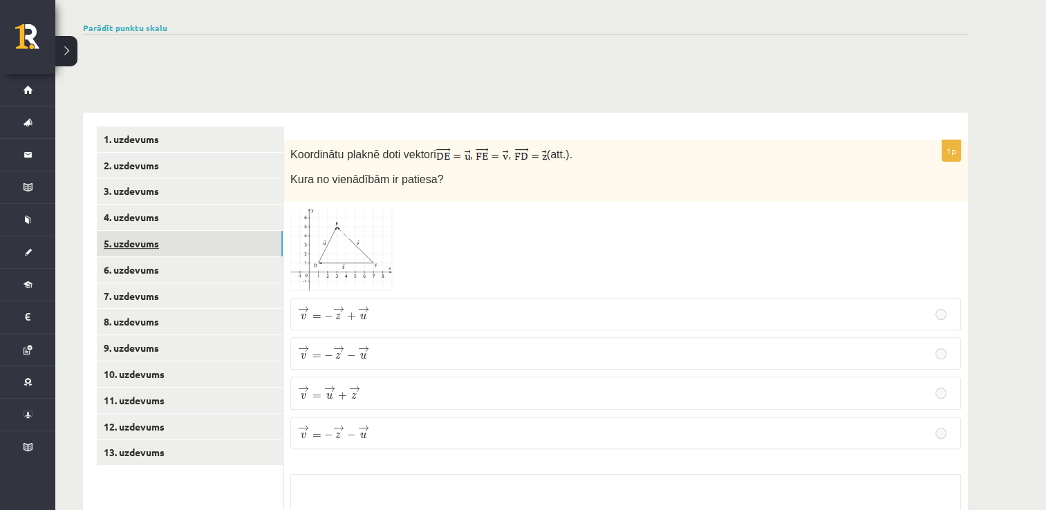
click at [158, 231] on link "5. uzdevums" at bounding box center [190, 244] width 186 height 26
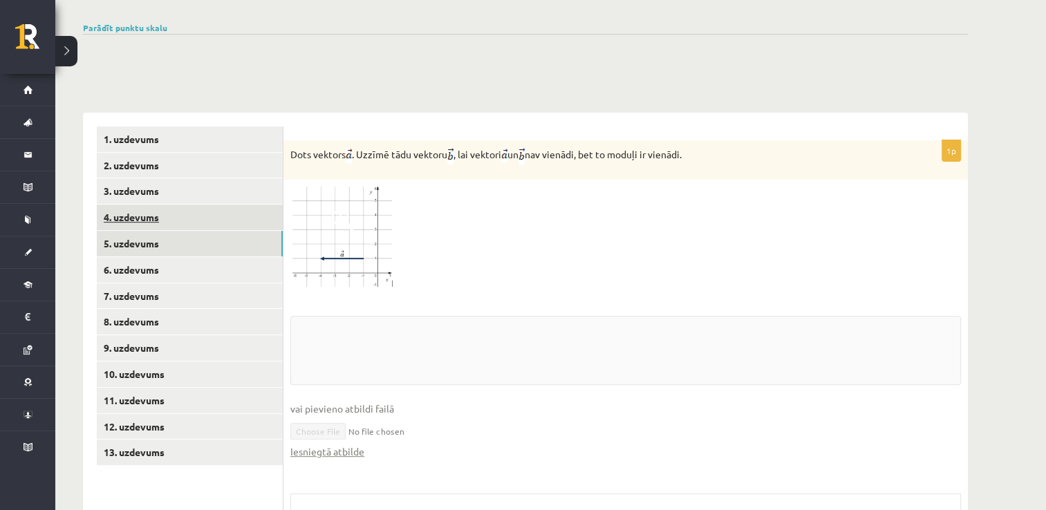
click at [160, 205] on link "4. uzdevums" at bounding box center [190, 218] width 186 height 26
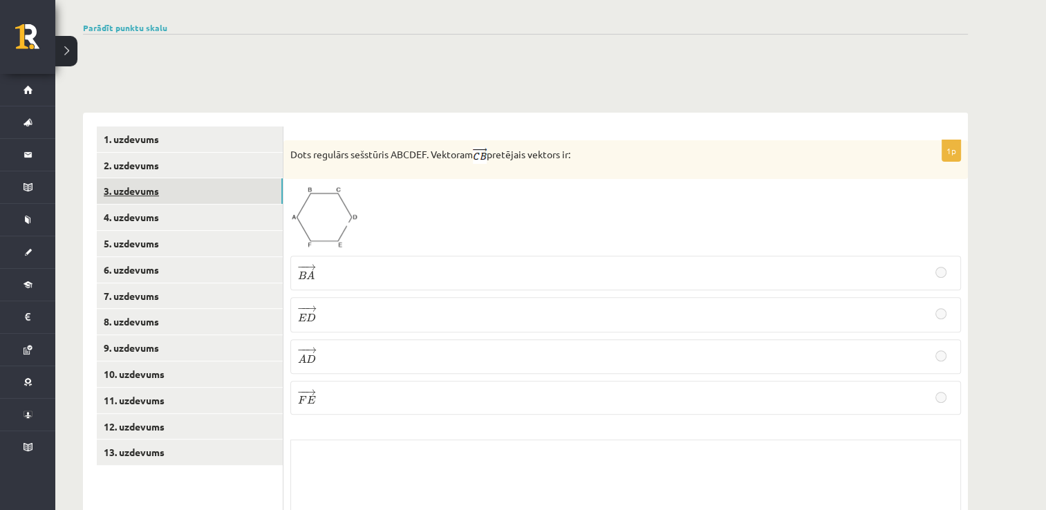
click at [158, 178] on link "3. uzdevums" at bounding box center [190, 191] width 186 height 26
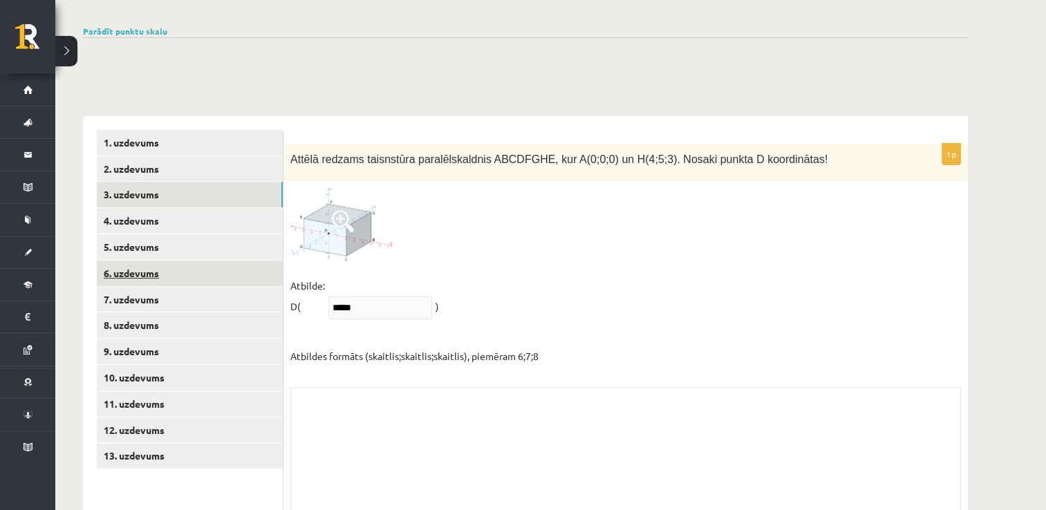
scroll to position [487, 0]
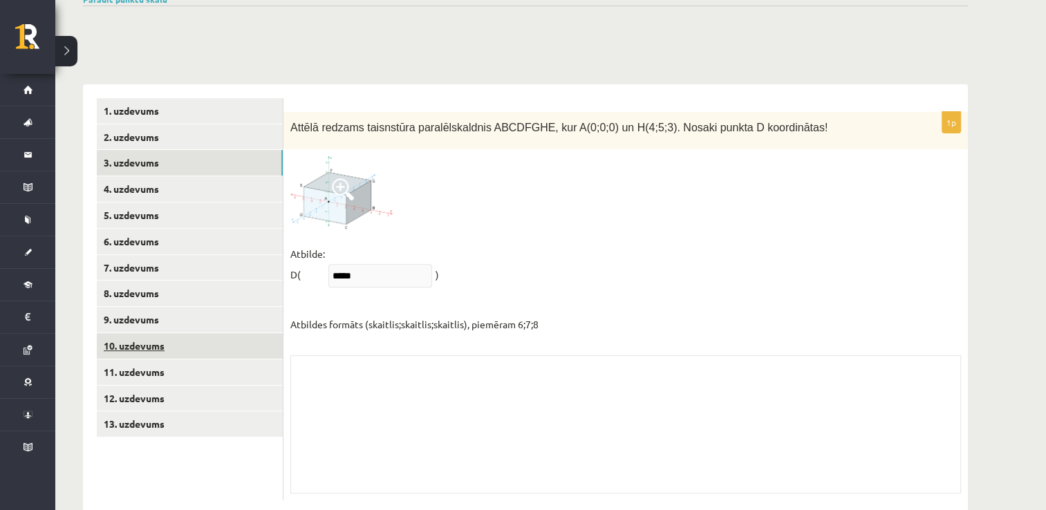
click at [177, 333] on link "10. uzdevums" at bounding box center [190, 346] width 186 height 26
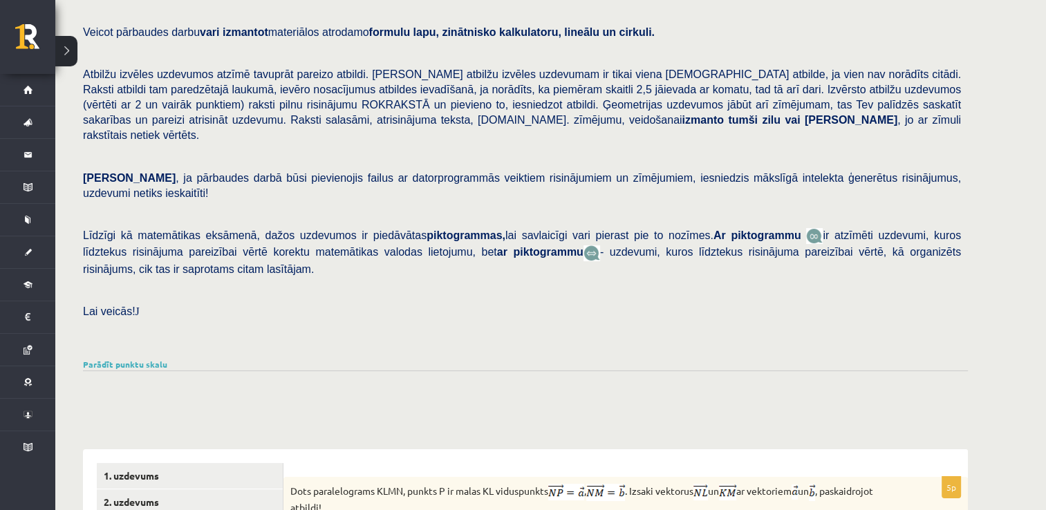
scroll to position [138, 0]
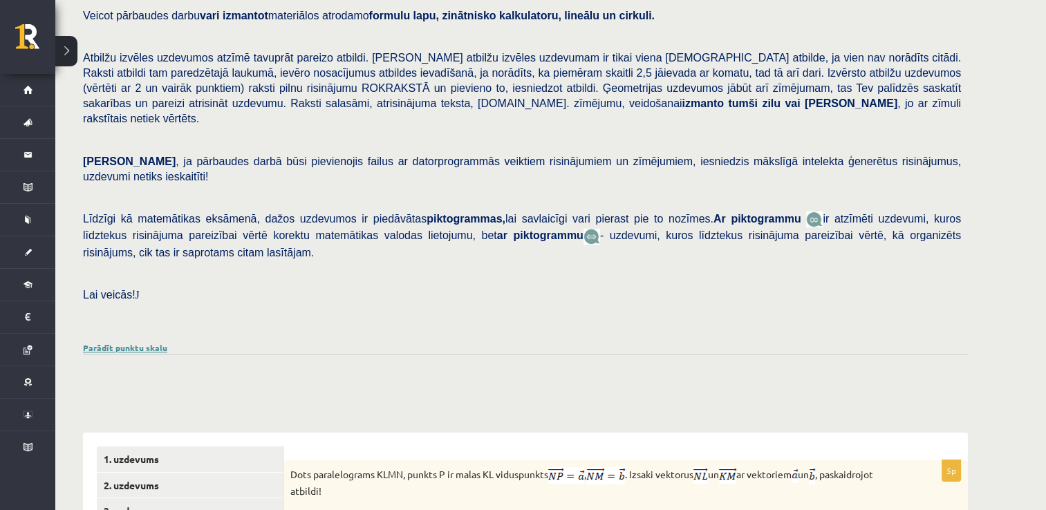
click at [145, 342] on link "Parādīt punktu skalu" at bounding box center [125, 347] width 84 height 11
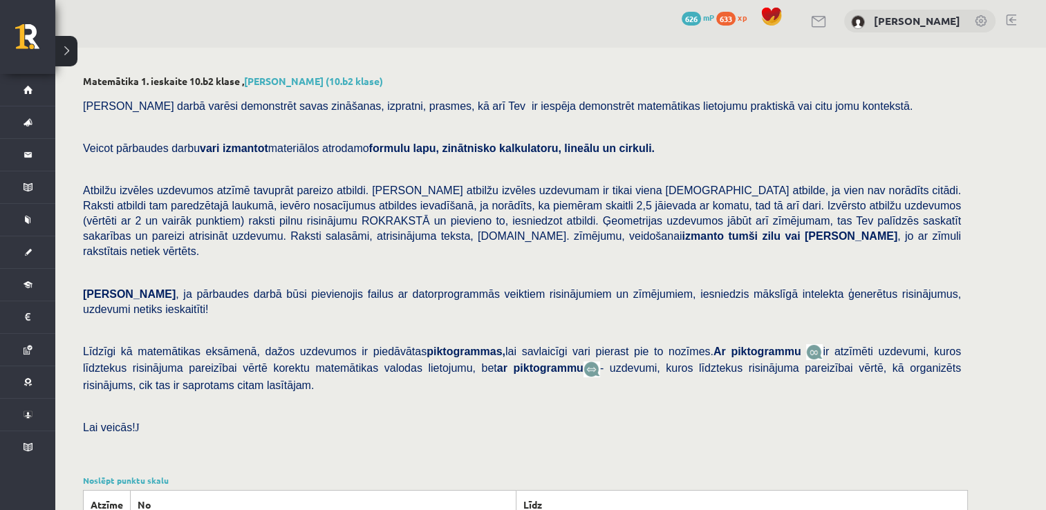
scroll to position [0, 0]
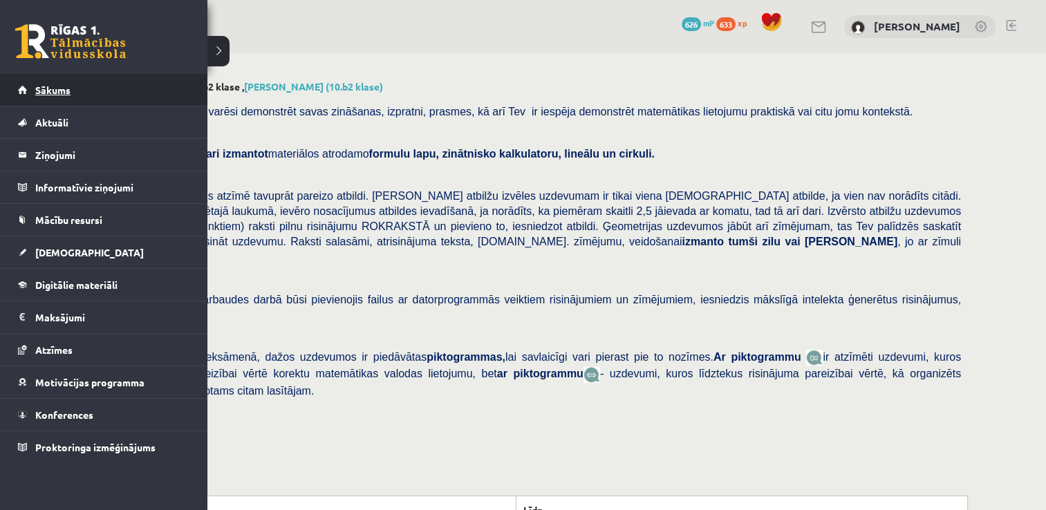
click at [44, 91] on span "Sākums" at bounding box center [52, 90] width 35 height 12
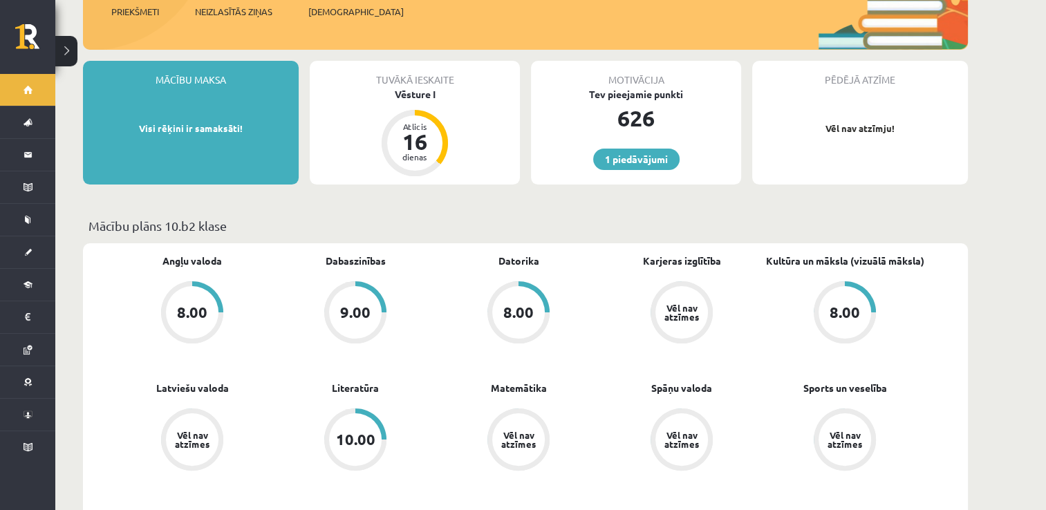
scroll to position [207, 0]
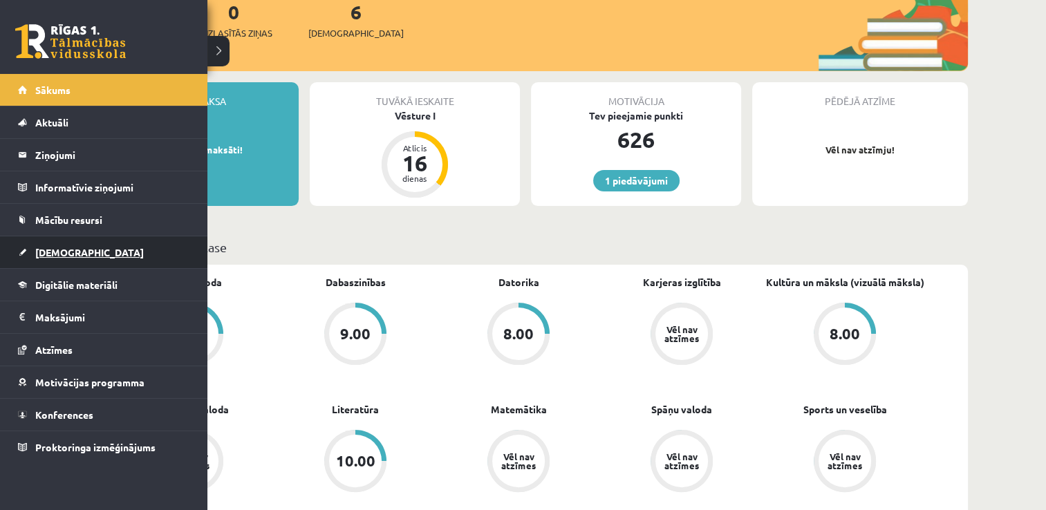
click at [62, 253] on span "[DEMOGRAPHIC_DATA]" at bounding box center [89, 252] width 109 height 12
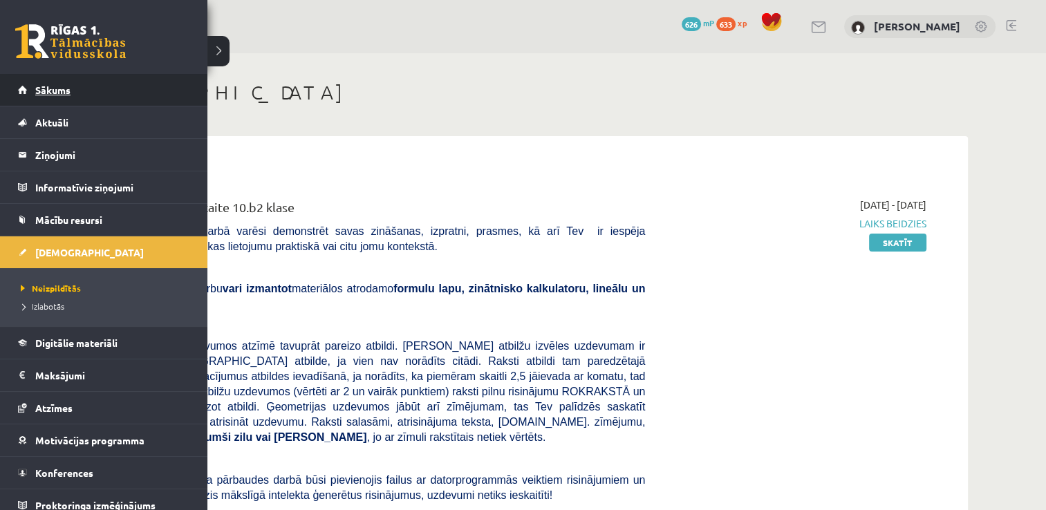
click at [51, 83] on link "Sākums" at bounding box center [104, 90] width 172 height 32
